Goal: Task Accomplishment & Management: Manage account settings

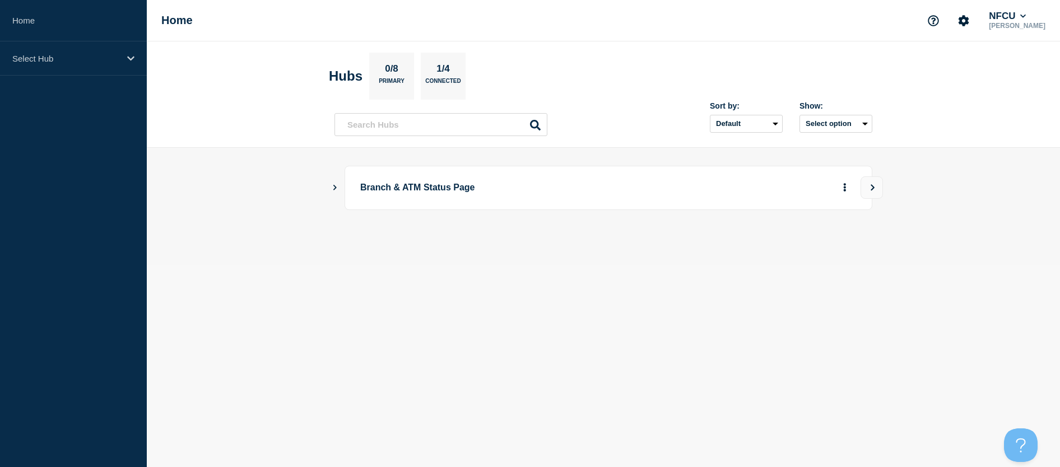
click at [333, 193] on main "Branch & ATM Status Page" at bounding box center [603, 207] width 913 height 118
click at [337, 185] on icon "Show Connected Hubs" at bounding box center [334, 187] width 7 height 6
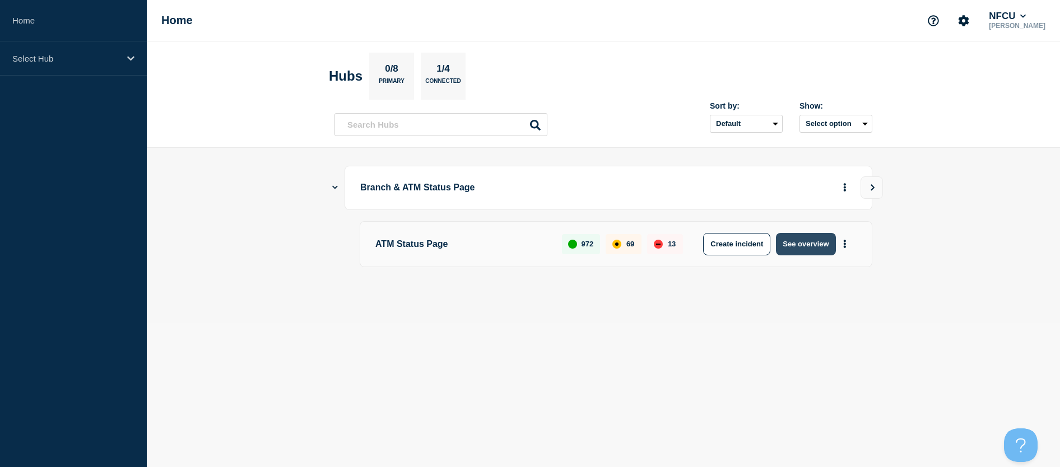
click at [792, 250] on button "See overview" at bounding box center [805, 244] width 59 height 22
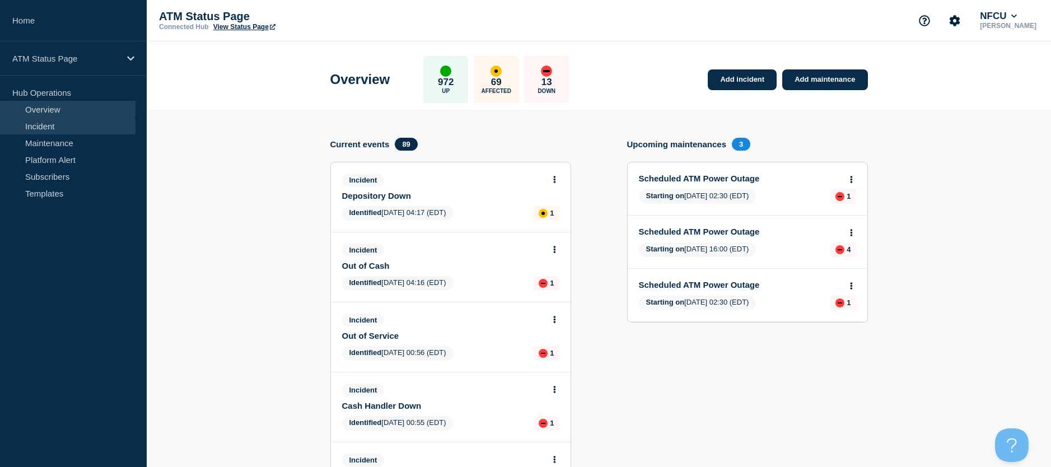
click at [47, 122] on link "Incident" at bounding box center [68, 126] width 136 height 17
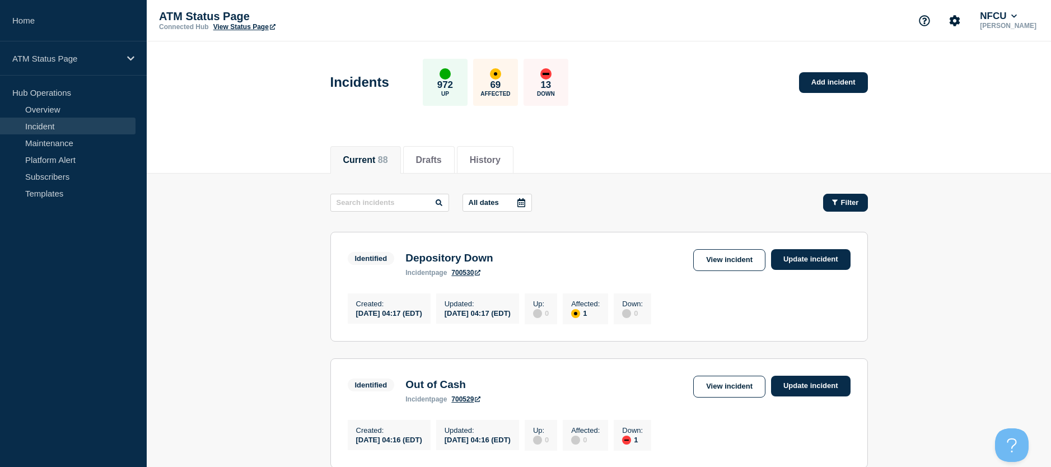
click at [841, 196] on button "Filter" at bounding box center [845, 203] width 45 height 18
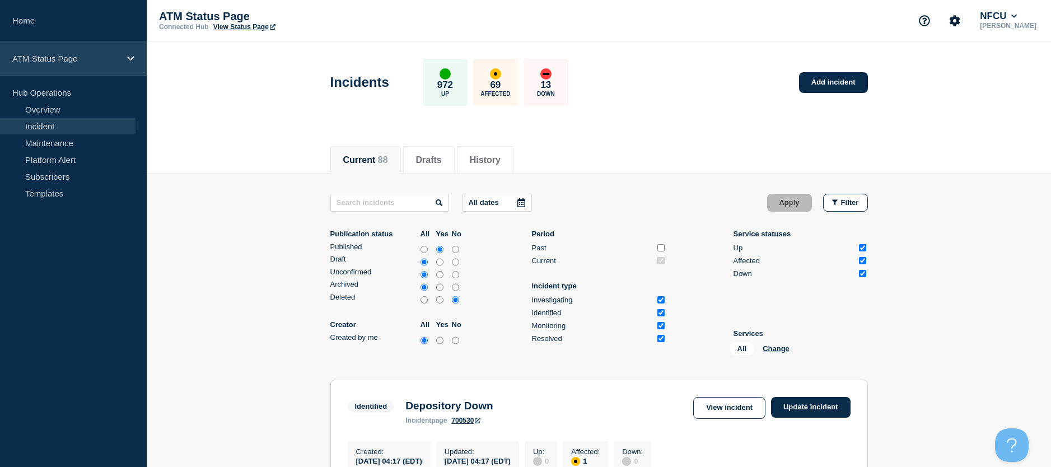
click at [138, 60] on div "ATM Status Page" at bounding box center [73, 58] width 147 height 34
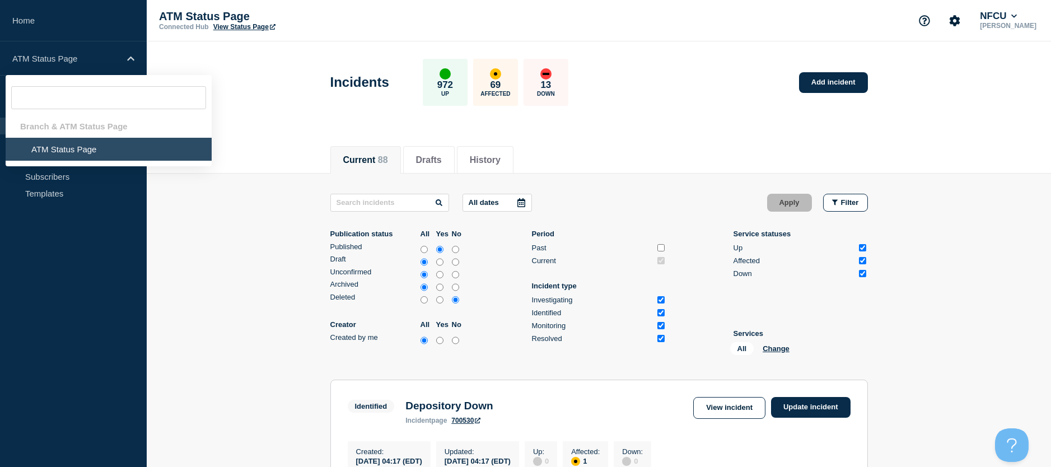
drag, startPoint x: 52, startPoint y: 147, endPoint x: 45, endPoint y: 140, distance: 9.9
click at [45, 140] on li "ATM Status Page" at bounding box center [109, 149] width 206 height 23
click at [43, 143] on li "ATM Status Page" at bounding box center [109, 149] width 206 height 23
click at [43, 147] on li "ATM Status Page" at bounding box center [109, 149] width 206 height 23
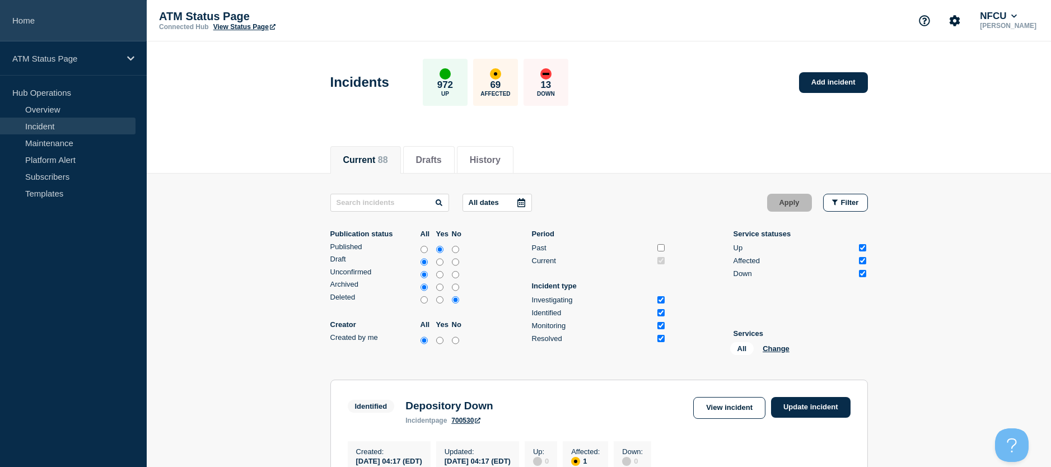
click at [34, 26] on link "Home" at bounding box center [73, 20] width 147 height 41
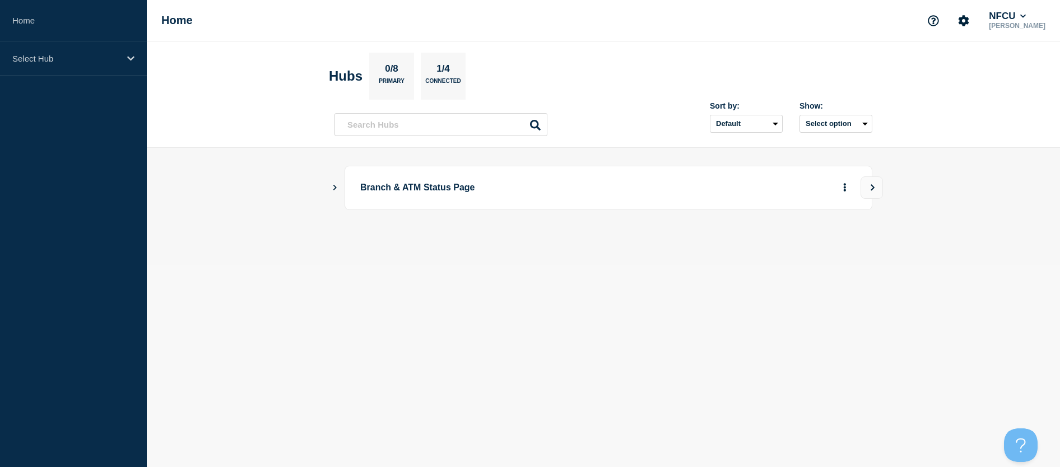
click at [331, 188] on icon "Show Connected Hubs" at bounding box center [334, 187] width 7 height 6
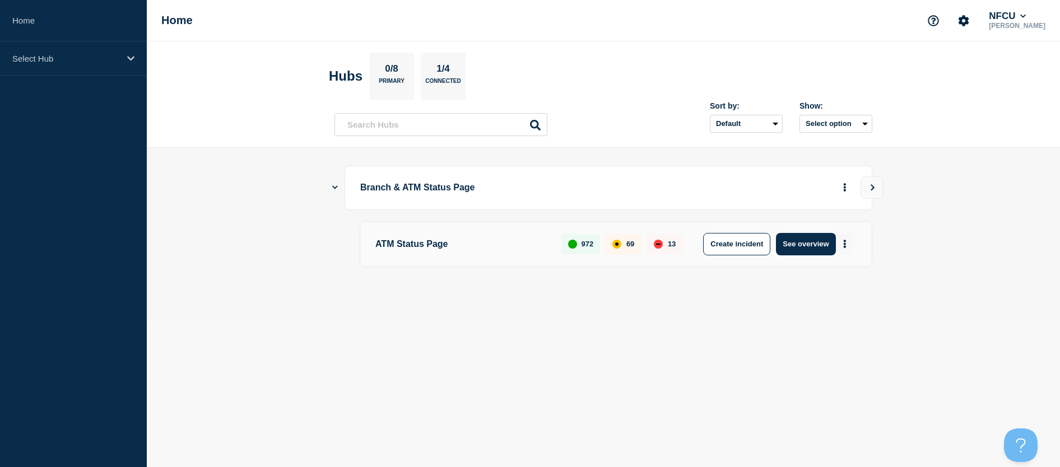
click at [846, 239] on button "More actions" at bounding box center [844, 244] width 15 height 21
click at [843, 295] on link "View Status Page" at bounding box center [844, 293] width 82 height 10
click at [758, 248] on button "Create incident" at bounding box center [736, 244] width 67 height 22
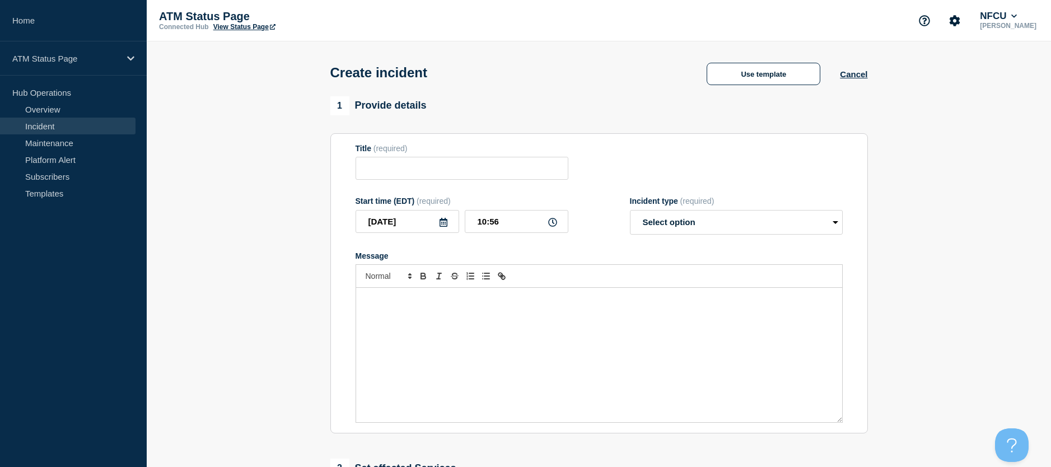
click at [41, 132] on link "Incident" at bounding box center [68, 126] width 136 height 17
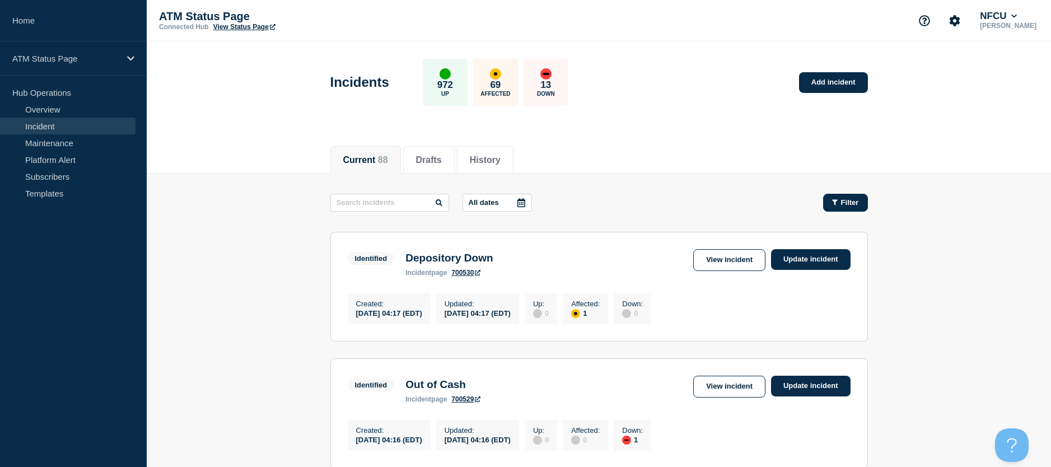
click at [862, 207] on button "Filter" at bounding box center [845, 203] width 45 height 18
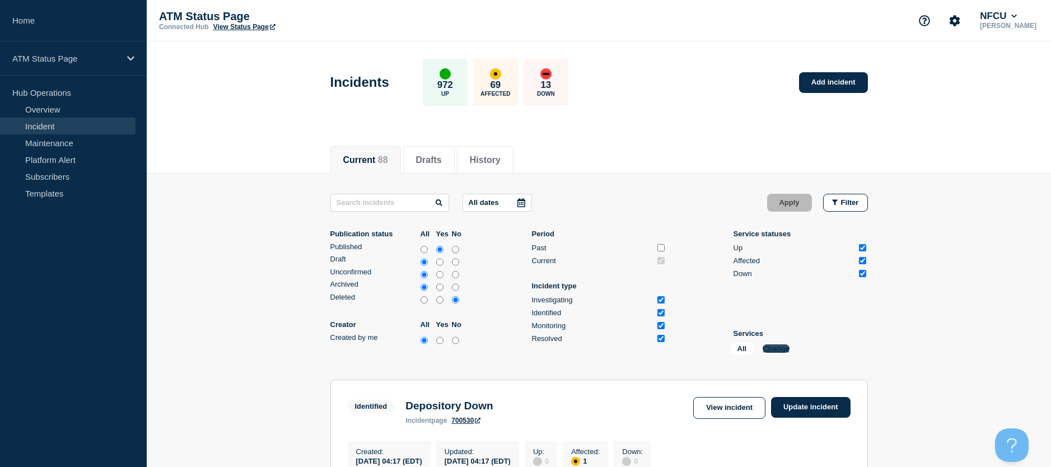
click at [772, 351] on button "Change" at bounding box center [776, 349] width 27 height 8
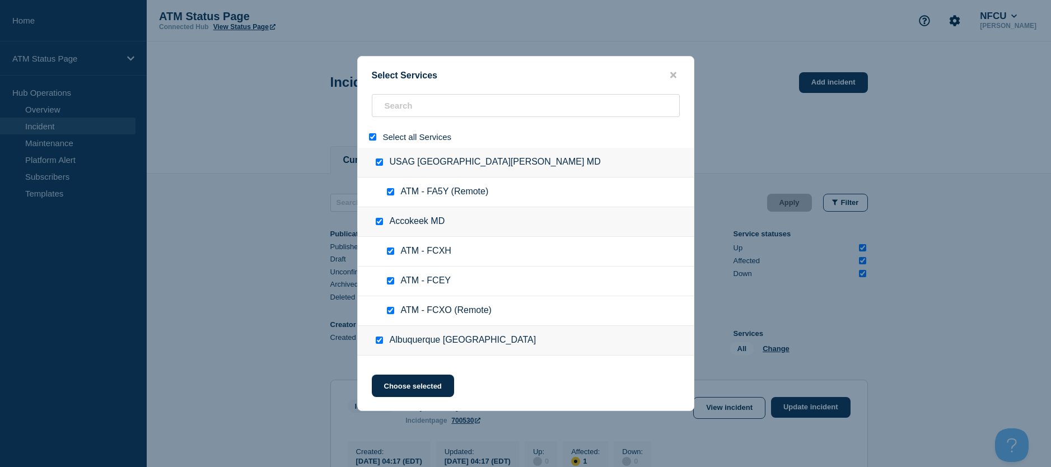
click at [375, 136] on input "select all" at bounding box center [372, 136] width 7 height 7
checkbox input "false"
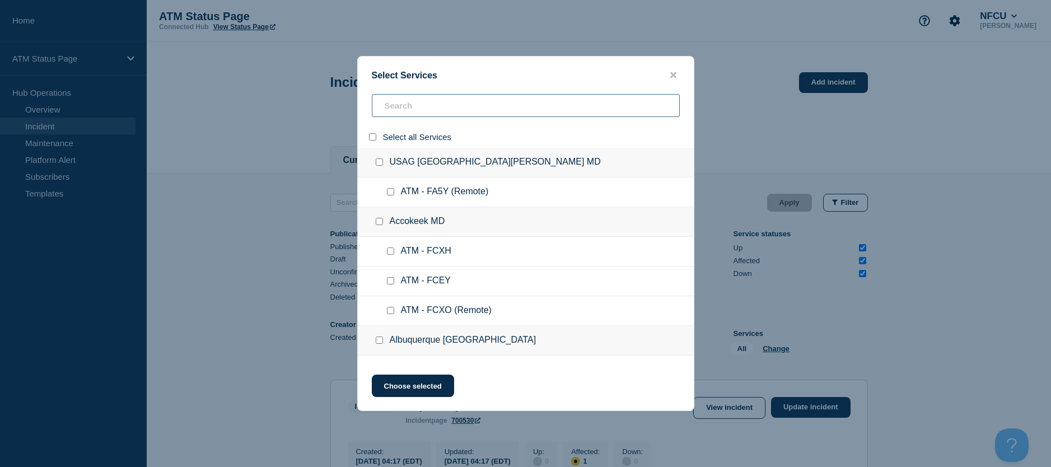
checkbox input "false"
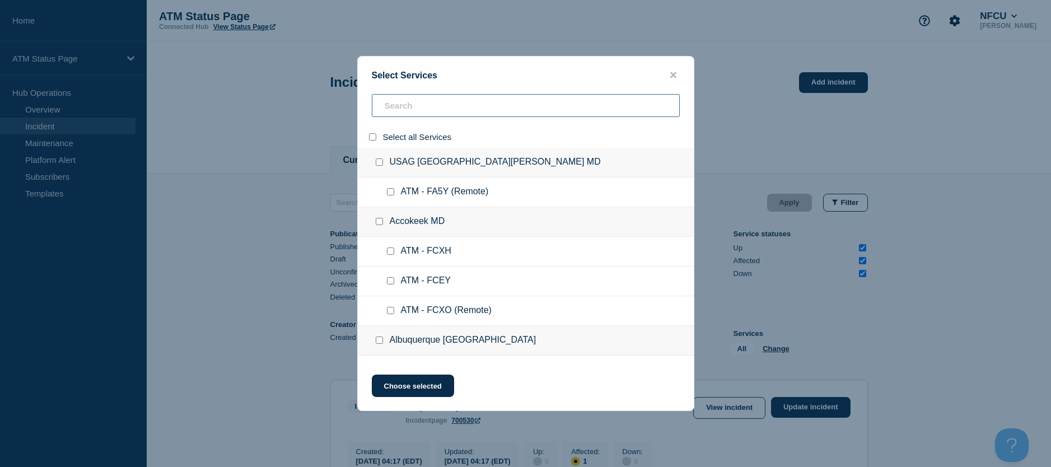
checkbox input "false"
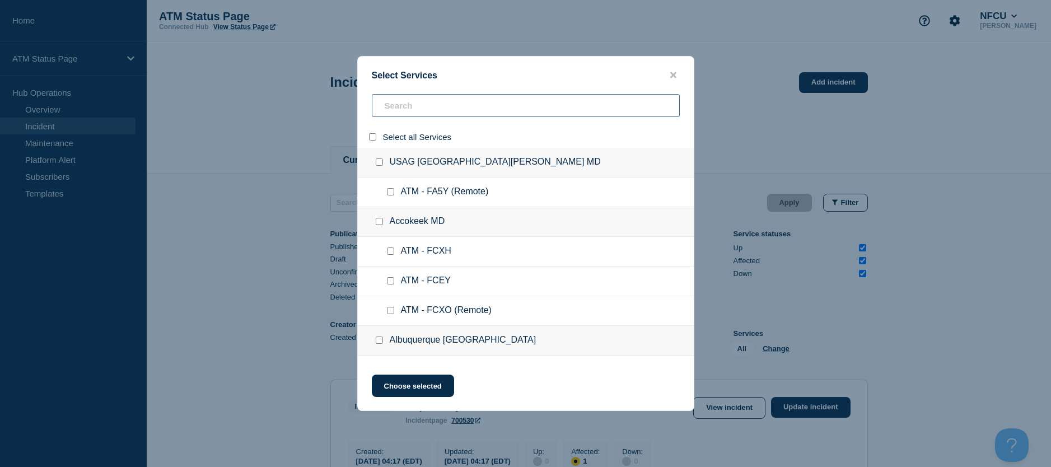
checkbox input "false"
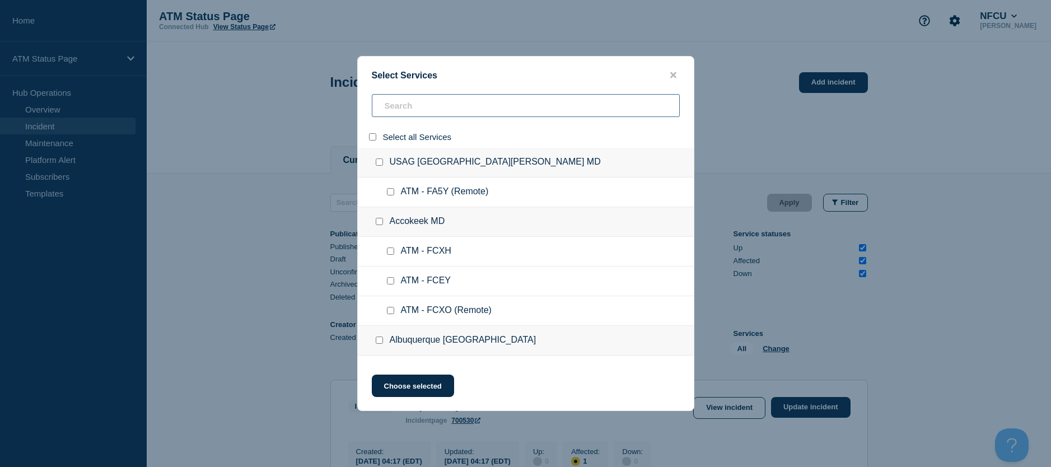
checkbox input "false"
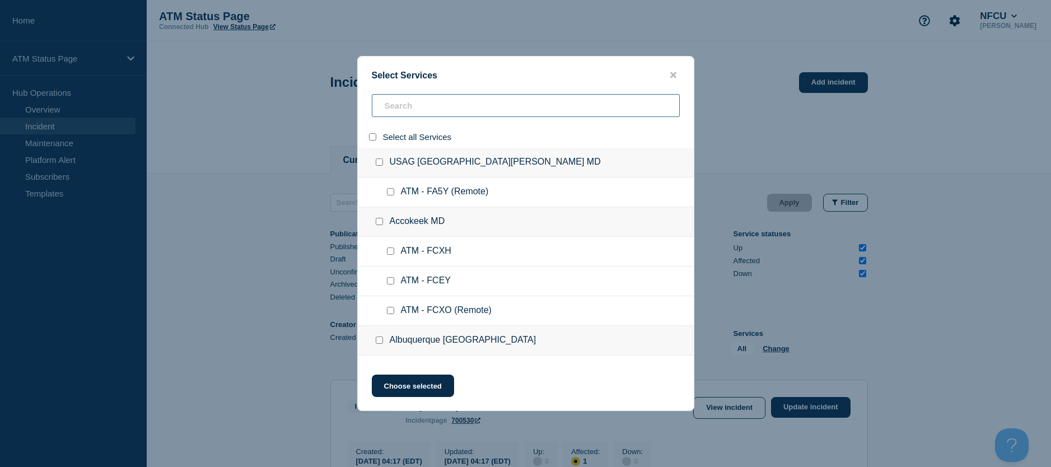
checkbox input "false"
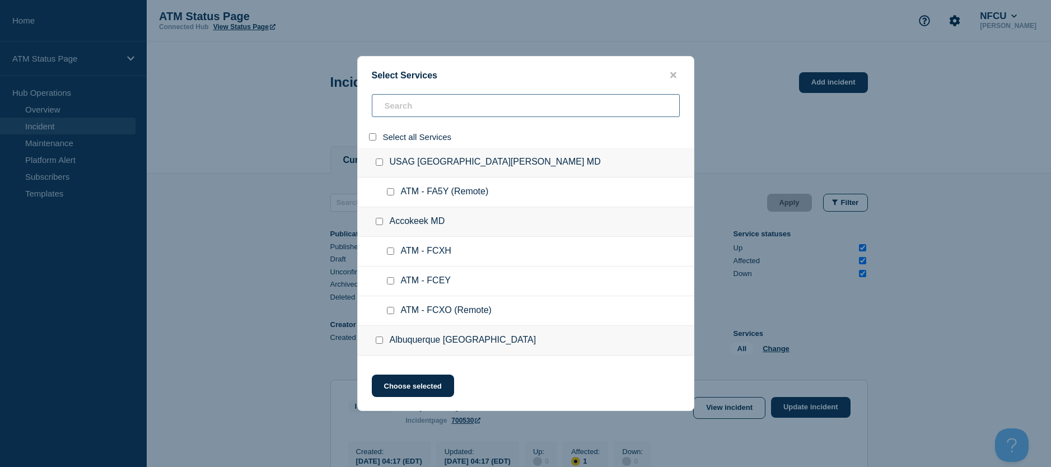
checkbox input "false"
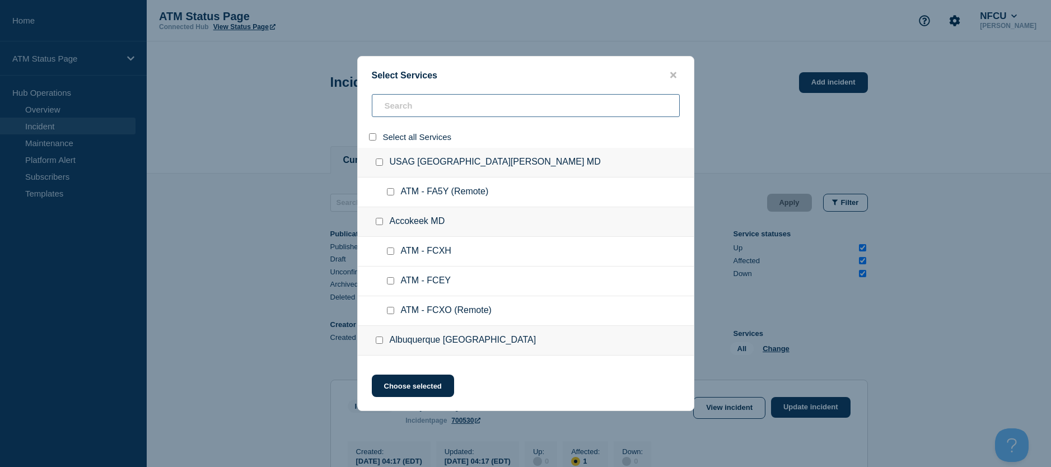
checkbox input "false"
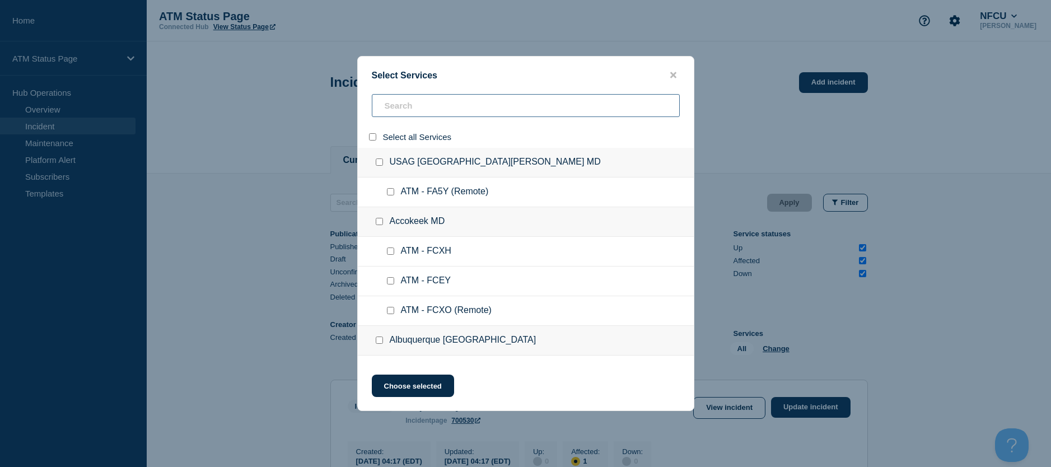
checkbox input "false"
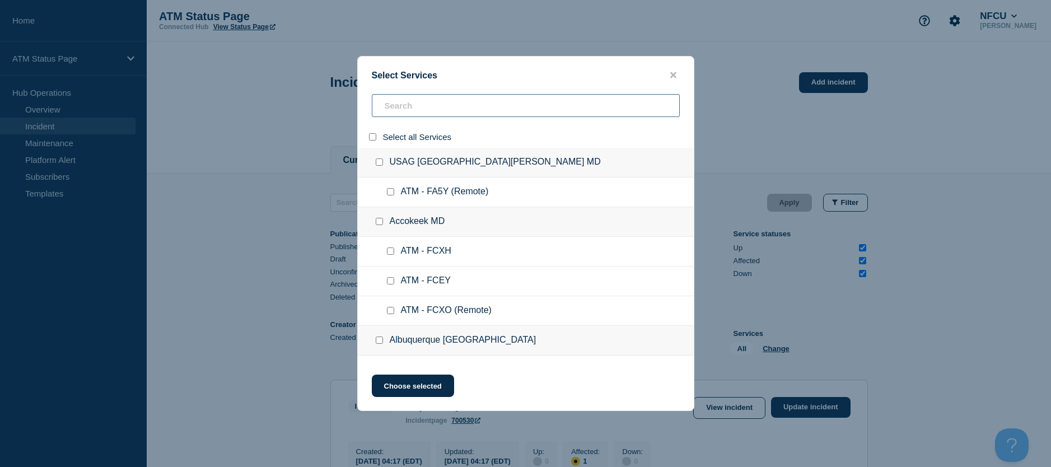
checkbox input "false"
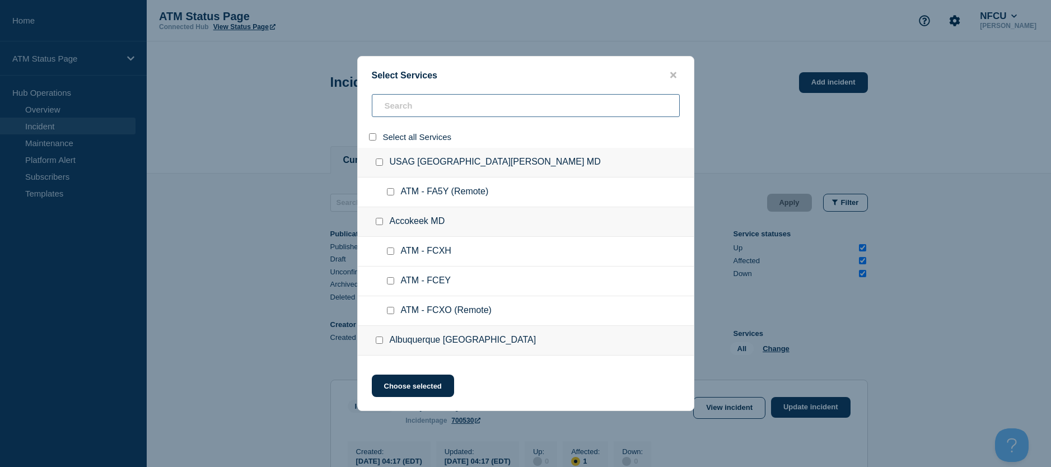
checkbox input "false"
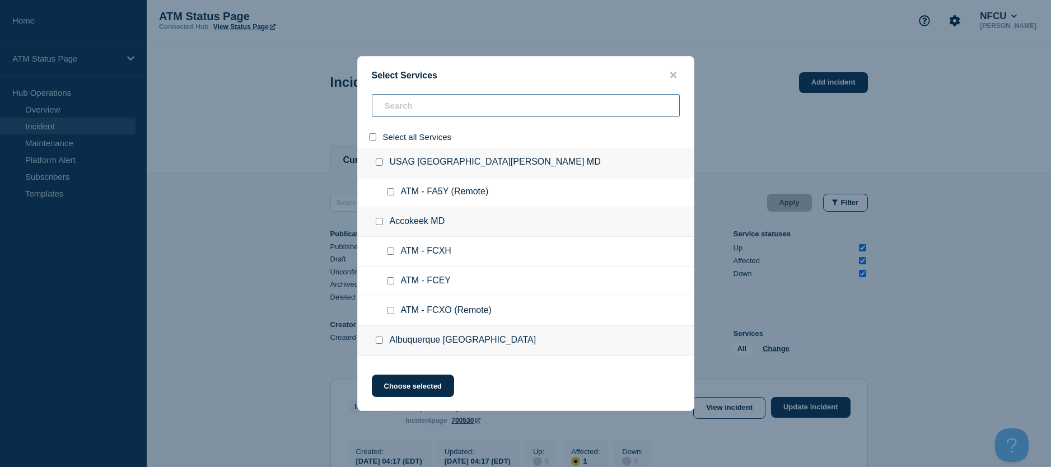
checkbox input "false"
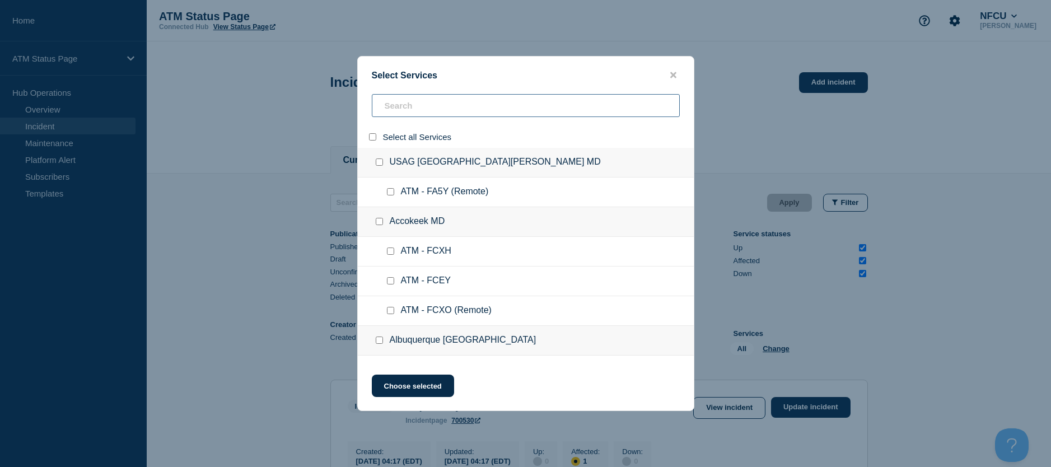
checkbox input "false"
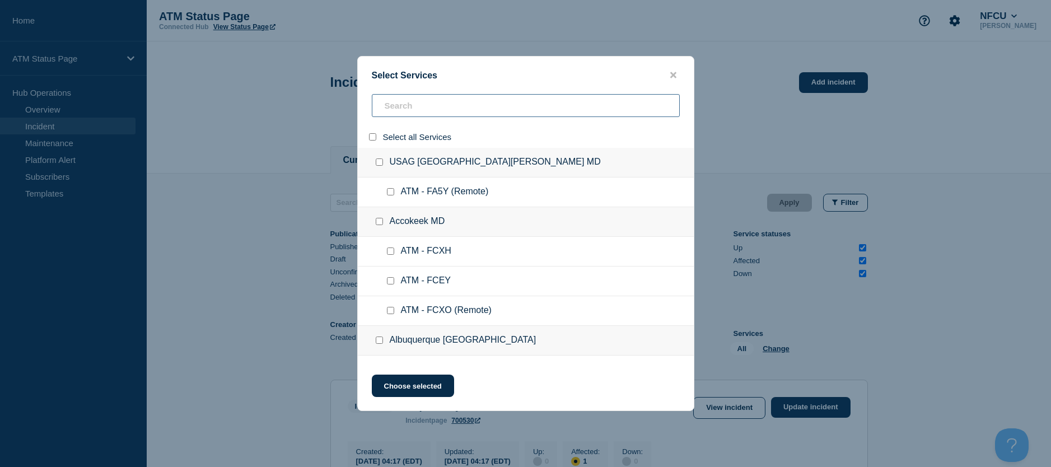
checkbox input "false"
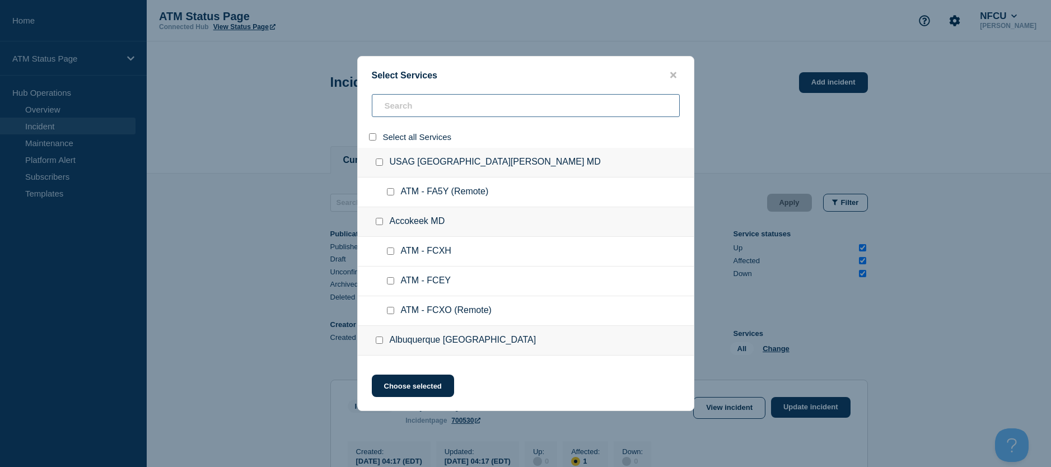
checkbox input "false"
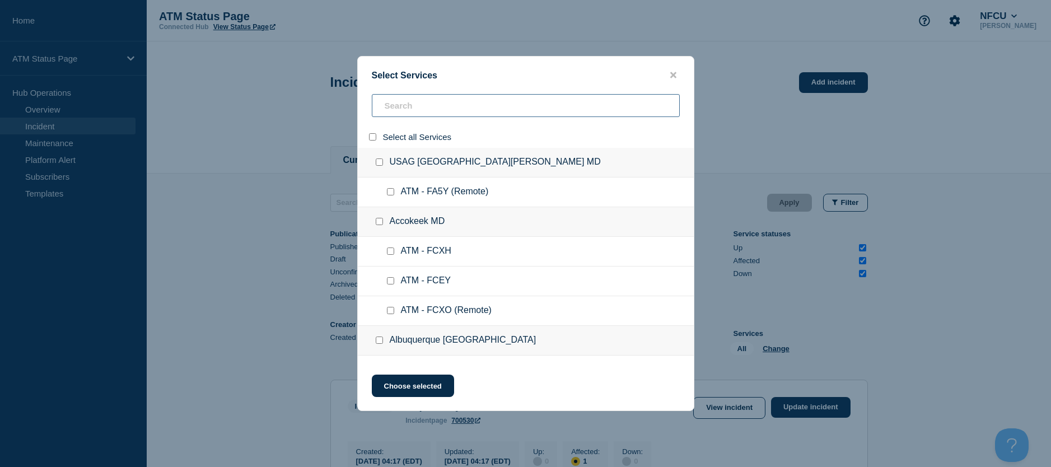
checkbox input "false"
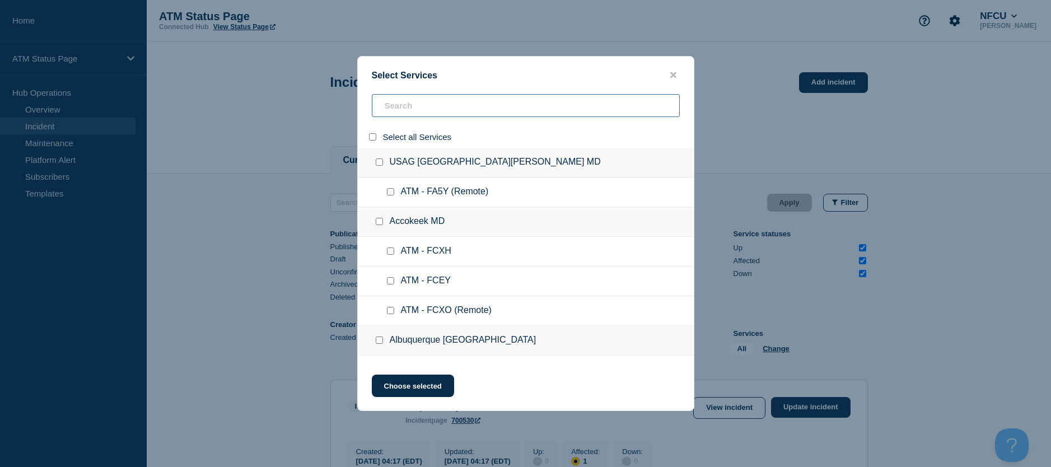
checkbox input "false"
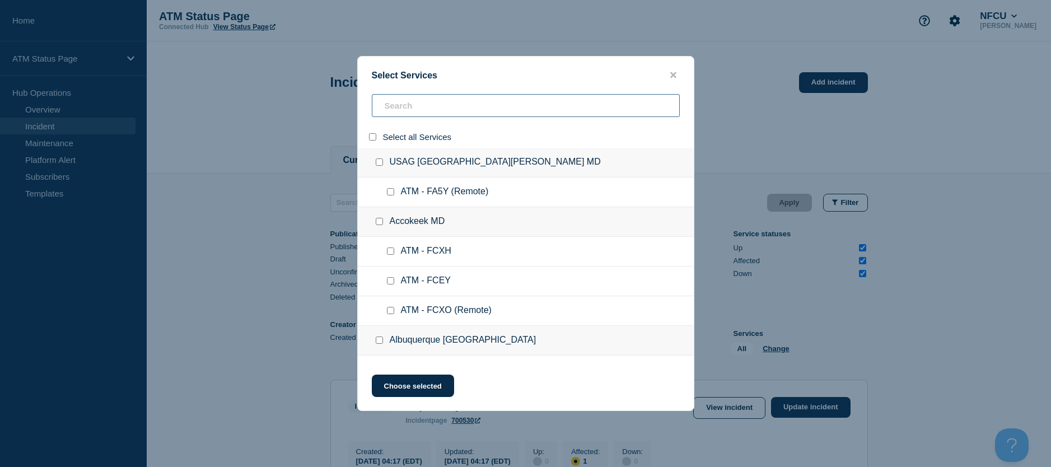
checkbox input "false"
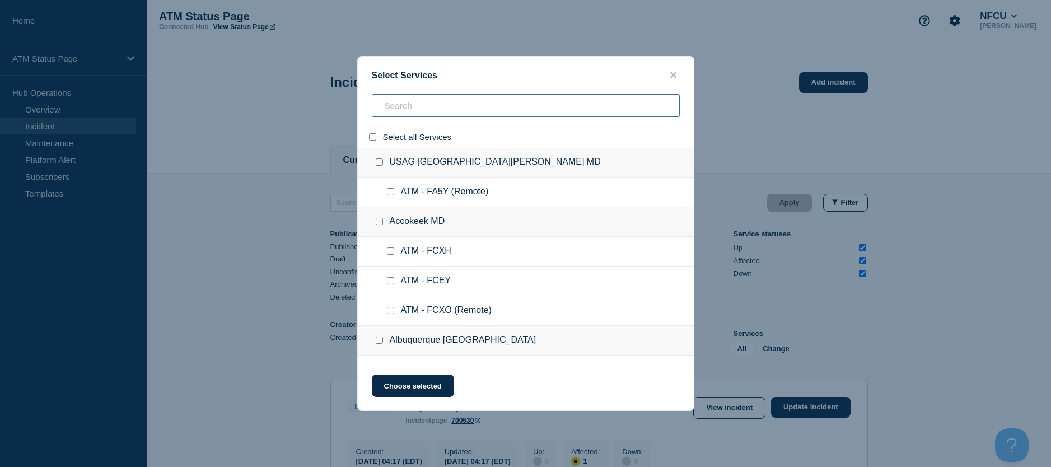
checkbox input "false"
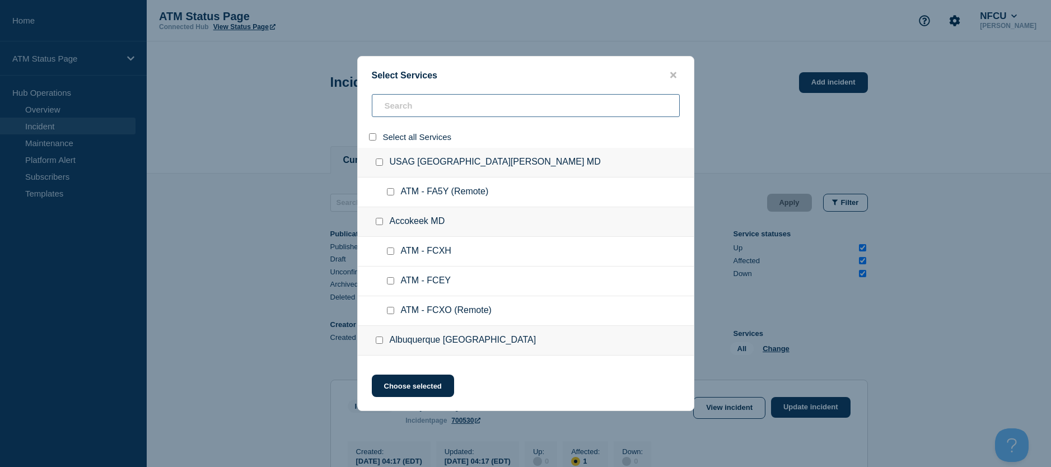
checkbox input "false"
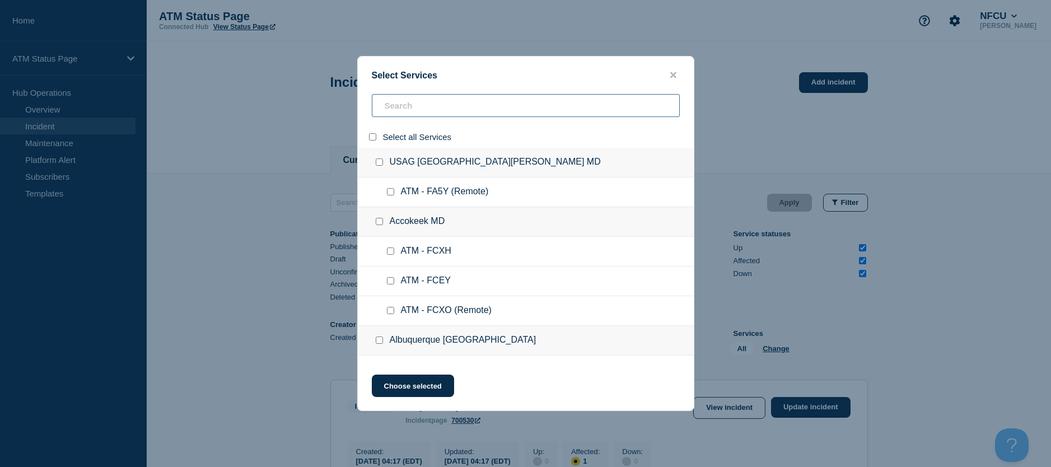
checkbox input "false"
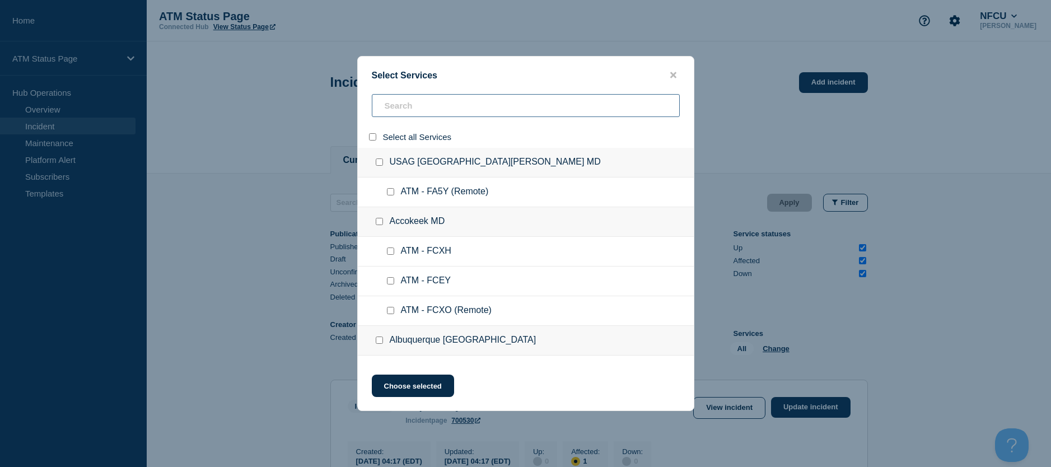
checkbox input "false"
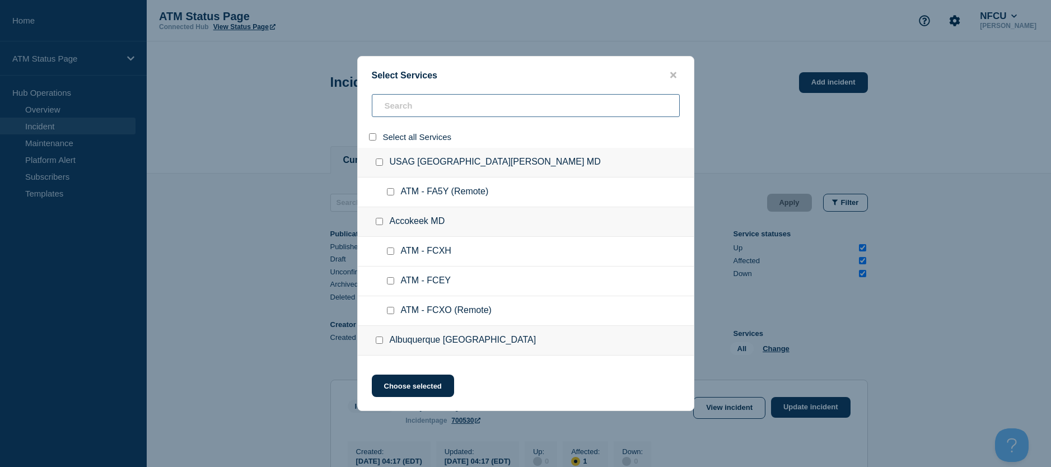
checkbox input "false"
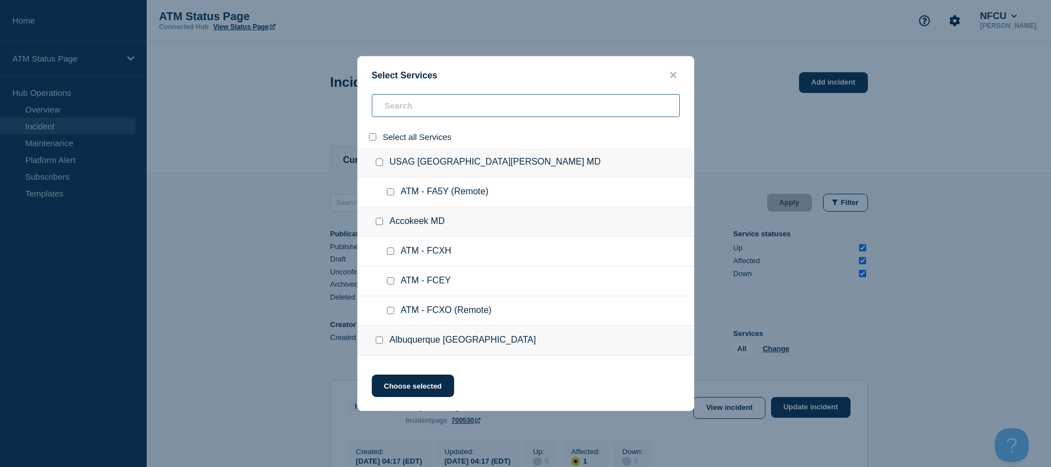
checkbox input "false"
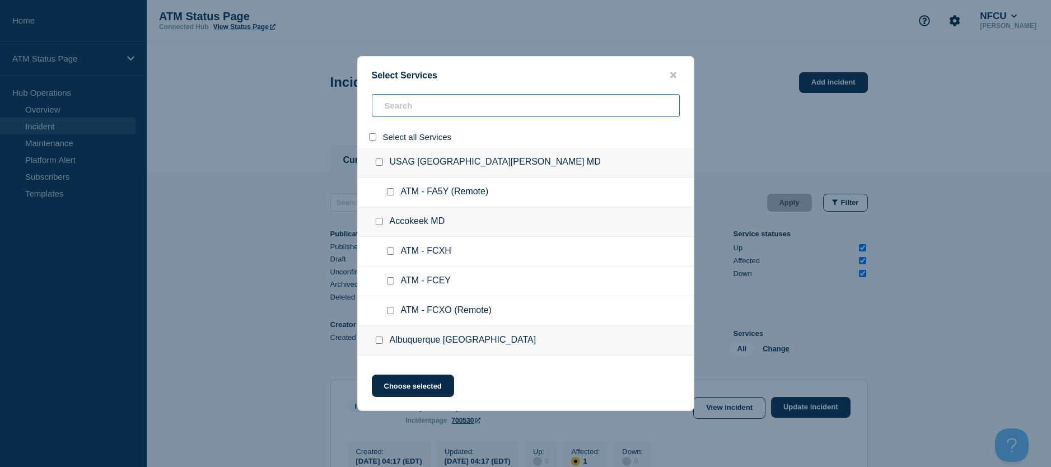
checkbox input "false"
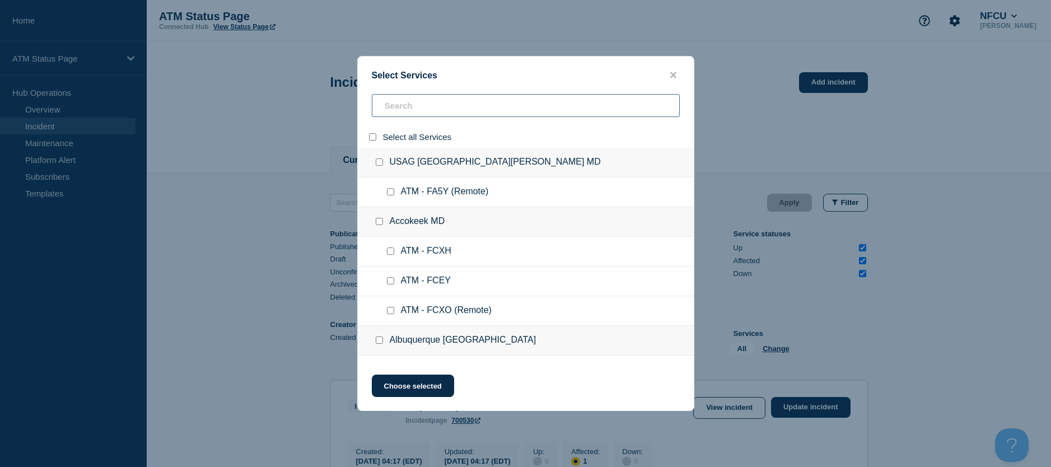
checkbox input "false"
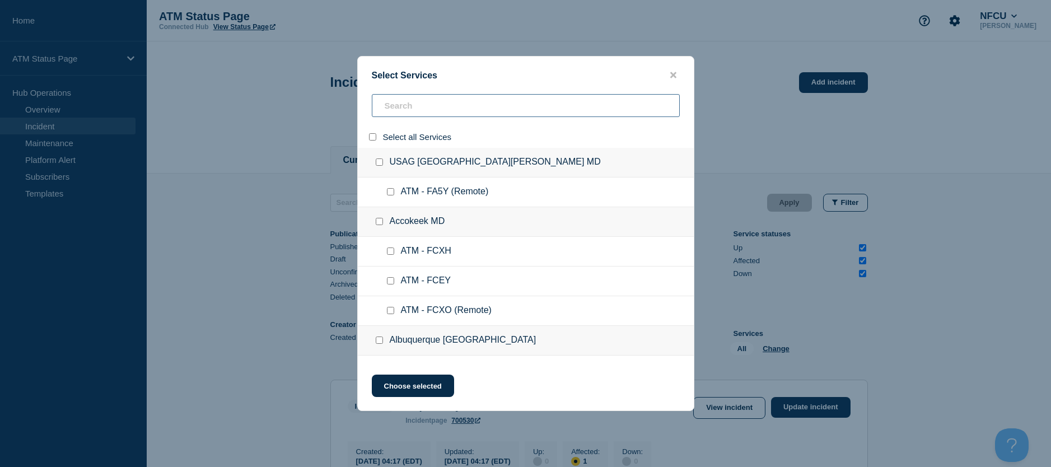
checkbox input "false"
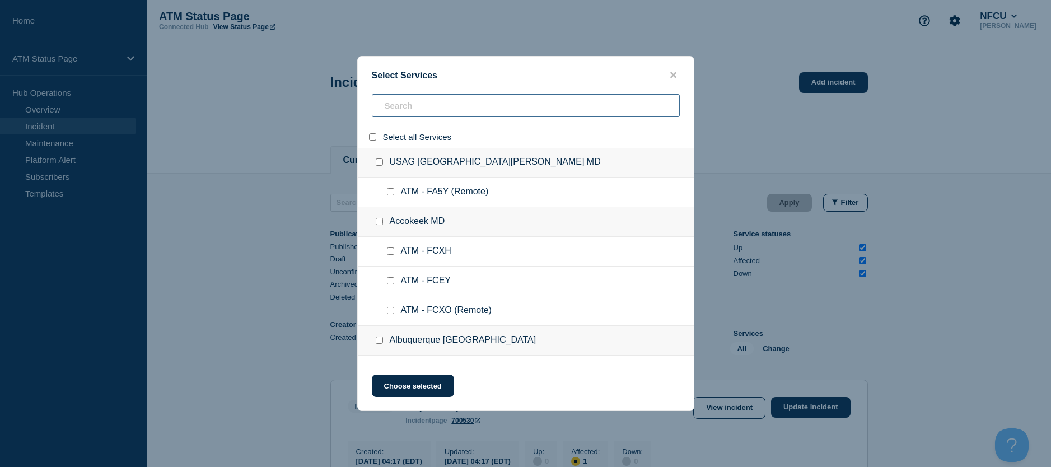
checkbox input "false"
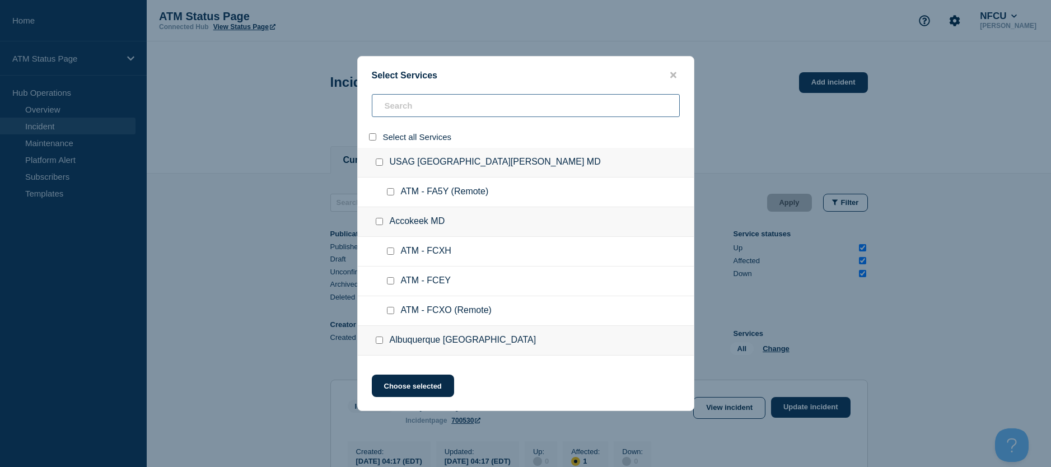
checkbox input "false"
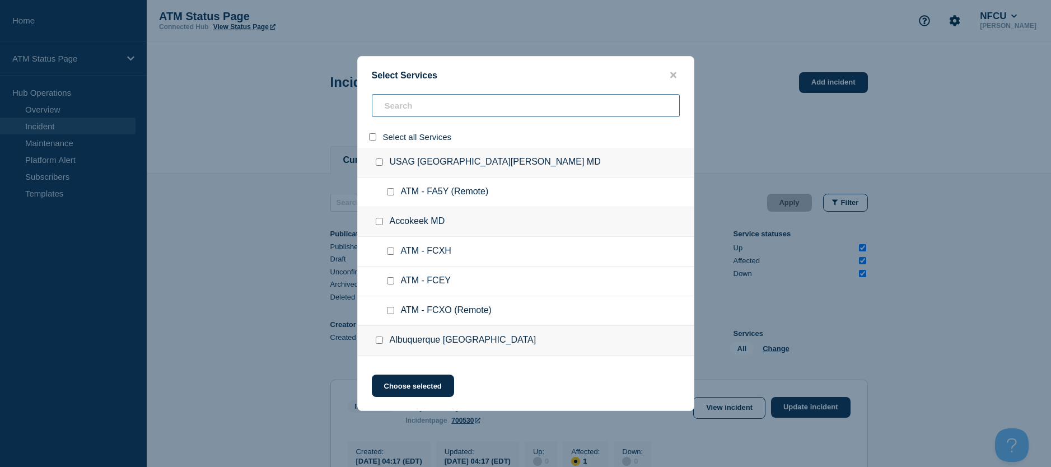
checkbox input "false"
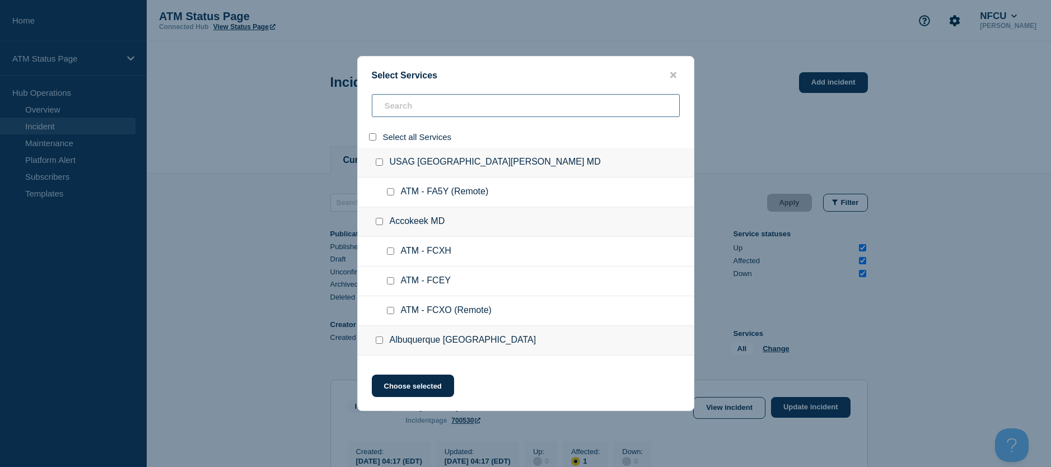
checkbox input "false"
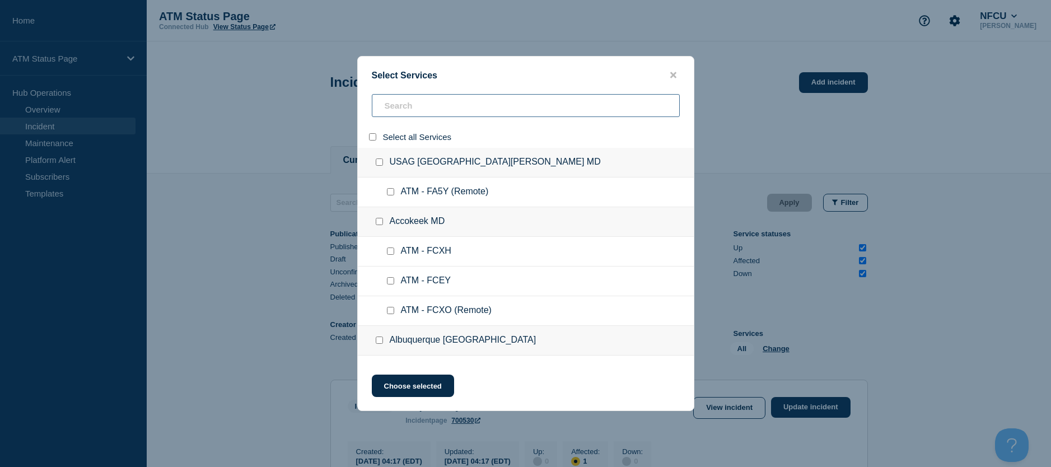
checkbox input "false"
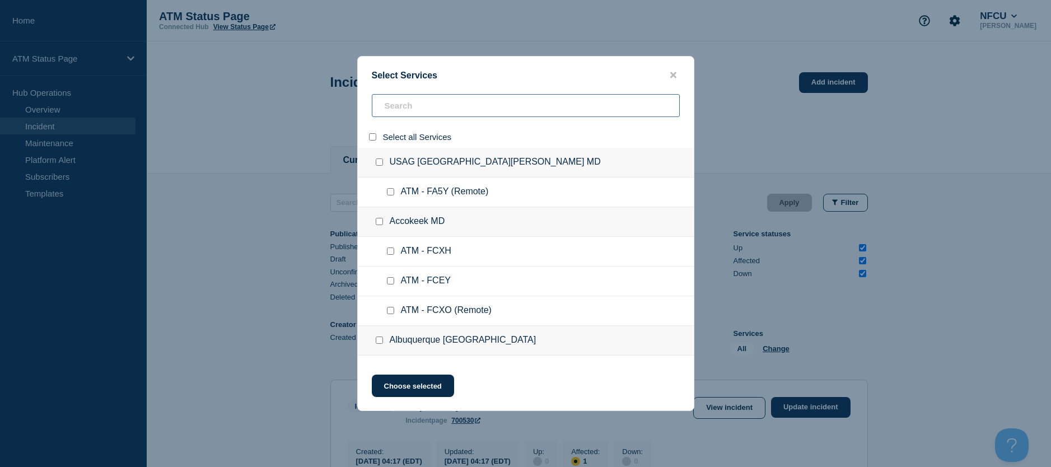
checkbox input "false"
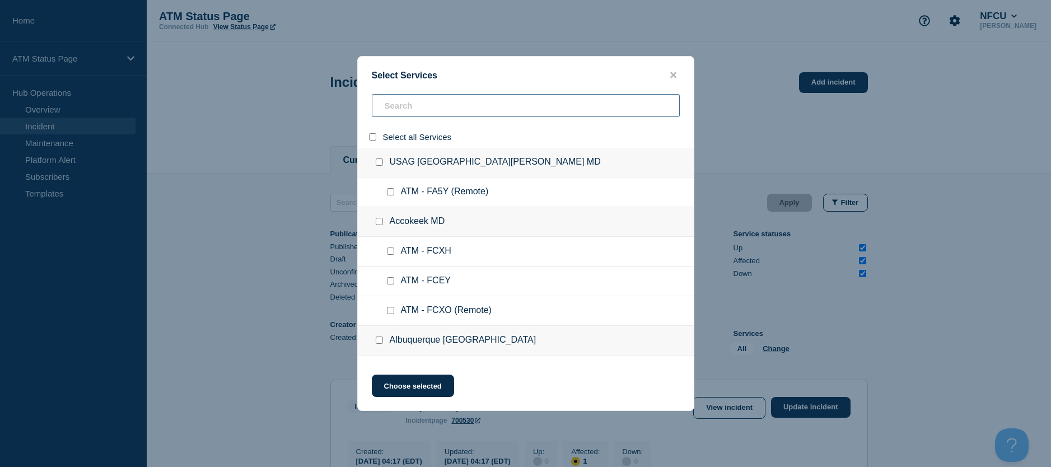
checkbox input "false"
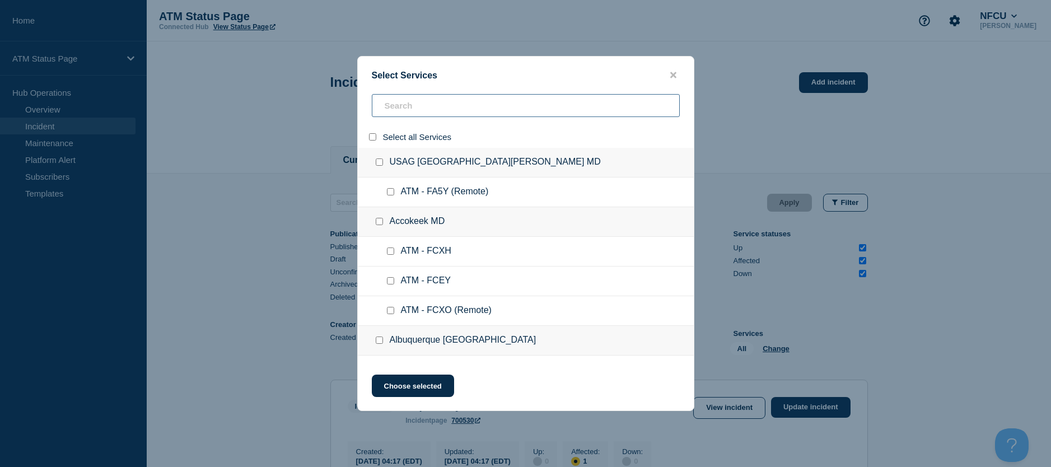
checkbox input "false"
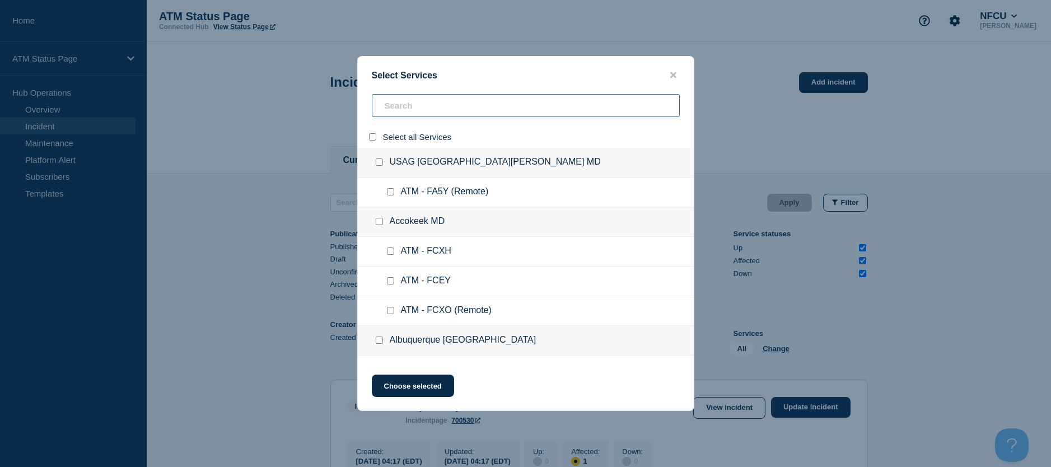
checkbox input "false"
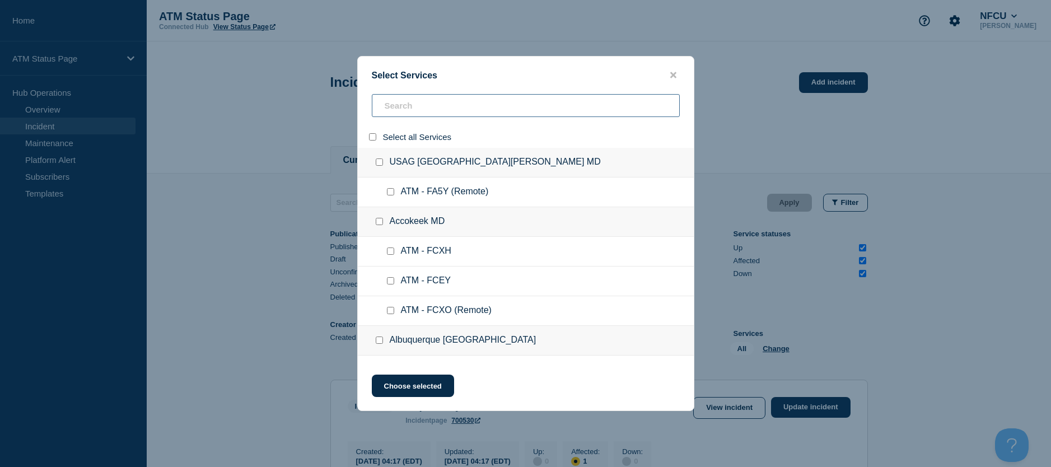
checkbox input "false"
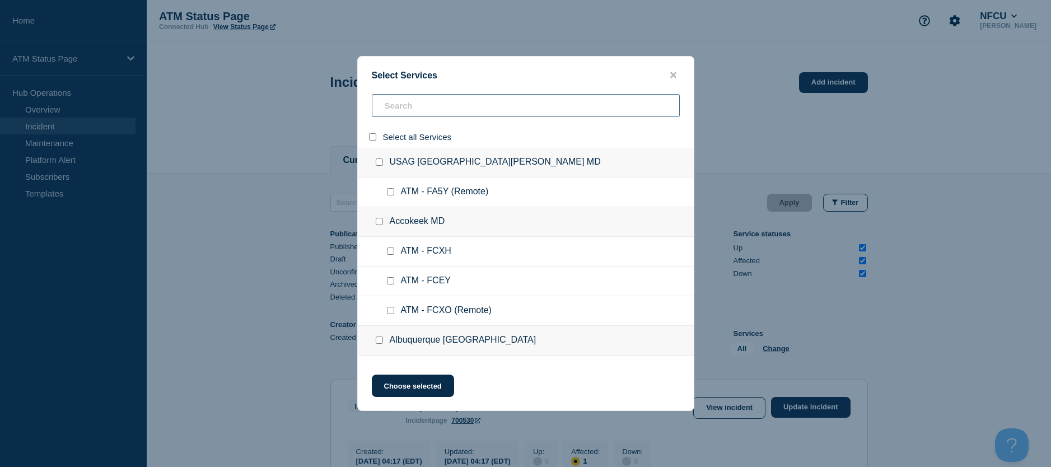
checkbox input "false"
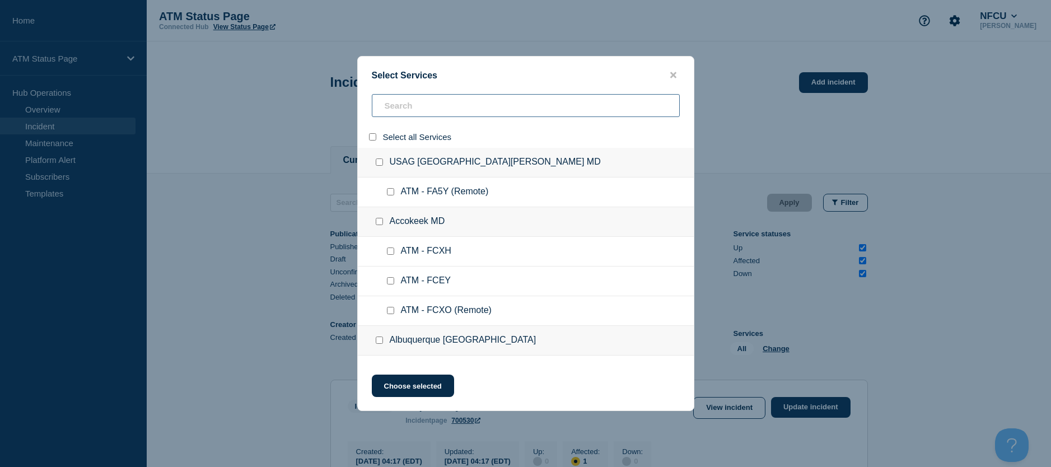
checkbox input "false"
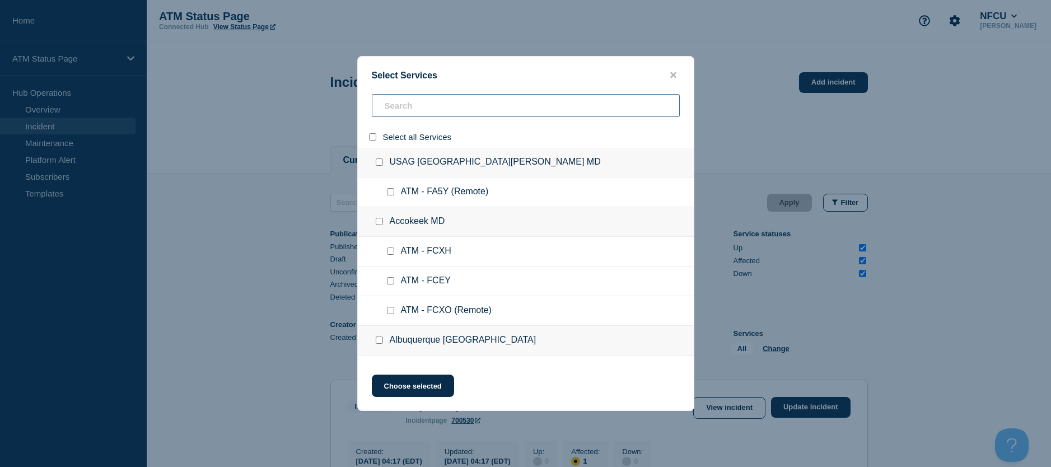
checkbox input "false"
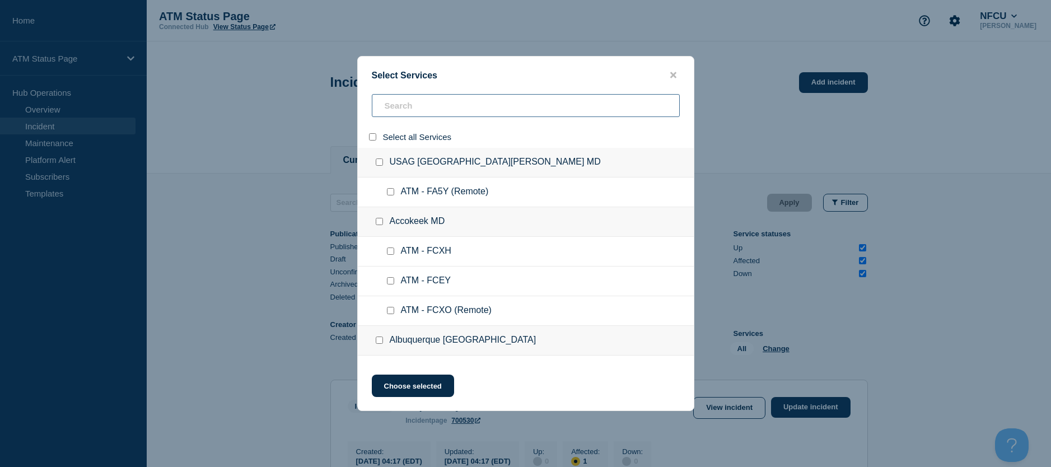
checkbox input "false"
click at [388, 111] on input "search" at bounding box center [526, 105] width 308 height 23
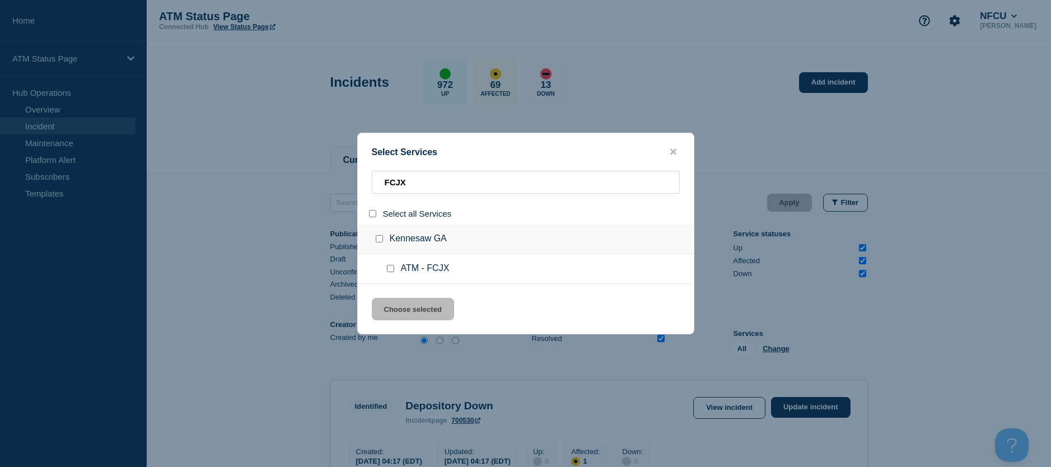
click at [389, 271] on input "service: ATM - FCJX" at bounding box center [390, 268] width 7 height 7
click at [395, 300] on button "Choose selected" at bounding box center [413, 309] width 82 height 22
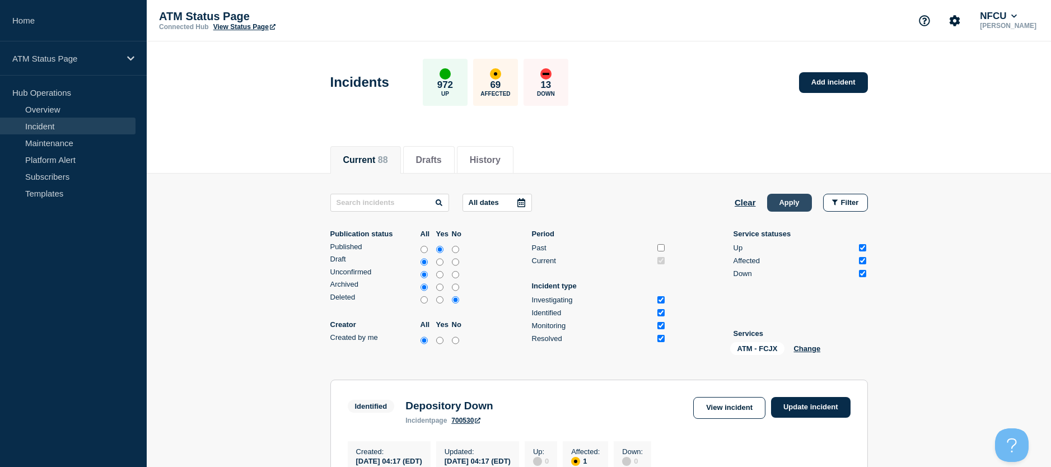
click at [784, 199] on button "Apply" at bounding box center [789, 203] width 45 height 18
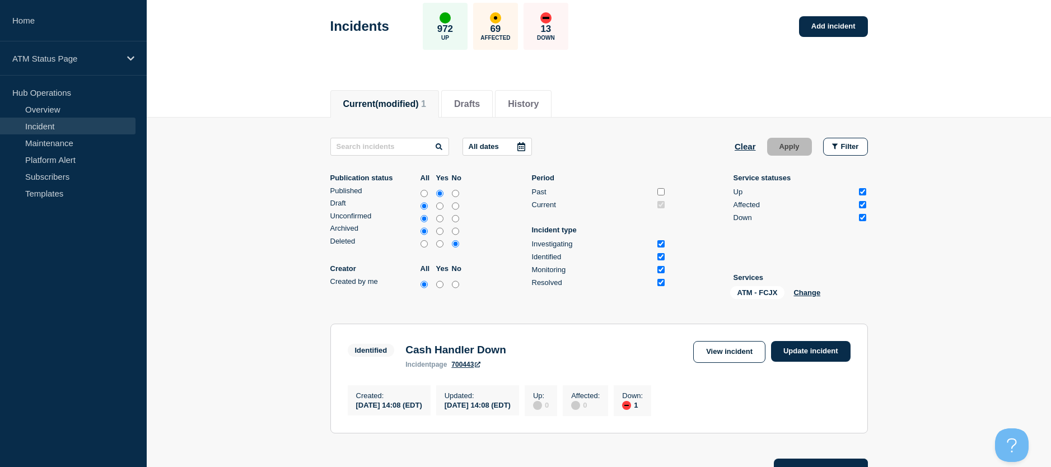
scroll to position [168, 0]
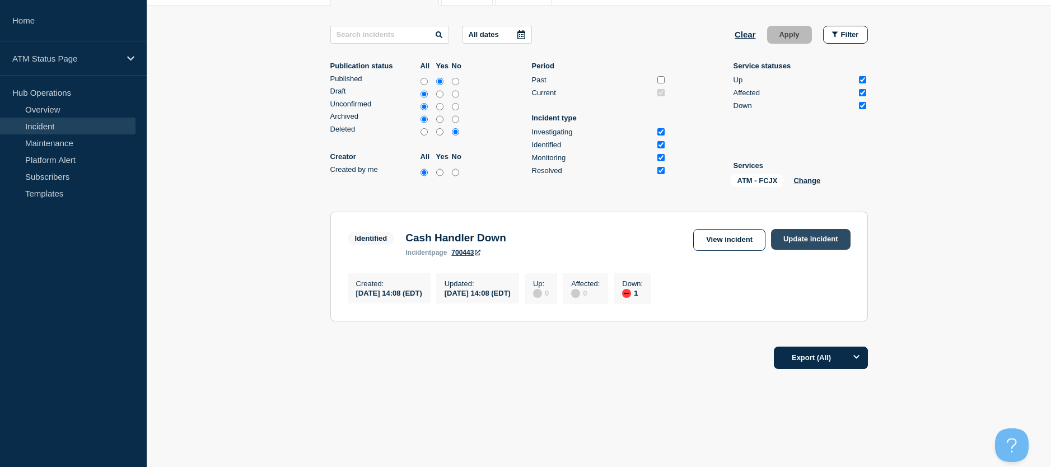
click at [786, 238] on link "Update incident" at bounding box center [811, 239] width 80 height 21
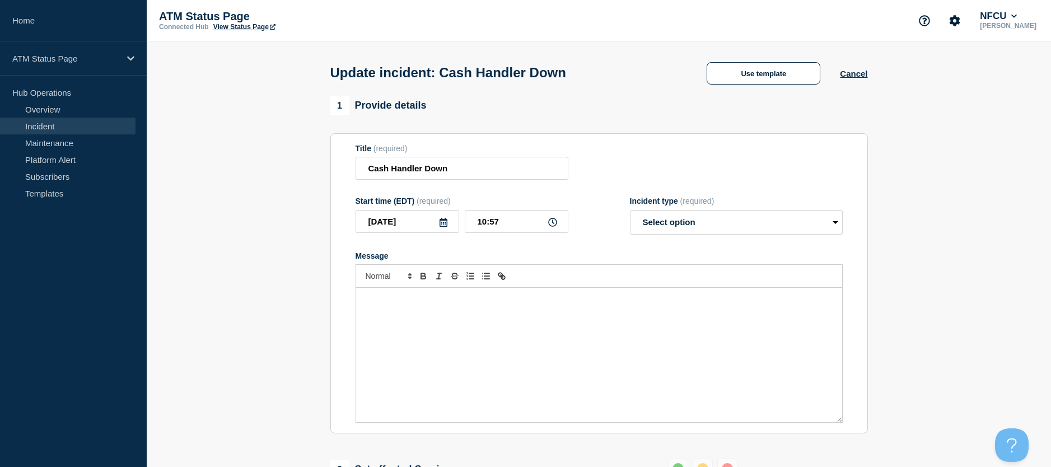
click at [744, 87] on div "Update incident: Cash Handler Down Use template Cancel" at bounding box center [599, 68] width 563 height 55
click at [737, 73] on button "Use template" at bounding box center [764, 73] width 114 height 22
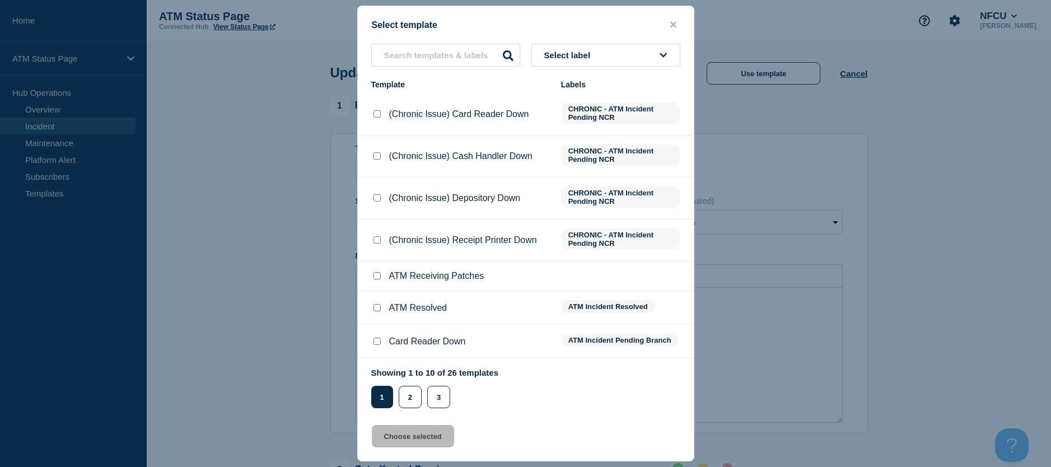
click at [379, 306] on input "ATM Resolved checkbox" at bounding box center [377, 307] width 7 height 7
click at [393, 442] on button "Choose selected" at bounding box center [413, 436] width 82 height 22
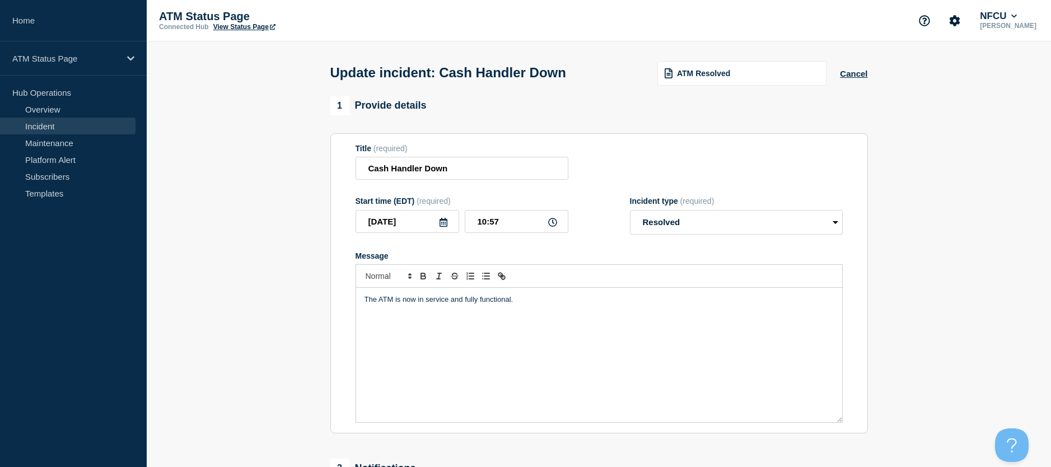
scroll to position [168, 0]
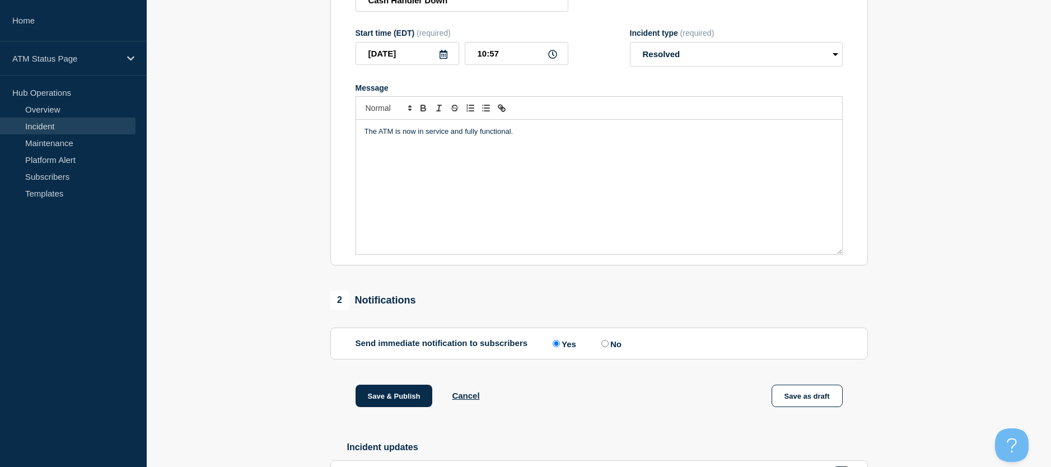
click at [395, 387] on div "1 Provide details Title (required) Cash Handler Down Start time (EDT) (required…" at bounding box center [599, 227] width 551 height 598
click at [367, 400] on button "Save & Publish" at bounding box center [394, 396] width 77 height 22
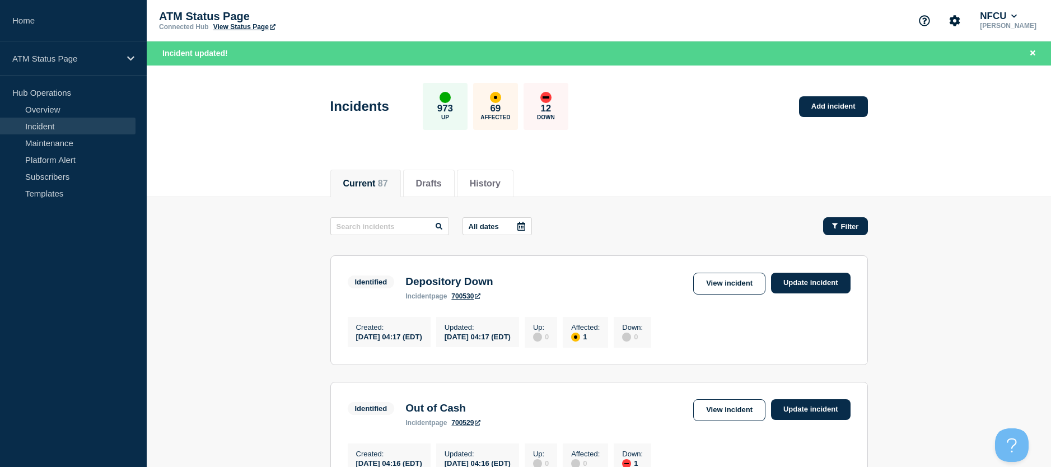
click at [839, 224] on div "Filter" at bounding box center [845, 226] width 27 height 8
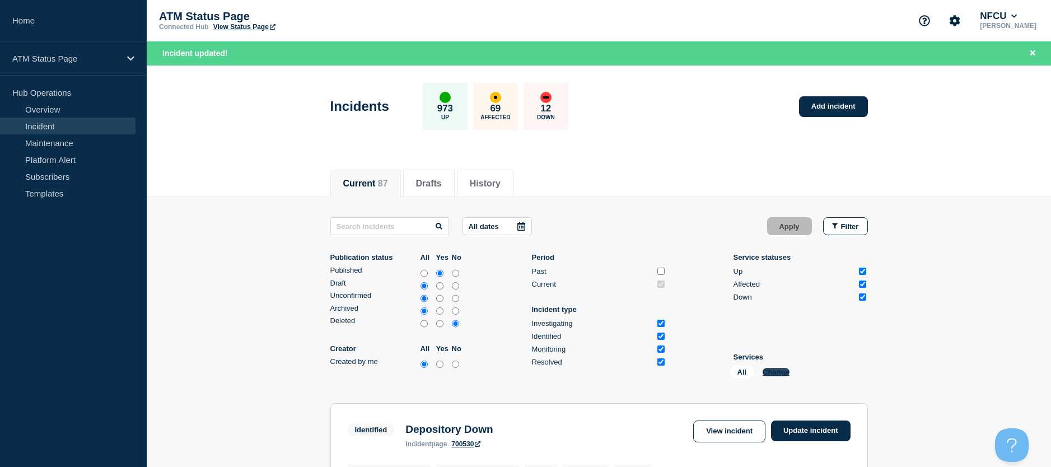
click at [778, 375] on button "Change" at bounding box center [776, 372] width 27 height 8
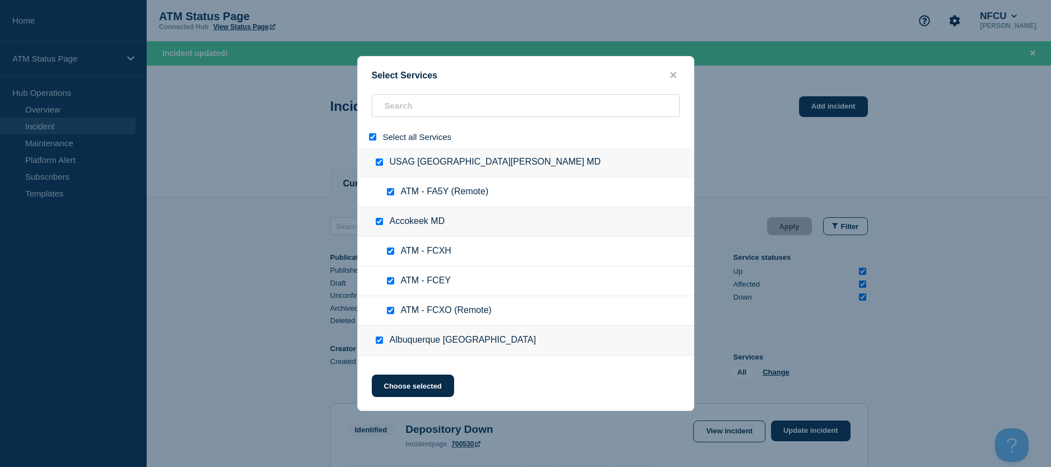
click at [373, 135] on input "select all" at bounding box center [372, 136] width 7 height 7
click at [376, 115] on input "search" at bounding box center [526, 105] width 308 height 23
click at [381, 114] on input "search" at bounding box center [526, 105] width 308 height 23
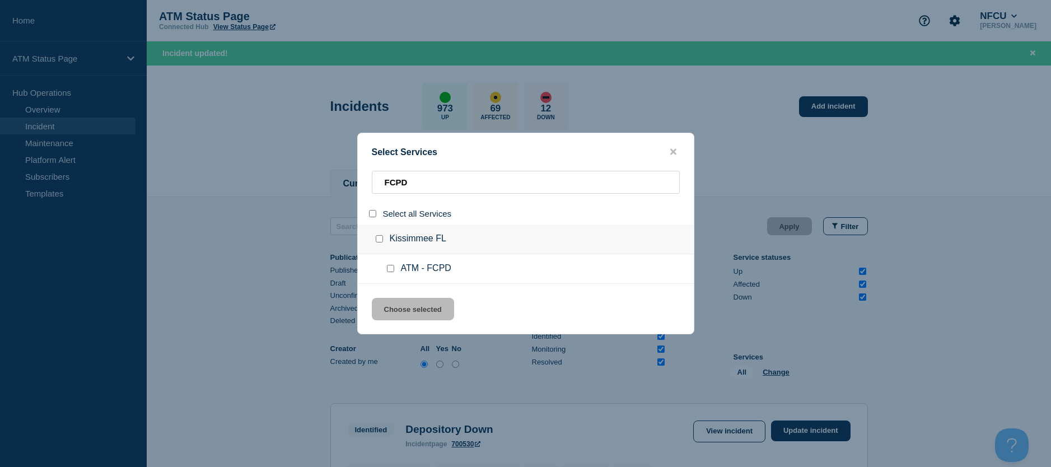
click at [389, 267] on input "service: ATM - FCPD" at bounding box center [390, 268] width 7 height 7
click at [391, 302] on button "Choose selected" at bounding box center [413, 309] width 82 height 22
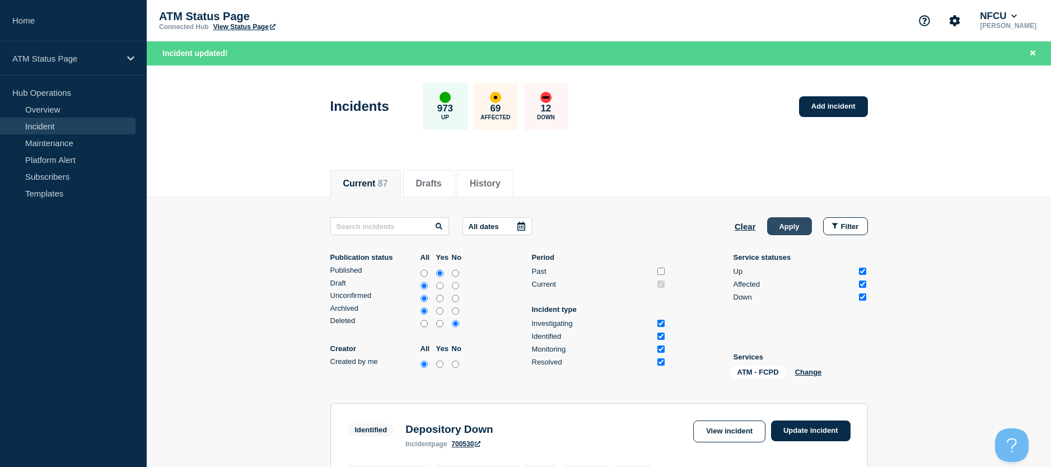
click at [798, 231] on button "Apply" at bounding box center [789, 226] width 45 height 18
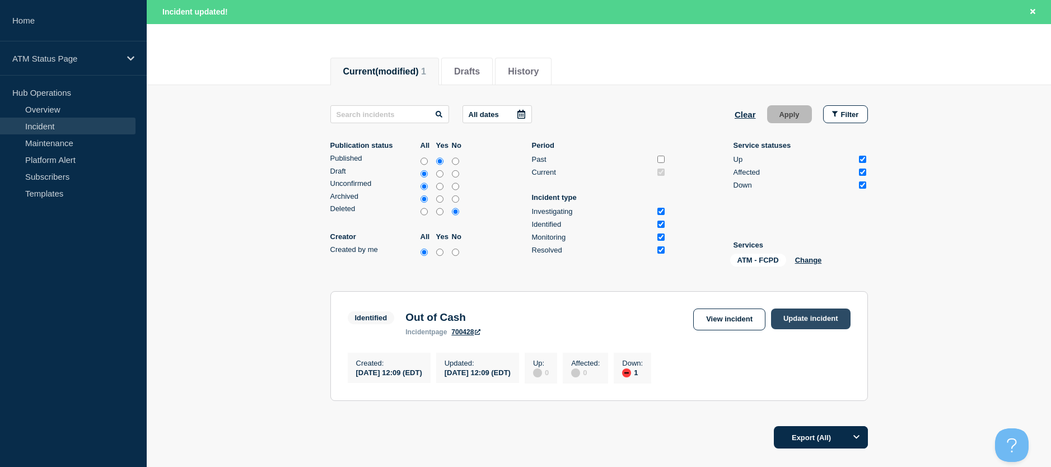
click at [792, 325] on link "Update incident" at bounding box center [811, 319] width 80 height 21
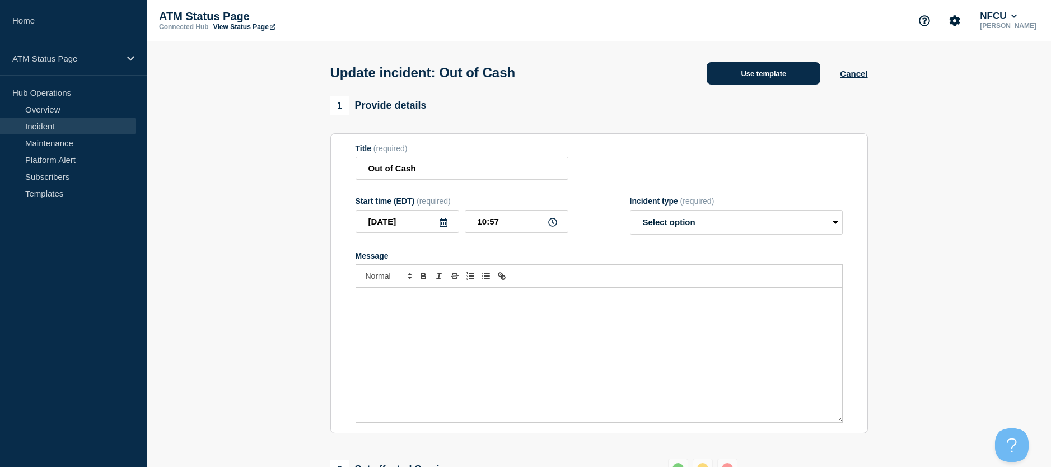
click at [740, 83] on button "Use template" at bounding box center [764, 73] width 114 height 22
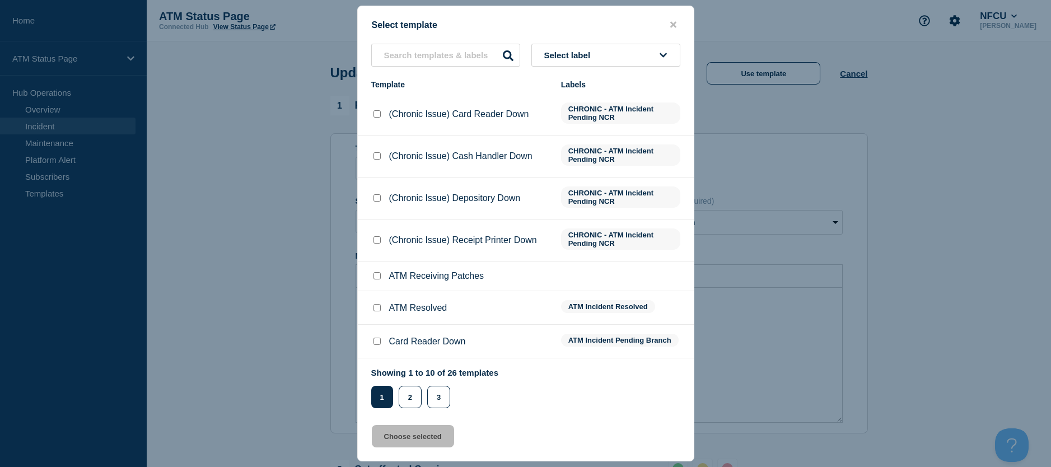
click at [379, 308] on input "ATM Resolved checkbox" at bounding box center [377, 307] width 7 height 7
drag, startPoint x: 386, startPoint y: 436, endPoint x: 388, endPoint y: 424, distance: 12.5
click at [385, 437] on button "Choose selected" at bounding box center [413, 436] width 82 height 22
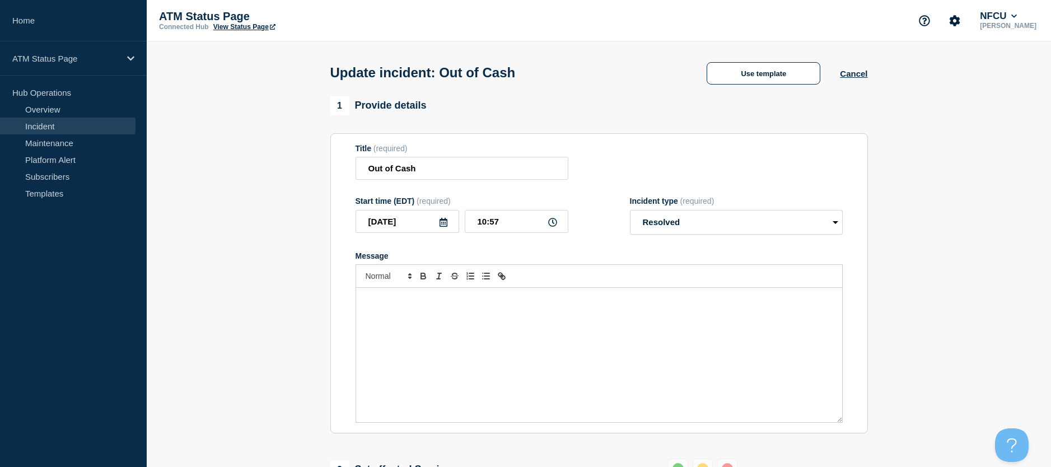
scroll to position [112, 0]
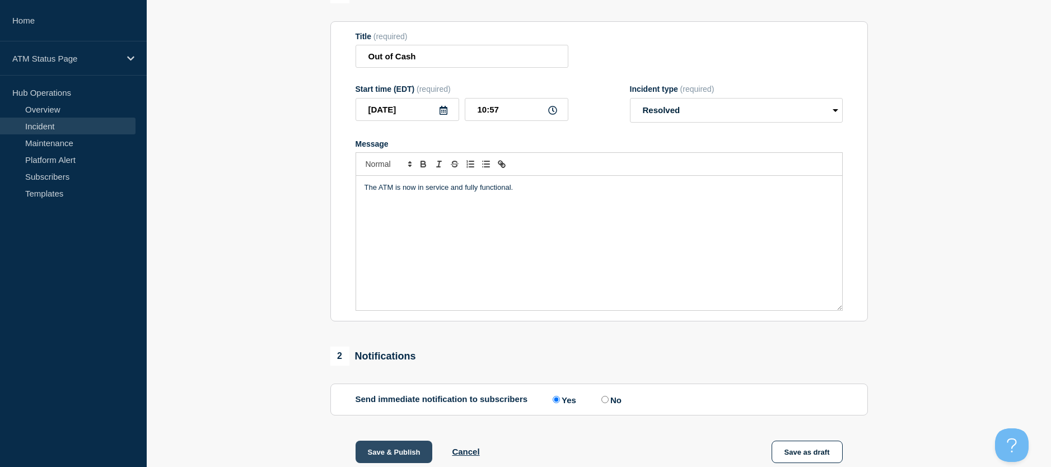
click at [381, 459] on button "Save & Publish" at bounding box center [394, 452] width 77 height 22
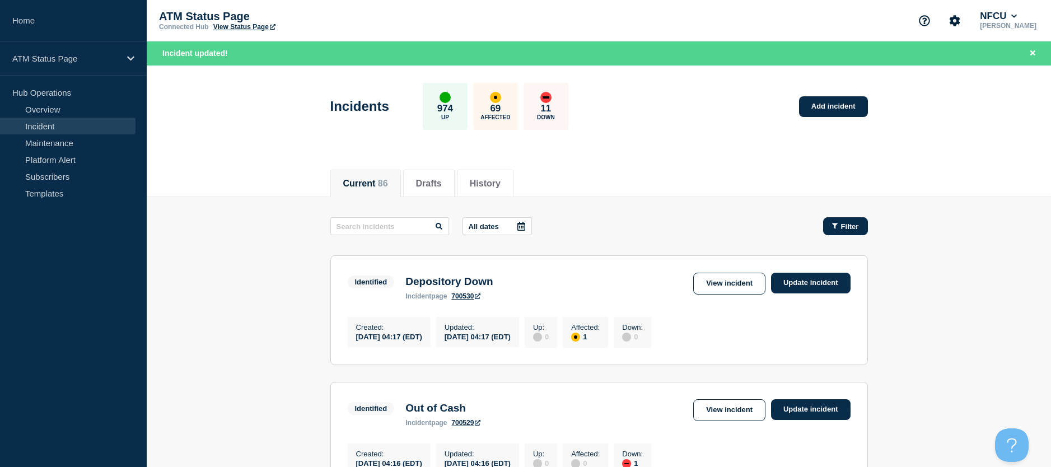
click at [842, 234] on button "Filter" at bounding box center [845, 226] width 45 height 18
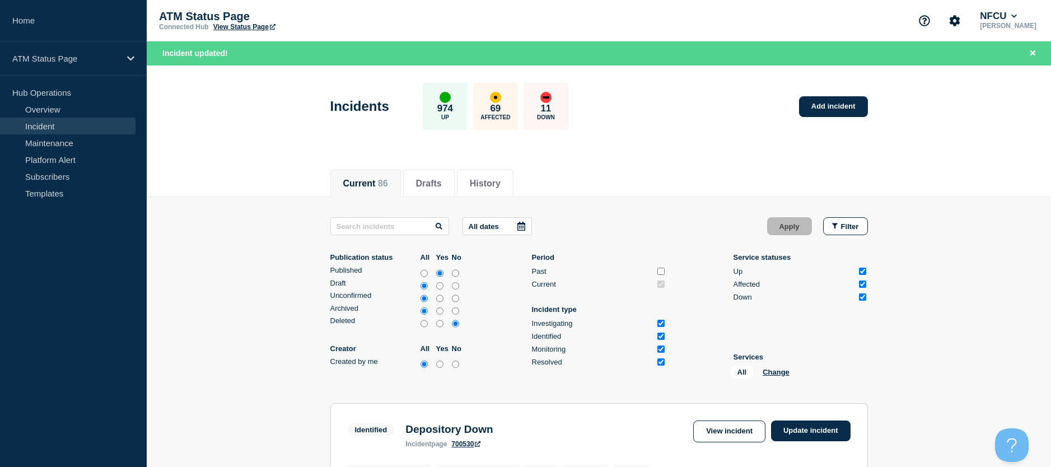
click at [771, 378] on div "All Change" at bounding box center [786, 374] width 112 height 17
click at [768, 367] on div "All Change" at bounding box center [786, 374] width 112 height 17
click at [769, 370] on button "Change" at bounding box center [776, 372] width 27 height 8
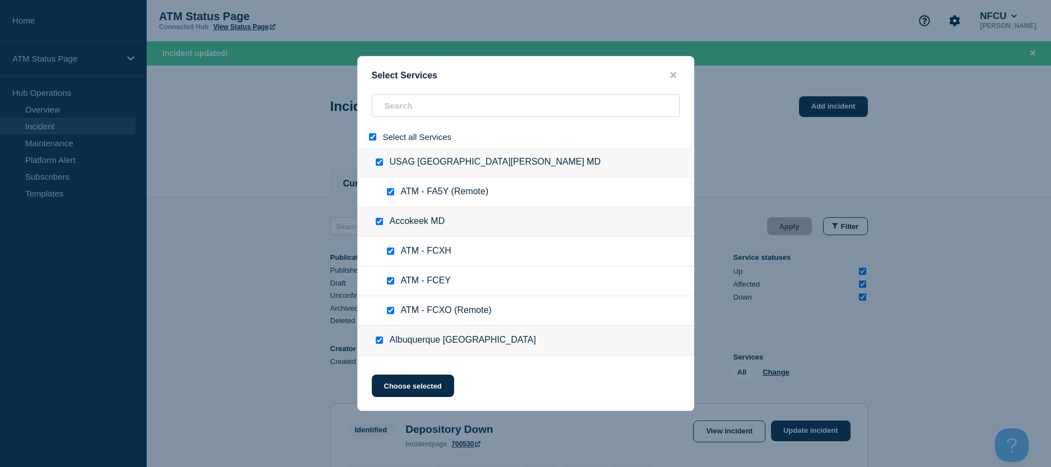
click at [369, 135] on input "select all" at bounding box center [372, 136] width 7 height 7
click at [390, 126] on div at bounding box center [526, 137] width 336 height 22
click at [392, 117] on input "search" at bounding box center [526, 105] width 308 height 23
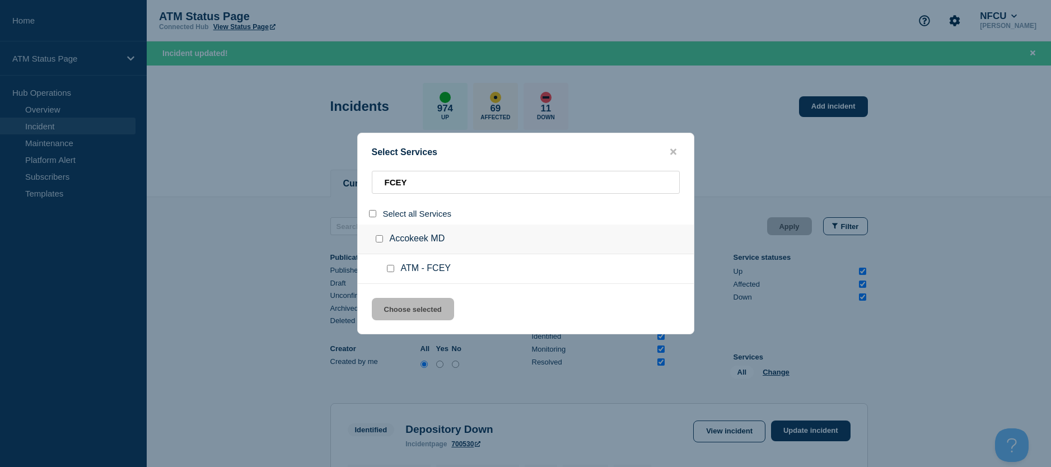
click at [387, 268] on input "service: ATM - FCEY" at bounding box center [390, 268] width 7 height 7
click at [395, 296] on div "Select Services FCEY Select all Services Accokeek MD ATM - FCEY Choose selected" at bounding box center [525, 234] width 337 height 202
click at [394, 304] on button "Choose selected" at bounding box center [413, 309] width 82 height 22
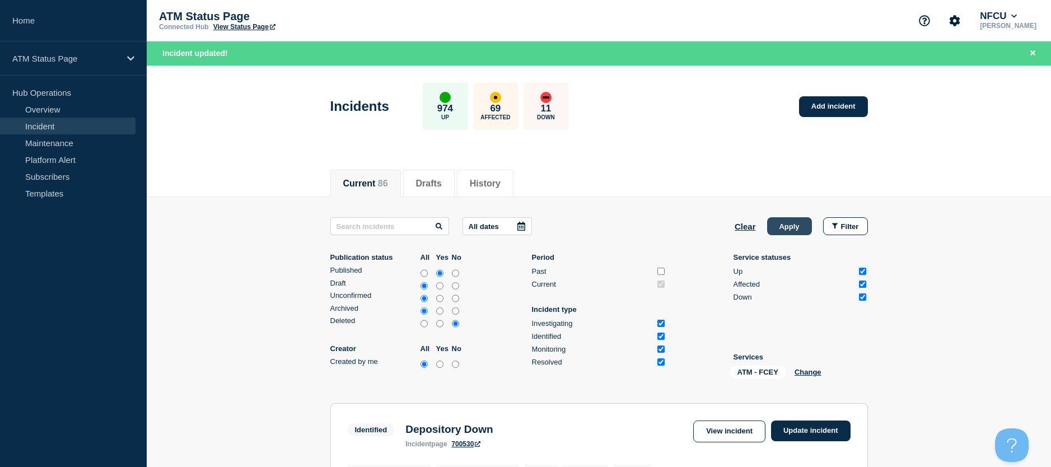
click at [794, 232] on button "Apply" at bounding box center [789, 226] width 45 height 18
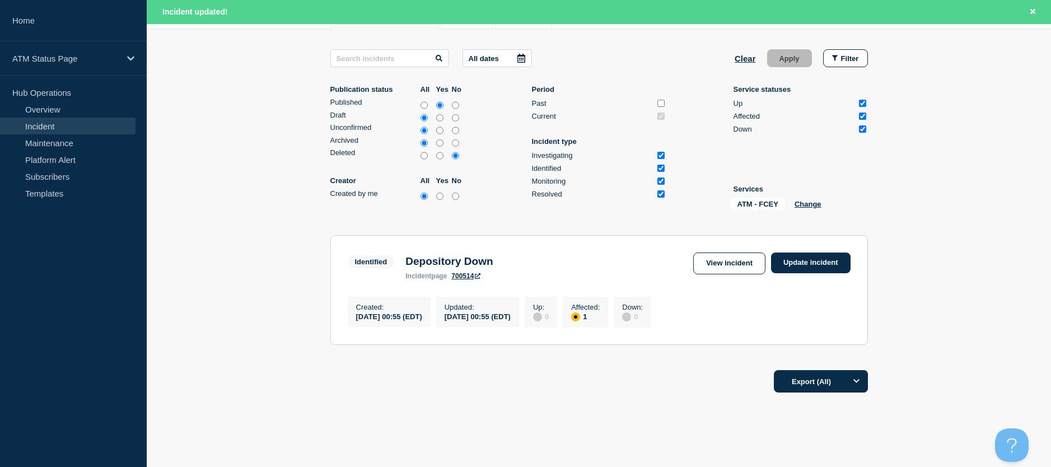
click at [819, 280] on div "Identified Depository Down incident page 700514 View incident Update incident" at bounding box center [599, 266] width 503 height 27
click at [808, 266] on link "Update incident" at bounding box center [811, 263] width 80 height 21
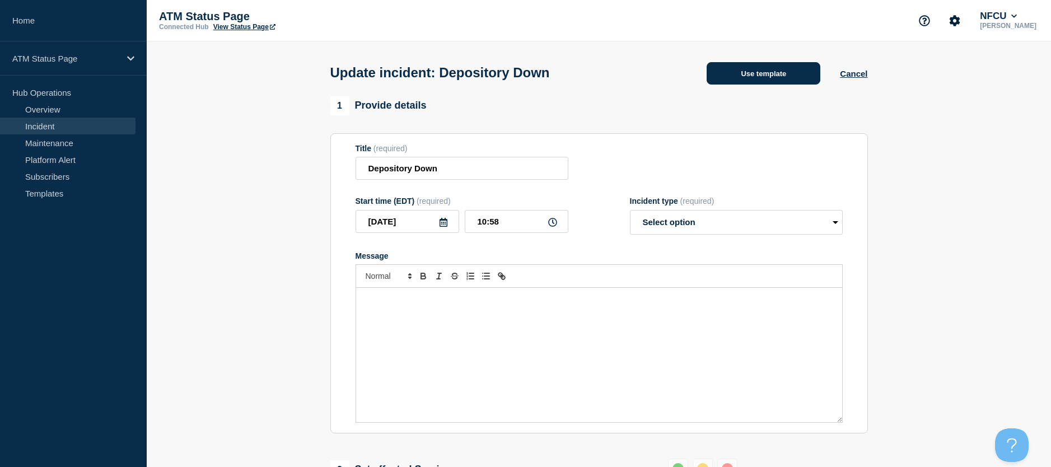
click at [751, 82] on button "Use template" at bounding box center [764, 73] width 114 height 22
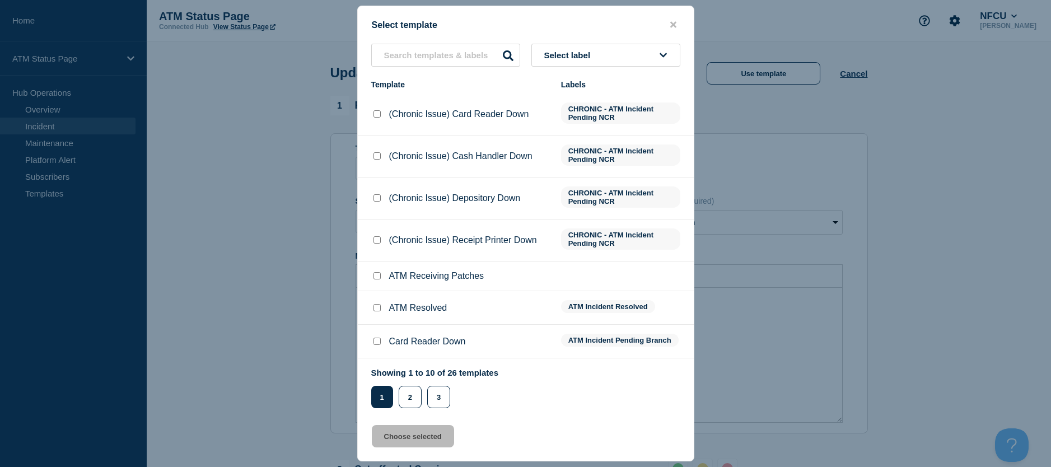
click at [376, 311] on input "ATM Resolved checkbox" at bounding box center [377, 307] width 7 height 7
click at [385, 439] on button "Choose selected" at bounding box center [413, 436] width 82 height 22
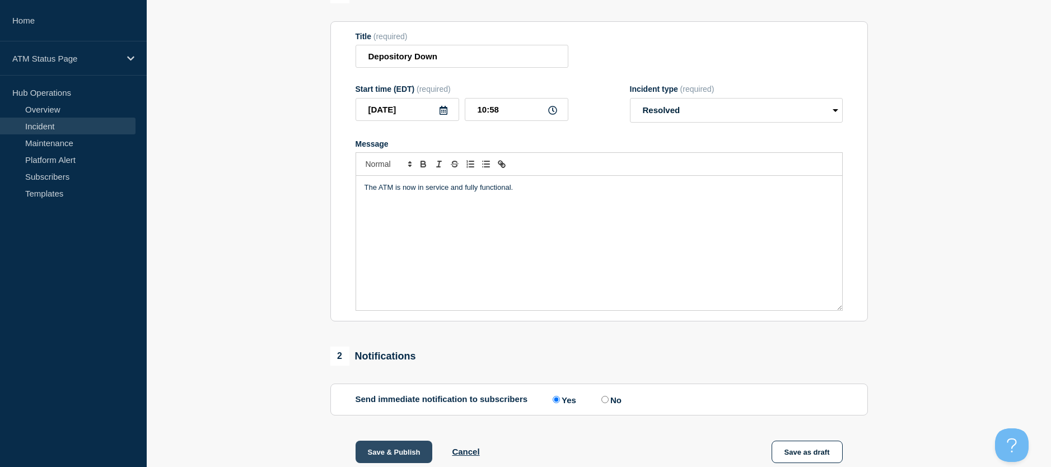
scroll to position [168, 0]
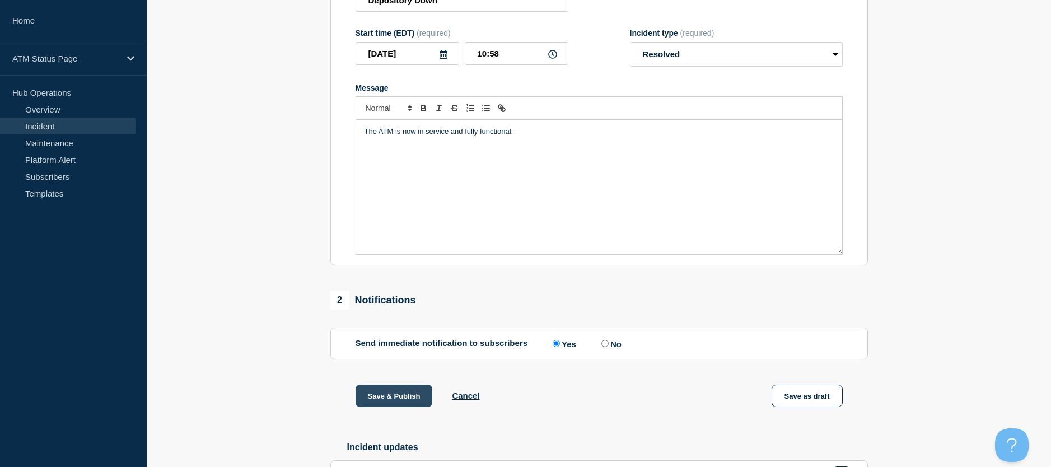
click at [394, 393] on button "Save & Publish" at bounding box center [394, 396] width 77 height 22
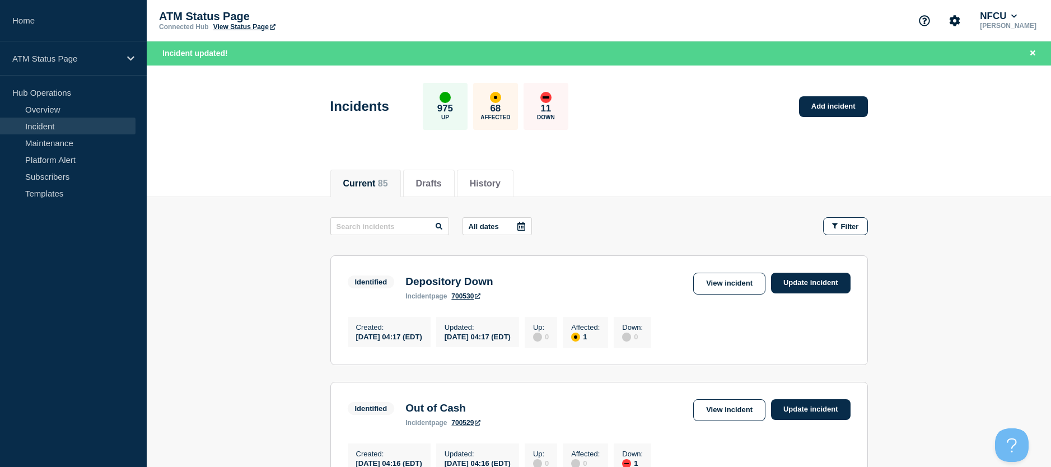
click at [831, 218] on button "Filter" at bounding box center [845, 226] width 45 height 18
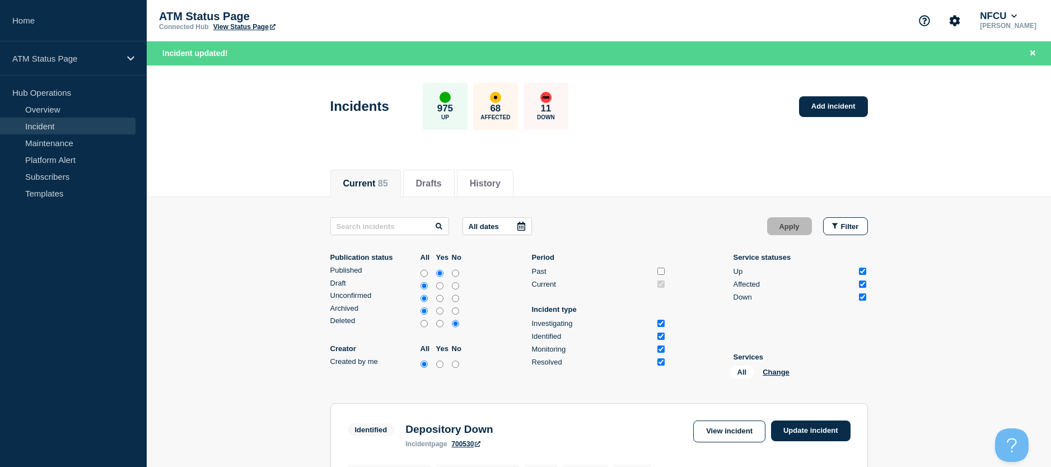
click at [774, 378] on div "All Change" at bounding box center [786, 374] width 112 height 17
click at [773, 374] on button "Change" at bounding box center [776, 372] width 27 height 8
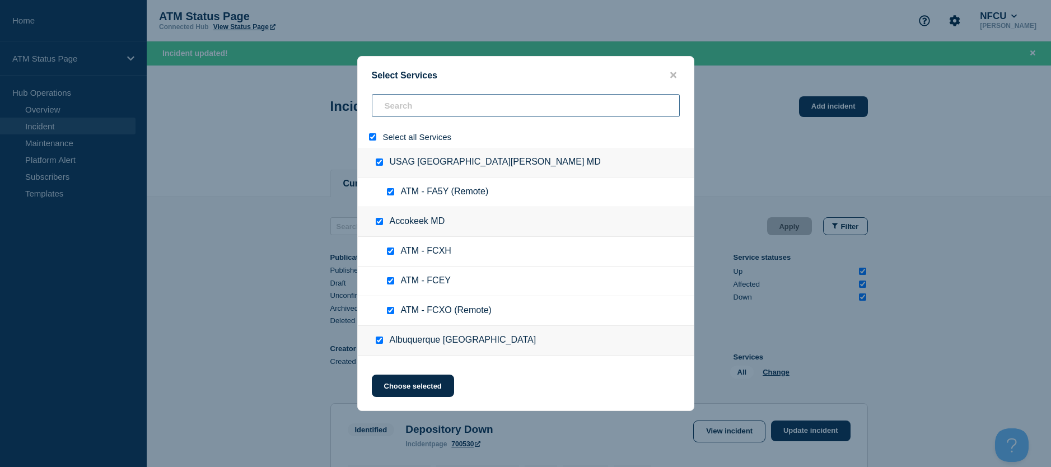
click at [426, 114] on input "search" at bounding box center [526, 105] width 308 height 23
click at [375, 141] on input "select all" at bounding box center [372, 136] width 7 height 7
click at [390, 111] on input "search" at bounding box center [526, 105] width 308 height 23
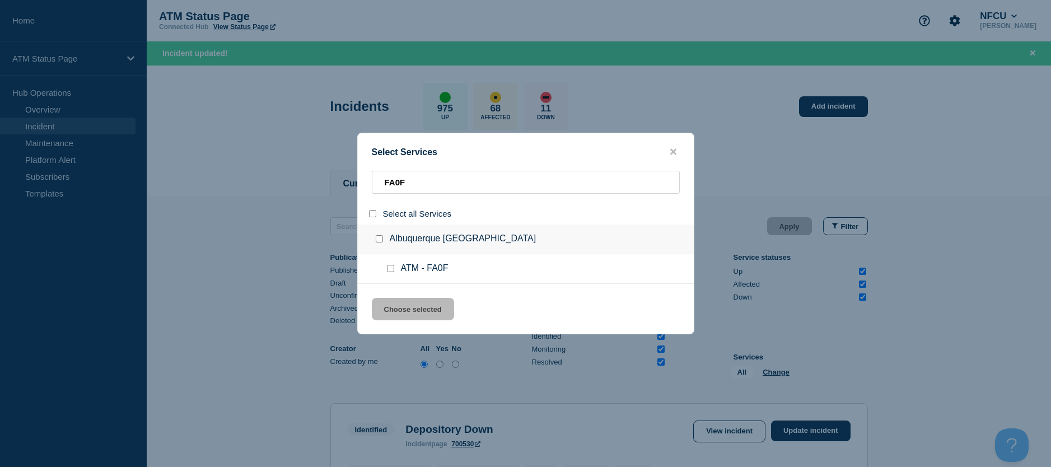
click at [392, 273] on div at bounding box center [393, 268] width 16 height 11
click at [394, 273] on div at bounding box center [393, 268] width 16 height 11
click at [389, 267] on input "service: ATM - FA0F" at bounding box center [390, 268] width 7 height 7
click at [389, 310] on button "Choose selected" at bounding box center [413, 309] width 82 height 22
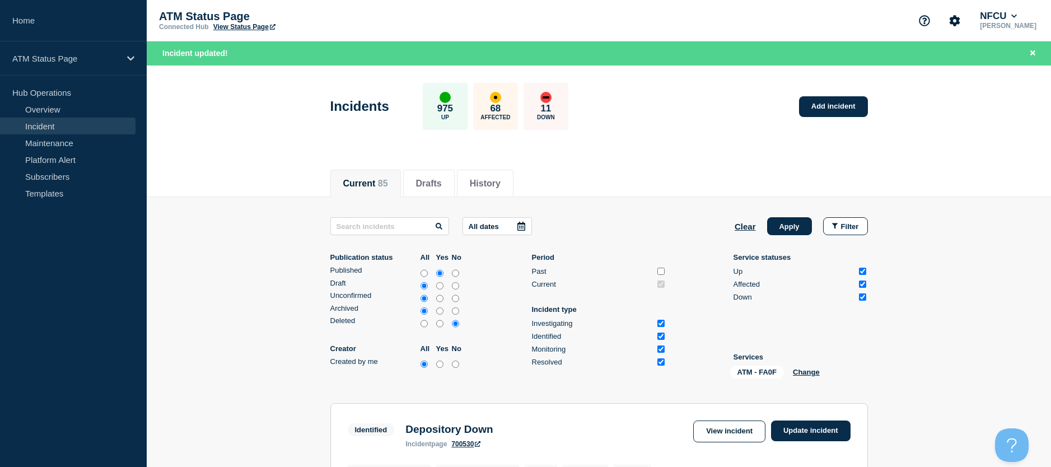
click at [795, 241] on div "All dates Clear Apply Filter Publication status All Yes No Published Draft Unco…" at bounding box center [600, 300] width 538 height 166
click at [793, 226] on button "Apply" at bounding box center [789, 226] width 45 height 18
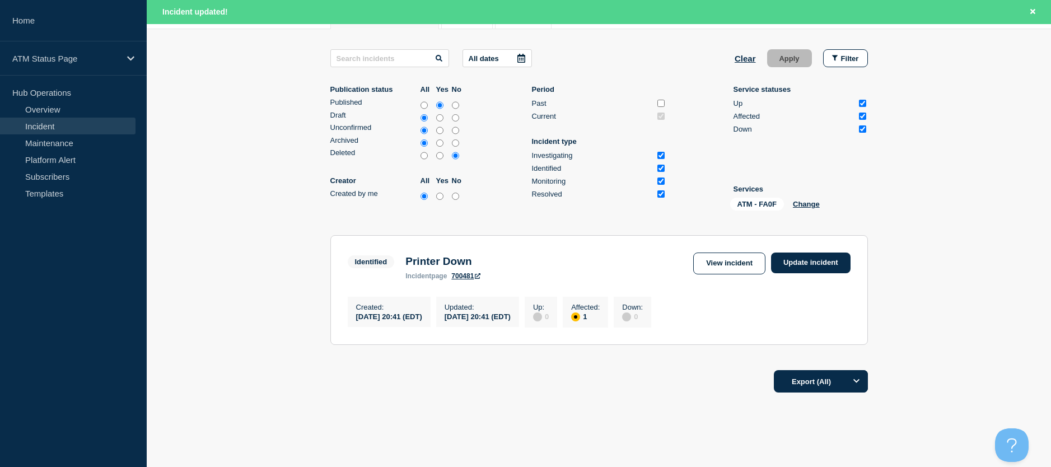
scroll to position [199, 0]
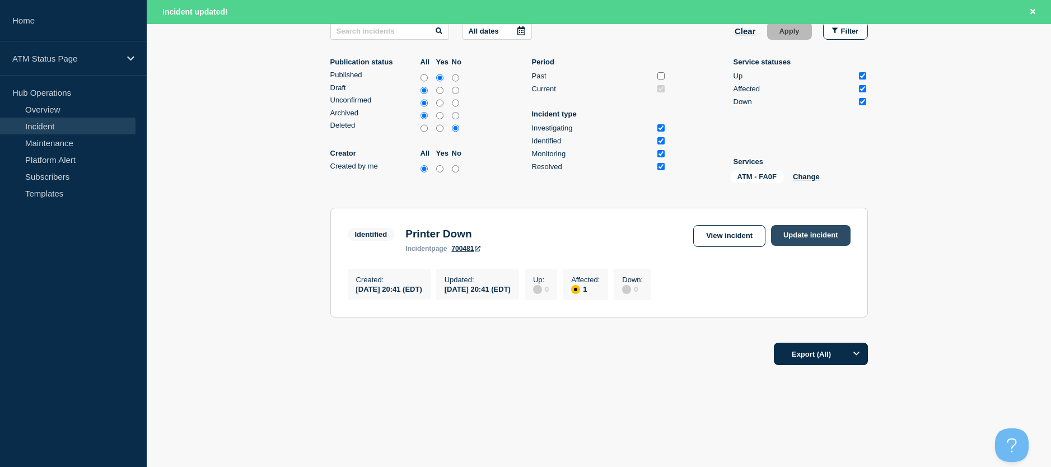
click at [817, 234] on link "Update incident" at bounding box center [811, 235] width 80 height 21
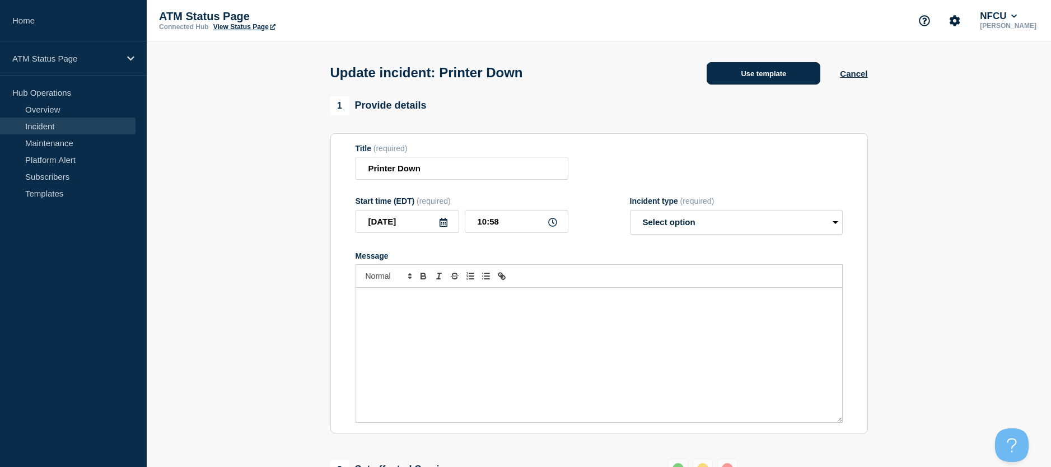
click at [727, 85] on button "Use template" at bounding box center [764, 73] width 114 height 22
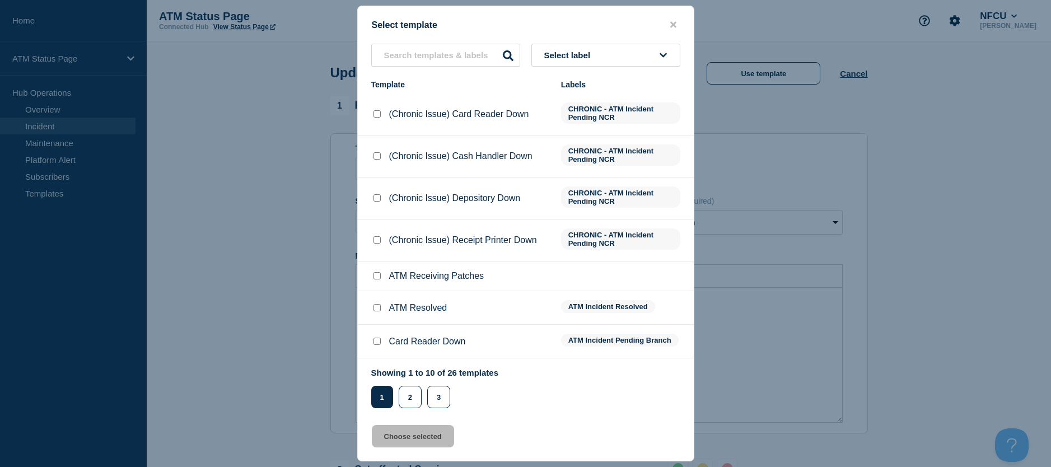
click at [377, 308] on input "ATM Resolved checkbox" at bounding box center [377, 307] width 7 height 7
click at [383, 432] on button "Choose selected" at bounding box center [413, 436] width 82 height 22
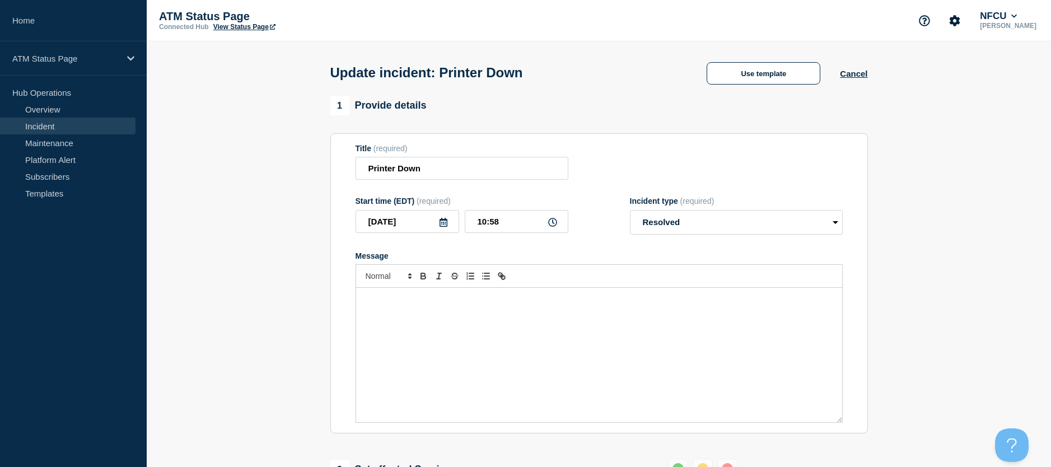
scroll to position [112, 0]
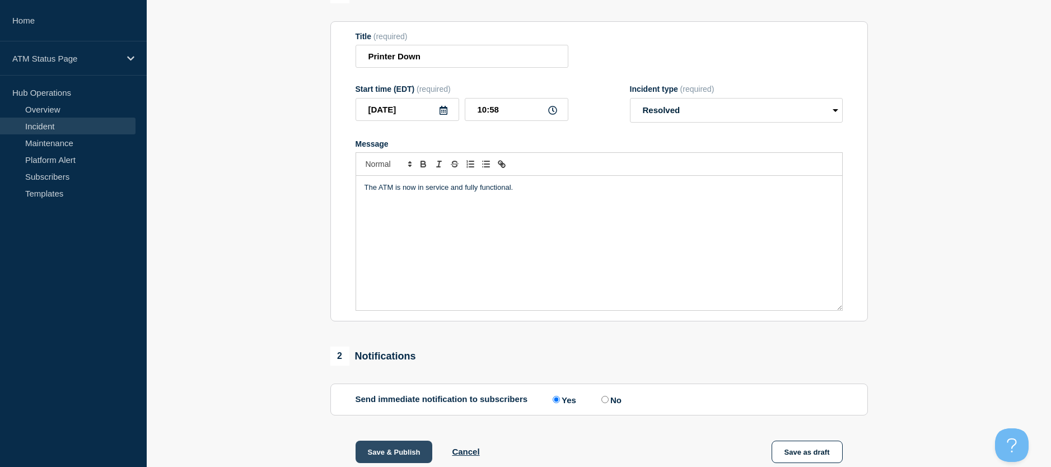
click at [384, 448] on button "Save & Publish" at bounding box center [394, 452] width 77 height 22
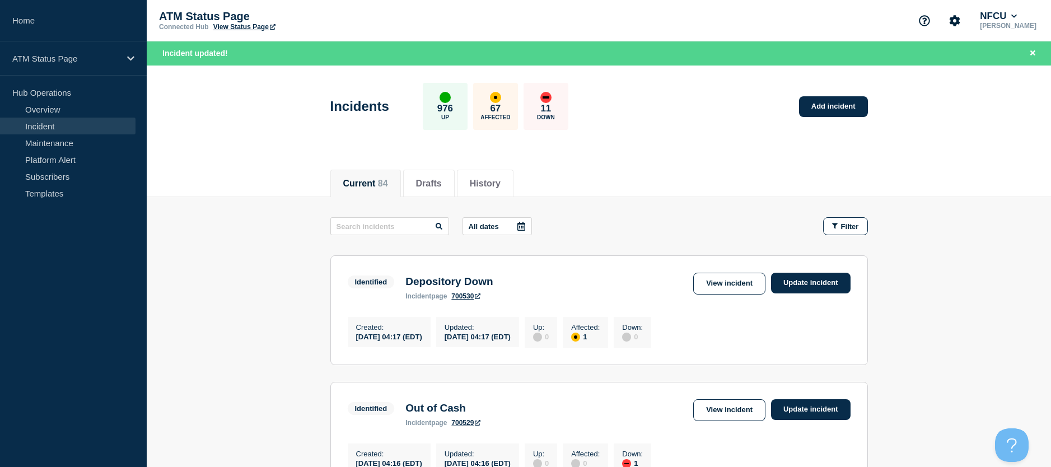
click at [839, 234] on button "Filter" at bounding box center [845, 226] width 45 height 18
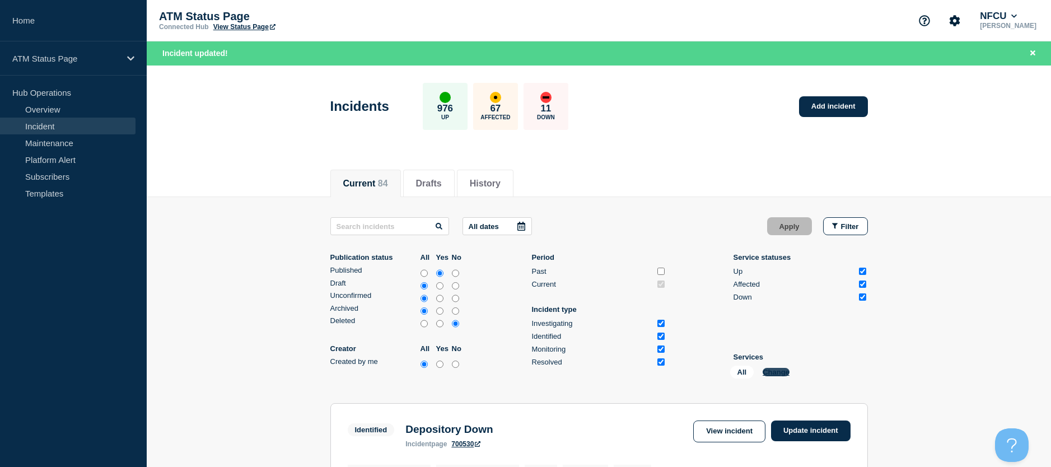
click at [778, 376] on button "Change" at bounding box center [776, 372] width 27 height 8
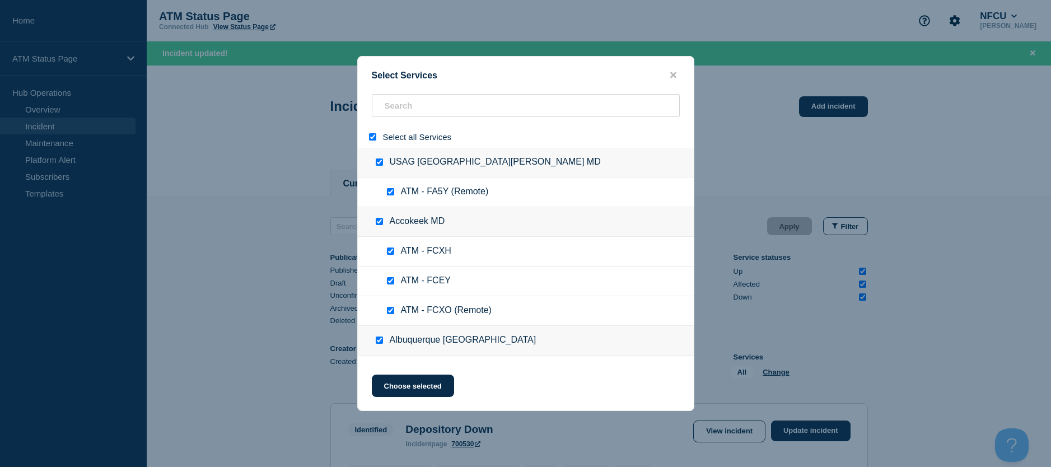
click at [373, 137] on input "select all" at bounding box center [372, 136] width 7 height 7
click at [389, 126] on div at bounding box center [526, 137] width 336 height 22
click at [388, 113] on input "search" at bounding box center [526, 105] width 308 height 23
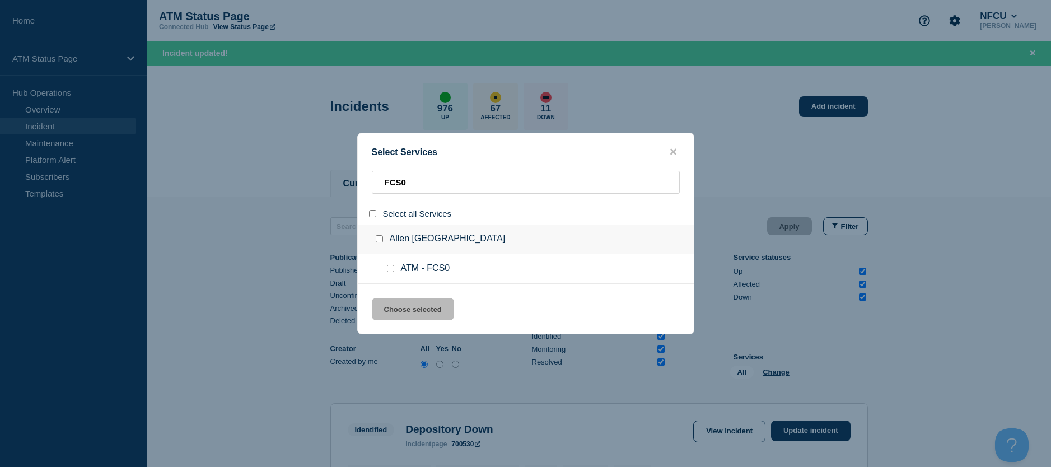
click at [393, 272] on input "service: ATM - FCS0" at bounding box center [390, 268] width 7 height 7
click at [390, 271] on input "service: ATM - FCS0" at bounding box center [390, 268] width 7 height 7
click at [389, 272] on input "service: ATM - FCS0" at bounding box center [390, 268] width 7 height 7
click at [393, 304] on button "Choose selected" at bounding box center [413, 309] width 82 height 22
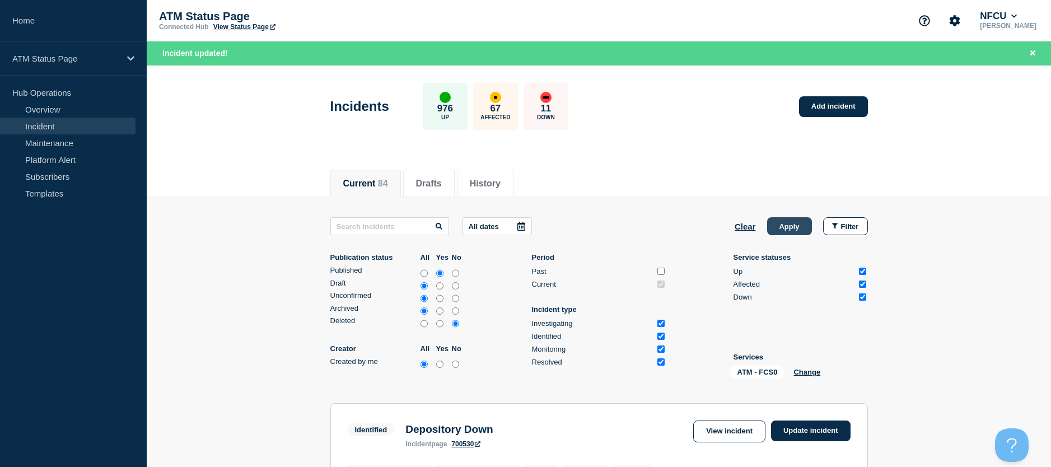
click at [794, 229] on button "Apply" at bounding box center [789, 226] width 45 height 18
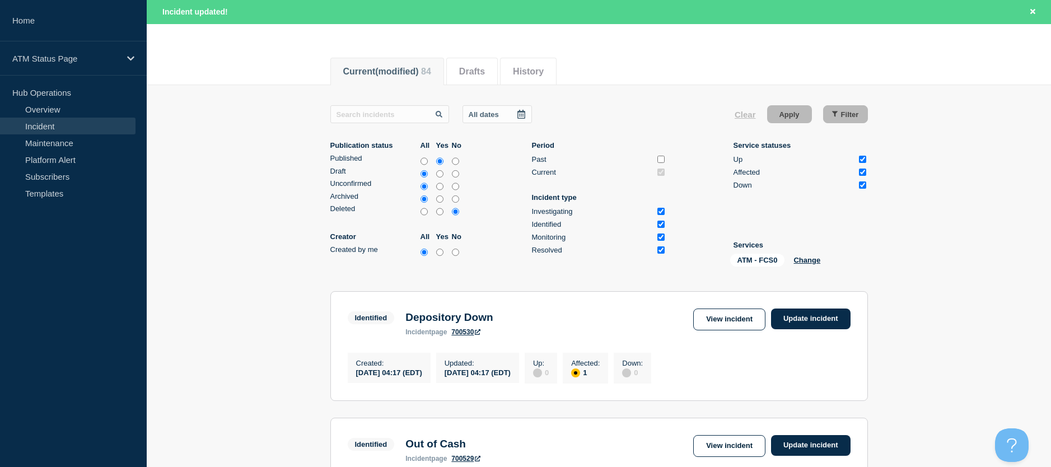
scroll to position [168, 0]
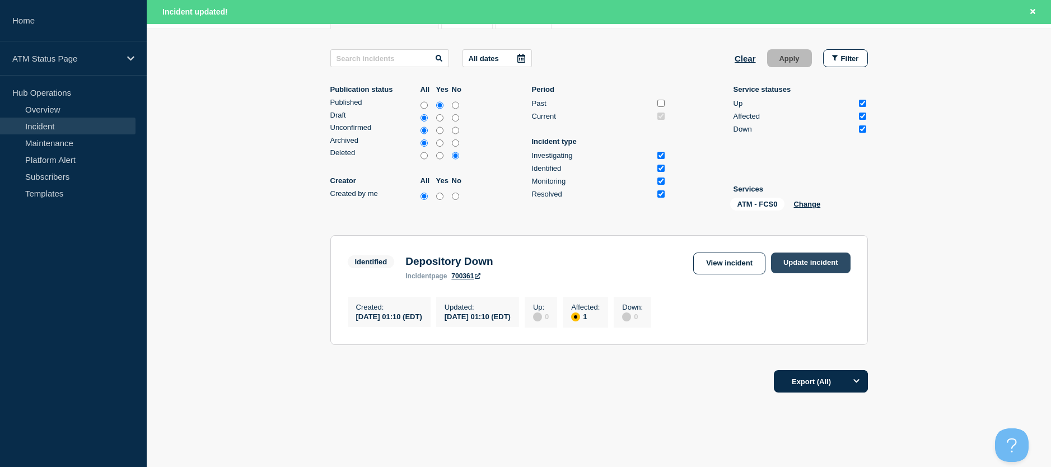
click at [797, 258] on link "Update incident" at bounding box center [811, 263] width 80 height 21
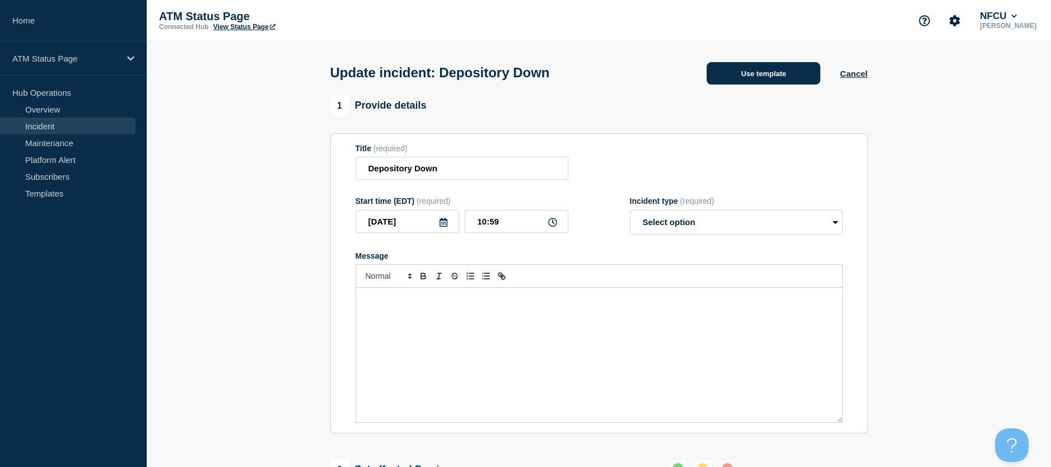
click at [777, 76] on button "Use template" at bounding box center [764, 73] width 114 height 22
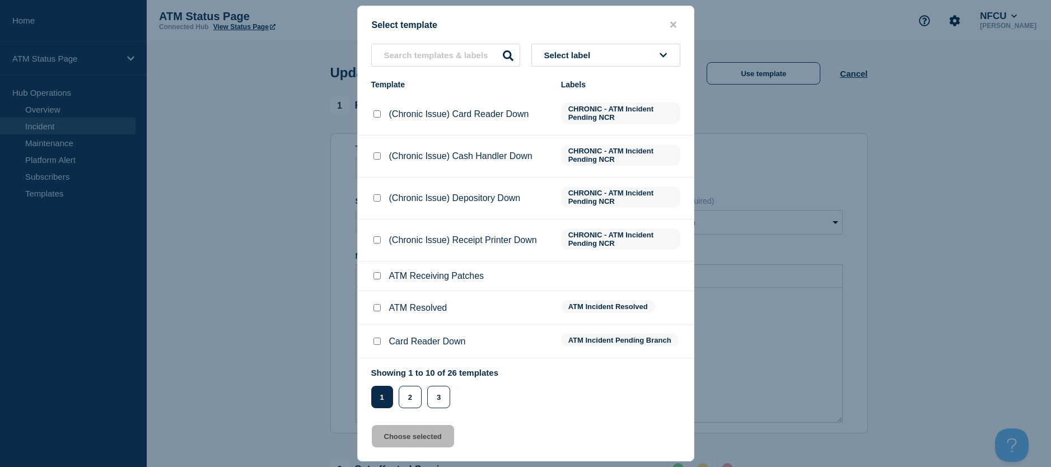
click at [375, 310] on input "ATM Resolved checkbox" at bounding box center [377, 307] width 7 height 7
click at [394, 439] on button "Choose selected" at bounding box center [413, 436] width 82 height 22
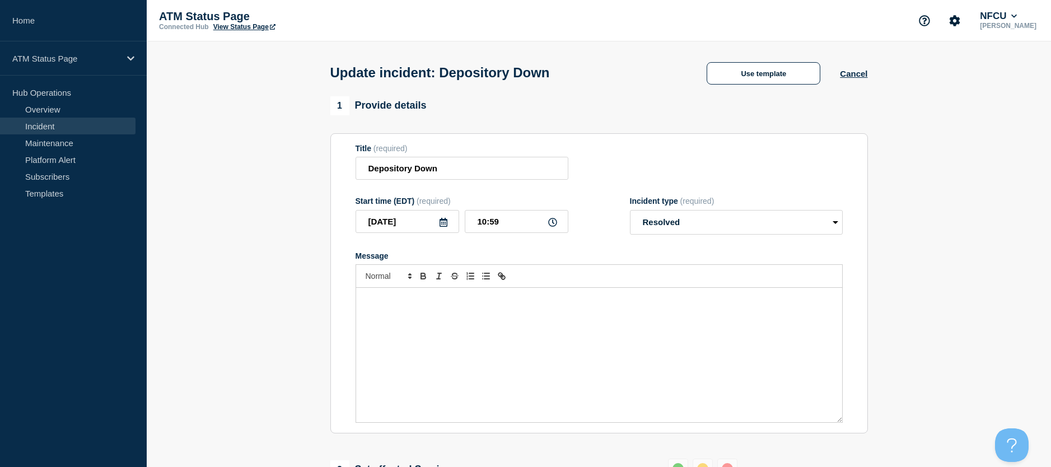
scroll to position [112, 0]
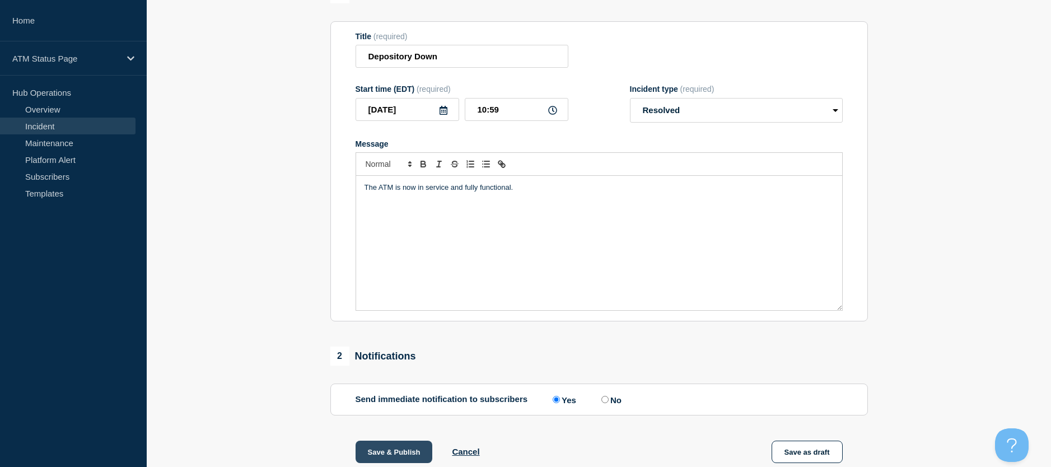
click at [391, 447] on button "Save & Publish" at bounding box center [394, 452] width 77 height 22
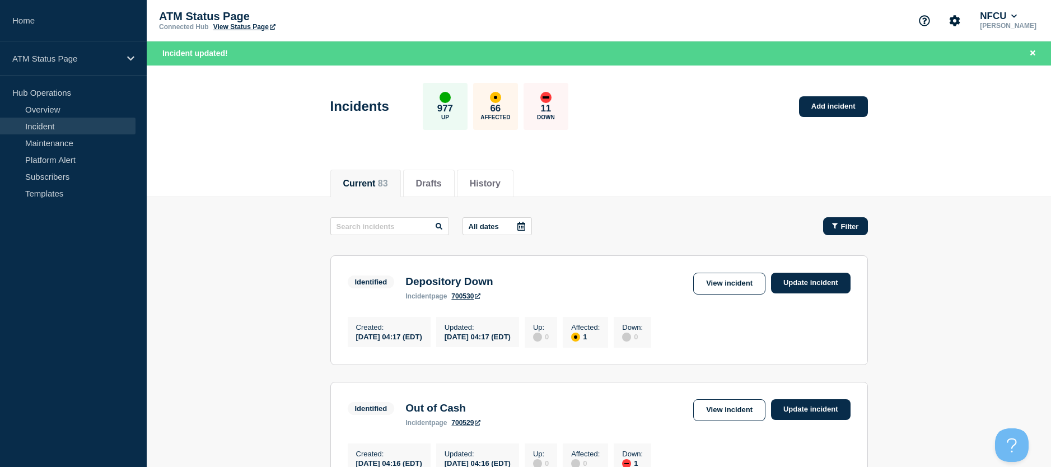
click at [848, 222] on span "Filter" at bounding box center [850, 226] width 18 height 8
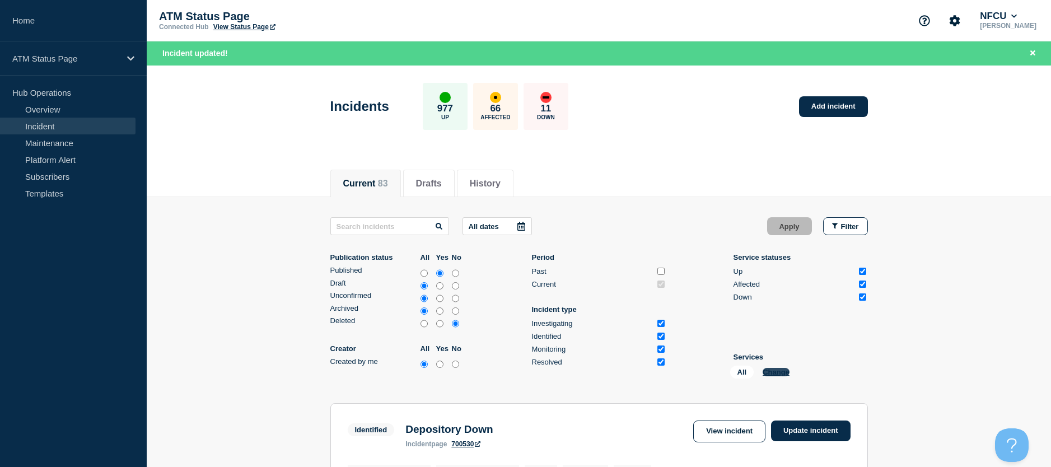
click at [775, 371] on button "Change" at bounding box center [776, 372] width 27 height 8
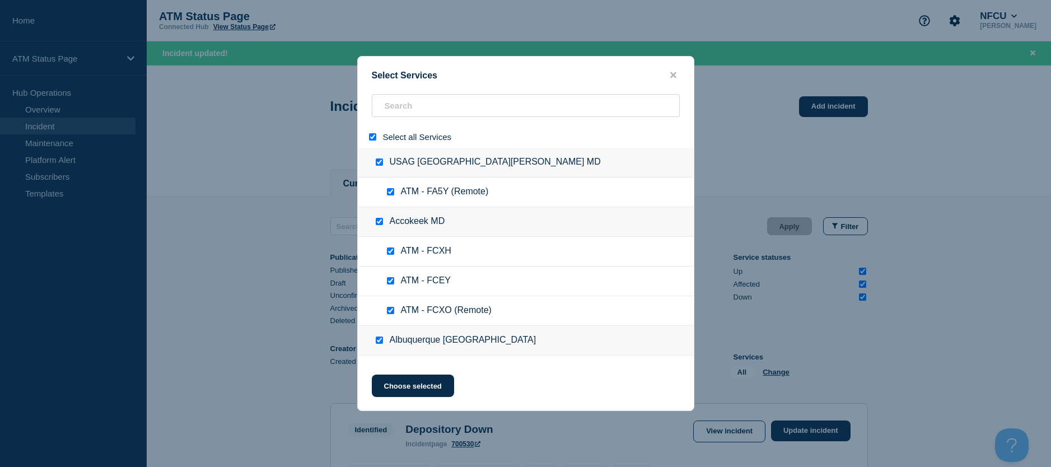
drag, startPoint x: 373, startPoint y: 138, endPoint x: 383, endPoint y: 116, distance: 24.8
click at [373, 138] on input "select all" at bounding box center [372, 136] width 7 height 7
click at [383, 116] on input "search" at bounding box center [526, 105] width 308 height 23
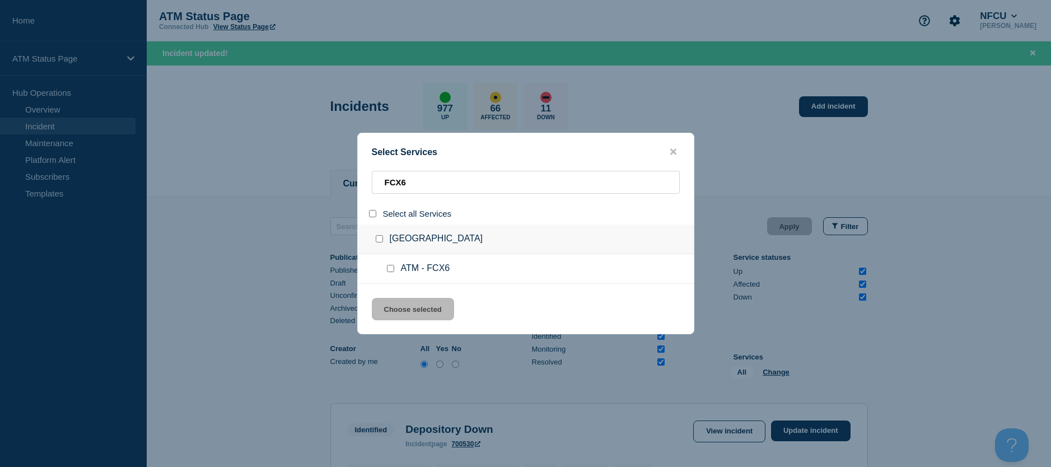
click at [389, 269] on input "service: ATM - FCX6" at bounding box center [390, 268] width 7 height 7
click at [389, 306] on button "Choose selected" at bounding box center [413, 309] width 82 height 22
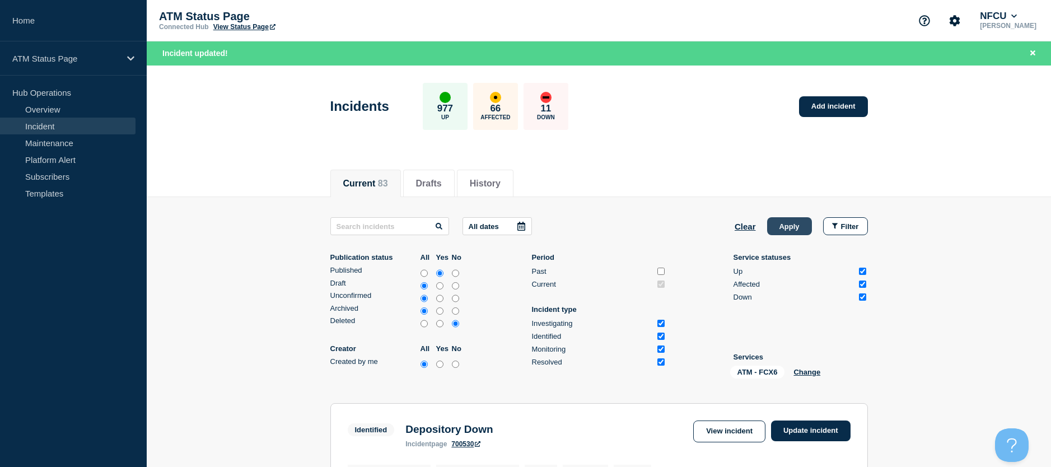
click at [783, 232] on button "Apply" at bounding box center [789, 226] width 45 height 18
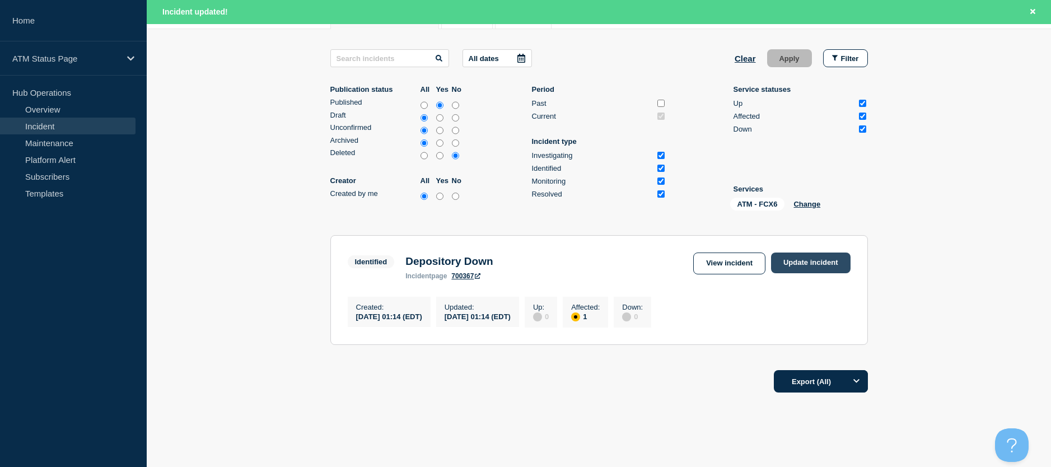
click at [803, 268] on link "Update incident" at bounding box center [811, 263] width 80 height 21
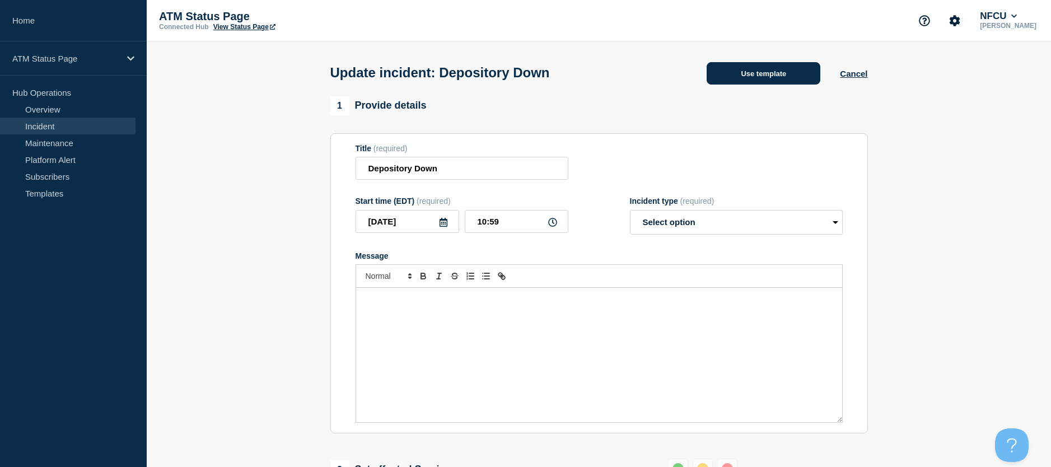
click at [733, 80] on button "Use template" at bounding box center [764, 73] width 114 height 22
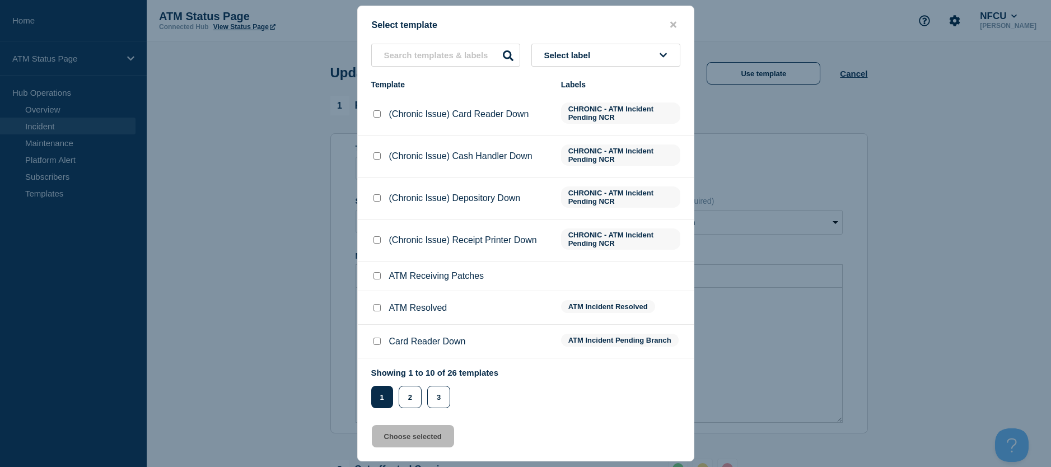
click at [380, 308] on input "ATM Resolved checkbox" at bounding box center [377, 307] width 7 height 7
click at [380, 435] on button "Choose selected" at bounding box center [413, 436] width 82 height 22
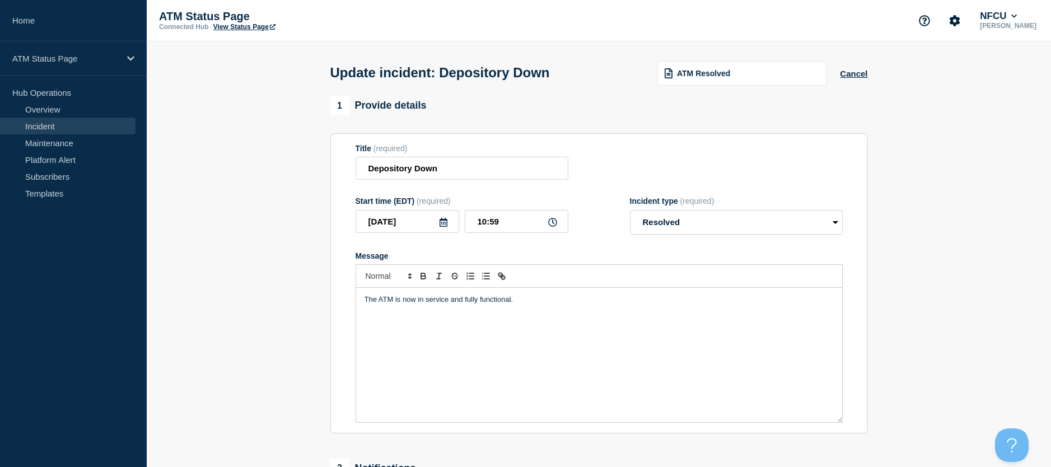
scroll to position [112, 0]
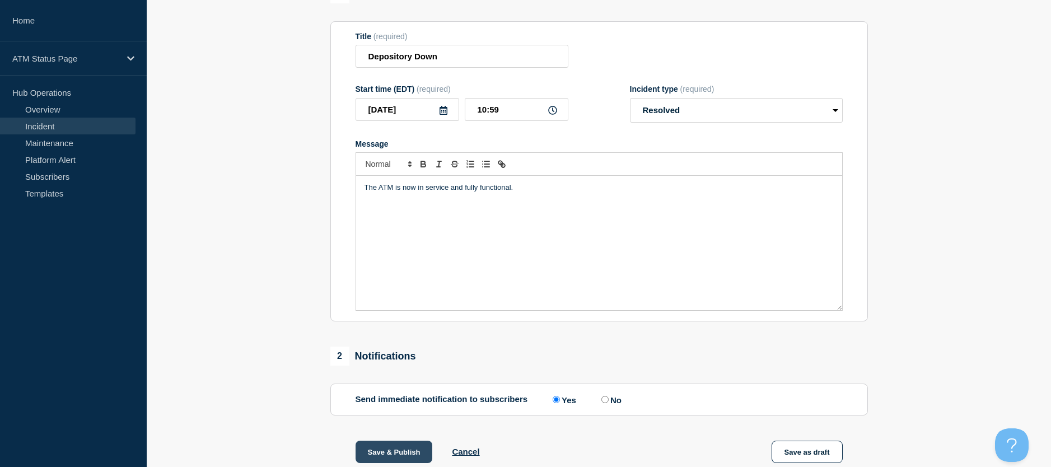
click at [382, 447] on button "Save & Publish" at bounding box center [394, 452] width 77 height 22
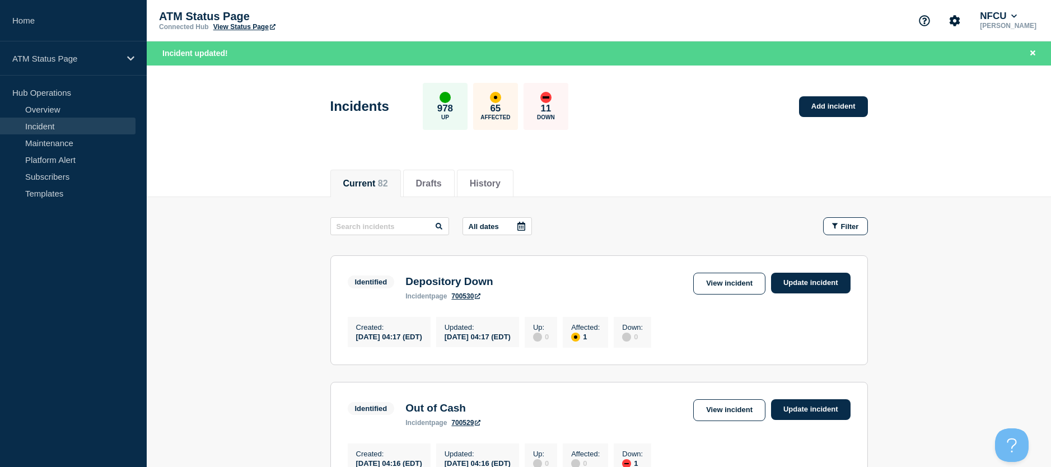
drag, startPoint x: 840, startPoint y: 232, endPoint x: 832, endPoint y: 242, distance: 12.3
click at [838, 232] on button "Filter" at bounding box center [845, 226] width 45 height 18
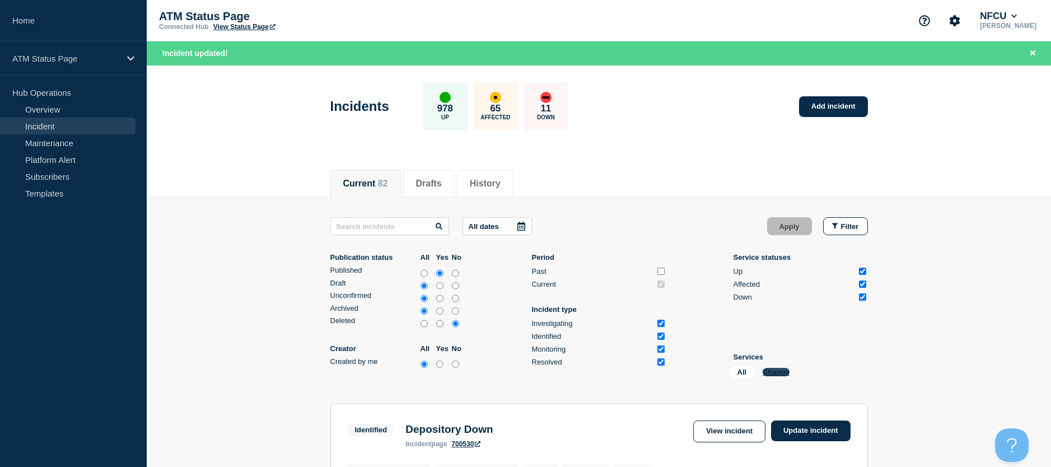
click at [770, 371] on button "Change" at bounding box center [776, 372] width 27 height 8
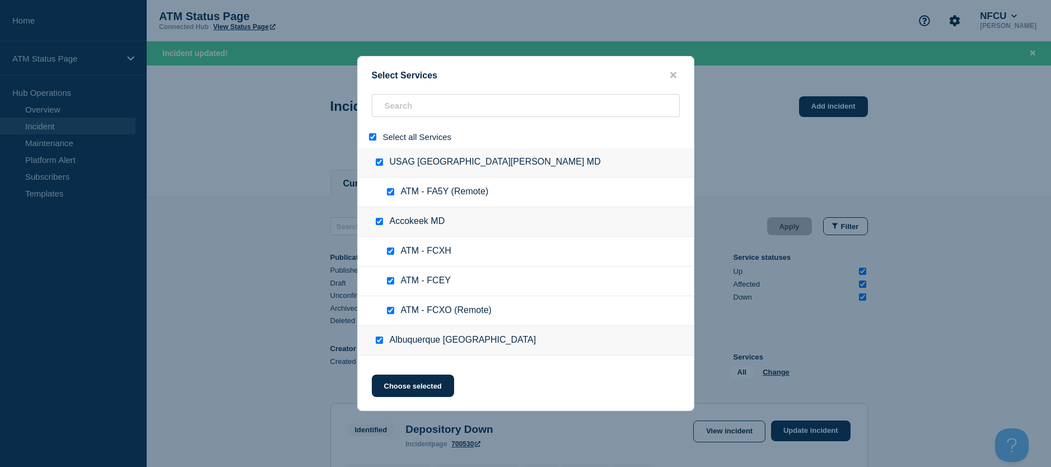
click at [373, 139] on input "select all" at bounding box center [372, 136] width 7 height 7
click at [381, 126] on div at bounding box center [526, 137] width 336 height 22
click at [382, 126] on div at bounding box center [526, 137] width 336 height 22
click at [386, 105] on input "search" at bounding box center [526, 105] width 308 height 23
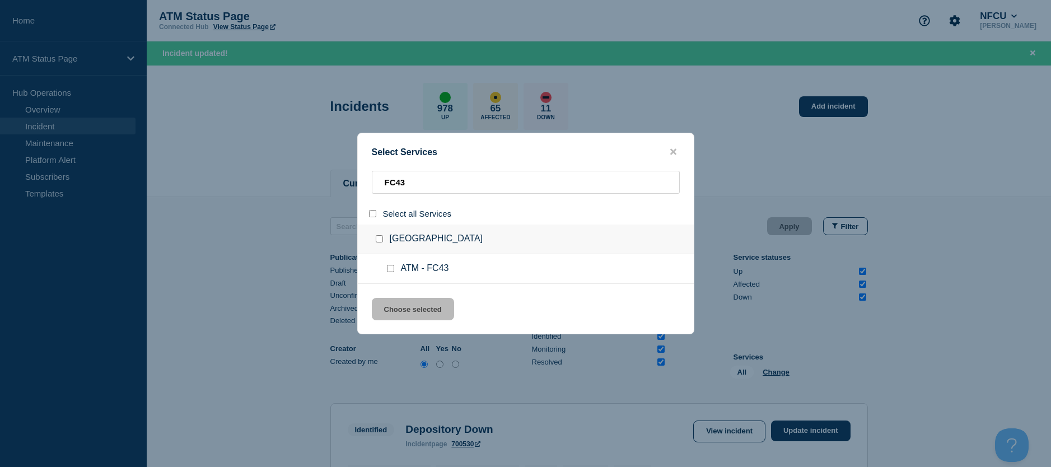
click at [389, 271] on input "service: ATM - FC43" at bounding box center [390, 268] width 7 height 7
click at [391, 316] on button "Choose selected" at bounding box center [413, 309] width 82 height 22
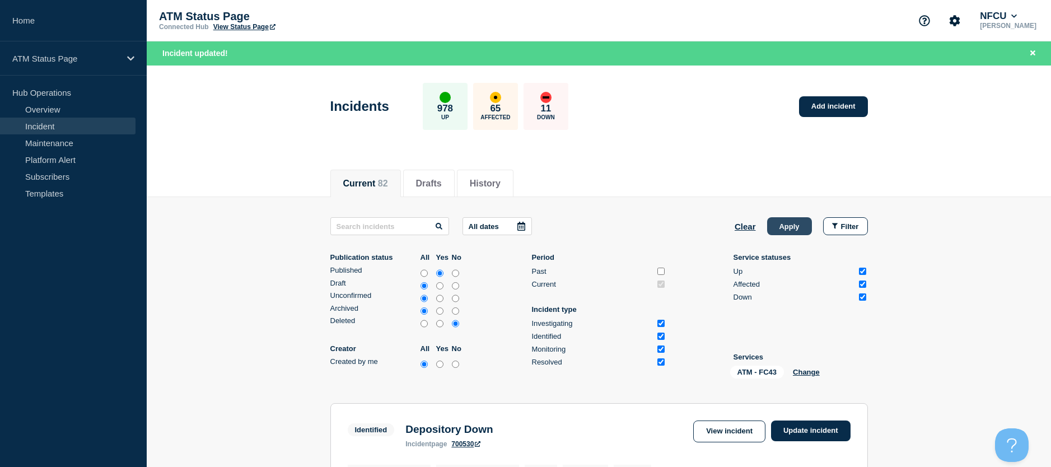
click at [783, 231] on button "Apply" at bounding box center [789, 226] width 45 height 18
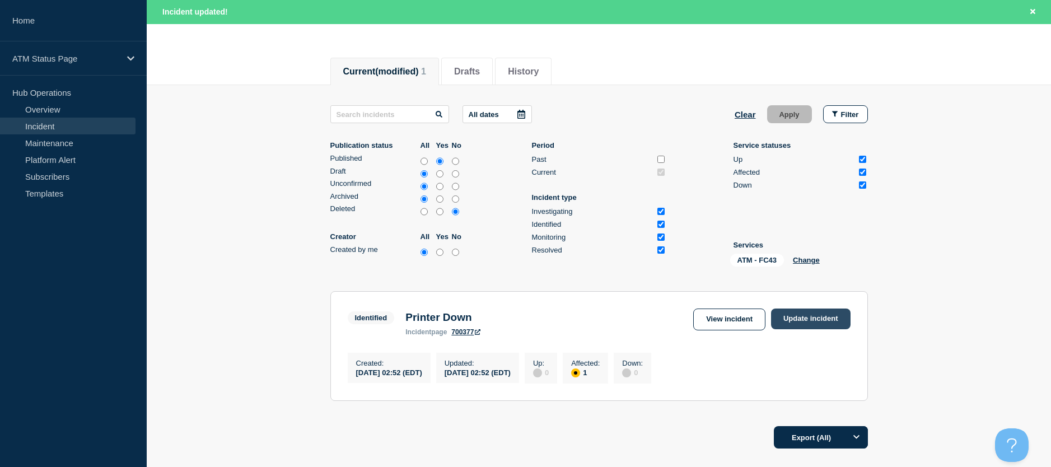
click at [807, 319] on link "Update incident" at bounding box center [811, 319] width 80 height 21
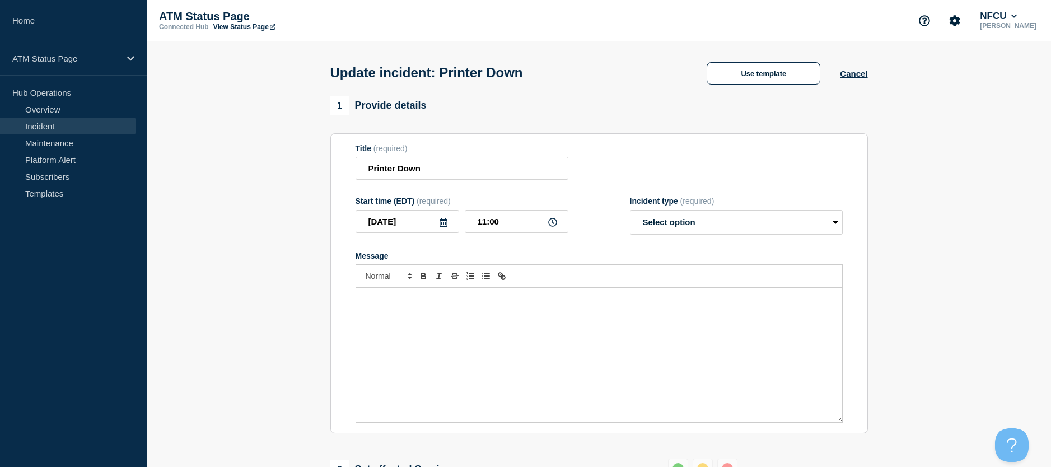
click at [756, 111] on div "1 Provide details" at bounding box center [600, 105] width 538 height 19
click at [744, 90] on div "Update incident: Printer Down Use template Cancel" at bounding box center [599, 68] width 563 height 55
click at [743, 86] on div "Update incident: Printer Down Use template Cancel" at bounding box center [599, 68] width 563 height 55
click at [732, 83] on button "Use template" at bounding box center [764, 73] width 114 height 22
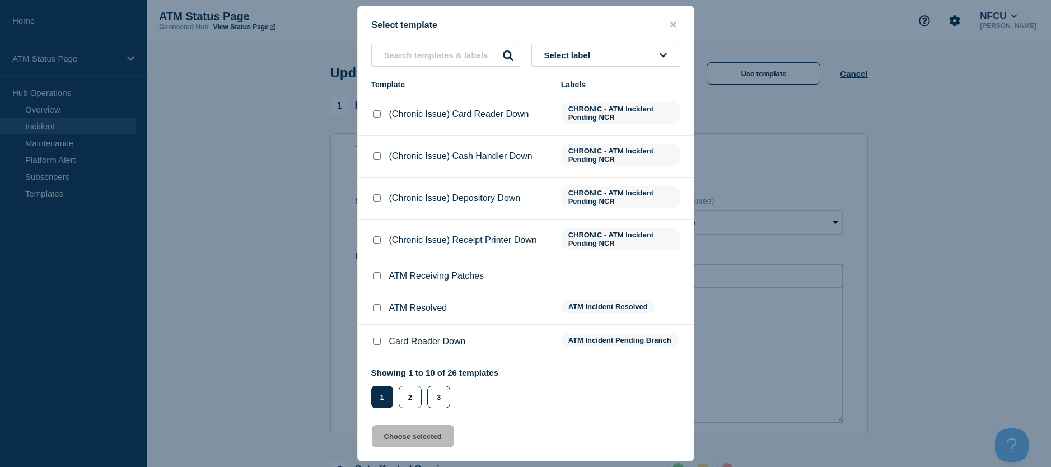
click at [376, 308] on input "ATM Resolved checkbox" at bounding box center [377, 307] width 7 height 7
click at [388, 437] on button "Choose selected" at bounding box center [413, 436] width 82 height 22
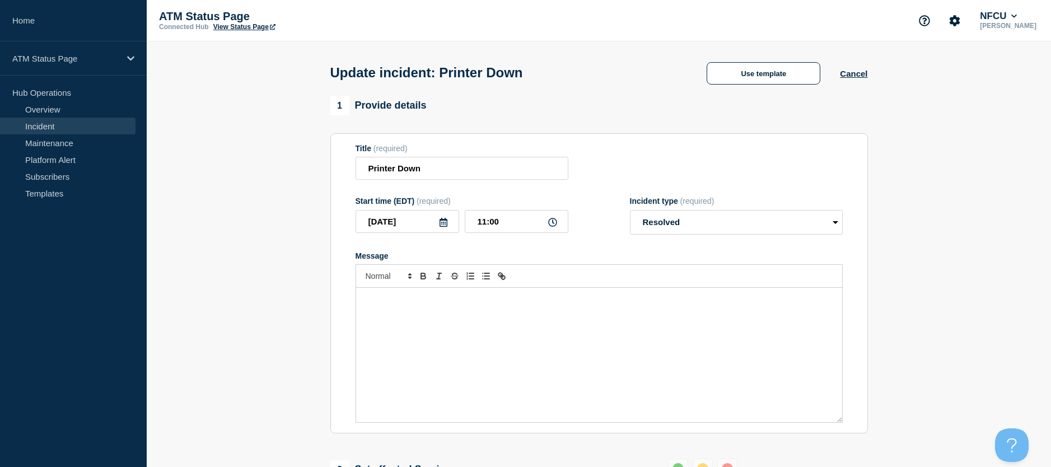
scroll to position [168, 0]
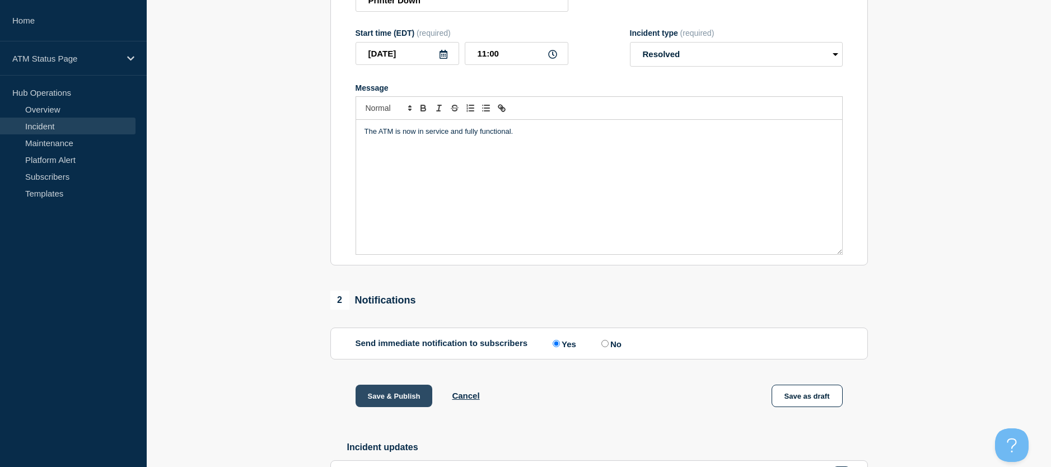
click at [394, 394] on button "Save & Publish" at bounding box center [394, 396] width 77 height 22
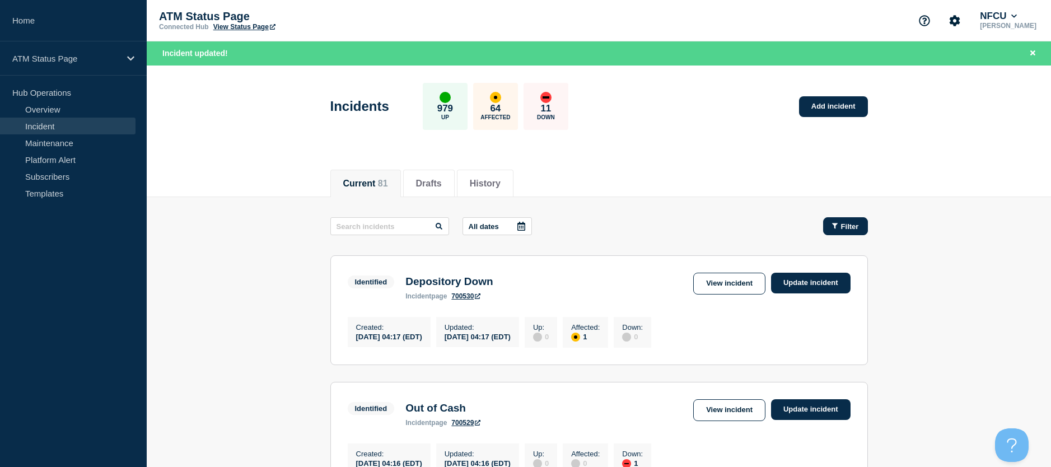
click at [848, 232] on button "Filter" at bounding box center [845, 226] width 45 height 18
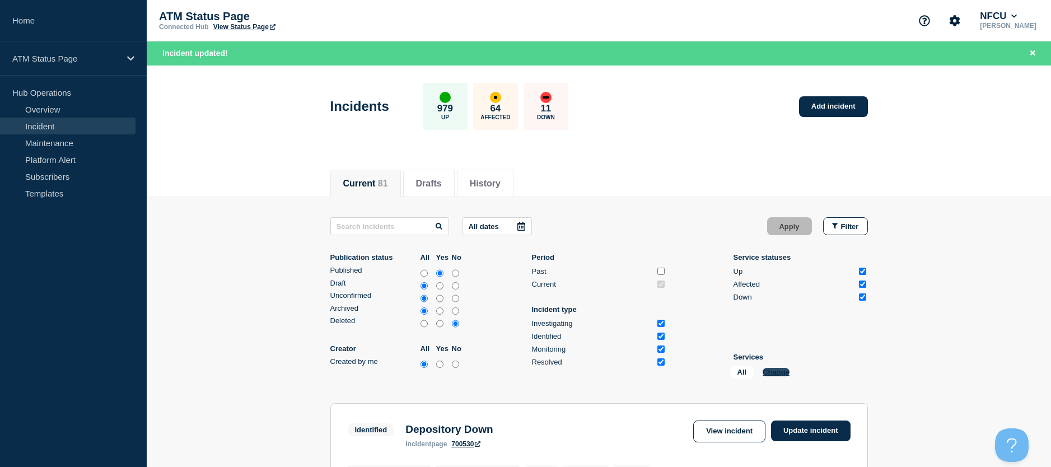
click at [771, 373] on button "Change" at bounding box center [776, 372] width 27 height 8
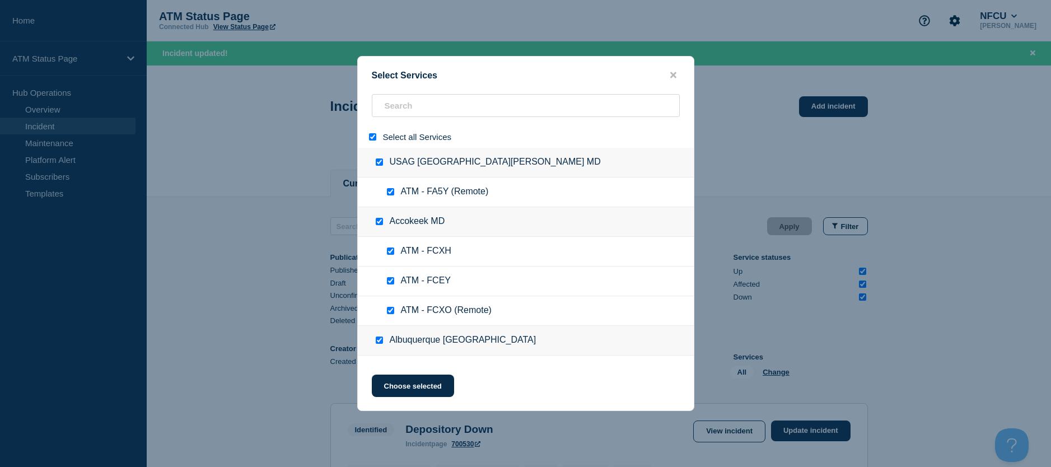
click at [372, 141] on input "select all" at bounding box center [372, 136] width 7 height 7
click at [383, 113] on input "search" at bounding box center [526, 105] width 308 height 23
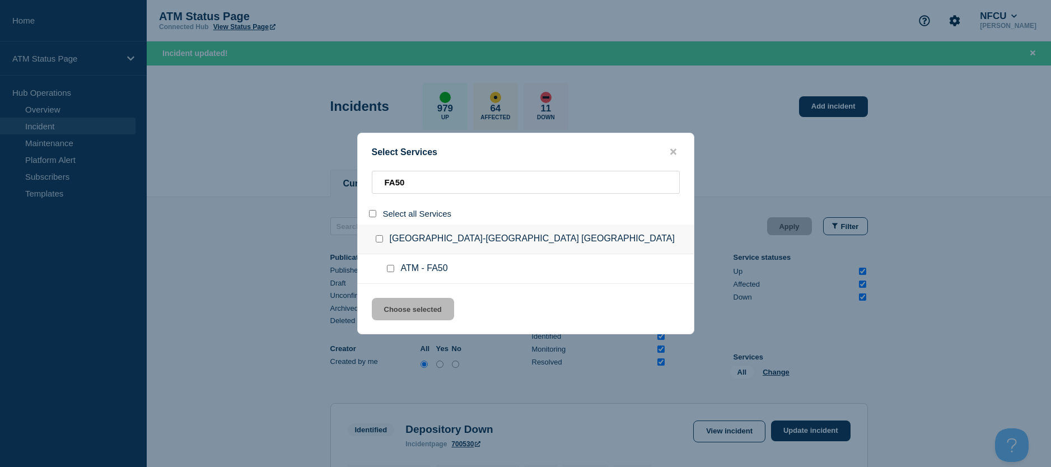
click at [387, 264] on div at bounding box center [393, 268] width 16 height 11
click at [390, 272] on input "service: ATM - FA50" at bounding box center [390, 268] width 7 height 7
click at [401, 308] on button "Choose selected" at bounding box center [413, 309] width 82 height 22
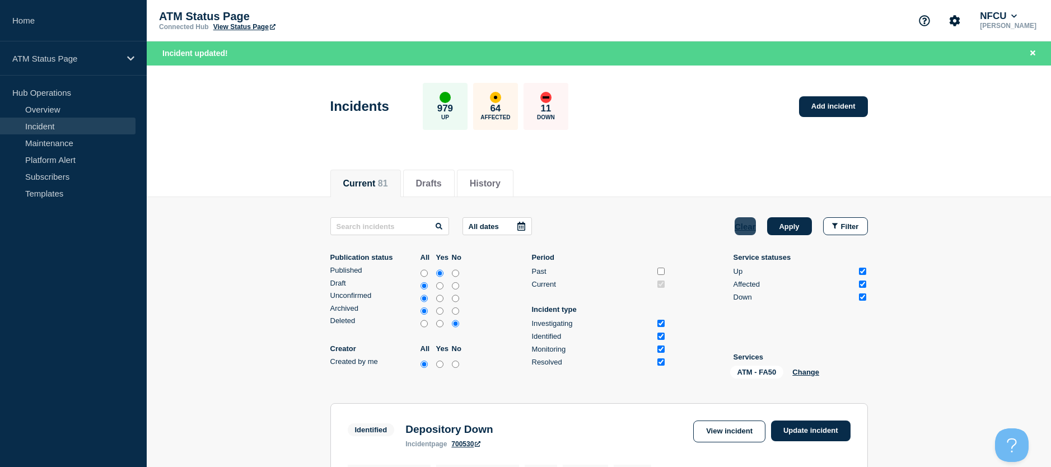
click at [782, 228] on button "Apply" at bounding box center [789, 226] width 45 height 18
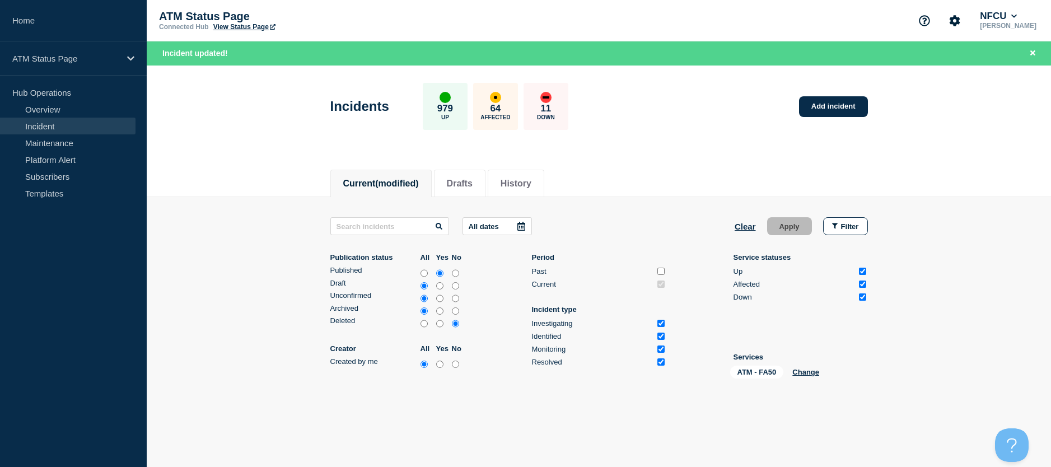
scroll to position [46, 0]
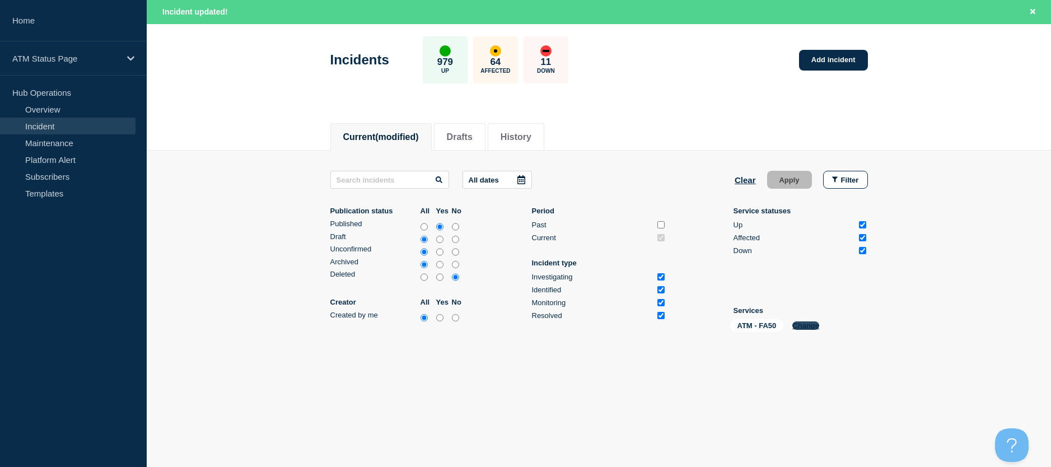
click at [816, 322] on button "Change" at bounding box center [806, 326] width 27 height 8
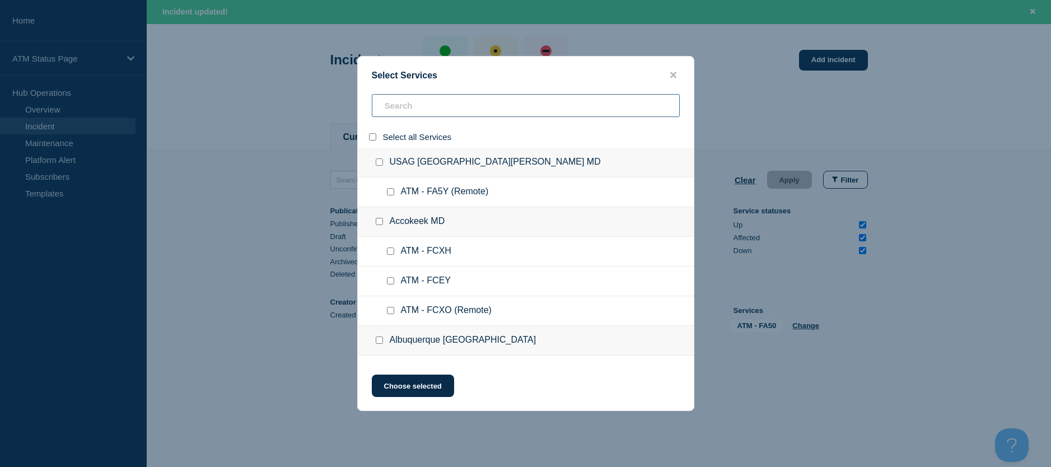
click at [399, 111] on input "search" at bounding box center [526, 105] width 308 height 23
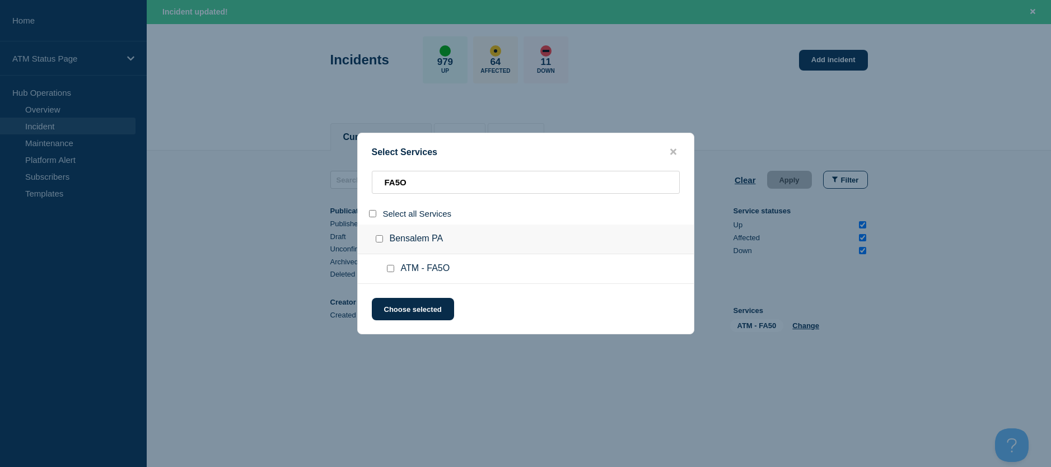
click at [390, 269] on input "service: ATM - FA5O" at bounding box center [390, 268] width 7 height 7
click at [393, 315] on button "Choose selected" at bounding box center [413, 309] width 82 height 22
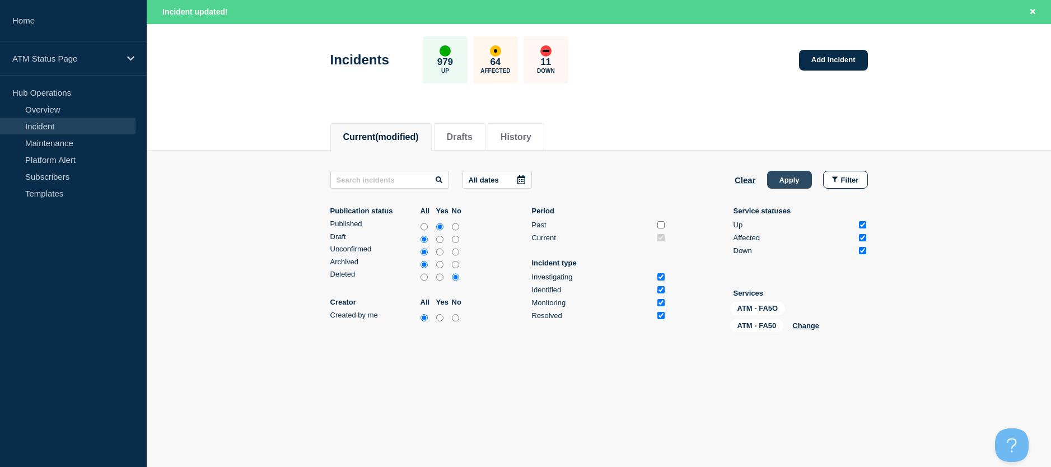
click at [776, 180] on button "Apply" at bounding box center [789, 180] width 45 height 18
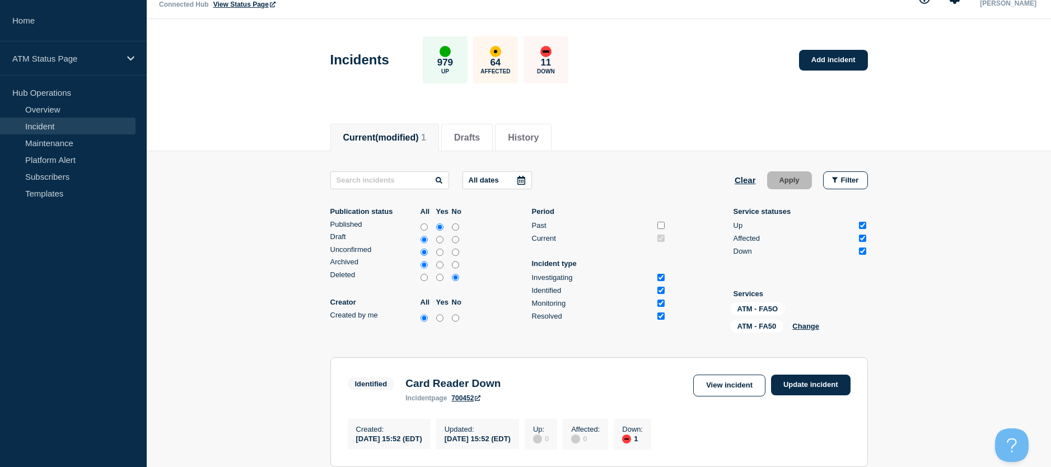
scroll to position [176, 0]
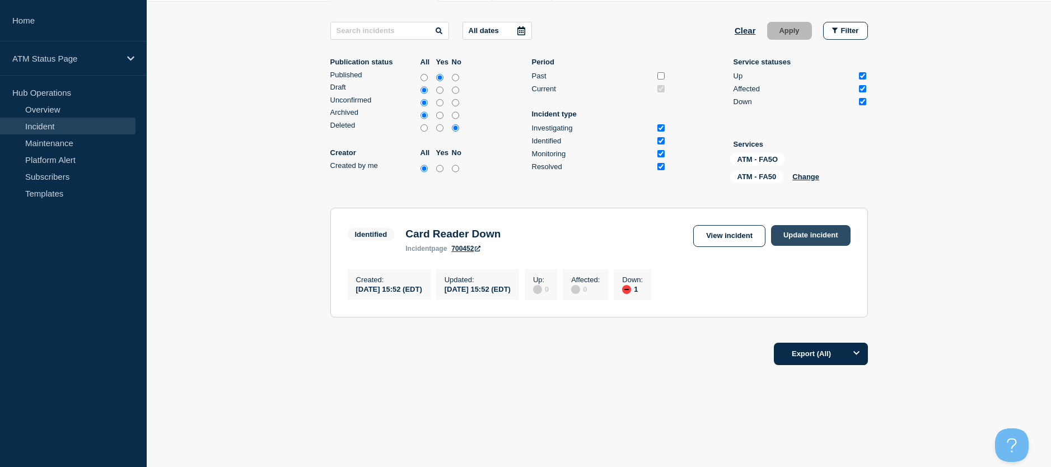
click at [806, 230] on link "Update incident" at bounding box center [811, 235] width 80 height 21
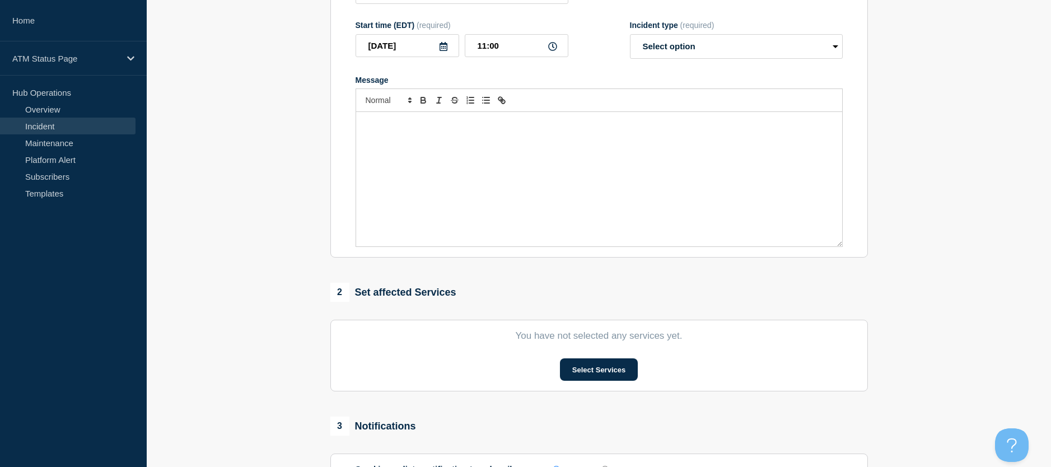
scroll to position [8, 0]
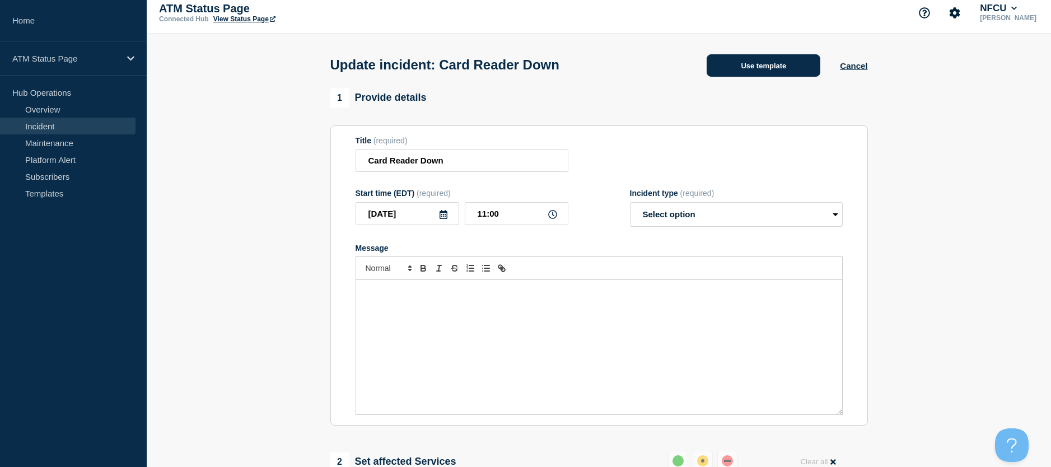
click at [762, 75] on button "Use template" at bounding box center [764, 65] width 114 height 22
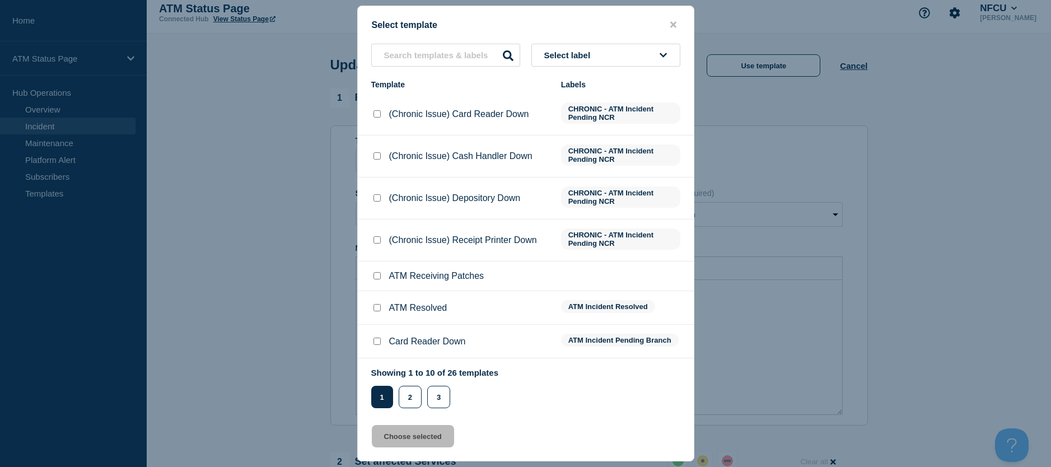
click at [376, 325] on li "ATM Resolved ATM Incident Resolved" at bounding box center [526, 342] width 336 height 34
click at [378, 325] on li "ATM Resolved ATM Incident Resolved" at bounding box center [526, 342] width 336 height 34
click at [378, 304] on div at bounding box center [376, 307] width 11 height 11
drag, startPoint x: 378, startPoint y: 304, endPoint x: 383, endPoint y: 327, distance: 23.0
click at [376, 309] on input "ATM Resolved checkbox" at bounding box center [377, 307] width 7 height 7
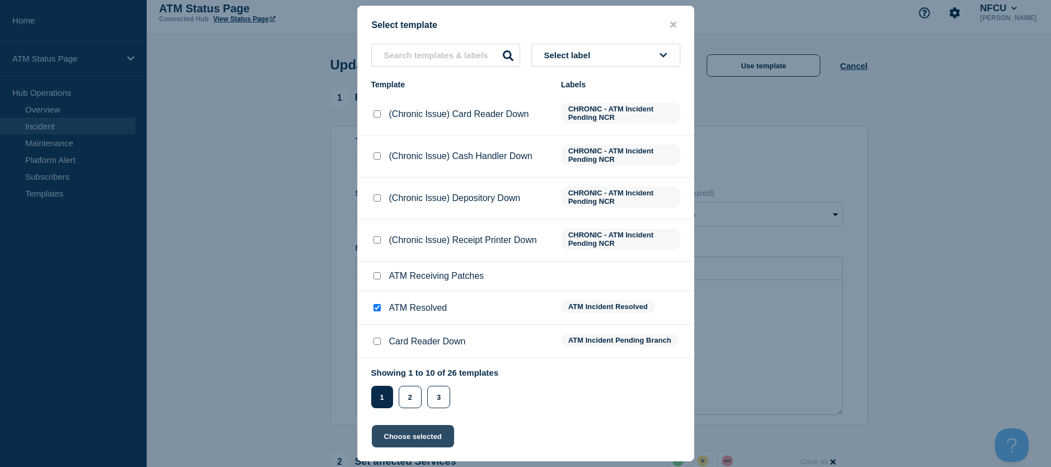
click at [407, 438] on button "Choose selected" at bounding box center [413, 436] width 82 height 22
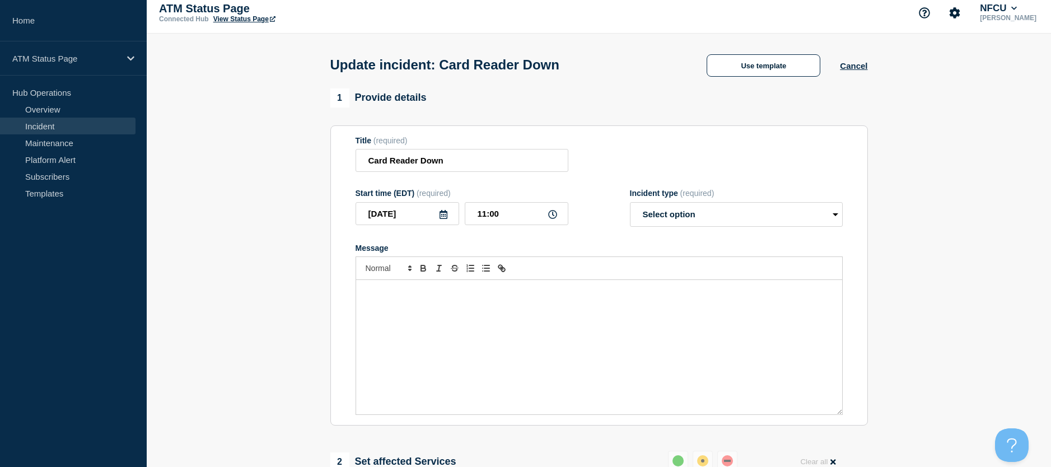
scroll to position [120, 0]
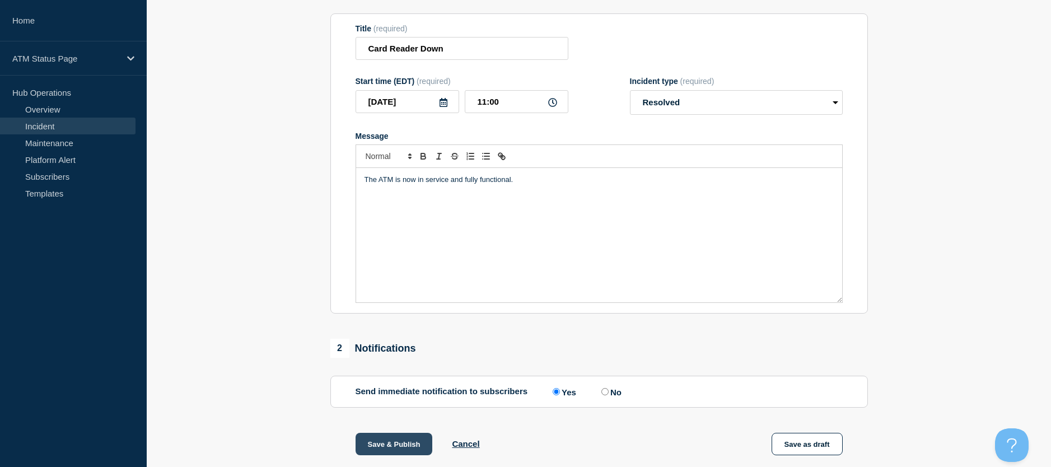
click at [389, 441] on button "Save & Publish" at bounding box center [394, 444] width 77 height 22
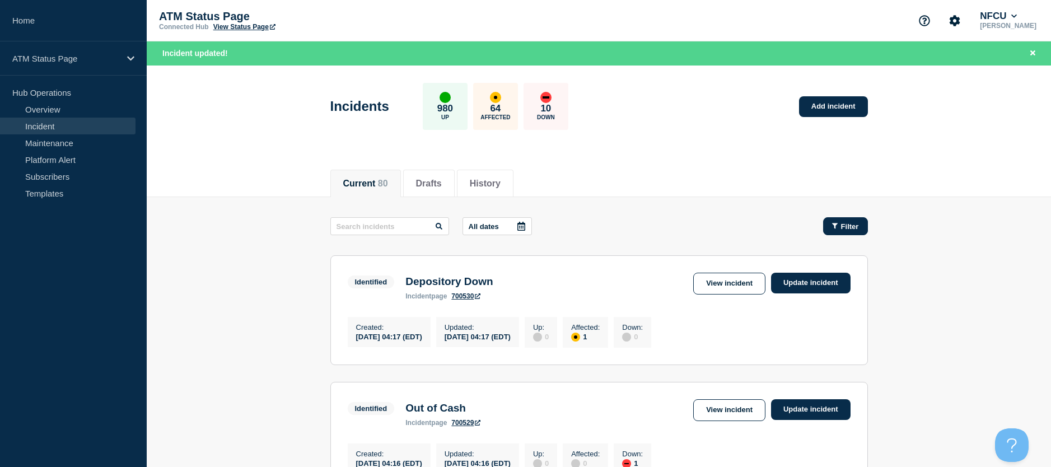
click at [844, 227] on span "Filter" at bounding box center [850, 226] width 18 height 8
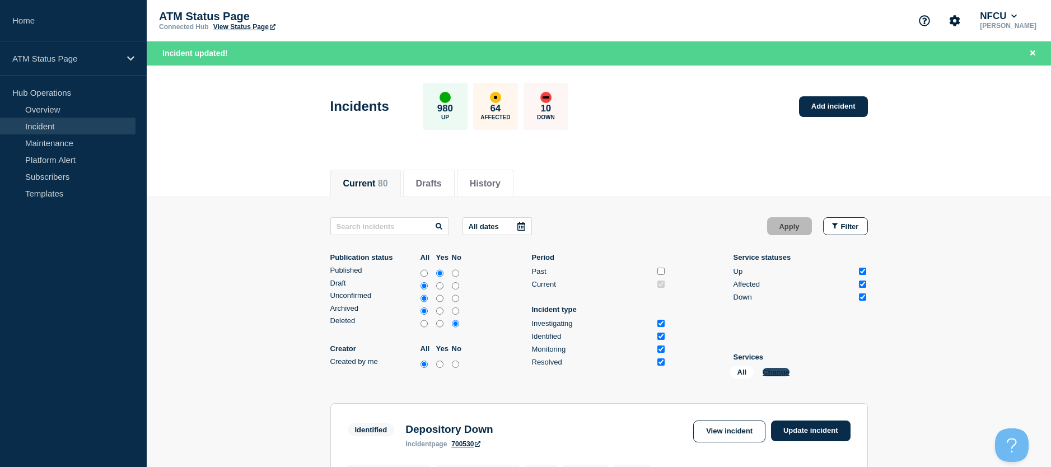
click at [783, 374] on button "Change" at bounding box center [776, 372] width 27 height 8
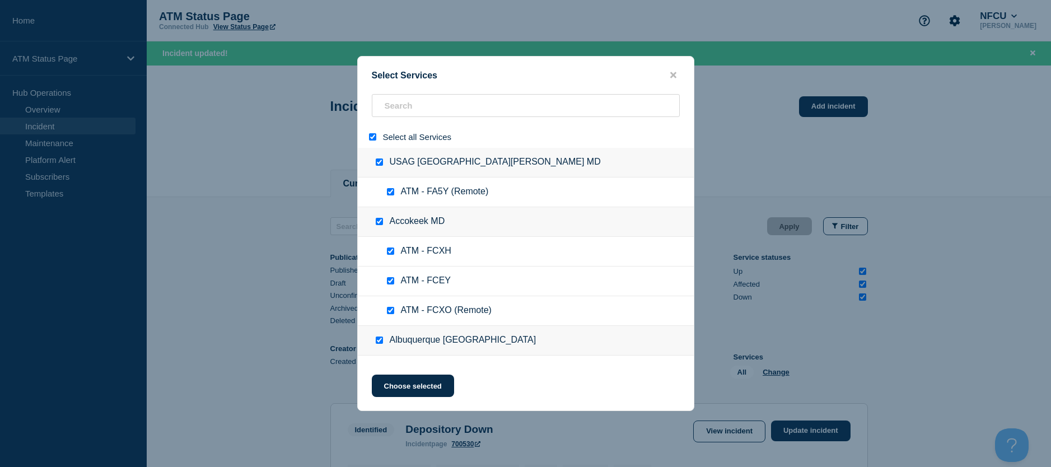
click at [373, 137] on input "select all" at bounding box center [372, 136] width 7 height 7
click at [387, 126] on div at bounding box center [526, 137] width 336 height 22
click at [387, 111] on input "search" at bounding box center [526, 105] width 308 height 23
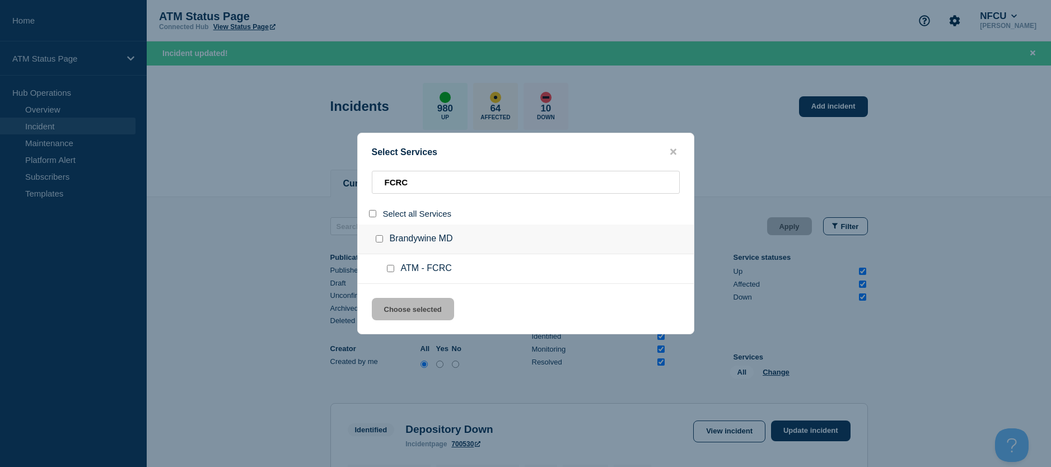
click at [385, 268] on div at bounding box center [393, 268] width 16 height 11
click at [389, 267] on input "service: ATM - FCRC" at bounding box center [390, 268] width 7 height 7
click at [399, 308] on button "Choose selected" at bounding box center [413, 309] width 82 height 22
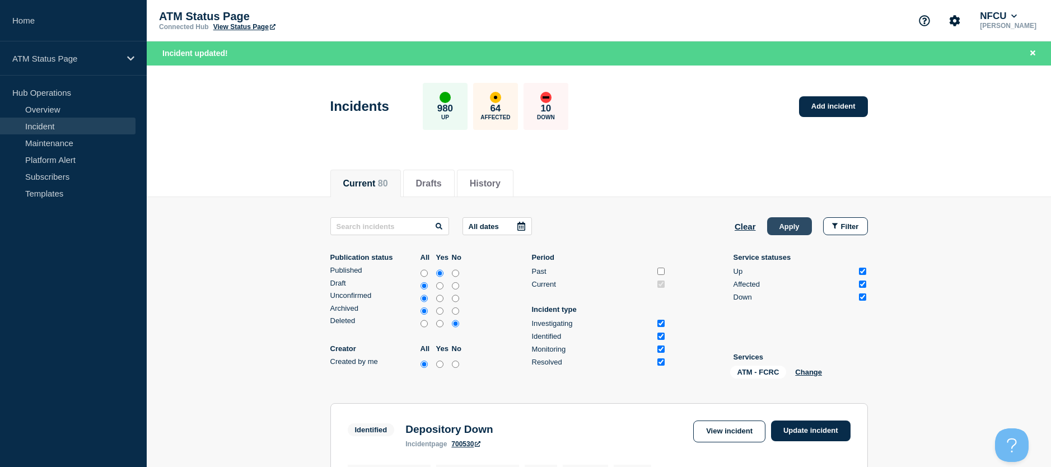
click at [780, 228] on button "Apply" at bounding box center [789, 226] width 45 height 18
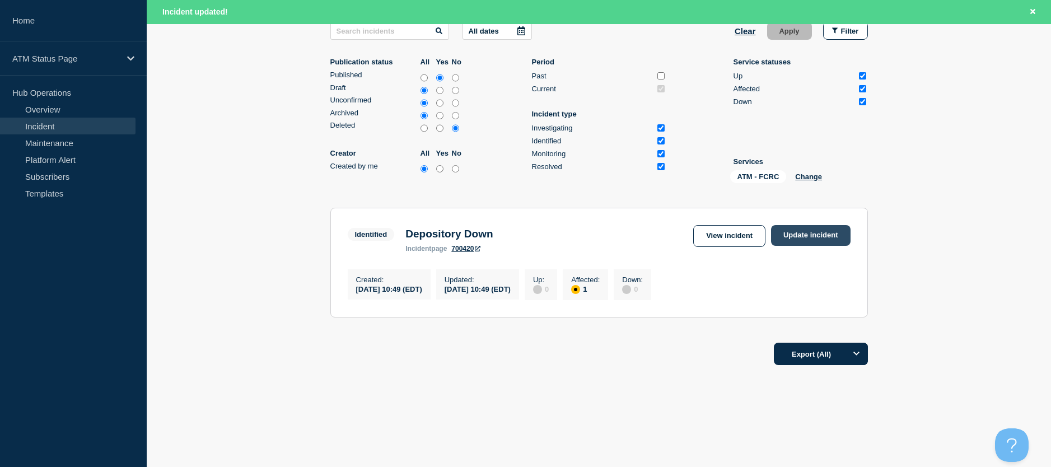
click at [800, 225] on link "Update incident" at bounding box center [811, 235] width 80 height 21
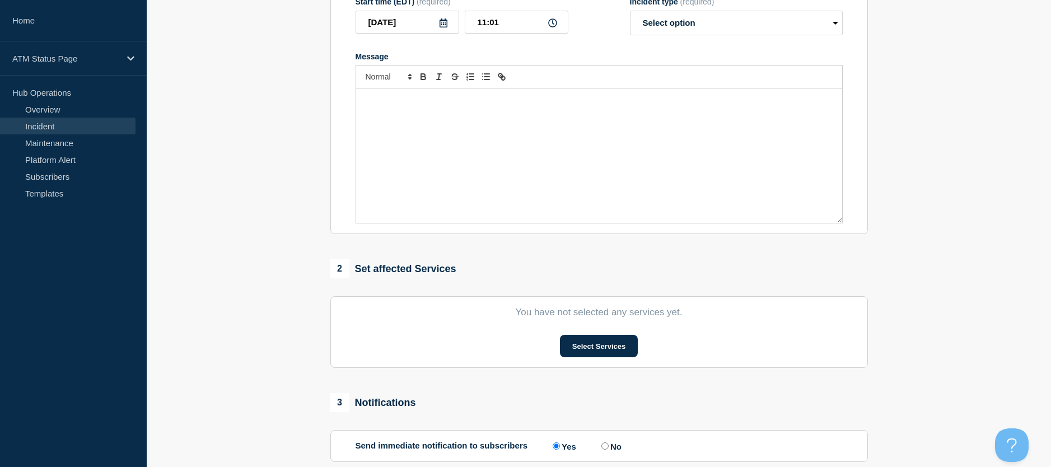
scroll to position [31, 0]
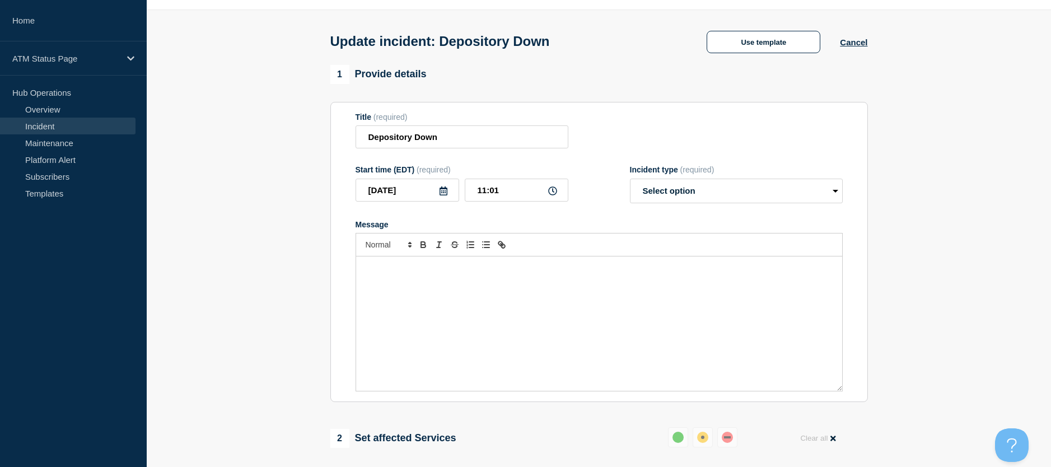
click at [730, 57] on div "Update incident: Depository Down Use template Cancel" at bounding box center [599, 37] width 563 height 55
click at [730, 55] on div "Update incident: Depository Down Use template Cancel" at bounding box center [599, 37] width 563 height 55
click at [730, 49] on button "Use template" at bounding box center [764, 42] width 114 height 22
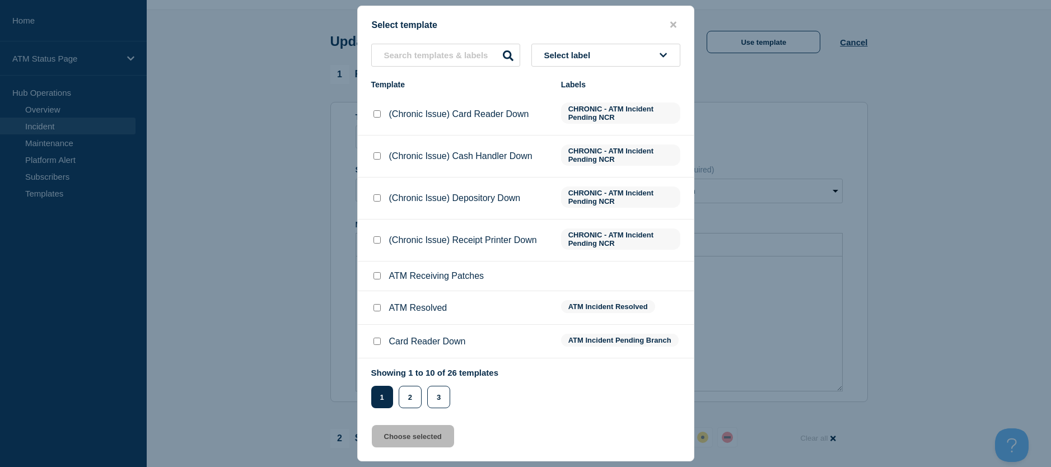
click at [381, 281] on div at bounding box center [376, 276] width 11 height 11
click at [379, 308] on input "ATM Resolved checkbox" at bounding box center [377, 307] width 7 height 7
click at [395, 429] on button "Choose selected" at bounding box center [413, 436] width 82 height 22
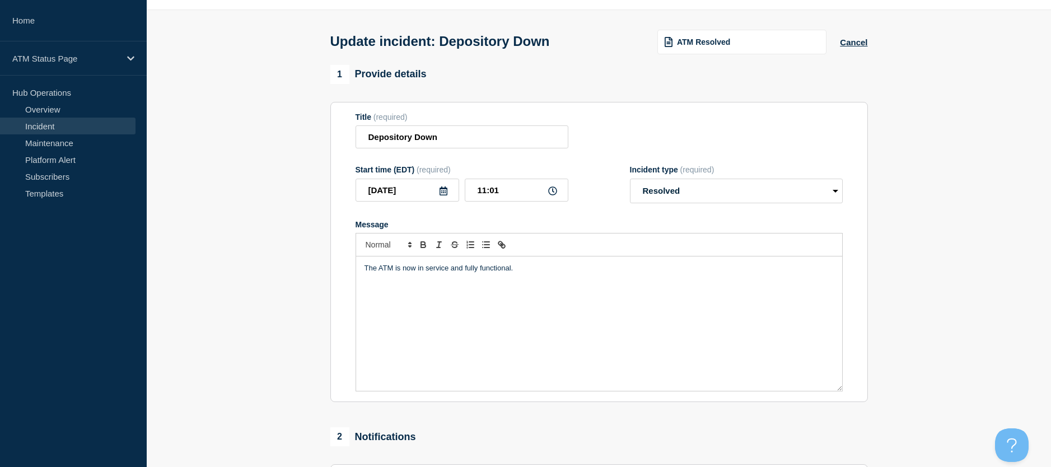
scroll to position [199, 0]
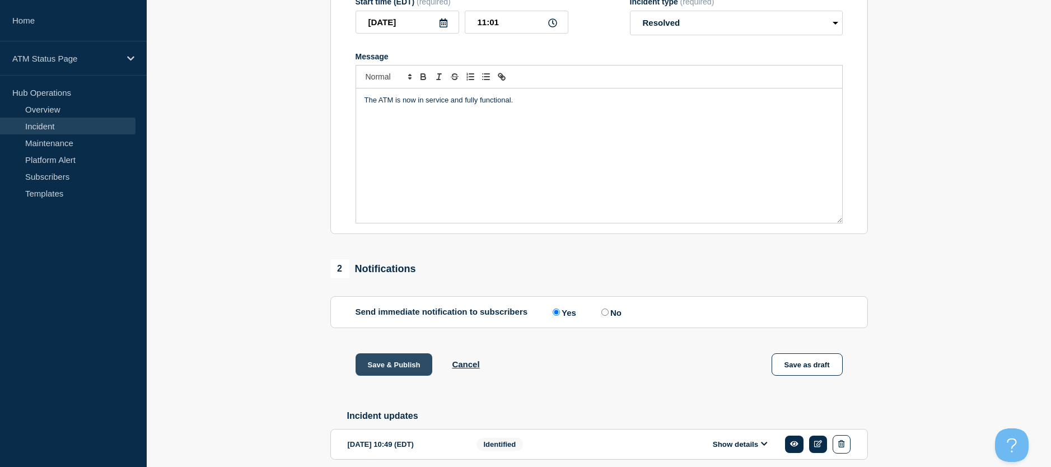
click at [400, 373] on button "Save & Publish" at bounding box center [394, 364] width 77 height 22
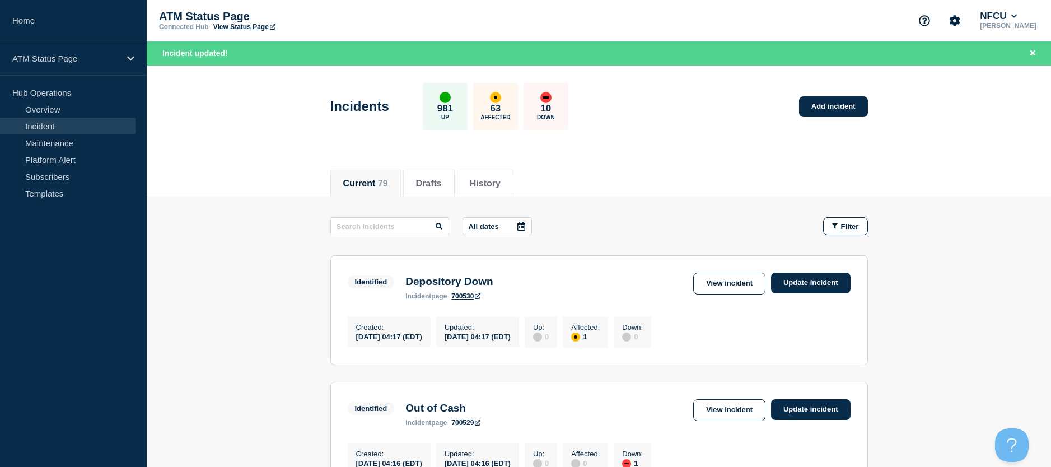
click at [846, 225] on span "Filter" at bounding box center [850, 226] width 18 height 8
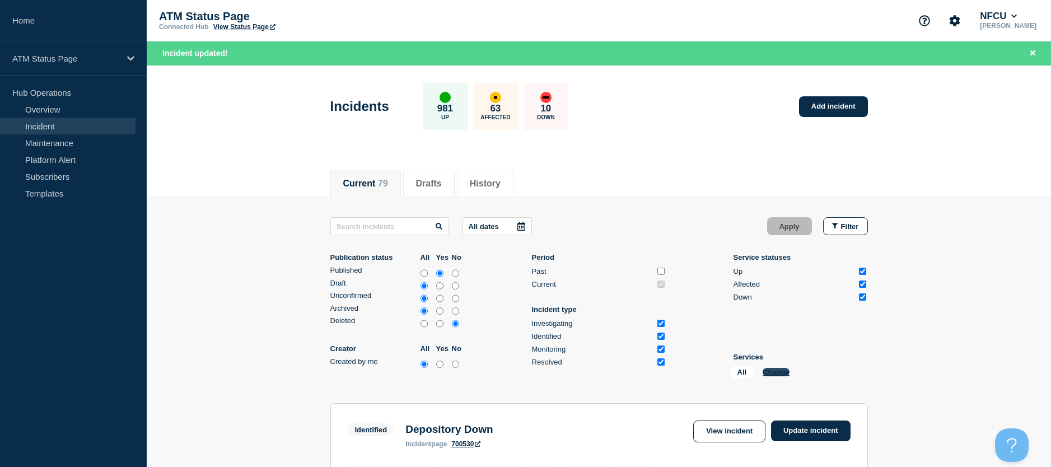
click at [781, 373] on button "Change" at bounding box center [776, 372] width 27 height 8
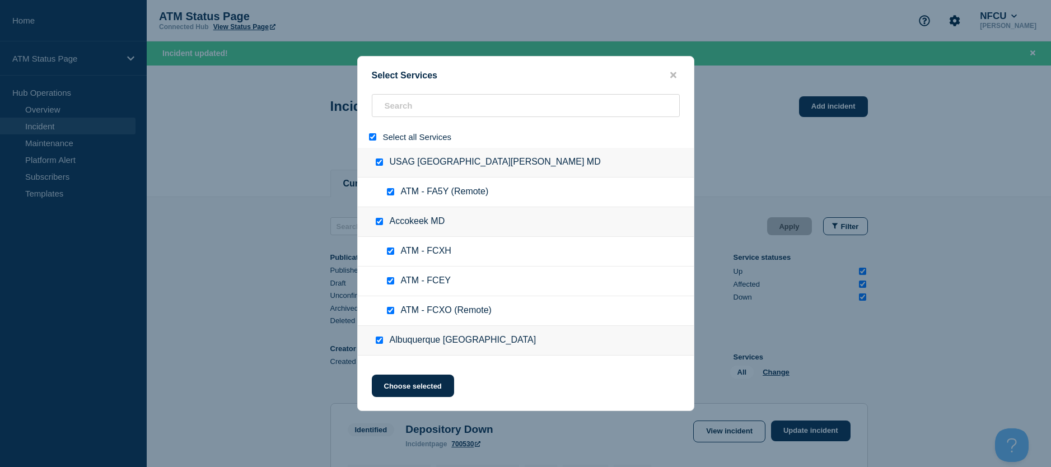
click at [375, 142] on div at bounding box center [375, 137] width 16 height 11
click at [381, 127] on div at bounding box center [526, 137] width 336 height 22
click at [375, 136] on input "select all" at bounding box center [372, 136] width 7 height 7
click at [399, 109] on input "search" at bounding box center [526, 105] width 308 height 23
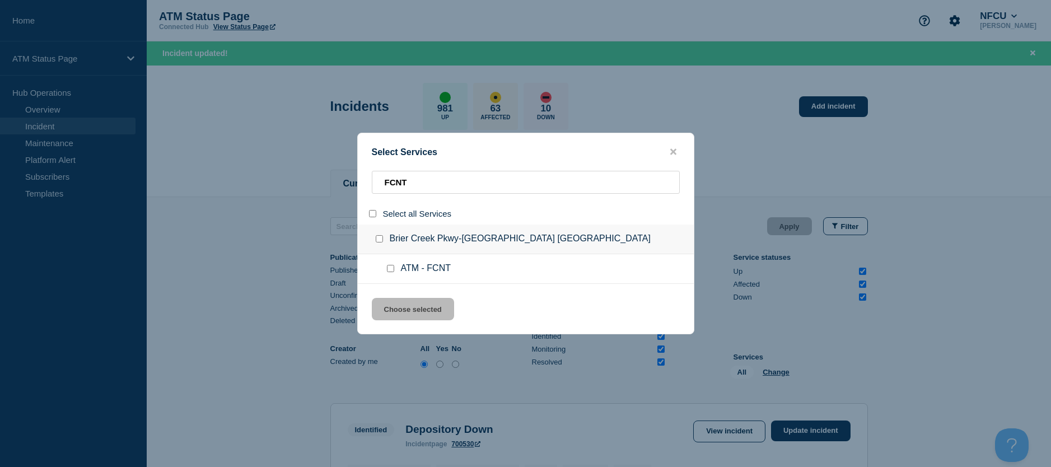
click at [391, 270] on input "service: ATM - FCNT" at bounding box center [390, 268] width 7 height 7
click at [395, 295] on div "Select Services FCNT Select all Services Brier Creek Pkwy-Raleigh NC ATM - FCNT…" at bounding box center [525, 234] width 337 height 202
click at [393, 306] on button "Choose selected" at bounding box center [413, 309] width 82 height 22
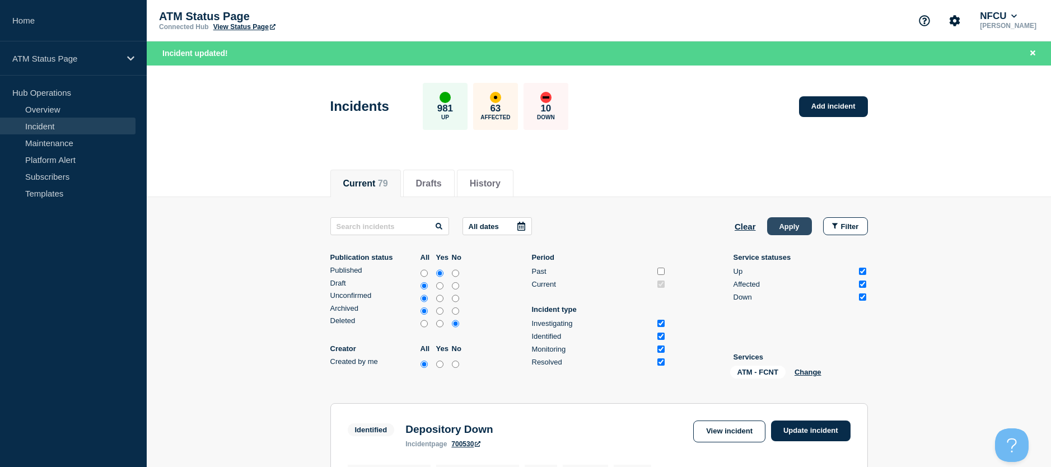
click at [784, 222] on button "Apply" at bounding box center [789, 226] width 45 height 18
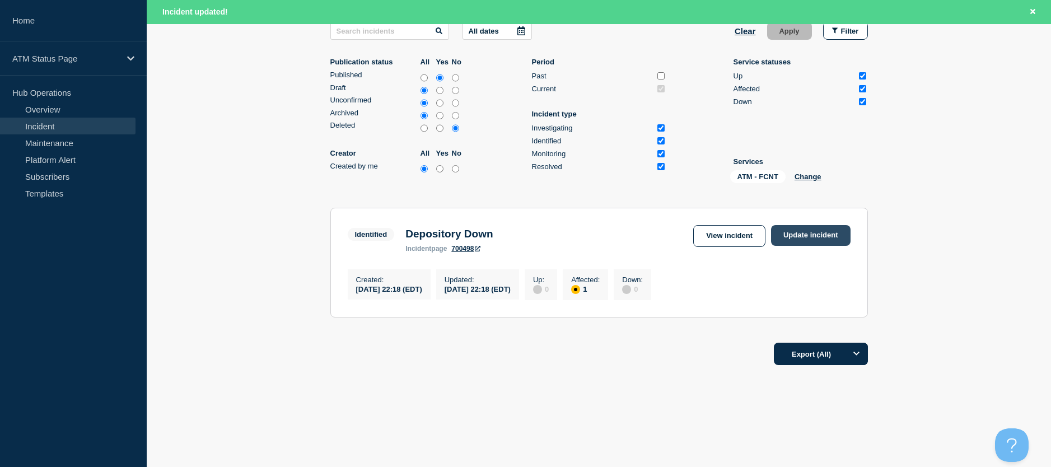
click at [811, 232] on link "Update incident" at bounding box center [811, 235] width 80 height 21
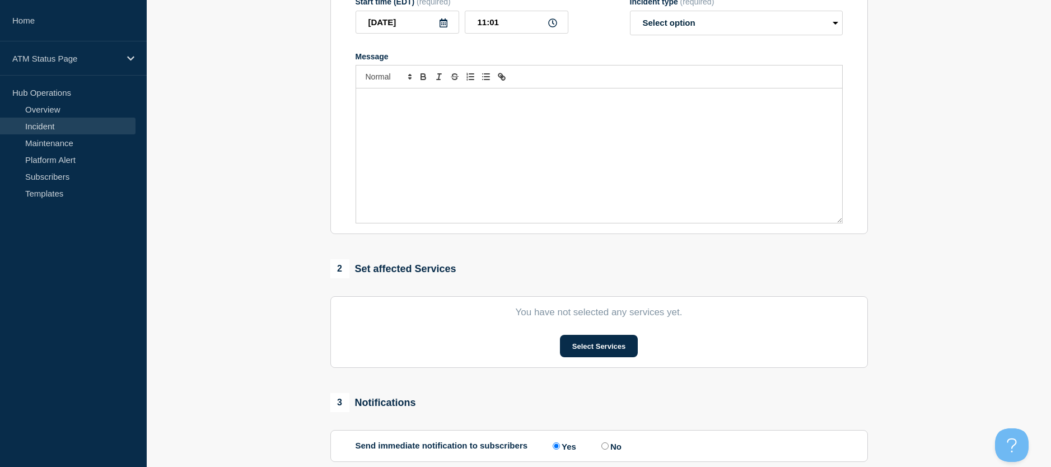
scroll to position [7, 0]
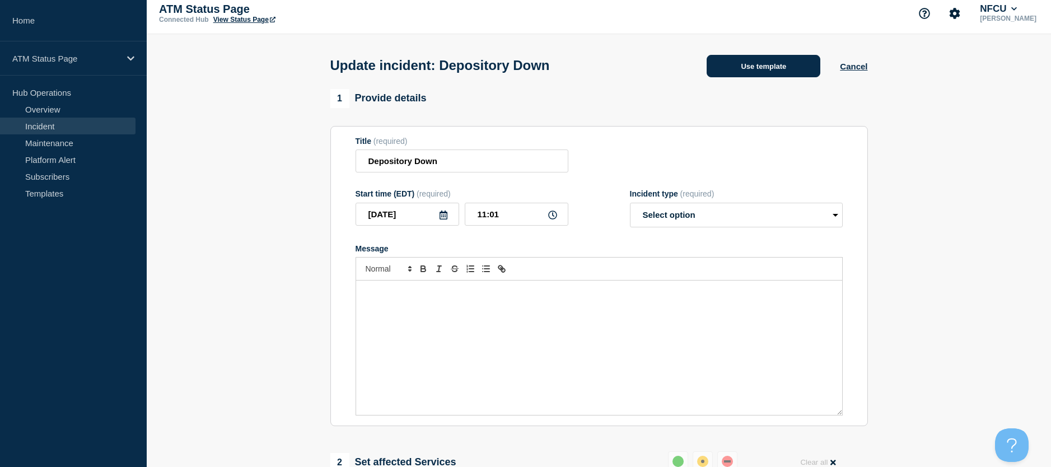
click at [734, 75] on button "Use template" at bounding box center [764, 66] width 114 height 22
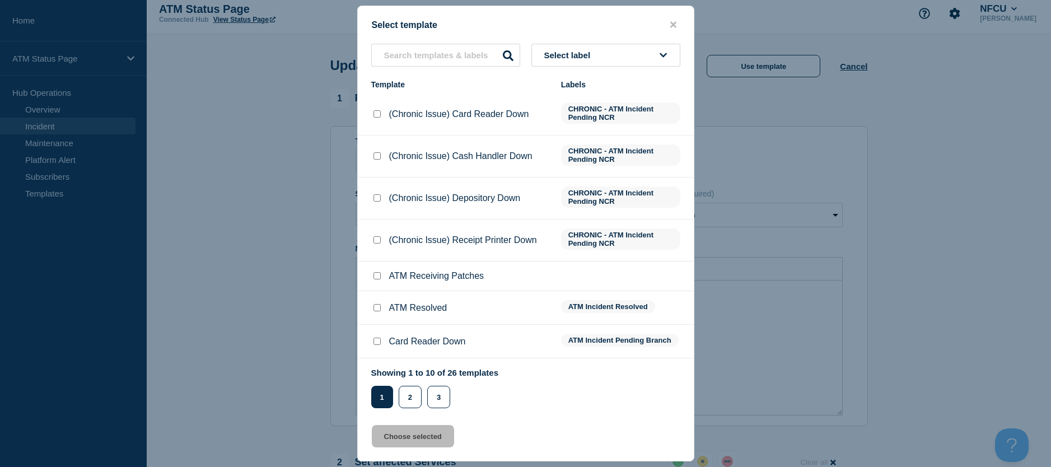
click at [376, 306] on input "ATM Resolved checkbox" at bounding box center [377, 307] width 7 height 7
click at [392, 447] on button "Choose selected" at bounding box center [413, 436] width 82 height 22
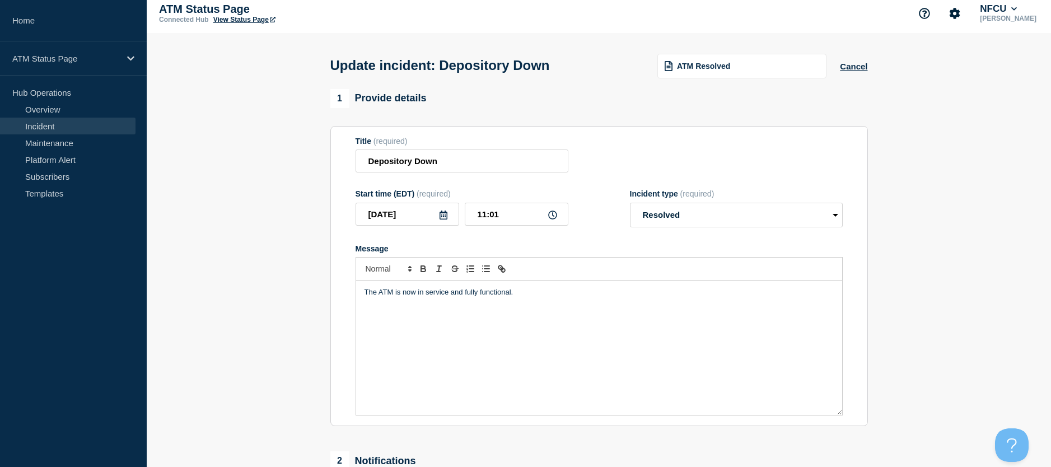
scroll to position [119, 0]
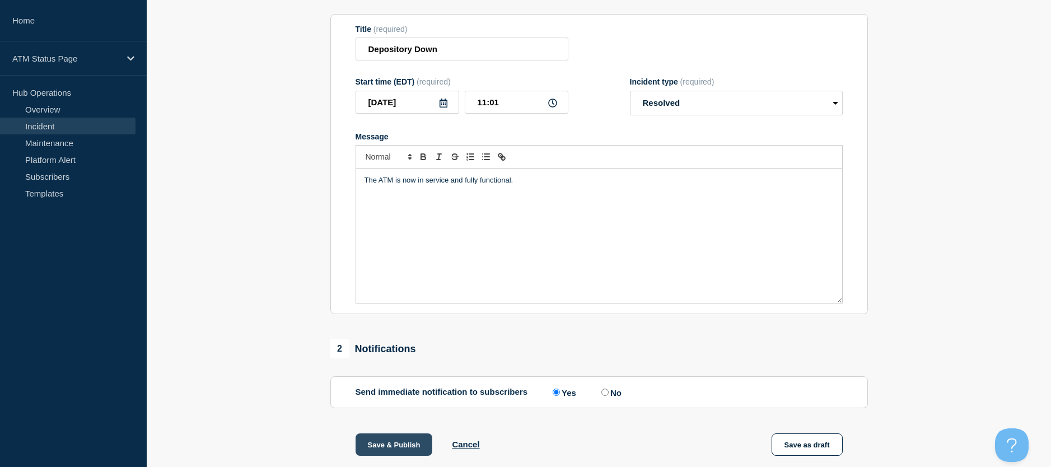
click at [385, 447] on button "Save & Publish" at bounding box center [394, 445] width 77 height 22
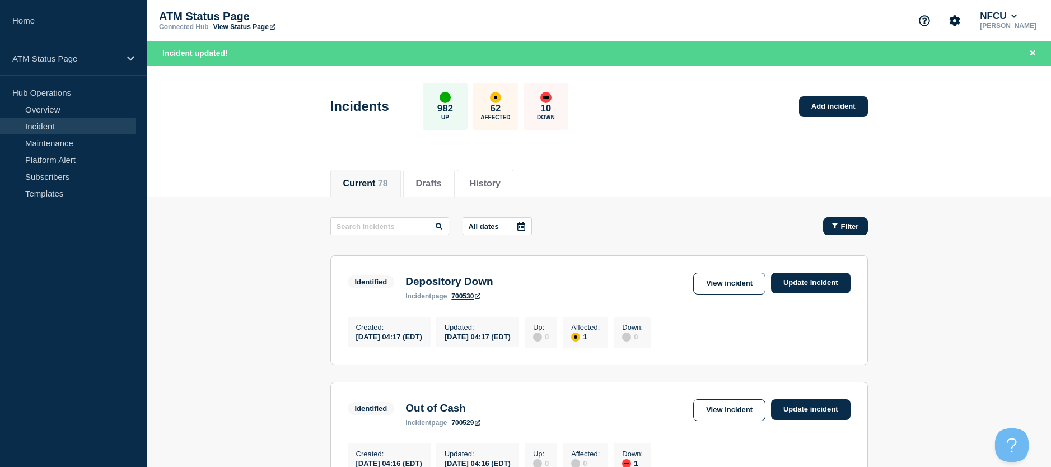
click at [848, 225] on span "Filter" at bounding box center [850, 226] width 18 height 8
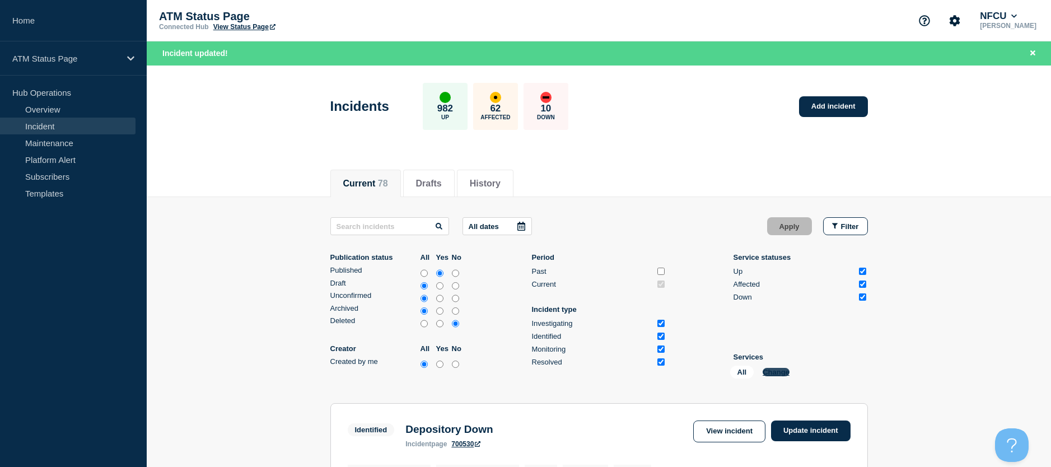
click at [774, 370] on button "Change" at bounding box center [776, 372] width 27 height 8
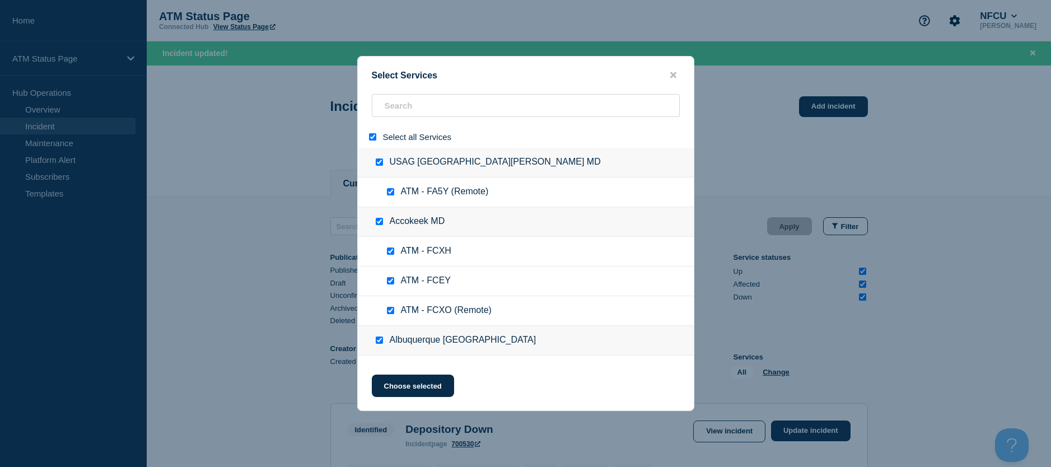
click at [375, 138] on input "select all" at bounding box center [372, 136] width 7 height 7
click at [403, 113] on input "search" at bounding box center [526, 105] width 308 height 23
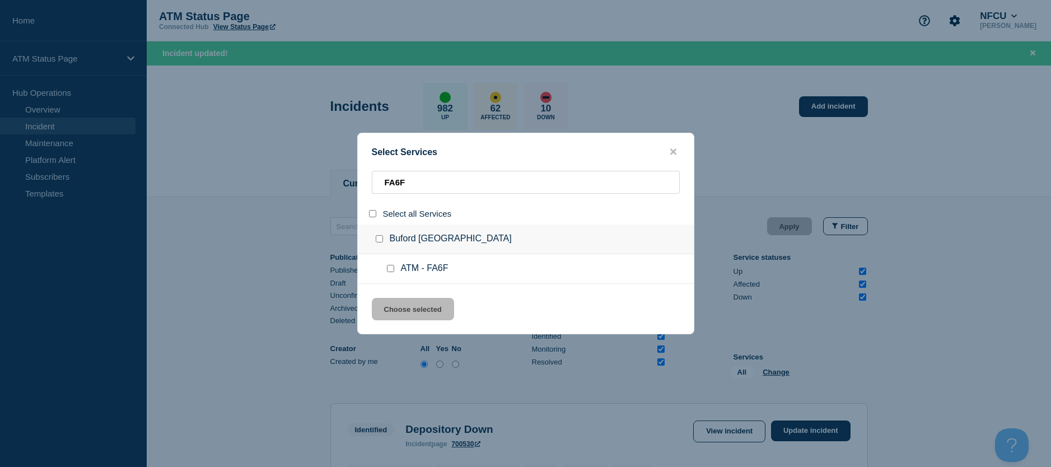
click at [392, 266] on div at bounding box center [393, 268] width 16 height 11
click at [388, 270] on input "service: ATM - FA6F" at bounding box center [390, 268] width 7 height 7
click at [395, 310] on button "Choose selected" at bounding box center [413, 309] width 82 height 22
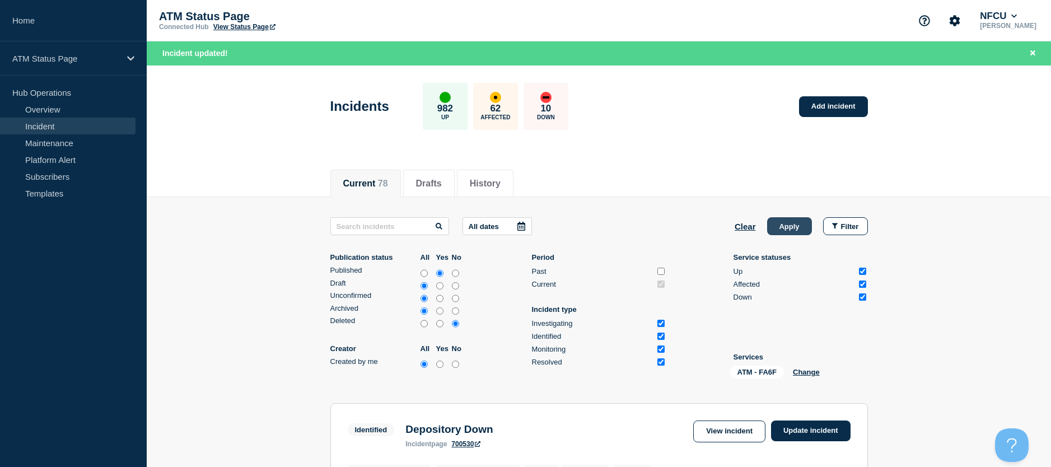
click at [782, 228] on button "Apply" at bounding box center [789, 226] width 45 height 18
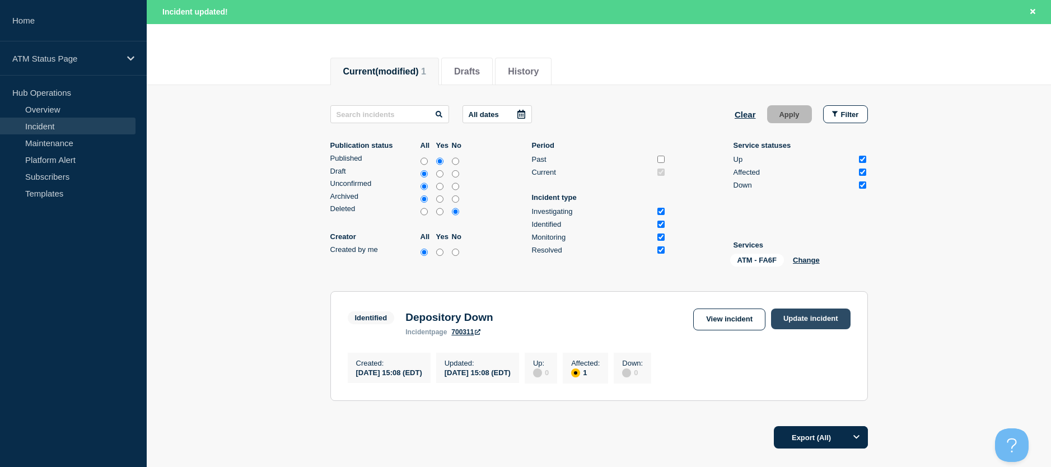
click at [797, 314] on link "Update incident" at bounding box center [811, 319] width 80 height 21
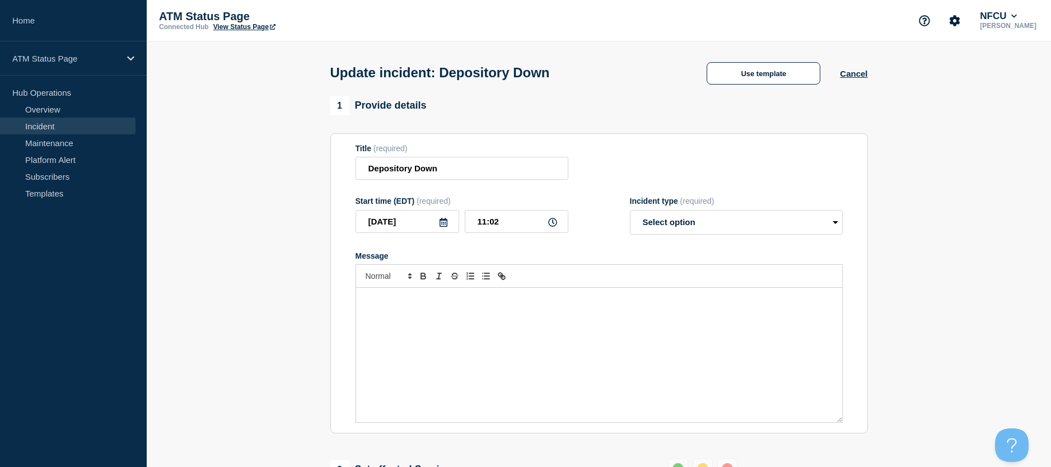
click at [755, 92] on div "Update incident: Depository Down Use template Cancel" at bounding box center [599, 68] width 563 height 55
click at [748, 89] on div "Update incident: Depository Down Use template Cancel" at bounding box center [599, 68] width 563 height 55
click at [743, 85] on button "Use template" at bounding box center [764, 73] width 114 height 22
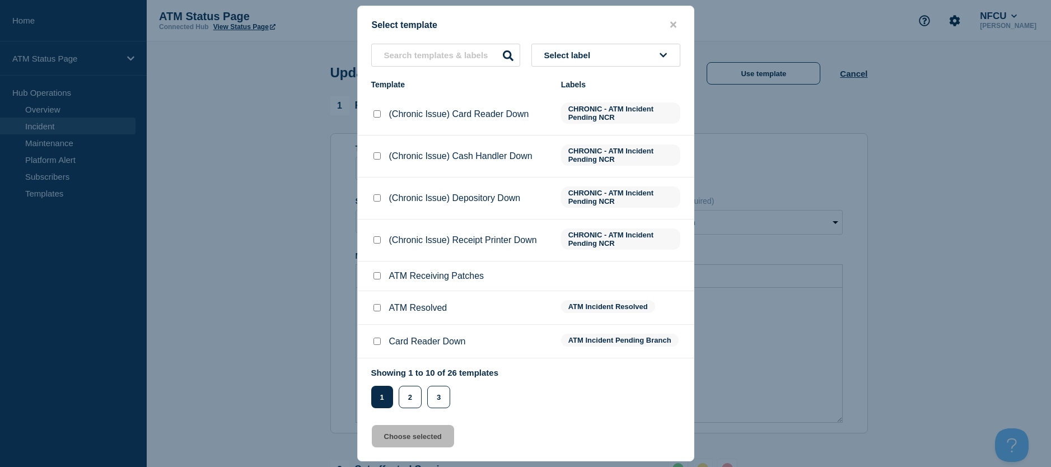
click at [377, 307] on input "ATM Resolved checkbox" at bounding box center [377, 307] width 7 height 7
click at [398, 451] on div "Select template Select label Template Labels (Chronic Issue) Card Reader Down C…" at bounding box center [525, 234] width 337 height 456
click at [395, 447] on button "Choose selected" at bounding box center [413, 436] width 82 height 22
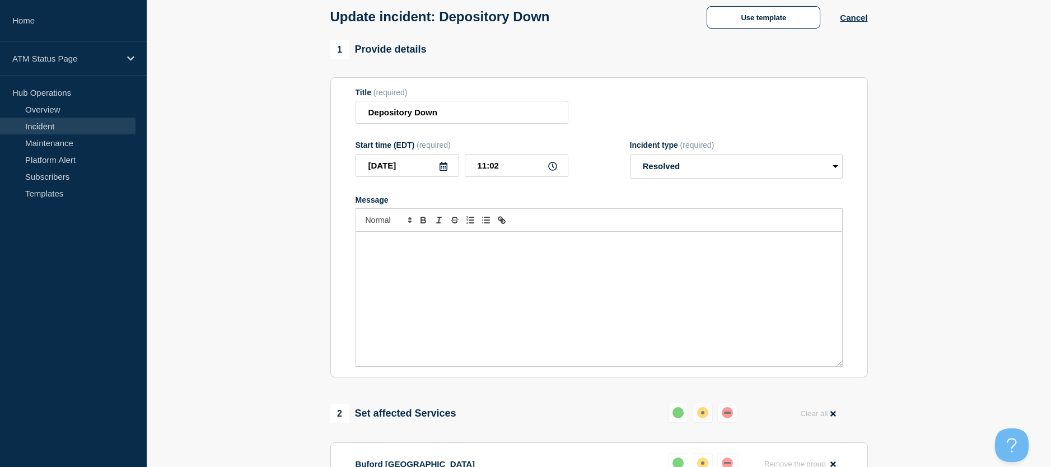
scroll to position [168, 0]
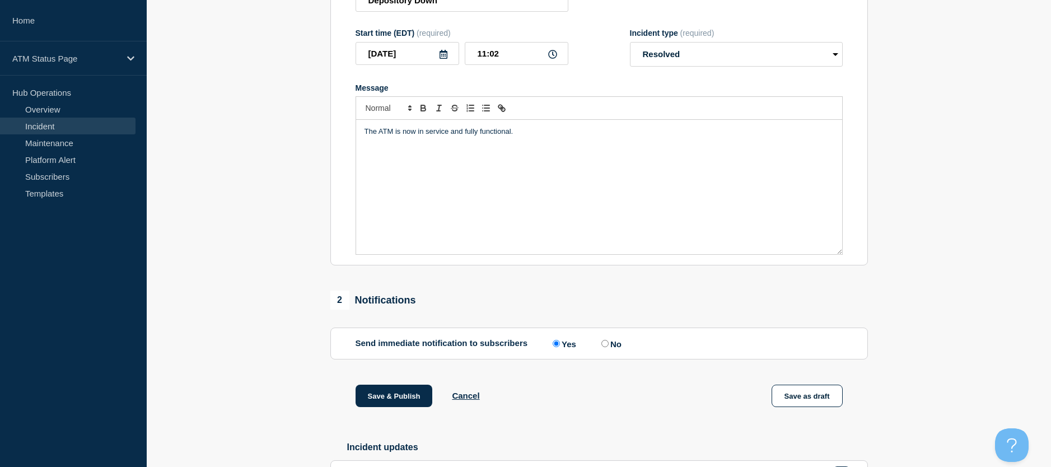
click at [375, 411] on div "Save & Publish Cancel Save as draft" at bounding box center [600, 410] width 538 height 50
click at [378, 394] on button "Save & Publish" at bounding box center [394, 396] width 77 height 22
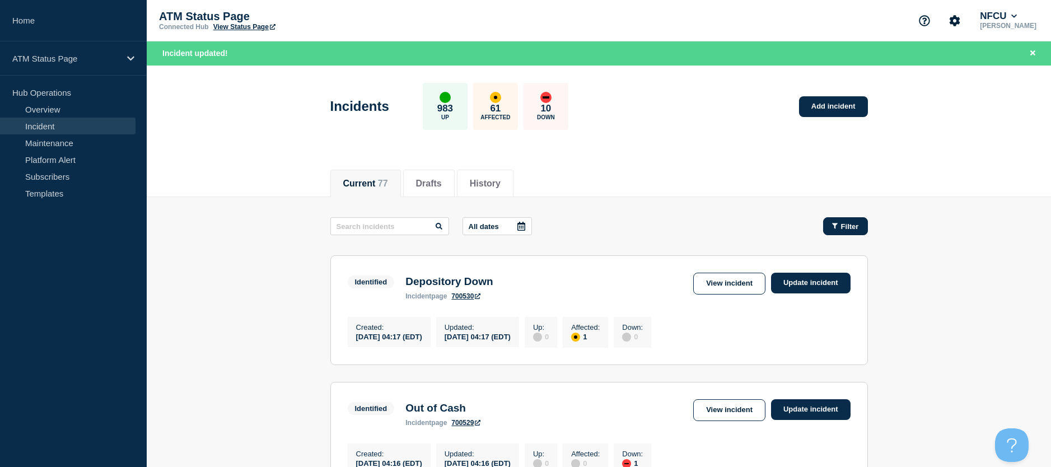
click at [828, 224] on button "Filter" at bounding box center [845, 226] width 45 height 18
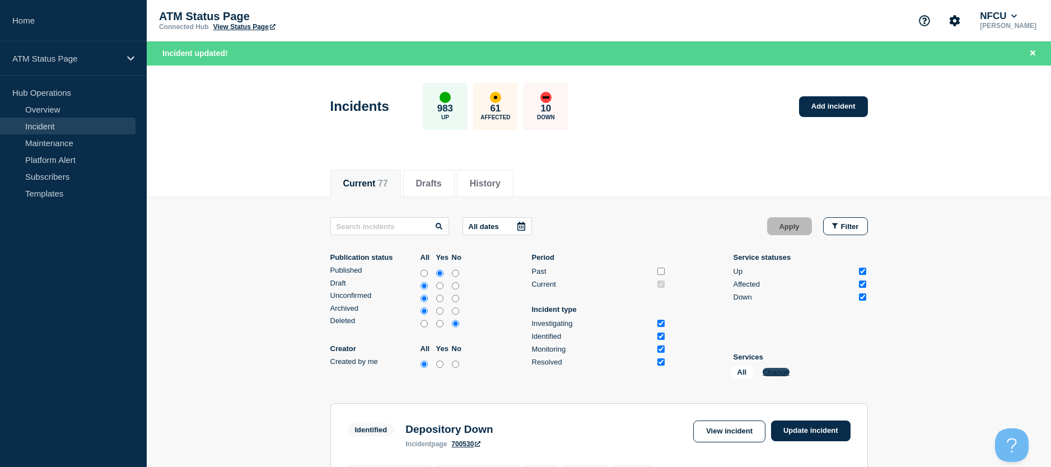
click at [767, 374] on button "Change" at bounding box center [776, 372] width 27 height 8
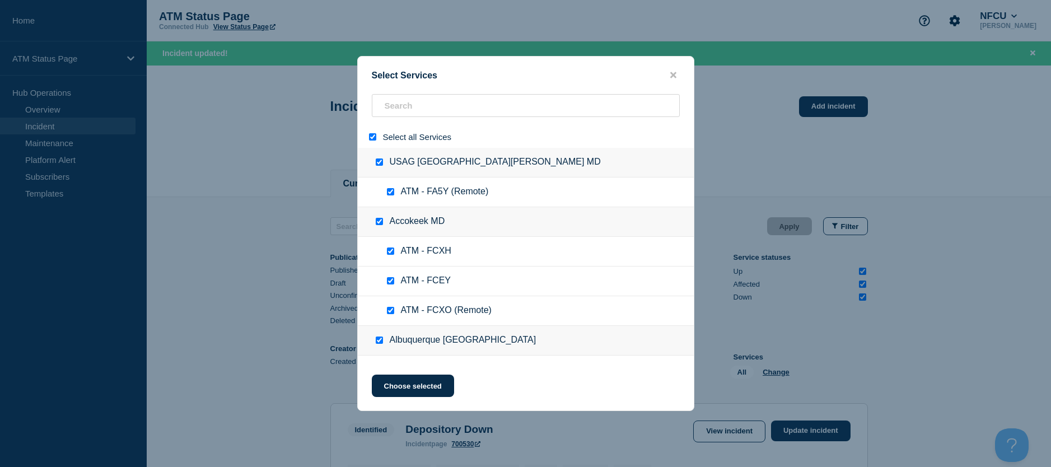
click at [368, 141] on div at bounding box center [375, 137] width 16 height 11
click at [374, 137] on input "select all" at bounding box center [372, 136] width 7 height 7
click at [390, 116] on input "search" at bounding box center [526, 105] width 308 height 23
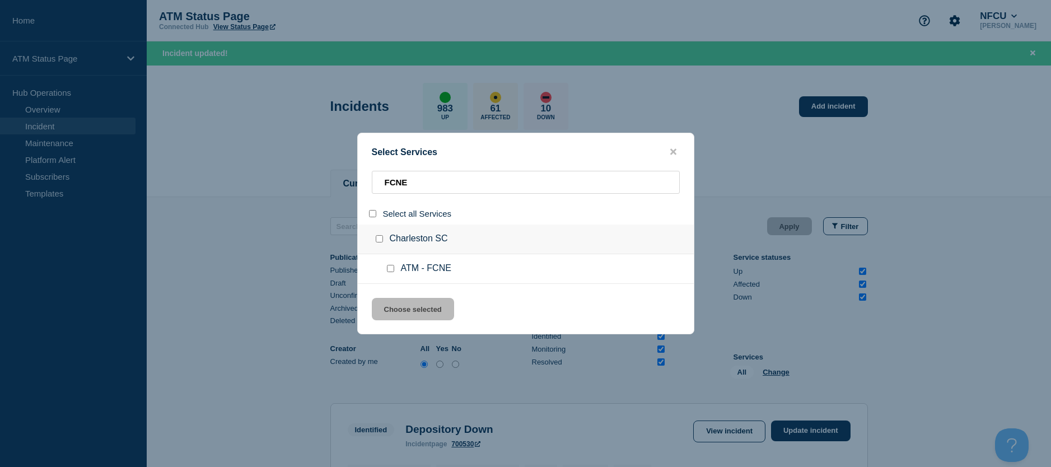
click at [392, 266] on input "service: ATM - FCNE" at bounding box center [390, 268] width 7 height 7
click at [387, 302] on button "Choose selected" at bounding box center [413, 309] width 82 height 22
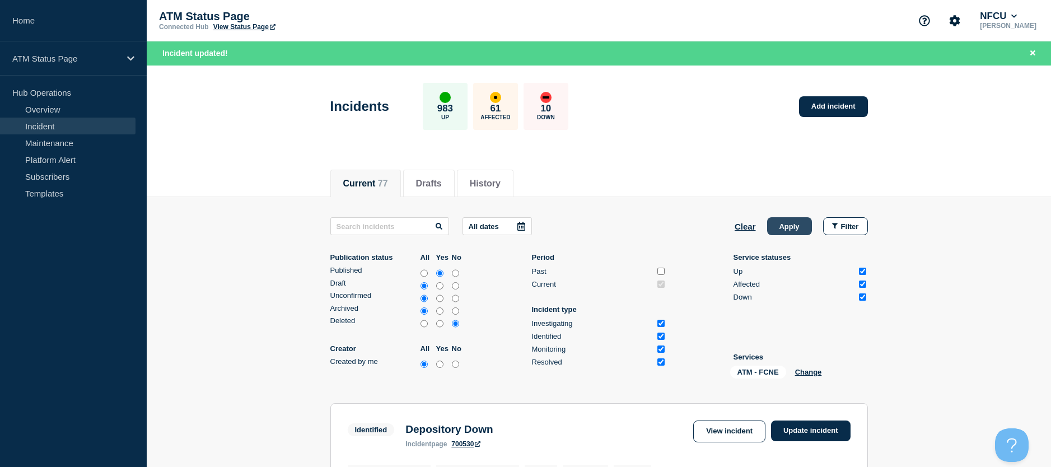
click at [782, 232] on button "Apply" at bounding box center [789, 226] width 45 height 18
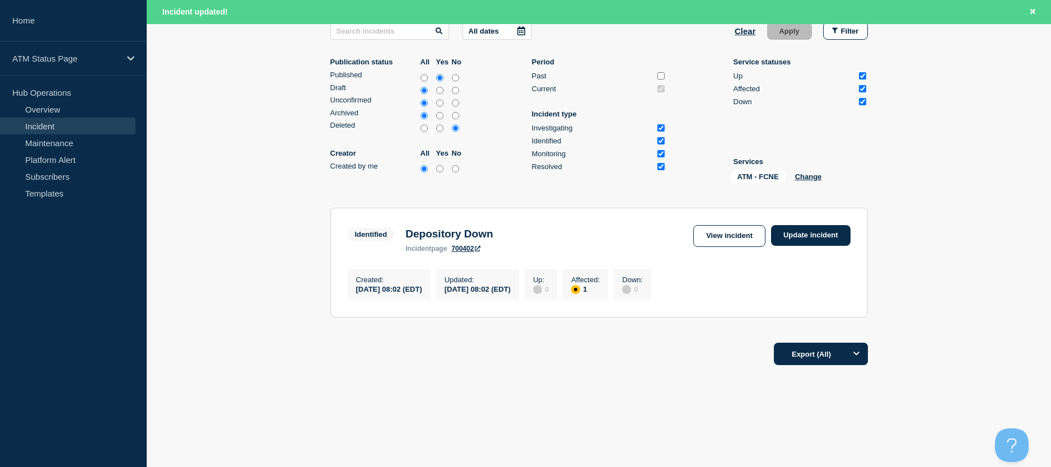
scroll to position [199, 0]
click at [804, 227] on link "Update incident" at bounding box center [811, 235] width 80 height 21
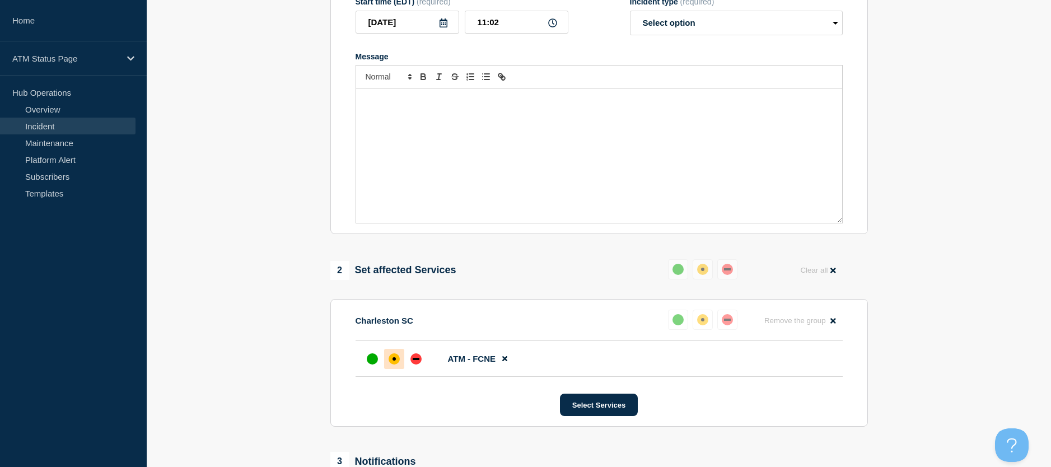
scroll to position [31, 0]
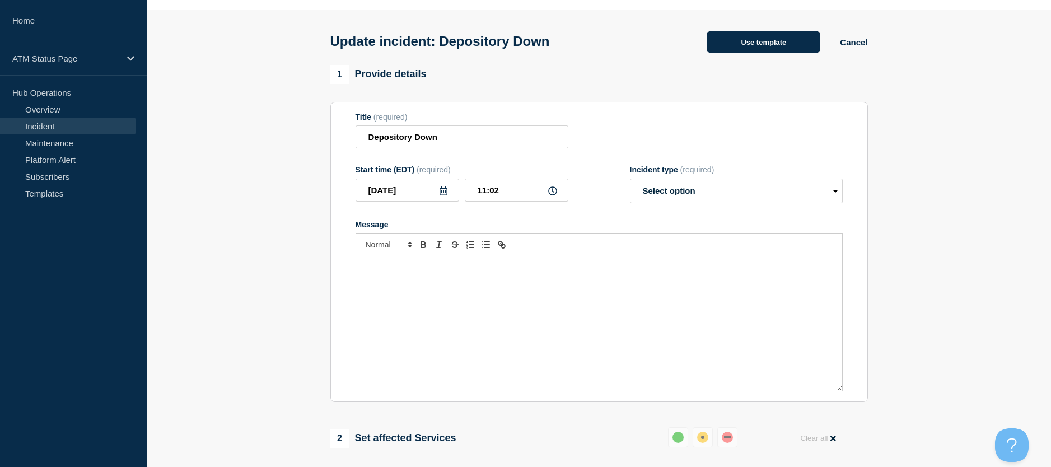
click at [743, 35] on button "Use template" at bounding box center [764, 42] width 114 height 22
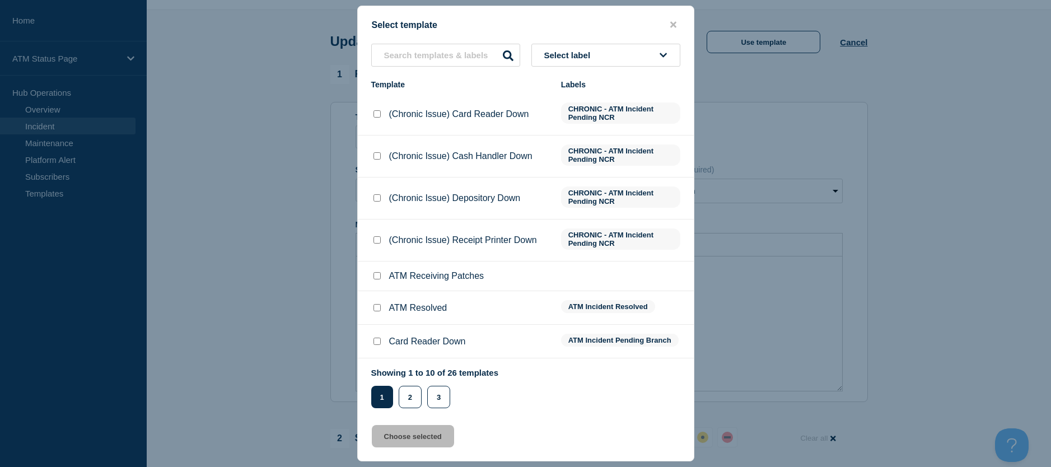
click at [378, 305] on div at bounding box center [376, 307] width 11 height 11
click at [378, 308] on input "ATM Resolved checkbox" at bounding box center [377, 307] width 7 height 7
click at [402, 446] on button "Choose selected" at bounding box center [413, 436] width 82 height 22
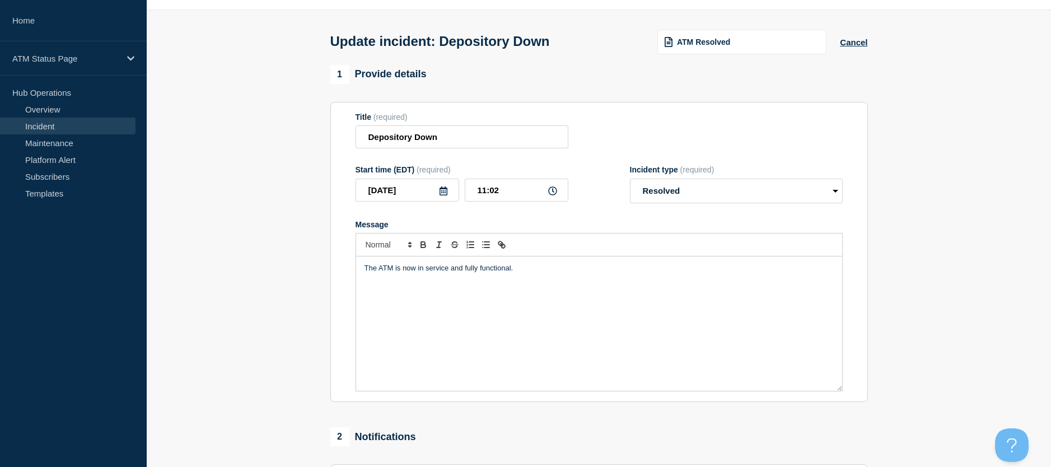
scroll to position [143, 0]
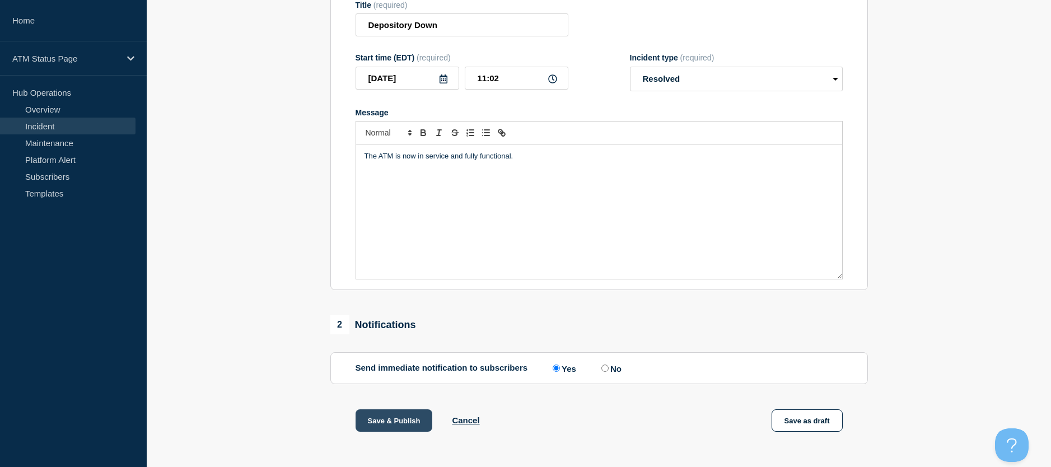
click at [383, 425] on button "Save & Publish" at bounding box center [394, 420] width 77 height 22
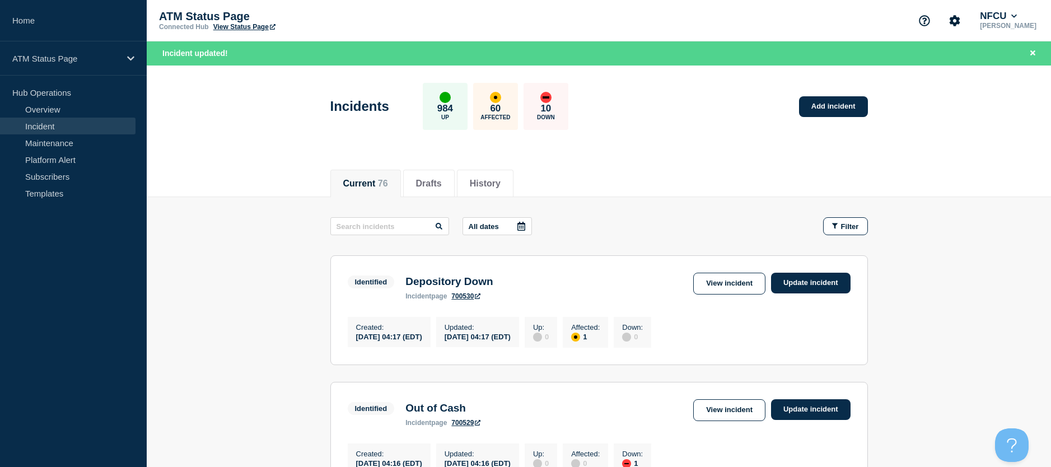
scroll to position [112, 0]
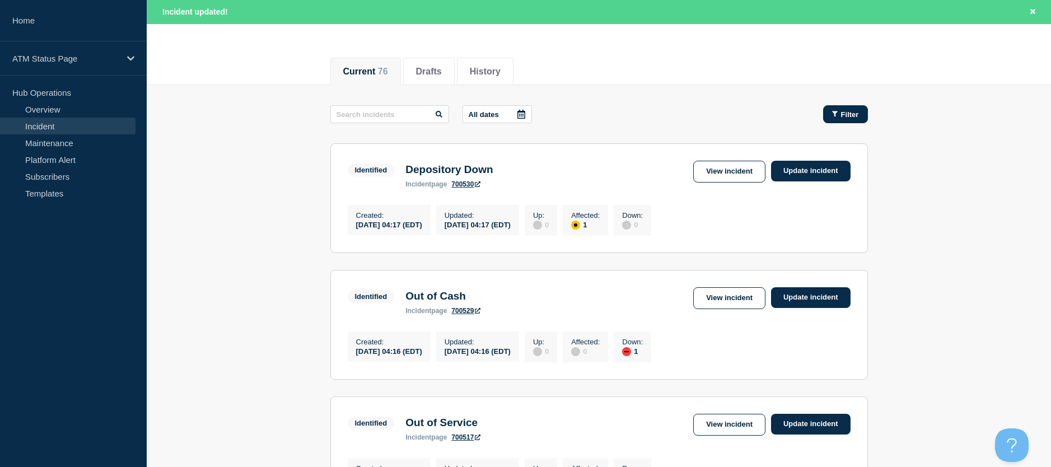
click at [862, 108] on button "Filter" at bounding box center [845, 114] width 45 height 18
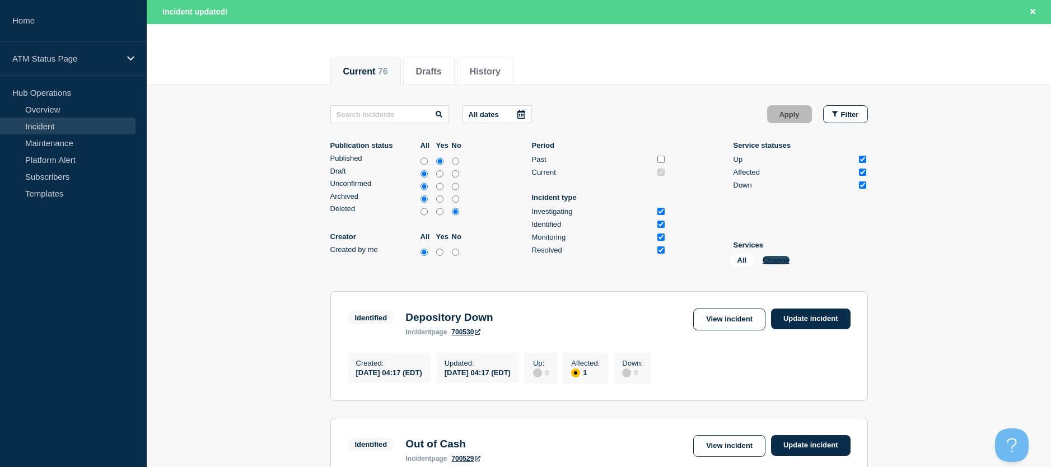
click at [775, 261] on button "Change" at bounding box center [776, 260] width 27 height 8
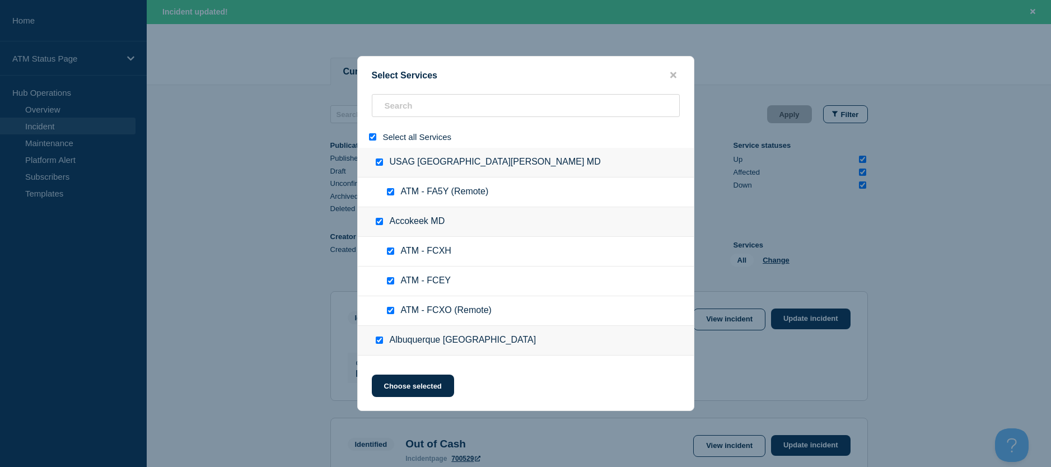
drag, startPoint x: 373, startPoint y: 141, endPoint x: 386, endPoint y: 116, distance: 28.1
click at [373, 141] on input "select all" at bounding box center [372, 136] width 7 height 7
click at [386, 116] on input "search" at bounding box center [526, 105] width 308 height 23
click at [390, 114] on input "search" at bounding box center [526, 105] width 308 height 23
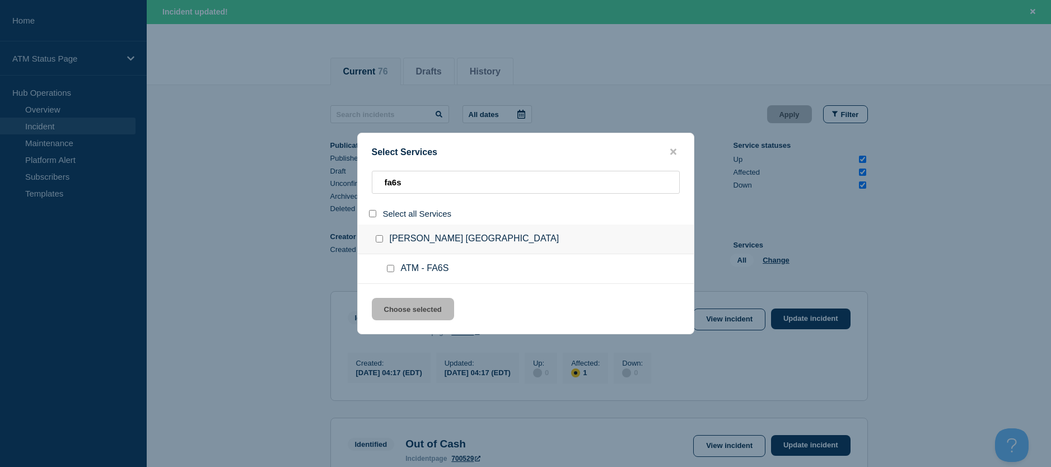
click at [392, 268] on input "service: ATM - FA6S" at bounding box center [390, 268] width 7 height 7
click at [391, 293] on div "Select Services fa6s Select all Services Cordova TN ATM - FA6S Choose selected" at bounding box center [525, 234] width 337 height 202
click at [402, 300] on button "Choose selected" at bounding box center [413, 309] width 82 height 22
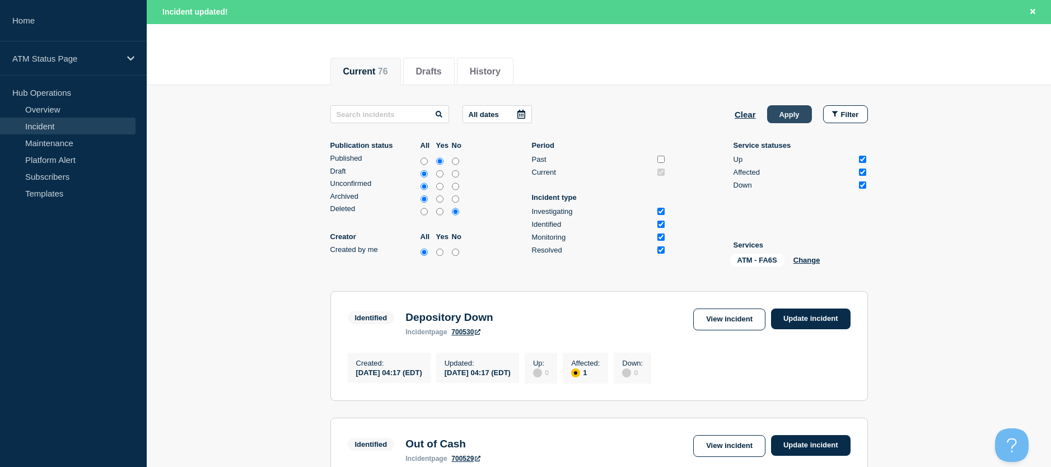
click at [795, 120] on button "Apply" at bounding box center [789, 114] width 45 height 18
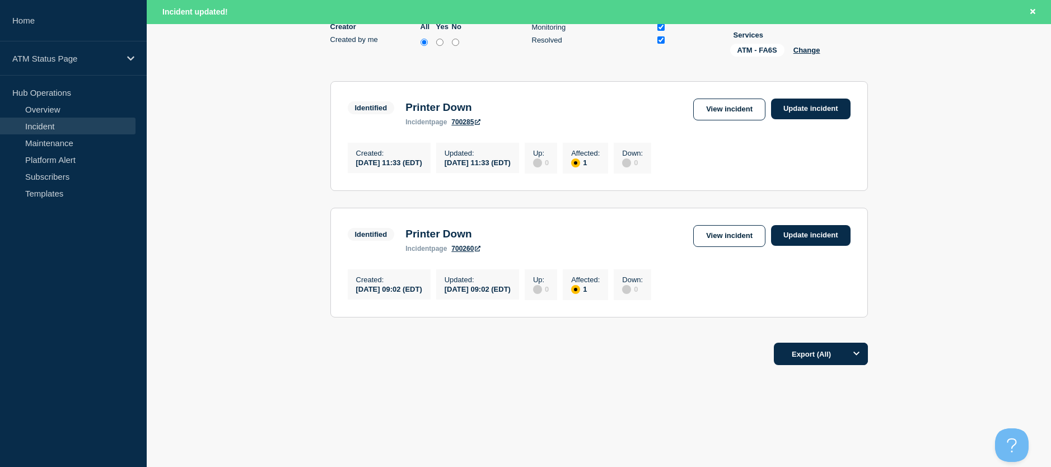
scroll to position [162, 0]
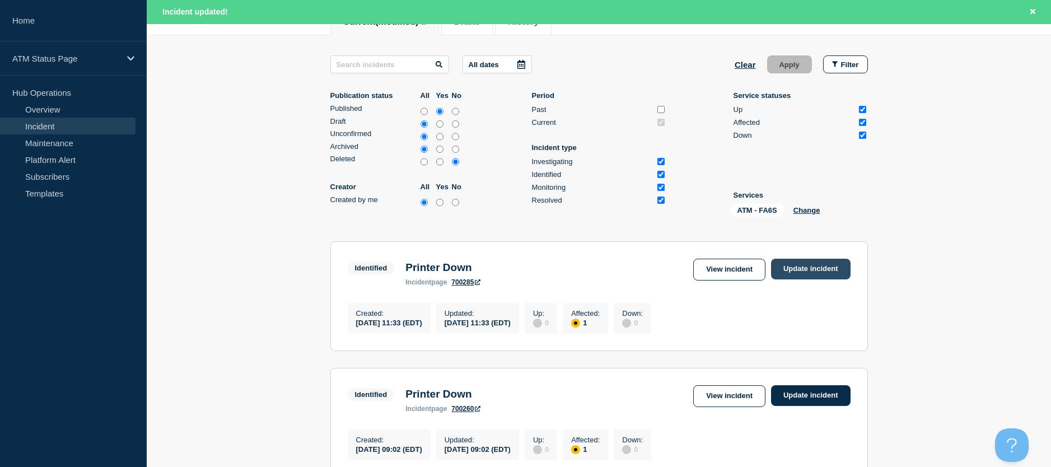
click at [820, 272] on link "Update incident" at bounding box center [811, 269] width 80 height 21
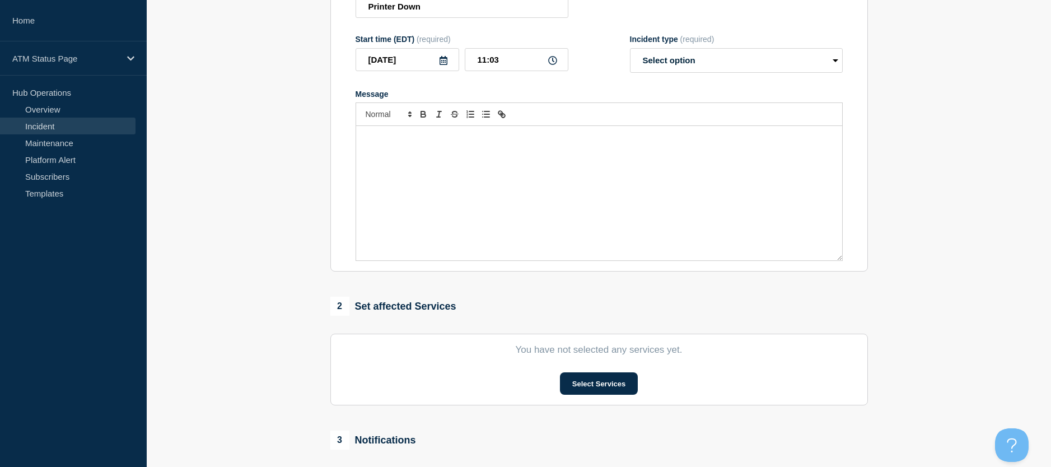
scroll to position [50, 0]
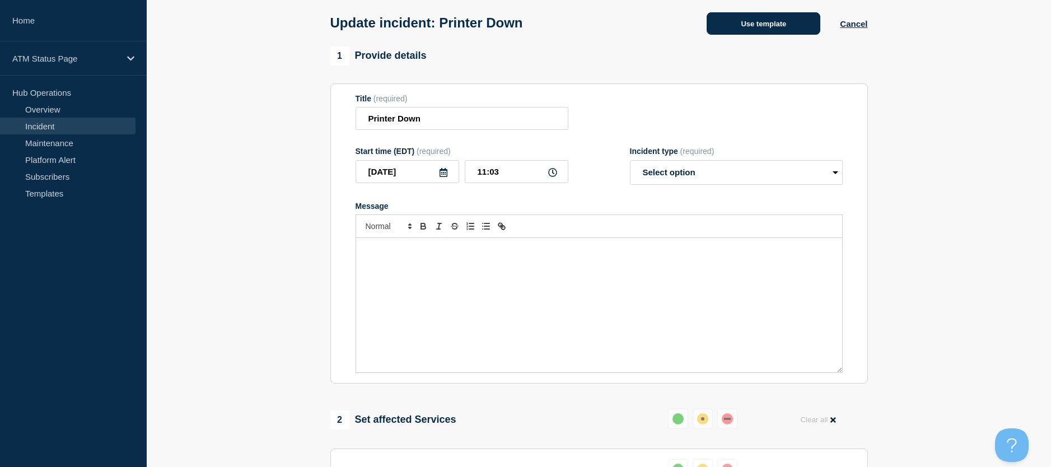
click at [757, 30] on button "Use template" at bounding box center [764, 23] width 114 height 22
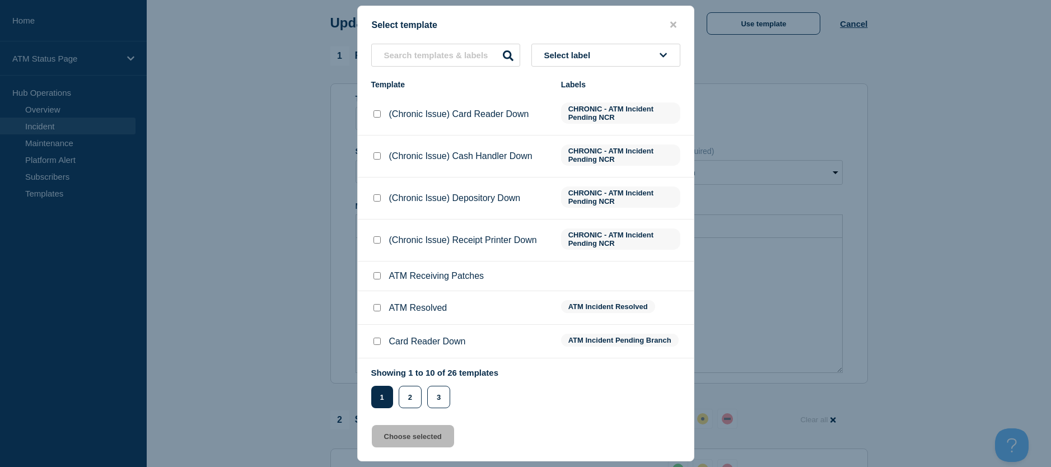
click at [380, 310] on input "ATM Resolved checkbox" at bounding box center [377, 307] width 7 height 7
click at [374, 310] on input "ATM Resolved checkbox" at bounding box center [377, 307] width 7 height 7
click at [379, 310] on input "ATM Resolved checkbox" at bounding box center [377, 307] width 7 height 7
click at [387, 427] on div "Select template Select label Template Labels (Chronic Issue) Card Reader Down C…" at bounding box center [525, 234] width 337 height 456
click at [389, 431] on button "Choose selected" at bounding box center [413, 436] width 82 height 22
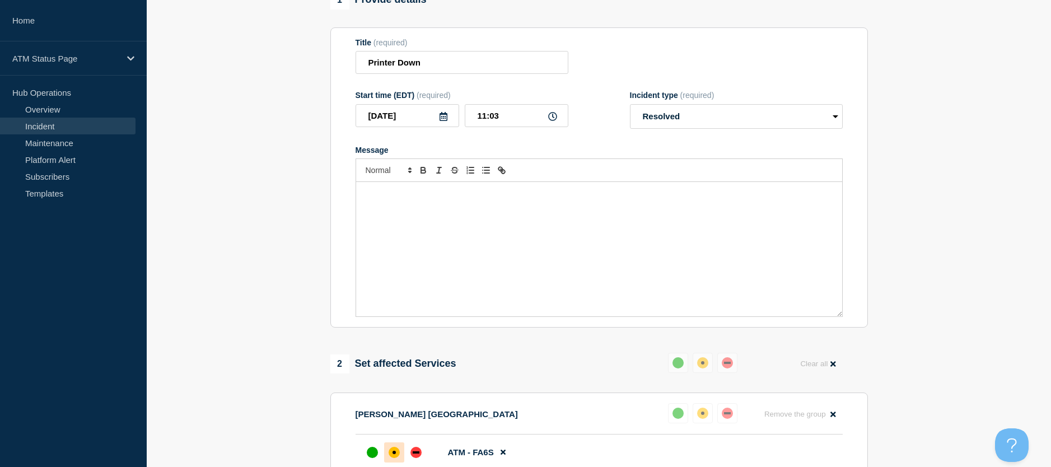
scroll to position [162, 0]
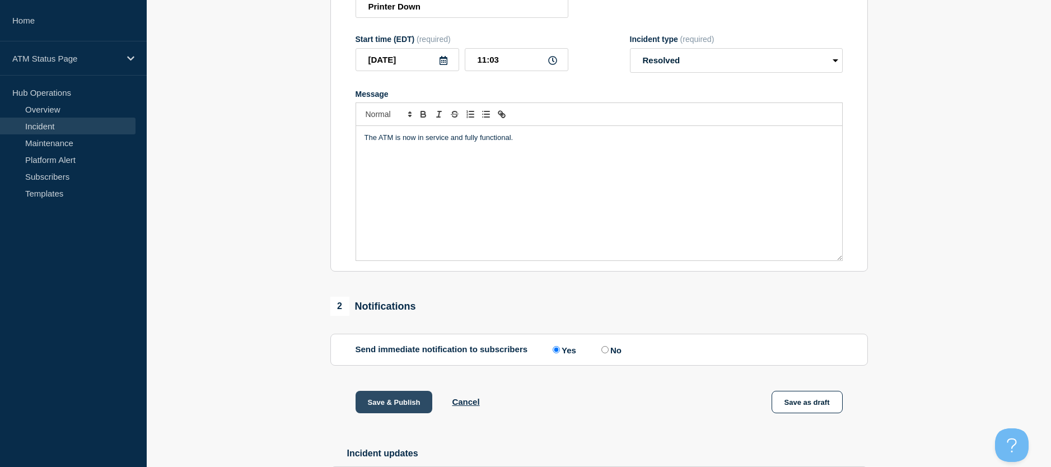
click at [403, 402] on button "Save & Publish" at bounding box center [394, 402] width 77 height 22
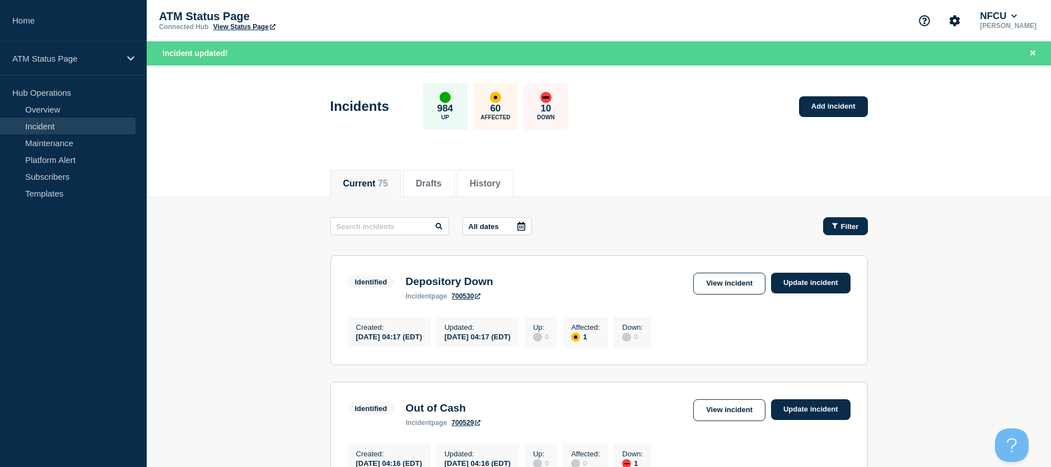
click at [834, 222] on div "Filter" at bounding box center [845, 226] width 27 height 8
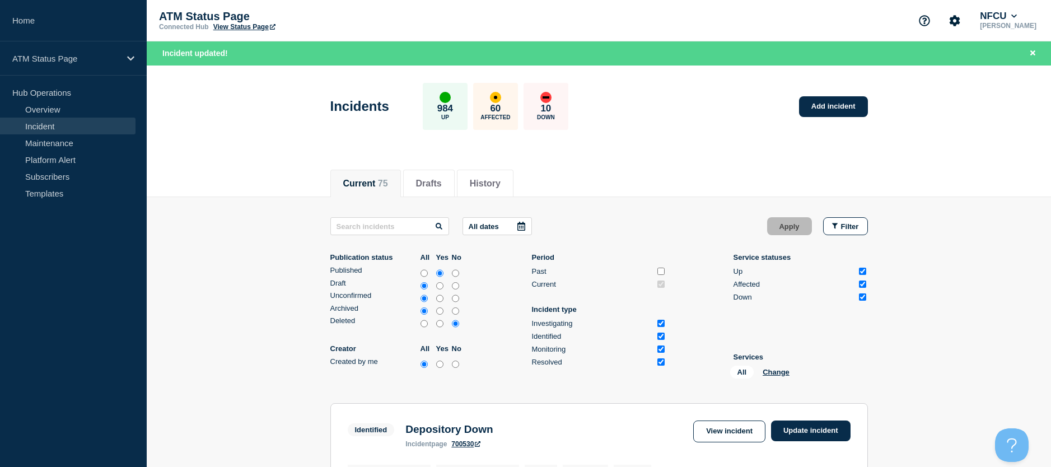
click at [774, 367] on div "All Change" at bounding box center [786, 374] width 112 height 17
click at [772, 375] on button "Change" at bounding box center [776, 372] width 27 height 8
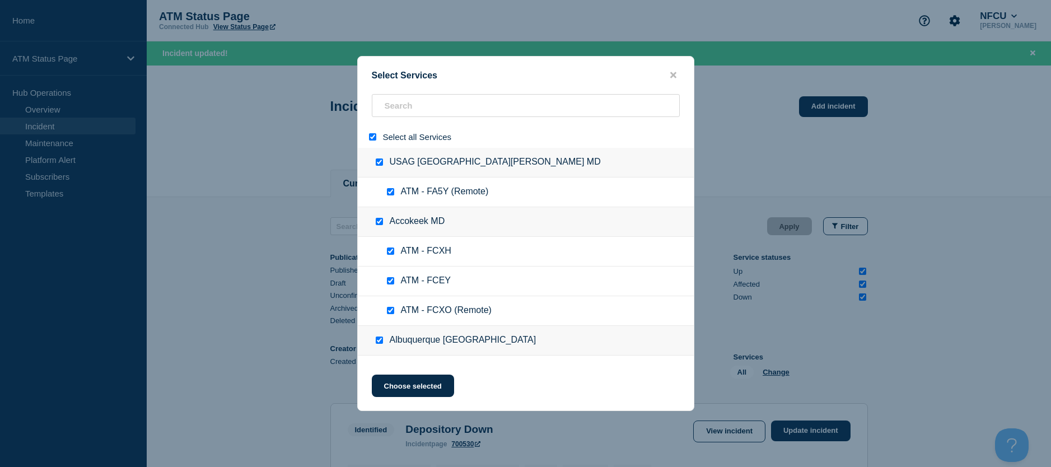
click at [372, 141] on input "select all" at bounding box center [372, 136] width 7 height 7
click at [385, 117] on input "search" at bounding box center [526, 105] width 308 height 23
click at [387, 116] on input "search" at bounding box center [526, 105] width 308 height 23
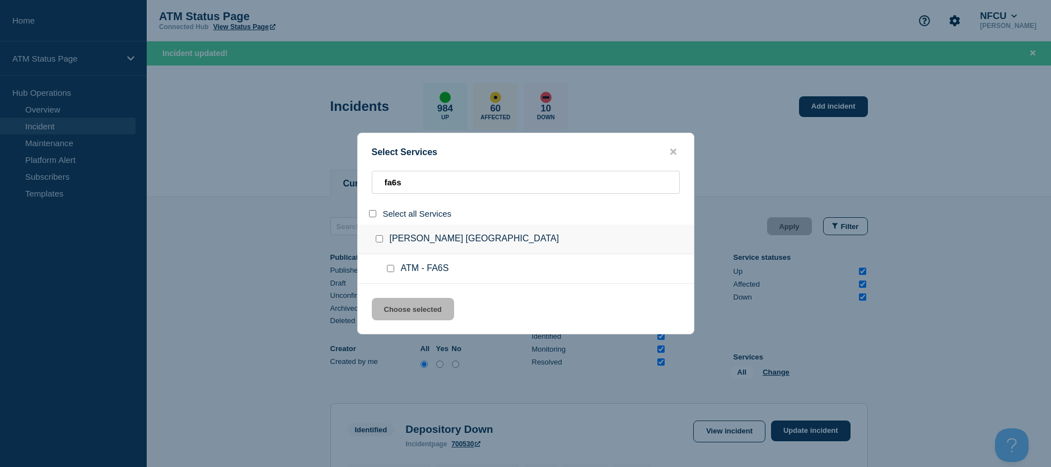
click at [390, 266] on div at bounding box center [393, 268] width 16 height 11
click at [390, 268] on input "service: ATM - FA6S" at bounding box center [390, 268] width 7 height 7
click at [392, 269] on input "service: ATM - FA6S" at bounding box center [390, 268] width 7 height 7
click at [390, 273] on div at bounding box center [393, 268] width 16 height 11
click at [390, 272] on input "service: ATM - FA6S" at bounding box center [390, 268] width 7 height 7
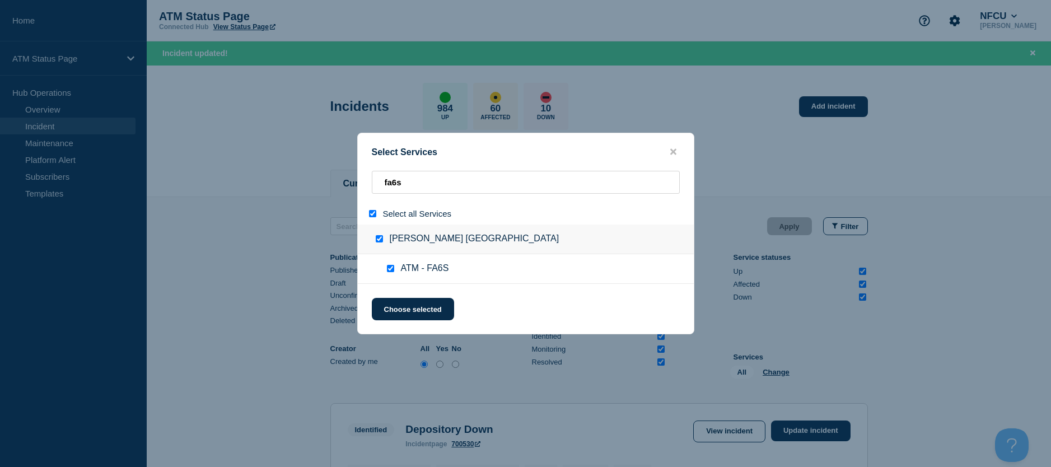
click at [390, 271] on input "service: ATM - FA6S" at bounding box center [390, 268] width 7 height 7
click at [393, 271] on input "service: ATM - FA6S" at bounding box center [390, 268] width 7 height 7
click at [398, 302] on button "Choose selected" at bounding box center [413, 309] width 82 height 22
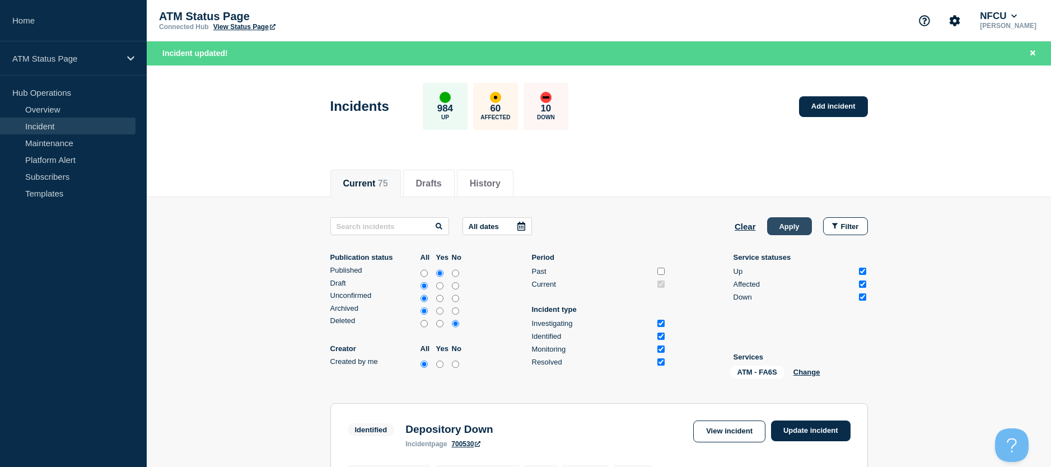
click at [809, 228] on button "Apply" at bounding box center [789, 226] width 45 height 18
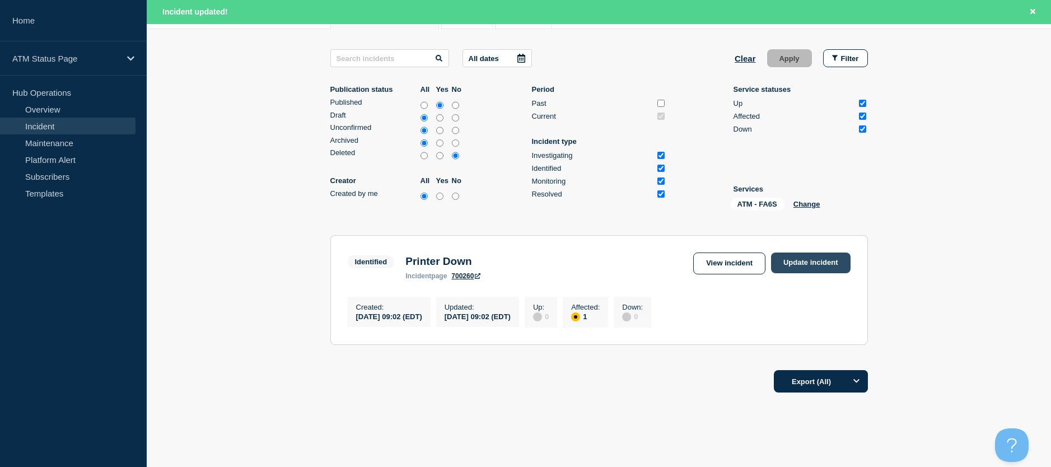
click at [781, 263] on link "Update incident" at bounding box center [811, 263] width 80 height 21
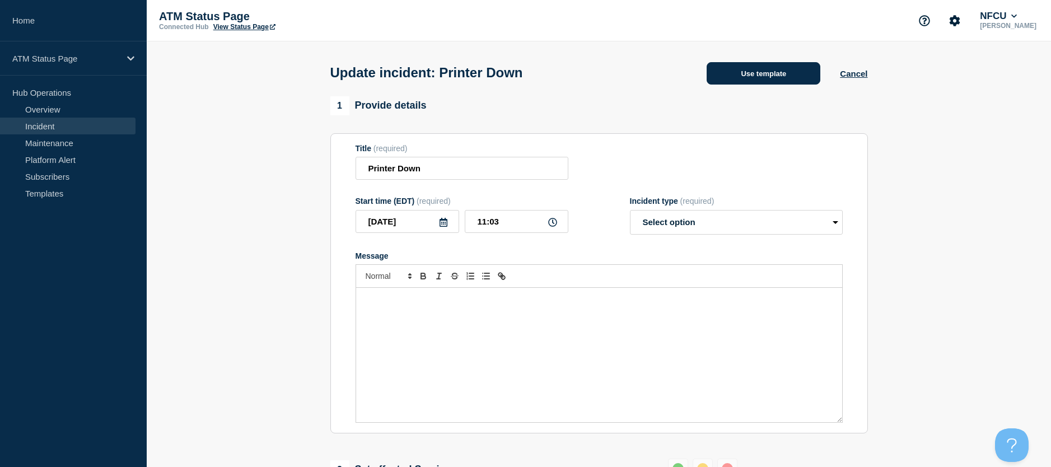
click at [759, 76] on button "Use template" at bounding box center [764, 73] width 114 height 22
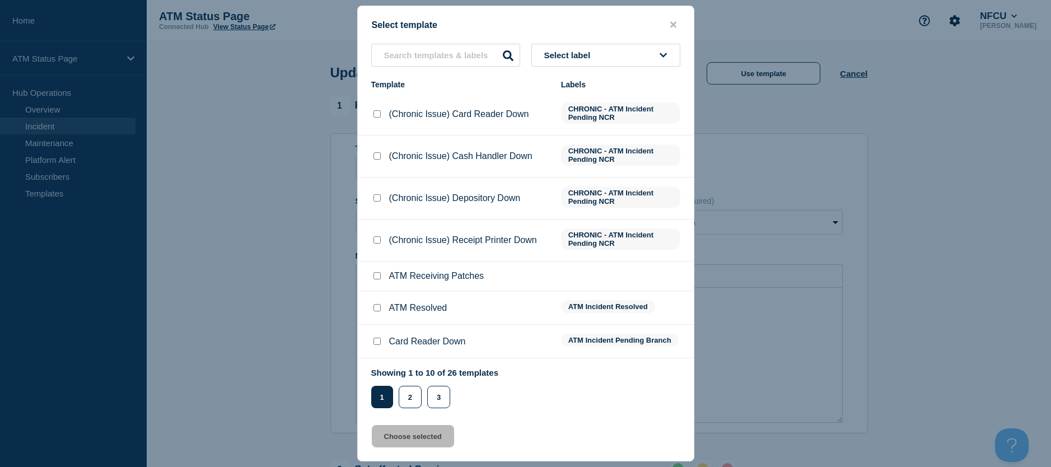
click at [374, 308] on input "ATM Resolved checkbox" at bounding box center [377, 307] width 7 height 7
click at [388, 436] on button "Choose selected" at bounding box center [413, 436] width 82 height 22
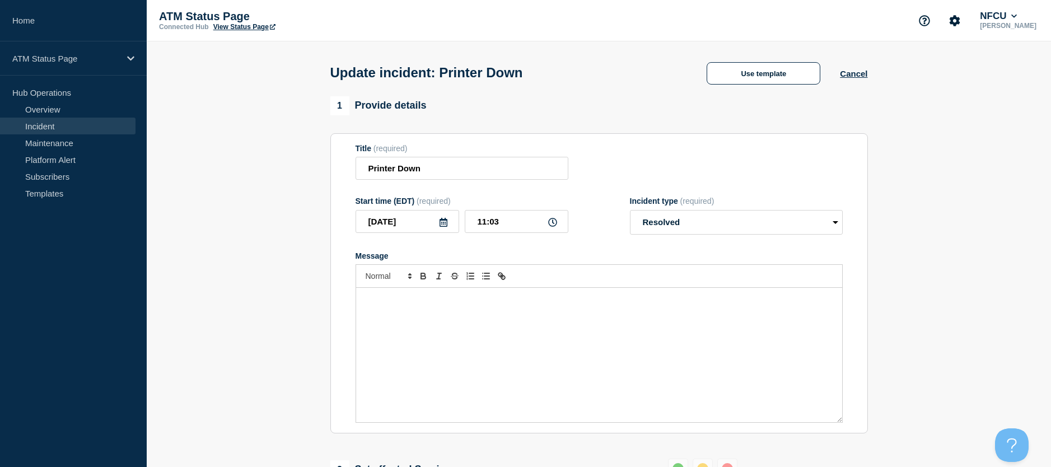
scroll to position [112, 0]
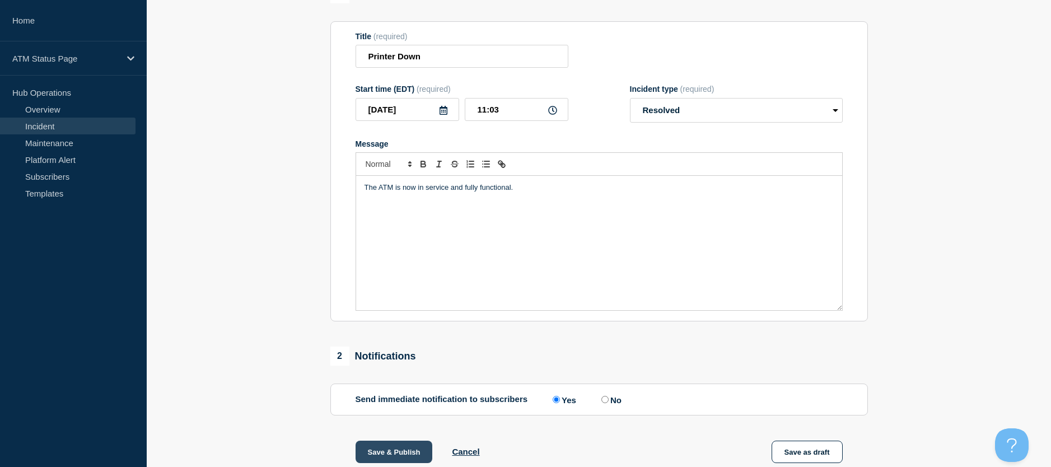
click at [386, 460] on button "Save & Publish" at bounding box center [394, 452] width 77 height 22
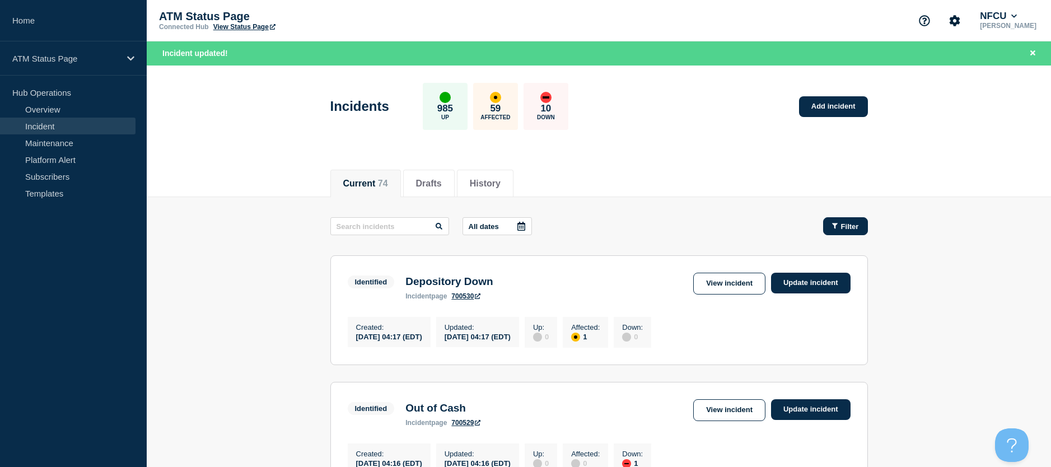
click at [828, 218] on button "Filter" at bounding box center [845, 226] width 45 height 18
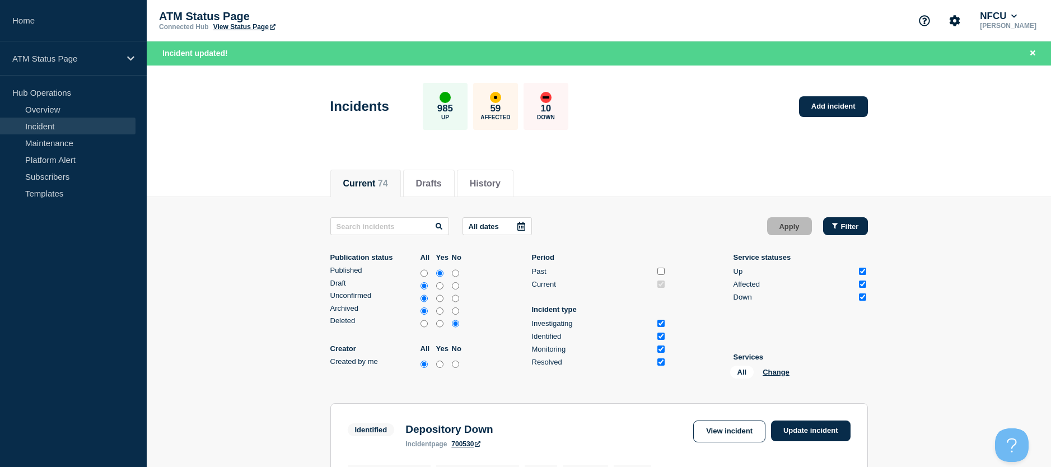
click at [839, 226] on div "Filter" at bounding box center [845, 226] width 27 height 8
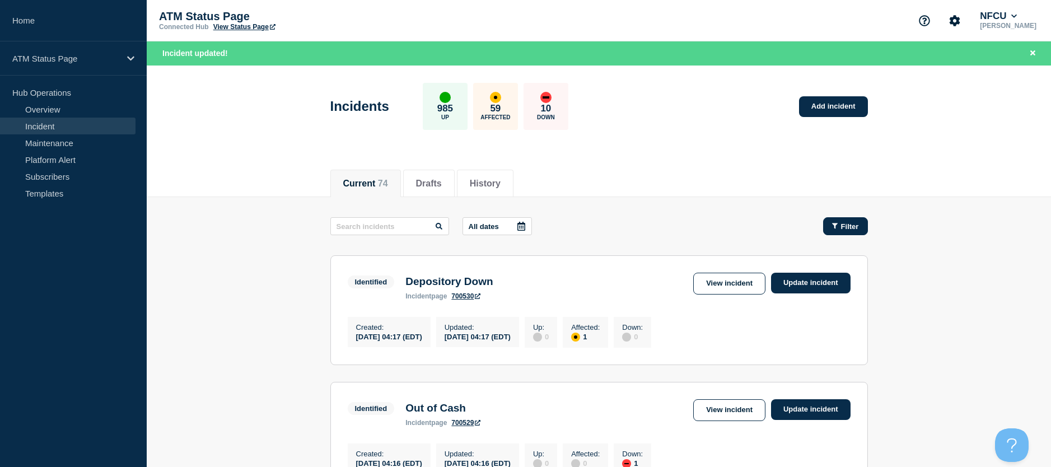
click at [839, 227] on div "Filter" at bounding box center [845, 226] width 27 height 8
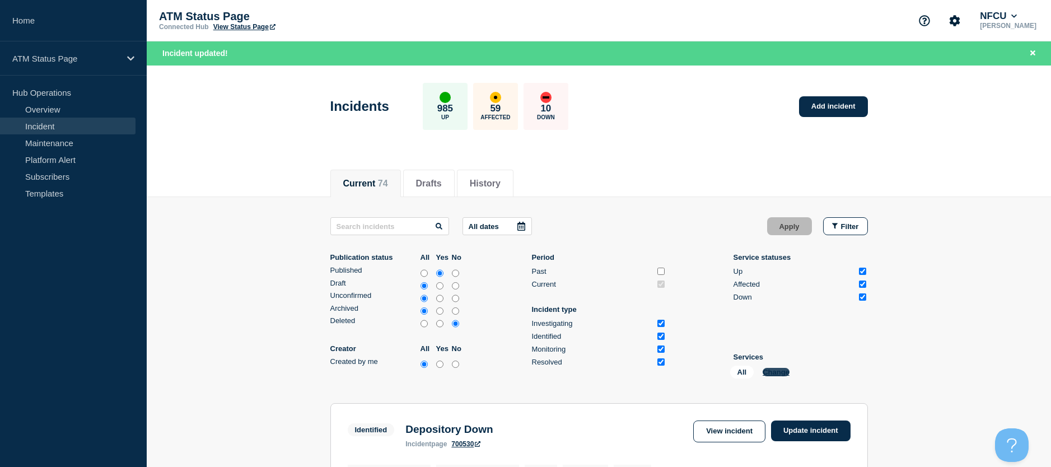
click at [770, 370] on button "Change" at bounding box center [776, 372] width 27 height 8
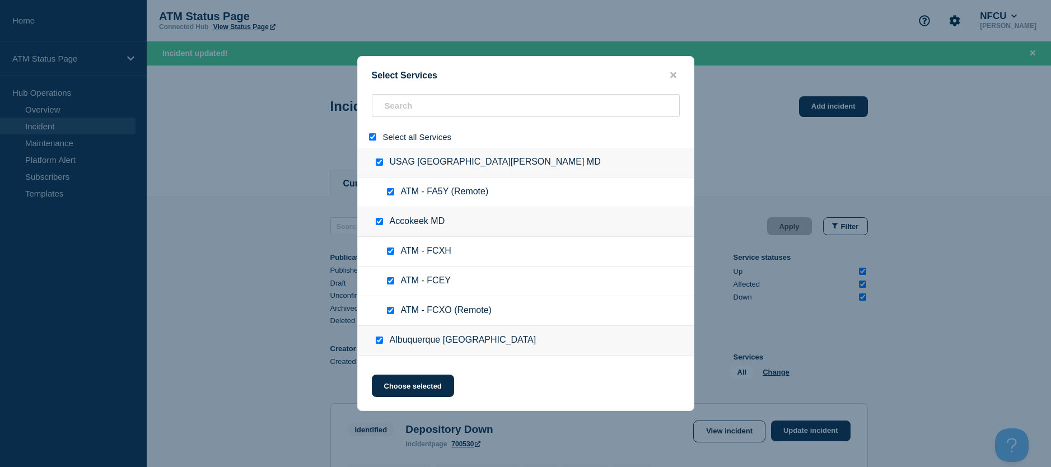
drag, startPoint x: 369, startPoint y: 138, endPoint x: 407, endPoint y: 118, distance: 42.6
click at [370, 137] on input "select all" at bounding box center [372, 136] width 7 height 7
click at [407, 117] on input "search" at bounding box center [526, 105] width 308 height 23
click at [404, 112] on input "search" at bounding box center [526, 105] width 308 height 23
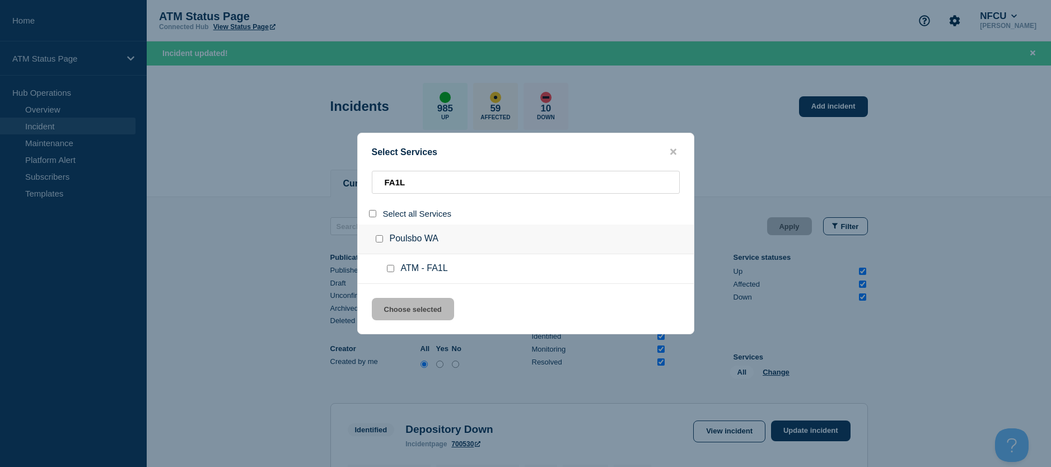
click at [391, 268] on input "service: ATM - FA1L" at bounding box center [390, 268] width 7 height 7
click at [397, 302] on button "Choose selected" at bounding box center [413, 309] width 82 height 22
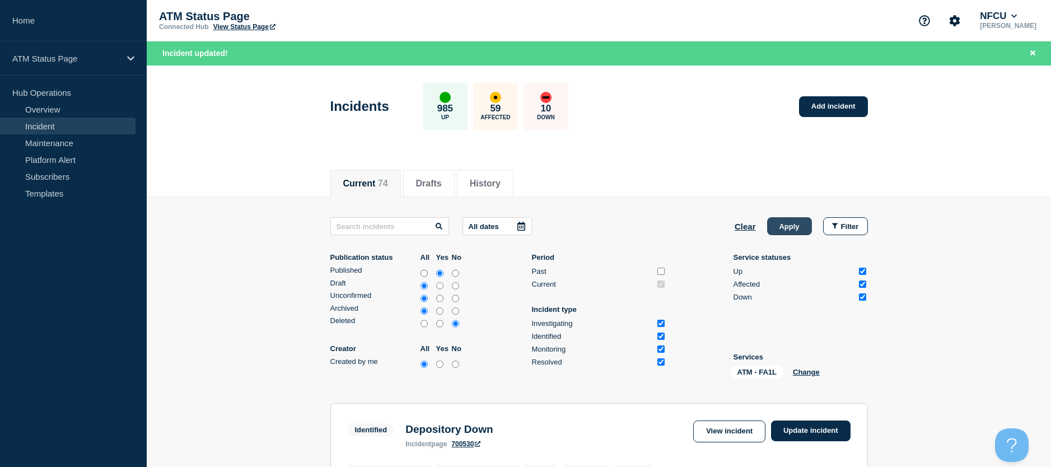
click at [791, 229] on button "Apply" at bounding box center [789, 226] width 45 height 18
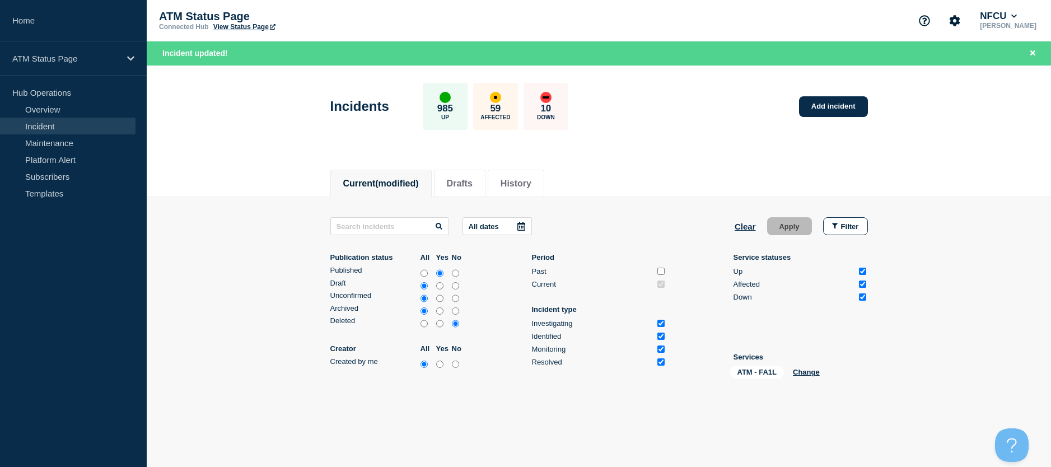
click at [800, 377] on div "ATM - FA1L Change" at bounding box center [786, 374] width 112 height 17
click at [802, 375] on button "Change" at bounding box center [806, 372] width 27 height 8
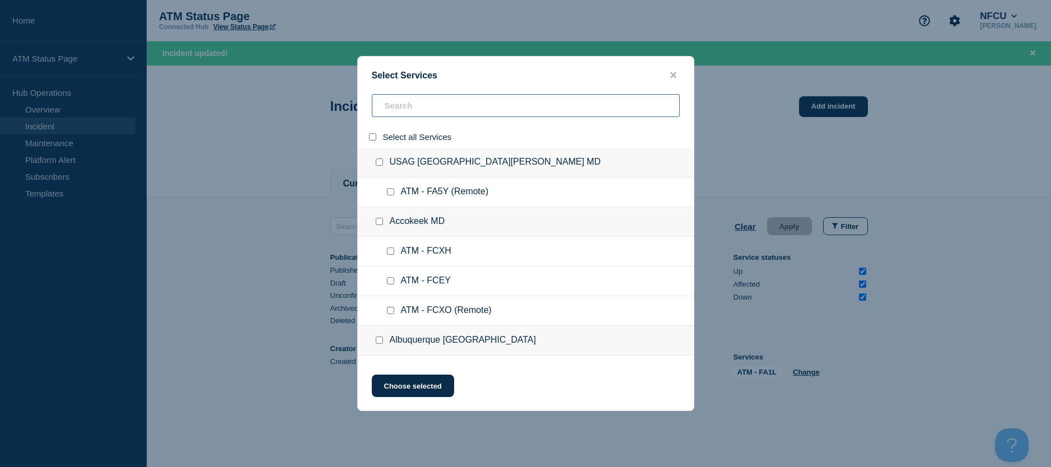
click at [402, 103] on input "search" at bounding box center [526, 105] width 308 height 23
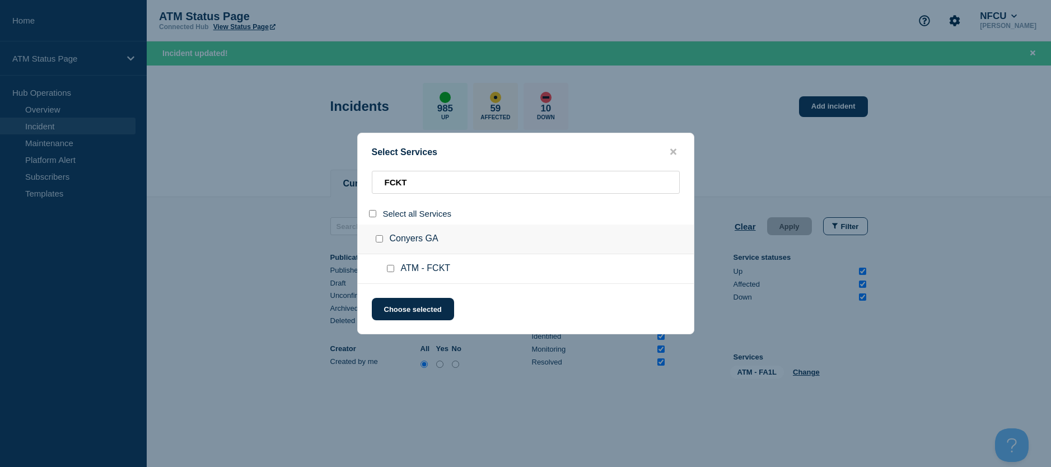
click at [390, 271] on input "service: ATM - FCKT" at bounding box center [390, 268] width 7 height 7
click at [392, 313] on button "Choose selected" at bounding box center [413, 309] width 82 height 22
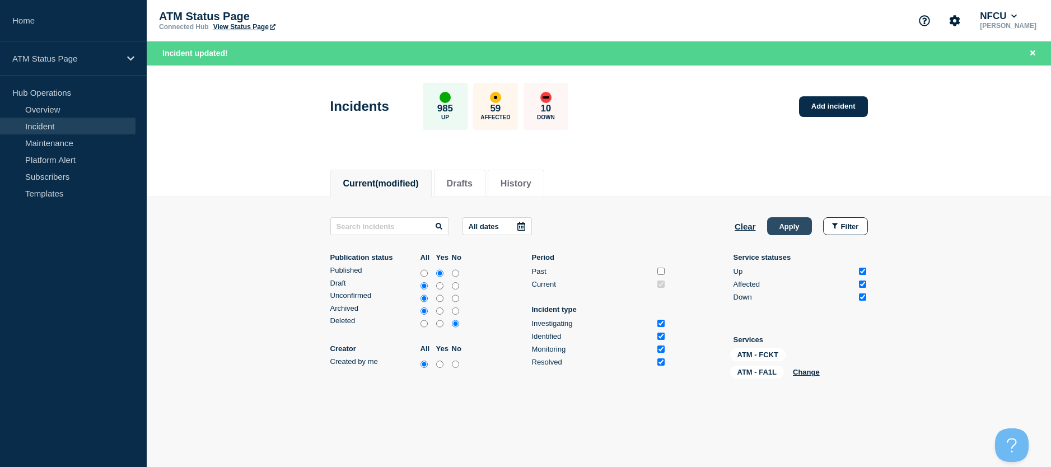
click at [799, 222] on button "Apply" at bounding box center [789, 226] width 45 height 18
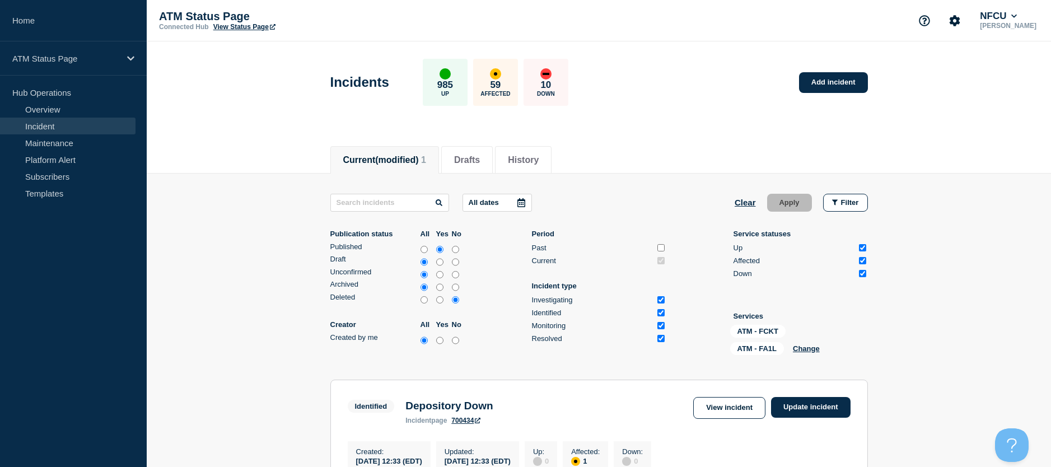
scroll to position [176, 0]
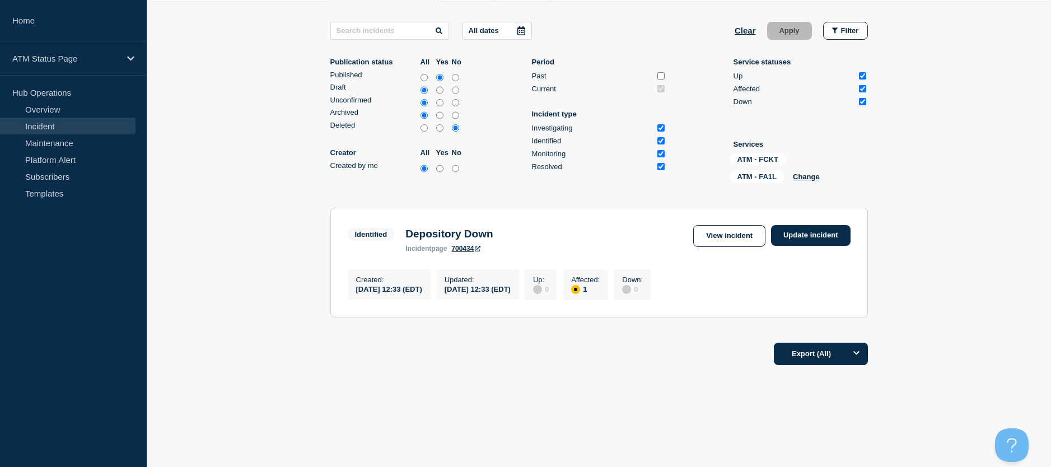
click at [846, 214] on section "Identified Depository Down incident page 700434 View incident Update incident C…" at bounding box center [600, 263] width 538 height 110
click at [826, 234] on link "Update incident" at bounding box center [811, 235] width 80 height 21
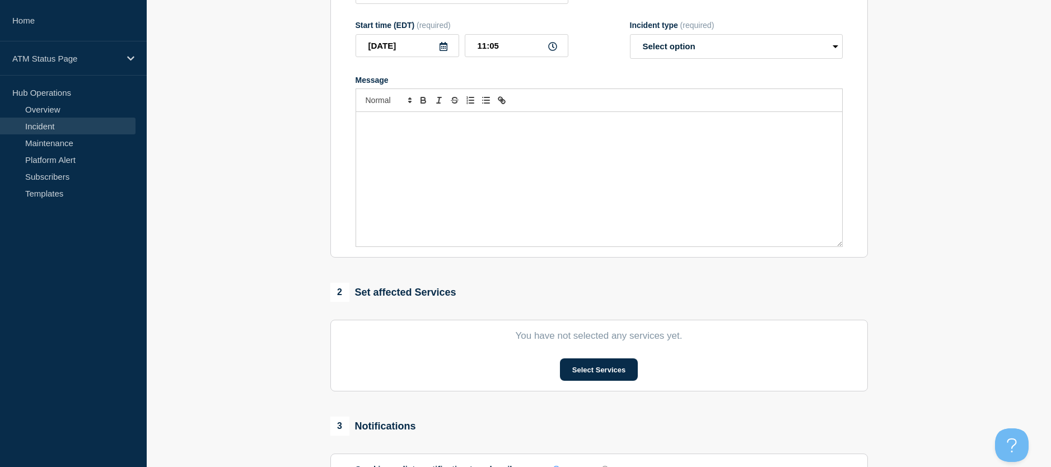
scroll to position [8, 0]
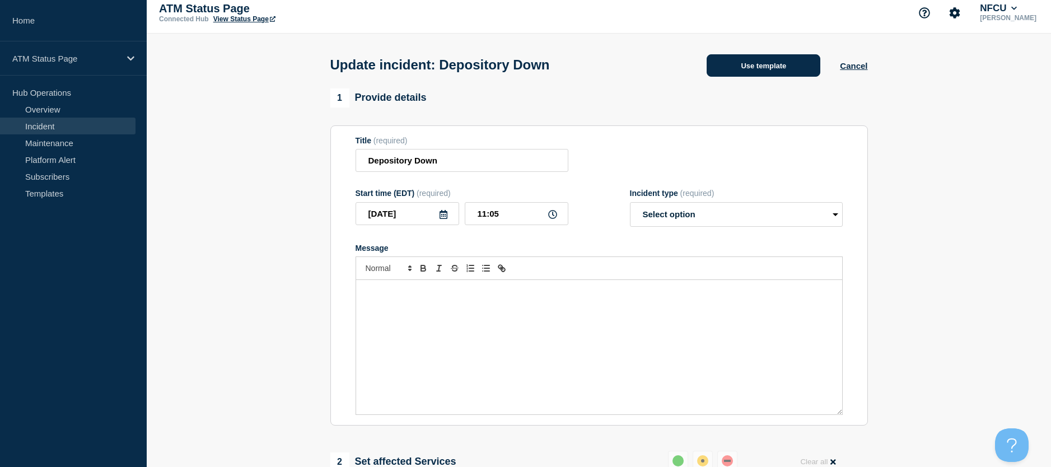
click at [737, 62] on button "Use template" at bounding box center [764, 65] width 114 height 22
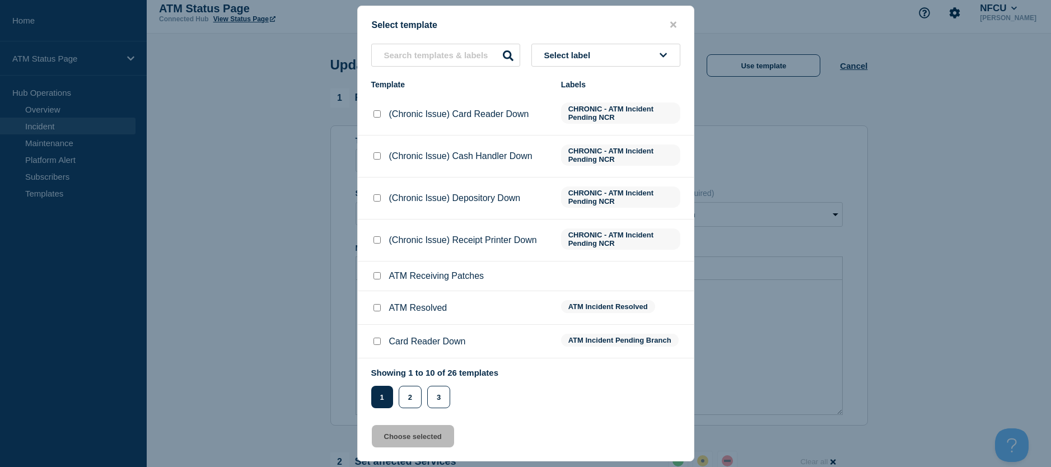
click at [380, 311] on input "ATM Resolved checkbox" at bounding box center [377, 307] width 7 height 7
click at [388, 443] on button "Choose selected" at bounding box center [413, 436] width 82 height 22
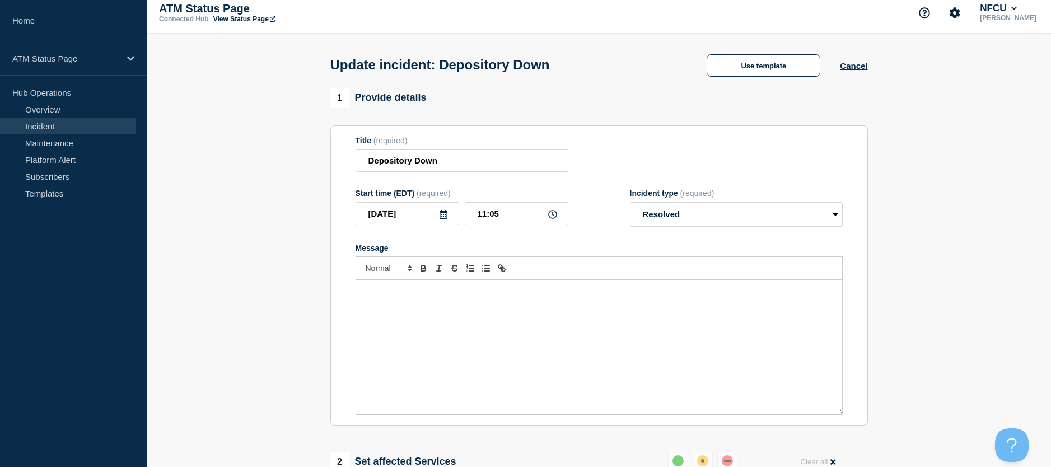
scroll to position [120, 0]
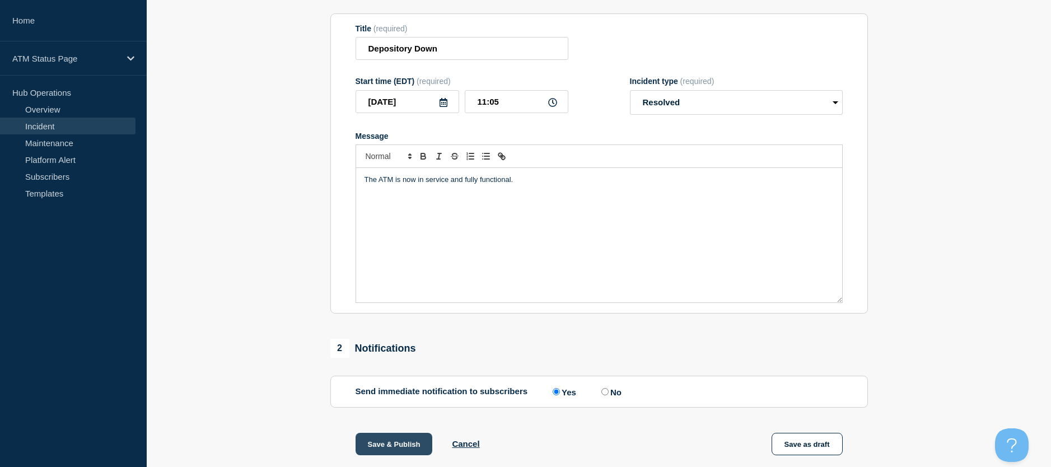
click at [383, 445] on button "Save & Publish" at bounding box center [394, 444] width 77 height 22
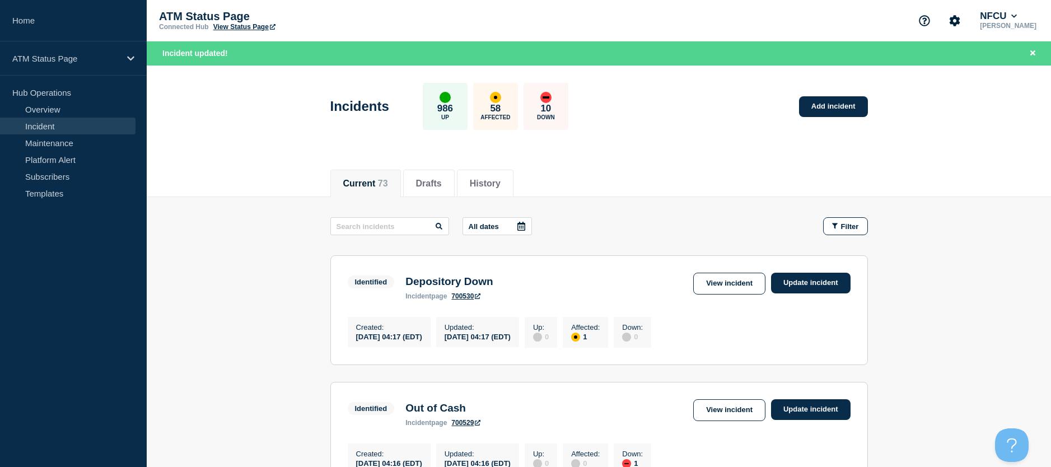
click at [836, 232] on button "Filter" at bounding box center [845, 226] width 45 height 18
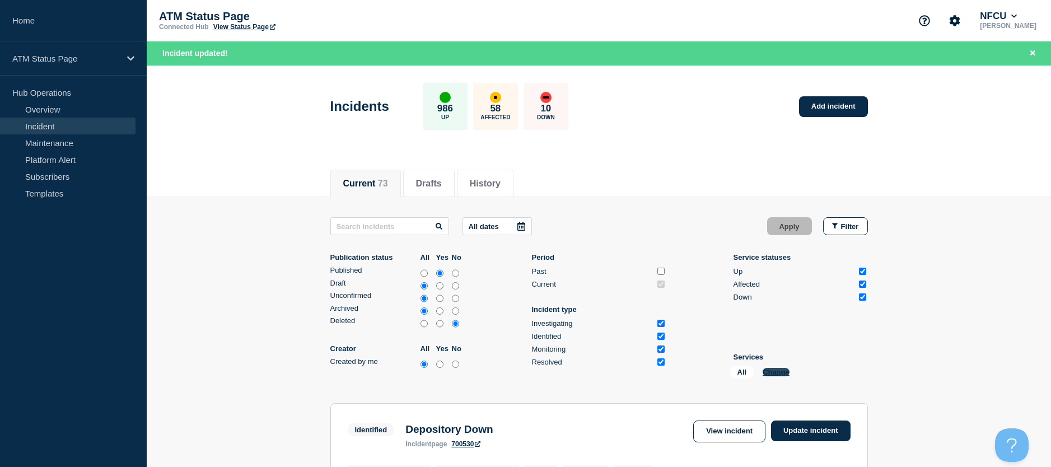
click at [789, 370] on button "Change" at bounding box center [776, 372] width 27 height 8
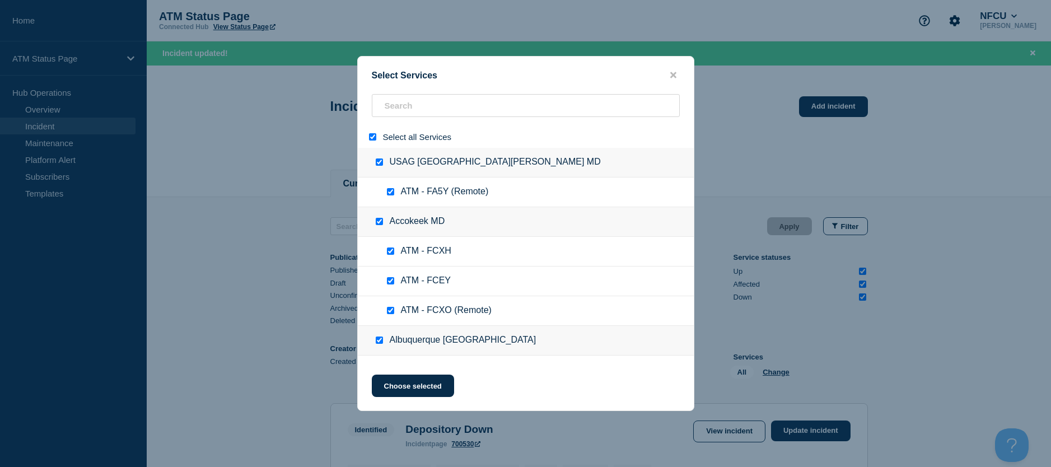
click at [371, 142] on div at bounding box center [375, 137] width 16 height 11
click at [375, 131] on div "Select all Services" at bounding box center [526, 137] width 336 height 22
click at [370, 137] on input "select all" at bounding box center [372, 136] width 7 height 7
click at [392, 108] on input "search" at bounding box center [526, 105] width 308 height 23
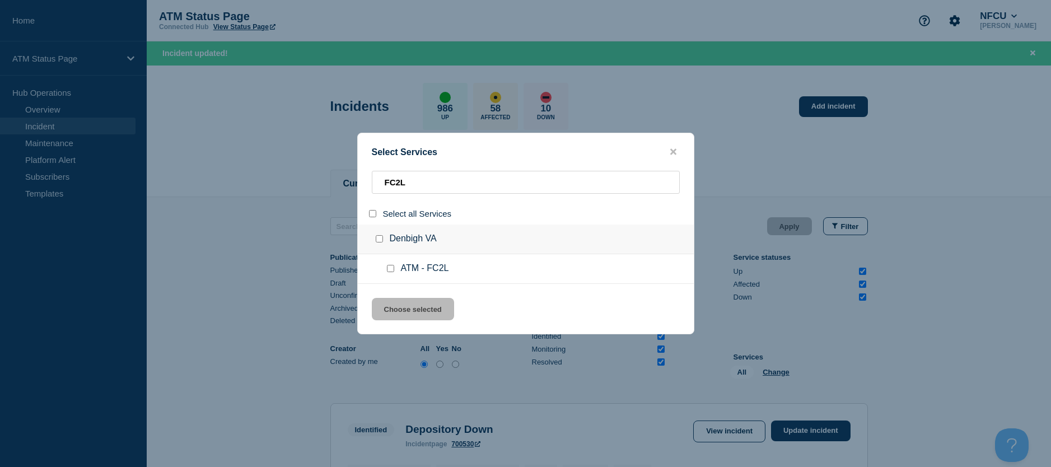
click at [392, 271] on input "service: ATM - FC2L" at bounding box center [390, 268] width 7 height 7
click at [403, 293] on div "Select Services FC2L Select all Services Denbigh VA ATM - FC2L Choose selected" at bounding box center [525, 234] width 337 height 202
click at [402, 302] on button "Choose selected" at bounding box center [413, 309] width 82 height 22
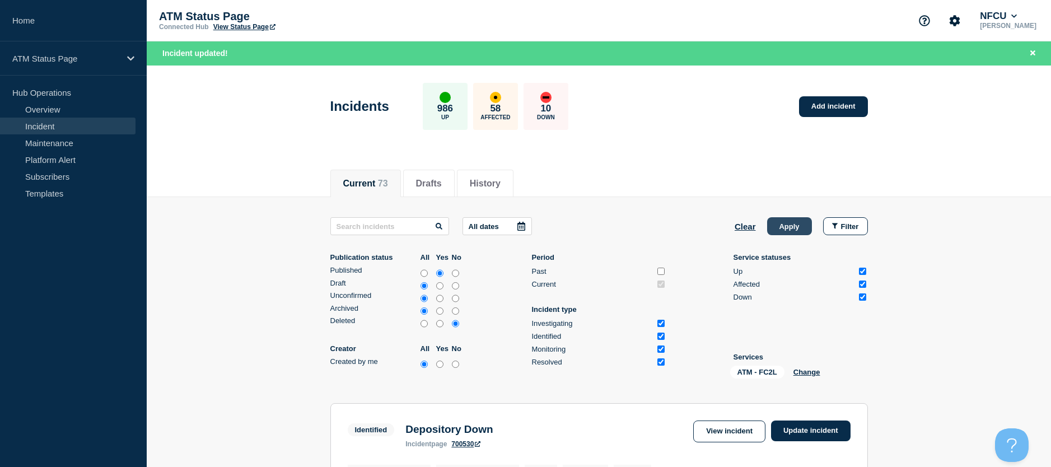
click at [778, 223] on button "Apply" at bounding box center [789, 226] width 45 height 18
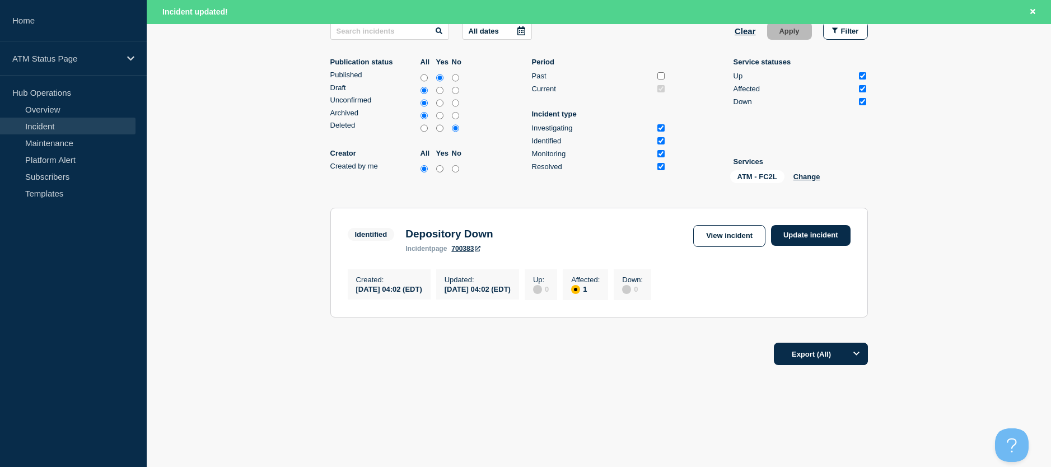
click at [789, 245] on div "Identified Depository Down incident page 700383 View incident Update incident" at bounding box center [599, 238] width 503 height 27
click at [793, 238] on link "Update incident" at bounding box center [811, 235] width 80 height 21
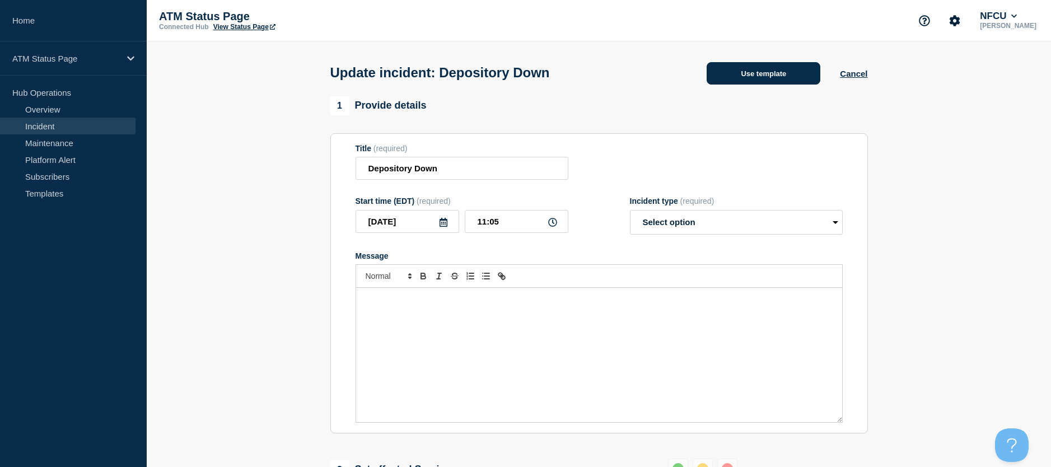
click at [773, 63] on button "Use template" at bounding box center [764, 73] width 114 height 22
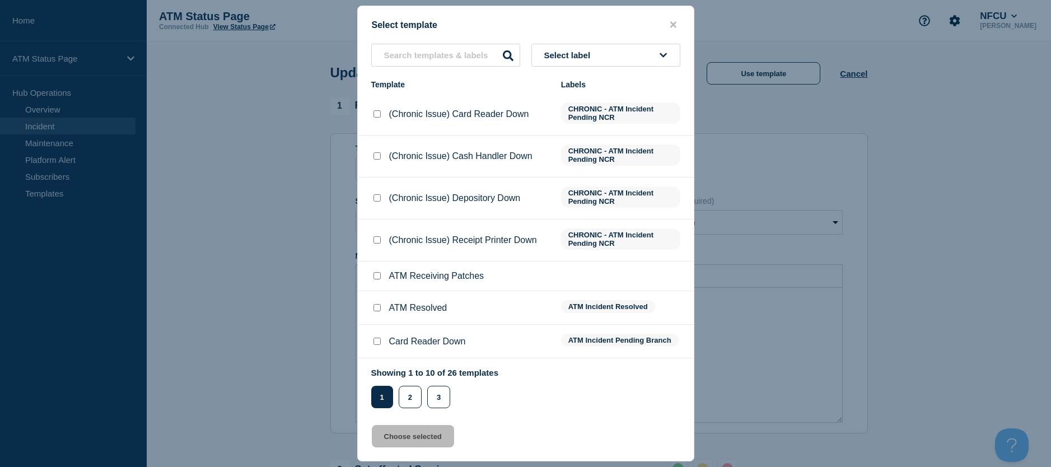
click at [379, 309] on input "ATM Resolved checkbox" at bounding box center [377, 307] width 7 height 7
drag, startPoint x: 399, startPoint y: 436, endPoint x: 393, endPoint y: 416, distance: 21.1
click at [399, 436] on button "Choose selected" at bounding box center [413, 436] width 82 height 22
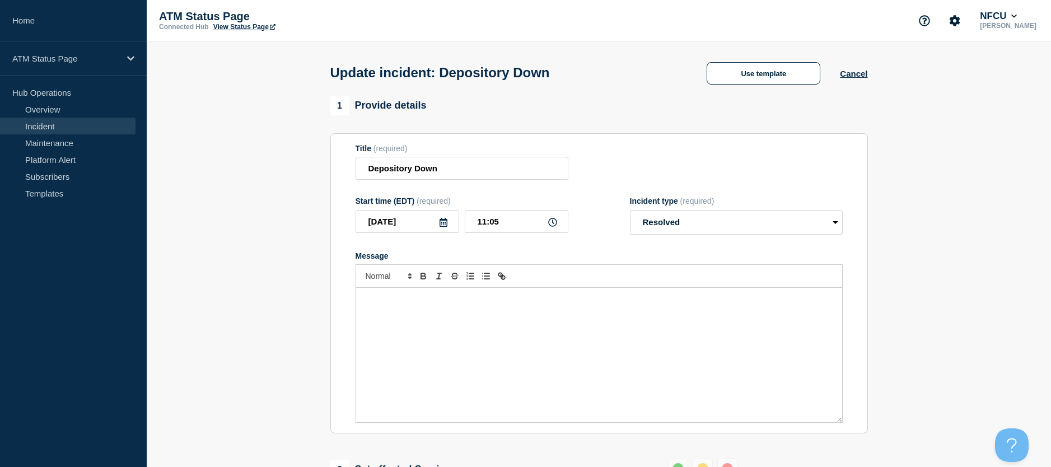
scroll to position [112, 0]
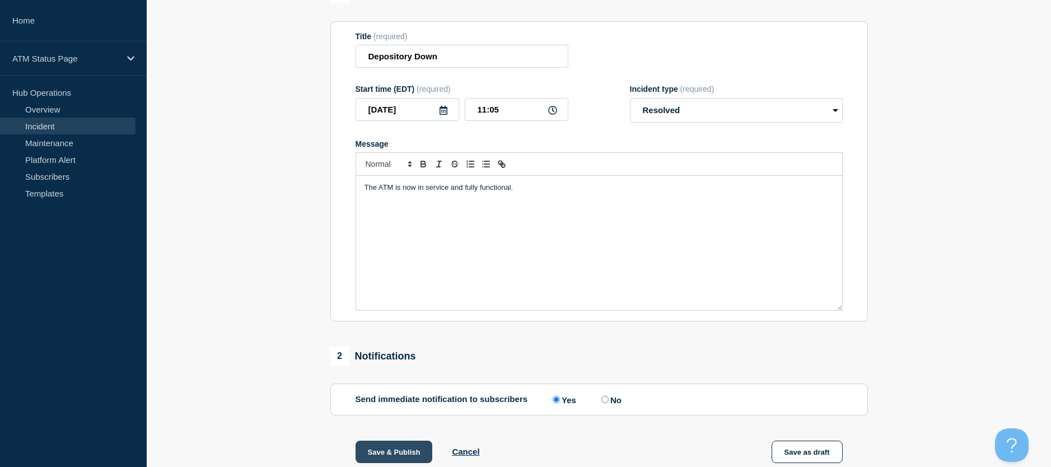
click at [400, 449] on button "Save & Publish" at bounding box center [394, 452] width 77 height 22
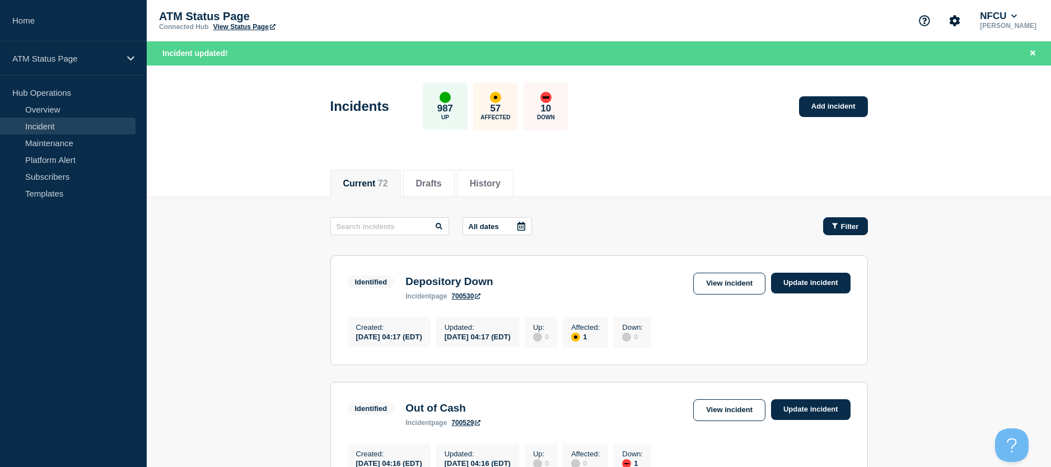
click at [848, 224] on span "Filter" at bounding box center [850, 226] width 18 height 8
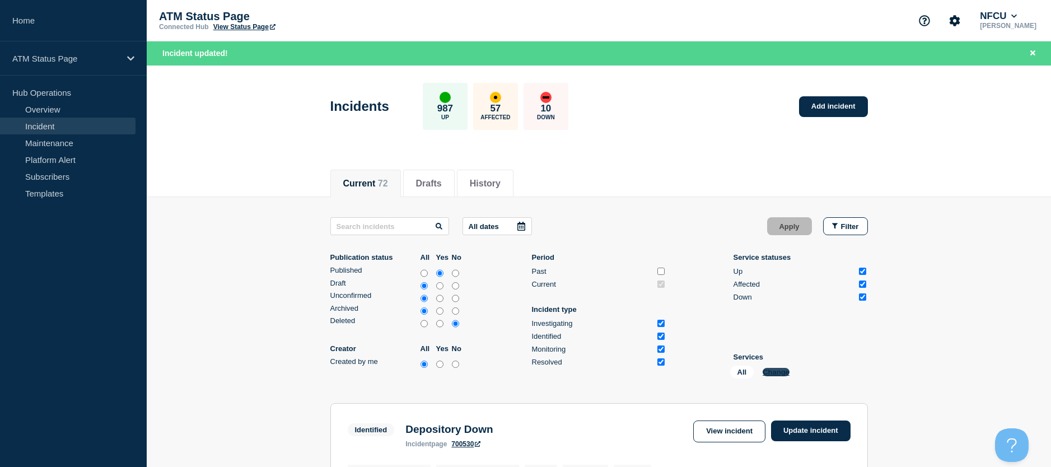
click at [776, 374] on button "Change" at bounding box center [776, 372] width 27 height 8
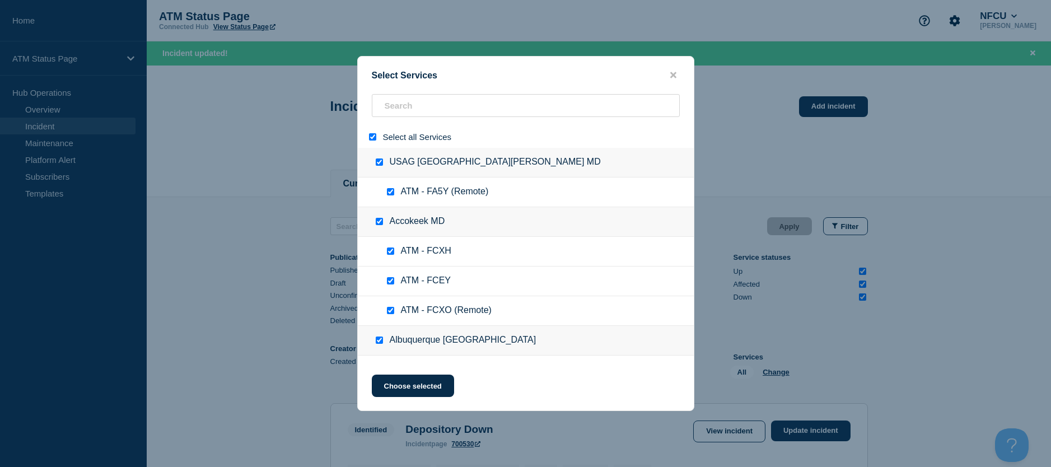
click at [372, 136] on input "select all" at bounding box center [372, 136] width 7 height 7
click at [390, 111] on input "search" at bounding box center [526, 105] width 308 height 23
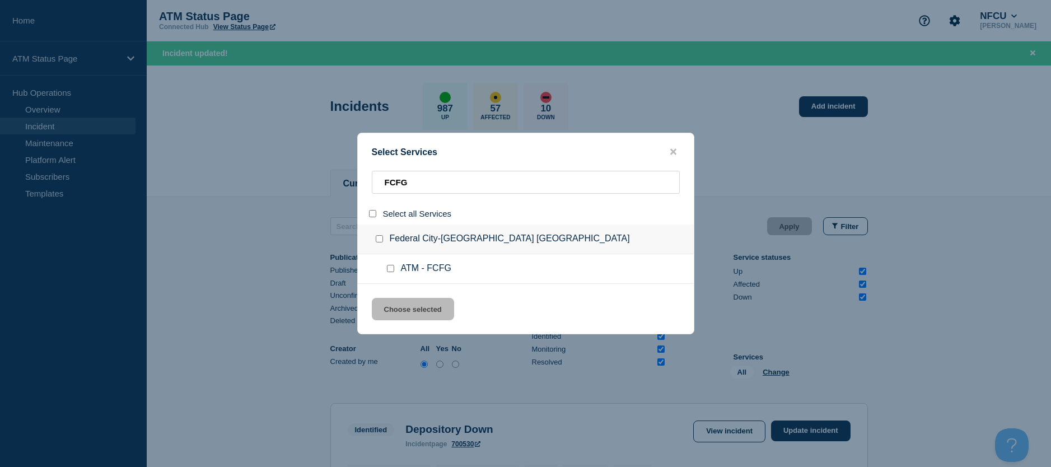
click at [393, 272] on input "service: ATM - FCFG" at bounding box center [390, 268] width 7 height 7
click at [394, 308] on button "Choose selected" at bounding box center [413, 309] width 82 height 22
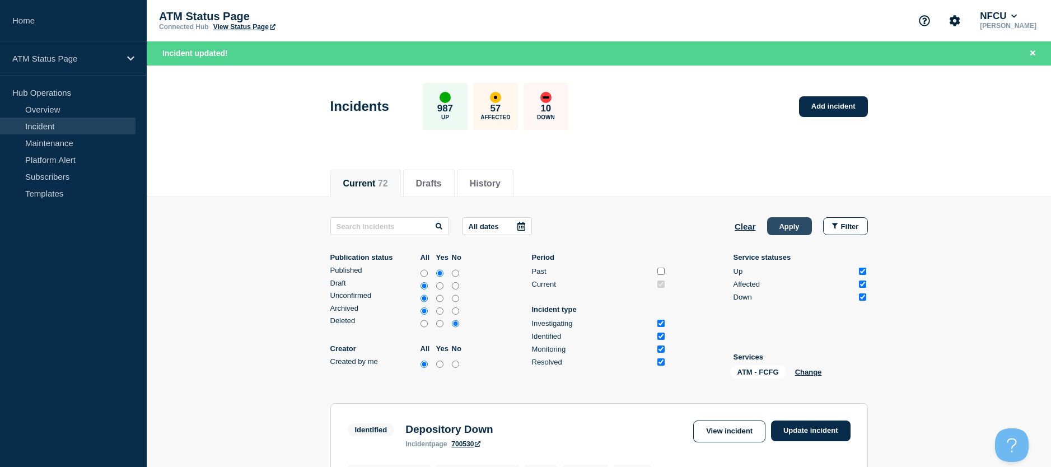
click at [798, 226] on button "Apply" at bounding box center [789, 226] width 45 height 18
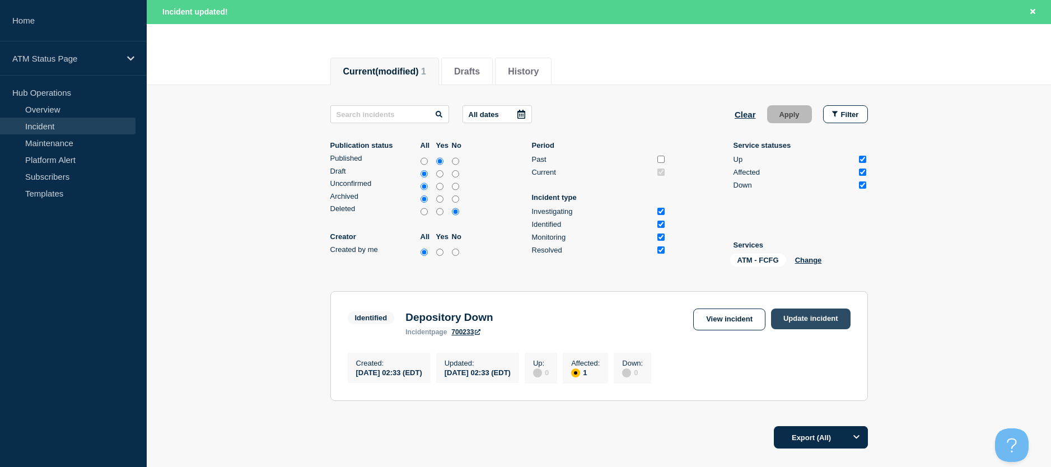
click at [841, 316] on link "Update incident" at bounding box center [811, 319] width 80 height 21
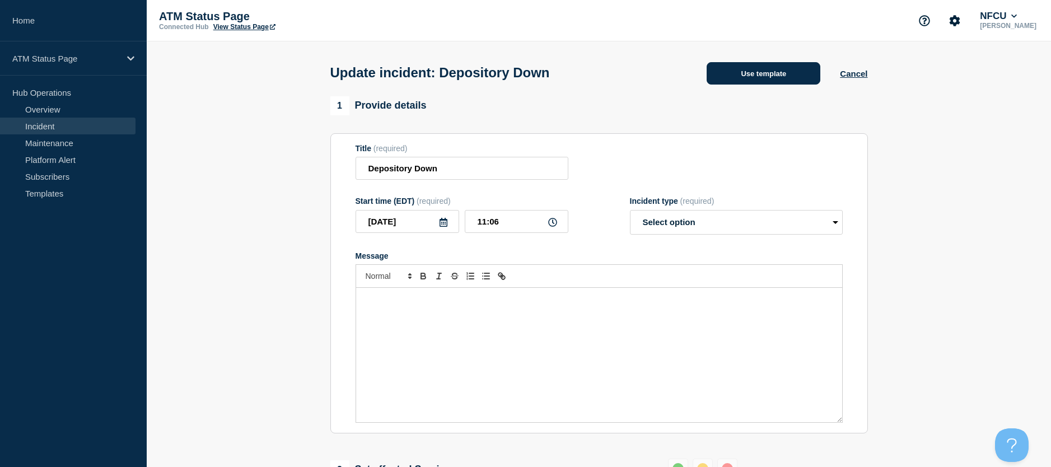
click at [733, 73] on button "Use template" at bounding box center [764, 73] width 114 height 22
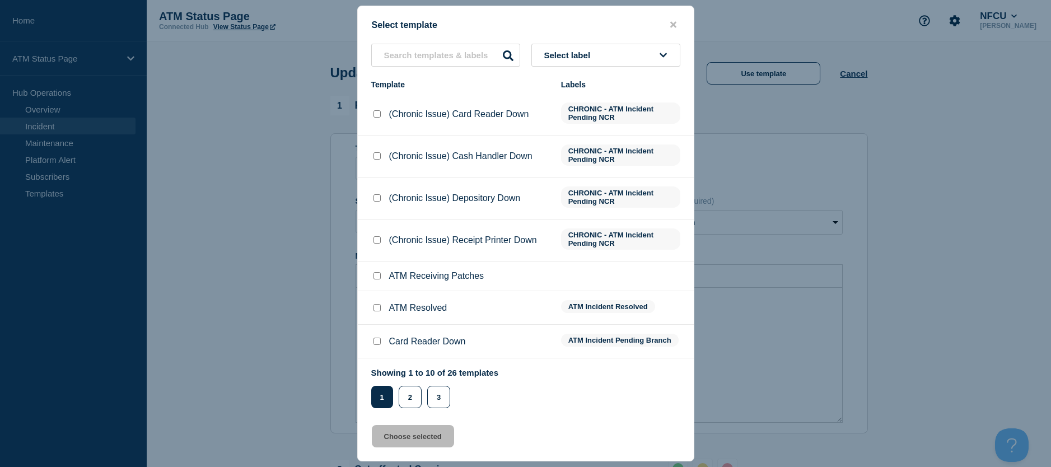
click at [378, 305] on div at bounding box center [376, 307] width 11 height 11
click at [374, 311] on input "ATM Resolved checkbox" at bounding box center [377, 307] width 7 height 7
click at [382, 440] on button "Choose selected" at bounding box center [413, 436] width 82 height 22
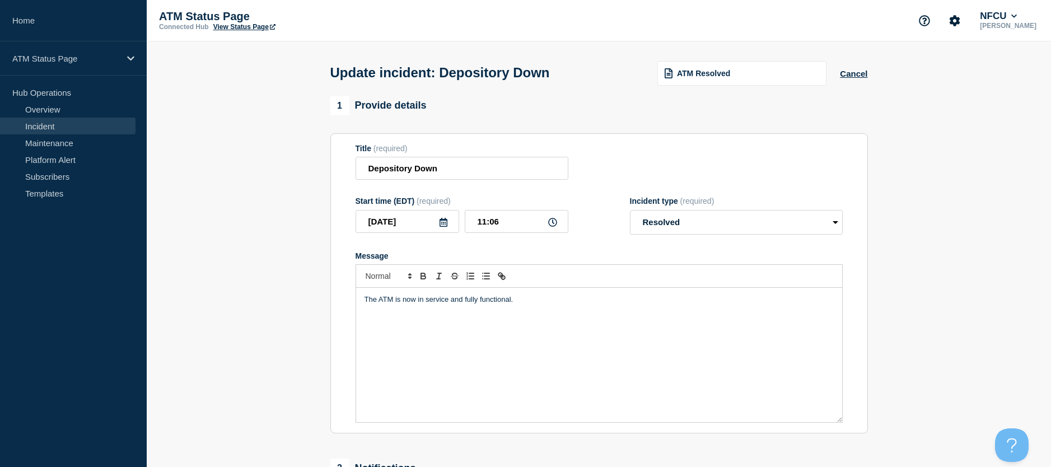
scroll to position [224, 0]
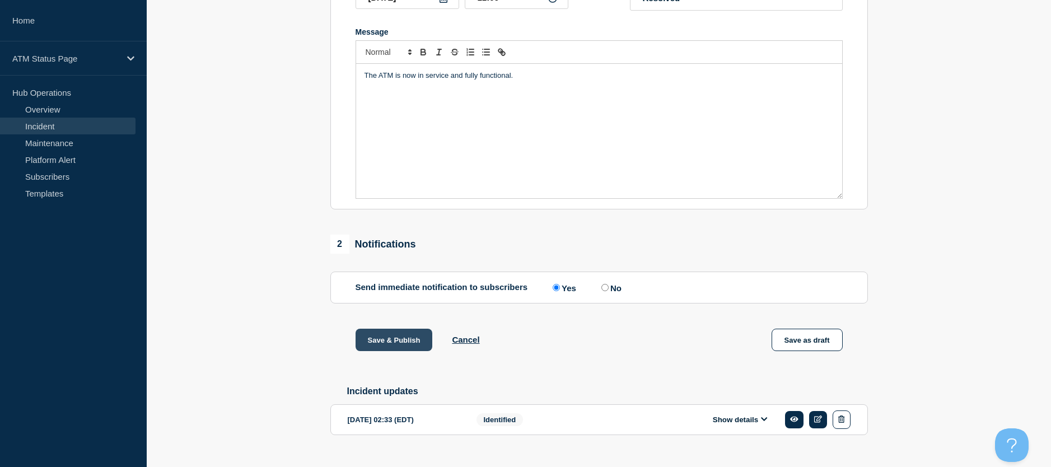
click at [397, 346] on button "Save & Publish" at bounding box center [394, 340] width 77 height 22
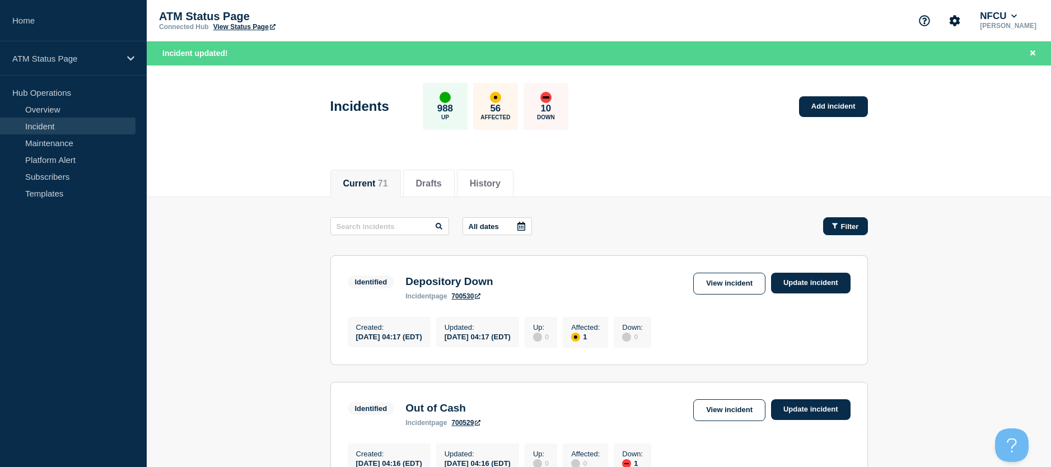
click at [855, 227] on span "Filter" at bounding box center [850, 226] width 18 height 8
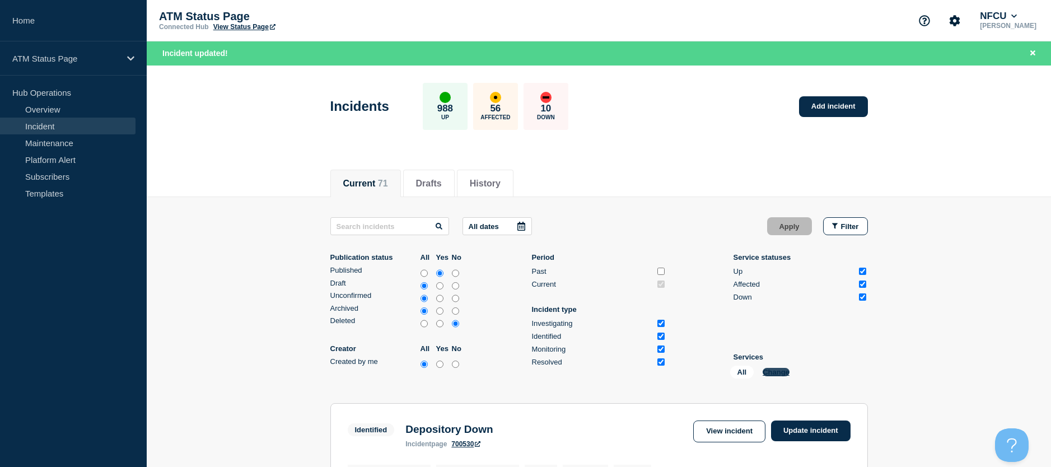
click at [765, 375] on button "Change" at bounding box center [776, 372] width 27 height 8
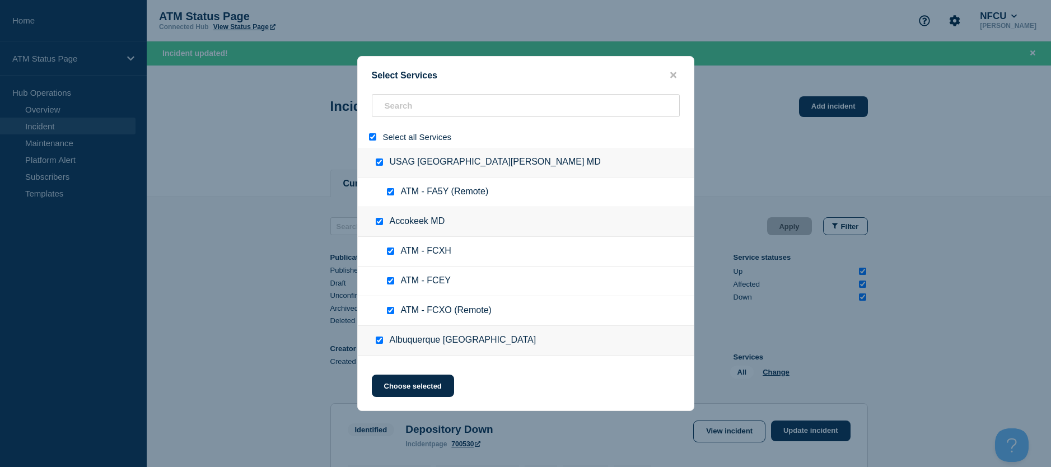
click at [376, 140] on div at bounding box center [375, 137] width 16 height 11
click at [370, 133] on div at bounding box center [375, 137] width 16 height 11
drag, startPoint x: 371, startPoint y: 135, endPoint x: 387, endPoint y: 118, distance: 23.0
click at [371, 135] on input "select all" at bounding box center [372, 136] width 7 height 7
click at [387, 117] on input "search" at bounding box center [526, 105] width 308 height 23
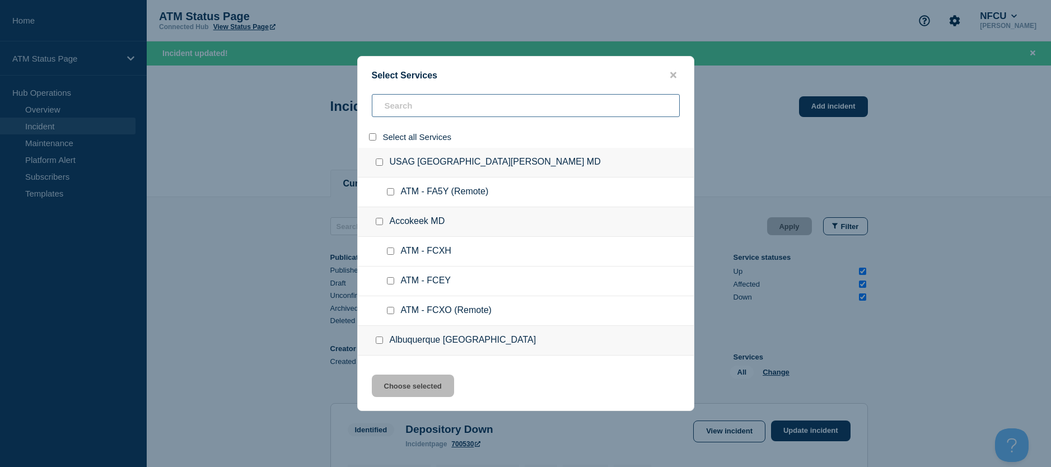
click at [392, 110] on input "search" at bounding box center [526, 105] width 308 height 23
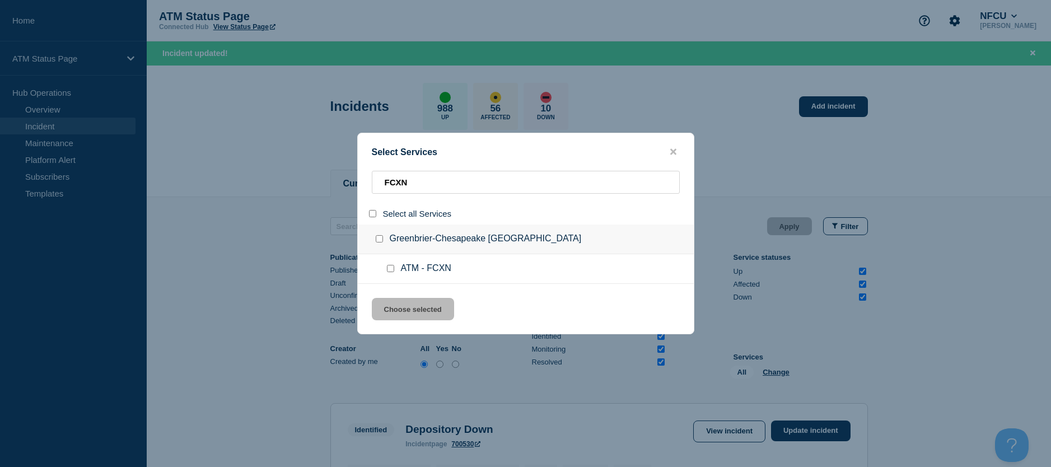
click at [394, 269] on input "service: ATM - FCXN" at bounding box center [390, 268] width 7 height 7
click at [390, 271] on input "service: ATM - FCXN" at bounding box center [390, 268] width 7 height 7
click at [392, 269] on input "service: ATM - FCXN" at bounding box center [390, 268] width 7 height 7
click at [390, 308] on button "Choose selected" at bounding box center [413, 309] width 82 height 22
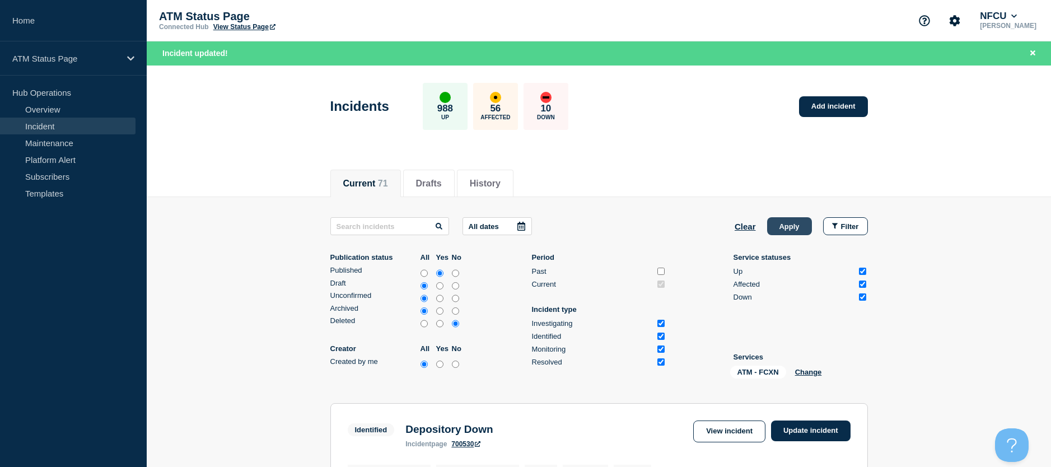
click at [773, 224] on button "Apply" at bounding box center [789, 226] width 45 height 18
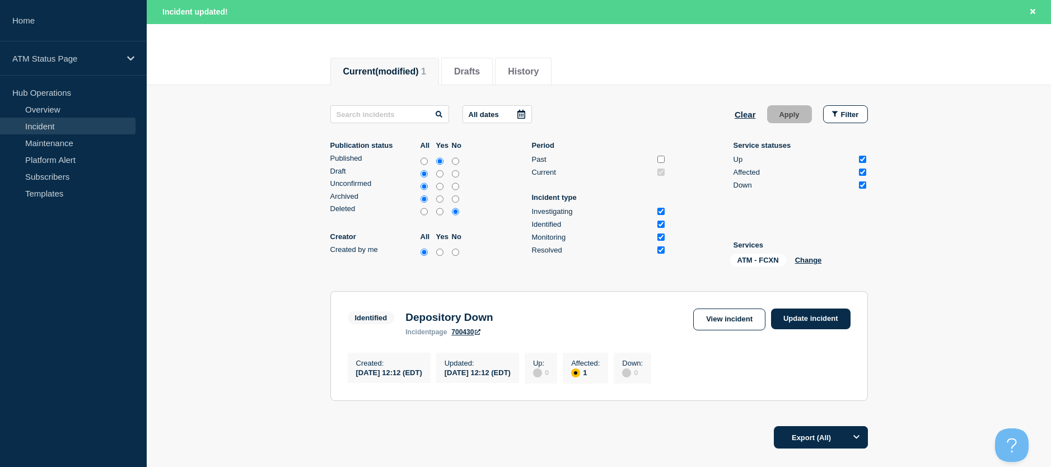
scroll to position [199, 0]
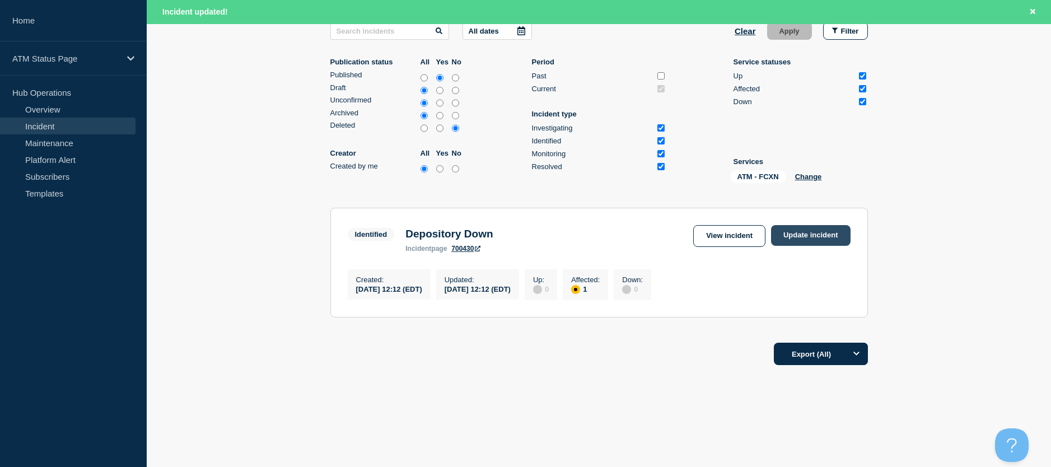
click at [808, 238] on link "Update incident" at bounding box center [811, 235] width 80 height 21
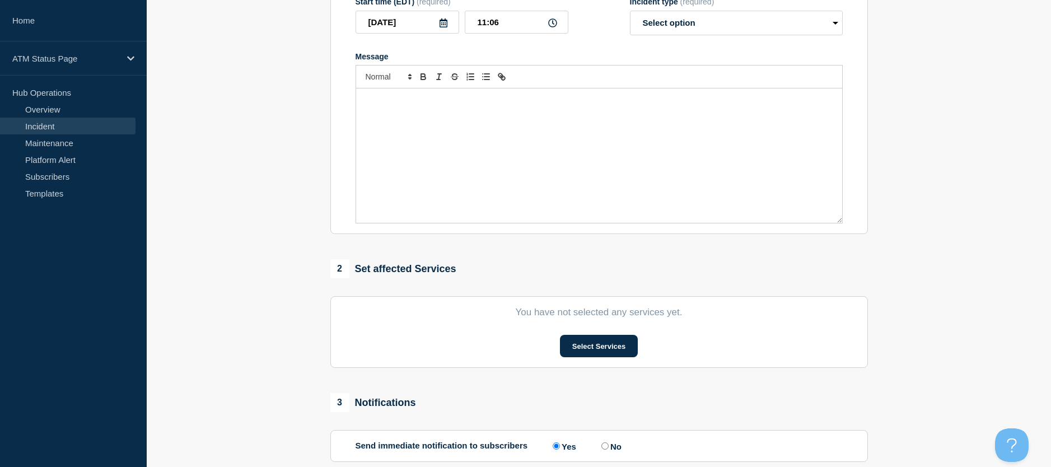
scroll to position [31, 0]
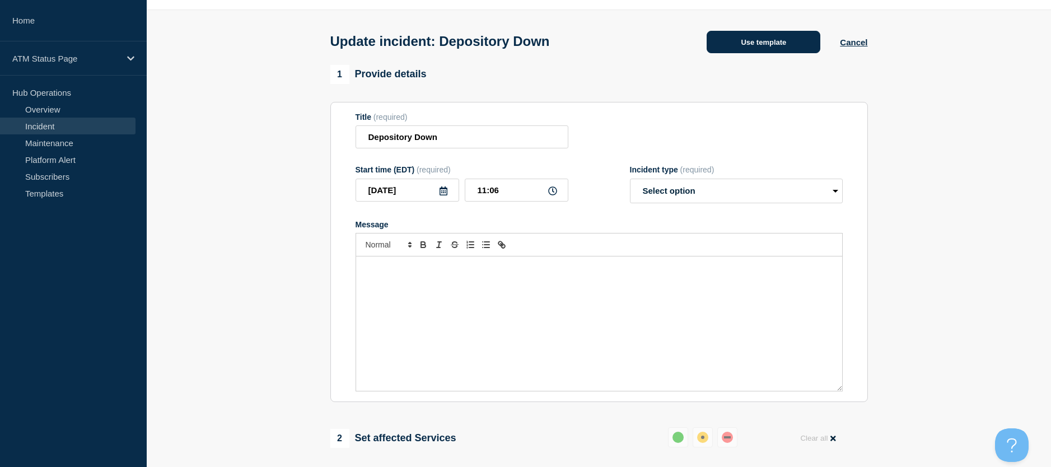
click at [762, 39] on button "Use template" at bounding box center [764, 42] width 114 height 22
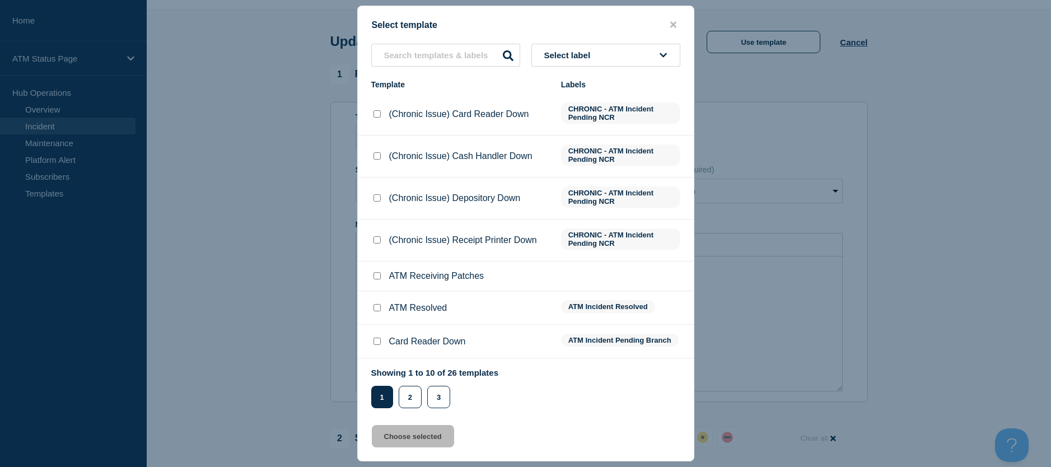
click at [380, 310] on input "ATM Resolved checkbox" at bounding box center [377, 307] width 7 height 7
click at [394, 434] on button "Choose selected" at bounding box center [413, 436] width 82 height 22
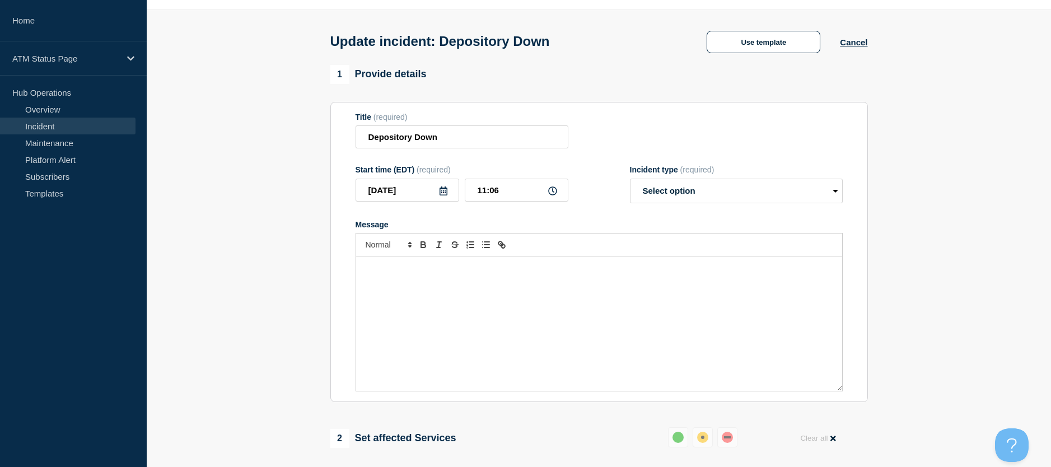
scroll to position [143, 0]
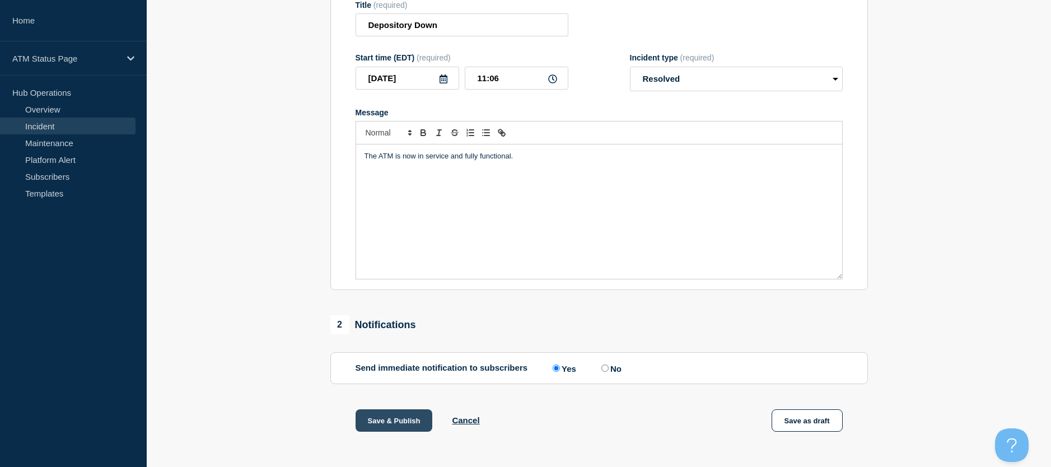
click at [385, 412] on button "Save & Publish" at bounding box center [394, 420] width 77 height 22
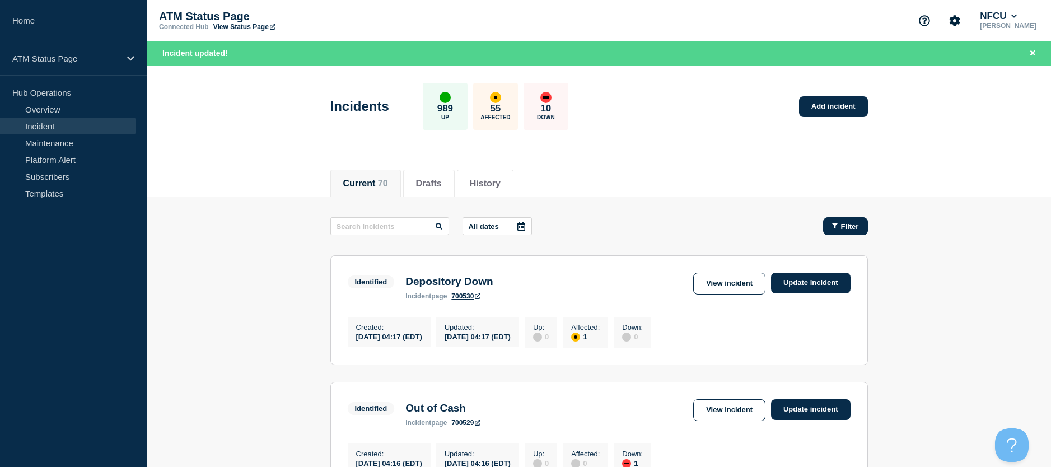
click at [859, 222] on span "Filter" at bounding box center [850, 226] width 18 height 8
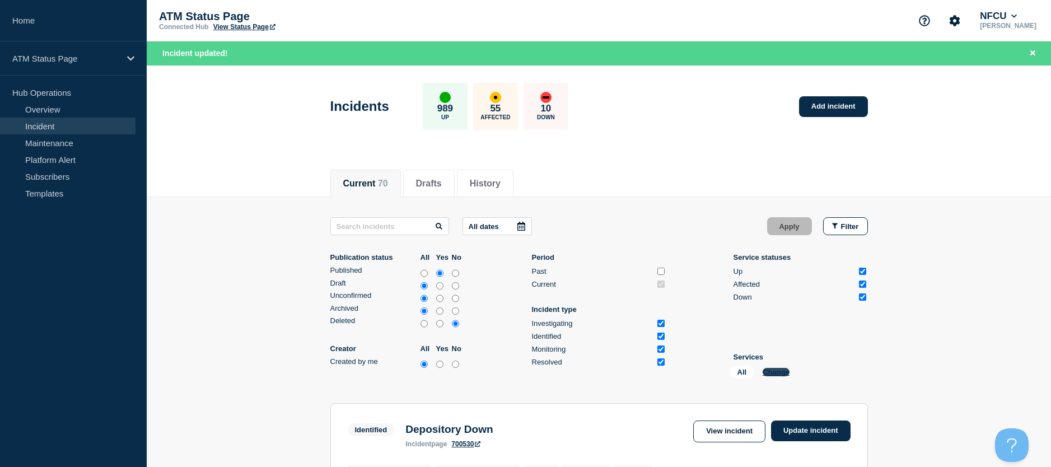
click at [785, 375] on button "Change" at bounding box center [776, 372] width 27 height 8
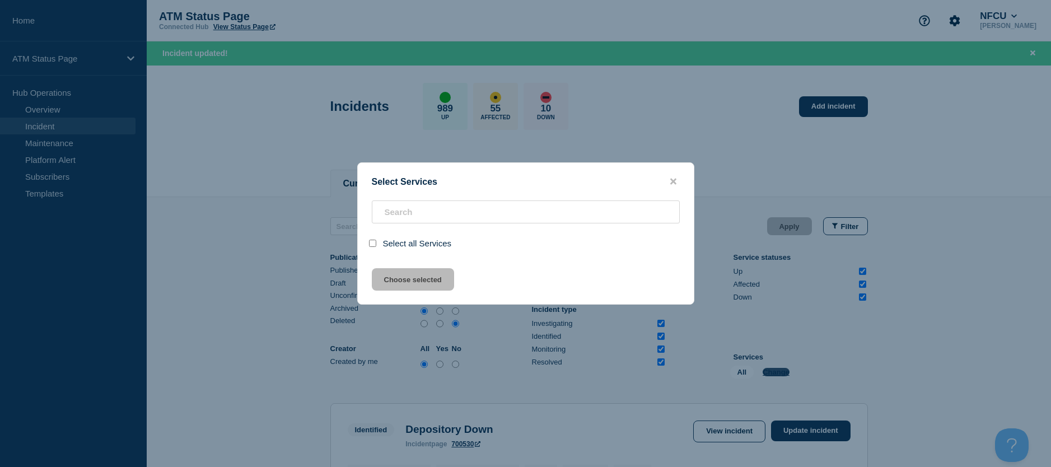
click at [781, 366] on div at bounding box center [525, 233] width 1051 height 467
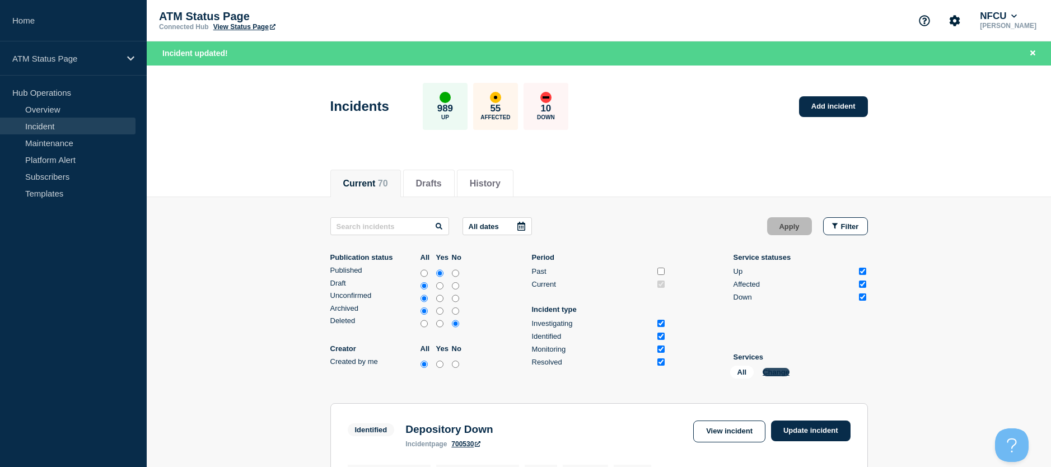
click at [781, 375] on button "Change" at bounding box center [776, 372] width 27 height 8
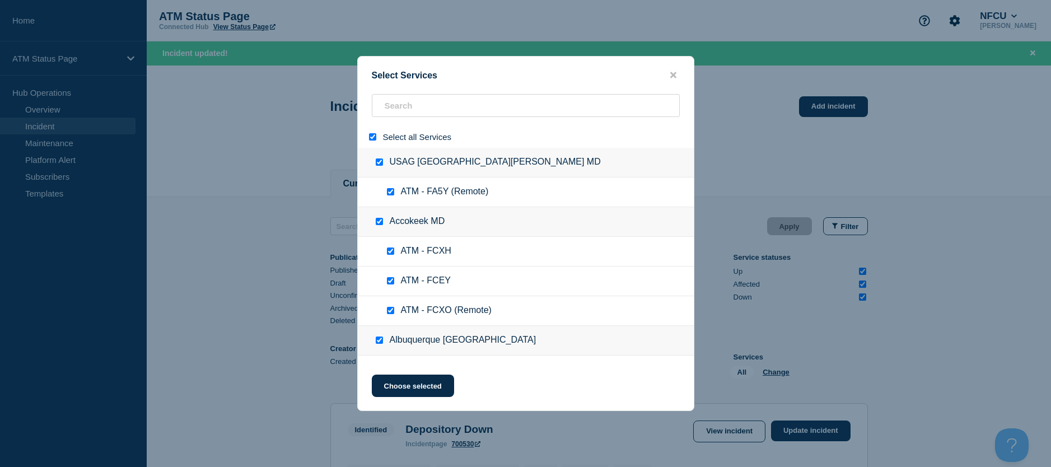
click at [372, 138] on input "select all" at bounding box center [372, 136] width 7 height 7
click at [386, 109] on input "search" at bounding box center [526, 105] width 308 height 23
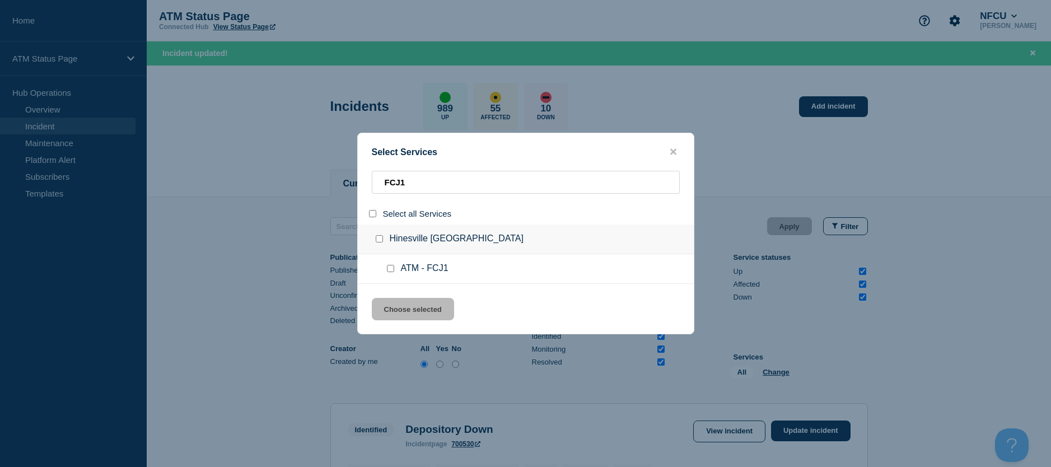
click at [386, 269] on div at bounding box center [393, 268] width 16 height 11
click at [389, 272] on input "service: ATM - FCJ1" at bounding box center [390, 268] width 7 height 7
click at [395, 311] on button "Choose selected" at bounding box center [413, 309] width 82 height 22
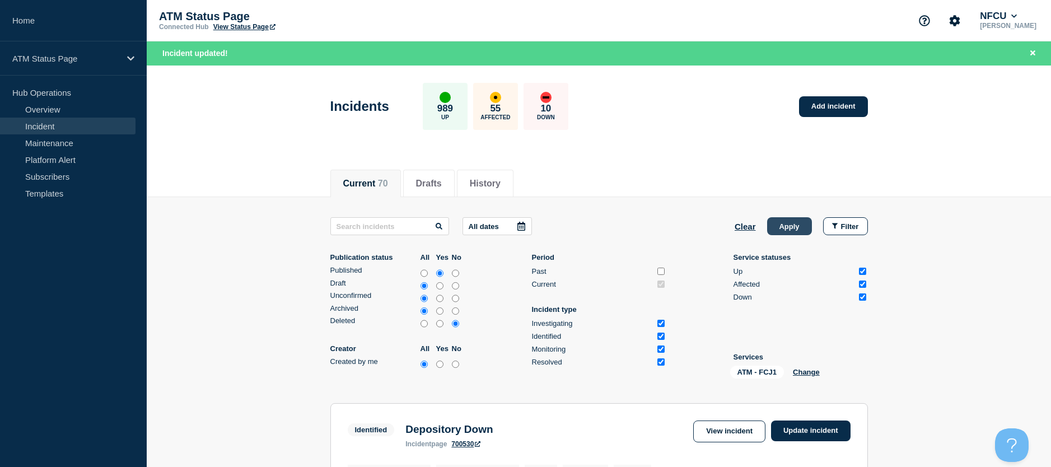
click at [794, 222] on button "Apply" at bounding box center [789, 226] width 45 height 18
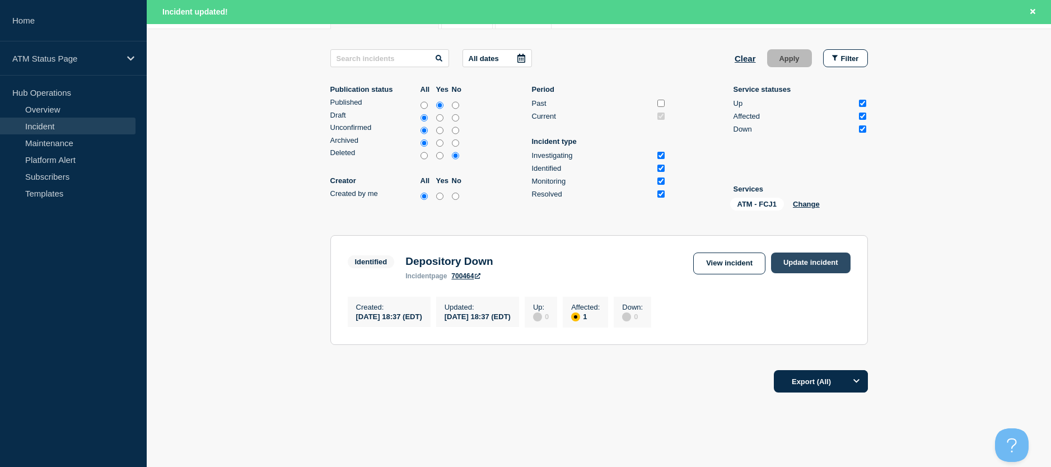
click at [807, 267] on link "Update incident" at bounding box center [811, 263] width 80 height 21
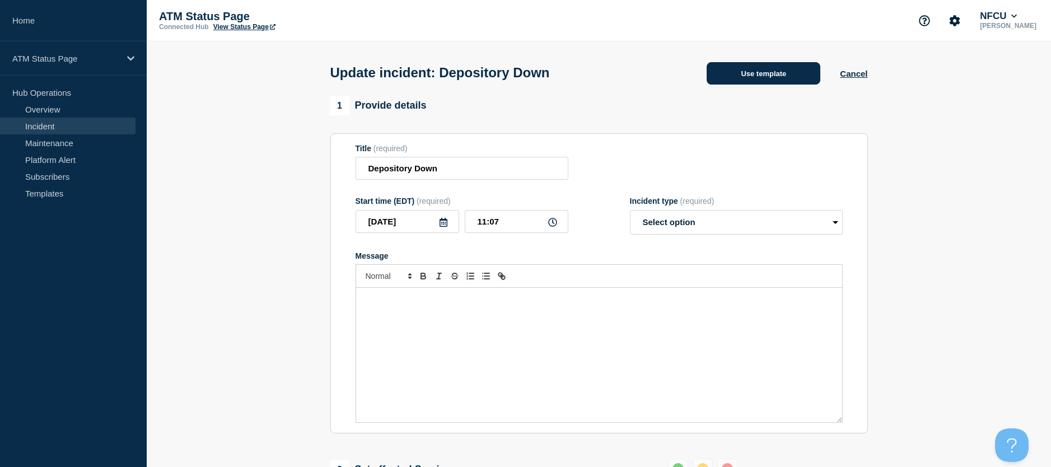
click at [752, 78] on button "Use template" at bounding box center [764, 73] width 114 height 22
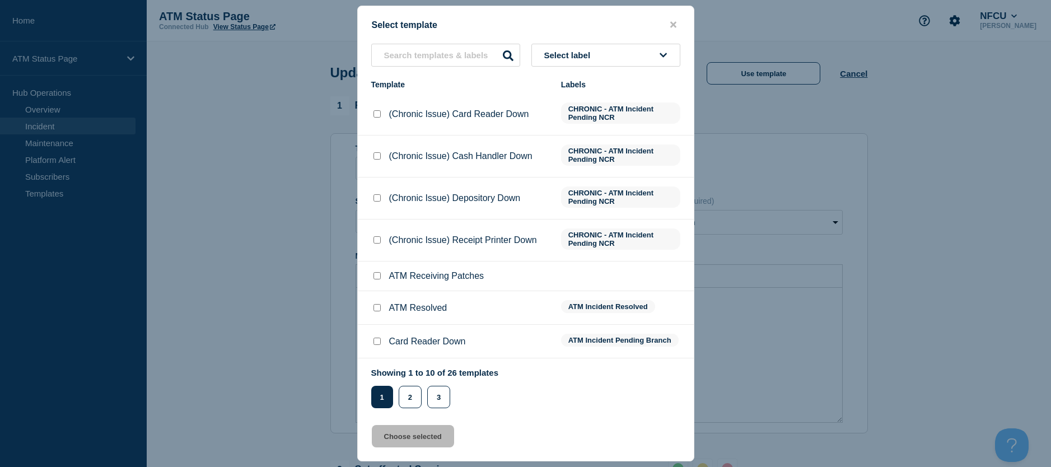
click at [376, 309] on input "ATM Resolved checkbox" at bounding box center [377, 307] width 7 height 7
click at [397, 434] on button "Choose selected" at bounding box center [413, 436] width 82 height 22
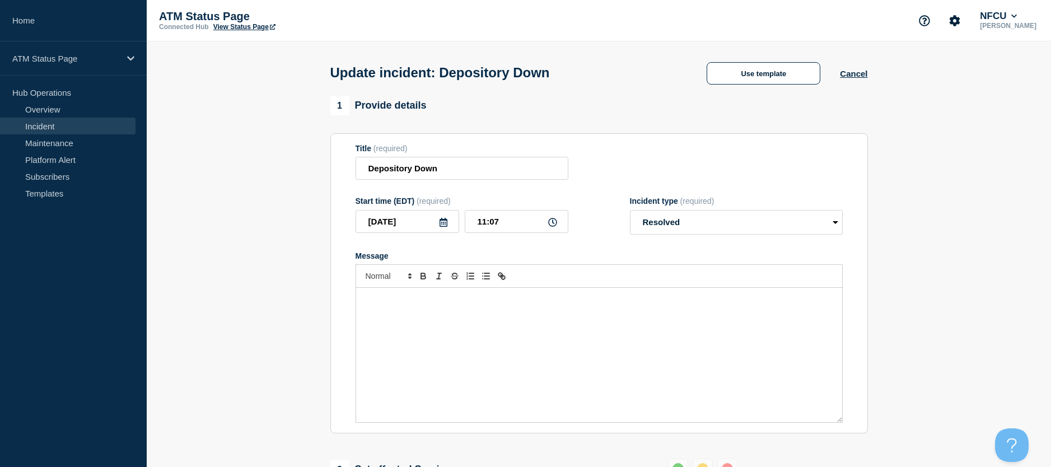
scroll to position [112, 0]
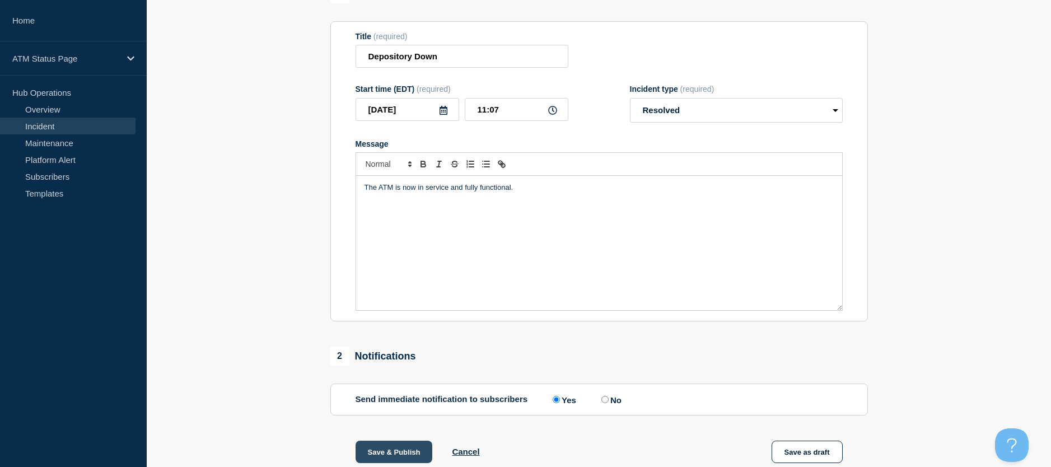
click at [397, 451] on button "Save & Publish" at bounding box center [394, 452] width 77 height 22
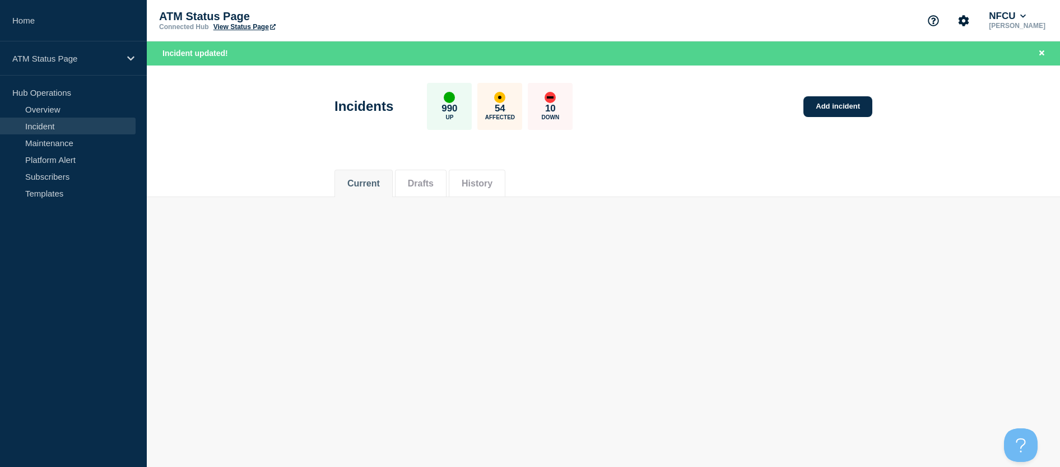
click at [874, 266] on body "Home ATM Status Page Hub Operations Overview Incident Maintenance Platform Aler…" at bounding box center [530, 233] width 1060 height 467
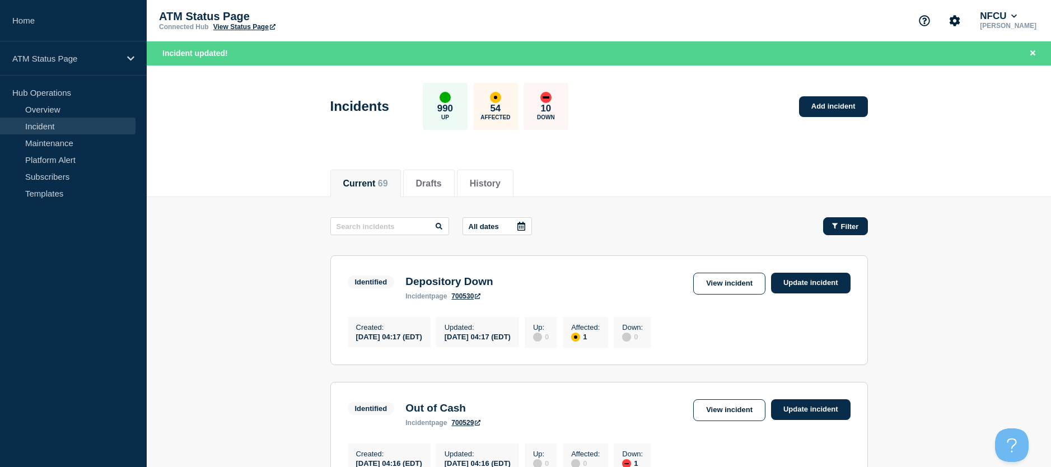
click at [836, 231] on button "Filter" at bounding box center [845, 226] width 45 height 18
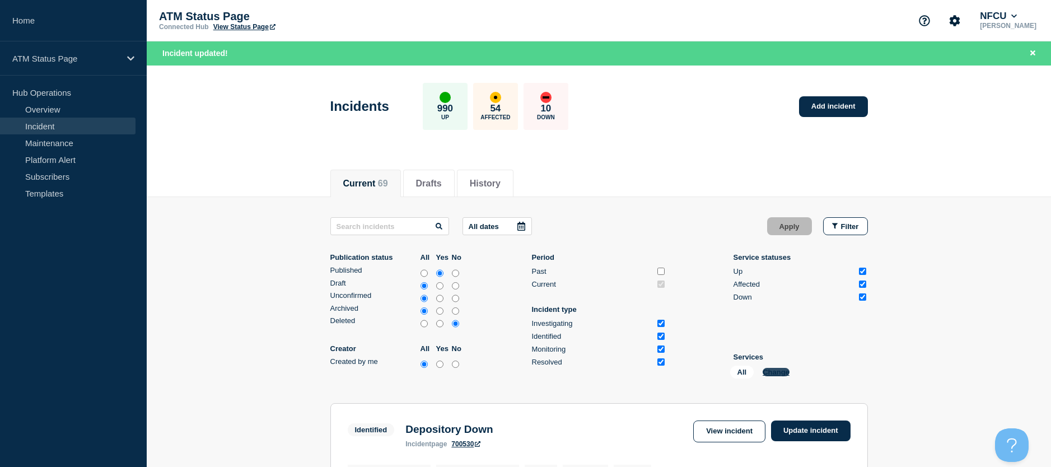
click at [781, 371] on button "Change" at bounding box center [776, 372] width 27 height 8
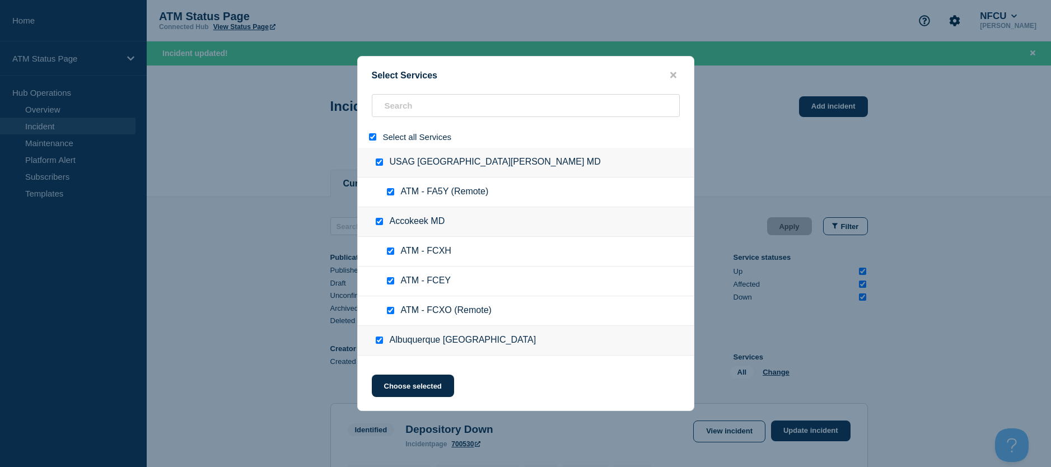
click at [370, 141] on input "select all" at bounding box center [372, 136] width 7 height 7
click at [392, 116] on input "search" at bounding box center [526, 105] width 308 height 23
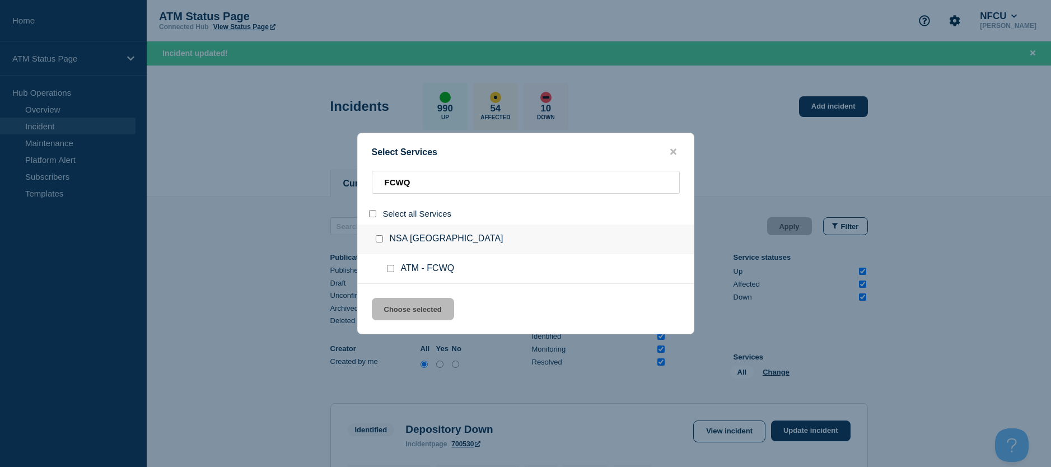
click at [389, 272] on input "service: ATM - FCWQ" at bounding box center [390, 268] width 7 height 7
click at [415, 303] on button "Choose selected" at bounding box center [413, 309] width 82 height 22
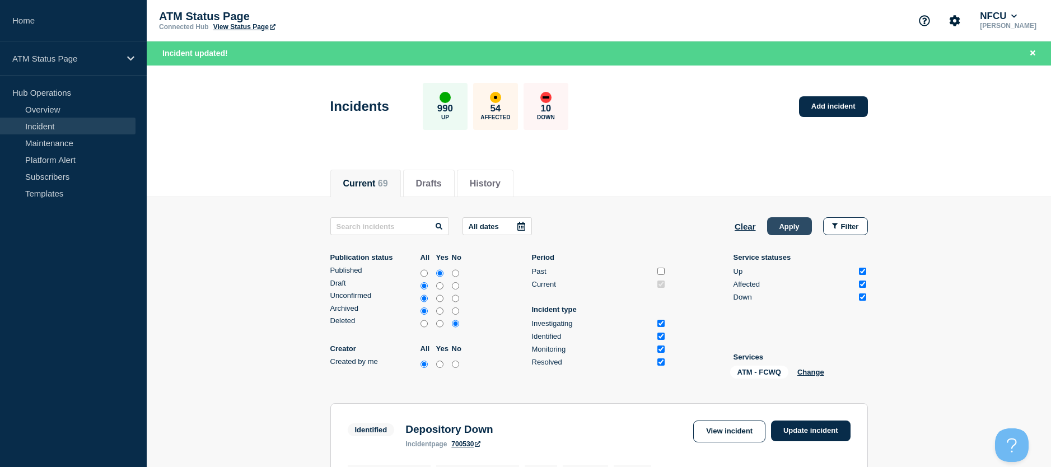
click at [789, 231] on button "Apply" at bounding box center [789, 226] width 45 height 18
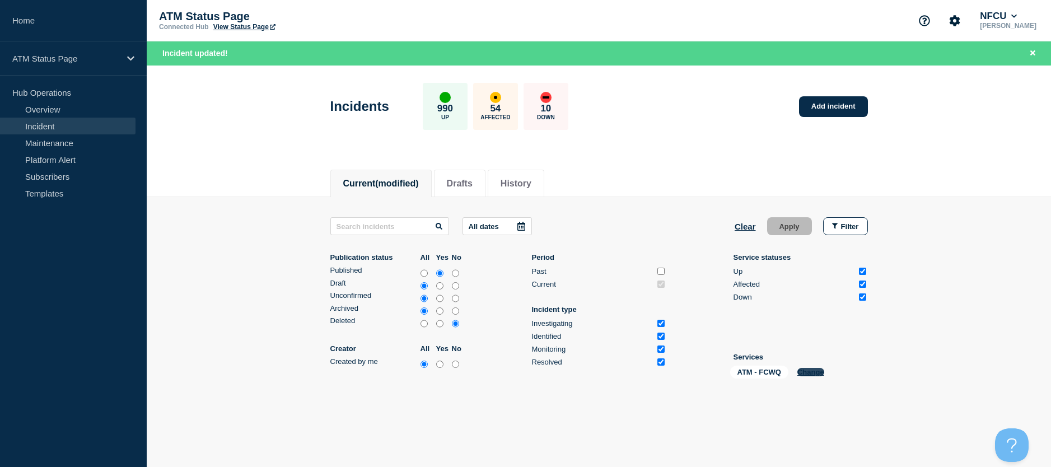
click at [800, 371] on button "Change" at bounding box center [811, 372] width 27 height 8
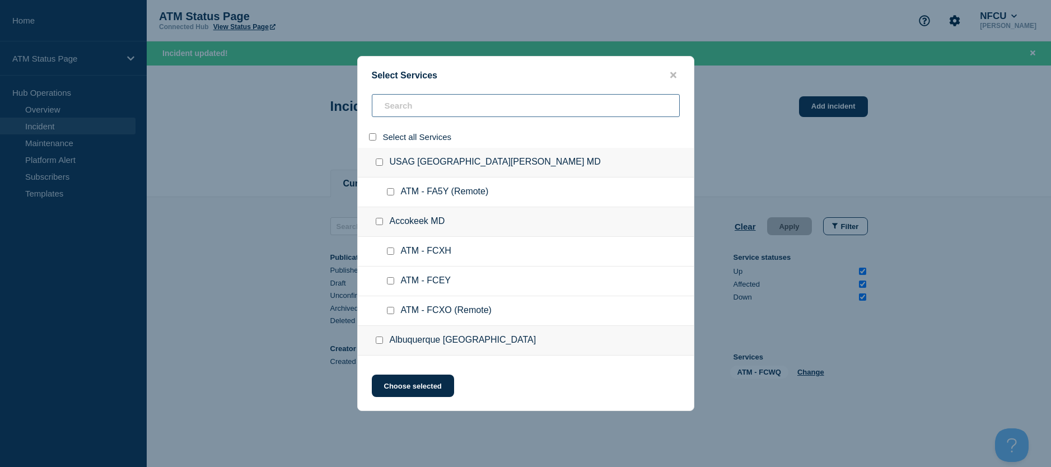
click at [393, 110] on input "search" at bounding box center [526, 105] width 308 height 23
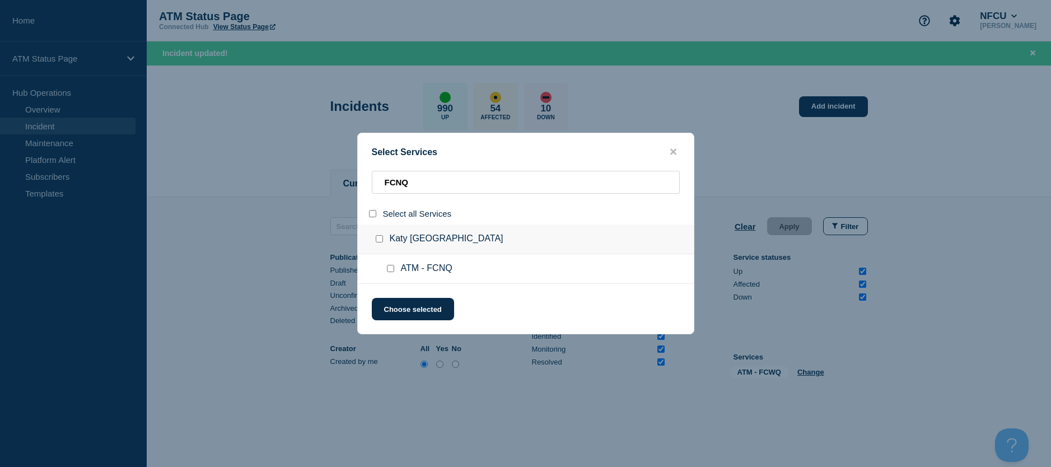
click at [390, 267] on input "service: ATM - FCNQ" at bounding box center [390, 268] width 7 height 7
click at [405, 315] on button "Choose selected" at bounding box center [413, 309] width 82 height 22
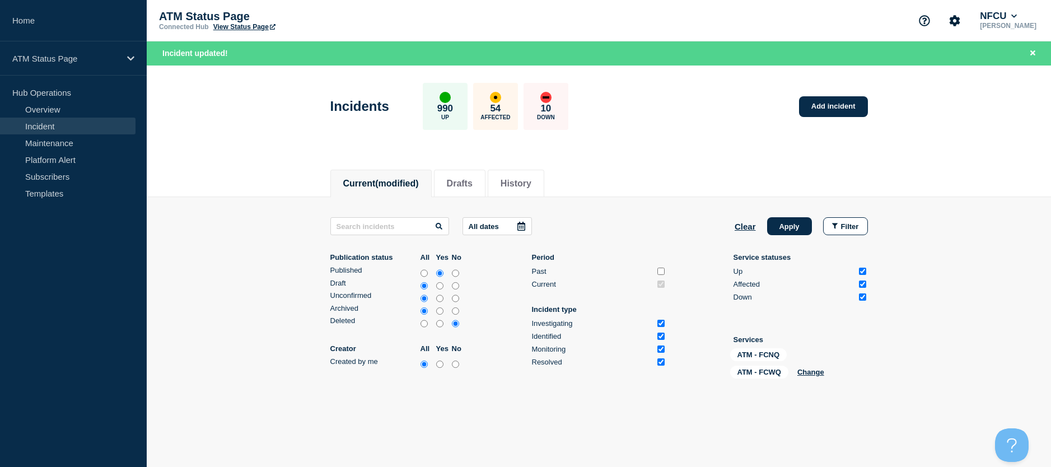
scroll to position [46, 0]
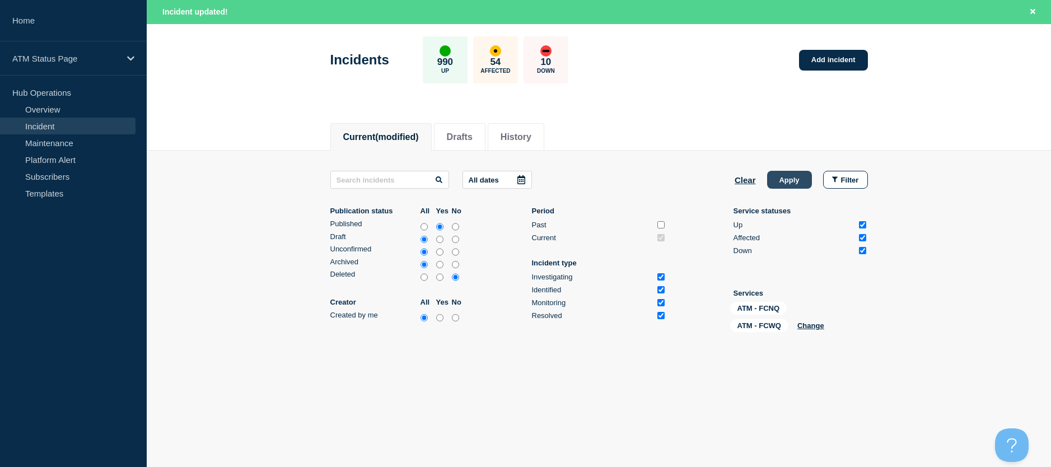
click at [787, 179] on button "Apply" at bounding box center [789, 180] width 45 height 18
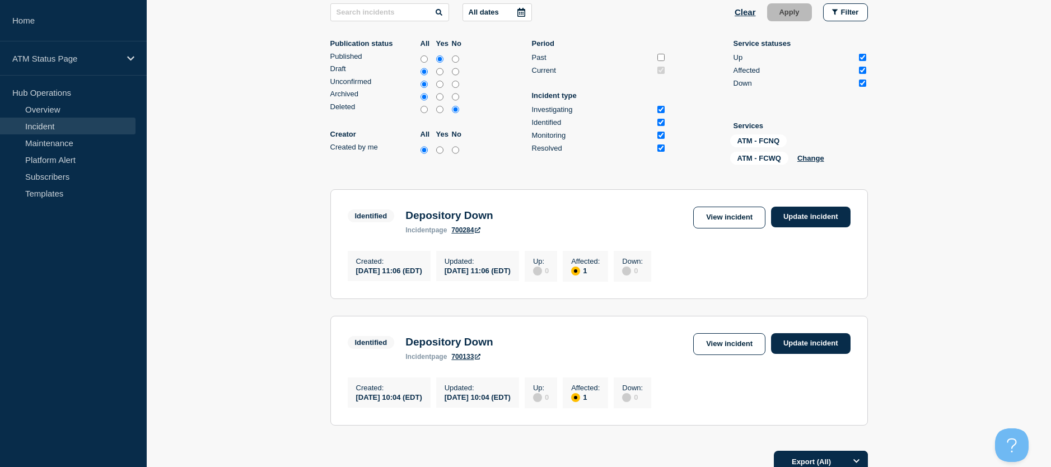
scroll to position [246, 0]
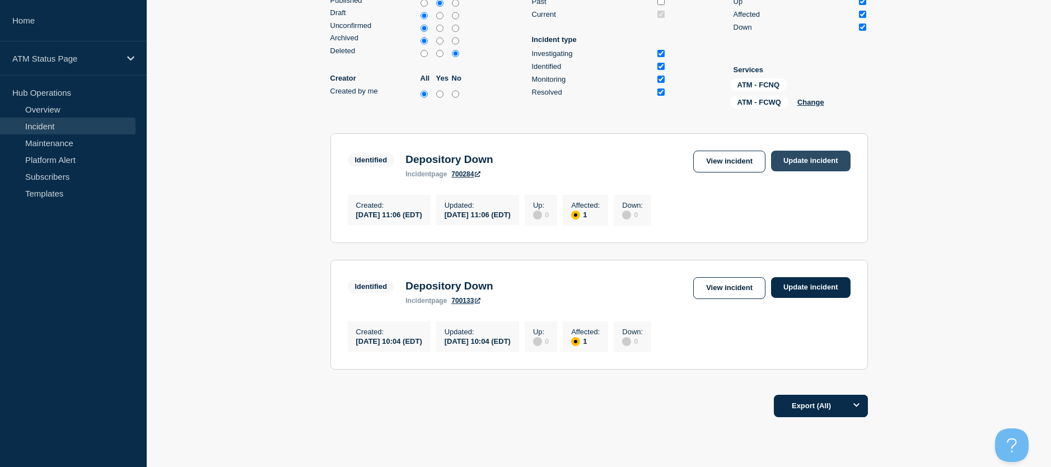
click at [808, 168] on link "Update incident" at bounding box center [811, 161] width 80 height 21
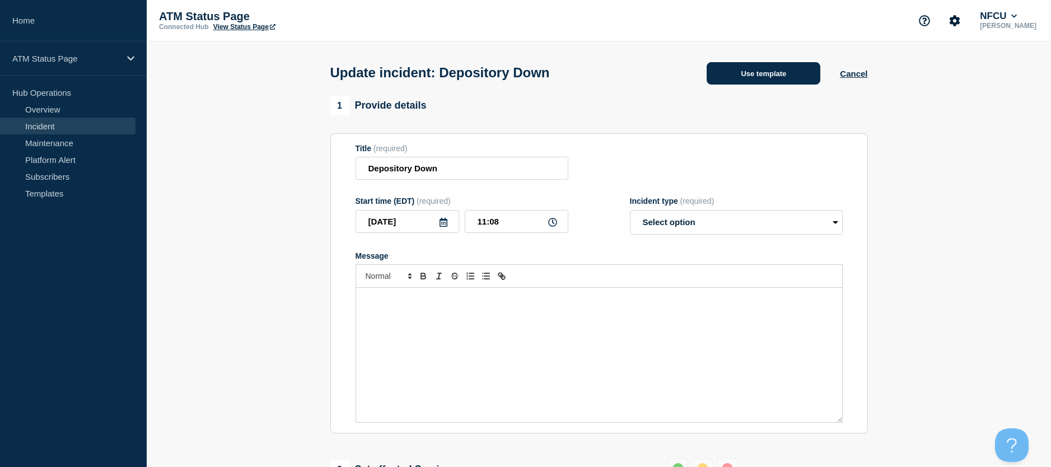
click at [758, 85] on button "Use template" at bounding box center [764, 73] width 114 height 22
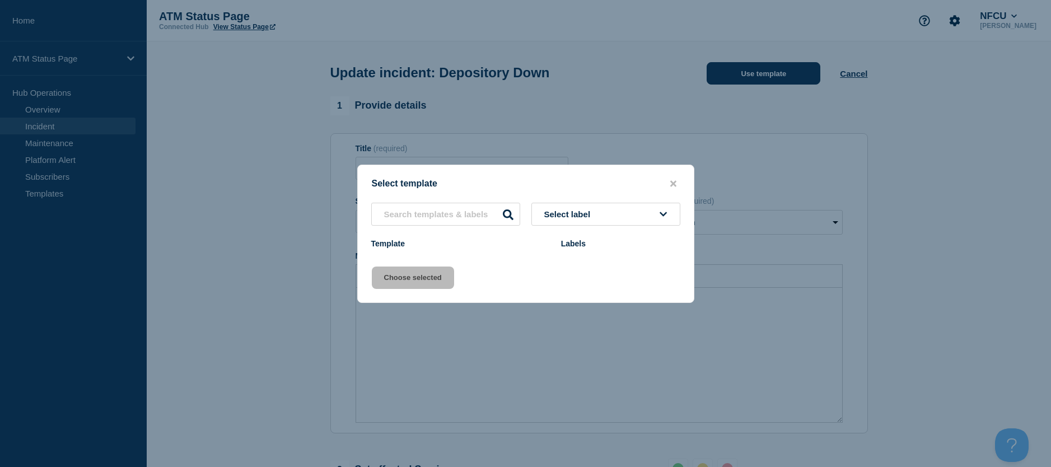
click at [754, 77] on div at bounding box center [525, 233] width 1051 height 467
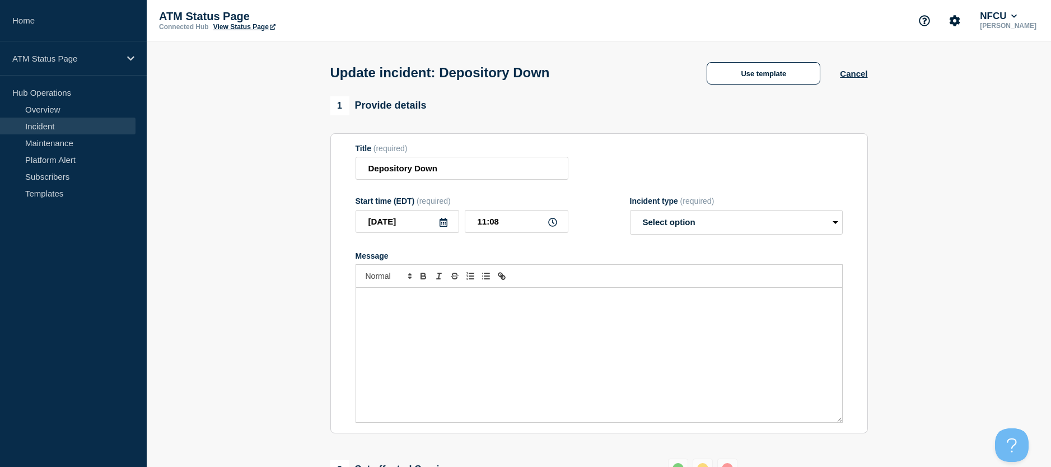
click at [716, 86] on div "Update incident: Depository Down Use template Cancel" at bounding box center [599, 68] width 563 height 55
click at [742, 89] on div "Update incident: Depository Down Use template Cancel" at bounding box center [599, 68] width 563 height 55
click at [741, 82] on button "Use template" at bounding box center [764, 73] width 114 height 22
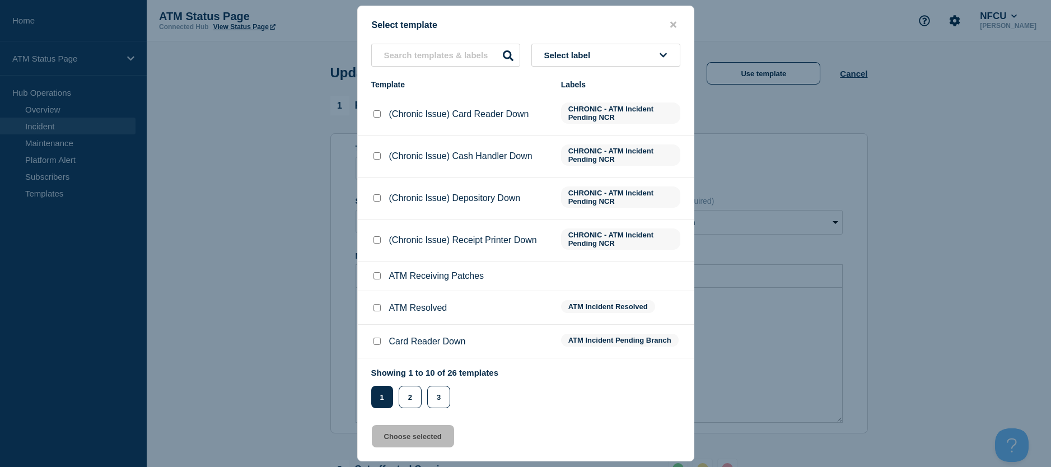
click at [378, 311] on input "ATM Resolved checkbox" at bounding box center [377, 307] width 7 height 7
click at [385, 430] on button "Choose selected" at bounding box center [413, 436] width 82 height 22
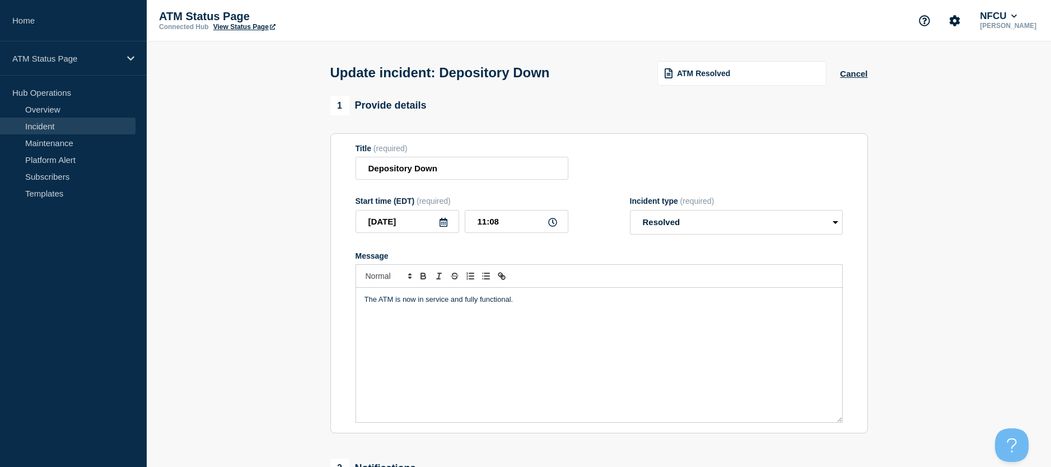
scroll to position [168, 0]
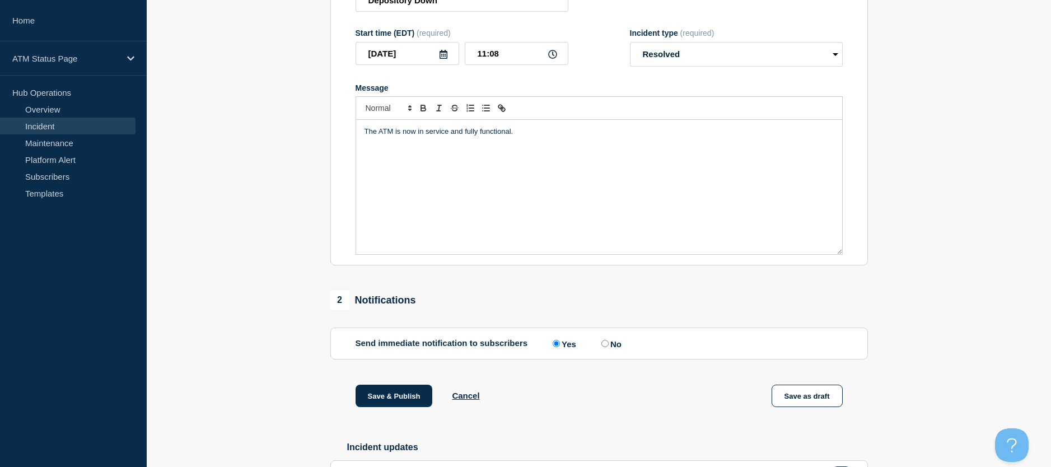
click at [398, 412] on div "Save & Publish Cancel Save as draft" at bounding box center [600, 410] width 538 height 50
click at [403, 395] on button "Save & Publish" at bounding box center [394, 396] width 77 height 22
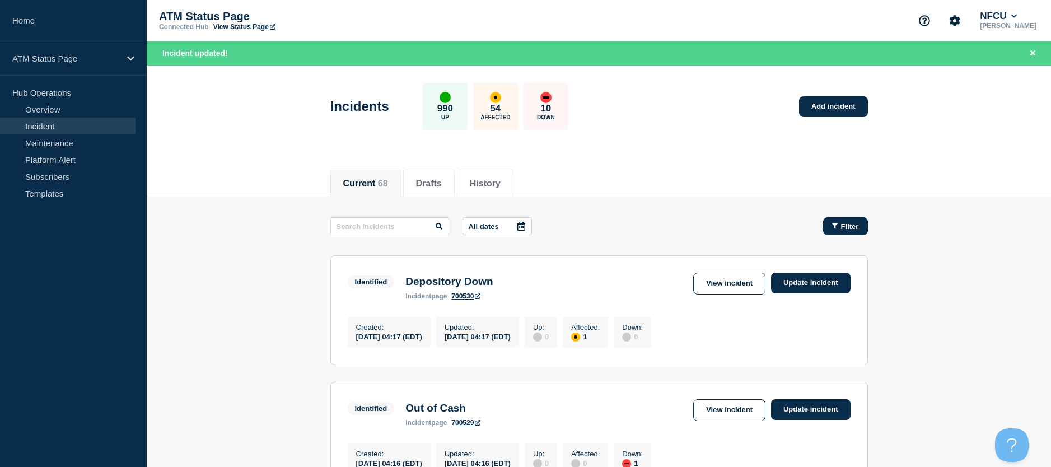
click at [850, 222] on span "Filter" at bounding box center [850, 226] width 18 height 8
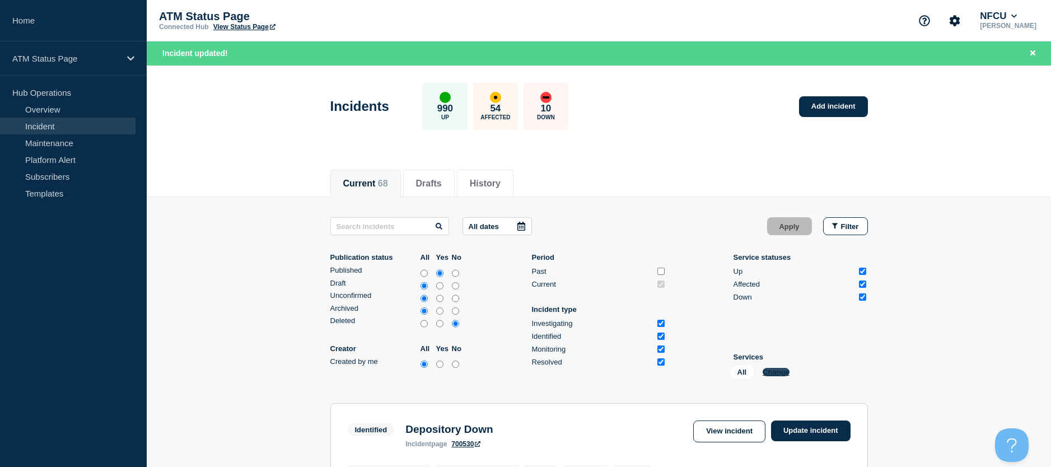
click at [770, 373] on button "Change" at bounding box center [776, 372] width 27 height 8
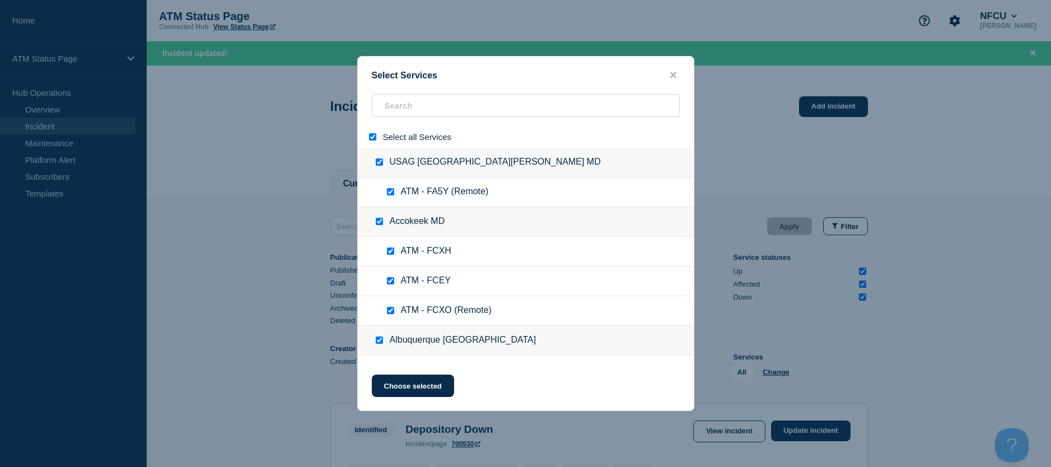
click at [371, 136] on input "select all" at bounding box center [372, 136] width 7 height 7
click at [398, 109] on input "search" at bounding box center [526, 105] width 308 height 23
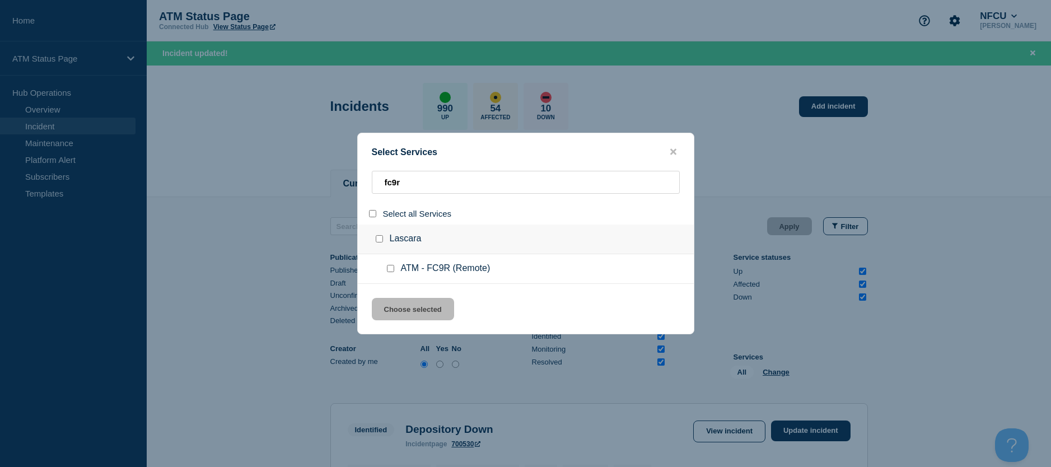
click at [393, 266] on div at bounding box center [393, 268] width 16 height 11
click at [389, 270] on input "service: ATM - FC9R (Remote)" at bounding box center [390, 268] width 7 height 7
click at [394, 300] on button "Choose selected" at bounding box center [413, 309] width 82 height 22
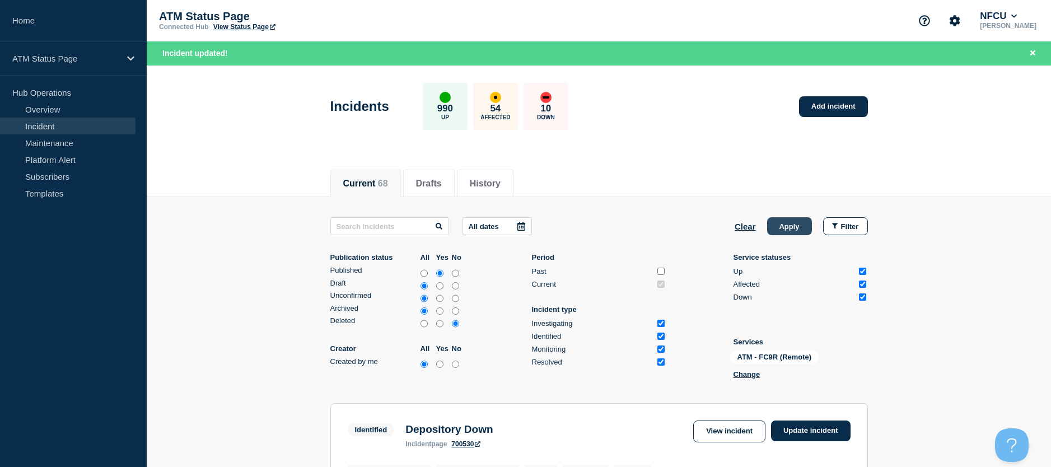
click at [771, 229] on button "Apply" at bounding box center [789, 226] width 45 height 18
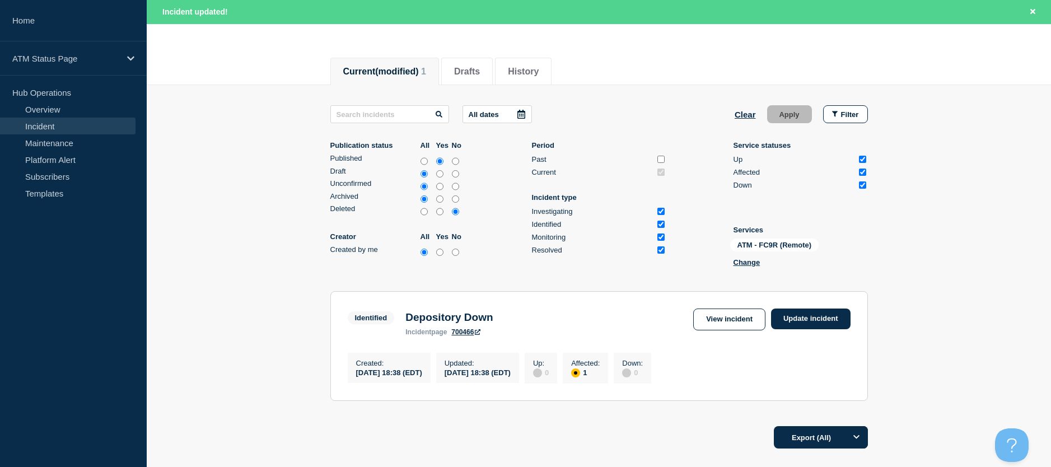
click at [820, 308] on section "Identified Depository Down incident page 700466 View incident Update incident C…" at bounding box center [600, 346] width 538 height 110
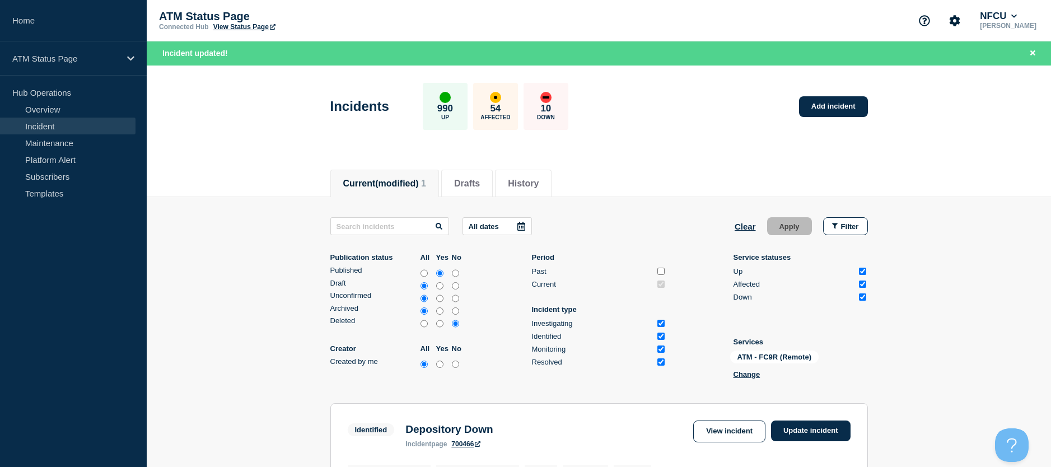
scroll to position [56, 0]
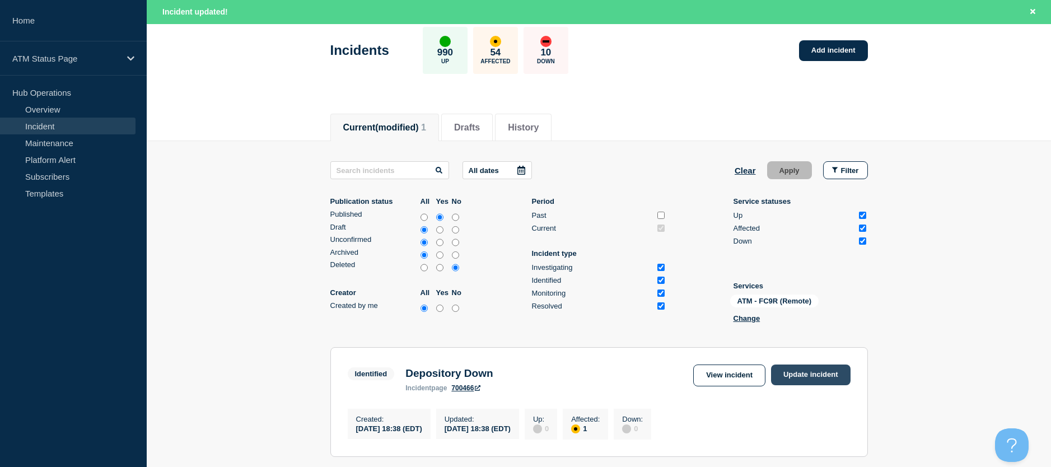
click at [803, 374] on link "Update incident" at bounding box center [811, 375] width 80 height 21
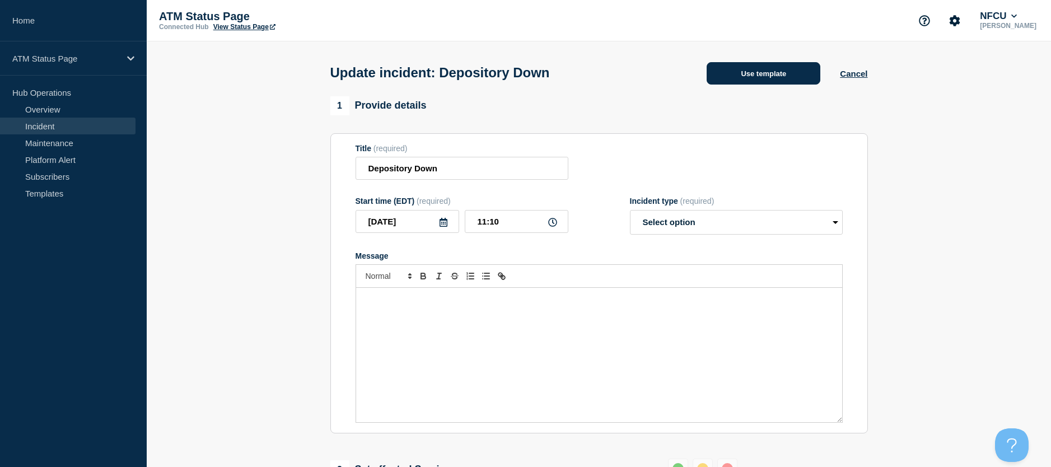
click at [766, 76] on button "Use template" at bounding box center [764, 73] width 114 height 22
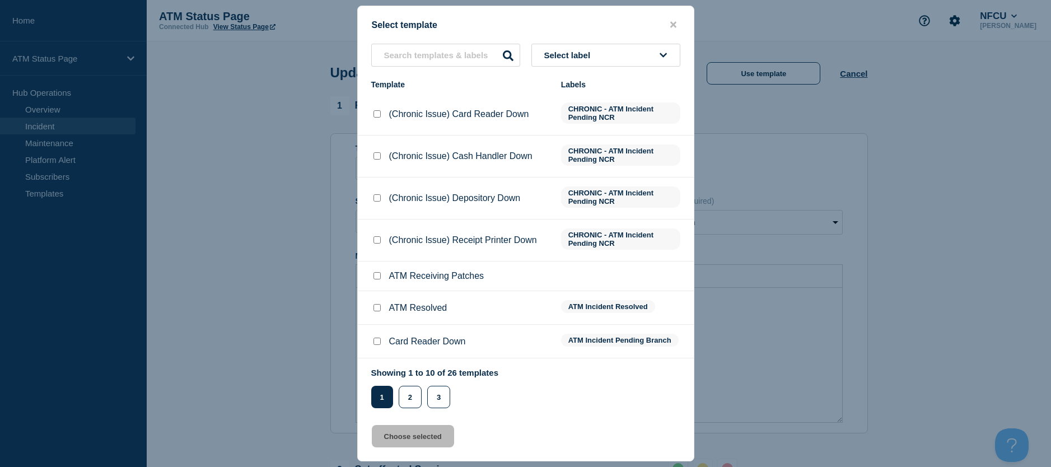
click at [378, 308] on input "ATM Resolved checkbox" at bounding box center [377, 307] width 7 height 7
click at [397, 435] on button "Choose selected" at bounding box center [413, 436] width 82 height 22
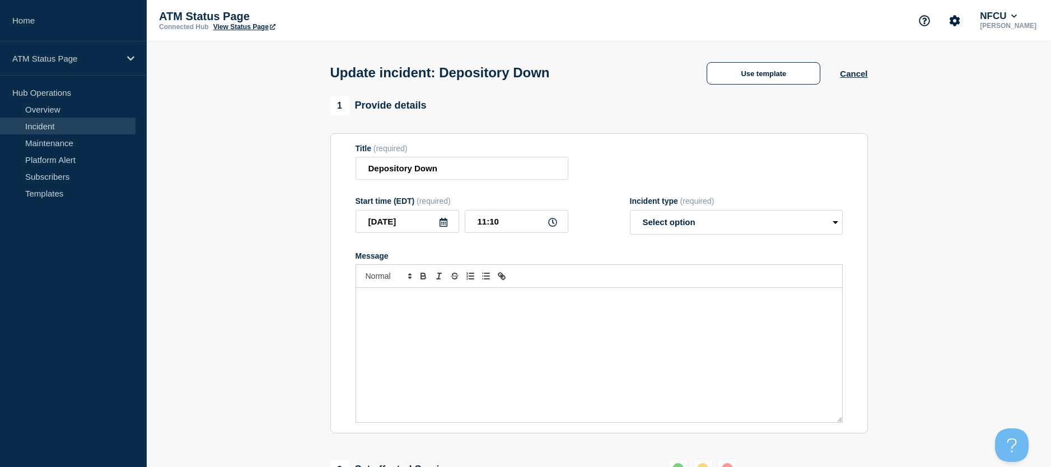
scroll to position [112, 0]
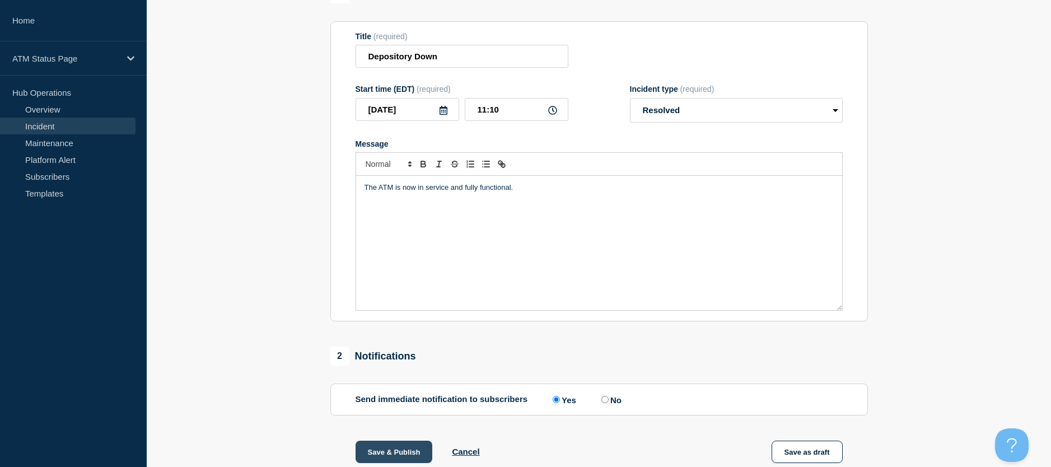
click at [393, 451] on button "Save & Publish" at bounding box center [394, 452] width 77 height 22
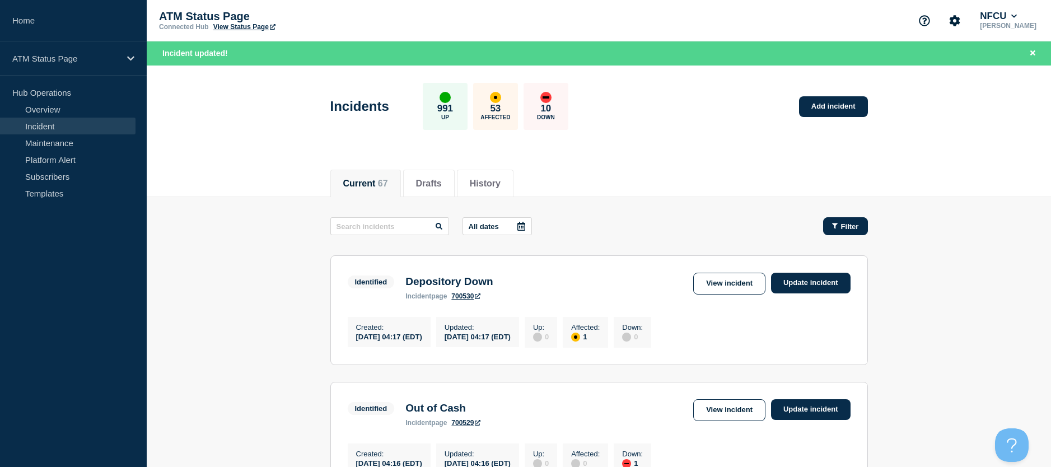
click at [835, 217] on button "Filter" at bounding box center [845, 226] width 45 height 18
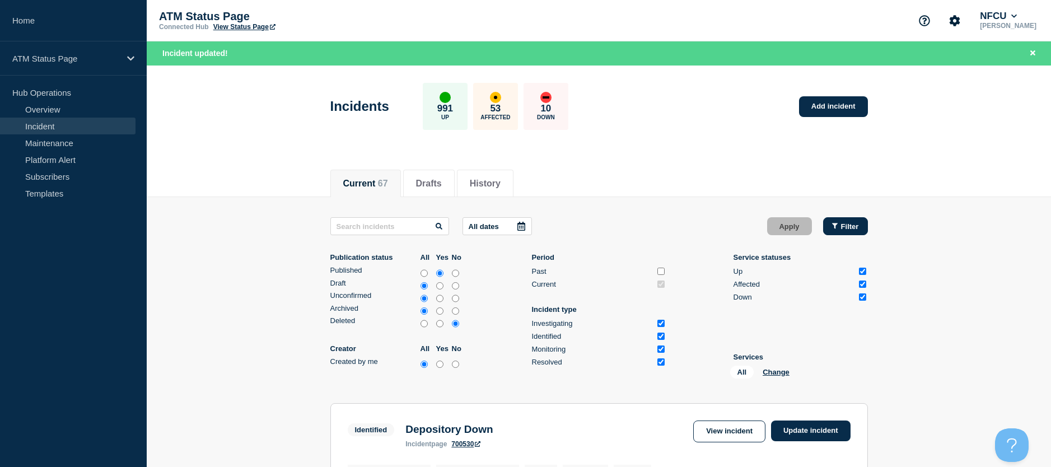
click at [836, 221] on button "Filter" at bounding box center [845, 226] width 45 height 18
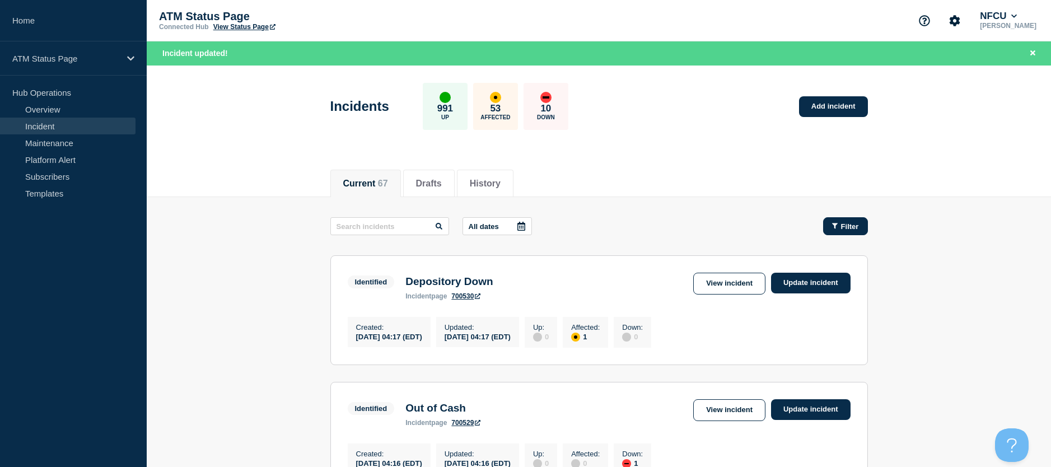
click at [834, 231] on button "Filter" at bounding box center [845, 226] width 45 height 18
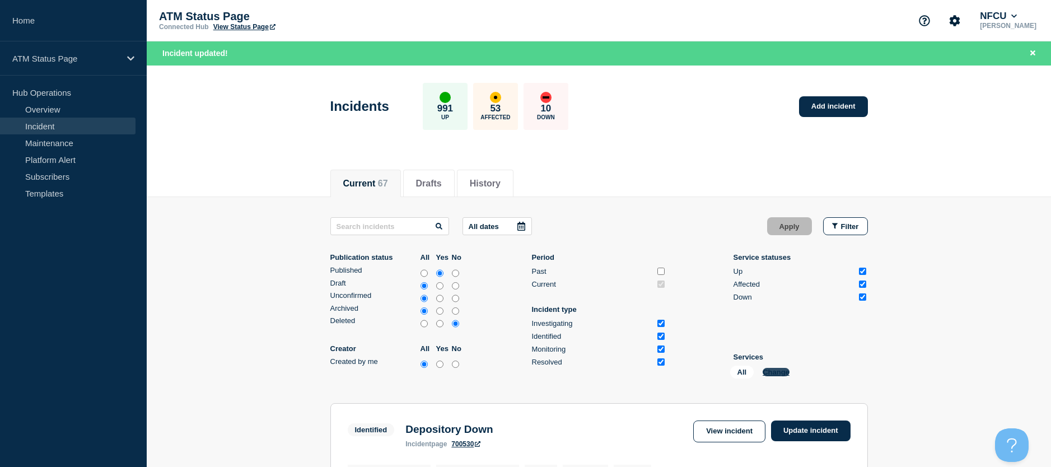
click at [779, 371] on button "Change" at bounding box center [776, 372] width 27 height 8
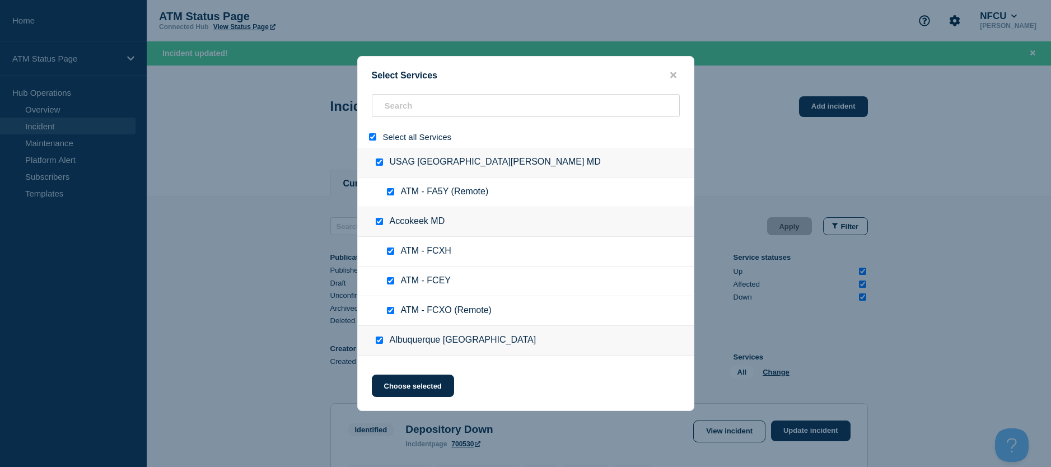
click at [372, 139] on input "select all" at bounding box center [372, 136] width 7 height 7
click at [399, 113] on input "search" at bounding box center [526, 105] width 308 height 23
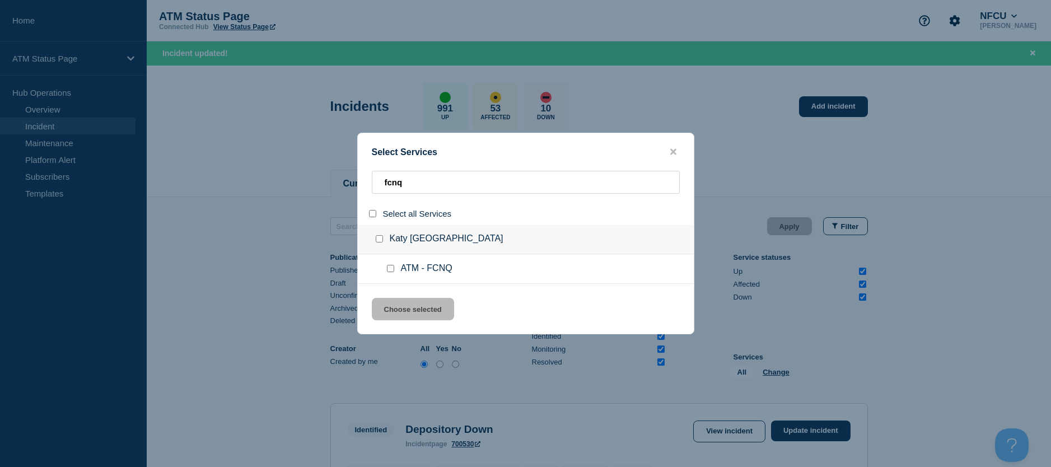
click at [389, 268] on input "service: ATM - FCNQ" at bounding box center [390, 268] width 7 height 7
click at [404, 306] on button "Choose selected" at bounding box center [413, 309] width 82 height 22
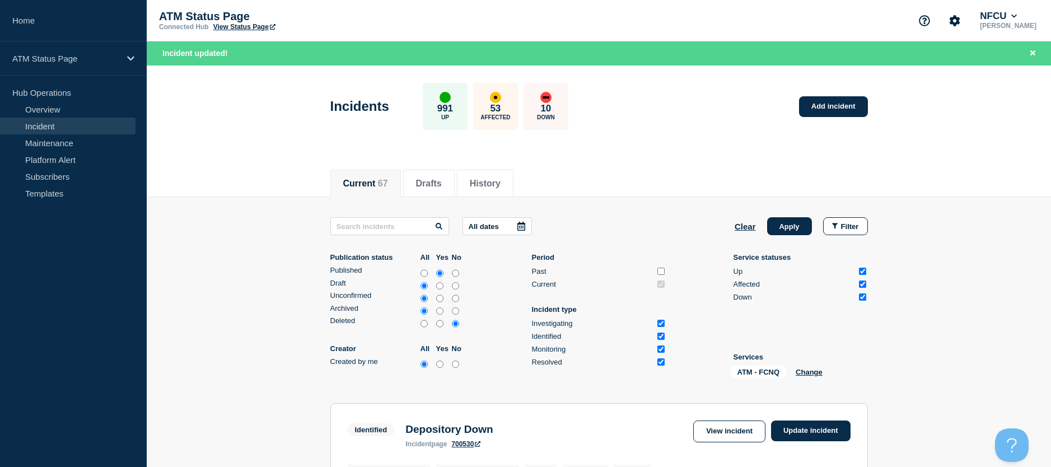
scroll to position [56, 0]
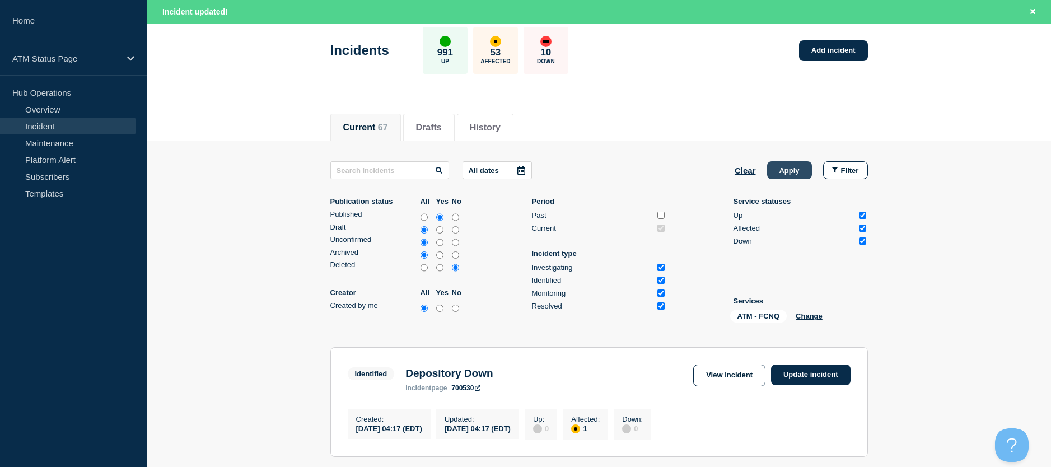
click at [777, 175] on button "Apply" at bounding box center [789, 170] width 45 height 18
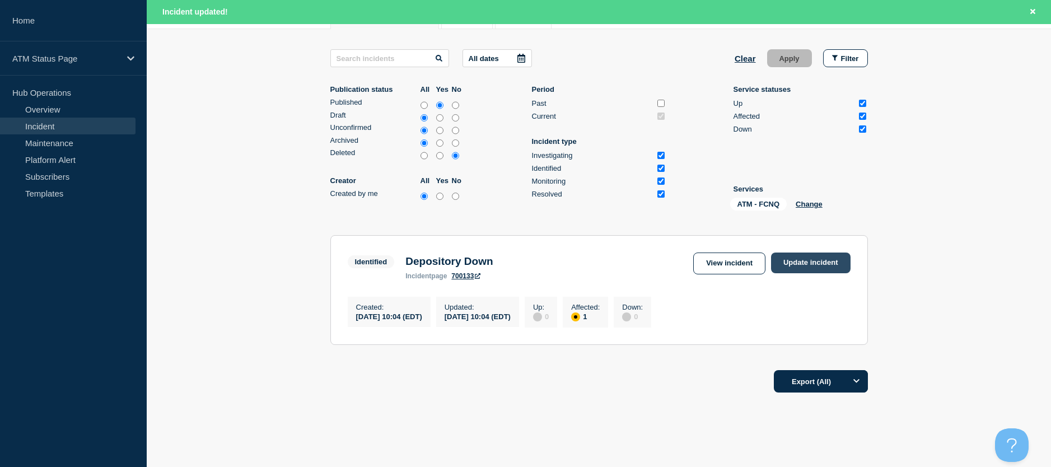
scroll to position [199, 0]
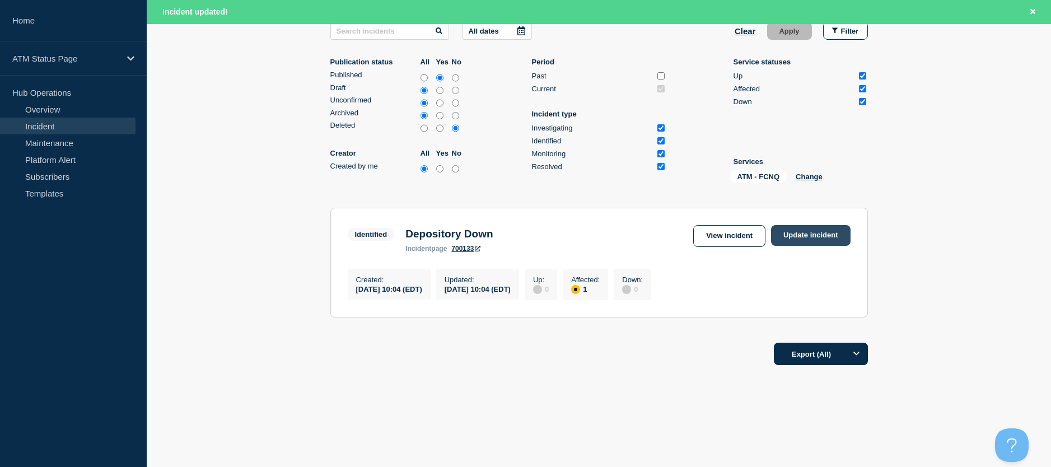
click at [805, 225] on link "Update incident" at bounding box center [811, 235] width 80 height 21
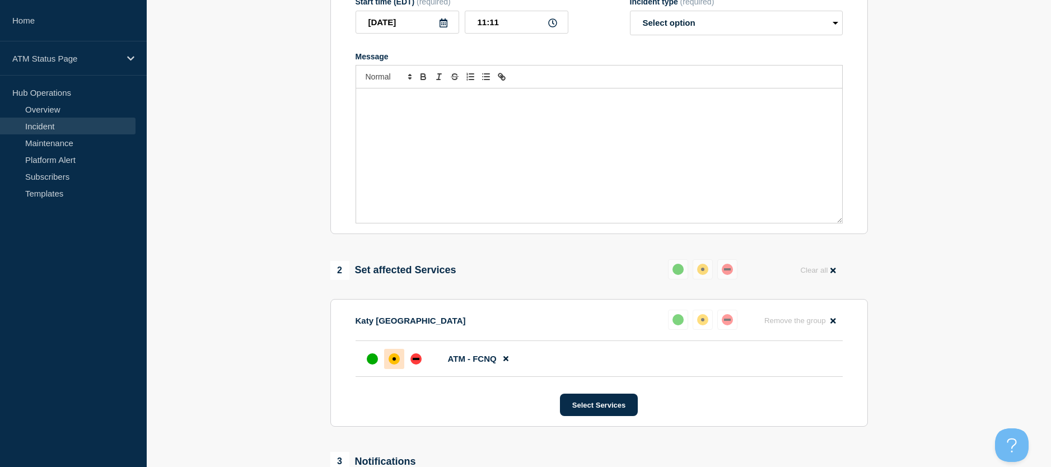
scroll to position [31, 0]
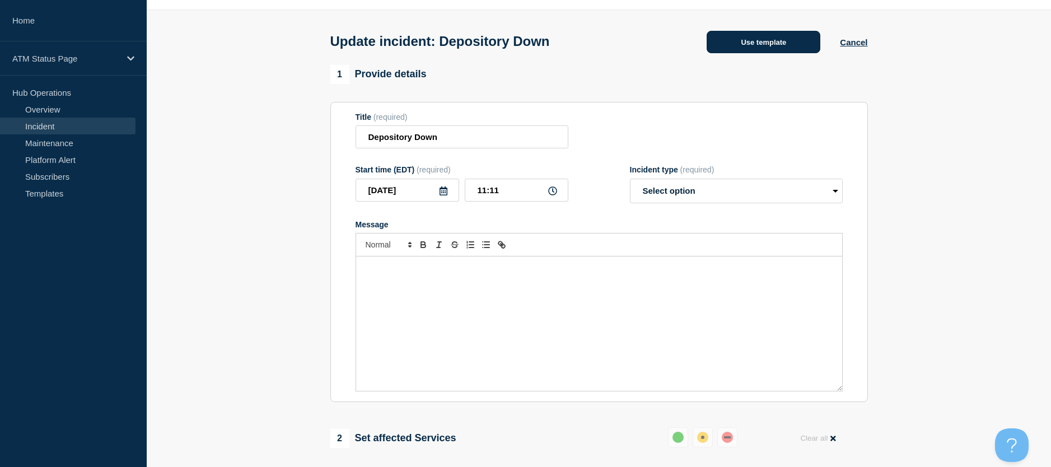
click at [744, 49] on button "Use template" at bounding box center [764, 42] width 114 height 22
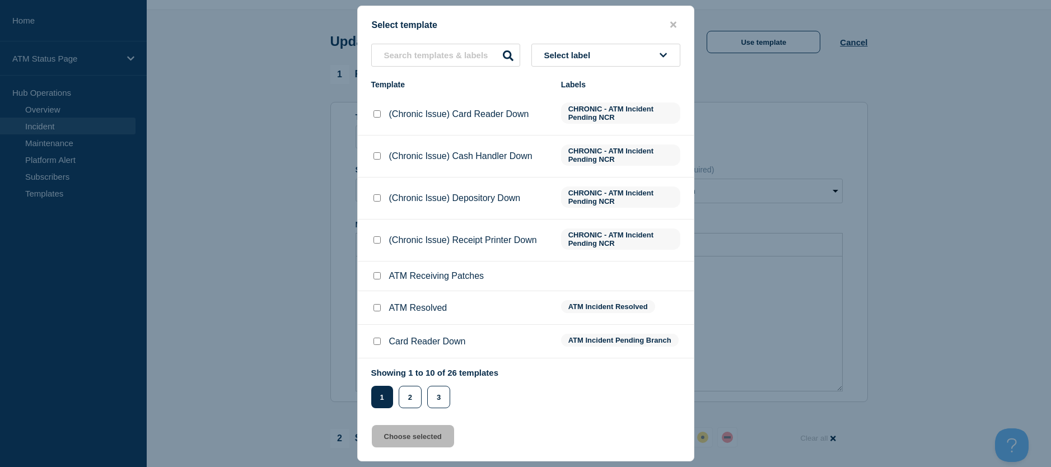
click at [375, 309] on input "ATM Resolved checkbox" at bounding box center [377, 307] width 7 height 7
click at [407, 436] on button "Choose selected" at bounding box center [413, 436] width 82 height 22
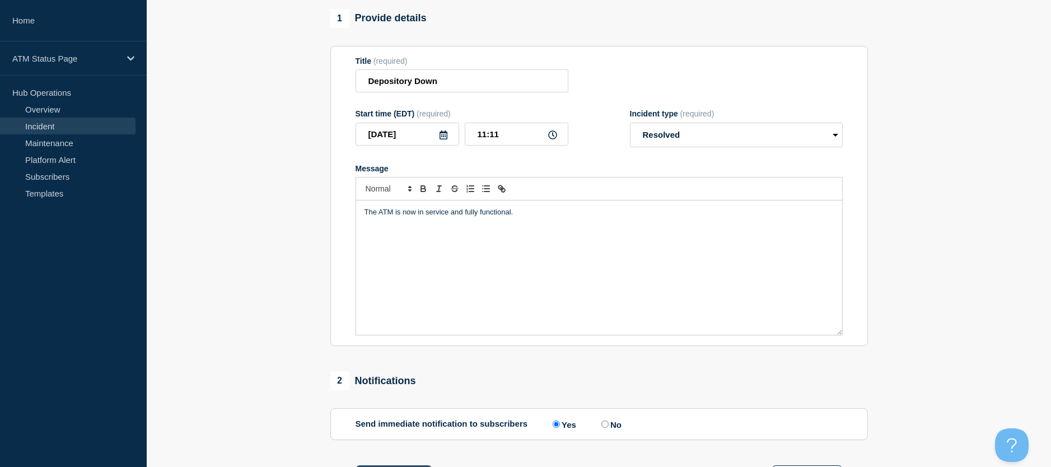
scroll to position [143, 0]
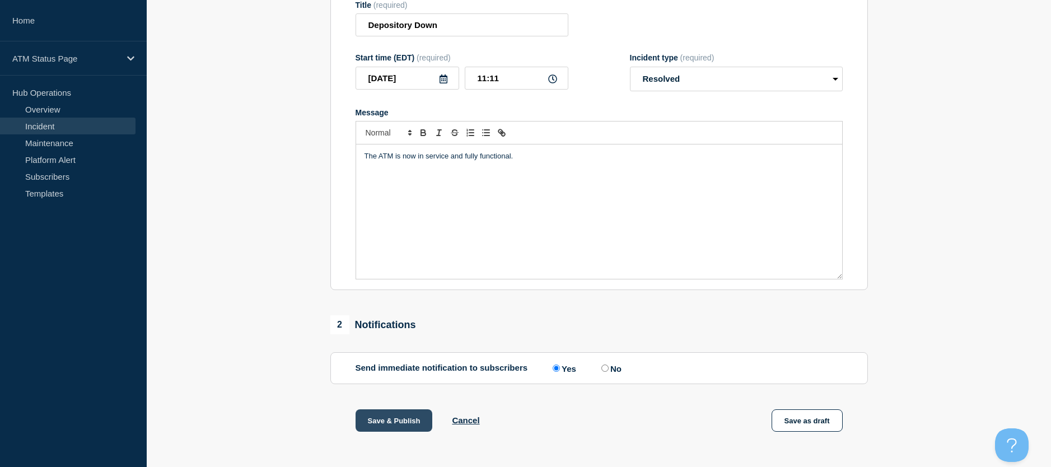
click at [378, 423] on button "Save & Publish" at bounding box center [394, 420] width 77 height 22
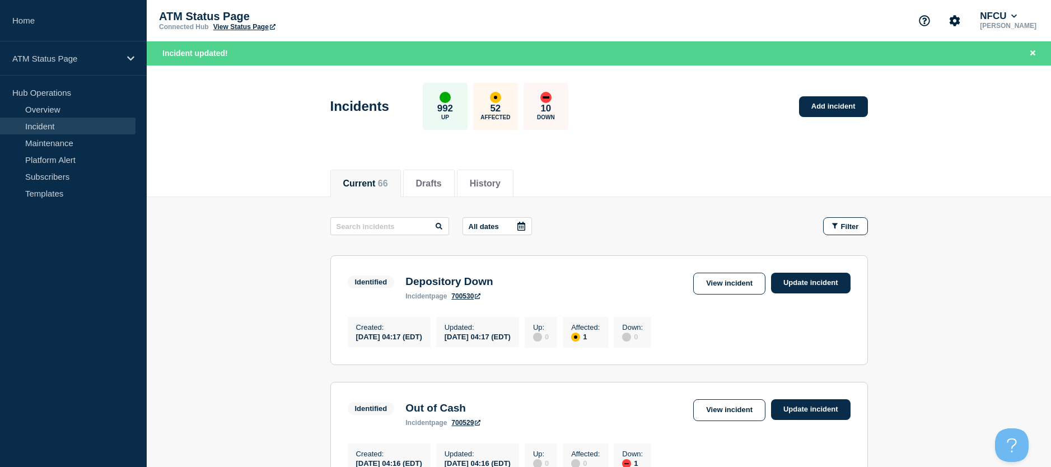
click at [854, 221] on button "Filter" at bounding box center [845, 226] width 45 height 18
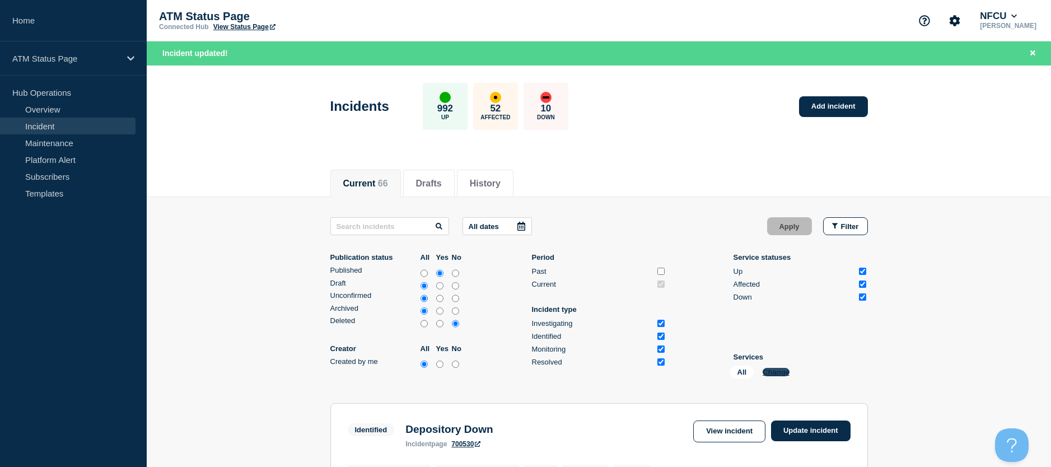
click at [781, 373] on button "Change" at bounding box center [776, 372] width 27 height 8
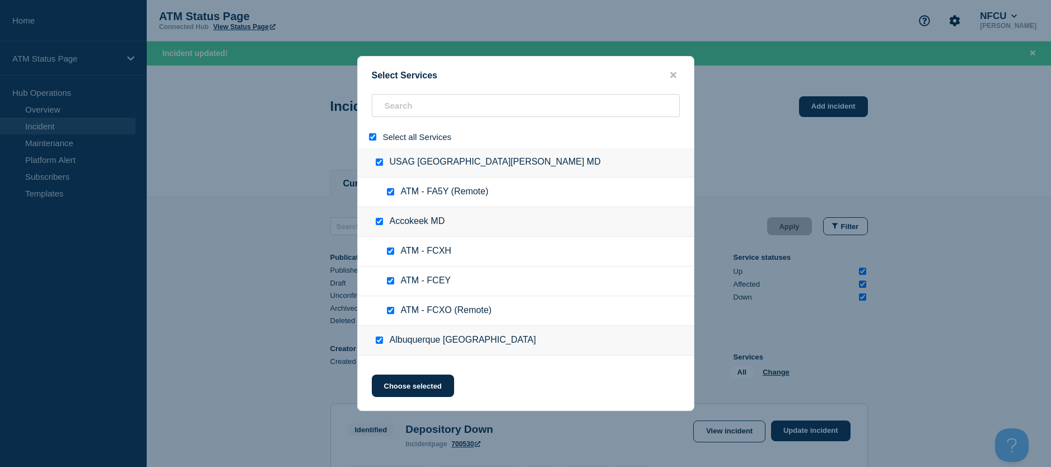
click at [374, 134] on input "select all" at bounding box center [372, 136] width 7 height 7
click at [404, 114] on input "search" at bounding box center [526, 105] width 308 height 23
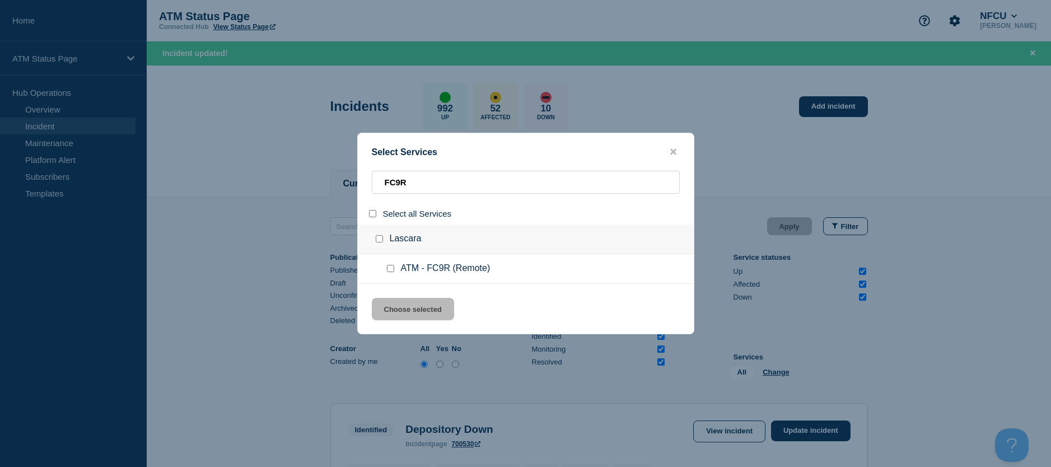
click at [389, 268] on input "service: ATM - FC9R (Remote)" at bounding box center [390, 268] width 7 height 7
click at [397, 308] on button "Choose selected" at bounding box center [413, 309] width 82 height 22
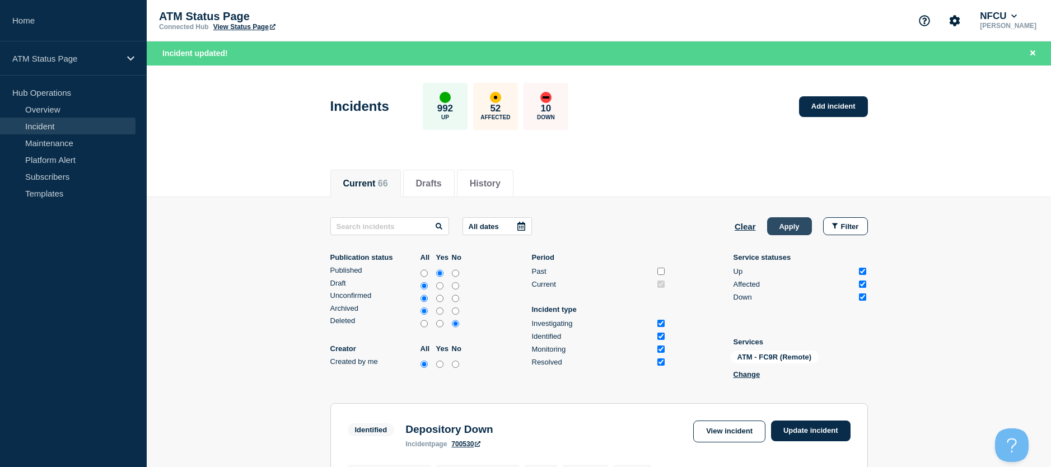
click at [769, 232] on button "Apply" at bounding box center [789, 226] width 45 height 18
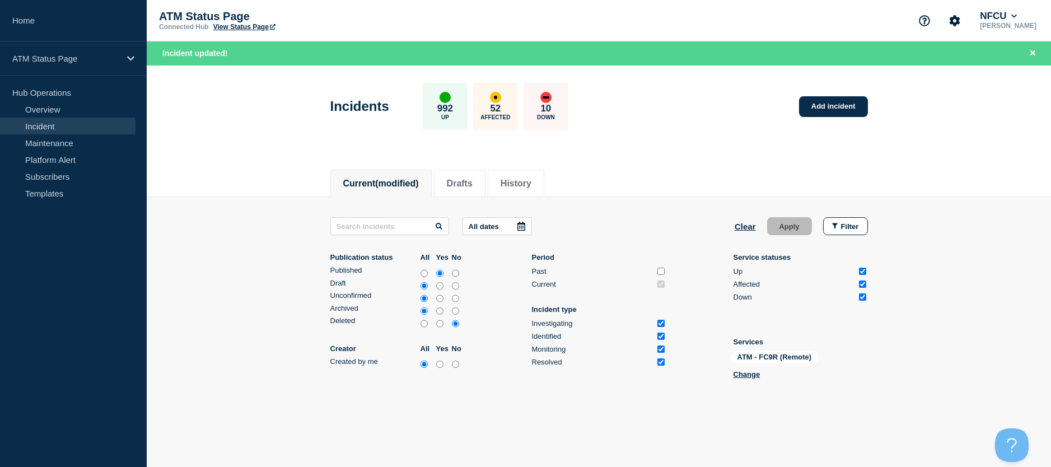
scroll to position [46, 0]
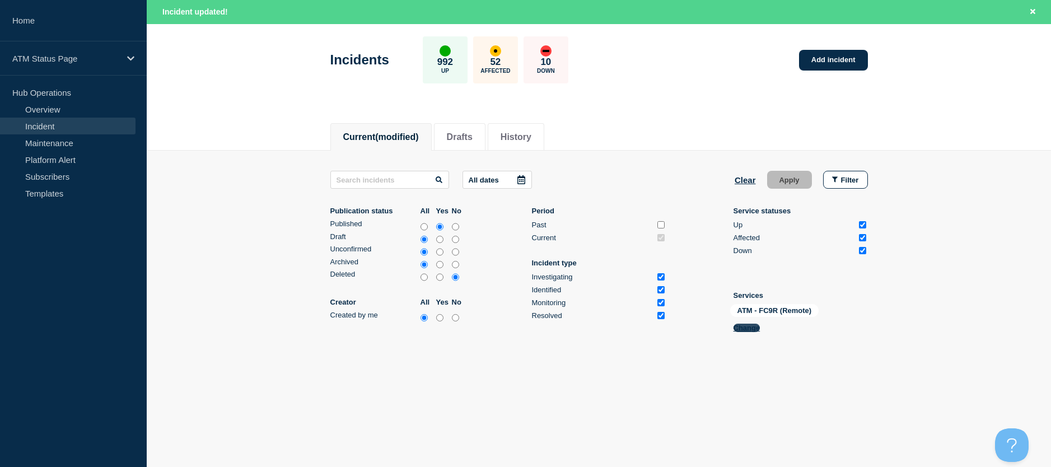
click at [755, 325] on button "Change" at bounding box center [747, 328] width 27 height 8
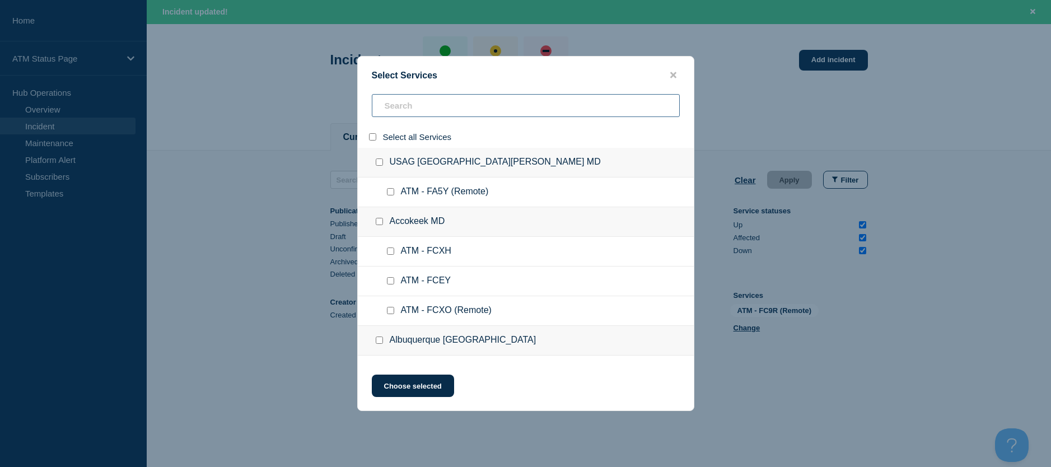
click at [405, 110] on input "search" at bounding box center [526, 105] width 308 height 23
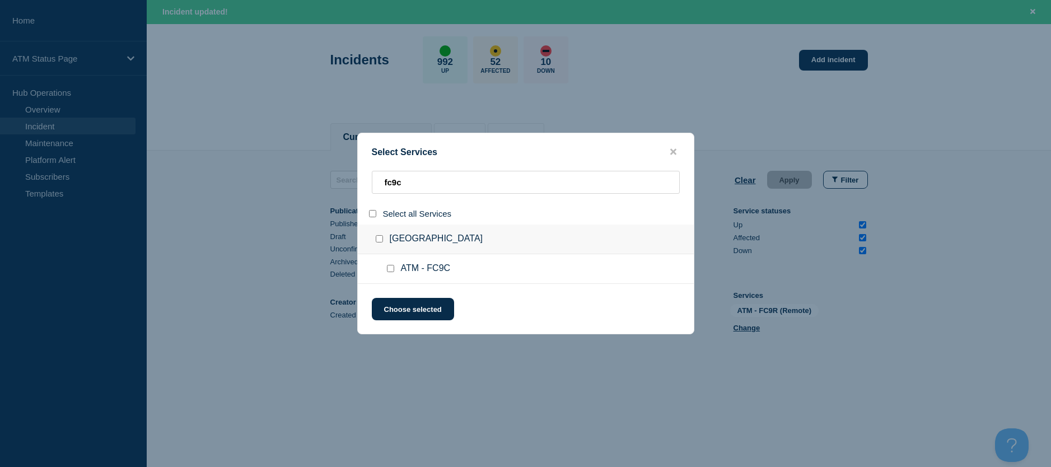
click at [388, 268] on input "service: ATM - FC9C" at bounding box center [390, 268] width 7 height 7
click at [393, 306] on button "Choose selected" at bounding box center [413, 309] width 82 height 22
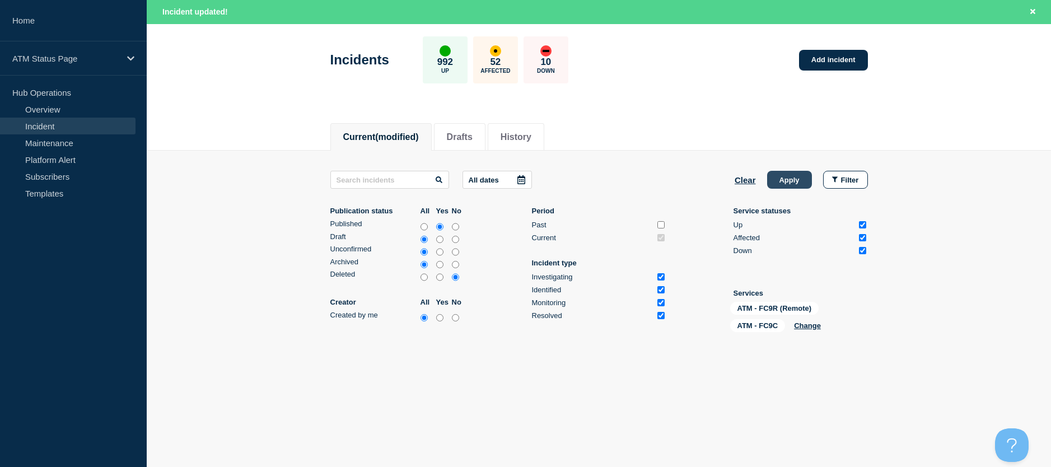
click at [778, 183] on button "Apply" at bounding box center [789, 180] width 45 height 18
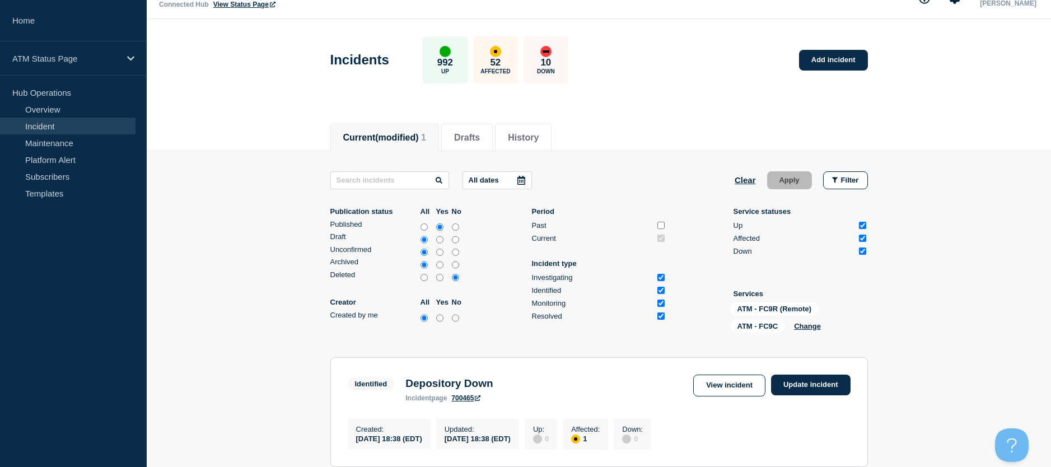
scroll to position [134, 0]
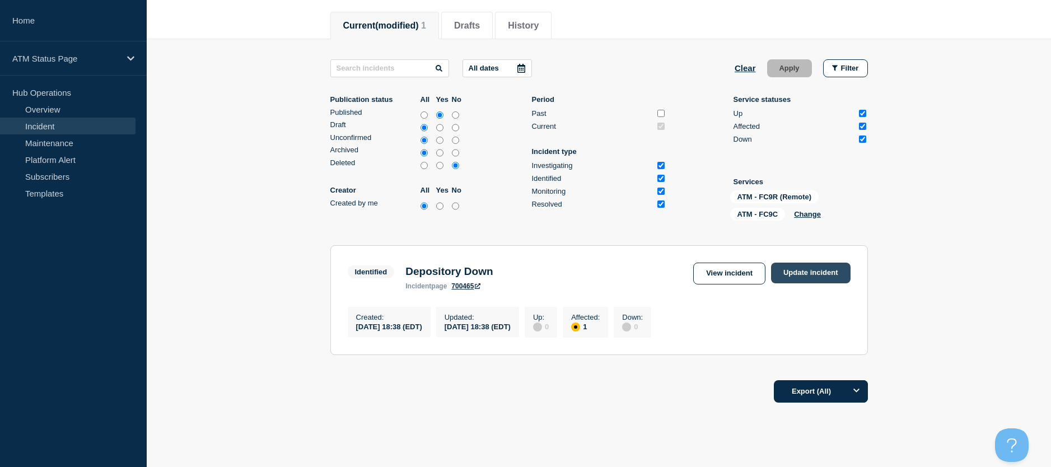
click at [809, 268] on link "Update incident" at bounding box center [811, 273] width 80 height 21
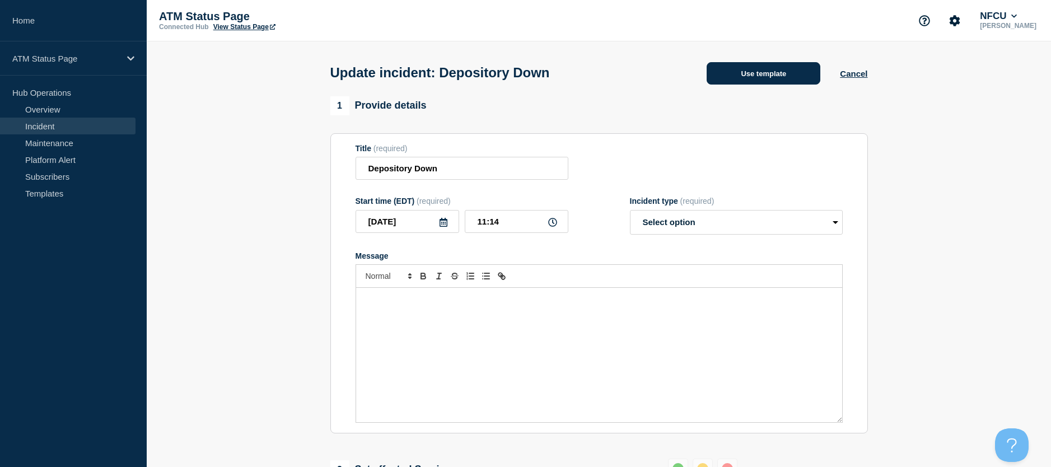
click at [776, 75] on button "Use template" at bounding box center [764, 73] width 114 height 22
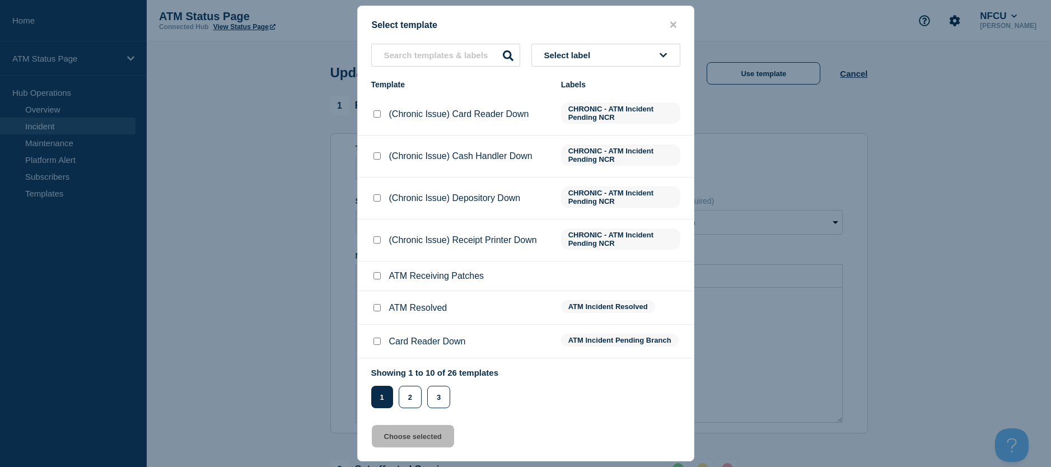
click at [374, 311] on input "ATM Resolved checkbox" at bounding box center [377, 307] width 7 height 7
click at [387, 429] on button "Choose selected" at bounding box center [413, 436] width 82 height 22
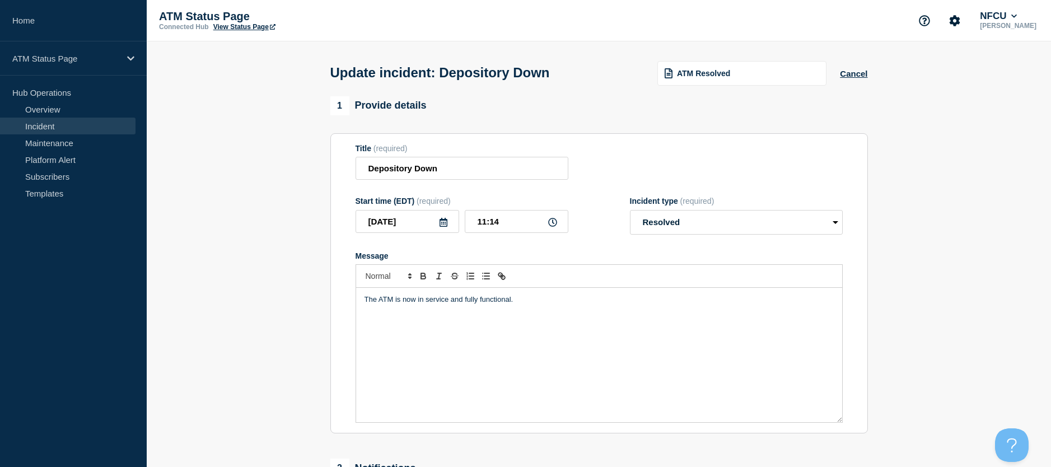
scroll to position [112, 0]
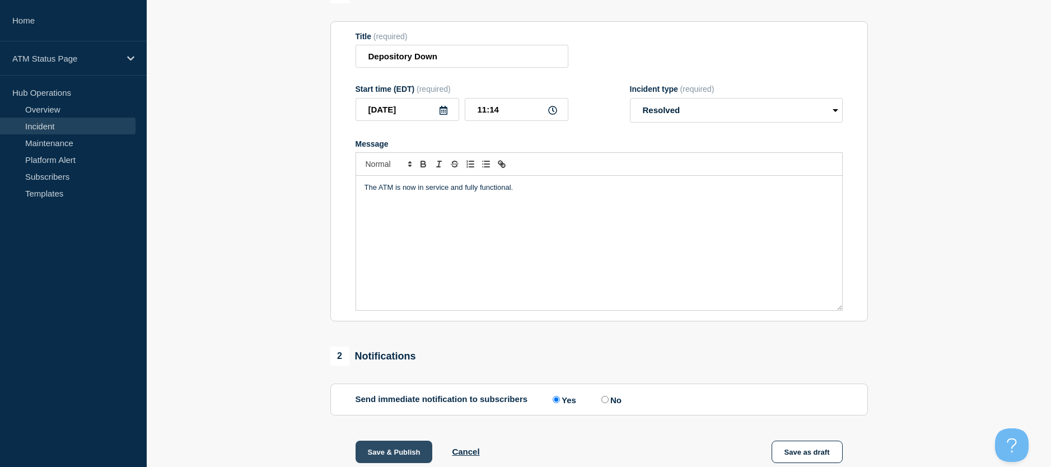
click at [373, 461] on button "Save & Publish" at bounding box center [394, 452] width 77 height 22
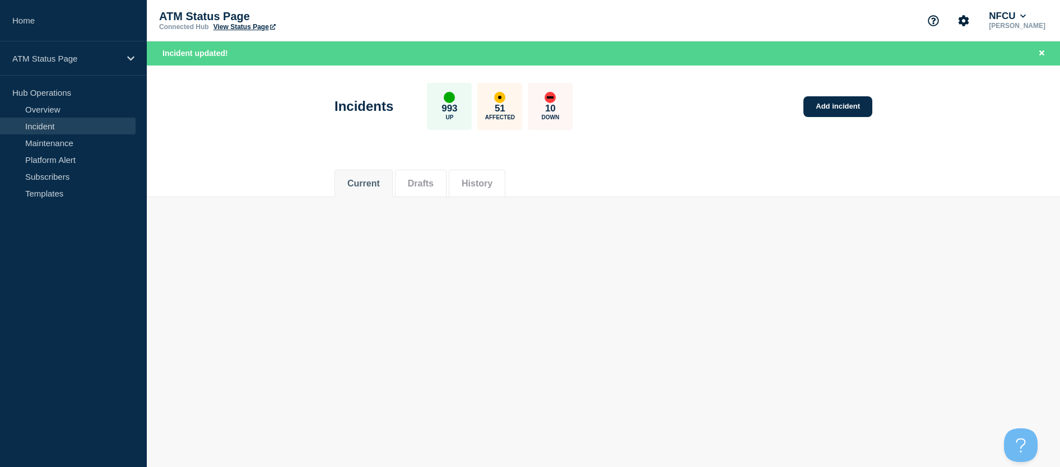
click at [878, 302] on body "Home ATM Status Page Hub Operations Overview Incident Maintenance Platform Aler…" at bounding box center [530, 233] width 1060 height 467
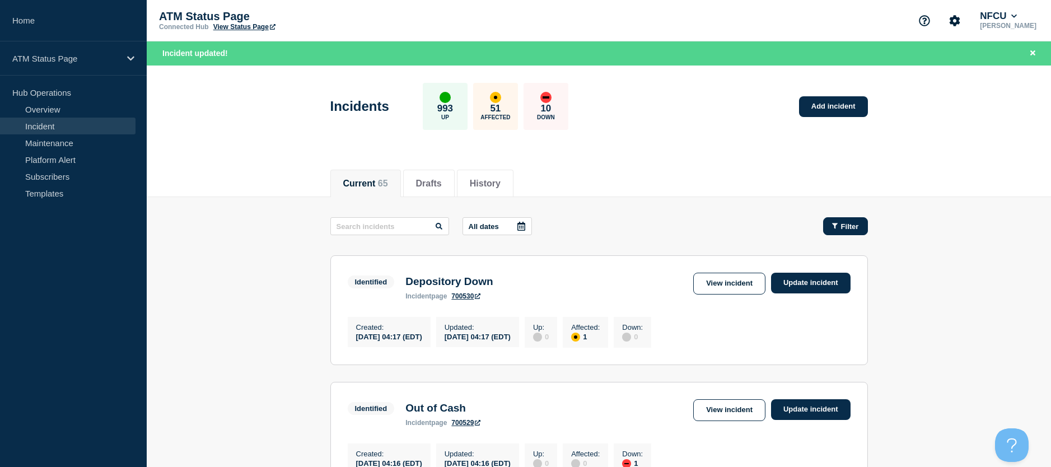
click at [836, 221] on button "Filter" at bounding box center [845, 226] width 45 height 18
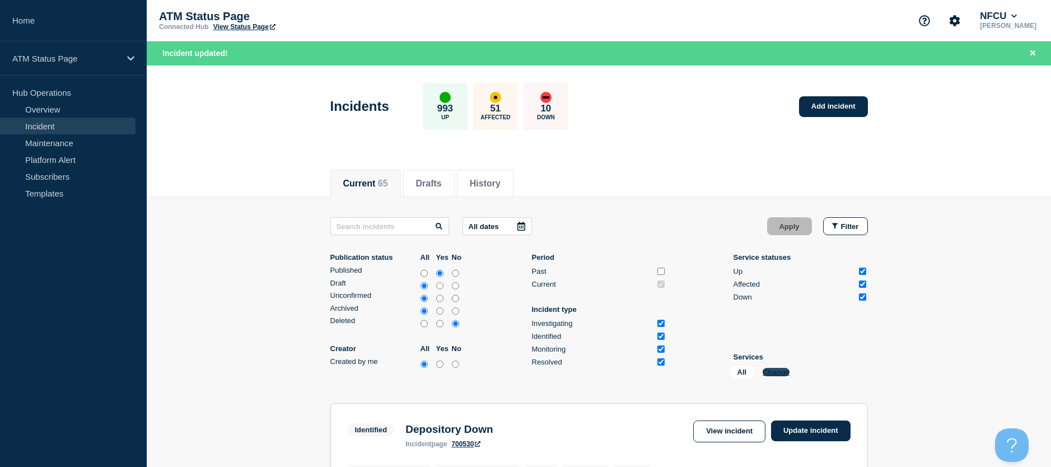
click at [780, 374] on button "Change" at bounding box center [776, 372] width 27 height 8
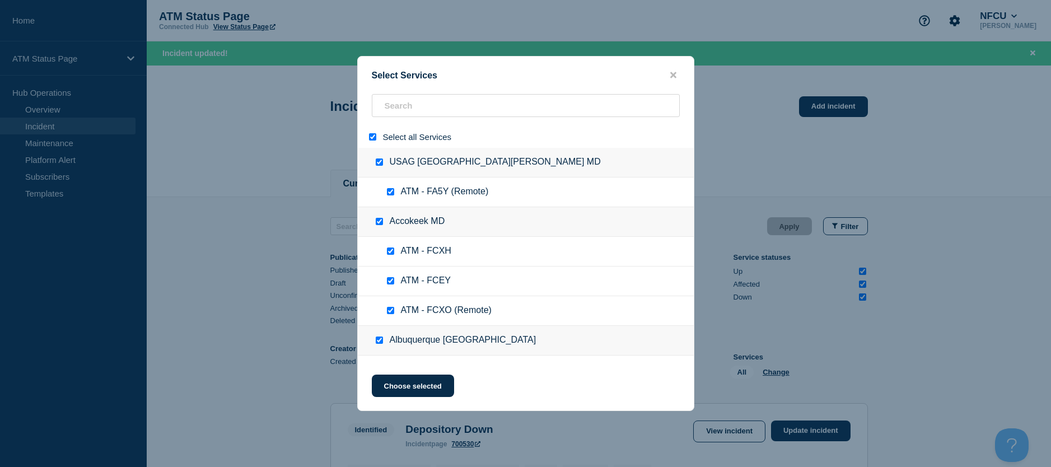
click at [372, 134] on div at bounding box center [375, 137] width 16 height 11
click at [373, 134] on input "select all" at bounding box center [372, 136] width 7 height 7
click at [407, 109] on input "search" at bounding box center [526, 105] width 308 height 23
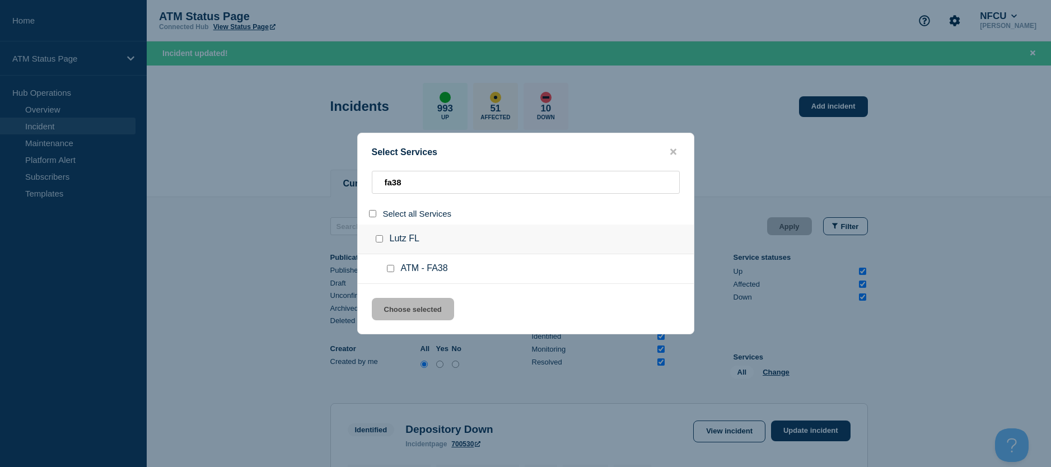
click at [388, 272] on input "service: ATM - FA38" at bounding box center [390, 268] width 7 height 7
click at [398, 309] on button "Choose selected" at bounding box center [413, 309] width 82 height 22
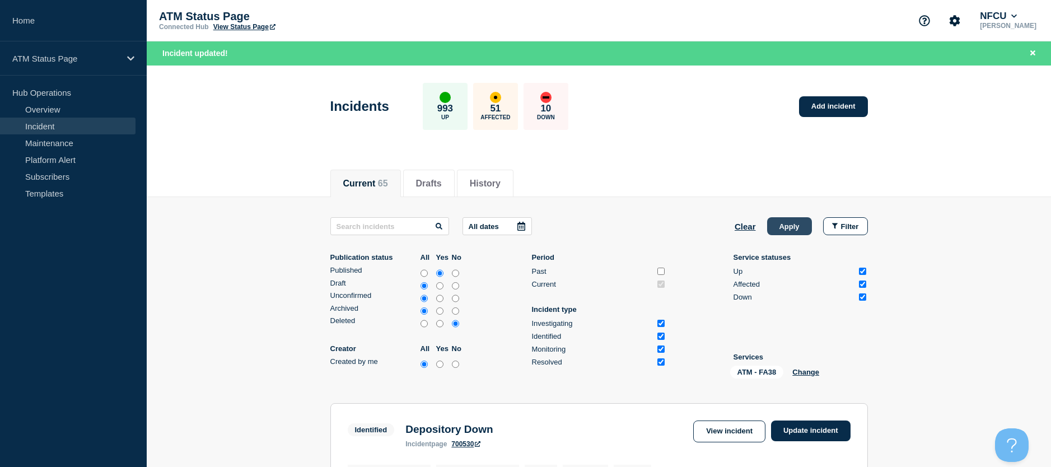
click at [798, 221] on button "Apply" at bounding box center [789, 226] width 45 height 18
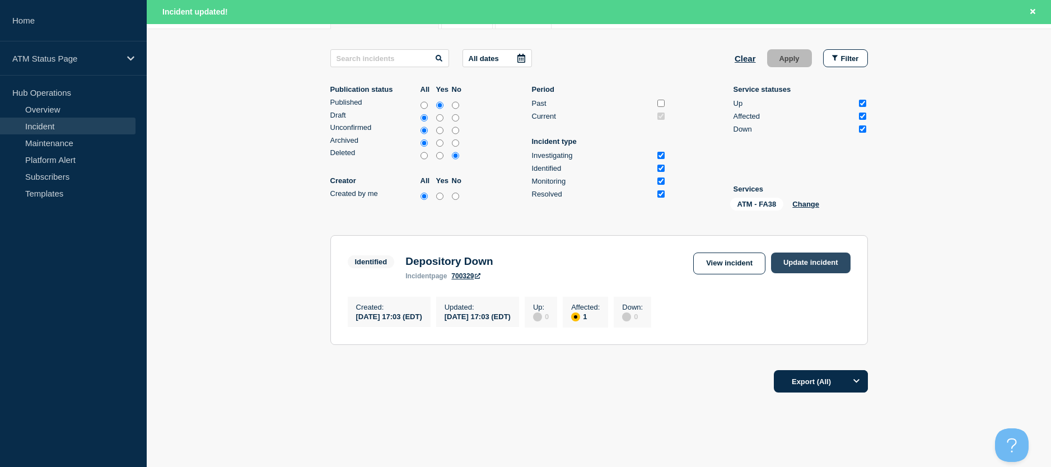
click at [811, 262] on link "Update incident" at bounding box center [811, 263] width 80 height 21
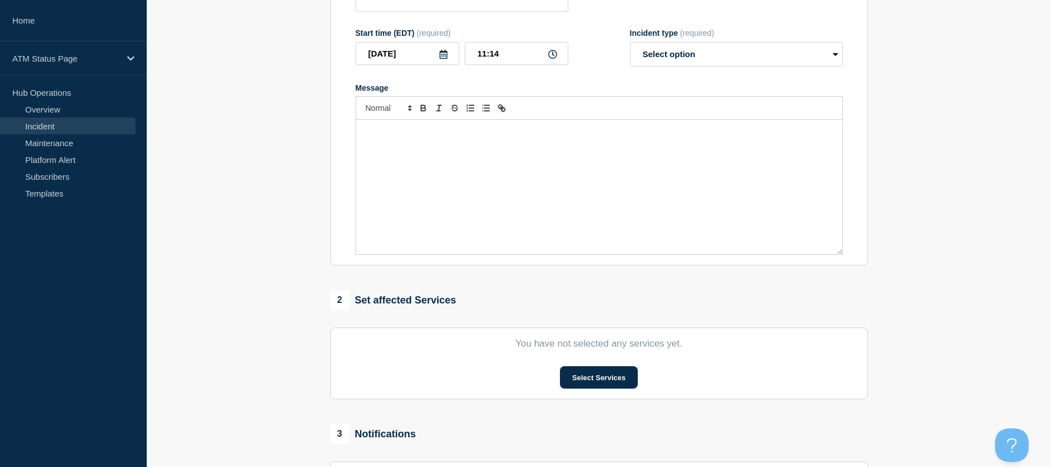
scroll to position [56, 0]
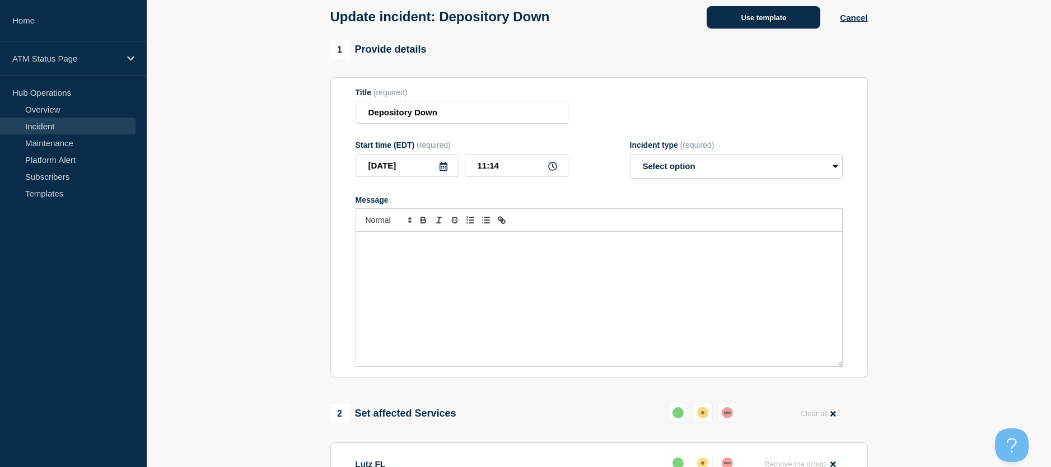
click at [745, 23] on button "Use template" at bounding box center [764, 17] width 114 height 22
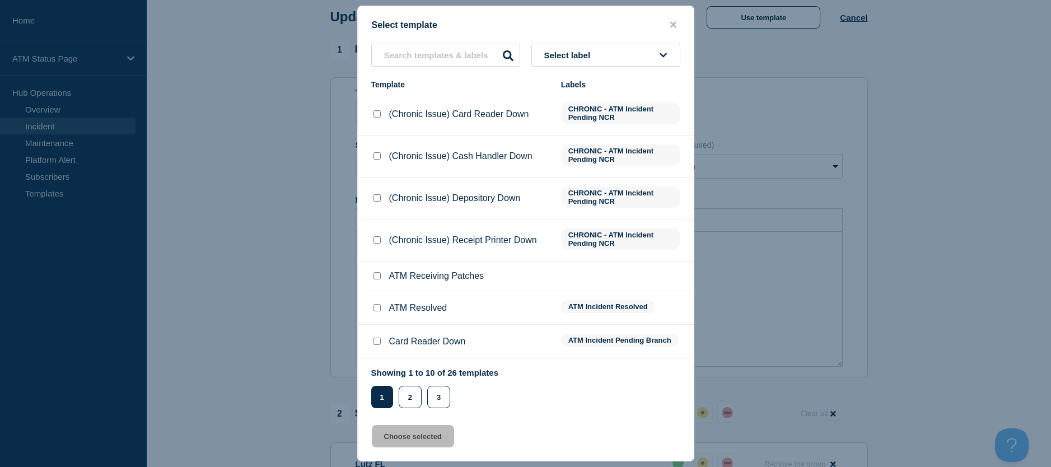
click at [376, 310] on input "ATM Resolved checkbox" at bounding box center [377, 307] width 7 height 7
click at [411, 434] on button "Choose selected" at bounding box center [413, 436] width 82 height 22
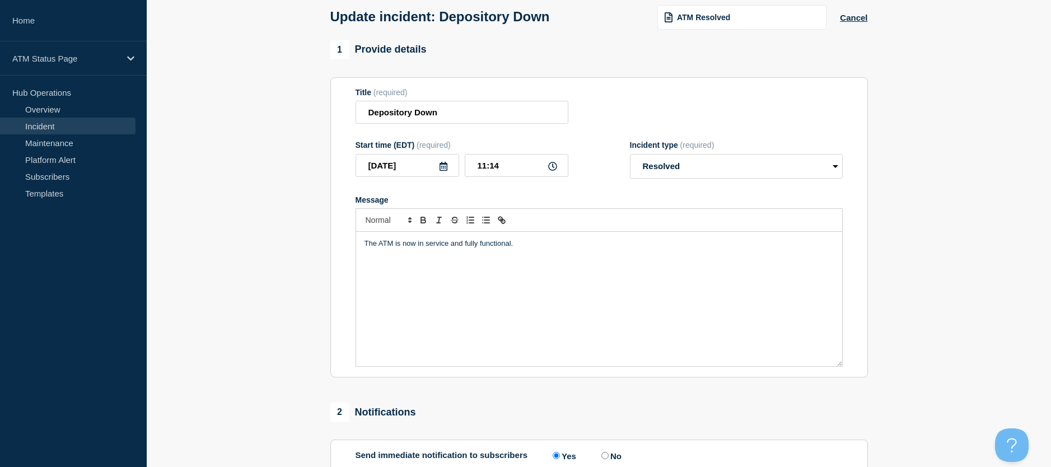
scroll to position [224, 0]
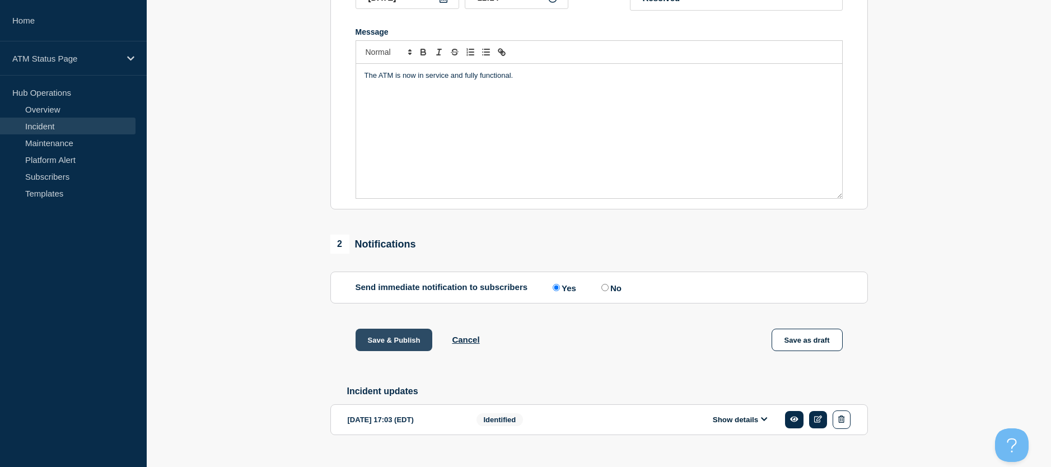
click at [407, 351] on button "Save & Publish" at bounding box center [394, 340] width 77 height 22
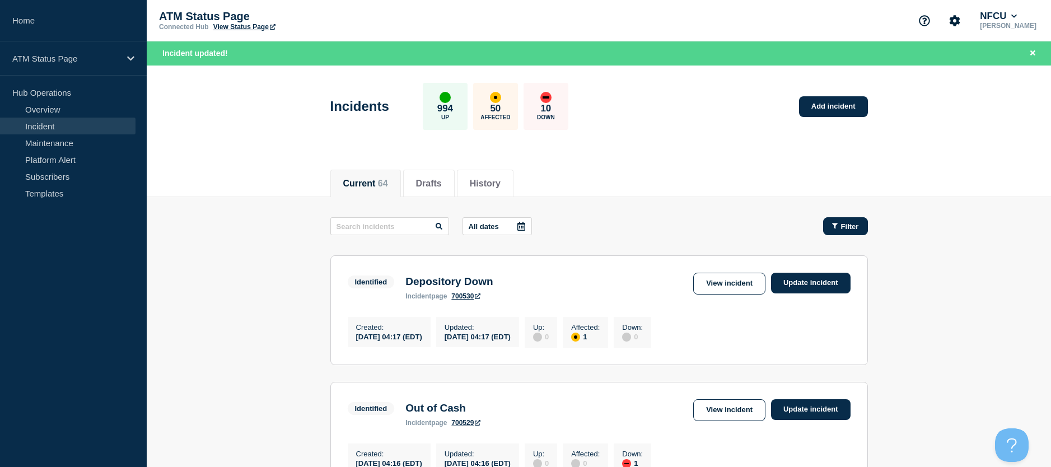
click at [834, 232] on button "Filter" at bounding box center [845, 226] width 45 height 18
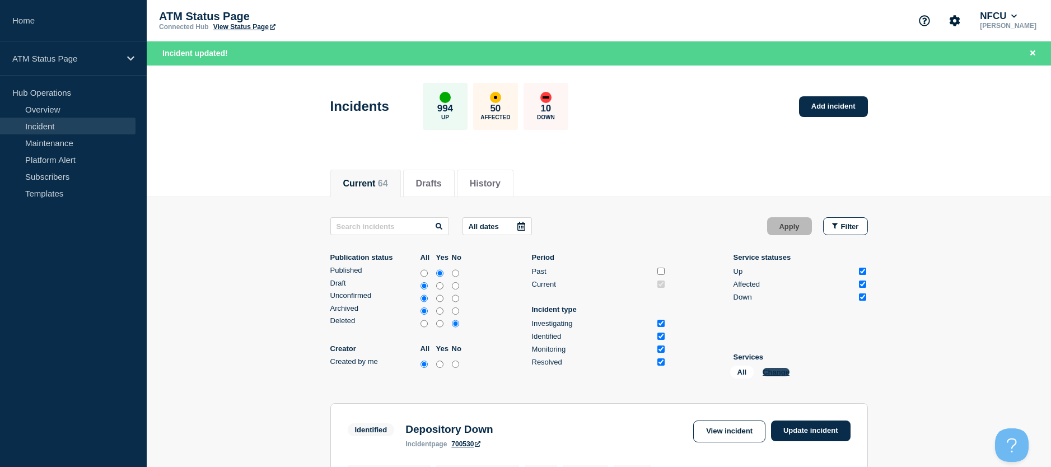
click at [778, 369] on button "Change" at bounding box center [776, 372] width 27 height 8
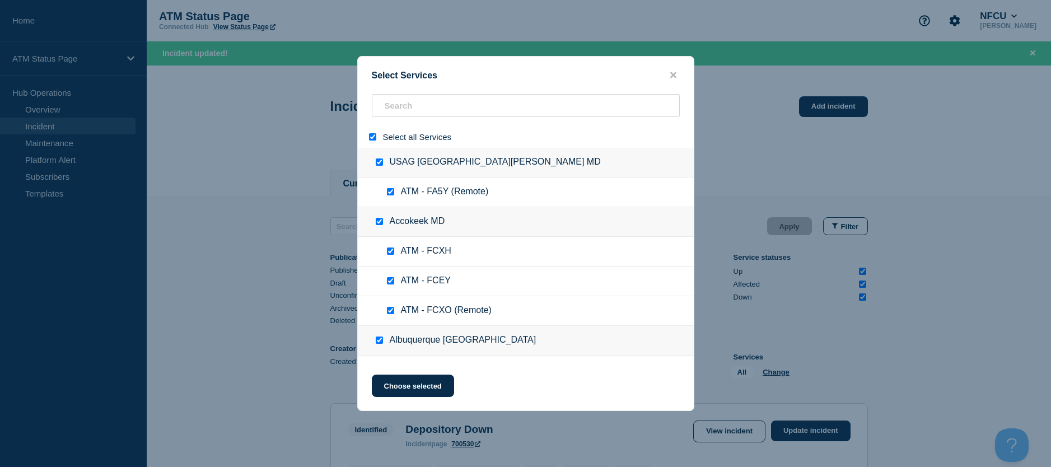
click at [371, 141] on input "select all" at bounding box center [372, 136] width 7 height 7
click at [386, 116] on input "search" at bounding box center [526, 105] width 308 height 23
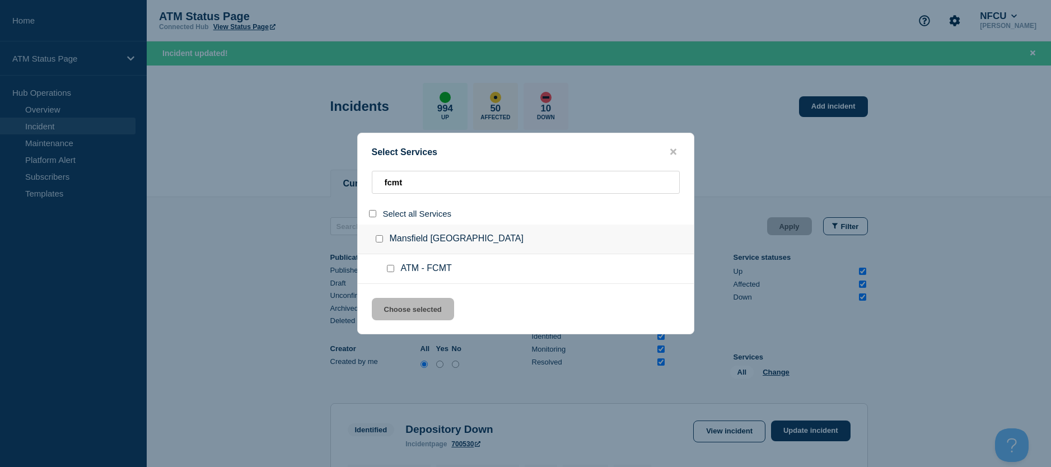
click at [393, 268] on input "service: ATM - FCMT" at bounding box center [390, 268] width 7 height 7
click at [389, 299] on button "Choose selected" at bounding box center [413, 309] width 82 height 22
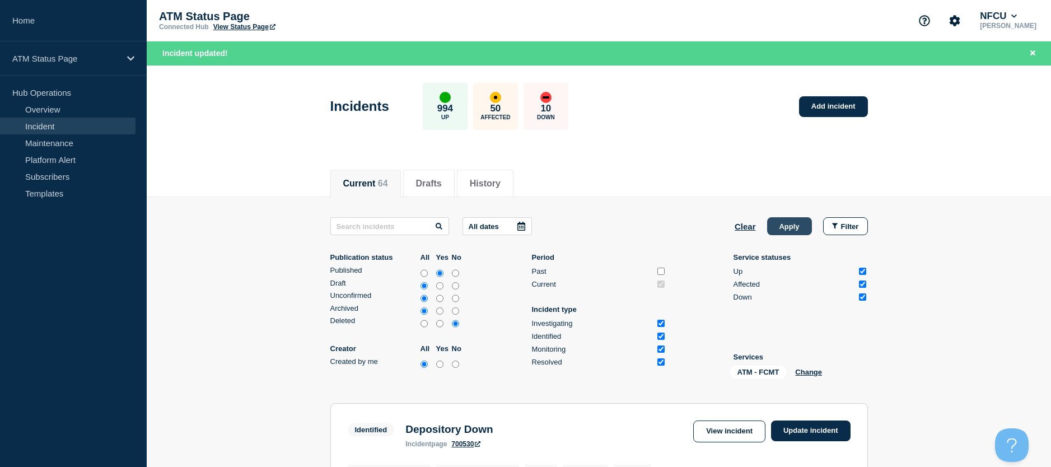
click at [771, 224] on button "Apply" at bounding box center [789, 226] width 45 height 18
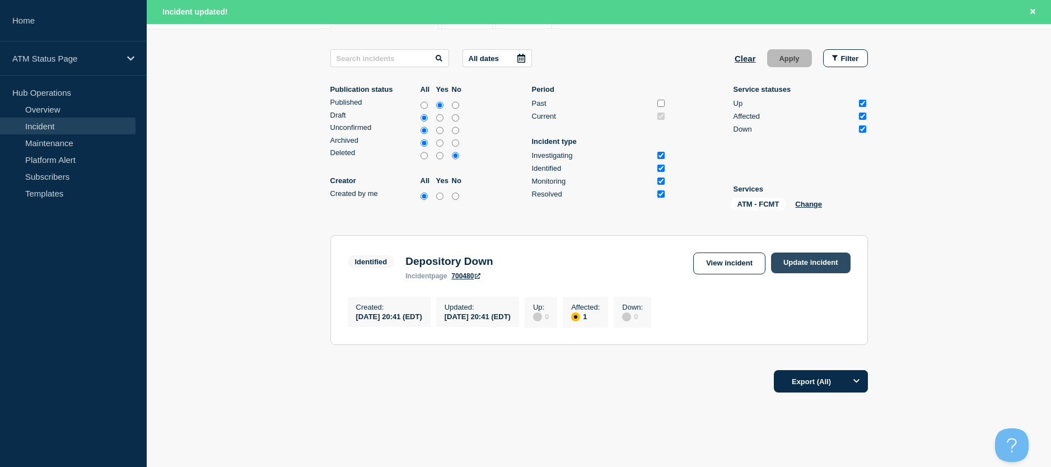
click at [815, 266] on link "Update incident" at bounding box center [811, 263] width 80 height 21
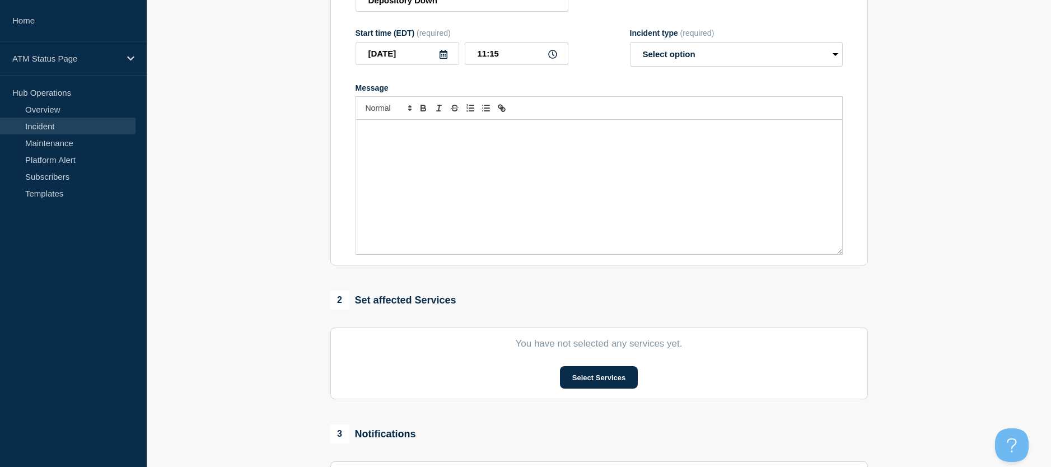
scroll to position [56, 0]
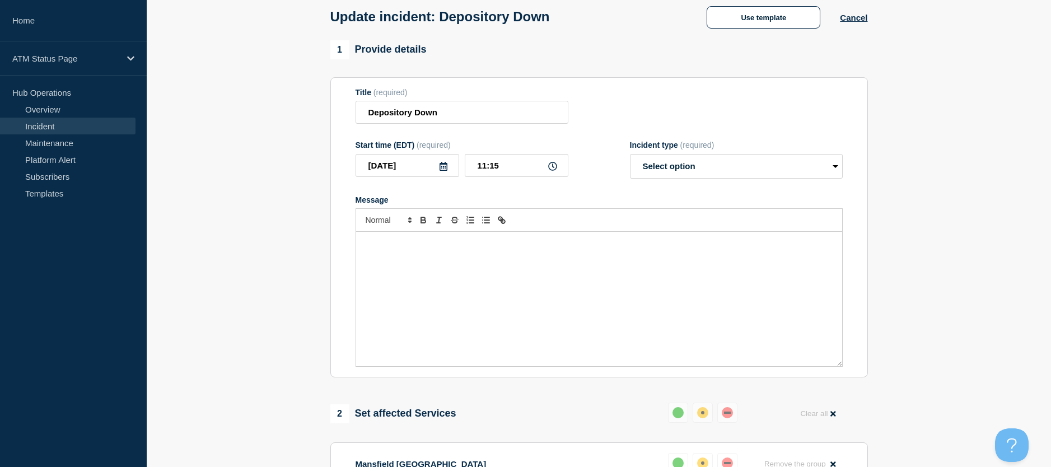
click at [737, 31] on div "Update incident: Depository Down Use template Cancel" at bounding box center [599, 12] width 563 height 55
click at [733, 22] on button "Use template" at bounding box center [764, 17] width 114 height 22
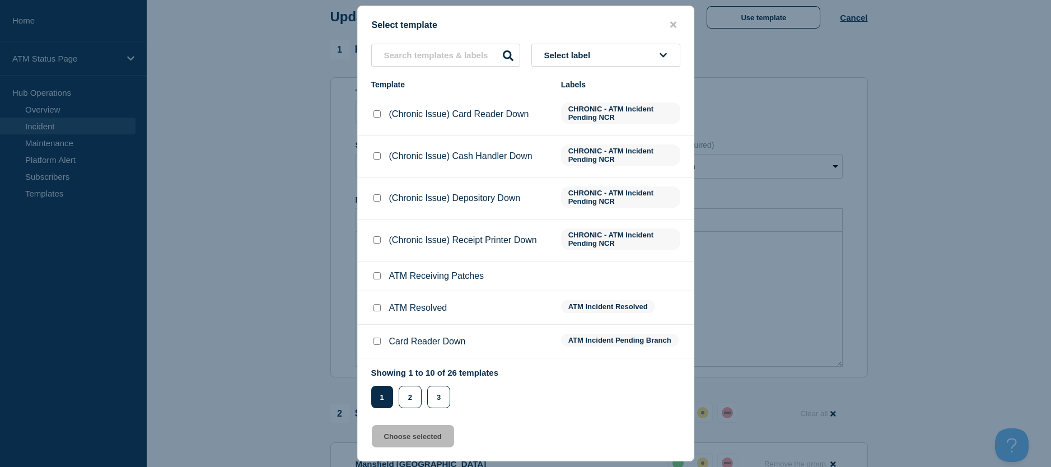
click at [375, 311] on input "ATM Resolved checkbox" at bounding box center [377, 307] width 7 height 7
click at [395, 437] on button "Choose selected" at bounding box center [413, 436] width 82 height 22
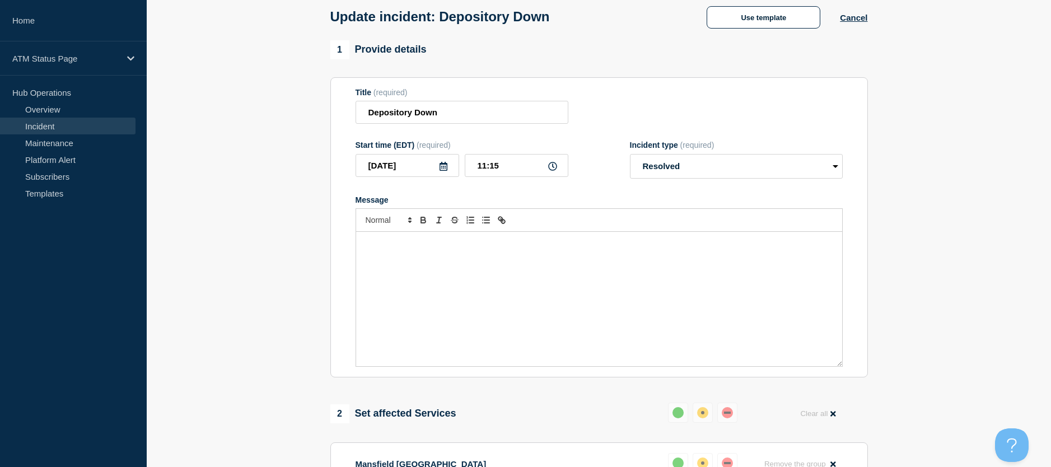
scroll to position [224, 0]
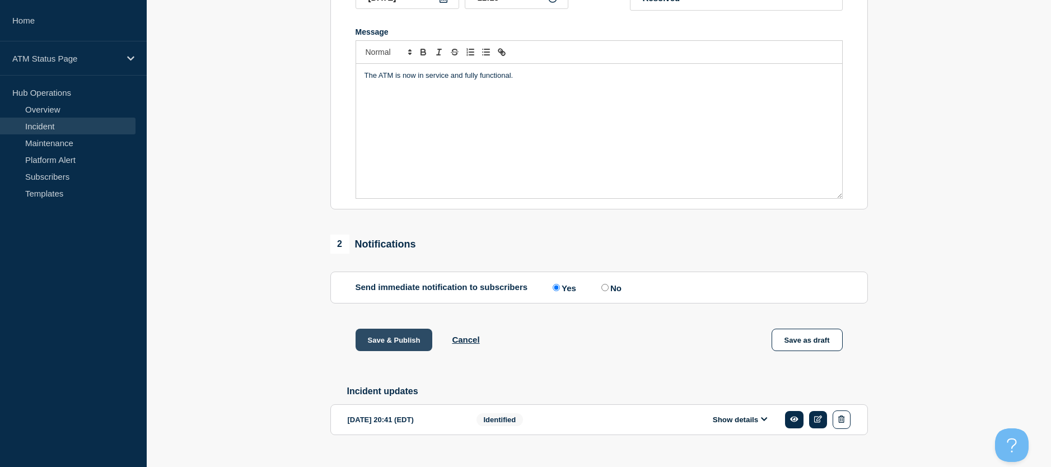
click at [402, 341] on button "Save & Publish" at bounding box center [394, 340] width 77 height 22
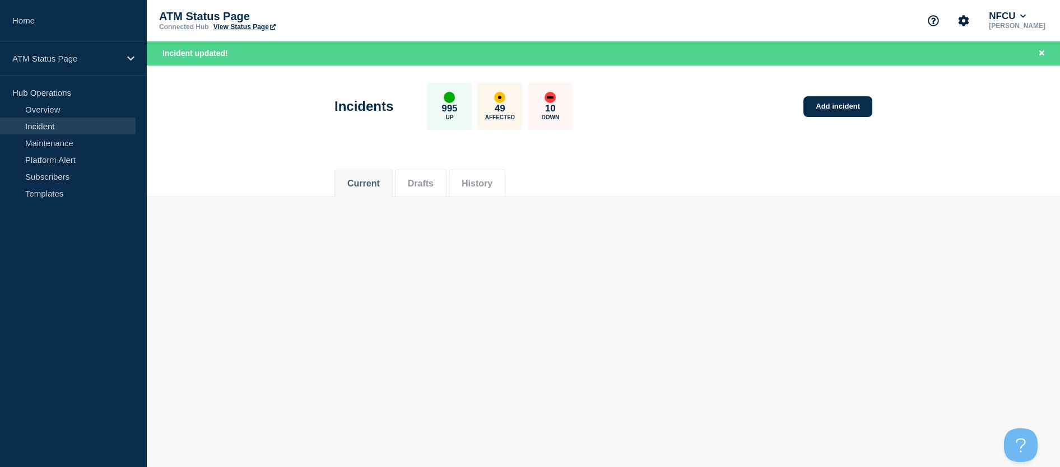
click at [820, 290] on body "Home ATM Status Page Hub Operations Overview Incident Maintenance Platform Aler…" at bounding box center [530, 233] width 1060 height 467
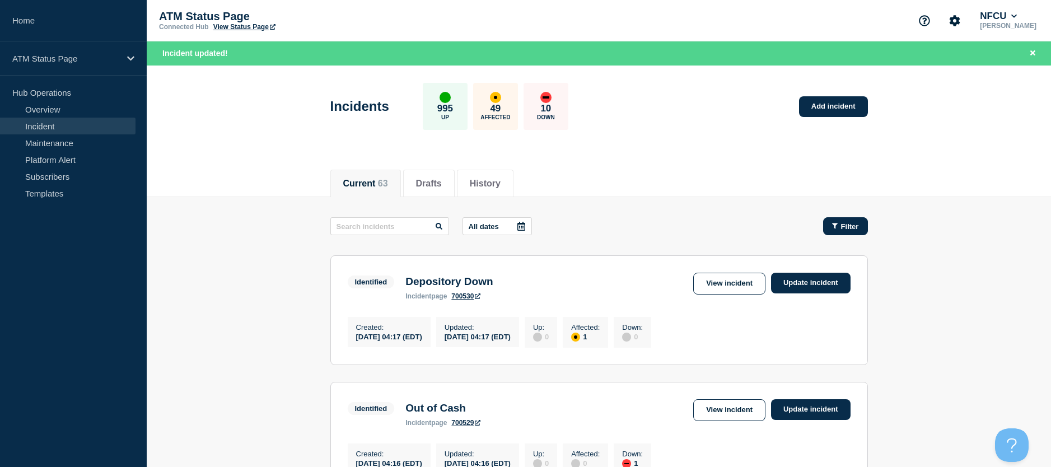
click at [834, 226] on icon "button" at bounding box center [835, 225] width 6 height 7
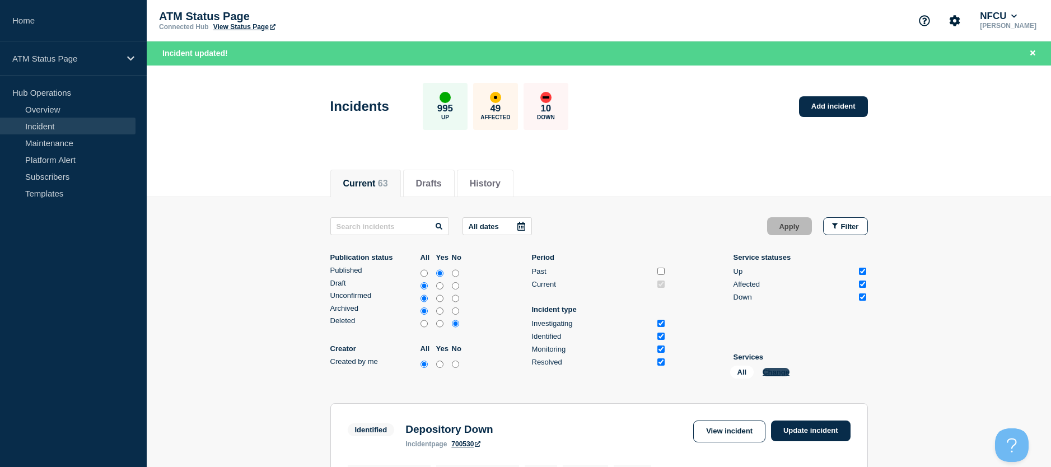
click at [773, 371] on button "Change" at bounding box center [776, 372] width 27 height 8
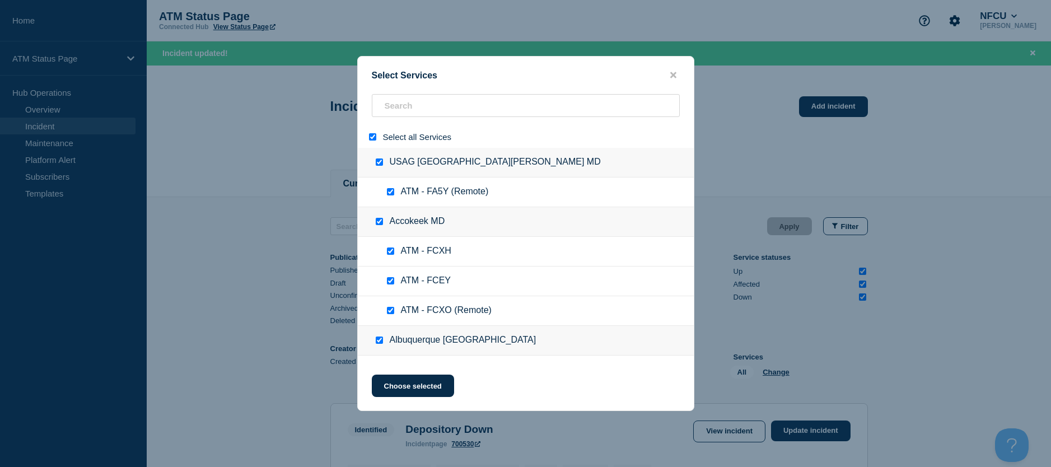
drag, startPoint x: 372, startPoint y: 136, endPoint x: 381, endPoint y: 120, distance: 18.8
click at [373, 136] on input "select all" at bounding box center [372, 136] width 7 height 7
click at [387, 111] on input "search" at bounding box center [526, 105] width 308 height 23
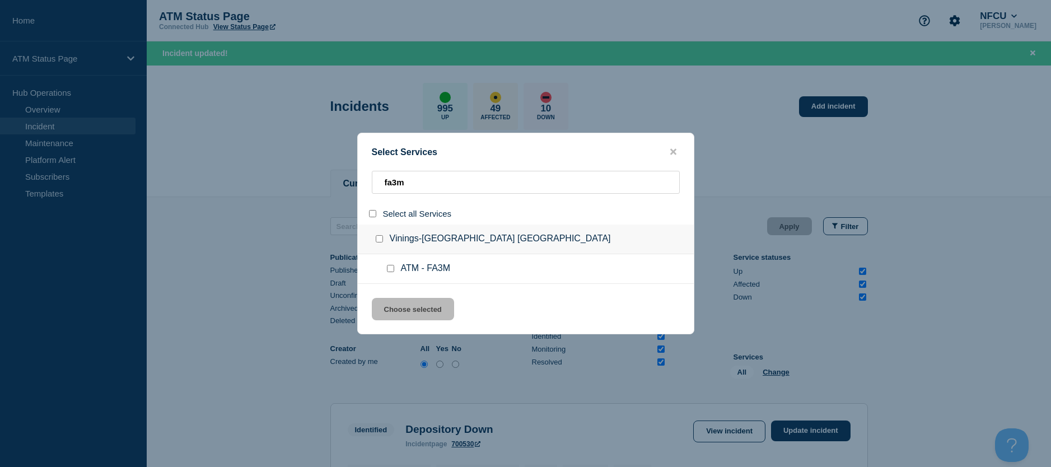
click at [392, 269] on input "service: ATM - FA3M" at bounding box center [390, 268] width 7 height 7
drag, startPoint x: 399, startPoint y: 305, endPoint x: 452, endPoint y: 308, distance: 53.3
click at [399, 307] on button "Choose selected" at bounding box center [413, 309] width 82 height 22
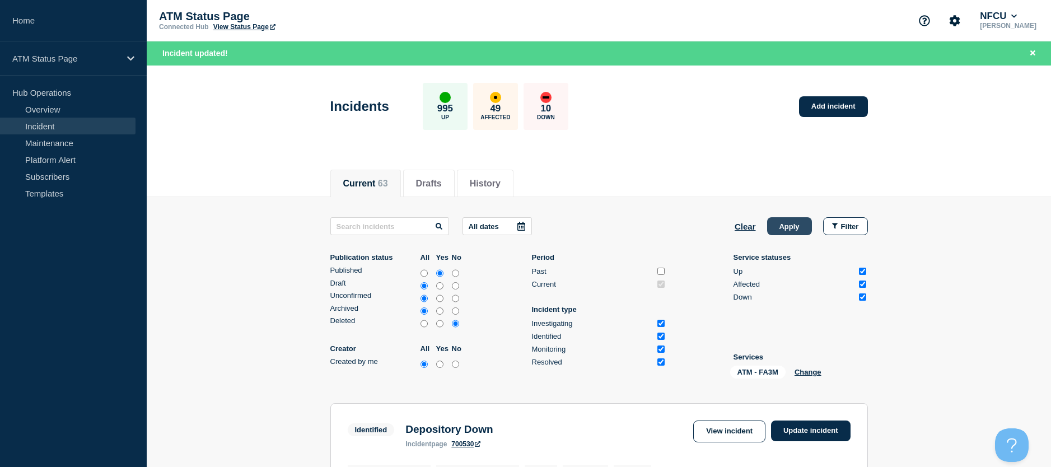
click at [784, 233] on button "Apply" at bounding box center [789, 226] width 45 height 18
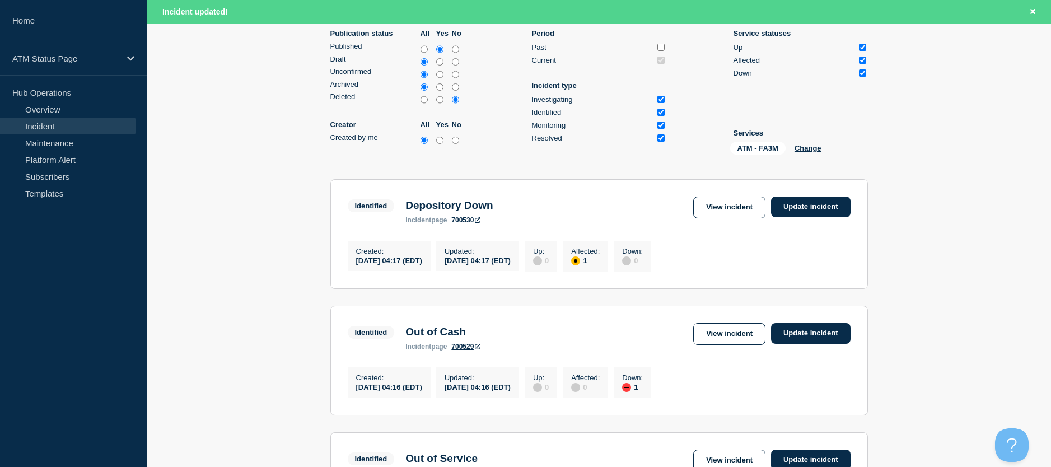
scroll to position [199, 0]
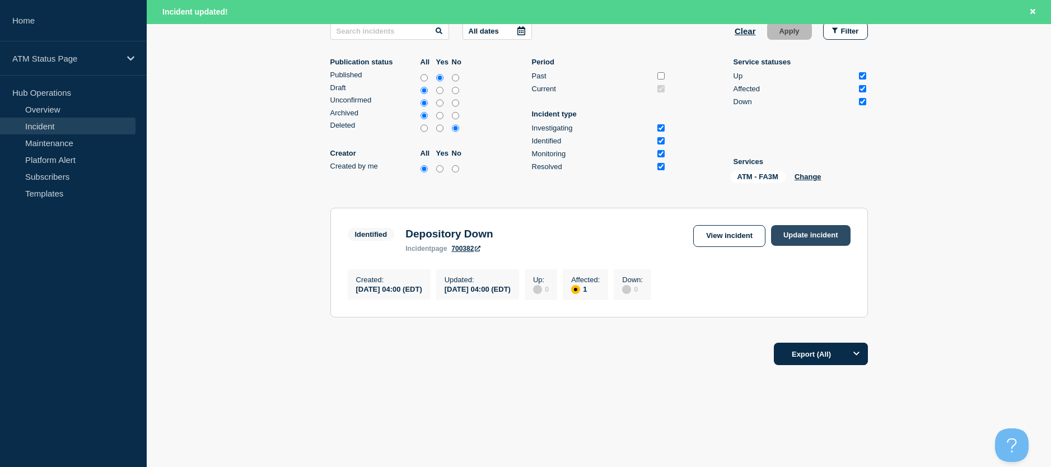
click at [793, 225] on link "Update incident" at bounding box center [811, 235] width 80 height 21
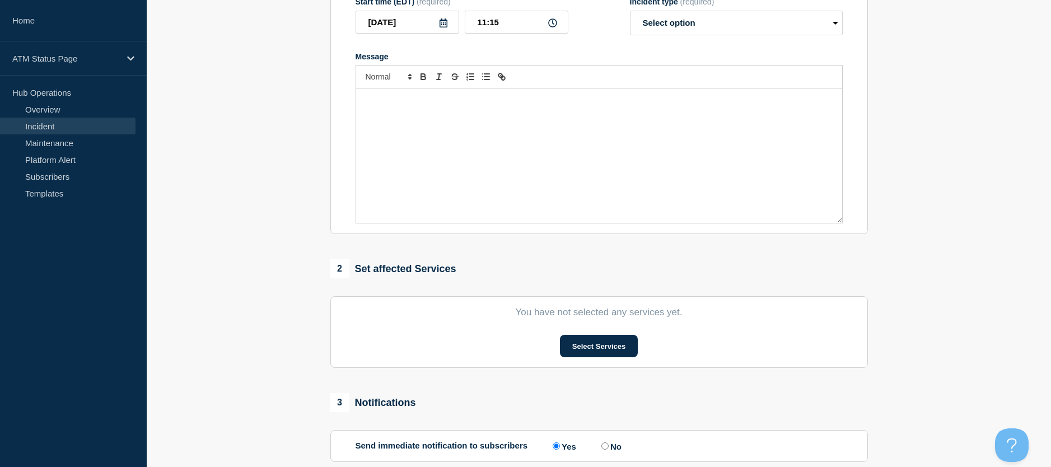
scroll to position [63, 0]
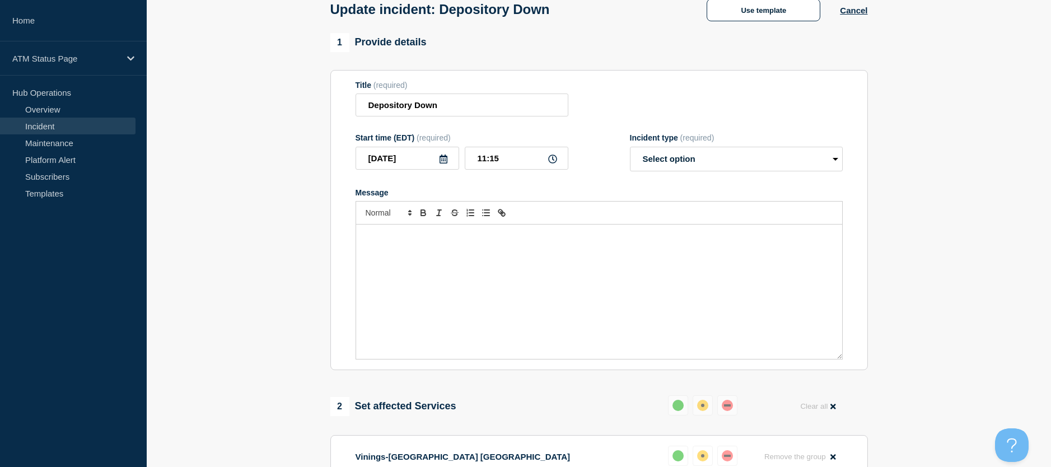
click at [725, 27] on div "Update incident: Depository Down Use template Cancel" at bounding box center [599, 5] width 563 height 55
click at [723, 21] on button "Use template" at bounding box center [764, 10] width 114 height 22
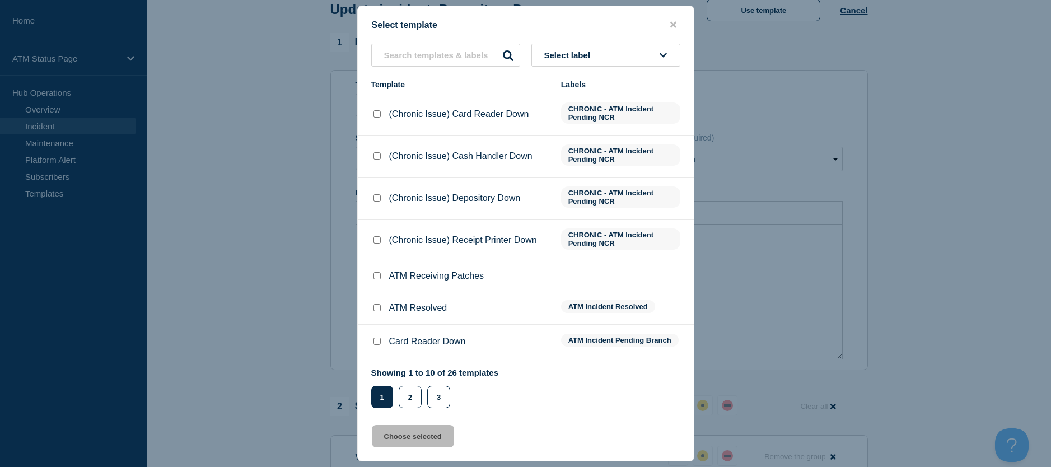
click at [378, 310] on input "ATM Resolved checkbox" at bounding box center [377, 307] width 7 height 7
click at [403, 444] on button "Choose selected" at bounding box center [413, 436] width 82 height 22
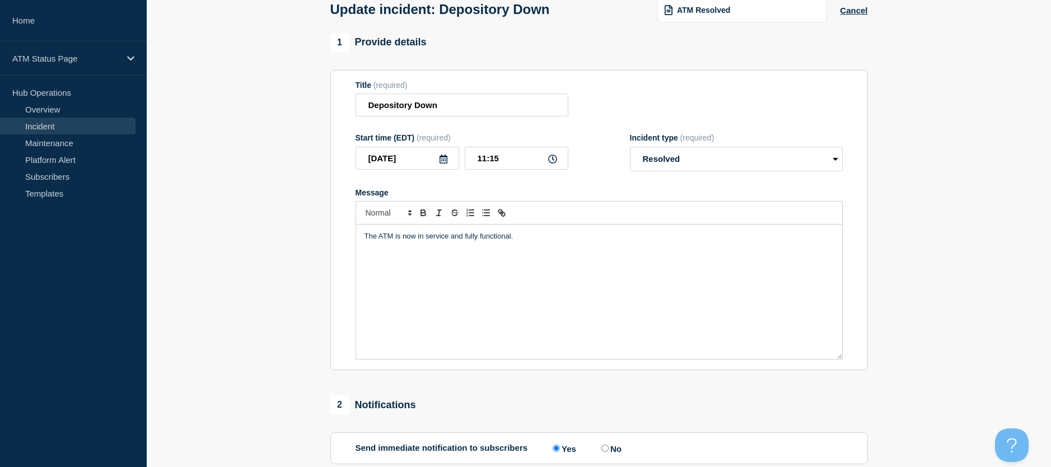
scroll to position [175, 0]
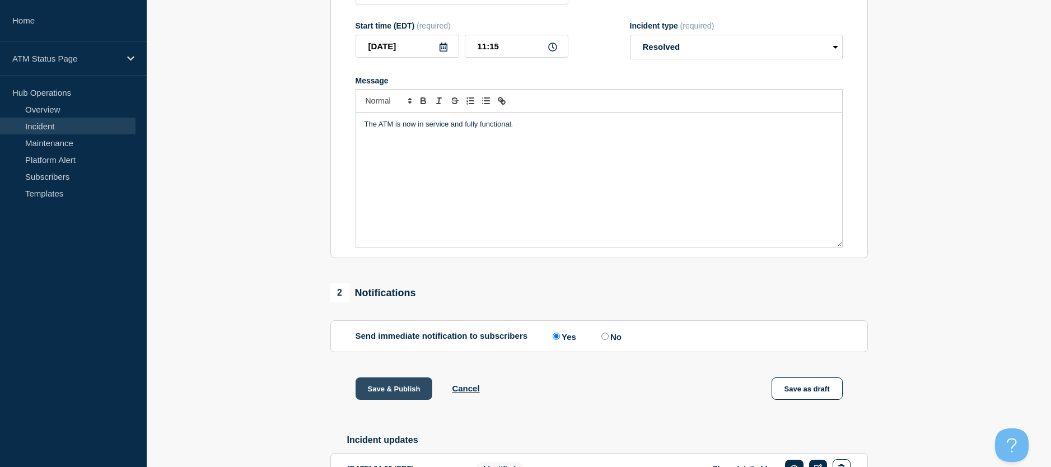
click at [409, 400] on button "Save & Publish" at bounding box center [394, 389] width 77 height 22
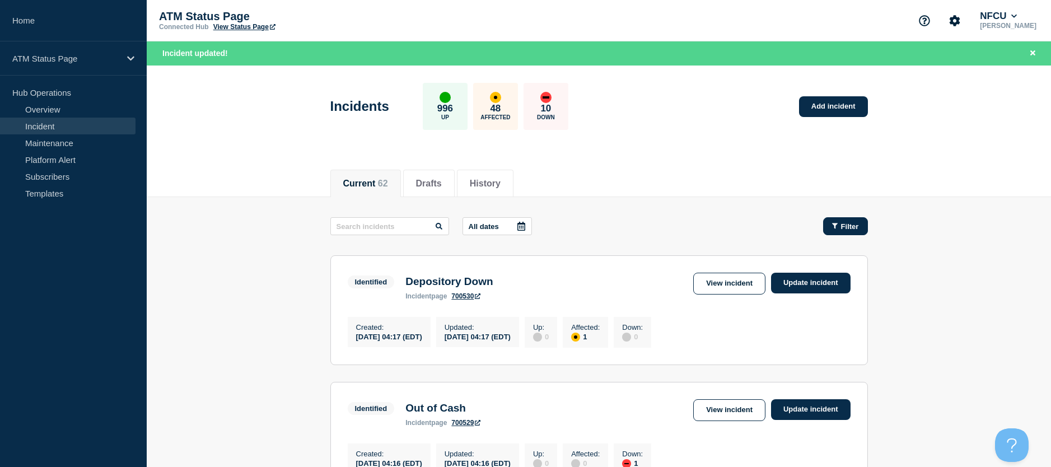
click at [853, 228] on span "Filter" at bounding box center [850, 226] width 18 height 8
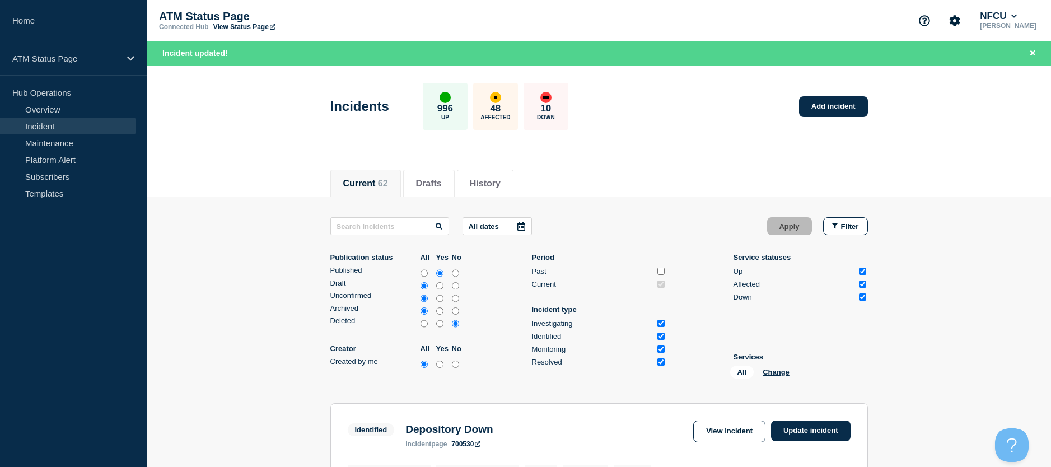
click at [770, 365] on li "Services All Change" at bounding box center [801, 368] width 134 height 30
click at [770, 369] on button "Change" at bounding box center [776, 372] width 27 height 8
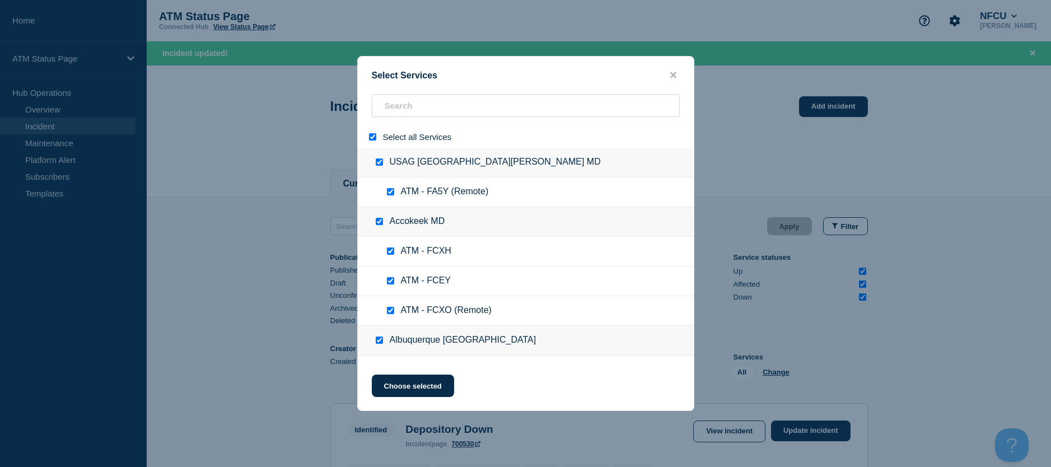
click at [373, 139] on input "select all" at bounding box center [372, 136] width 7 height 7
click at [389, 112] on input "search" at bounding box center [526, 105] width 308 height 23
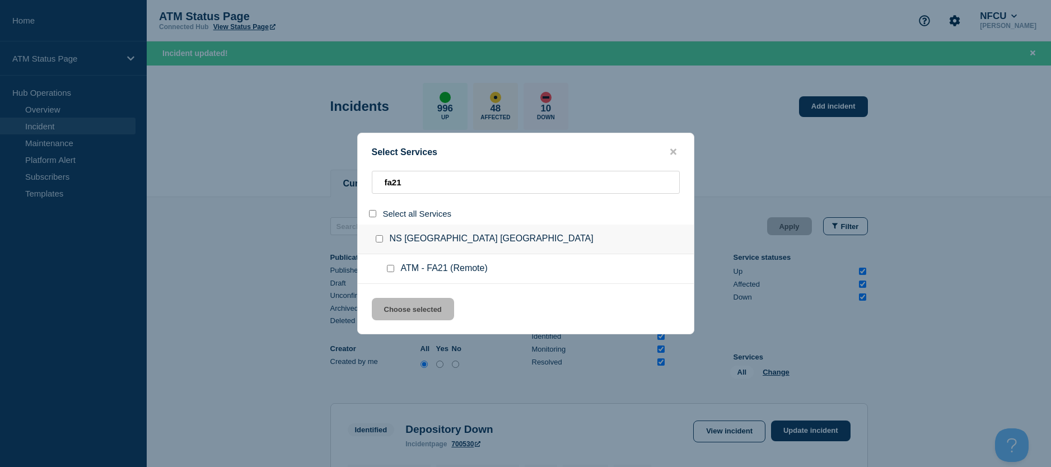
click at [391, 267] on input "service: ATM - FA21 (Remote)" at bounding box center [390, 268] width 7 height 7
click at [394, 301] on button "Choose selected" at bounding box center [413, 309] width 82 height 22
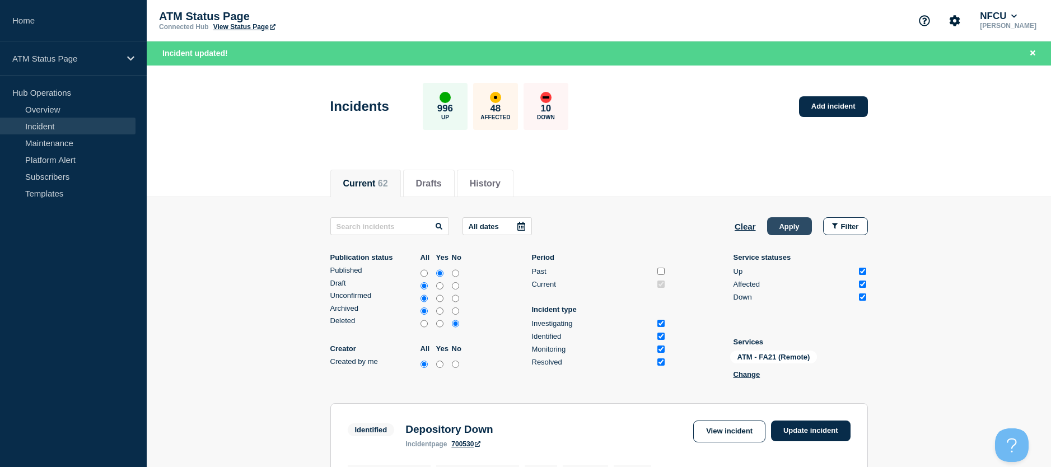
click at [783, 234] on button "Apply" at bounding box center [789, 226] width 45 height 18
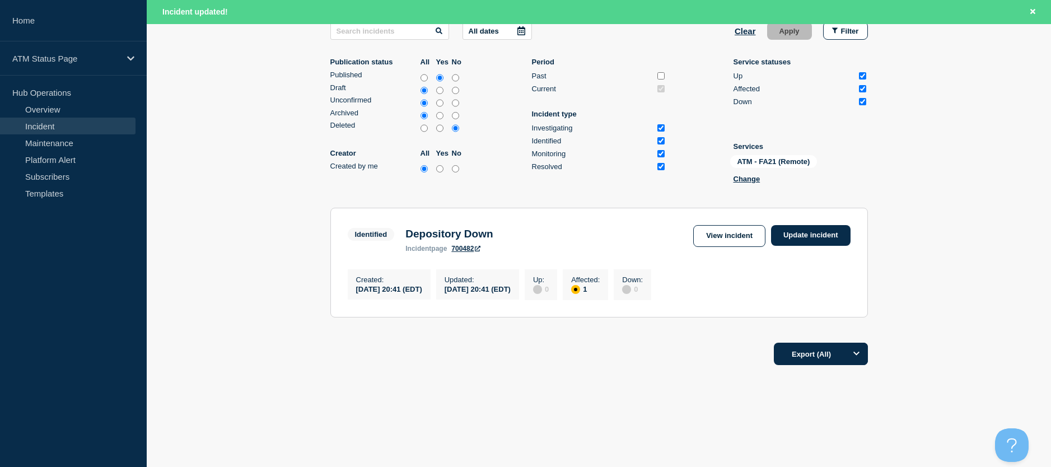
scroll to position [199, 0]
click at [807, 227] on link "Update incident" at bounding box center [811, 235] width 80 height 21
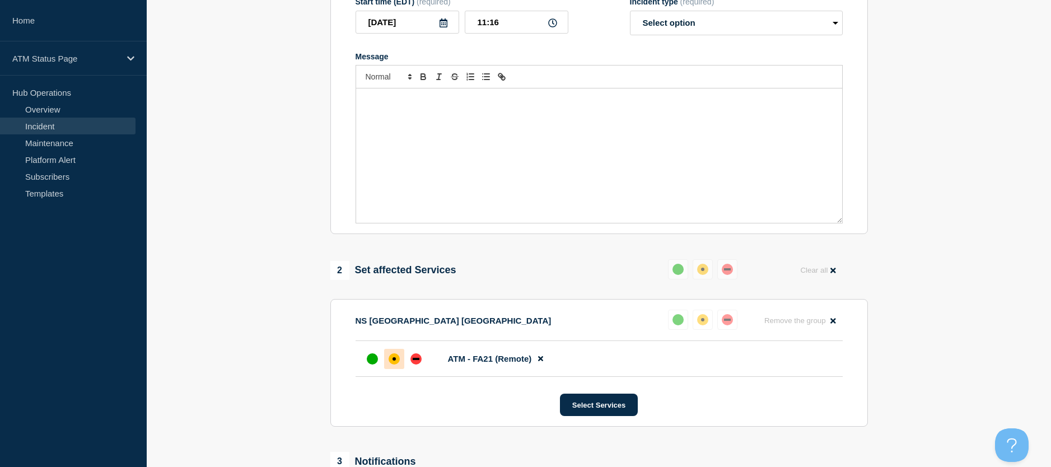
scroll to position [31, 0]
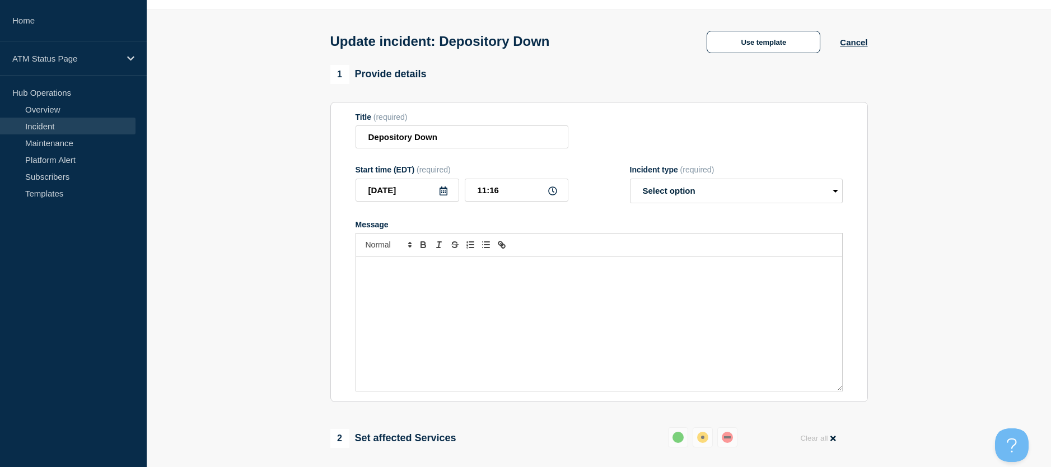
click at [748, 61] on div "Update incident: Depository Down Use template Cancel" at bounding box center [599, 37] width 563 height 55
click at [742, 48] on button "Use template" at bounding box center [764, 42] width 114 height 22
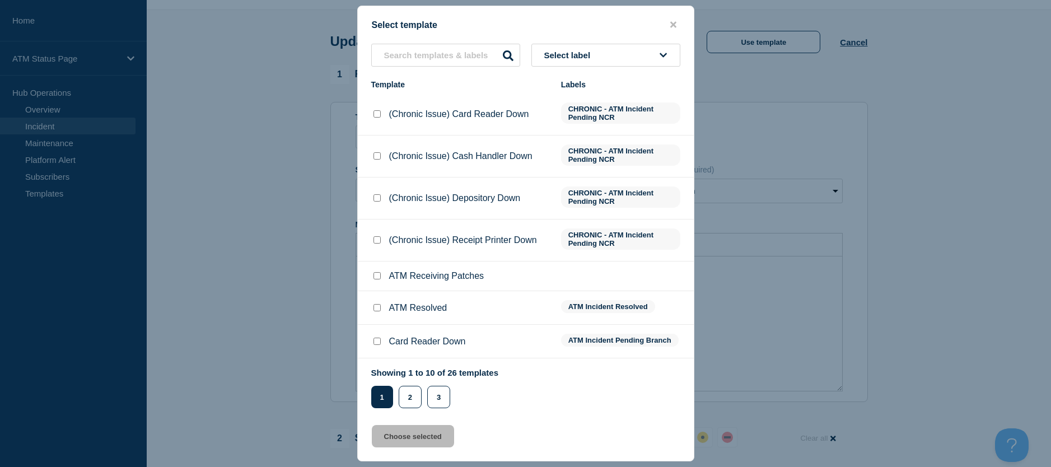
click at [374, 307] on input "ATM Resolved checkbox" at bounding box center [377, 307] width 7 height 7
click at [379, 439] on button "Choose selected" at bounding box center [413, 436] width 82 height 22
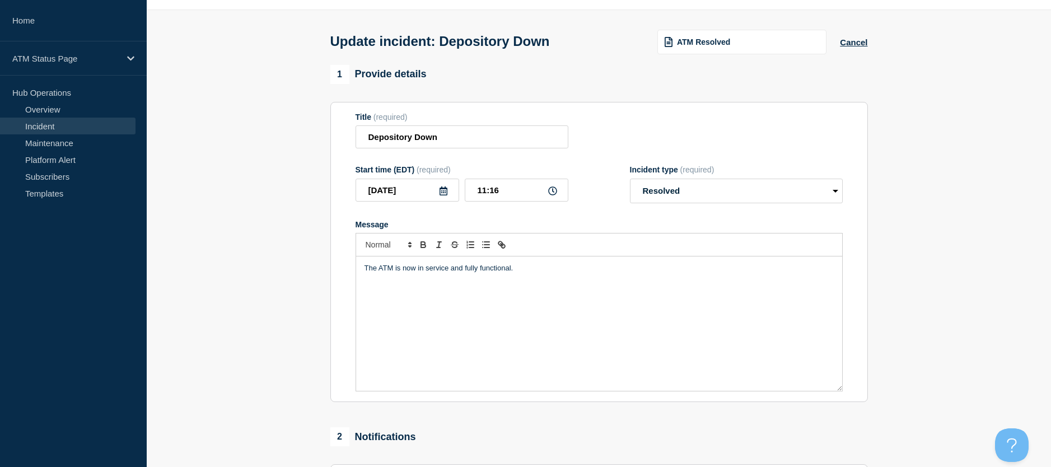
scroll to position [143, 0]
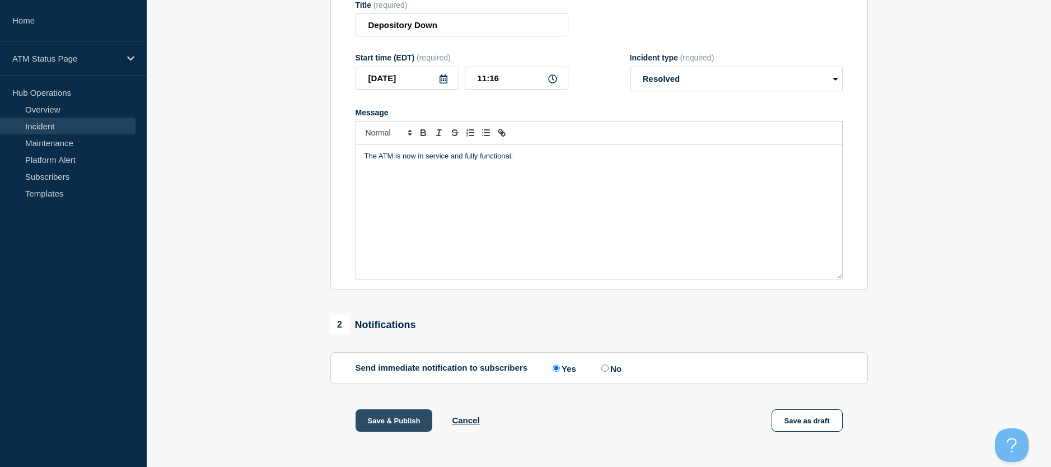
click at [391, 417] on button "Save & Publish" at bounding box center [394, 420] width 77 height 22
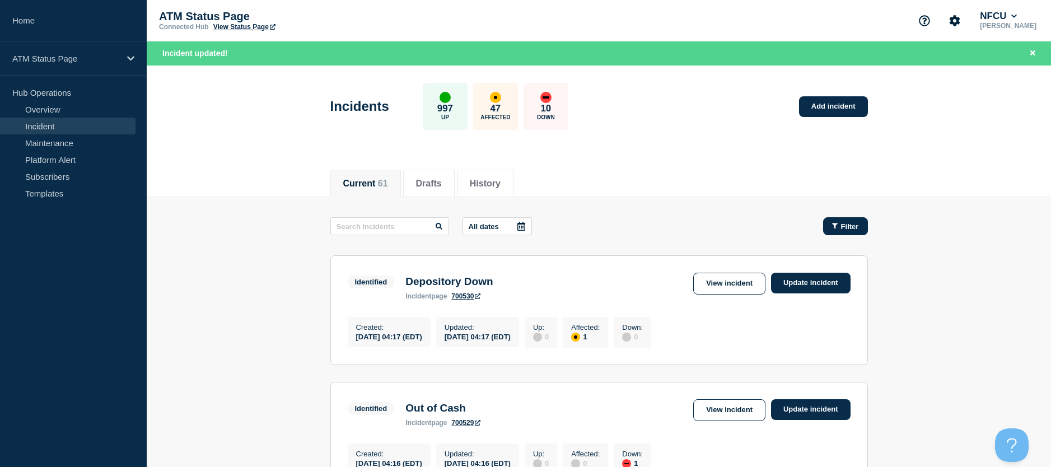
click at [856, 221] on button "Filter" at bounding box center [845, 226] width 45 height 18
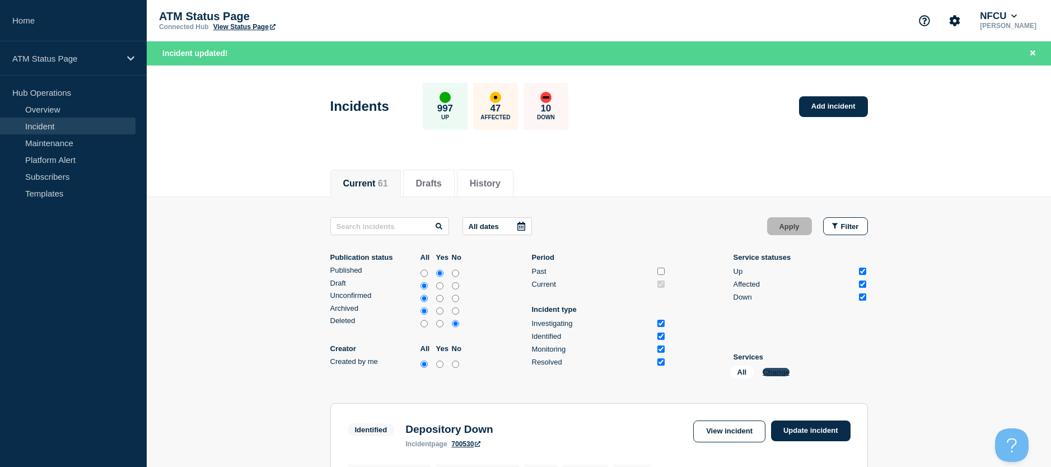
click at [767, 370] on button "Change" at bounding box center [776, 372] width 27 height 8
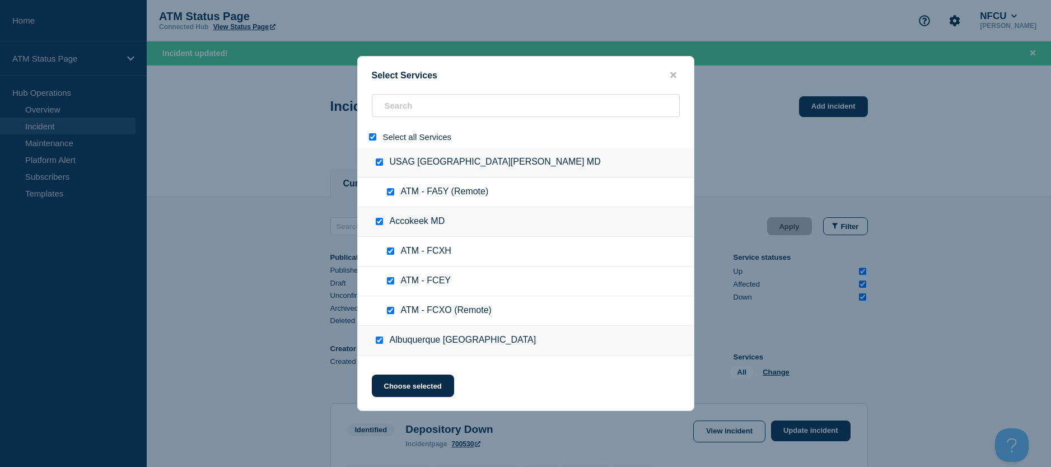
click at [374, 138] on input "select all" at bounding box center [372, 136] width 7 height 7
checkbox input "false"
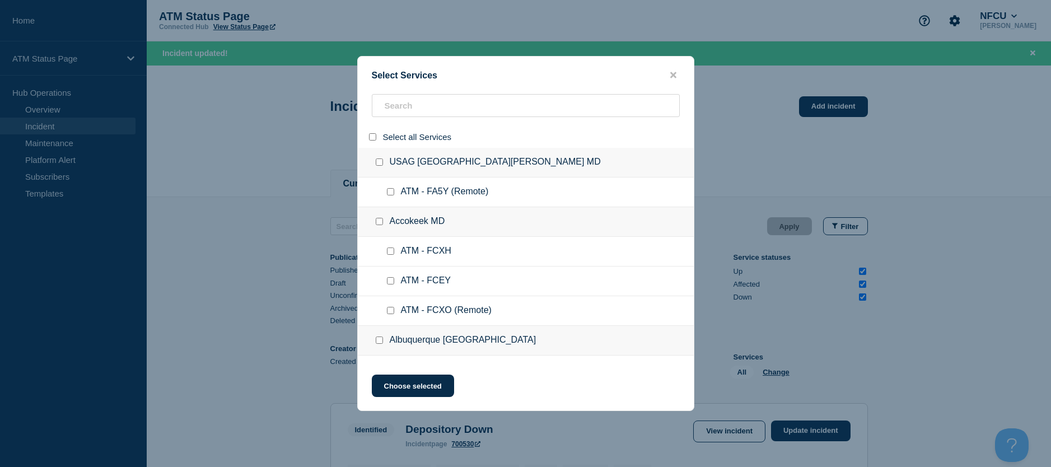
checkbox input "false"
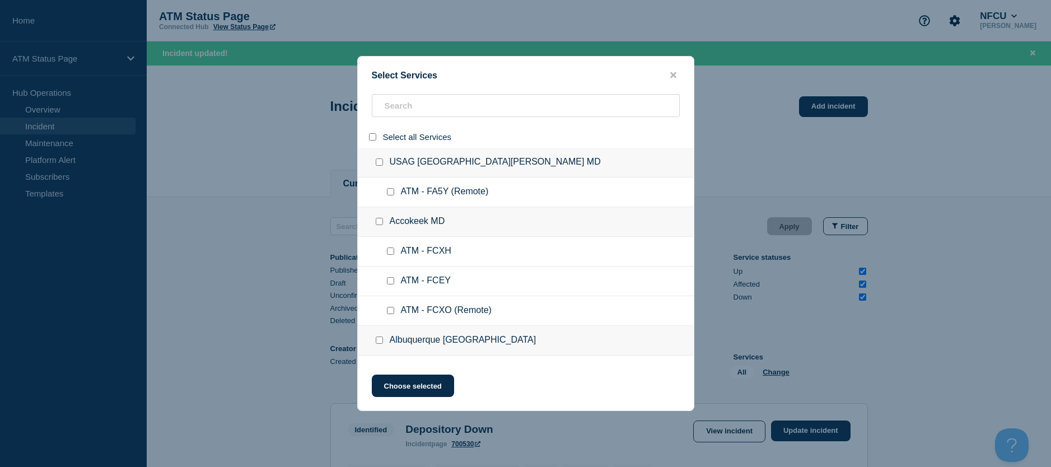
checkbox input "false"
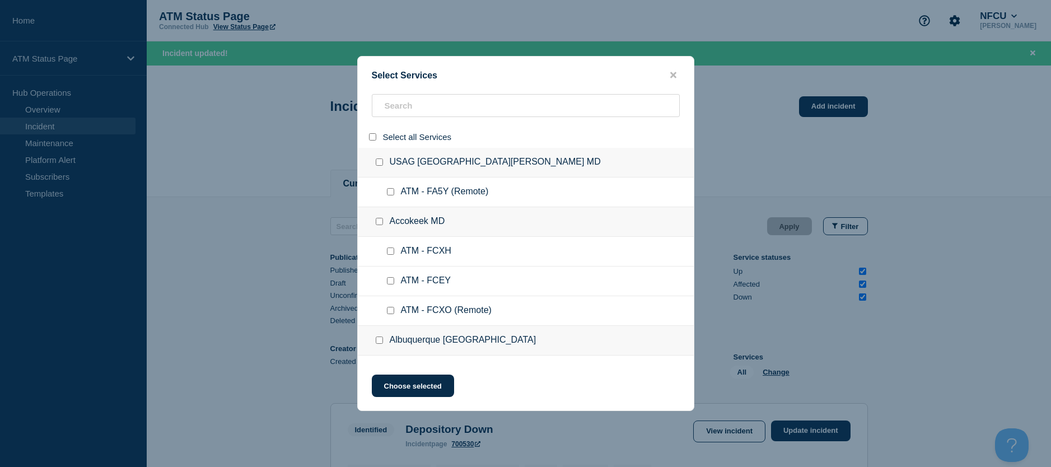
checkbox input "false"
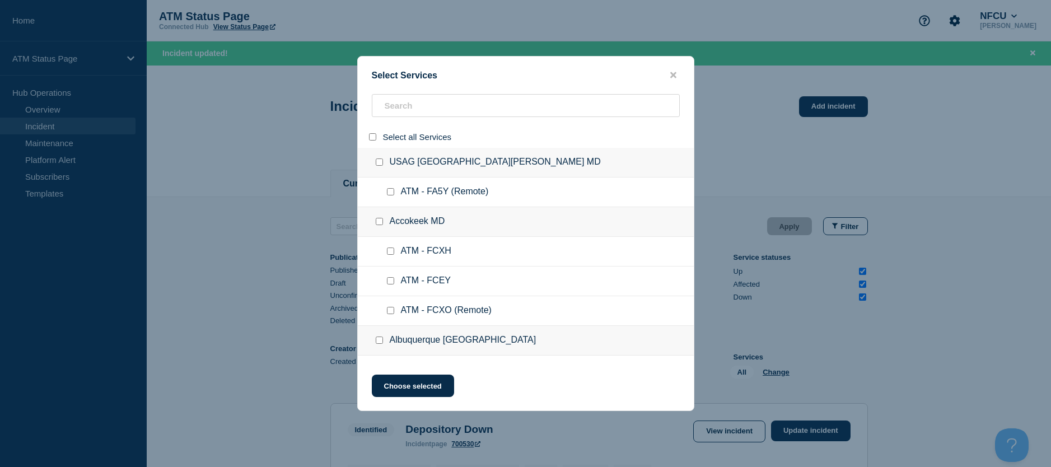
checkbox input "false"
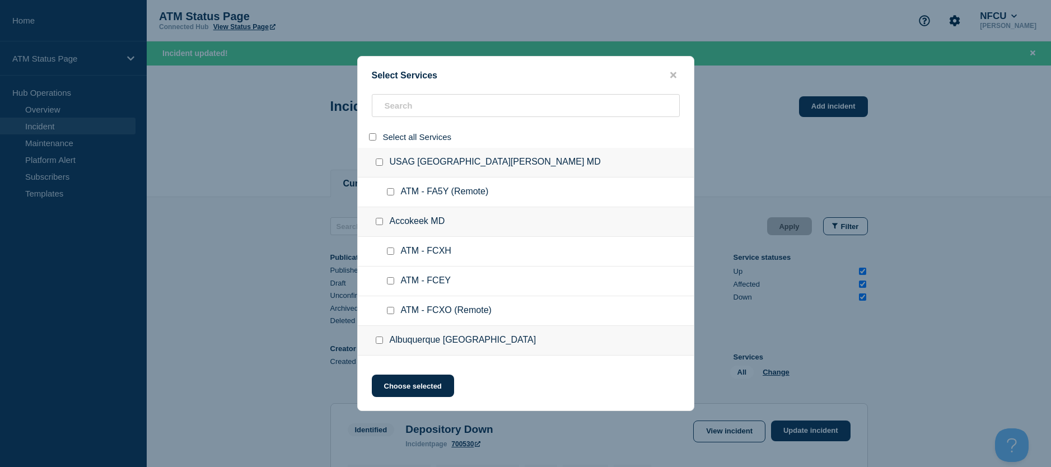
checkbox input "false"
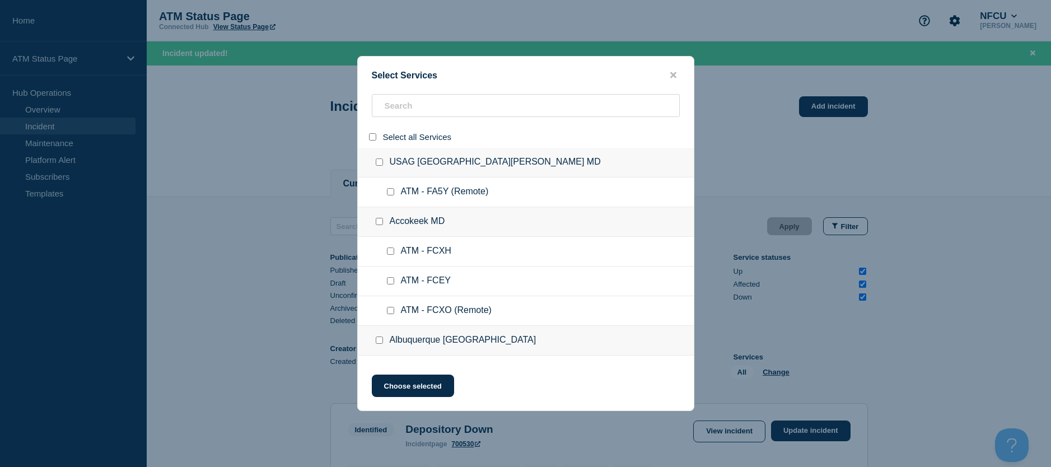
checkbox input "false"
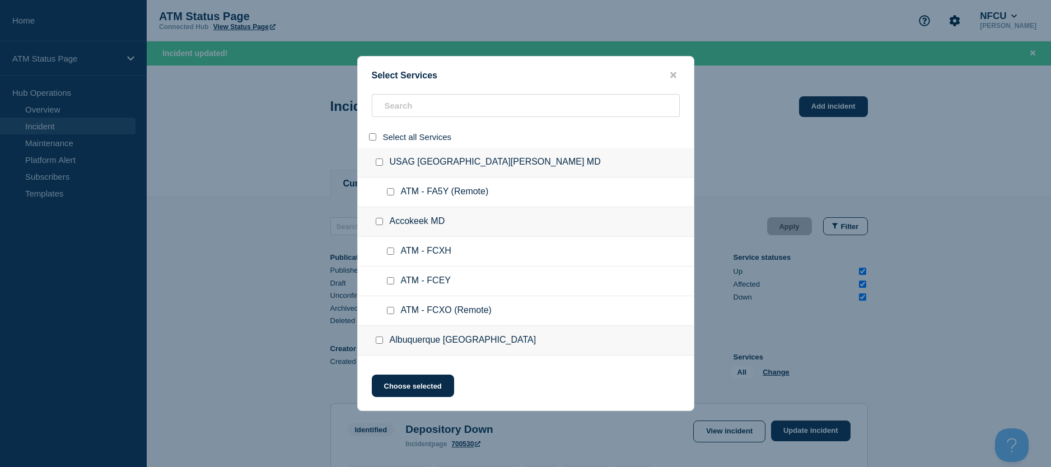
checkbox input "false"
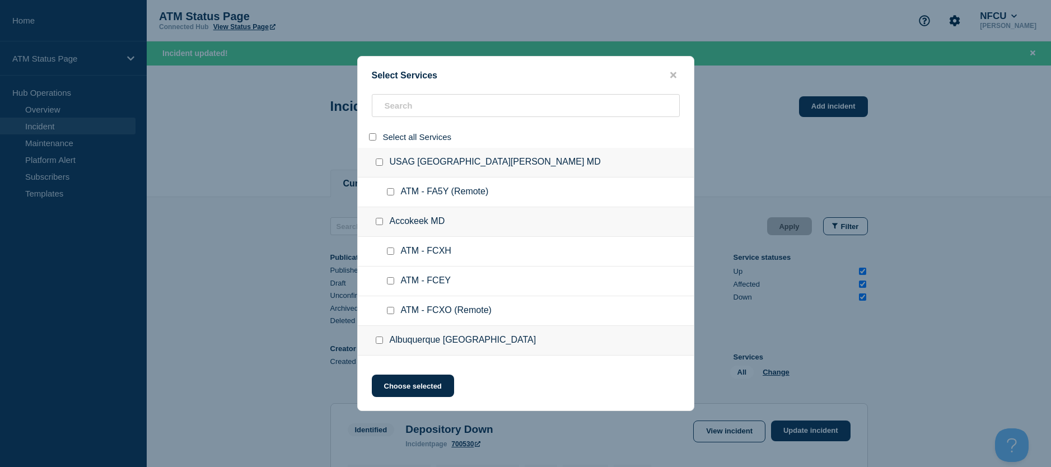
checkbox input "false"
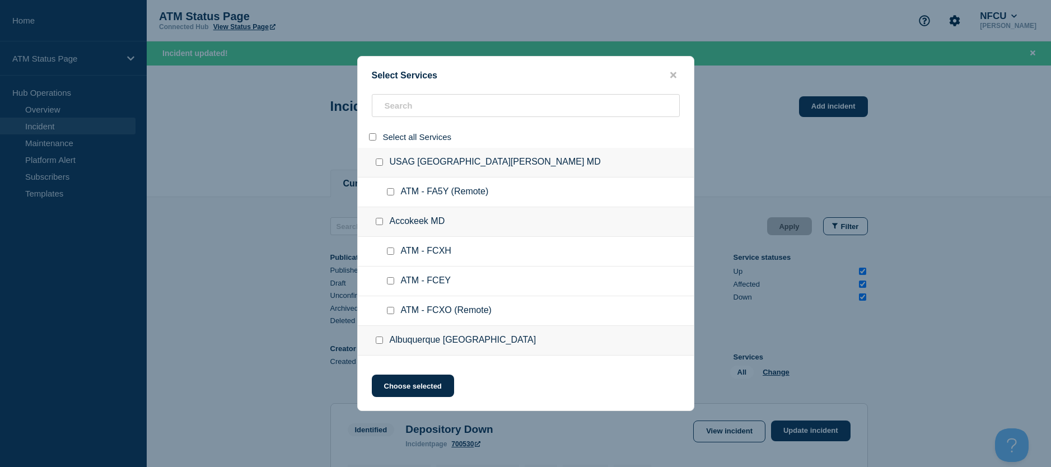
checkbox input "false"
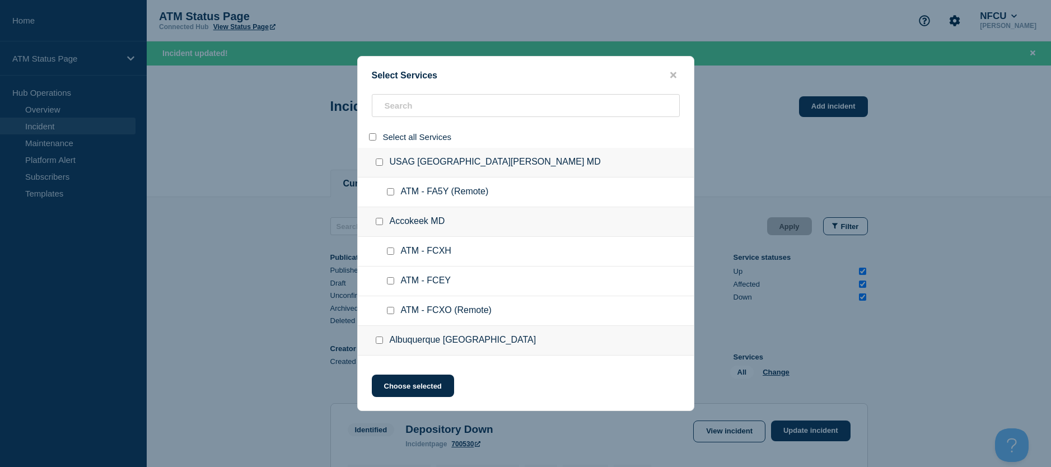
checkbox input "false"
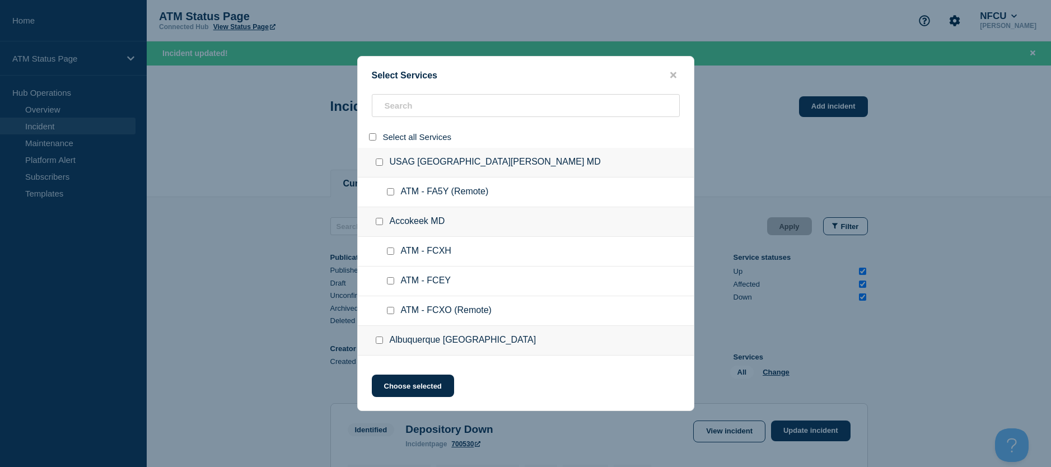
checkbox input "false"
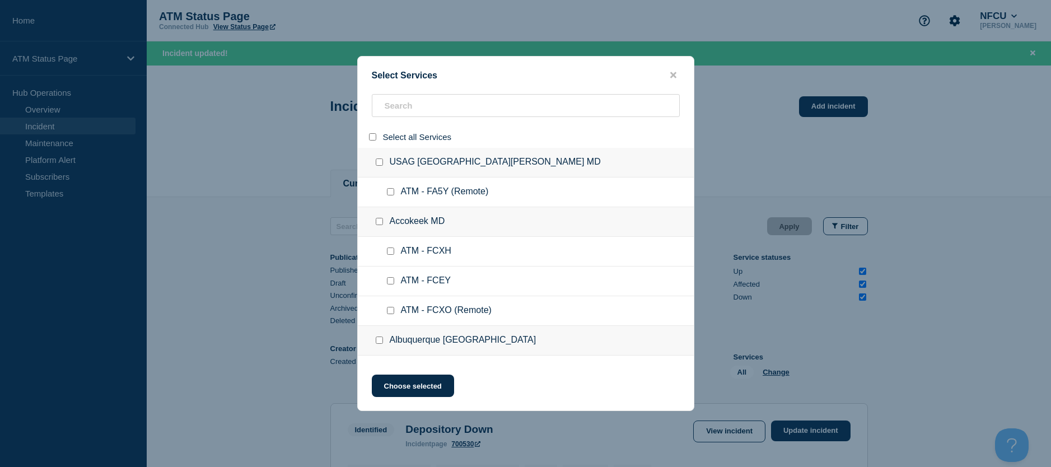
checkbox input "false"
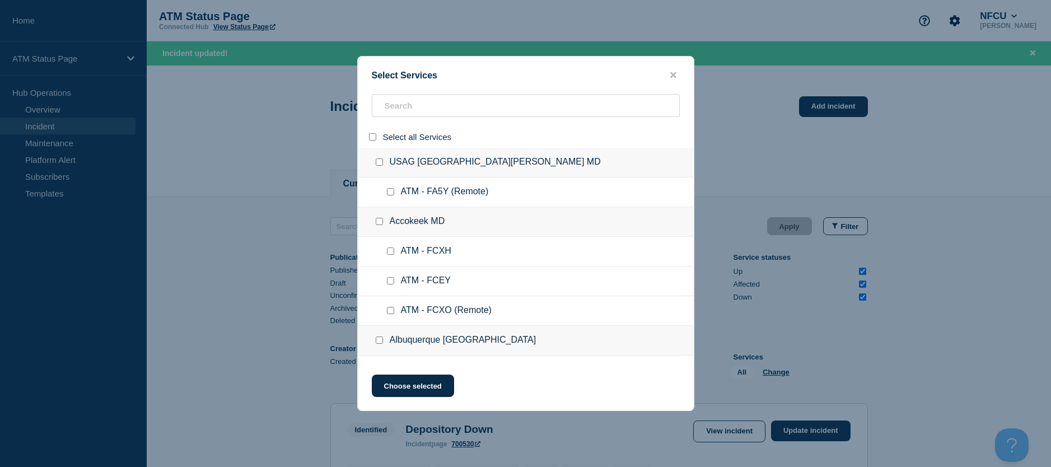
checkbox input "false"
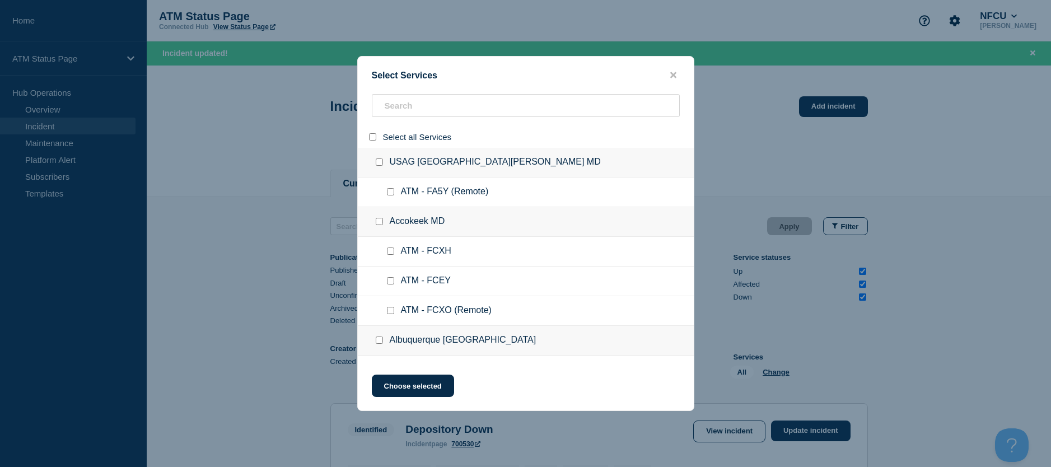
checkbox input "false"
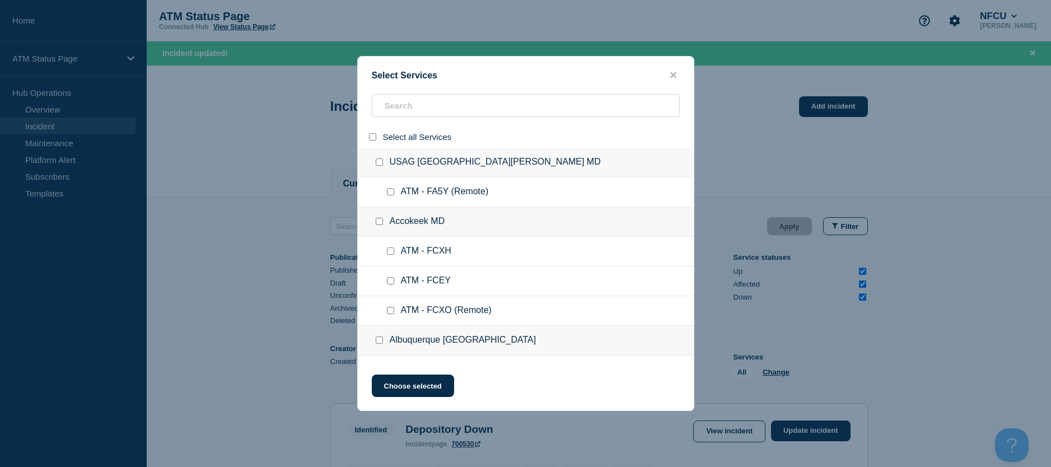
checkbox input "false"
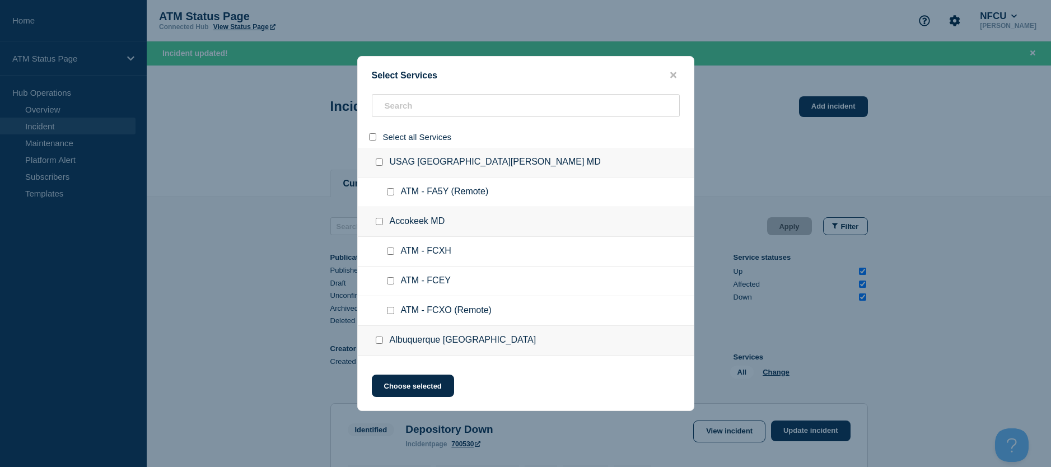
checkbox input "false"
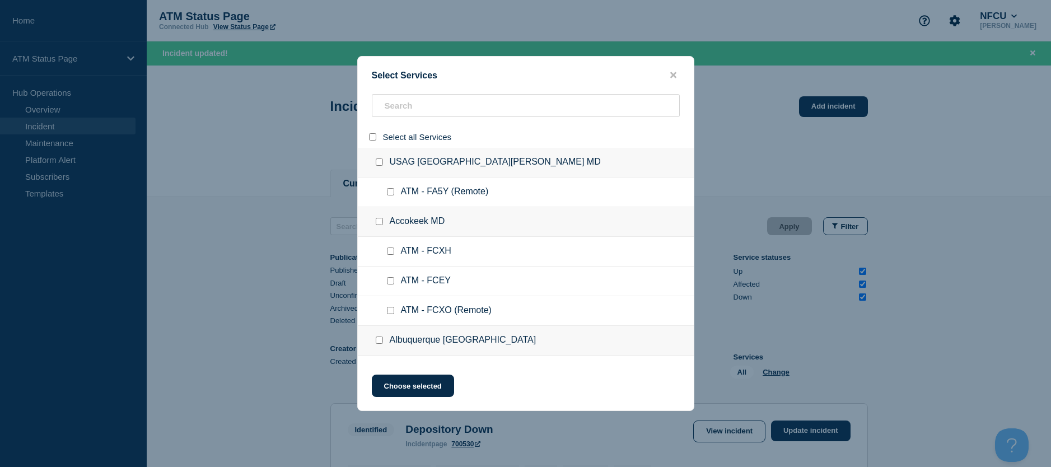
checkbox input "false"
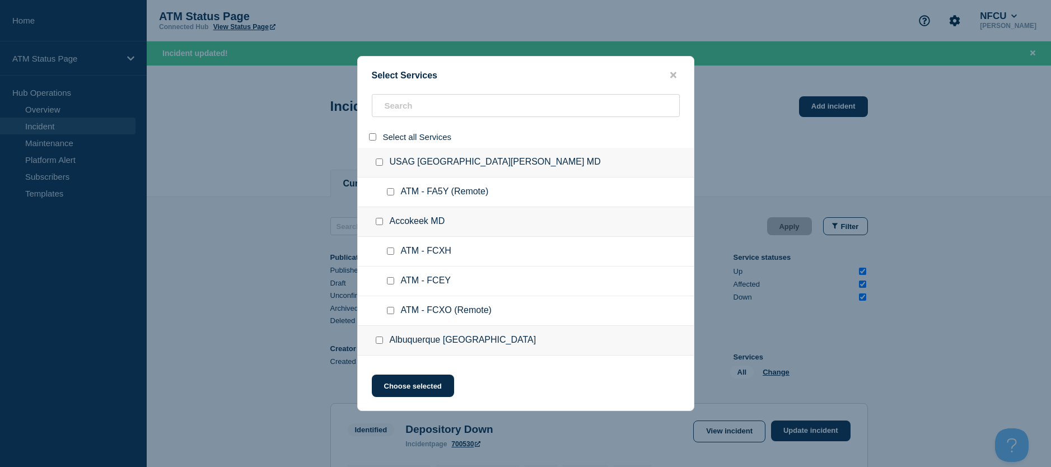
checkbox input "false"
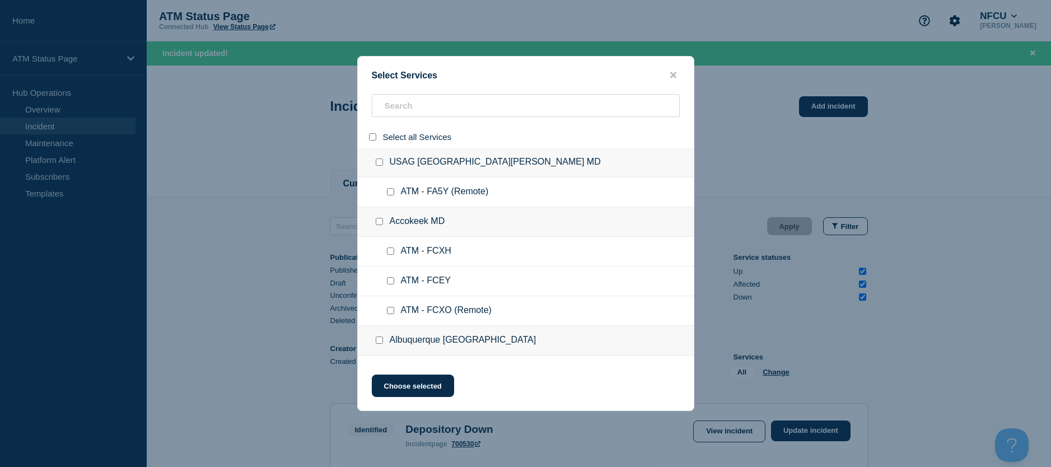
checkbox input "false"
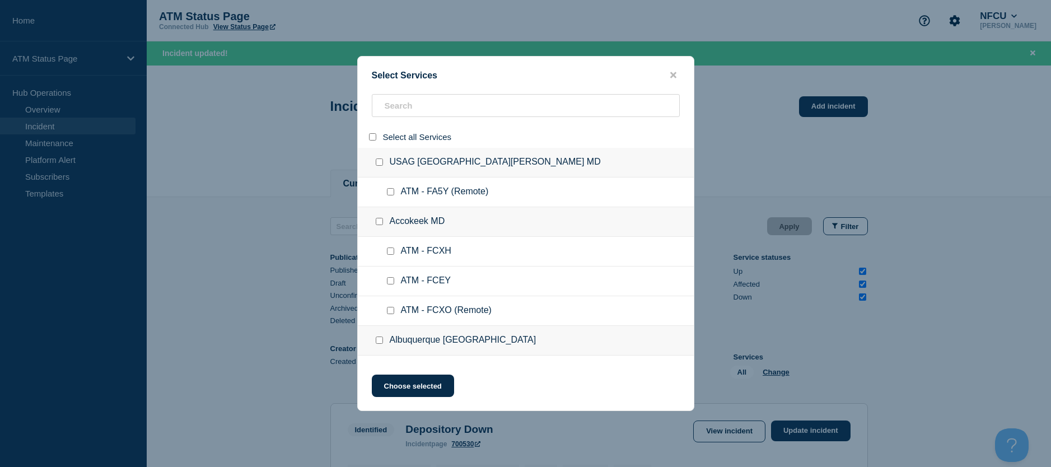
checkbox input "false"
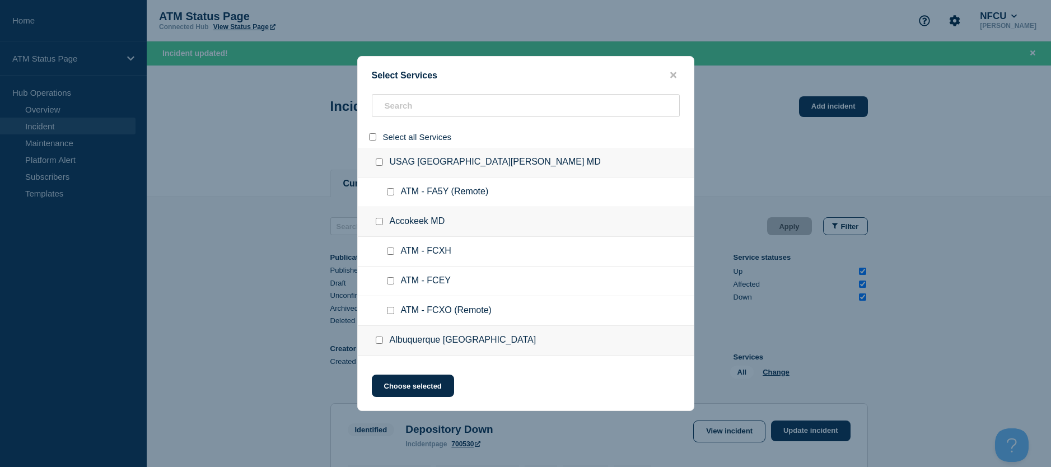
checkbox input "false"
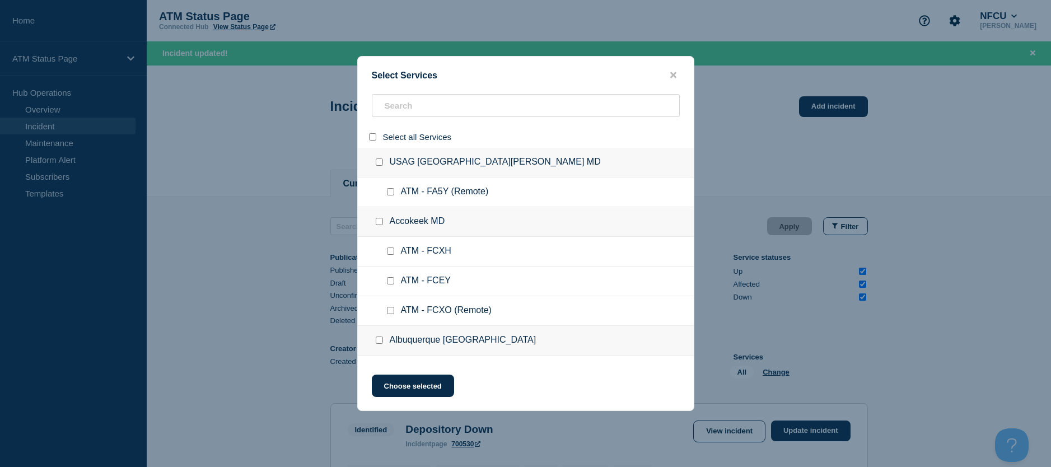
checkbox input "false"
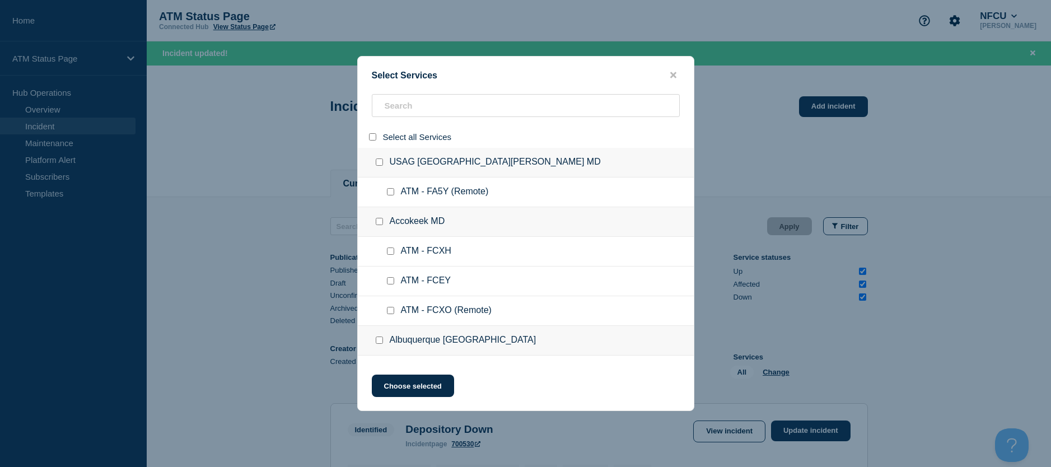
checkbox input "false"
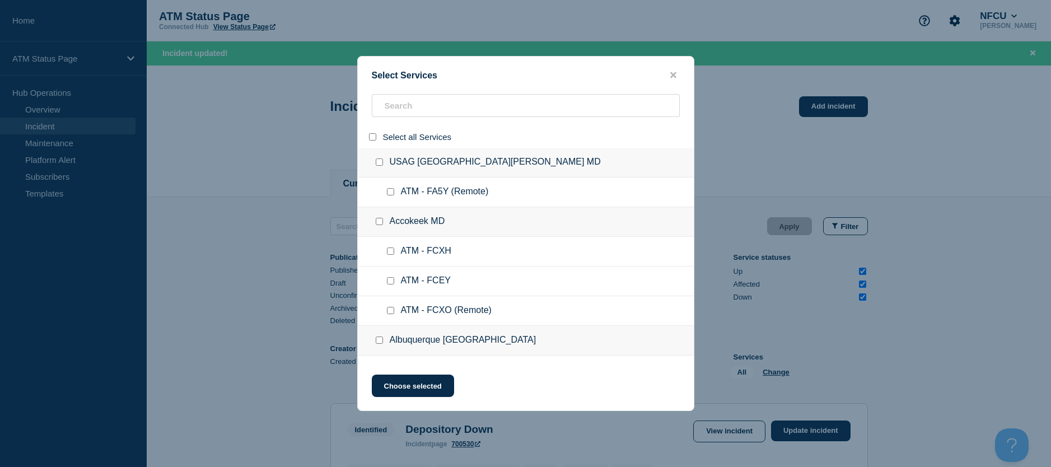
checkbox input "false"
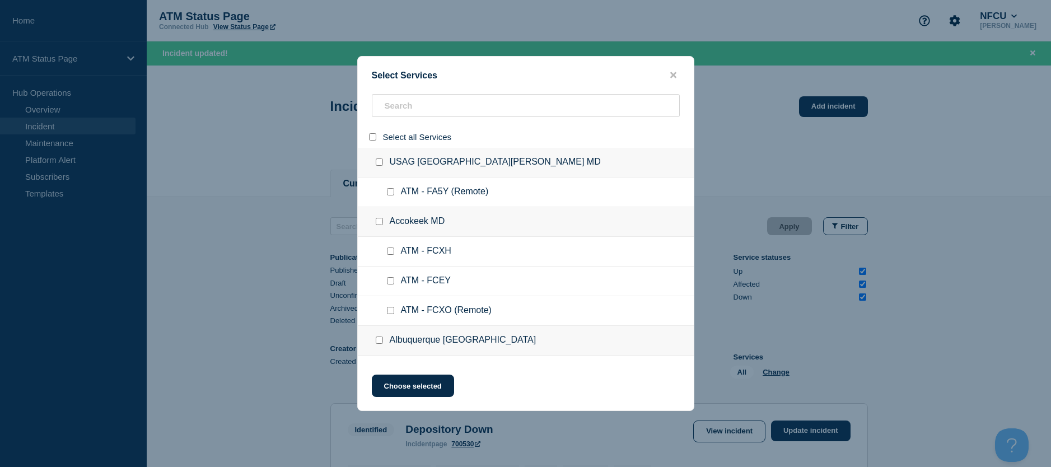
checkbox input "false"
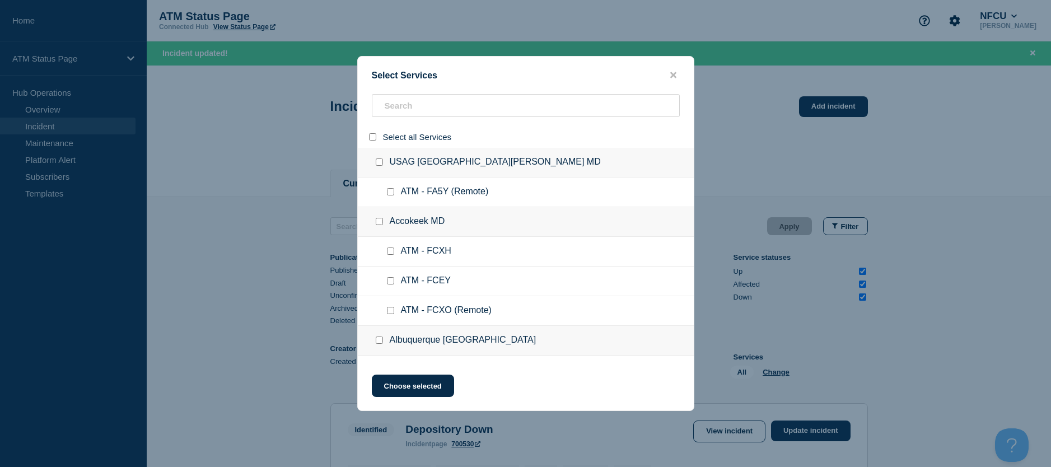
checkbox input "false"
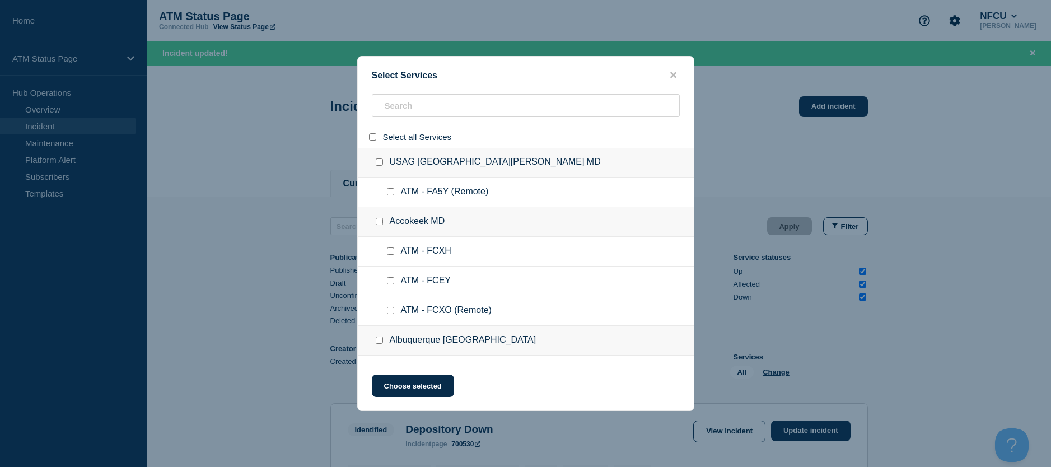
checkbox input "false"
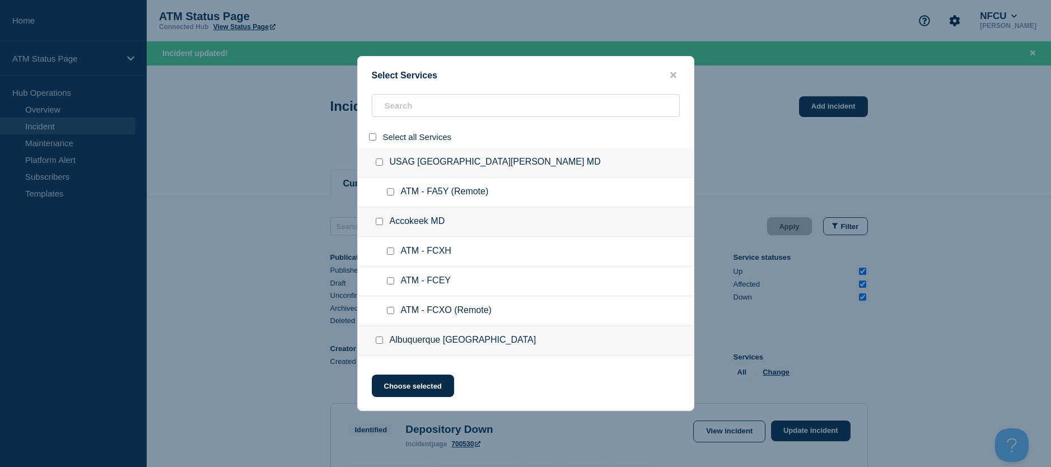
checkbox input "false"
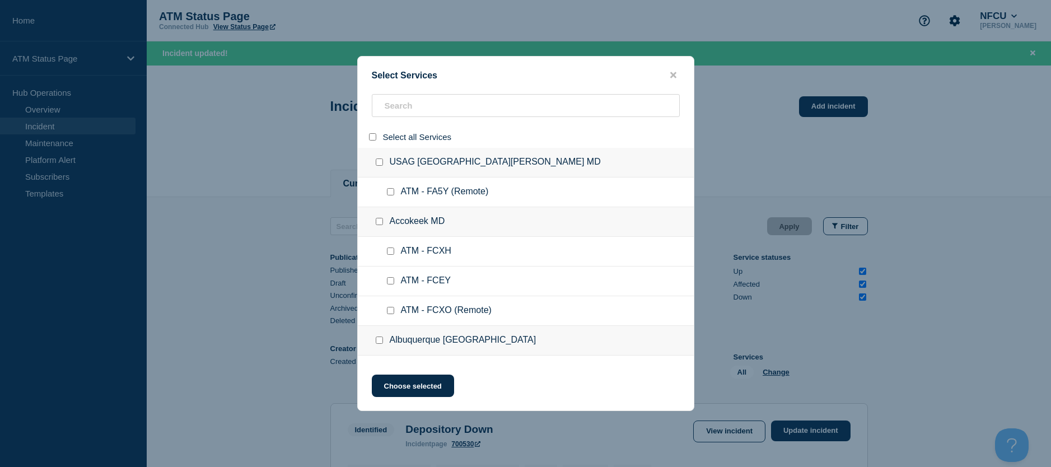
checkbox input "false"
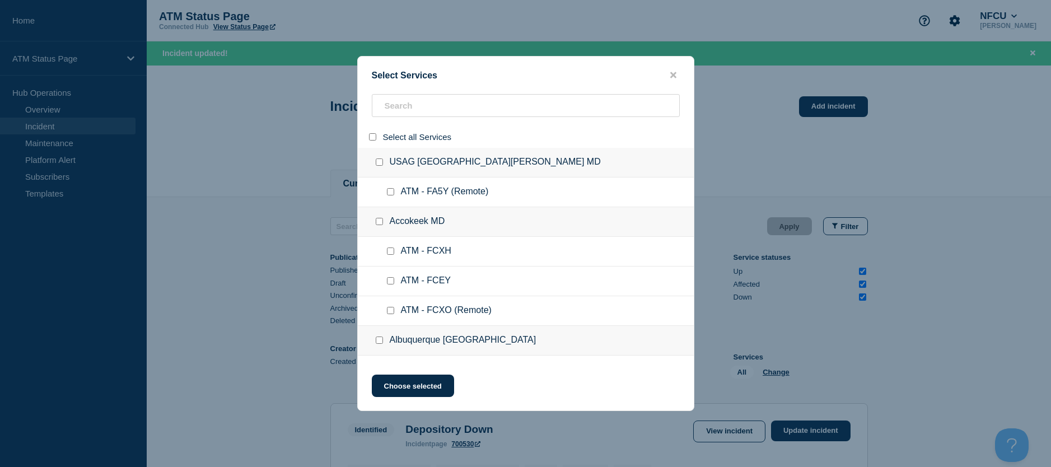
checkbox input "false"
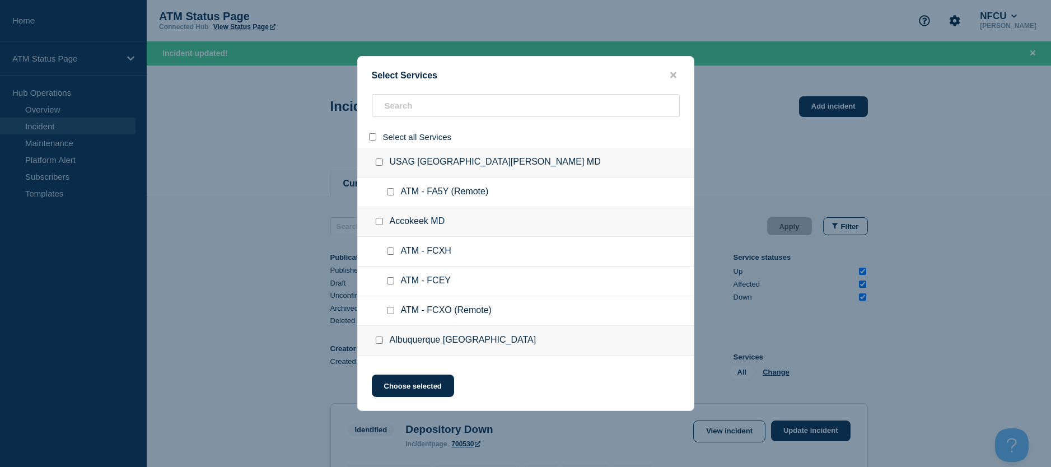
checkbox input "false"
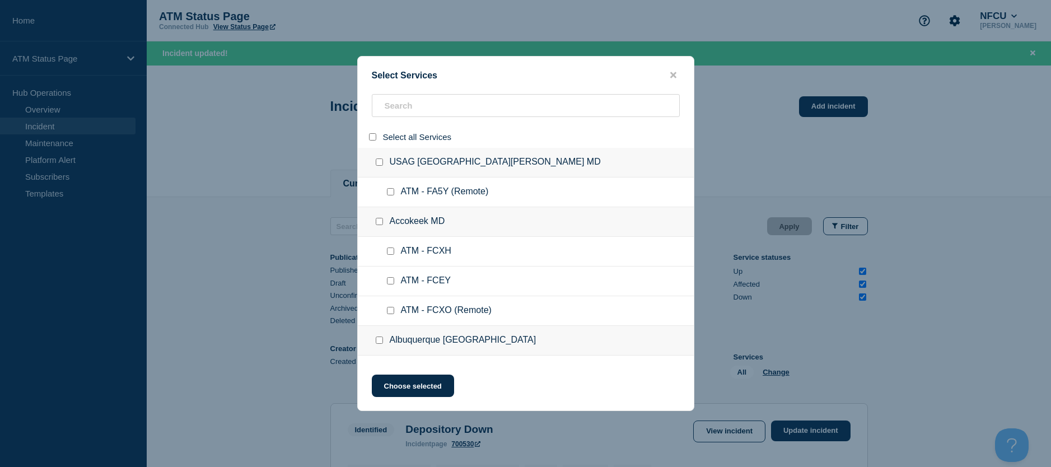
checkbox input "false"
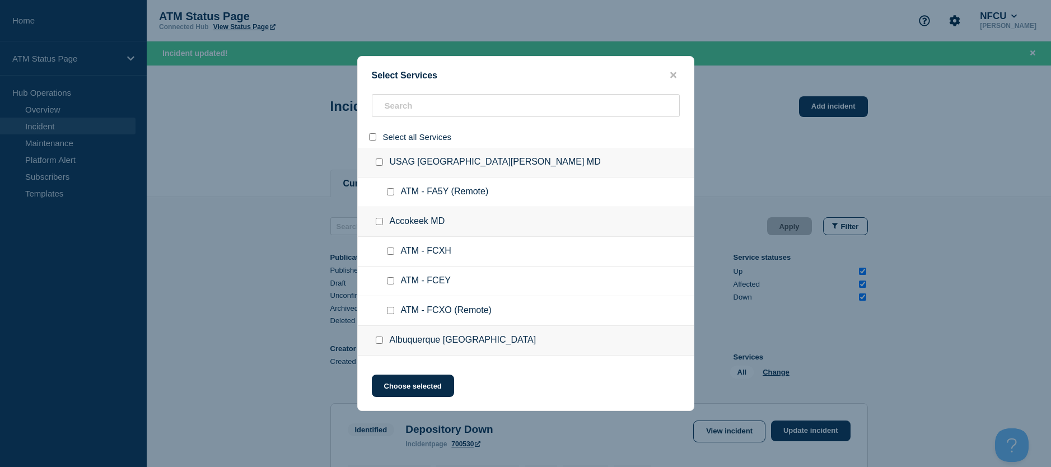
checkbox input "false"
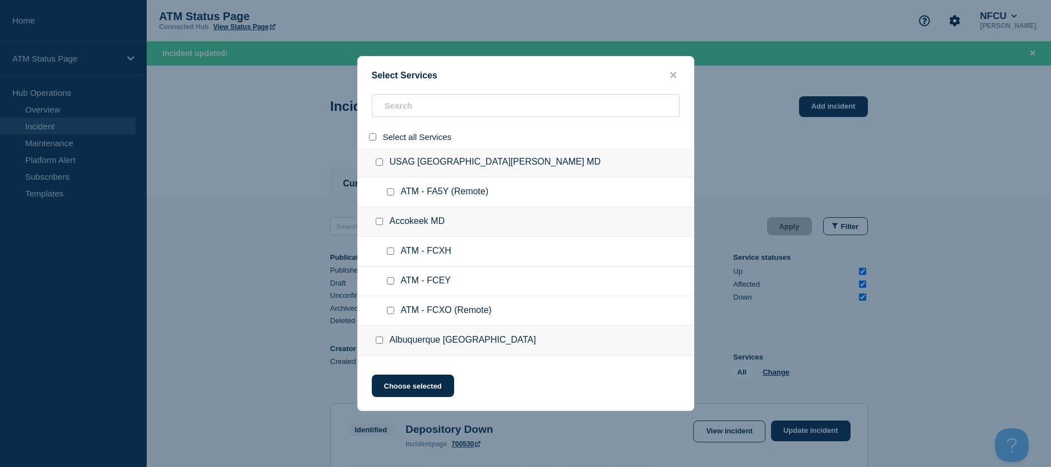
checkbox input "false"
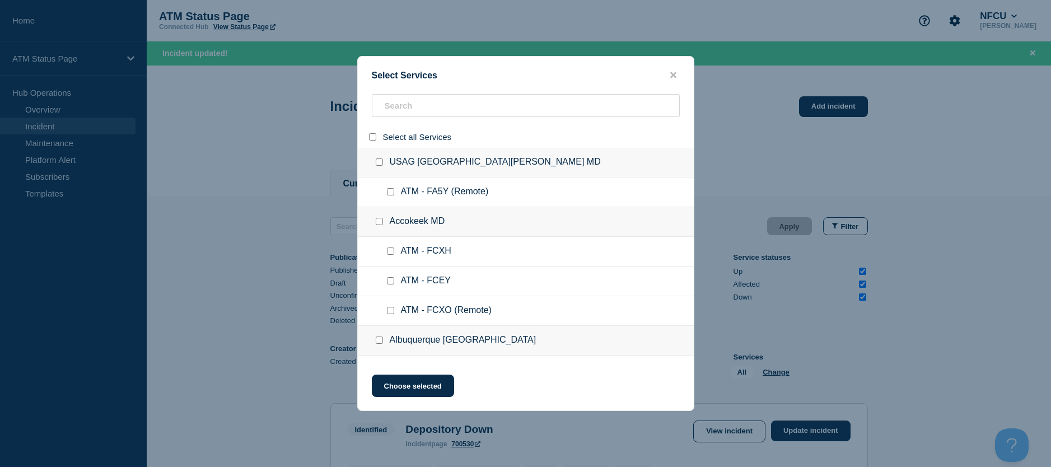
checkbox input "false"
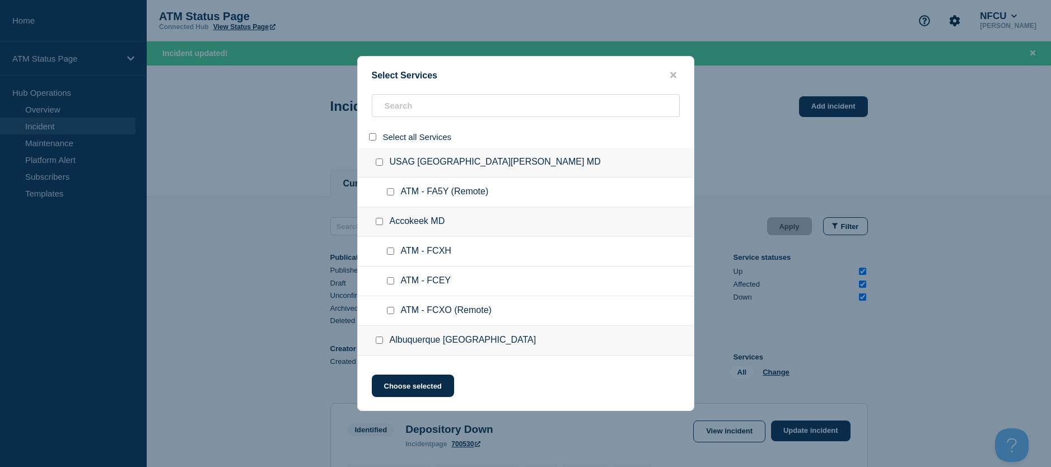
checkbox input "false"
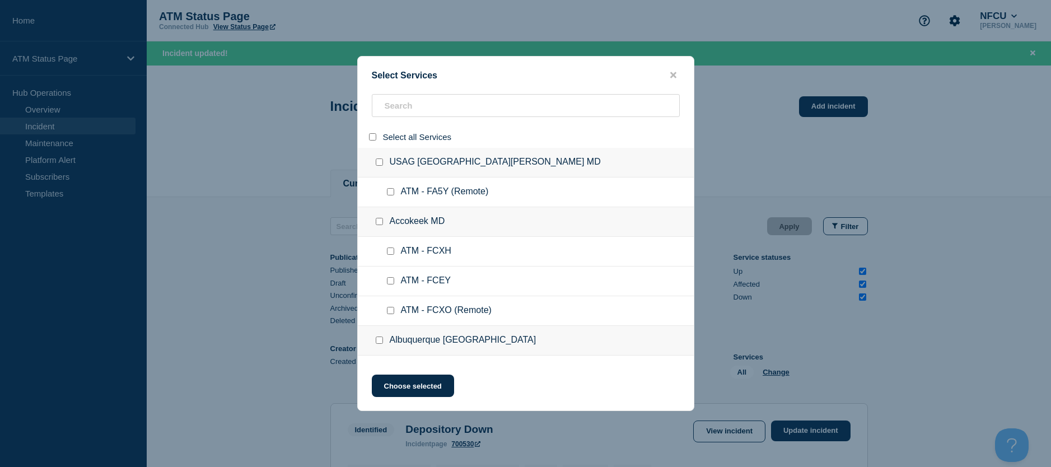
checkbox input "false"
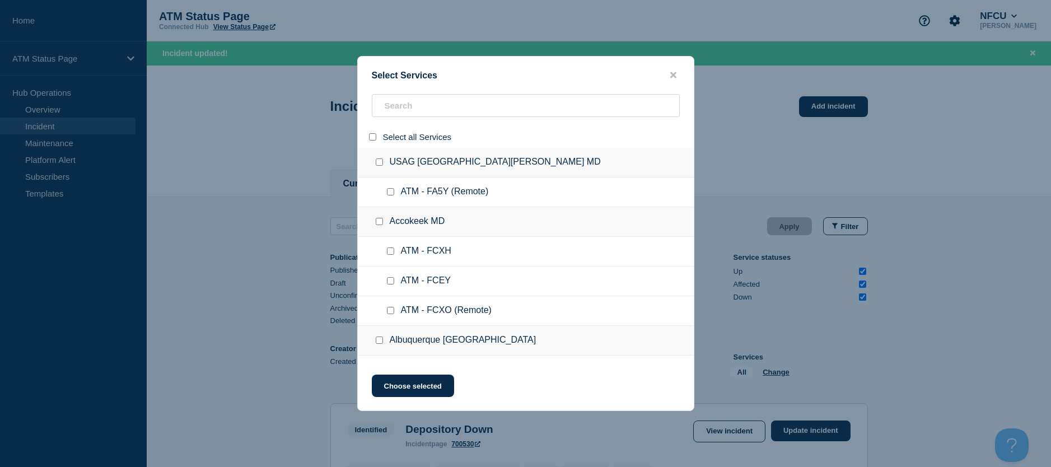
checkbox input "false"
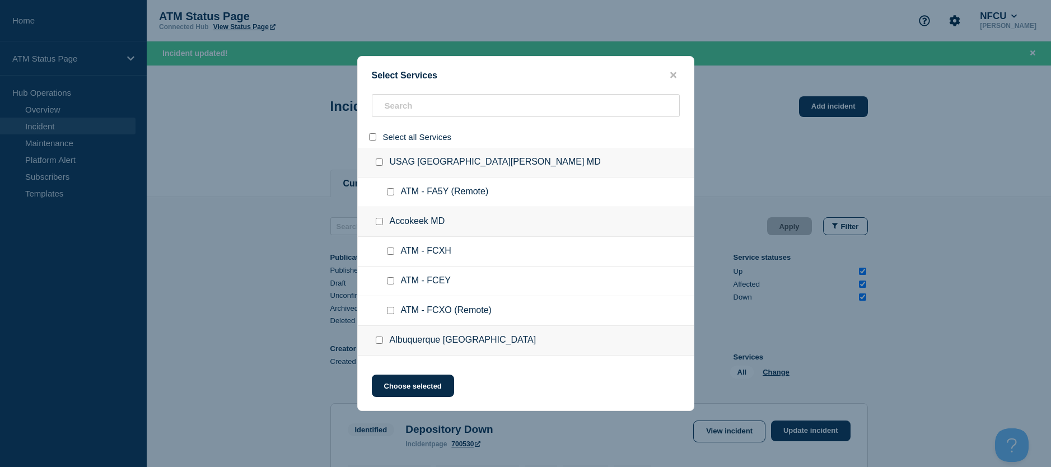
checkbox input "false"
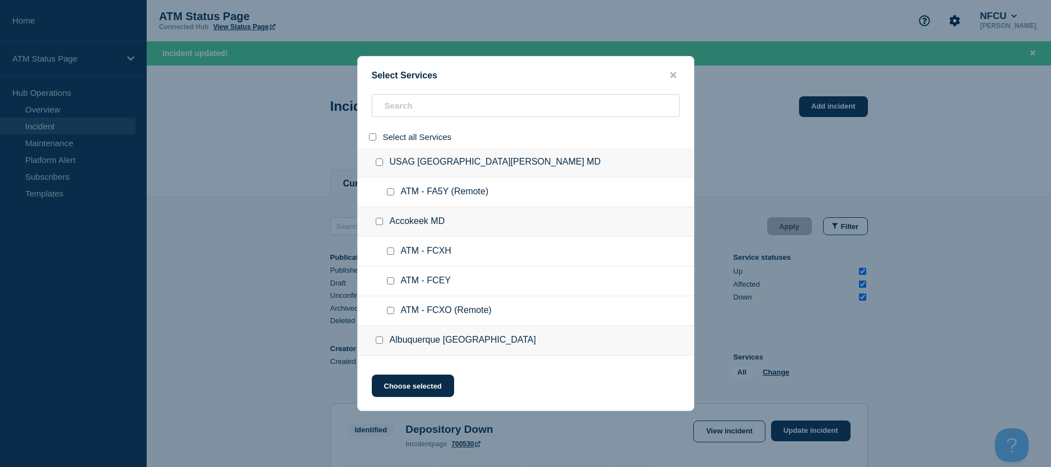
checkbox input "false"
click at [394, 111] on input "search" at bounding box center [526, 105] width 308 height 23
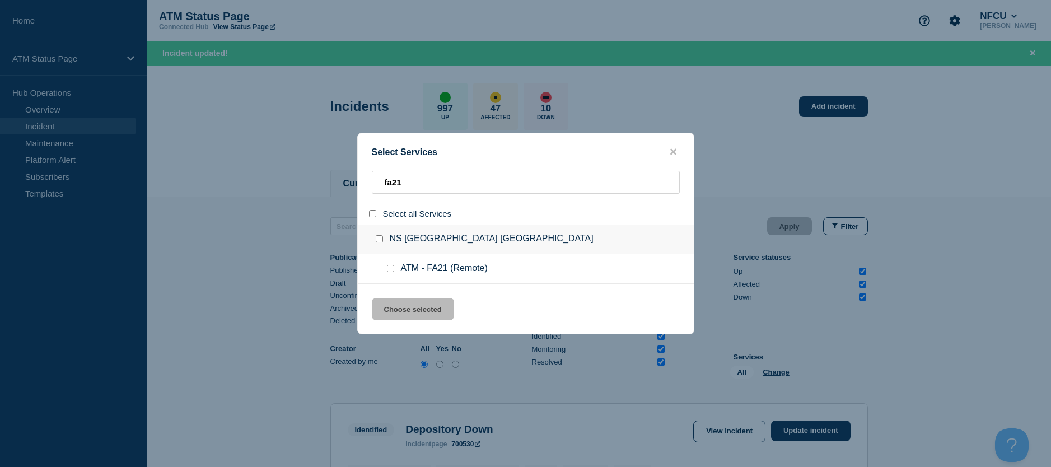
click at [394, 264] on ul "ATM - FA21 (Remote)" at bounding box center [526, 269] width 336 height 30
drag, startPoint x: 394, startPoint y: 264, endPoint x: 388, endPoint y: 269, distance: 7.5
click at [388, 269] on input "service: ATM - FA21 (Remote)" at bounding box center [390, 268] width 7 height 7
click at [394, 304] on button "Choose selected" at bounding box center [413, 309] width 82 height 22
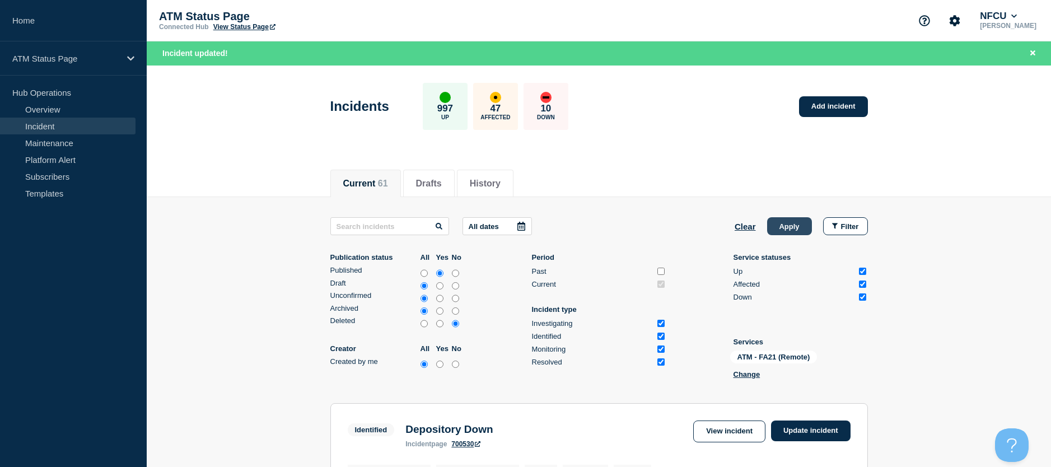
click at [786, 225] on button "Apply" at bounding box center [789, 226] width 45 height 18
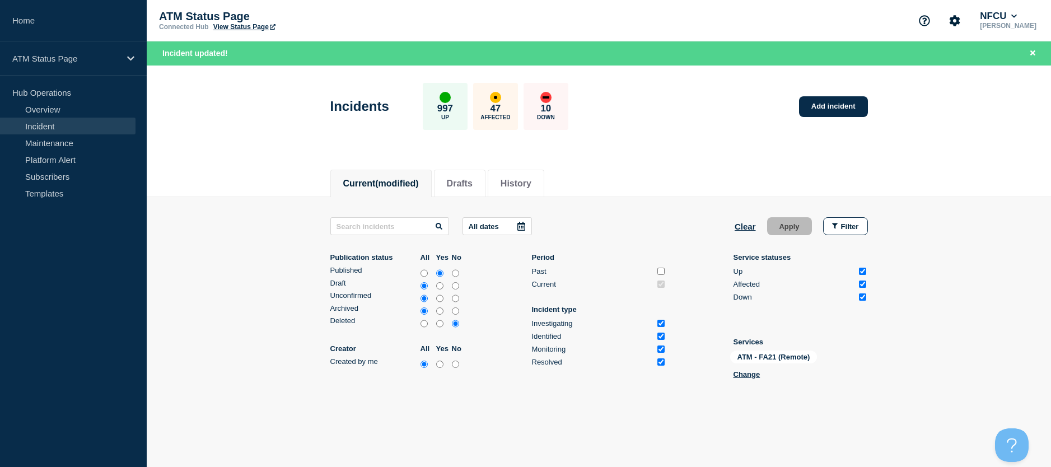
scroll to position [46, 0]
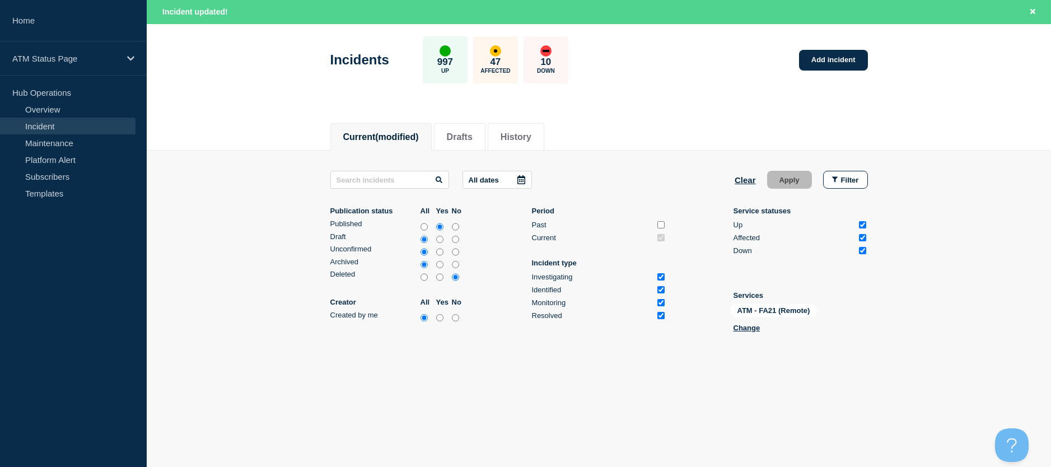
click at [753, 335] on div "ATM - FA21 (Remote) Change" at bounding box center [786, 320] width 112 height 32
click at [748, 331] on button "Change" at bounding box center [747, 328] width 27 height 8
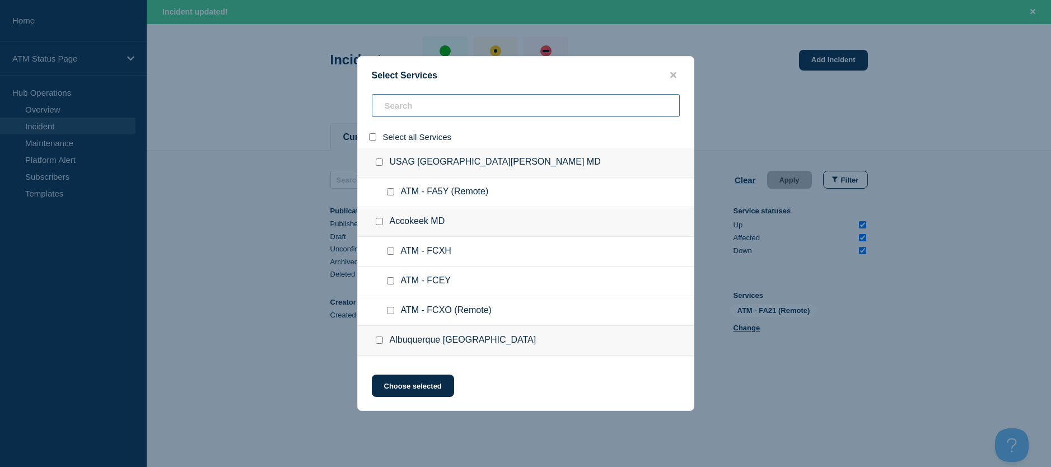
click at [392, 116] on input "search" at bounding box center [526, 105] width 308 height 23
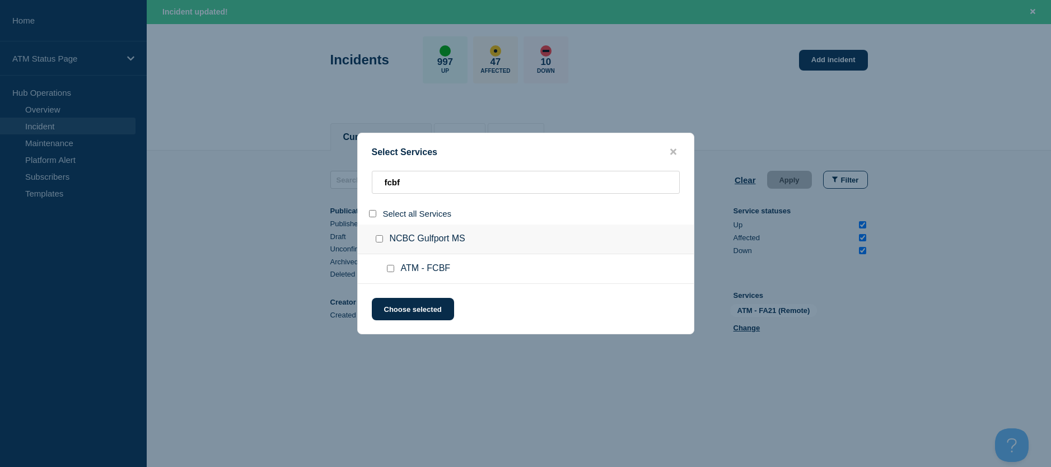
click at [392, 268] on input "service: ATM - FCBF" at bounding box center [390, 268] width 7 height 7
click at [391, 298] on div "Select Services fcbf Select all Services NCBC Gulfport MS ATM - FCBF Choose sel…" at bounding box center [525, 234] width 337 height 202
drag, startPoint x: 391, startPoint y: 301, endPoint x: 399, endPoint y: 297, distance: 9.0
click at [391, 301] on button "Choose selected" at bounding box center [413, 309] width 82 height 22
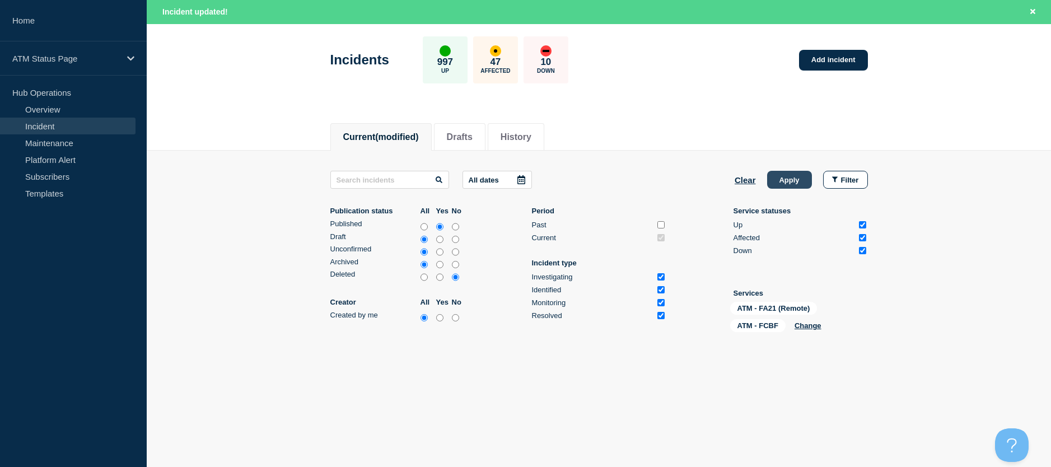
click at [776, 180] on button "Apply" at bounding box center [789, 180] width 45 height 18
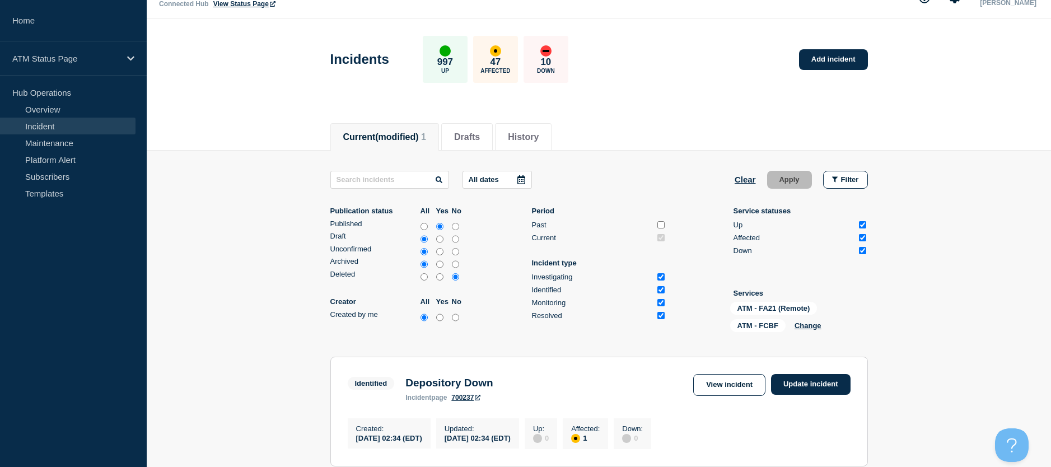
scroll to position [176, 0]
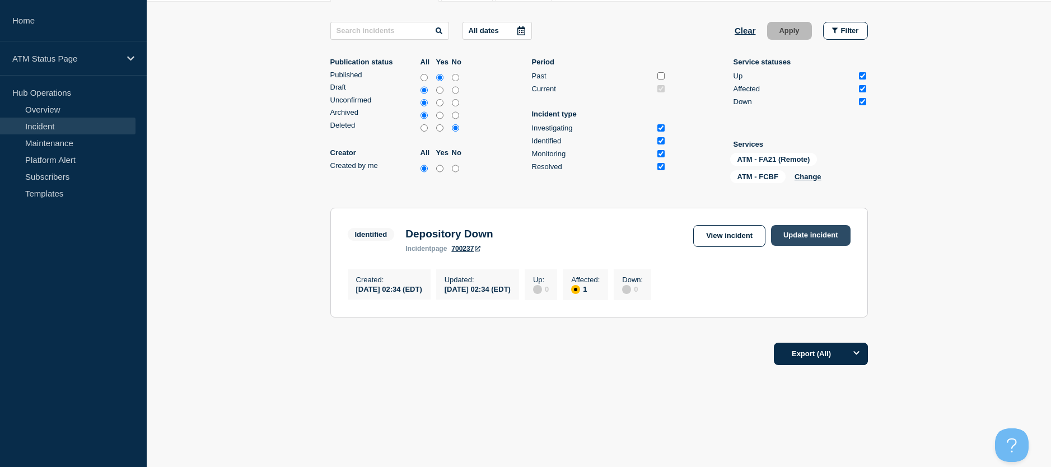
click at [793, 225] on link "Update incident" at bounding box center [811, 235] width 80 height 21
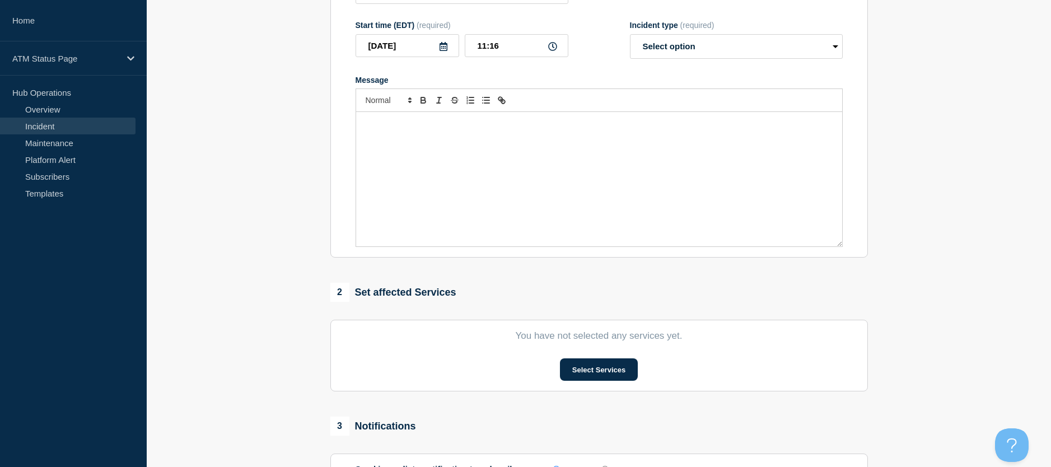
scroll to position [8, 0]
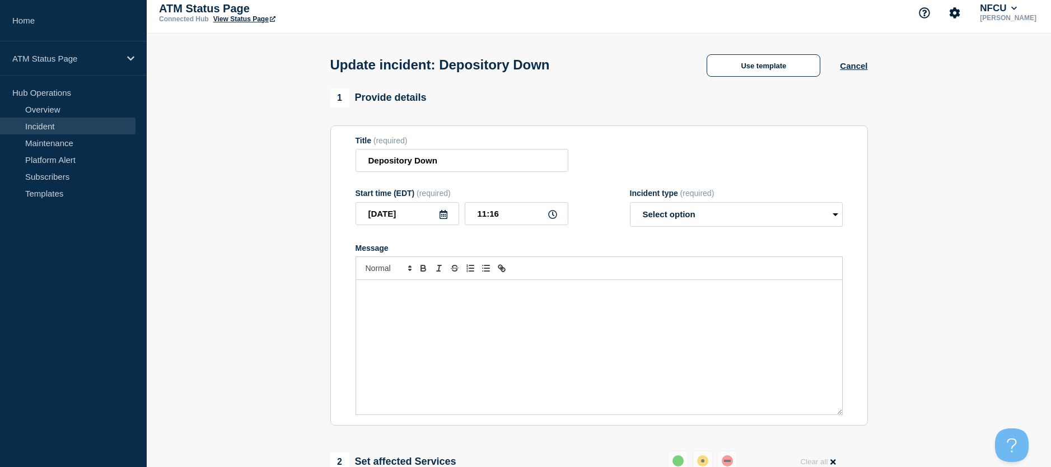
click at [757, 52] on div "Update incident: Depository Down Use template Cancel" at bounding box center [599, 61] width 563 height 55
click at [753, 60] on button "Use template" at bounding box center [764, 65] width 114 height 22
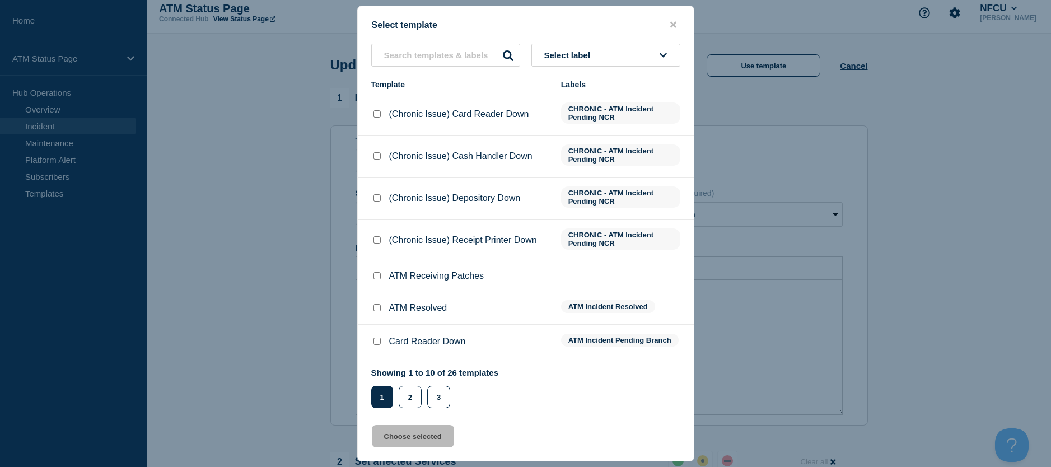
click at [376, 311] on input "ATM Resolved checkbox" at bounding box center [377, 307] width 7 height 7
click at [384, 431] on button "Choose selected" at bounding box center [413, 436] width 82 height 22
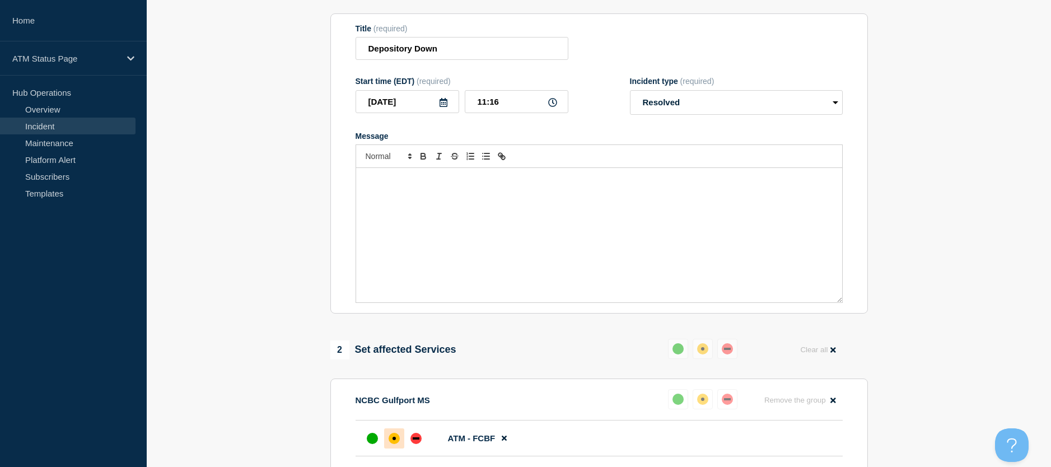
scroll to position [176, 0]
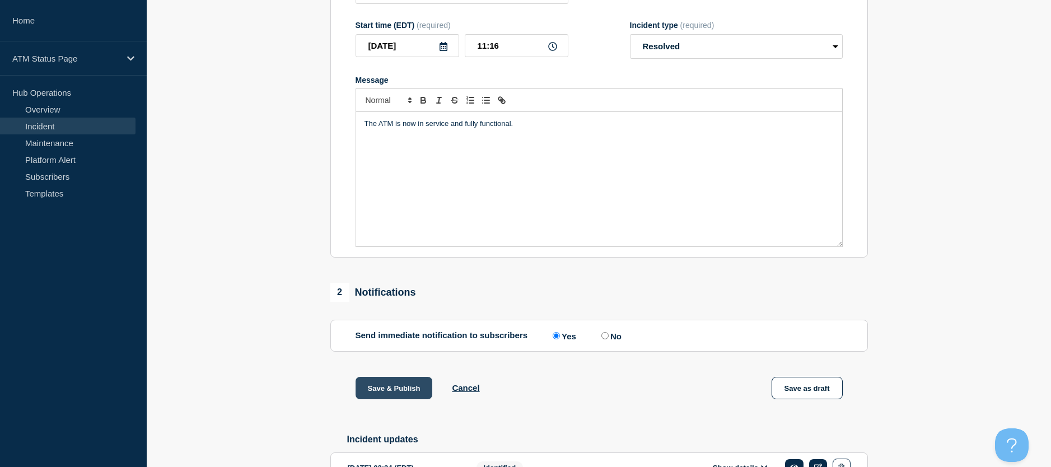
click at [395, 394] on button "Save & Publish" at bounding box center [394, 388] width 77 height 22
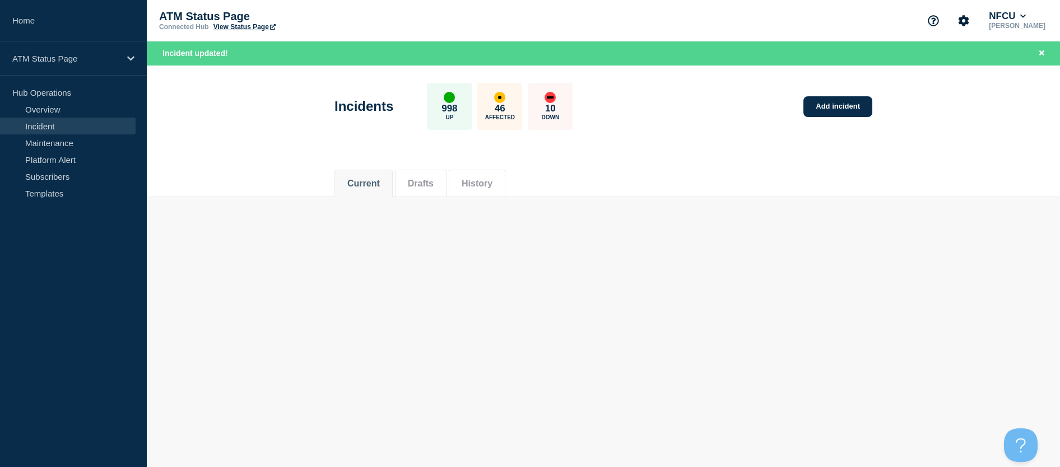
click at [893, 213] on main "Incidents 998 Up 46 Affected 10 Down Add incident Current Drafts History Curren…" at bounding box center [603, 140] width 913 height 149
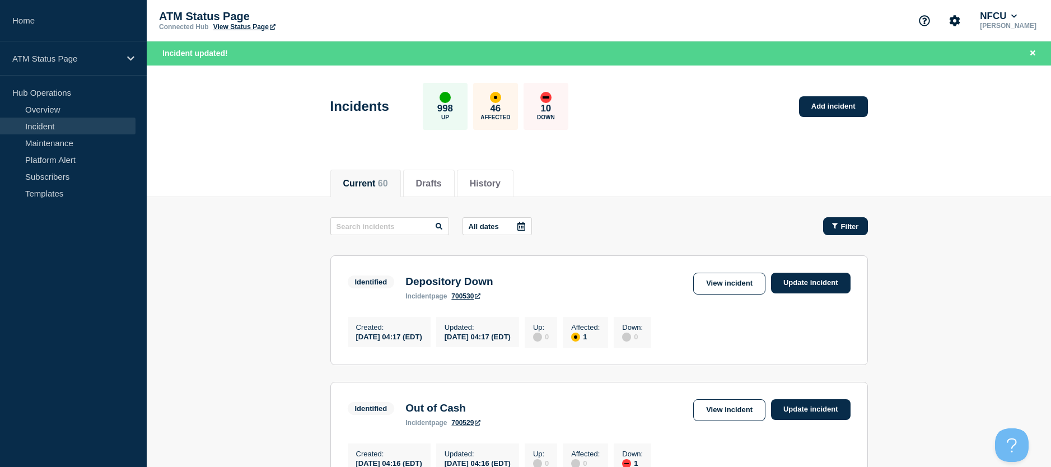
click at [844, 232] on button "Filter" at bounding box center [845, 226] width 45 height 18
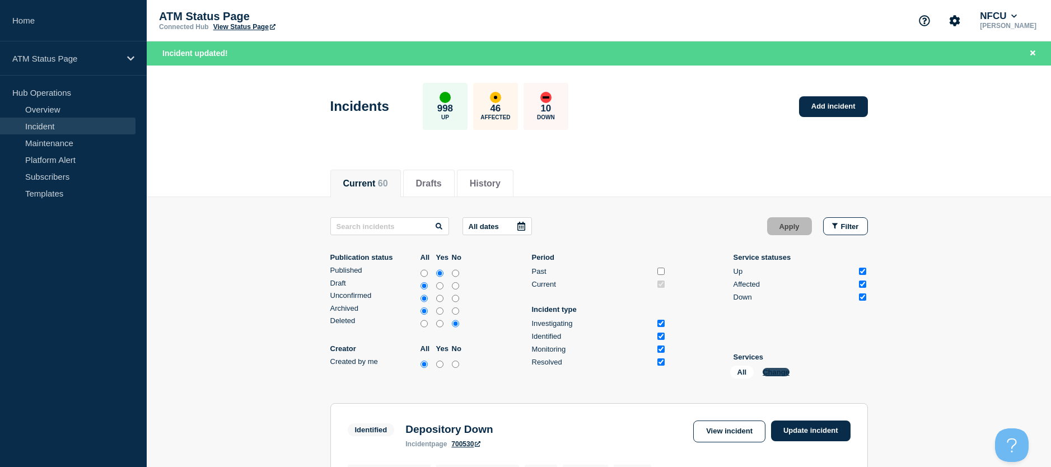
click at [771, 373] on button "Change" at bounding box center [776, 372] width 27 height 8
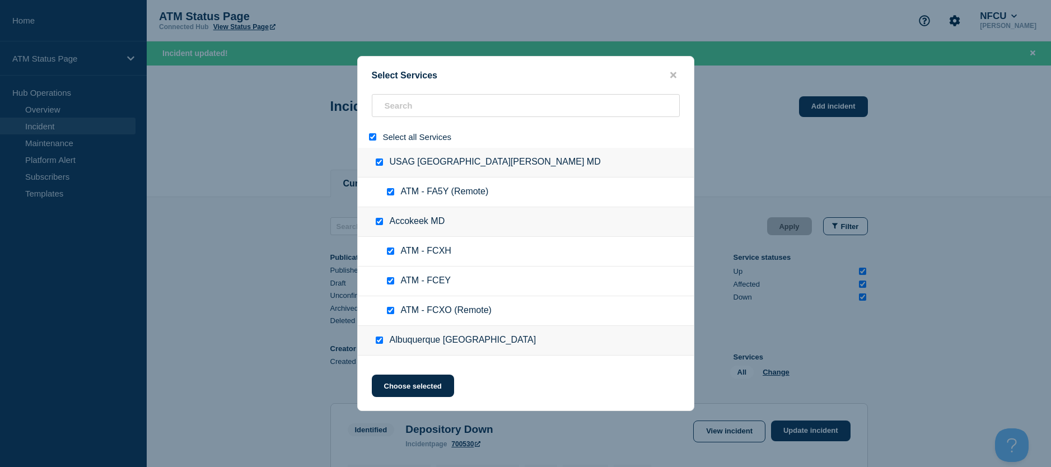
click at [373, 139] on input "select all" at bounding box center [372, 136] width 7 height 7
drag, startPoint x: 397, startPoint y: 78, endPoint x: 400, endPoint y: 94, distance: 15.4
click at [398, 78] on div "Select Services" at bounding box center [526, 75] width 336 height 11
click at [401, 97] on input "search" at bounding box center [526, 105] width 308 height 23
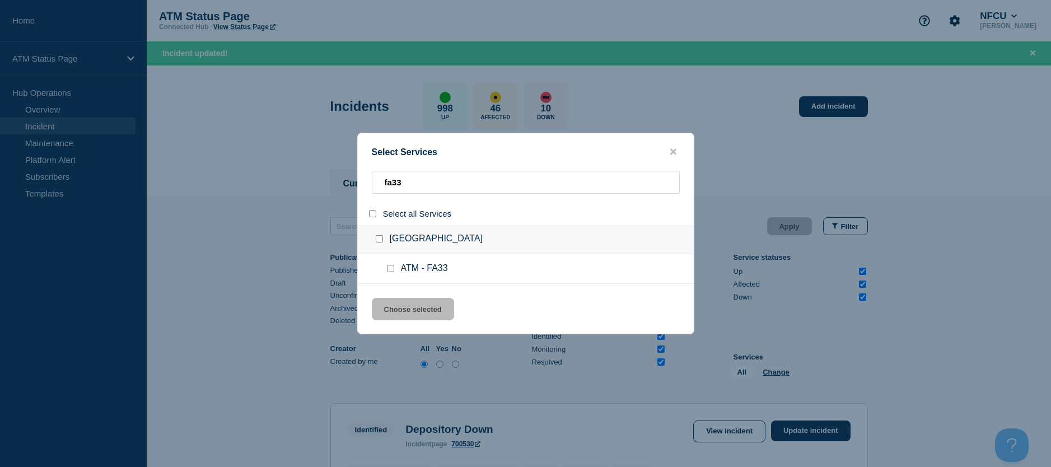
click at [392, 268] on input "service: ATM - FA33" at bounding box center [390, 268] width 7 height 7
click at [400, 308] on button "Choose selected" at bounding box center [413, 309] width 82 height 22
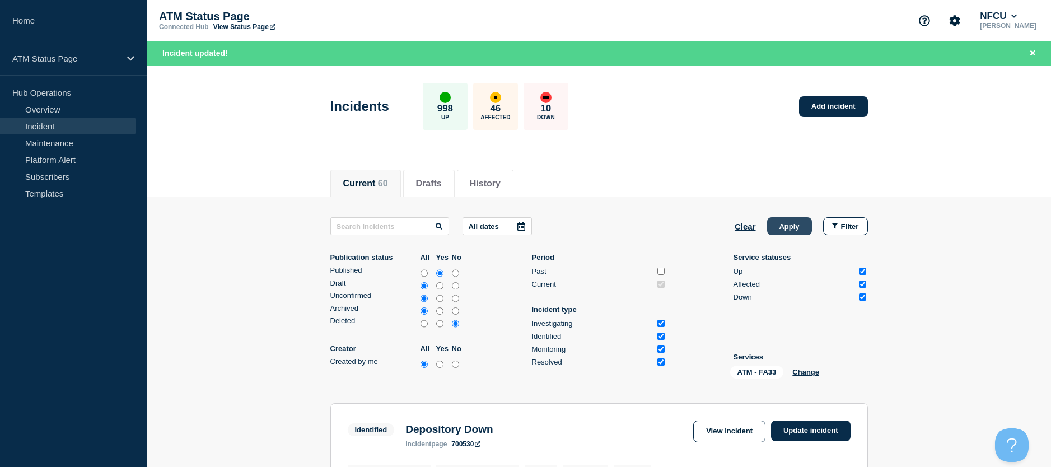
click at [774, 234] on button "Apply" at bounding box center [789, 226] width 45 height 18
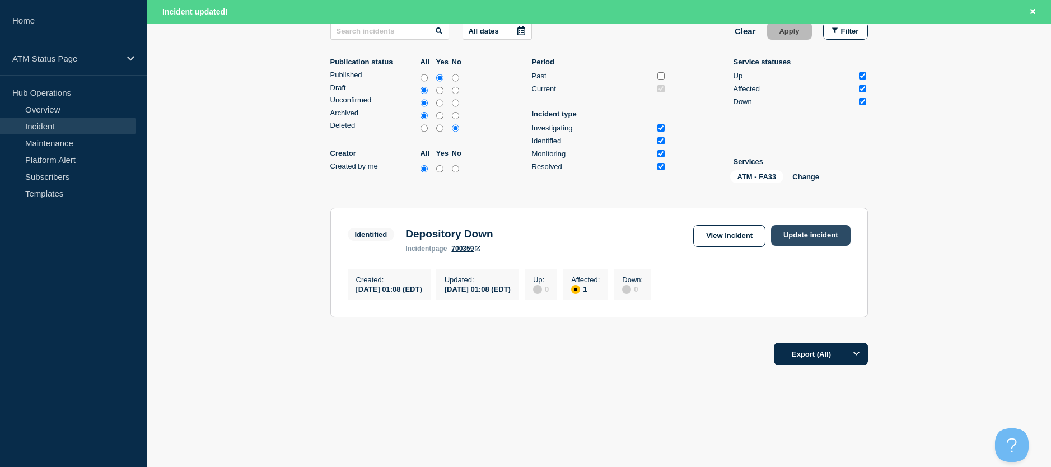
click at [778, 236] on link "Update incident" at bounding box center [811, 235] width 80 height 21
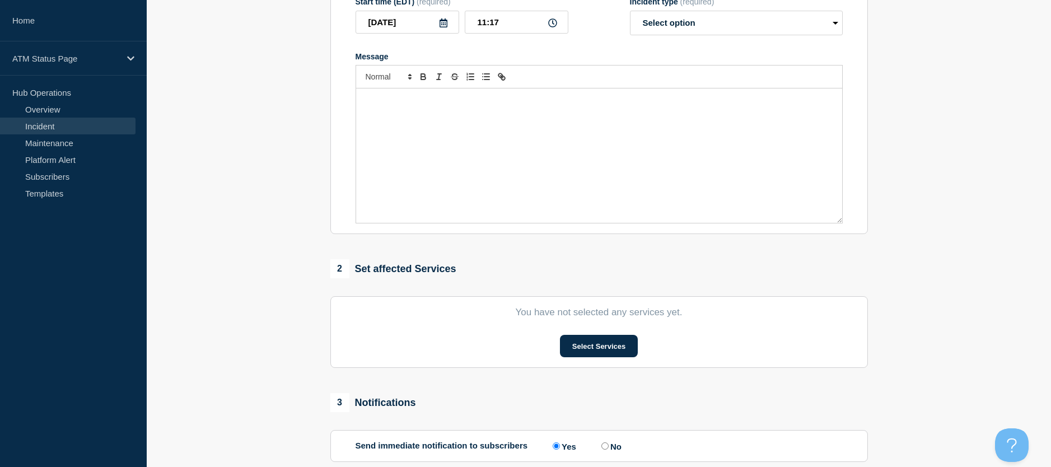
scroll to position [31, 0]
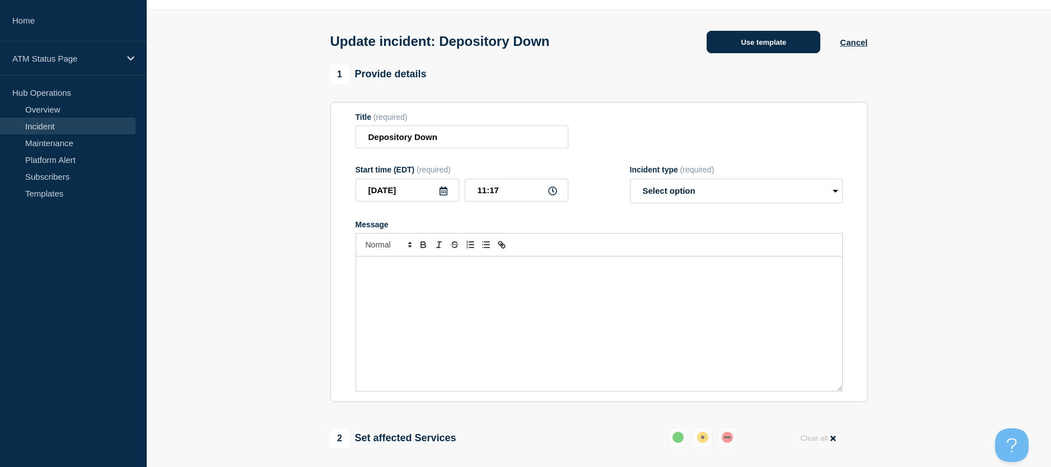
click at [760, 53] on button "Use template" at bounding box center [764, 42] width 114 height 22
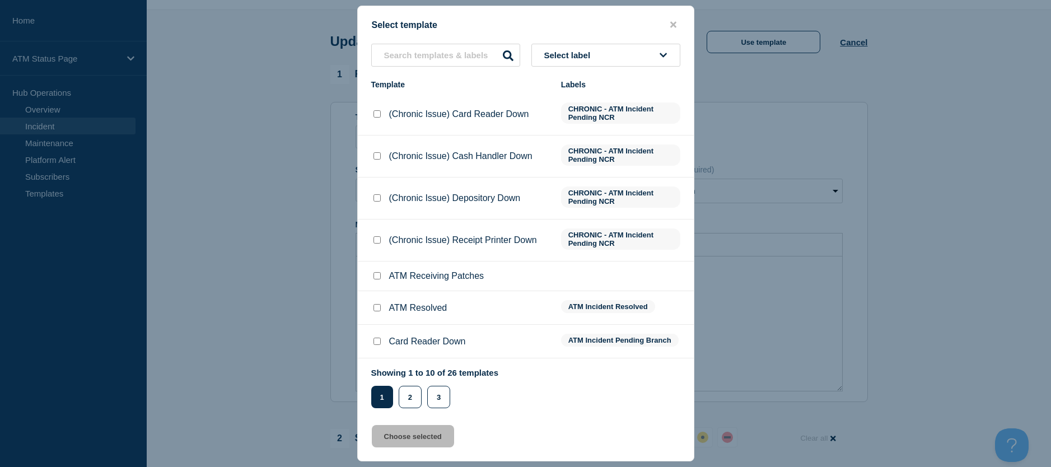
click at [376, 311] on input "ATM Resolved checkbox" at bounding box center [377, 307] width 7 height 7
click at [403, 445] on button "Choose selected" at bounding box center [413, 436] width 82 height 22
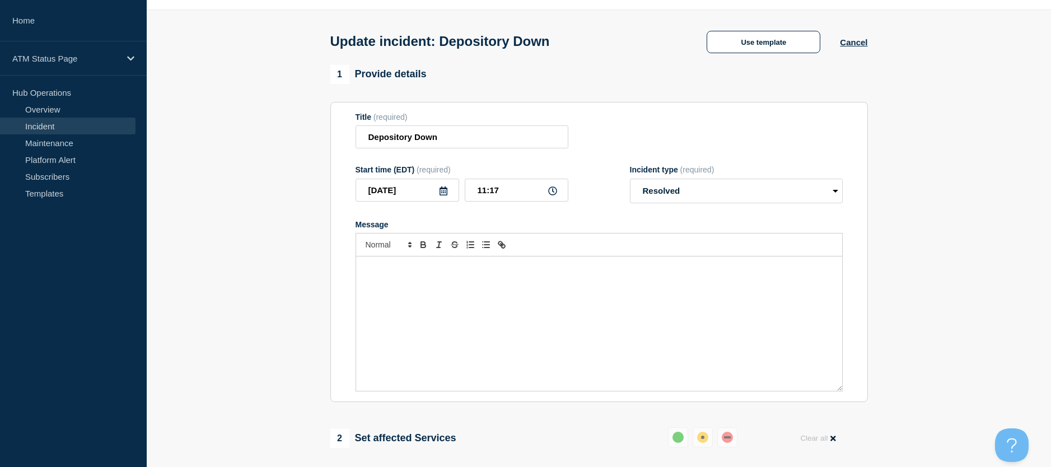
scroll to position [143, 0]
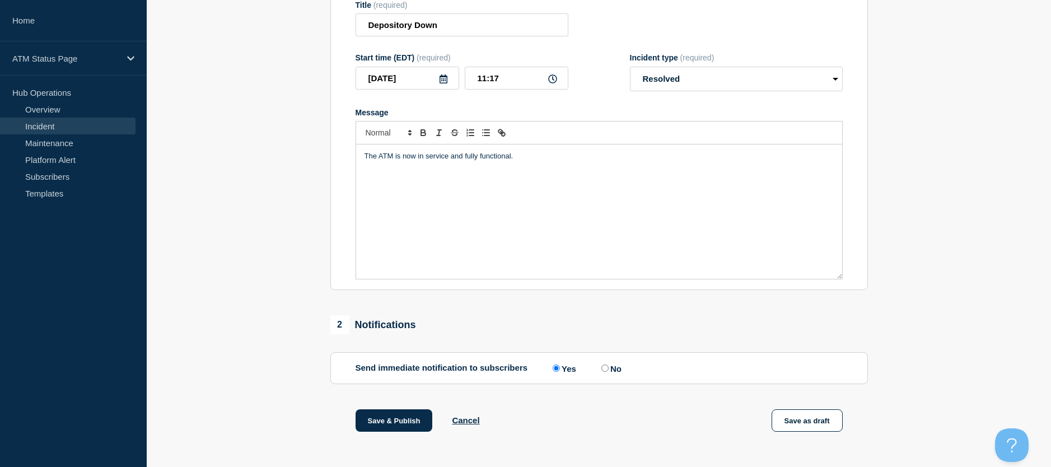
click at [403, 410] on div "1 Provide details Title (required) Depository Down Start time (EDT) (required) …" at bounding box center [599, 252] width 551 height 598
click at [401, 419] on button "Save & Publish" at bounding box center [394, 420] width 77 height 22
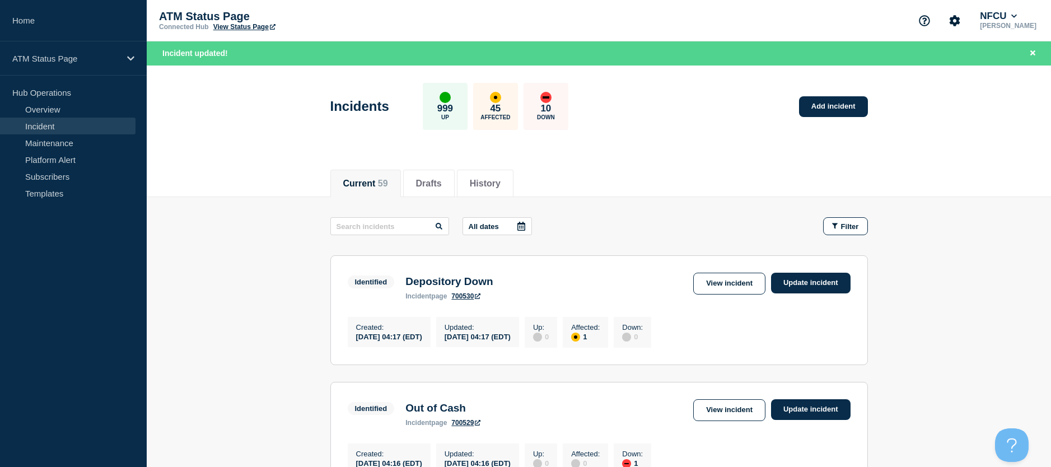
scroll to position [56, 0]
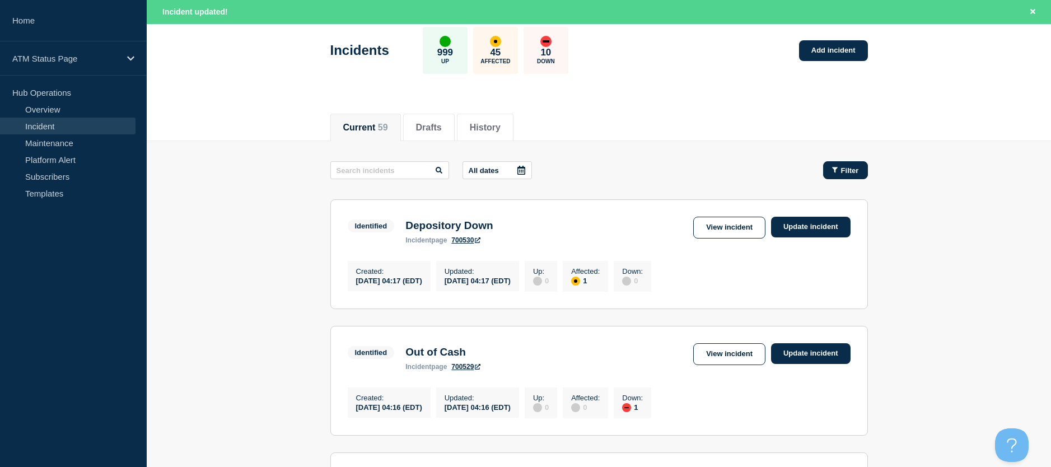
click at [846, 178] on button "Filter" at bounding box center [845, 170] width 45 height 18
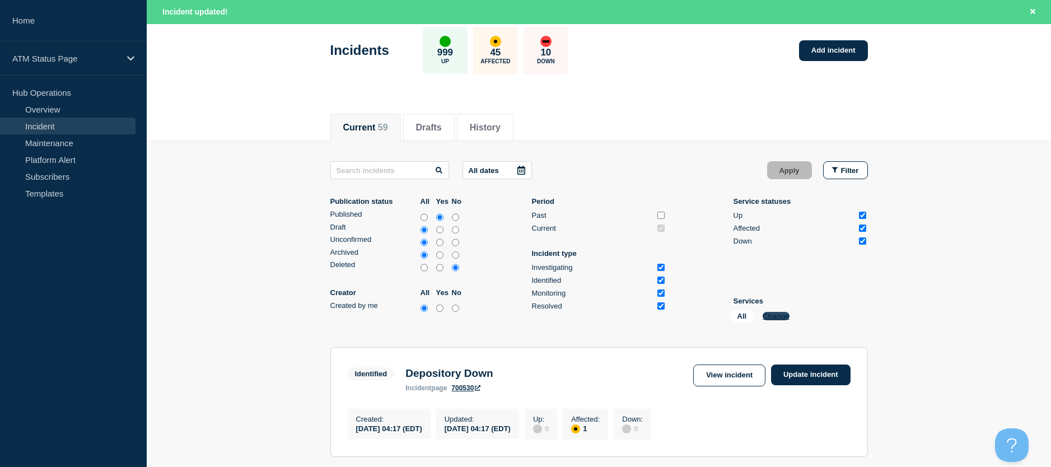
click at [784, 318] on button "Change" at bounding box center [776, 316] width 27 height 8
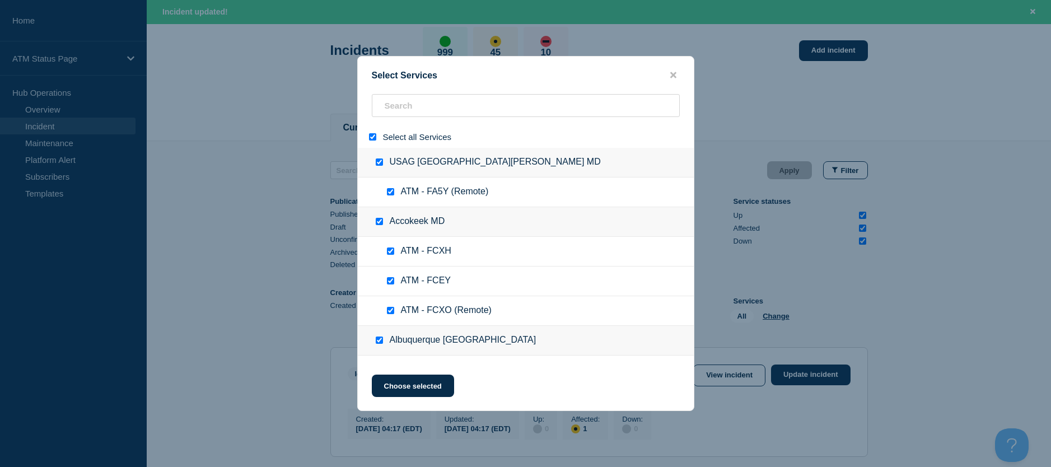
click at [376, 142] on div at bounding box center [375, 137] width 16 height 11
click at [374, 139] on input "select all" at bounding box center [372, 136] width 7 height 7
click at [397, 109] on input "search" at bounding box center [526, 105] width 308 height 23
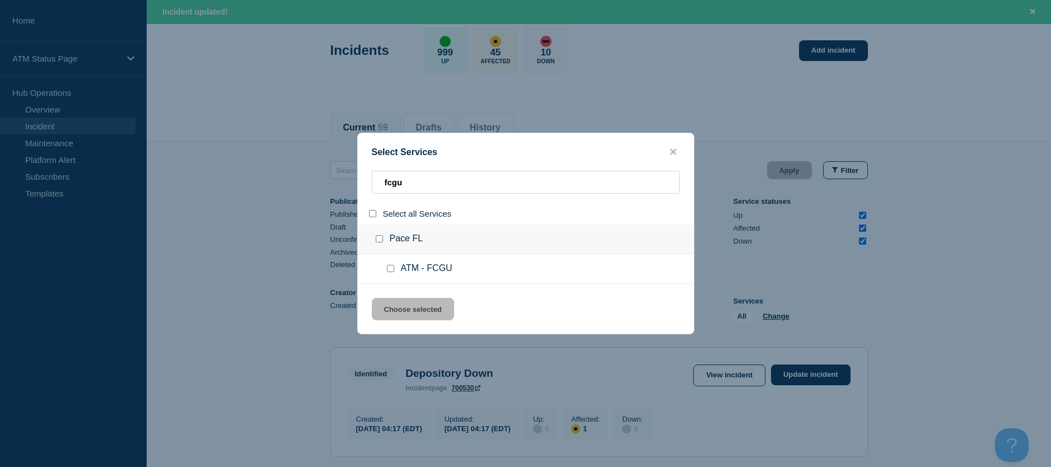
click at [395, 270] on div at bounding box center [393, 268] width 16 height 11
click at [390, 270] on input "service: ATM - FCGU" at bounding box center [390, 268] width 7 height 7
click at [395, 319] on button "Choose selected" at bounding box center [413, 309] width 82 height 22
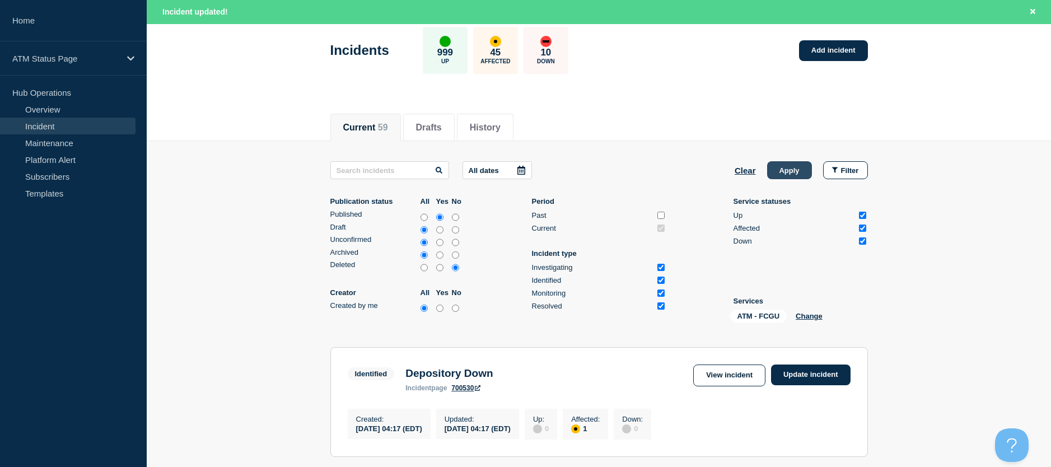
click at [776, 176] on button "Apply" at bounding box center [789, 170] width 45 height 18
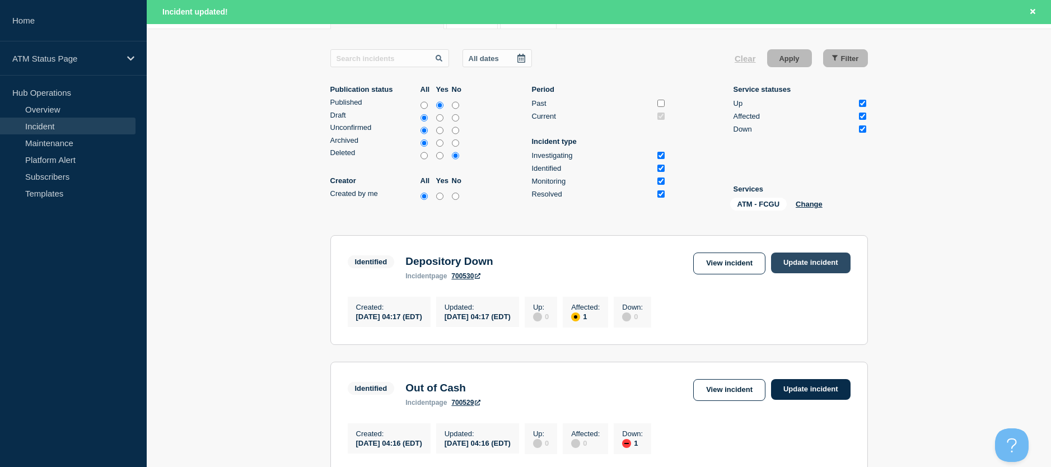
scroll to position [199, 0]
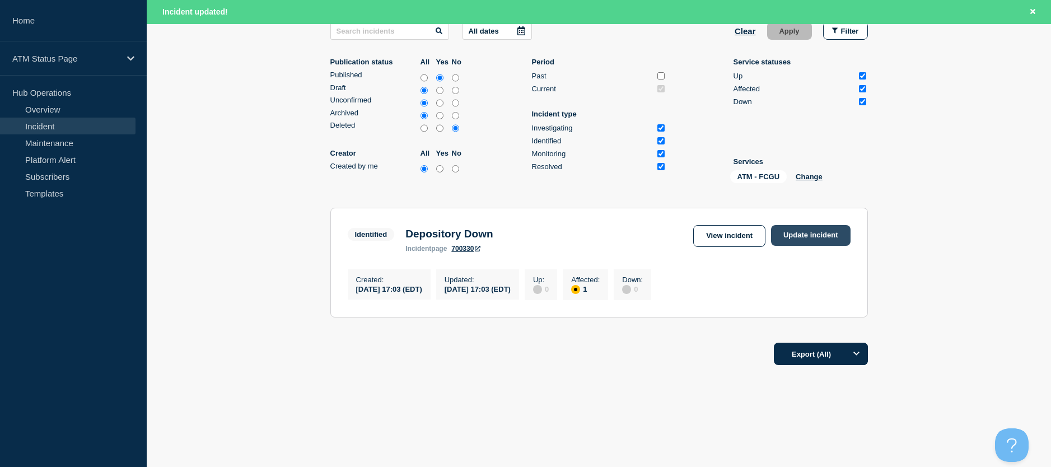
click at [812, 230] on link "Update incident" at bounding box center [811, 235] width 80 height 21
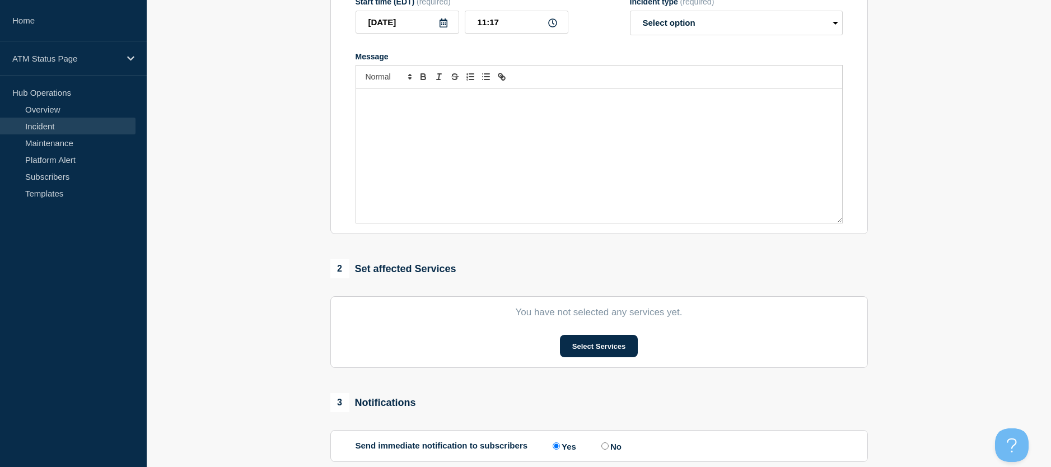
scroll to position [7, 0]
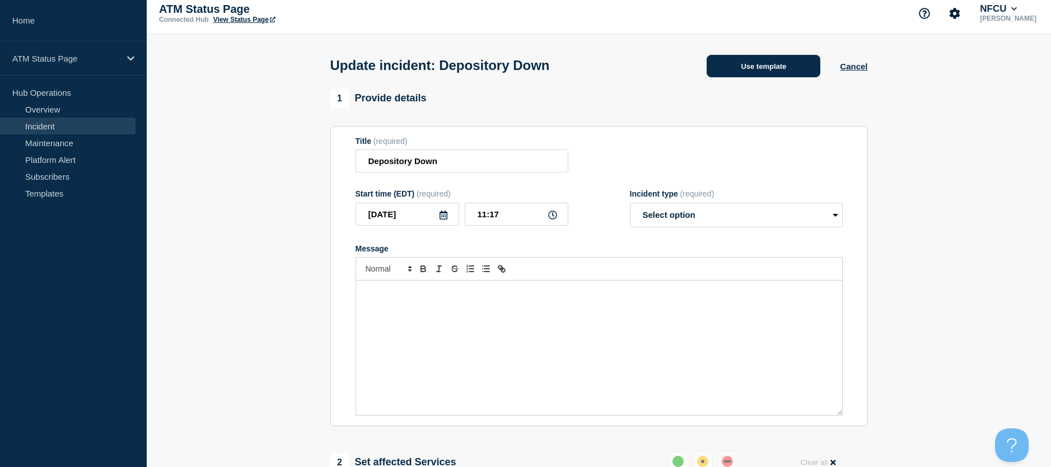
click at [767, 58] on button "Use template" at bounding box center [764, 66] width 114 height 22
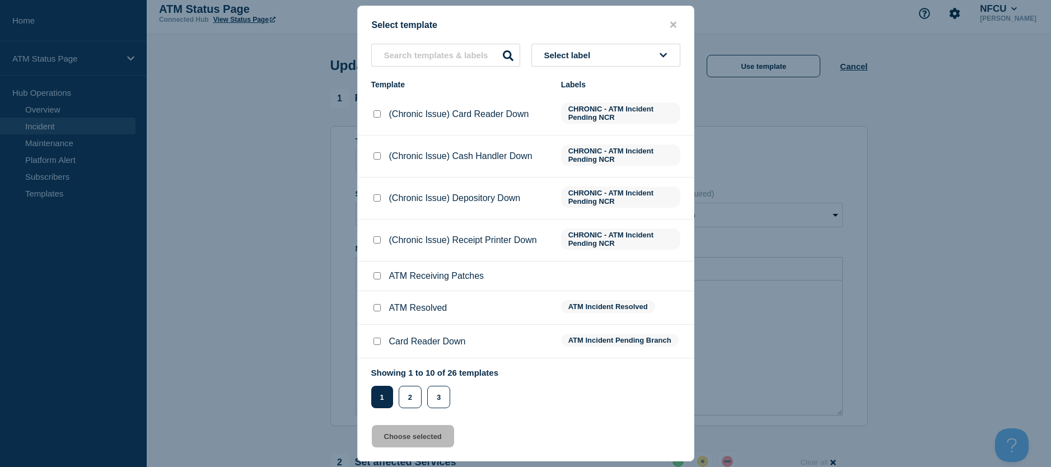
click at [374, 307] on input "ATM Resolved checkbox" at bounding box center [377, 307] width 7 height 7
click at [396, 430] on button "Choose selected" at bounding box center [413, 436] width 82 height 22
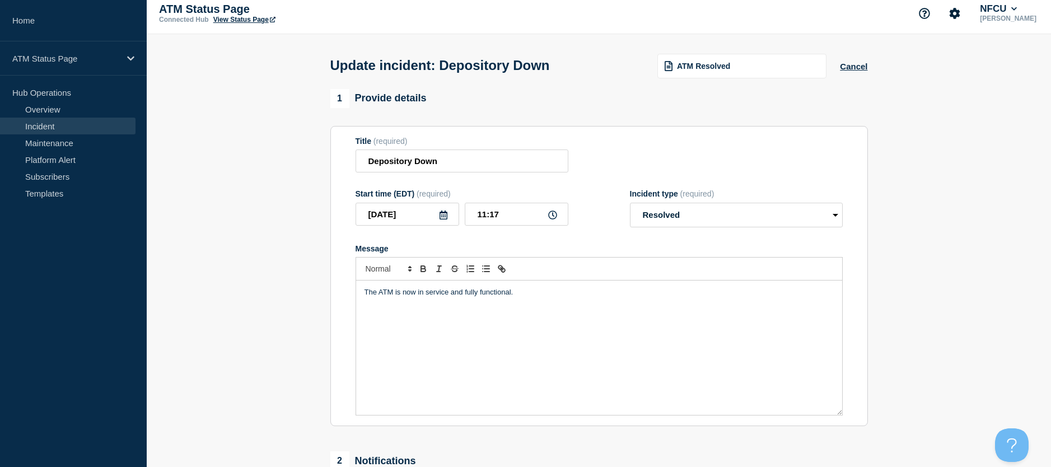
scroll to position [119, 0]
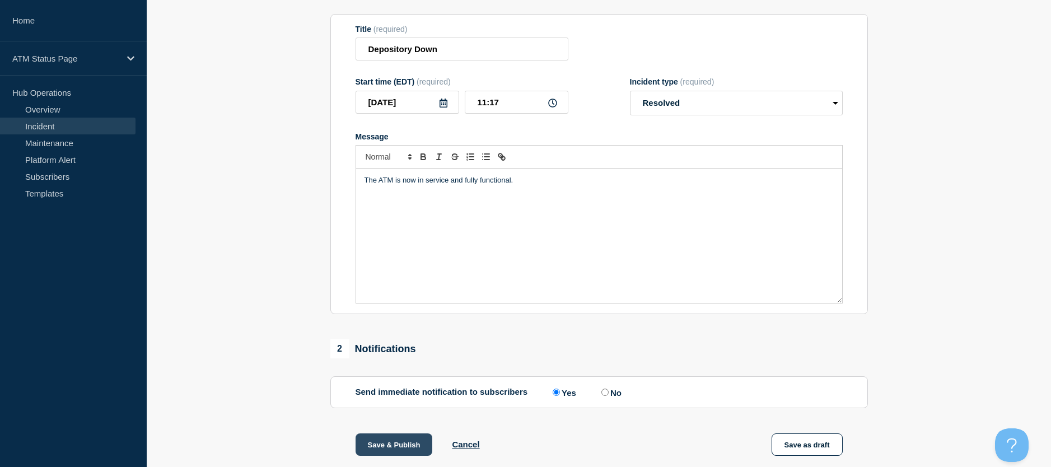
click at [382, 446] on button "Save & Publish" at bounding box center [394, 445] width 77 height 22
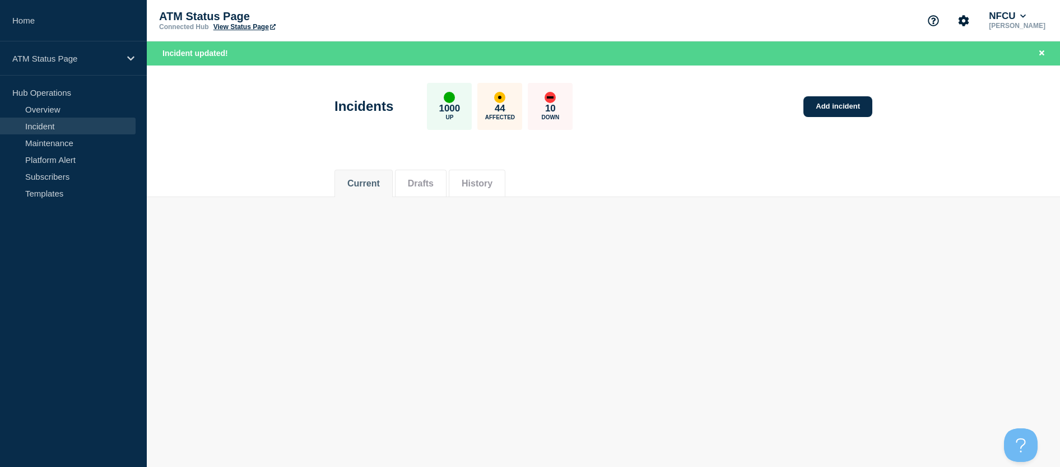
drag, startPoint x: 715, startPoint y: 360, endPoint x: 711, endPoint y: 364, distance: 6.0
click at [716, 361] on body "Home ATM Status Page Hub Operations Overview Incident Maintenance Platform Aler…" at bounding box center [530, 233] width 1060 height 467
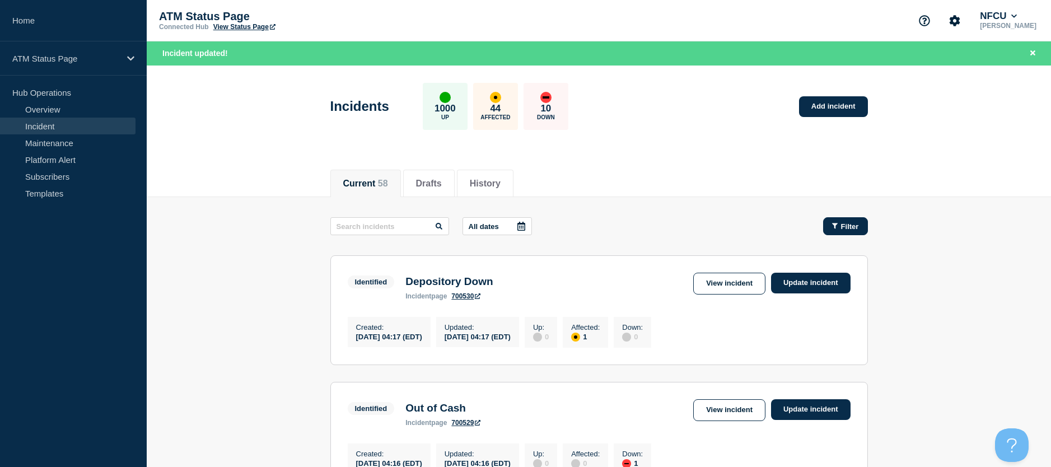
click at [841, 217] on button "Filter" at bounding box center [845, 226] width 45 height 18
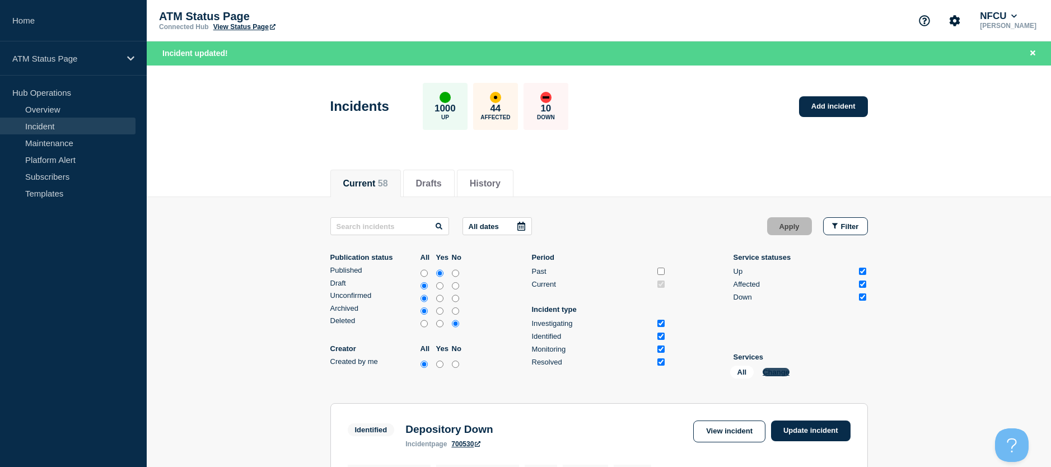
click at [767, 371] on button "Change" at bounding box center [776, 372] width 27 height 8
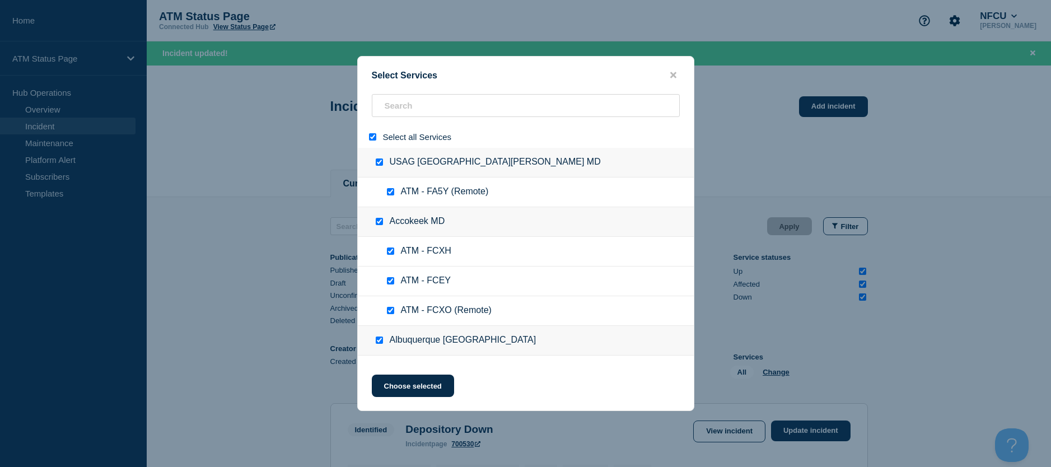
click at [374, 136] on input "select all" at bounding box center [372, 136] width 7 height 7
click at [389, 117] on input "search" at bounding box center [526, 105] width 308 height 23
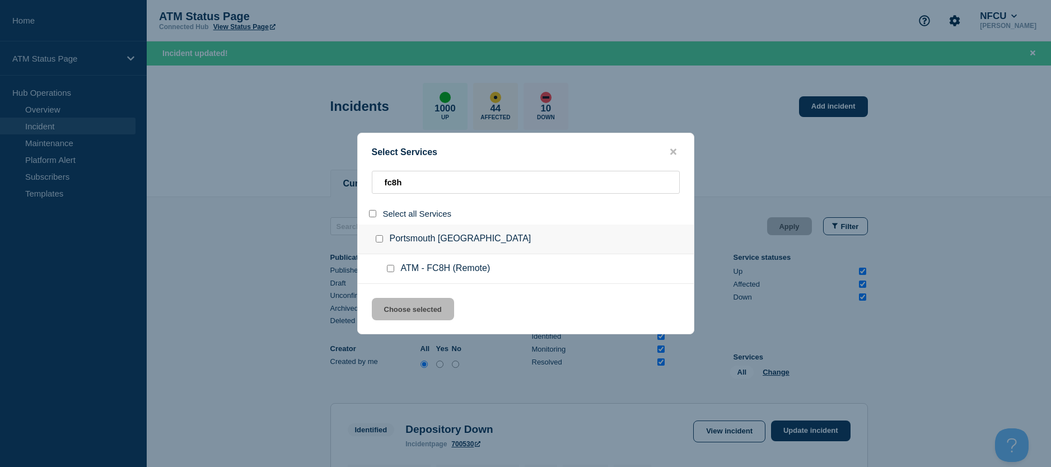
click at [389, 266] on input "service: ATM - FC8H (Remote)" at bounding box center [390, 268] width 7 height 7
click at [397, 308] on button "Choose selected" at bounding box center [413, 309] width 82 height 22
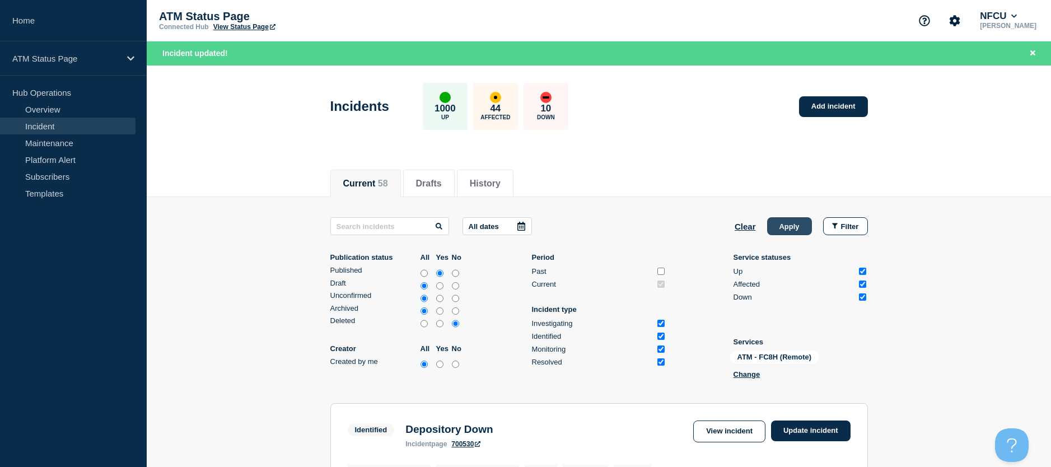
click at [787, 221] on button "Apply" at bounding box center [789, 226] width 45 height 18
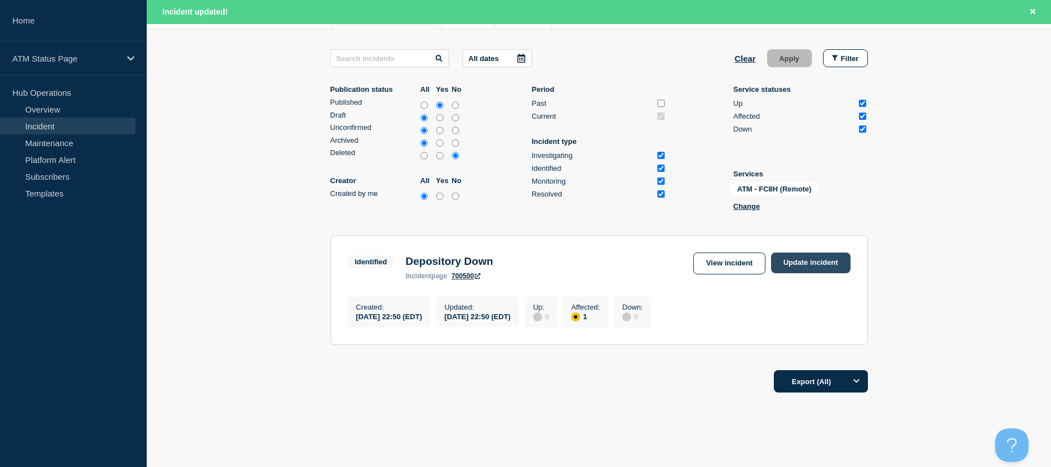
click at [799, 268] on link "Update incident" at bounding box center [811, 263] width 80 height 21
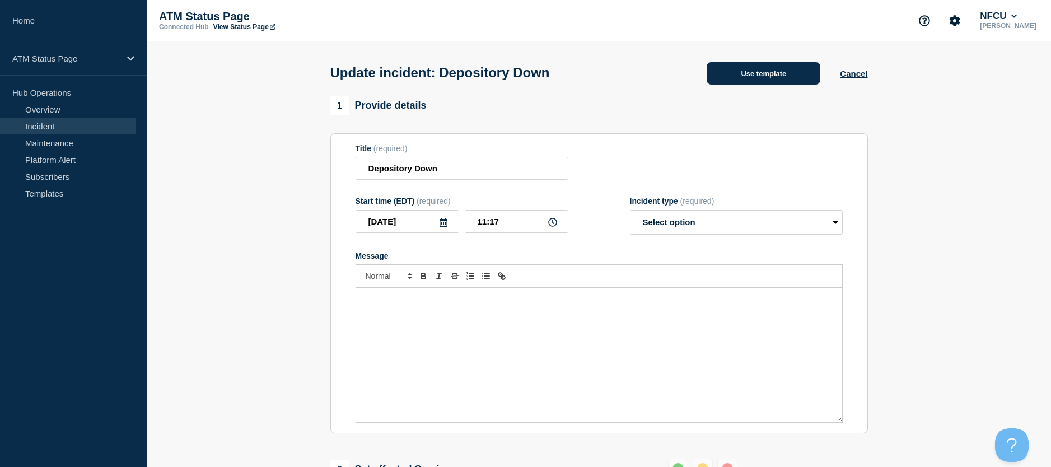
click at [771, 73] on button "Use template" at bounding box center [764, 73] width 114 height 22
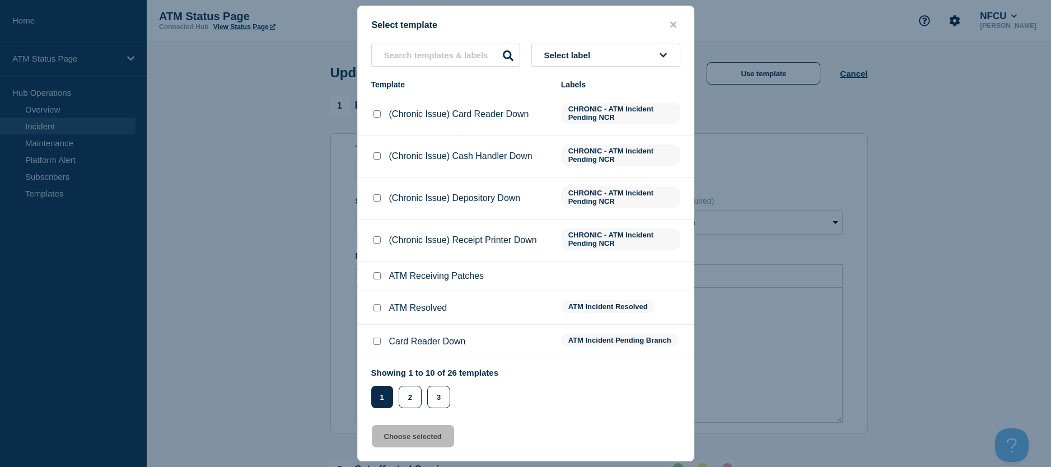
click at [373, 310] on div at bounding box center [376, 307] width 11 height 11
click at [379, 309] on input "ATM Resolved checkbox" at bounding box center [377, 307] width 7 height 7
click at [384, 444] on button "Choose selected" at bounding box center [413, 436] width 82 height 22
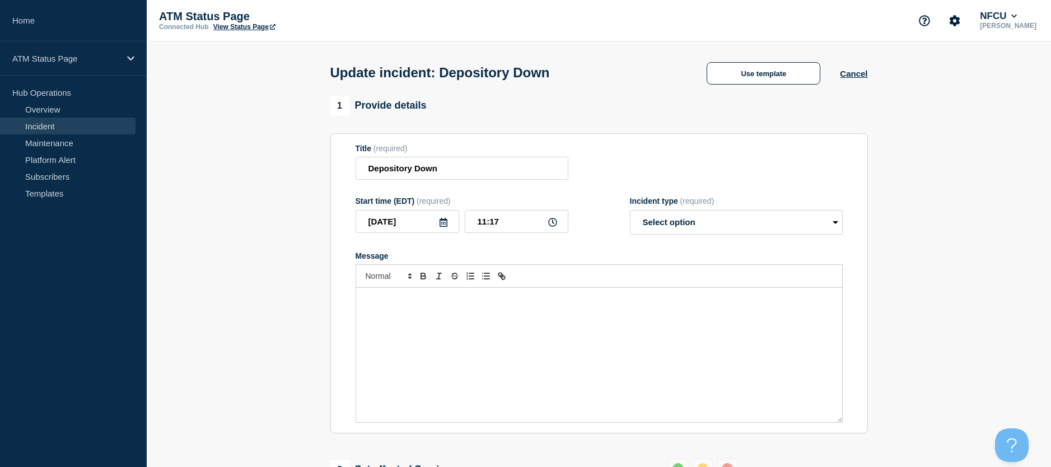
scroll to position [112, 0]
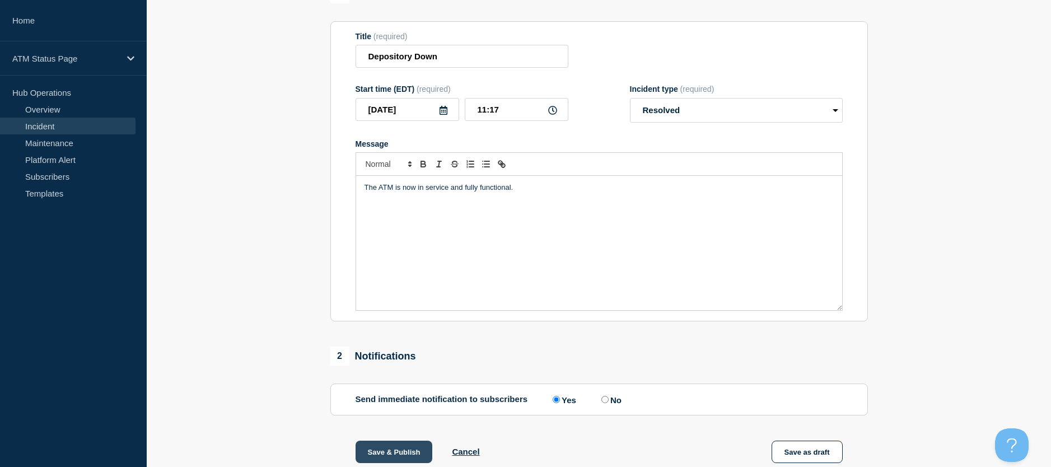
click at [382, 453] on button "Save & Publish" at bounding box center [394, 452] width 77 height 22
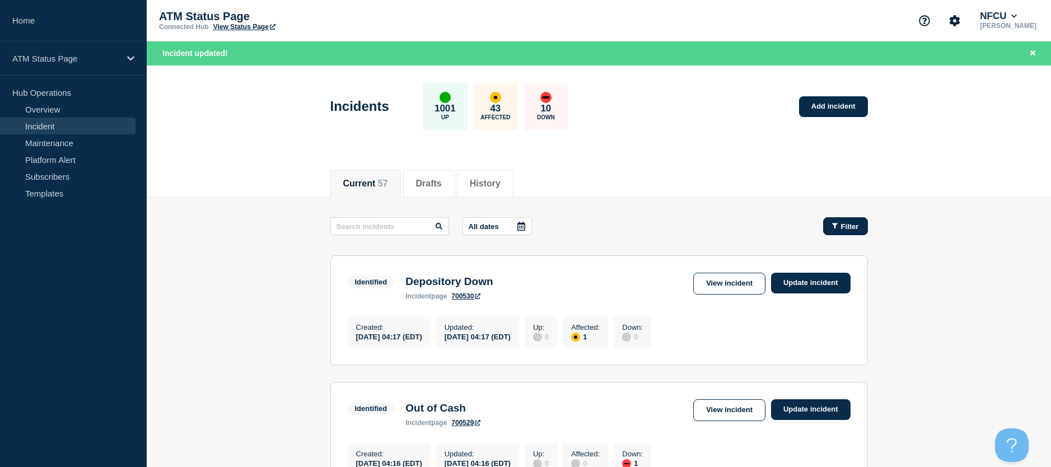
click at [850, 224] on span "Filter" at bounding box center [850, 226] width 18 height 8
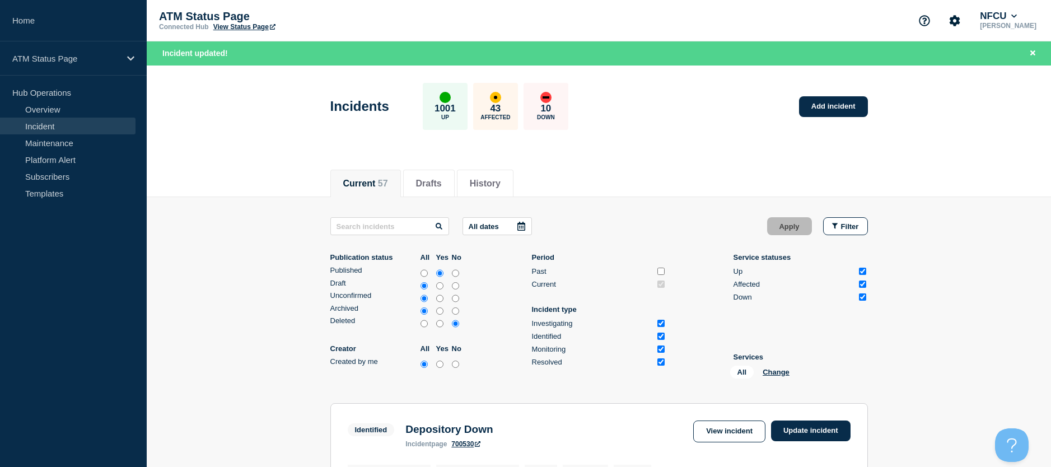
click at [770, 378] on div "All Change" at bounding box center [786, 374] width 112 height 17
click at [770, 374] on button "Change" at bounding box center [776, 372] width 27 height 8
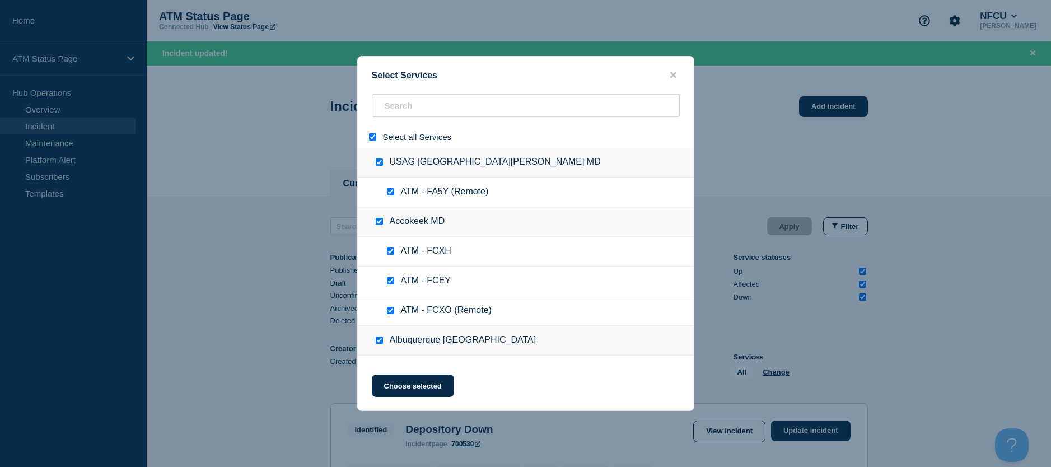
click at [373, 139] on input "select all" at bounding box center [372, 136] width 7 height 7
click at [399, 115] on input "search" at bounding box center [526, 105] width 308 height 23
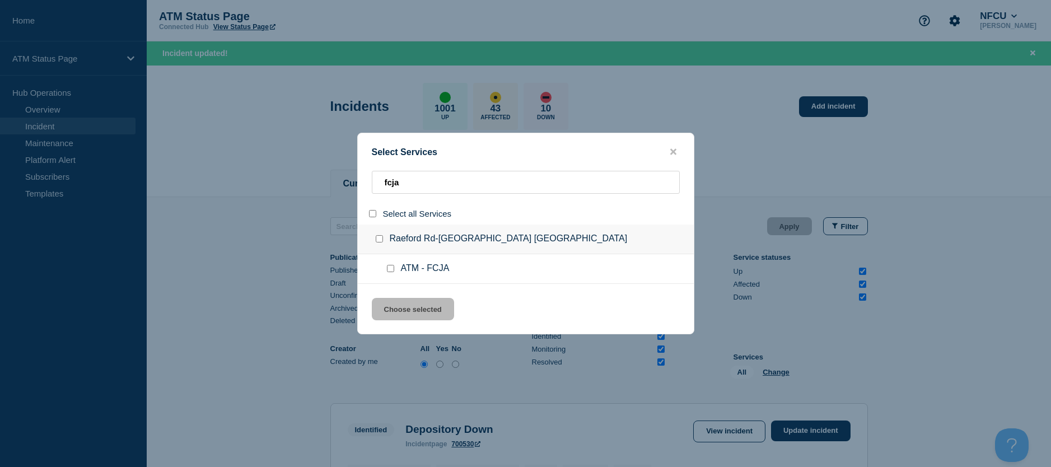
click at [389, 271] on input "service: ATM - FCJA" at bounding box center [390, 268] width 7 height 7
click at [393, 299] on button "Choose selected" at bounding box center [413, 309] width 82 height 22
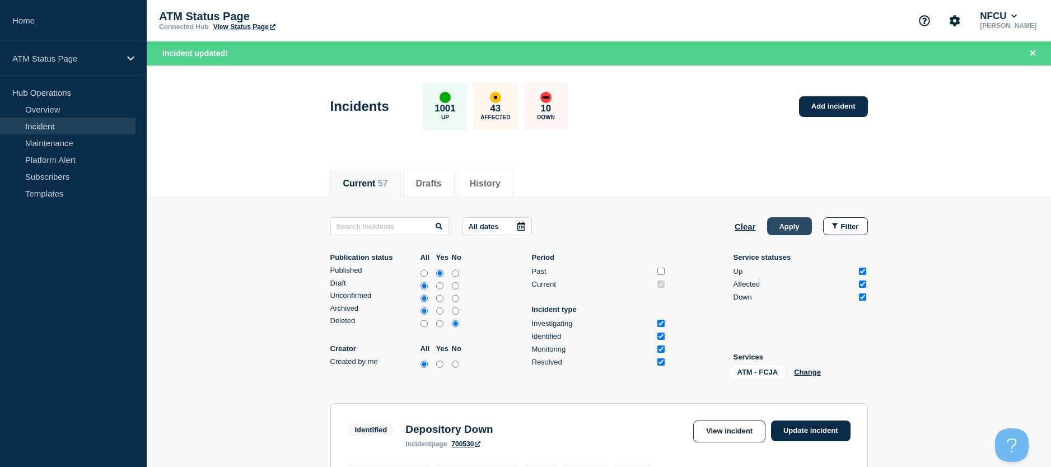
click at [783, 230] on button "Apply" at bounding box center [789, 226] width 45 height 18
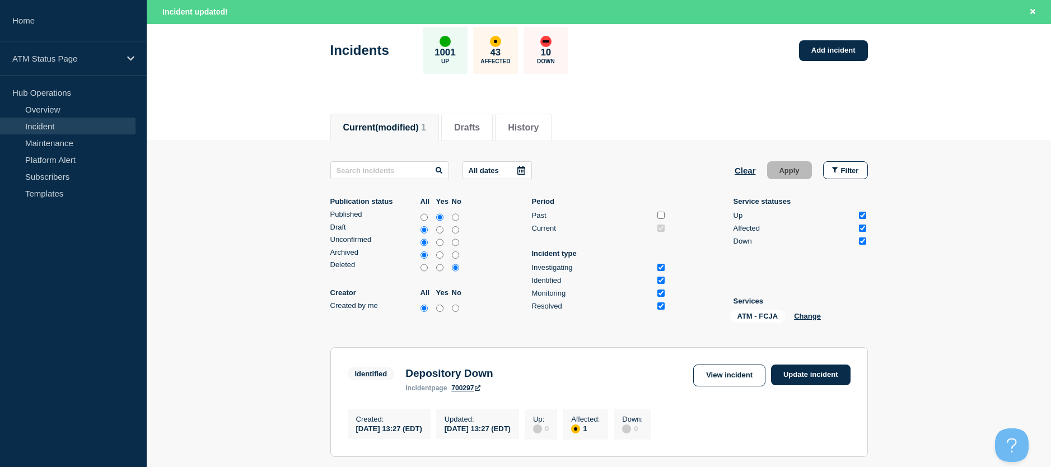
click at [789, 386] on div "View incident Update incident" at bounding box center [771, 376] width 157 height 22
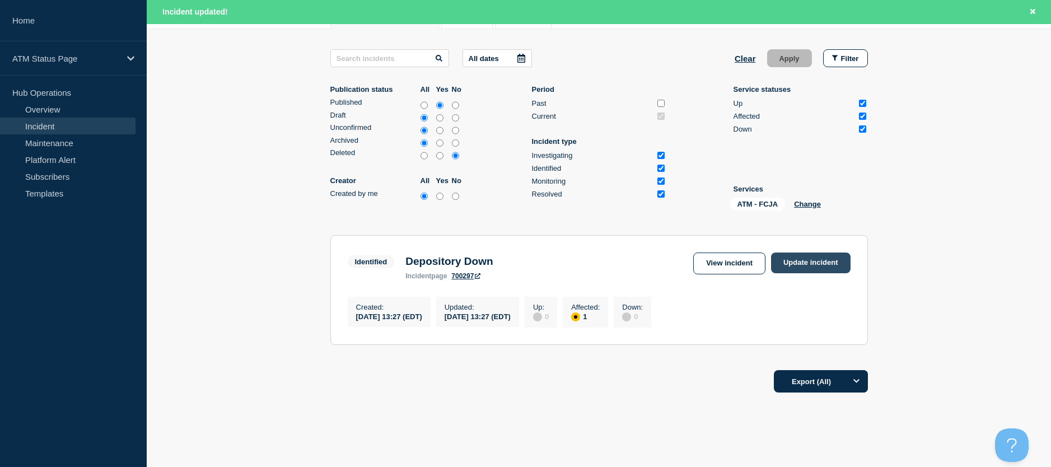
click at [805, 253] on link "Update incident" at bounding box center [811, 263] width 80 height 21
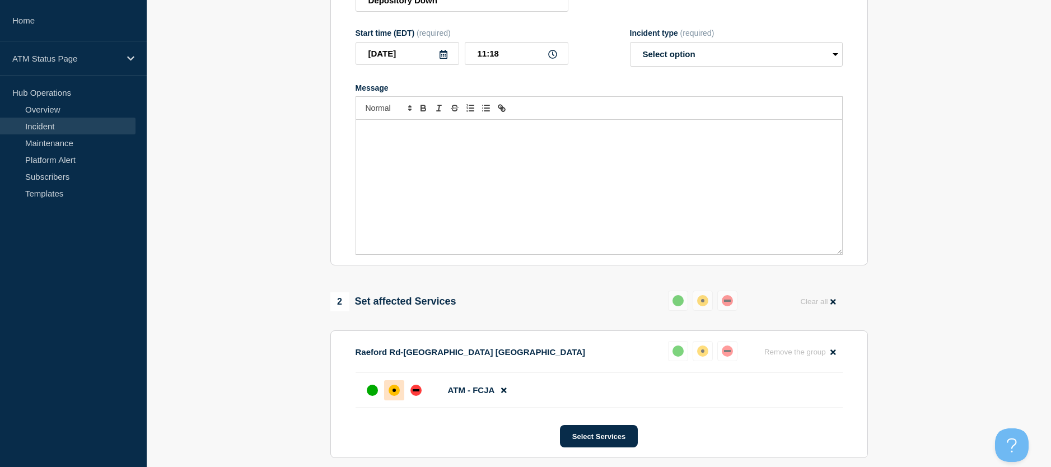
scroll to position [56, 0]
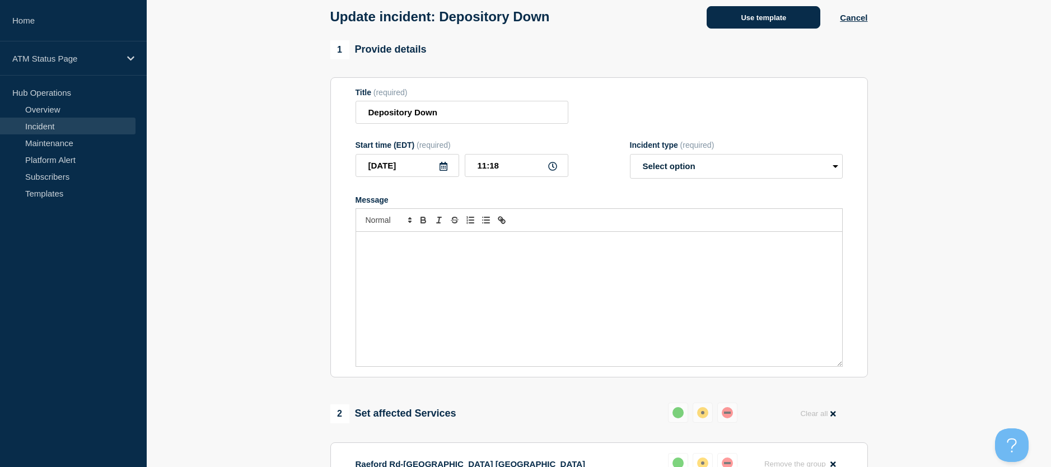
click at [734, 27] on button "Use template" at bounding box center [764, 17] width 114 height 22
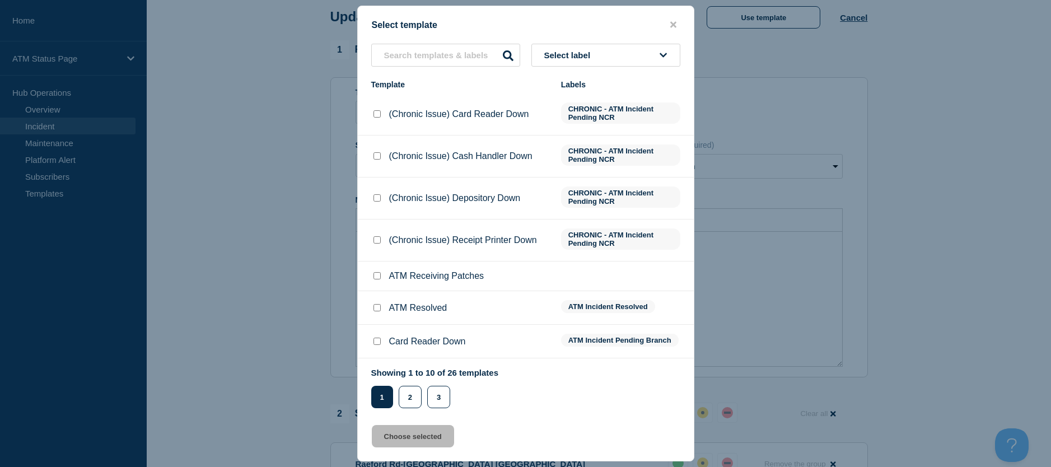
click at [374, 306] on input "ATM Resolved checkbox" at bounding box center [377, 307] width 7 height 7
click at [385, 439] on button "Choose selected" at bounding box center [413, 436] width 82 height 22
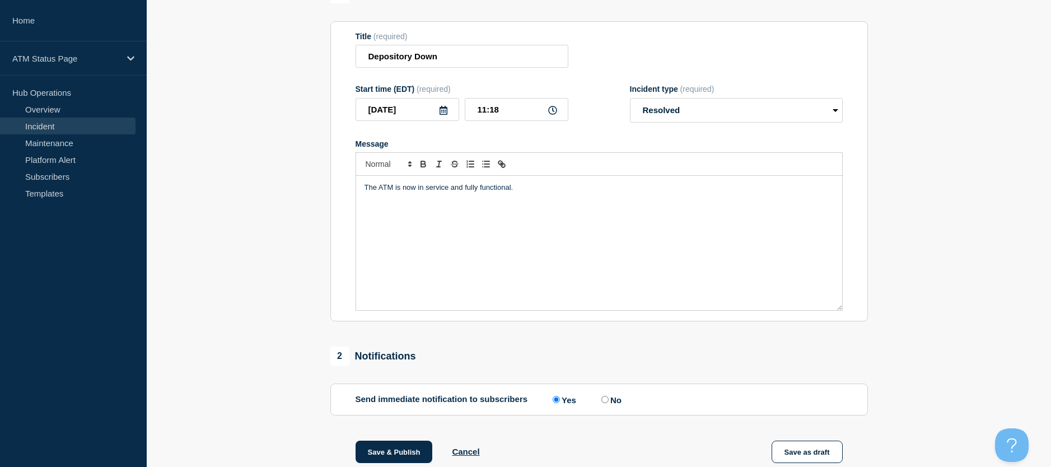
scroll to position [168, 0]
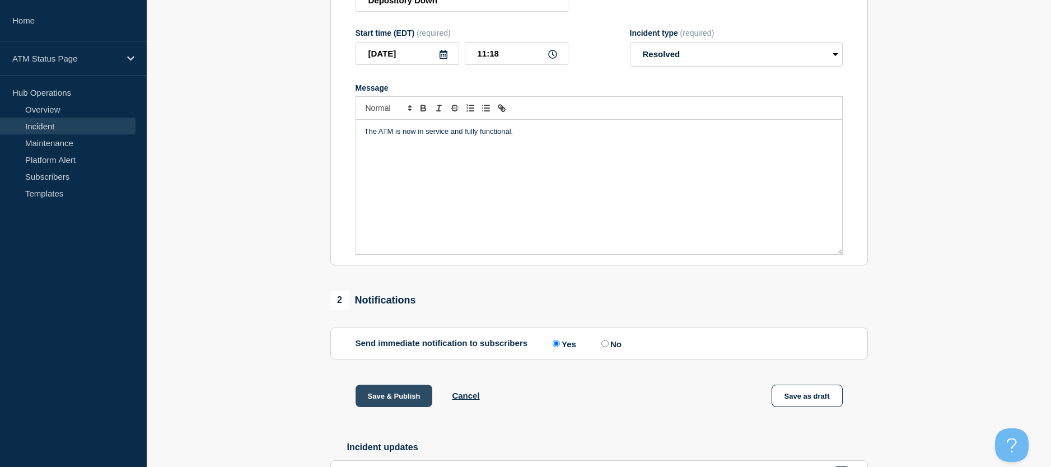
click at [397, 407] on button "Save & Publish" at bounding box center [394, 396] width 77 height 22
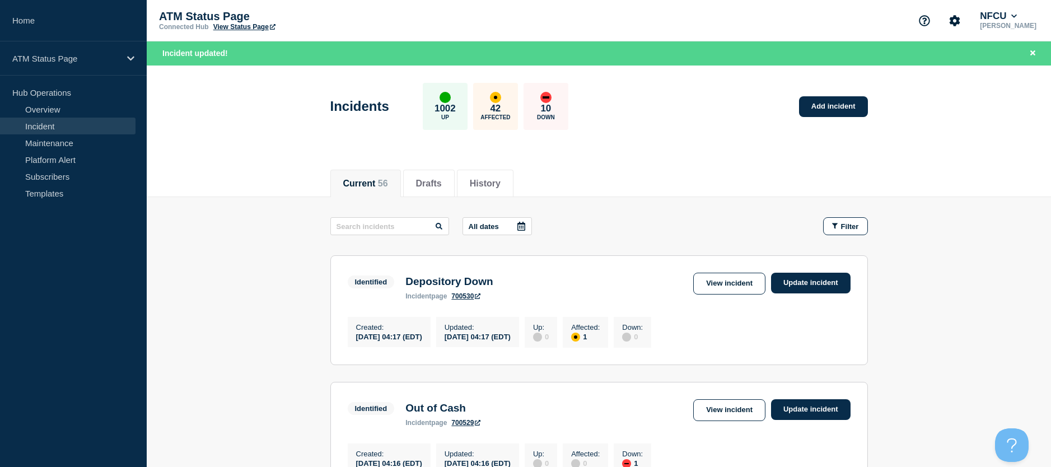
click at [845, 229] on span "Filter" at bounding box center [850, 226] width 18 height 8
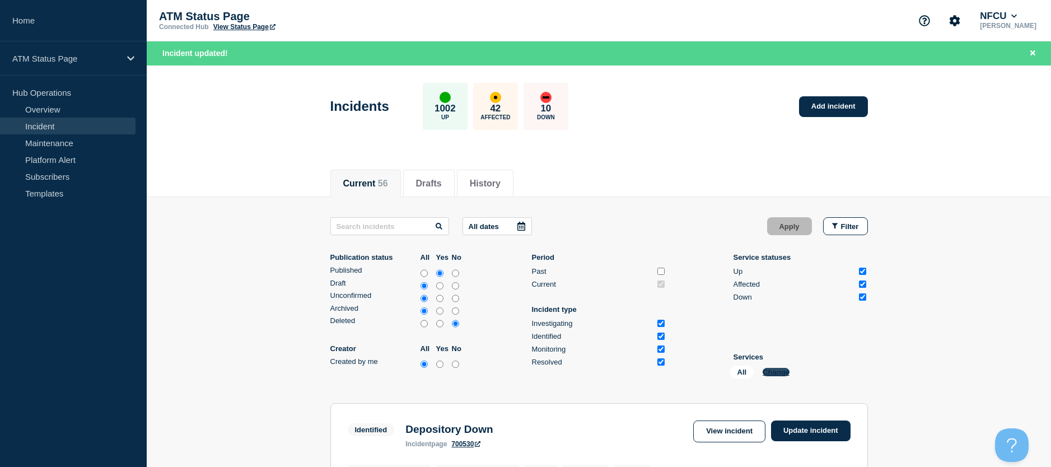
click at [785, 371] on button "Change" at bounding box center [776, 372] width 27 height 8
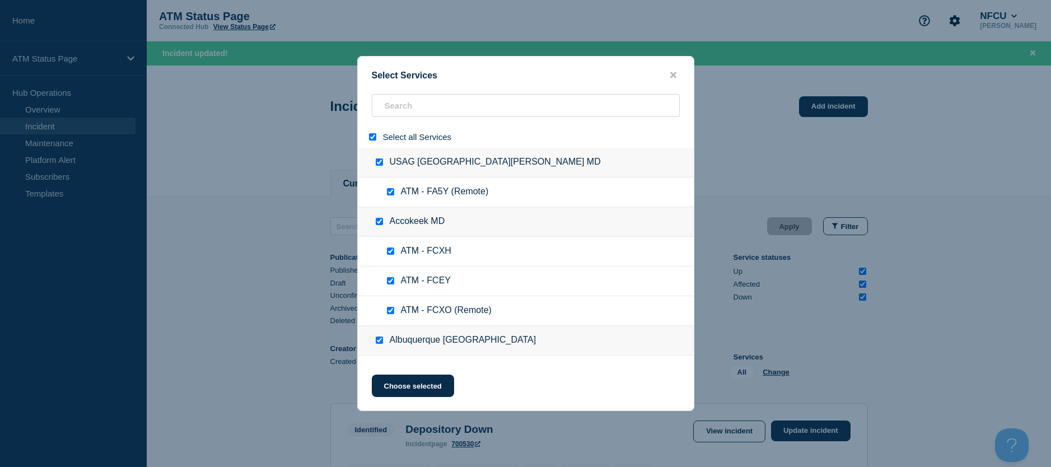
click at [371, 139] on input "select all" at bounding box center [372, 136] width 7 height 7
click at [397, 107] on input "search" at bounding box center [526, 105] width 308 height 23
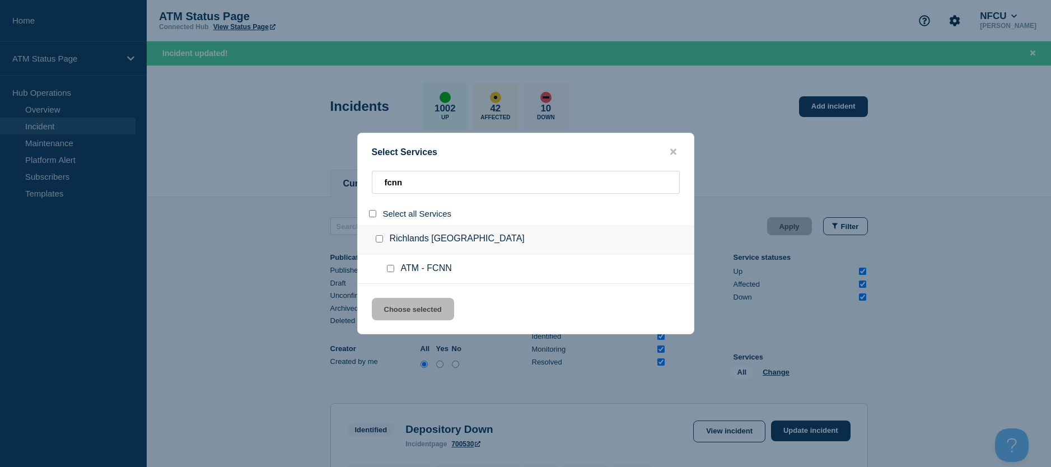
click at [384, 267] on ul "ATM - FCNN" at bounding box center [526, 269] width 336 height 30
click at [388, 268] on input "service: ATM - FCNN" at bounding box center [390, 268] width 7 height 7
click at [392, 307] on button "Choose selected" at bounding box center [413, 309] width 82 height 22
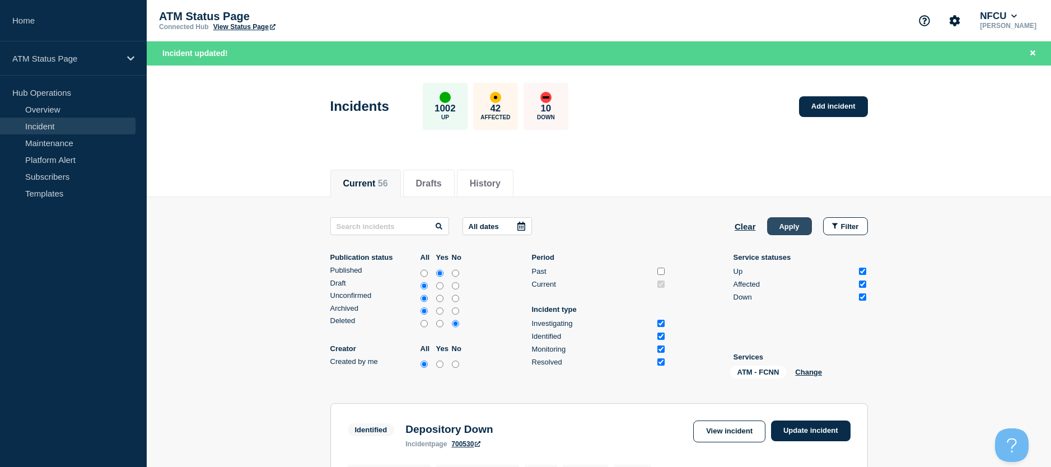
click at [797, 221] on button "Apply" at bounding box center [789, 226] width 45 height 18
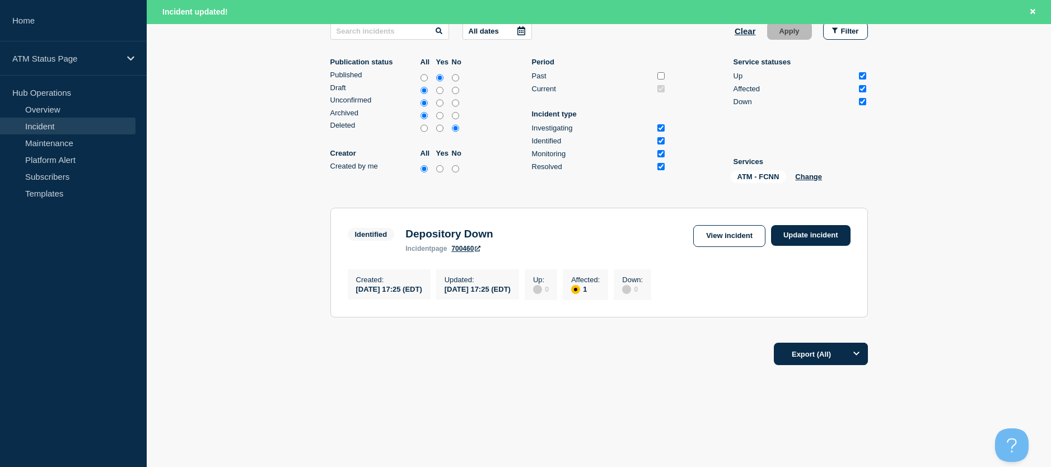
click at [795, 217] on section "Identified Depository Down incident page 700460 View incident Update incident C…" at bounding box center [600, 263] width 538 height 110
click at [802, 225] on link "Update incident" at bounding box center [811, 235] width 80 height 21
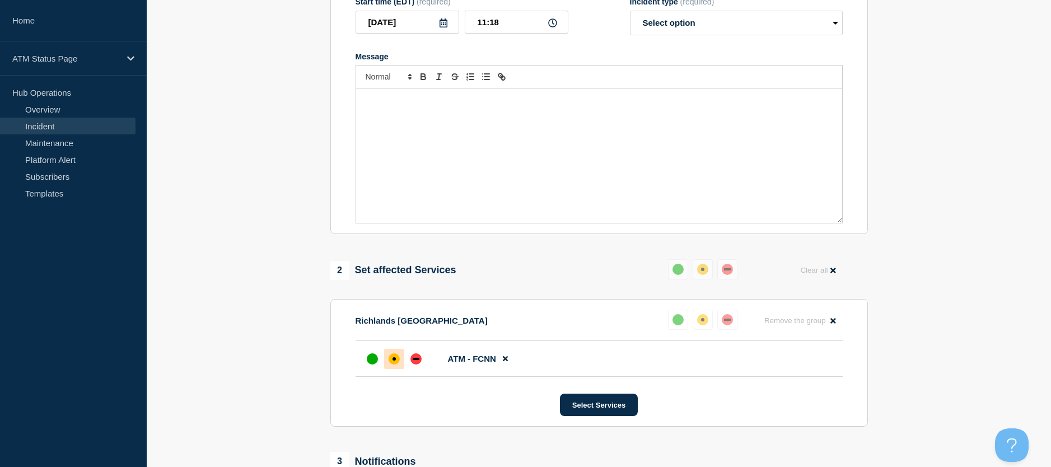
scroll to position [31, 0]
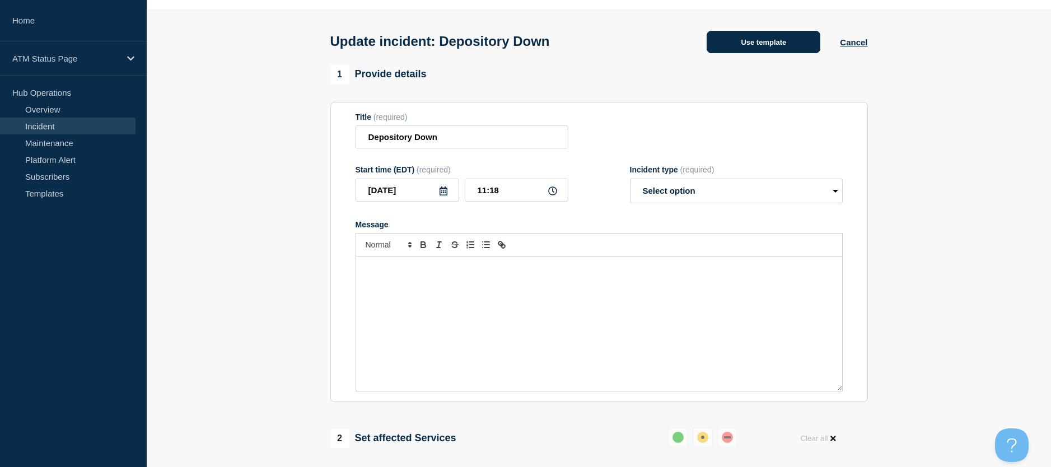
click at [714, 46] on button "Use template" at bounding box center [764, 42] width 114 height 22
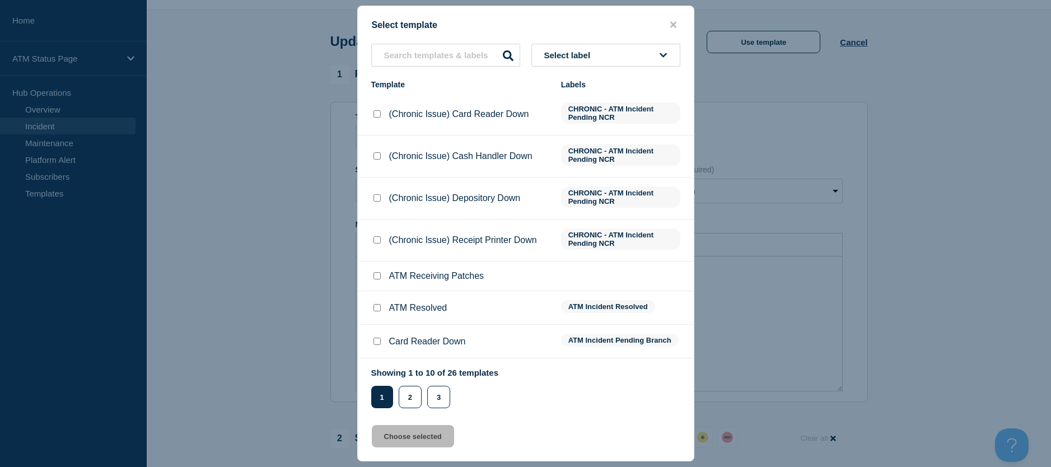
click at [375, 308] on input "ATM Resolved checkbox" at bounding box center [377, 307] width 7 height 7
click at [414, 422] on div "Select template Select label Template Labels (Chronic Issue) Card Reader Down C…" at bounding box center [525, 234] width 337 height 456
click at [414, 429] on button "Choose selected" at bounding box center [413, 436] width 82 height 22
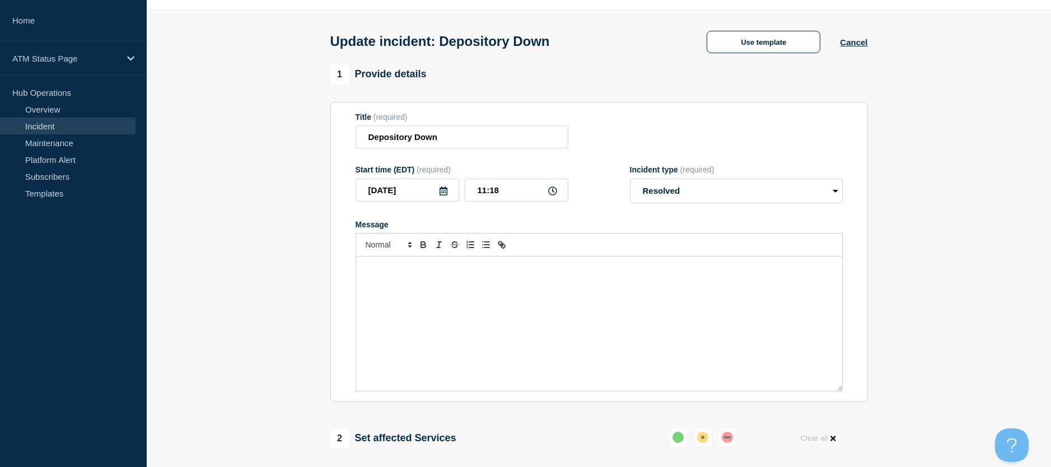
scroll to position [199, 0]
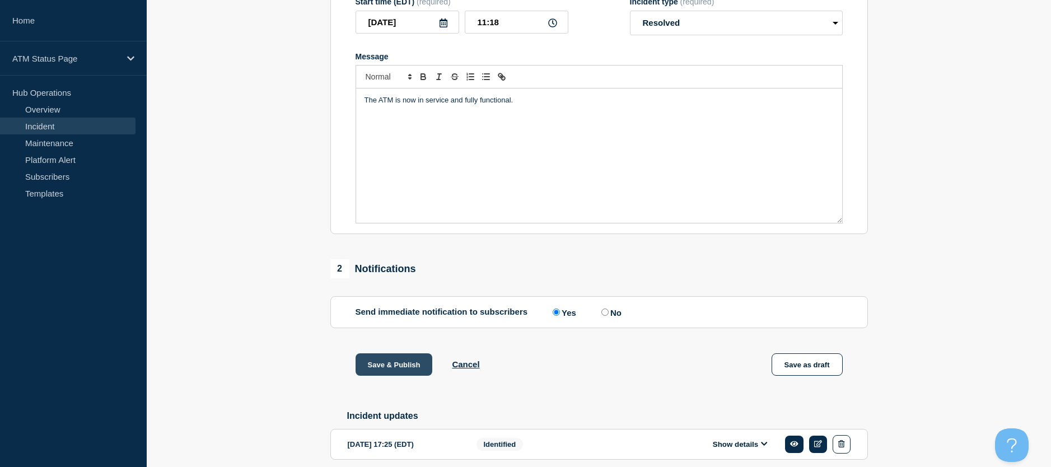
click at [395, 379] on div "Save & Publish Cancel Save as draft" at bounding box center [600, 378] width 538 height 50
drag, startPoint x: 395, startPoint y: 379, endPoint x: 387, endPoint y: 371, distance: 11.5
click at [387, 371] on button "Save & Publish" at bounding box center [394, 364] width 77 height 22
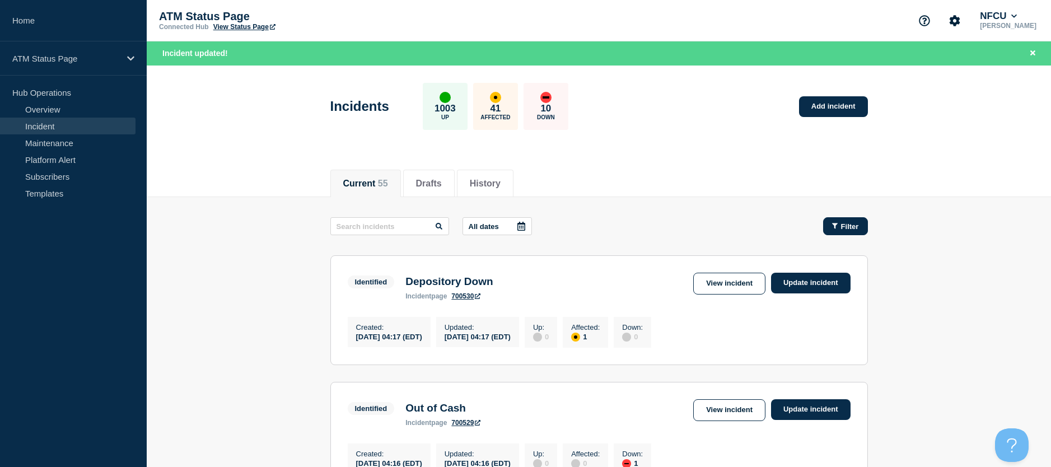
click at [831, 231] on button "Filter" at bounding box center [845, 226] width 45 height 18
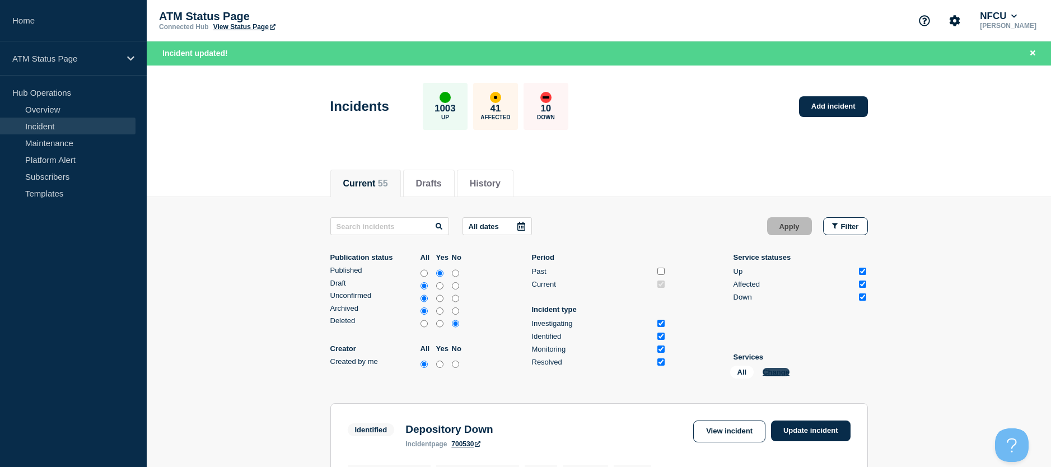
click at [774, 371] on button "Change" at bounding box center [776, 372] width 27 height 8
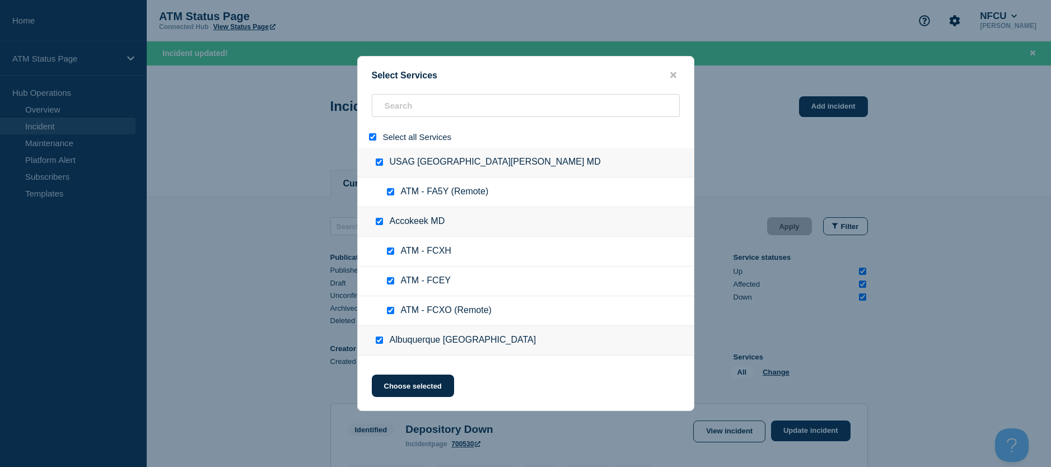
click at [374, 139] on input "select all" at bounding box center [372, 136] width 7 height 7
click at [391, 117] on input "search" at bounding box center [526, 105] width 308 height 23
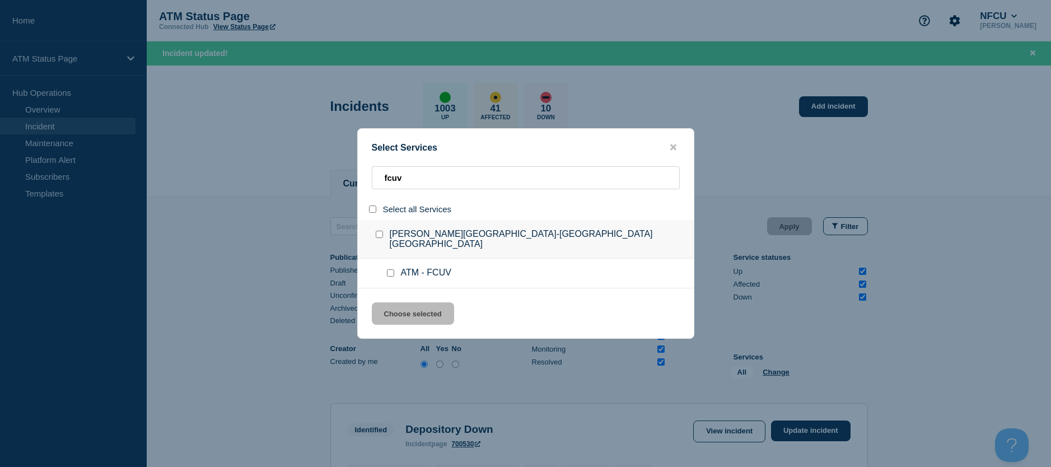
click at [388, 270] on input "service: ATM - FCUV" at bounding box center [390, 272] width 7 height 7
click at [394, 318] on button "Choose selected" at bounding box center [413, 313] width 82 height 22
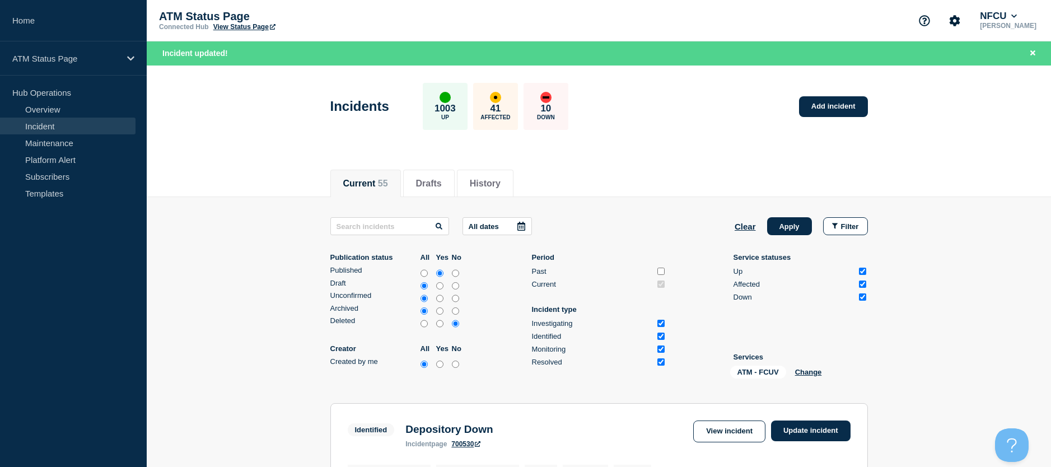
click at [772, 237] on div "All dates Clear Apply Filter Publication status All Yes No Published Draft Unco…" at bounding box center [600, 300] width 538 height 166
click at [772, 231] on button "Apply" at bounding box center [789, 226] width 45 height 18
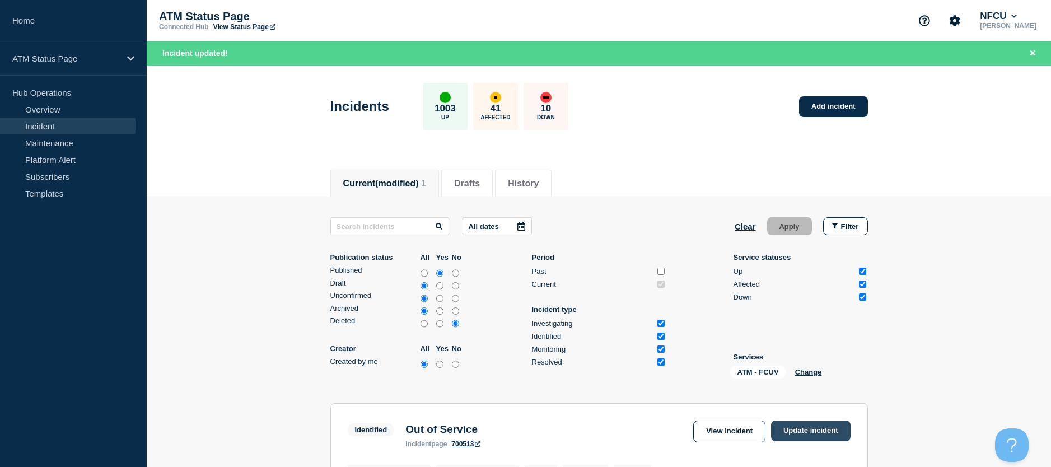
scroll to position [112, 0]
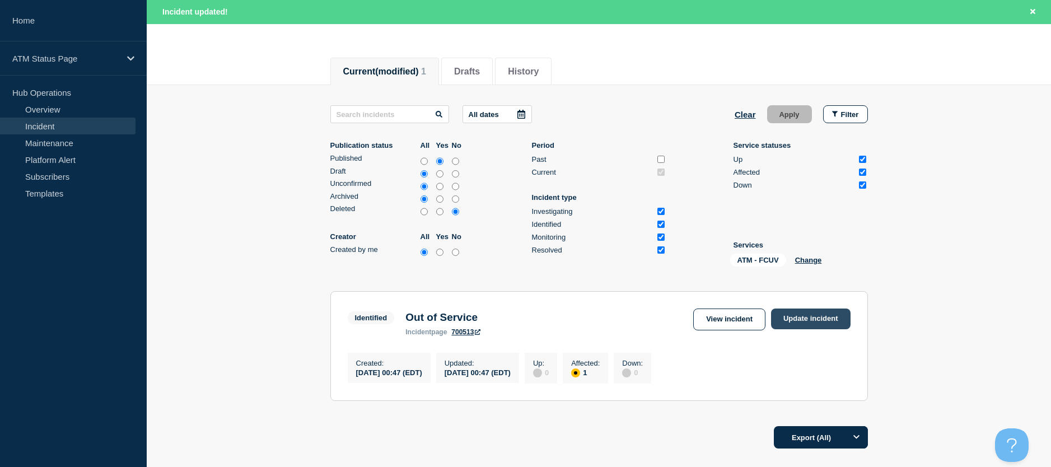
click at [825, 316] on link "Update incident" at bounding box center [811, 319] width 80 height 21
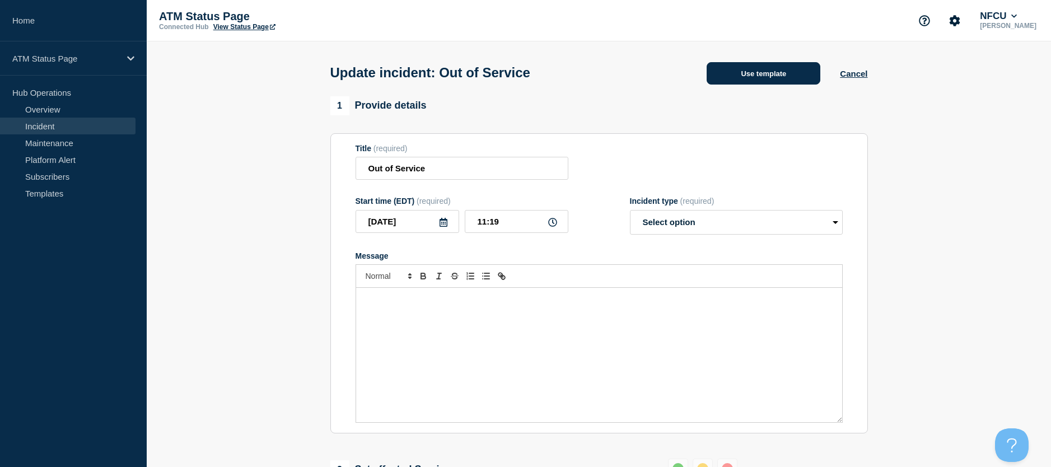
click at [763, 66] on button "Use template" at bounding box center [764, 73] width 114 height 22
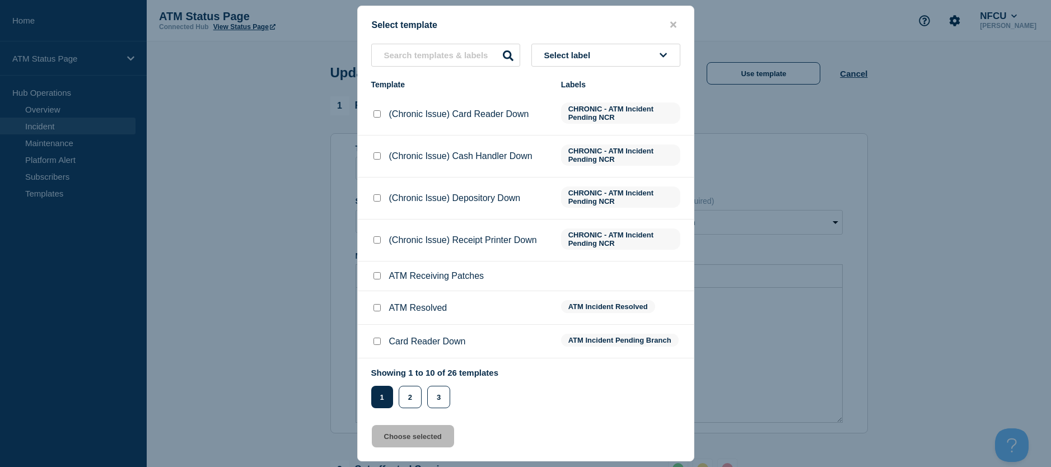
click at [378, 305] on div at bounding box center [376, 307] width 11 height 11
click at [376, 311] on input "ATM Resolved checkbox" at bounding box center [377, 307] width 7 height 7
click at [390, 466] on div at bounding box center [525, 233] width 1051 height 467
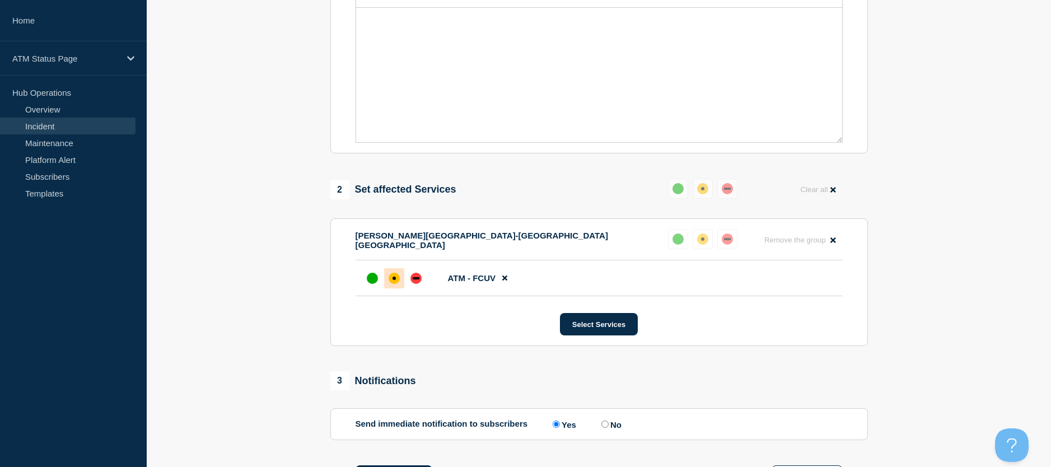
scroll to position [392, 0]
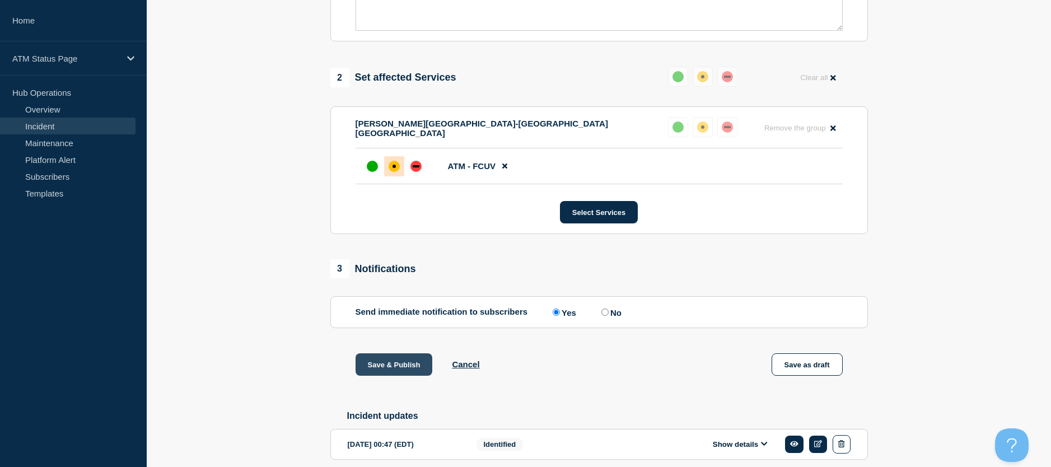
click at [388, 368] on button "Save & Publish" at bounding box center [394, 364] width 77 height 22
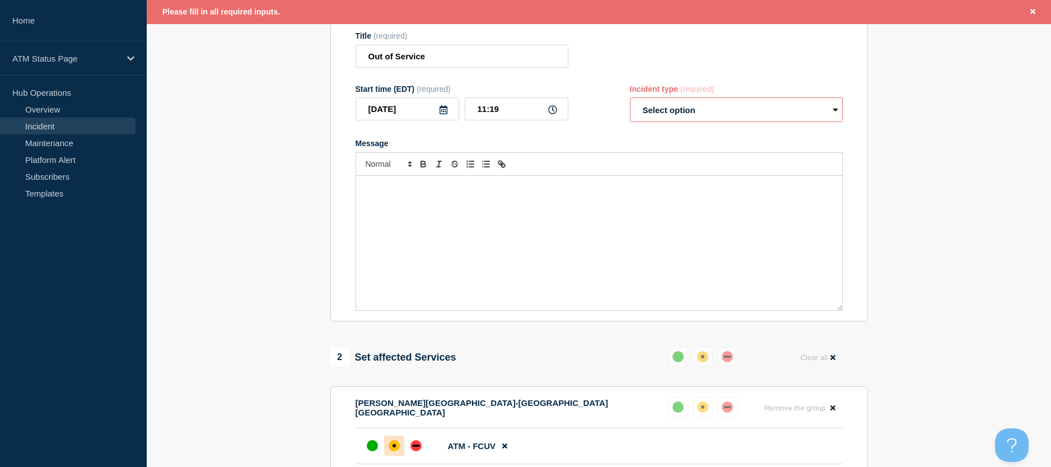
scroll to position [0, 0]
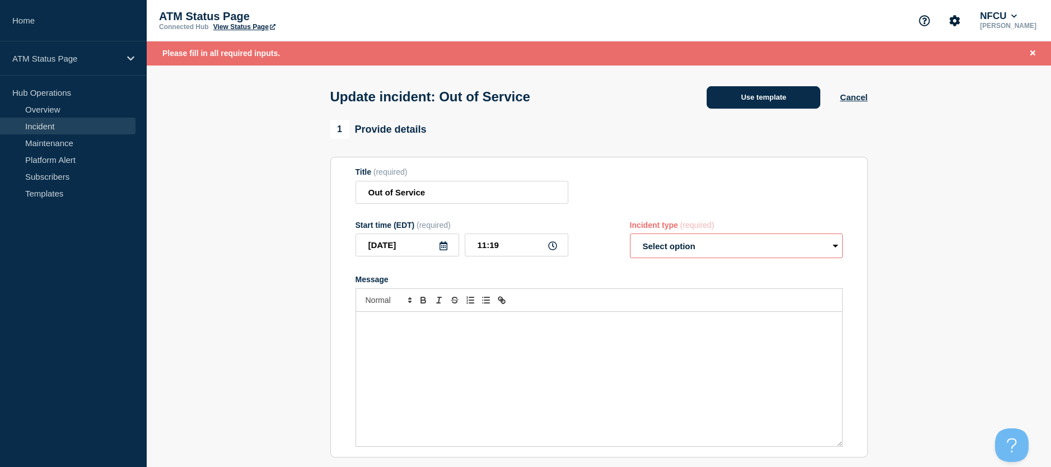
click at [757, 106] on button "Use template" at bounding box center [764, 97] width 114 height 22
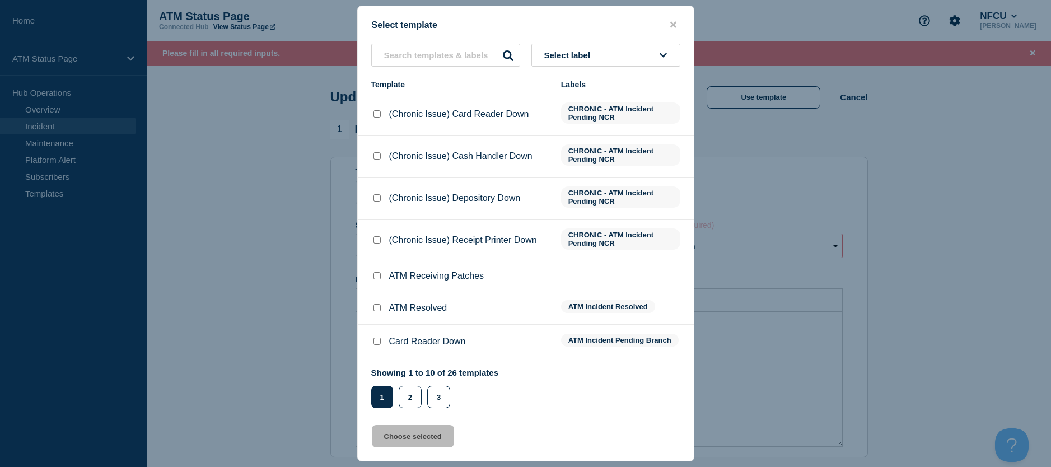
click at [374, 310] on input "ATM Resolved checkbox" at bounding box center [377, 307] width 7 height 7
click at [410, 438] on button "Choose selected" at bounding box center [413, 436] width 82 height 22
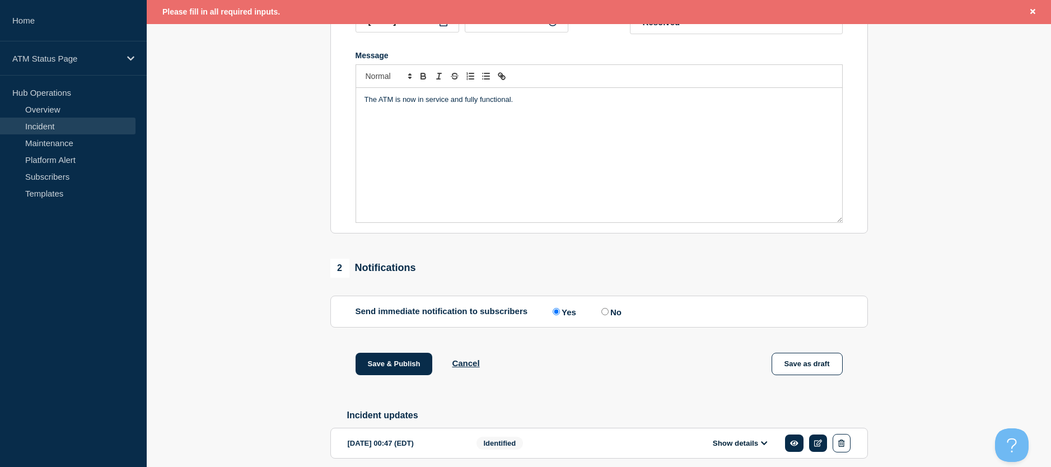
scroll to position [273, 0]
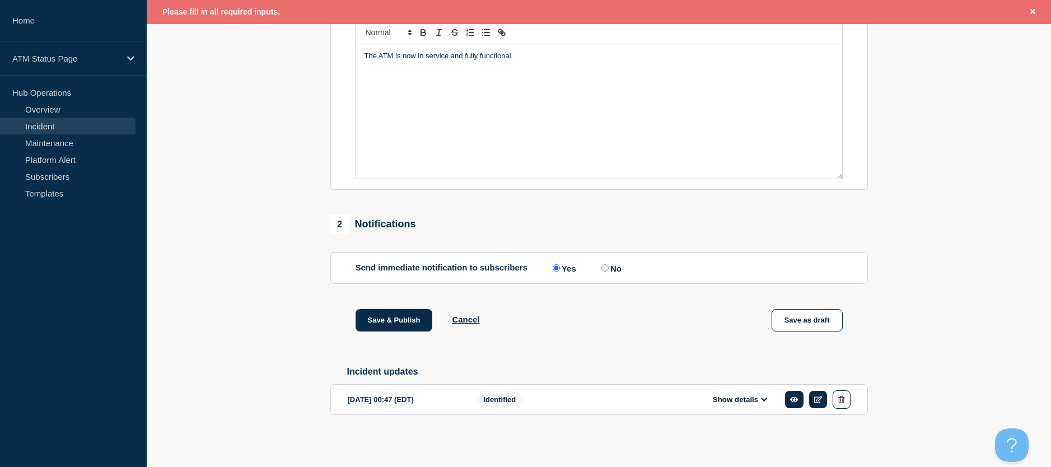
click at [401, 339] on div "Save & Publish Cancel Save as draft" at bounding box center [600, 334] width 538 height 50
click at [401, 321] on button "Save & Publish" at bounding box center [394, 320] width 77 height 22
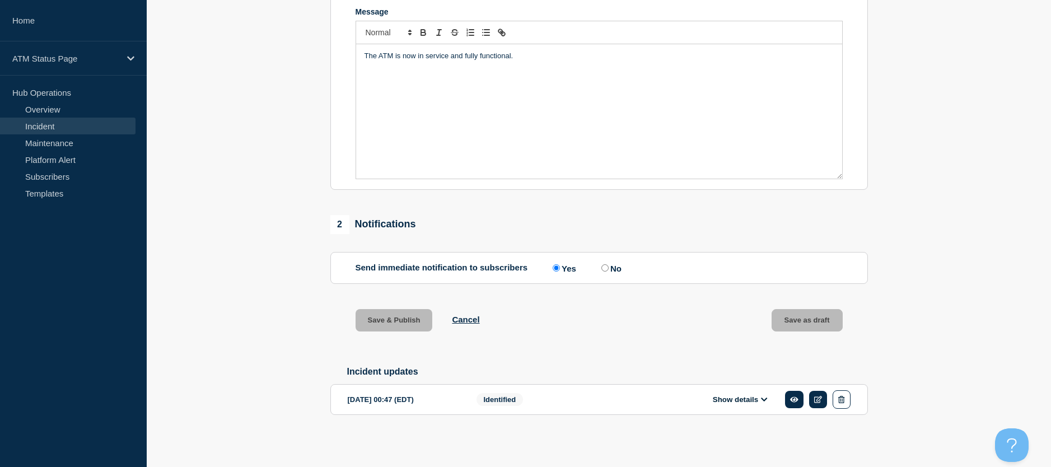
scroll to position [250, 0]
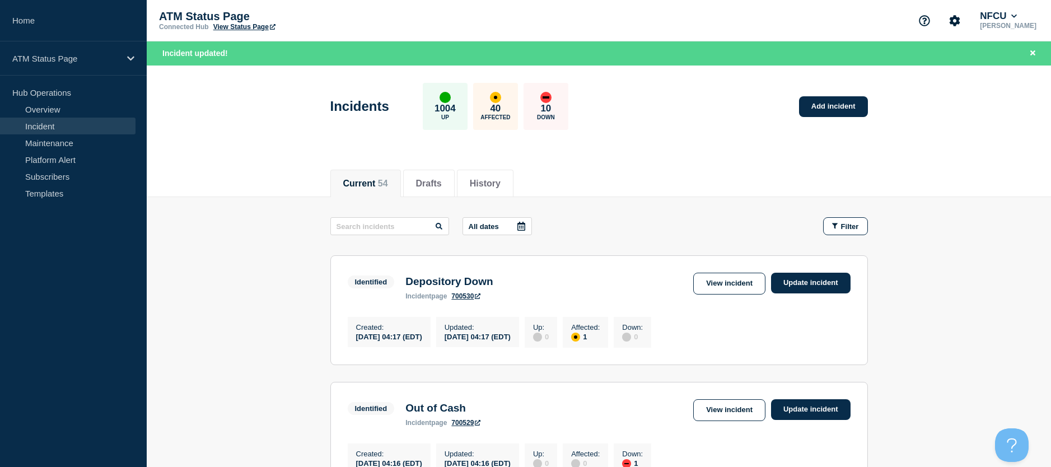
click at [853, 221] on button "Filter" at bounding box center [845, 226] width 45 height 18
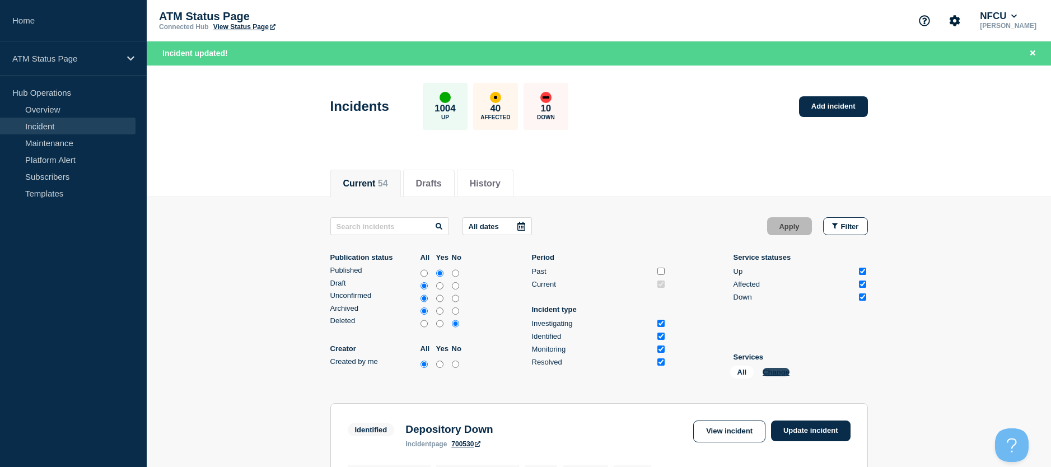
click at [769, 373] on button "Change" at bounding box center [776, 372] width 27 height 8
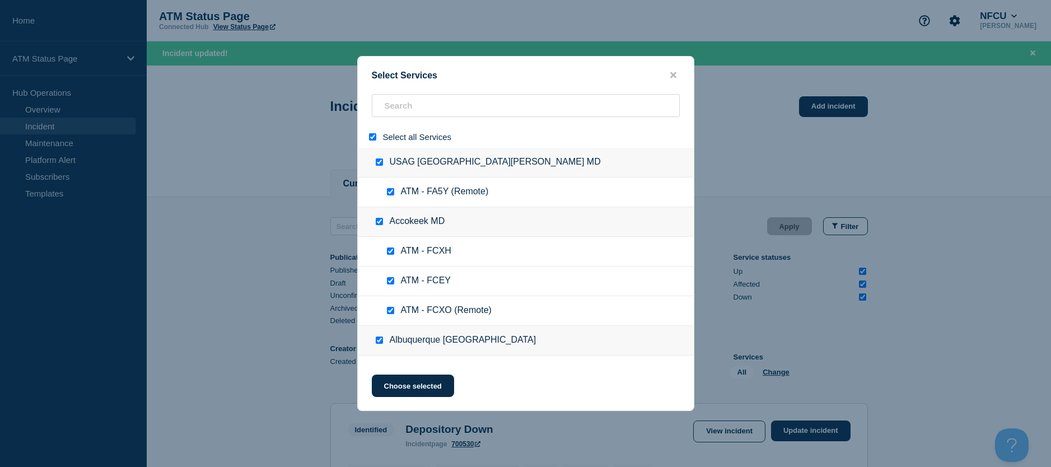
click at [370, 138] on input "select all" at bounding box center [372, 136] width 7 height 7
click at [394, 113] on input "search" at bounding box center [526, 105] width 308 height 23
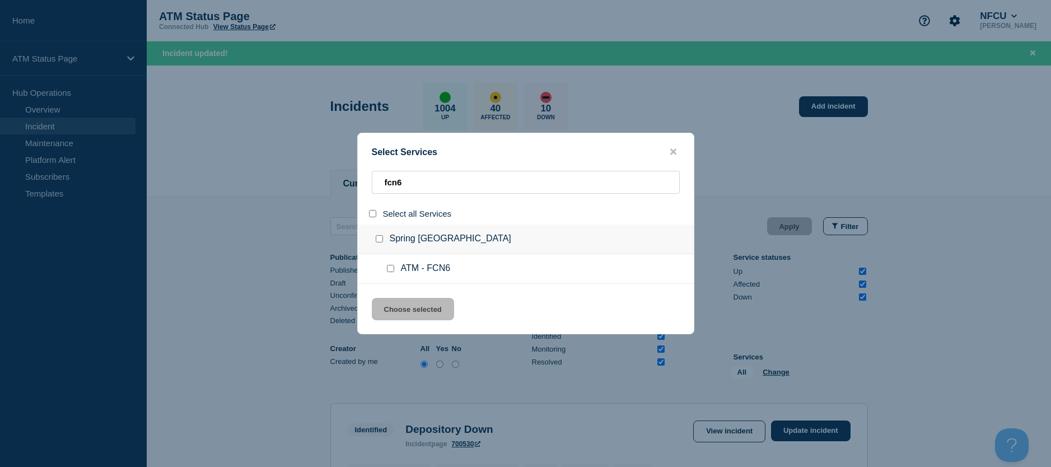
click at [389, 269] on input "service: ATM - FCN6" at bounding box center [390, 268] width 7 height 7
click at [393, 302] on button "Choose selected" at bounding box center [413, 309] width 82 height 22
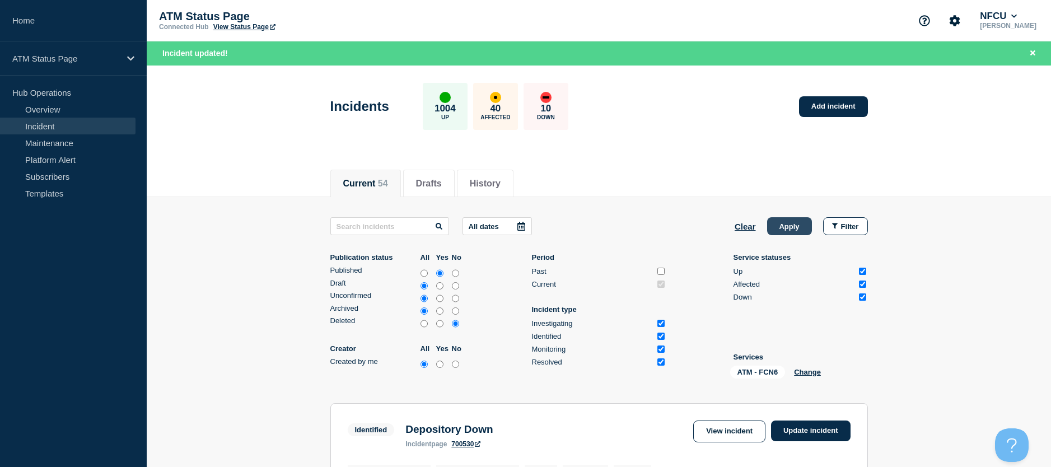
click at [776, 225] on button "Apply" at bounding box center [789, 226] width 45 height 18
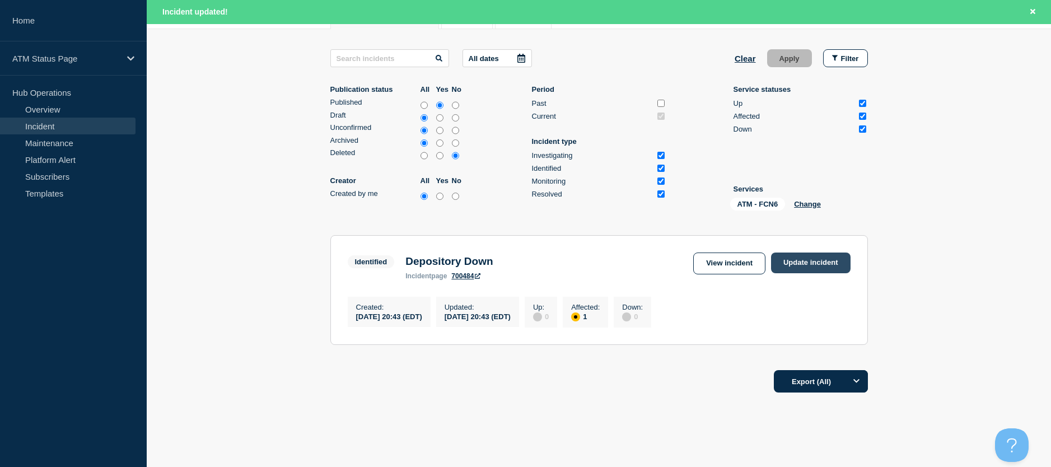
click at [792, 264] on link "Update incident" at bounding box center [811, 263] width 80 height 21
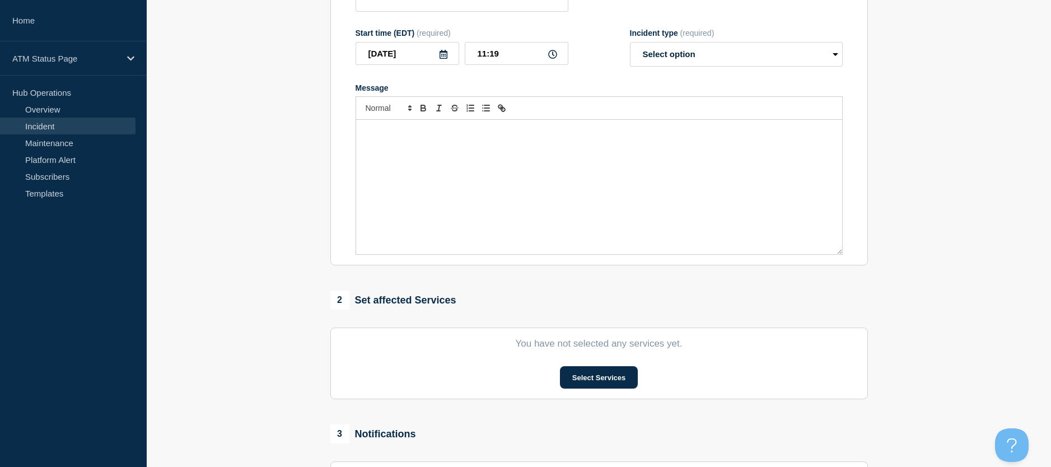
scroll to position [32, 0]
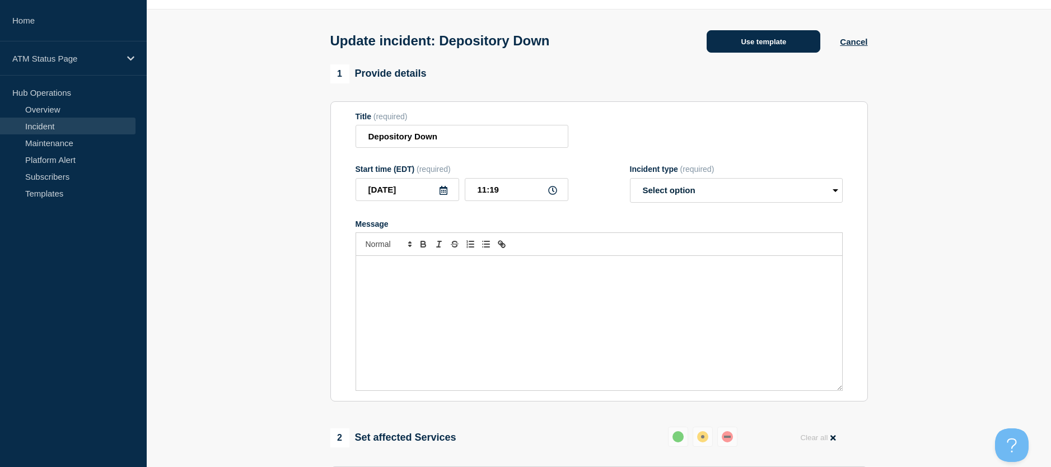
click at [755, 53] on button "Use template" at bounding box center [764, 41] width 114 height 22
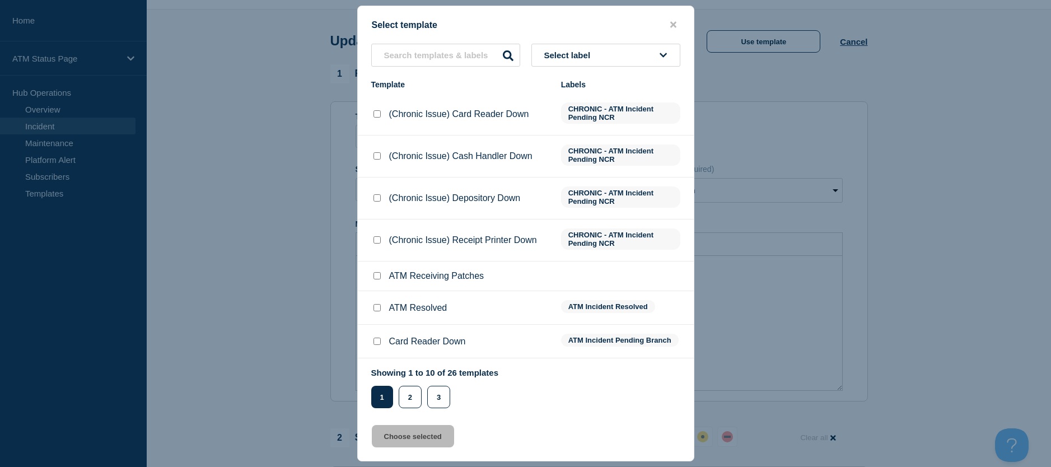
click at [371, 312] on div at bounding box center [376, 307] width 11 height 11
click at [378, 310] on input "ATM Resolved checkbox" at bounding box center [377, 307] width 7 height 7
click at [393, 430] on button "Choose selected" at bounding box center [413, 436] width 82 height 22
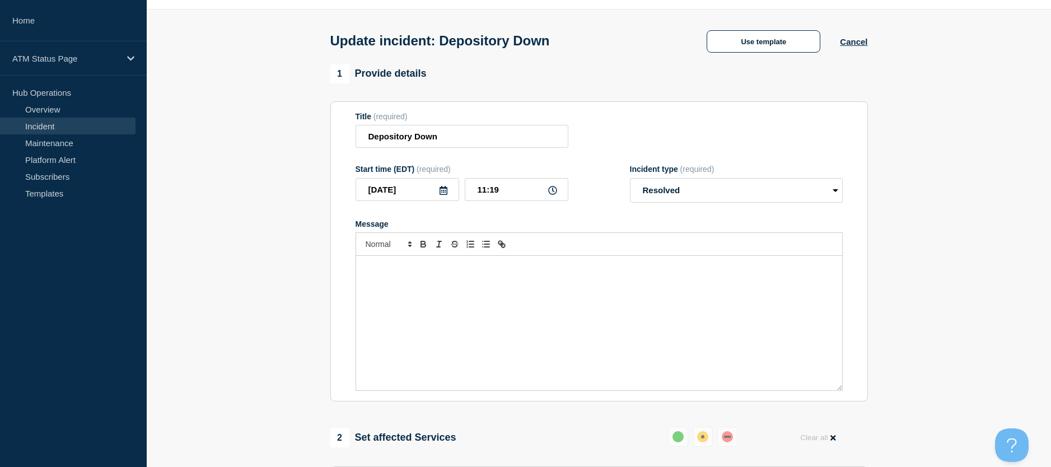
scroll to position [144, 0]
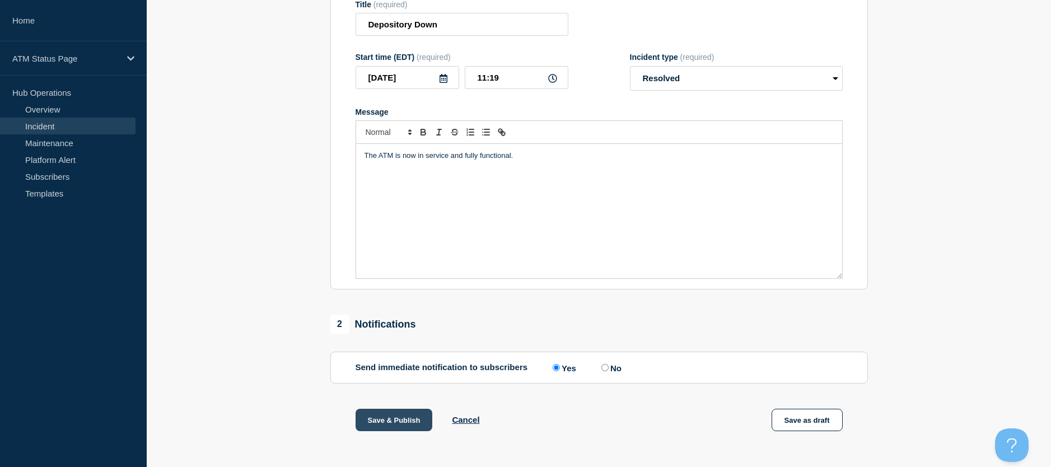
click at [378, 419] on button "Save & Publish" at bounding box center [394, 420] width 77 height 22
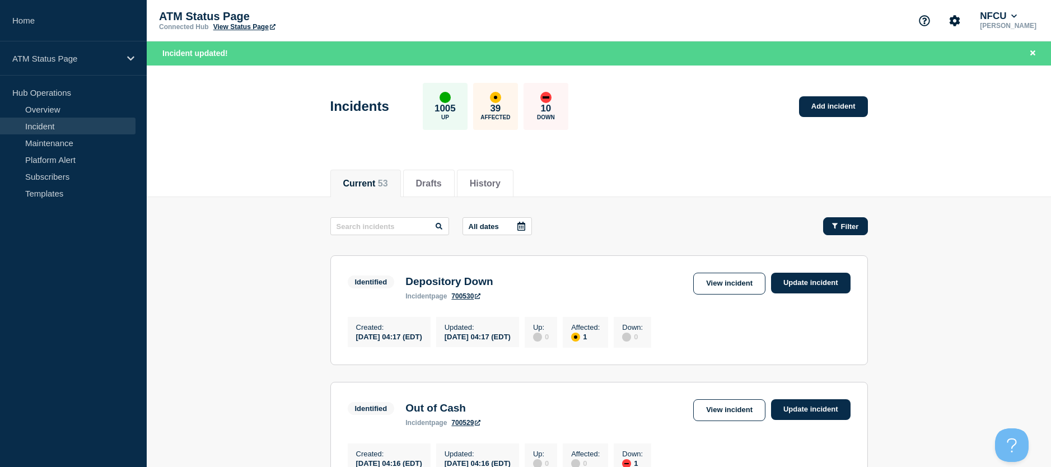
click at [858, 229] on span "Filter" at bounding box center [850, 226] width 18 height 8
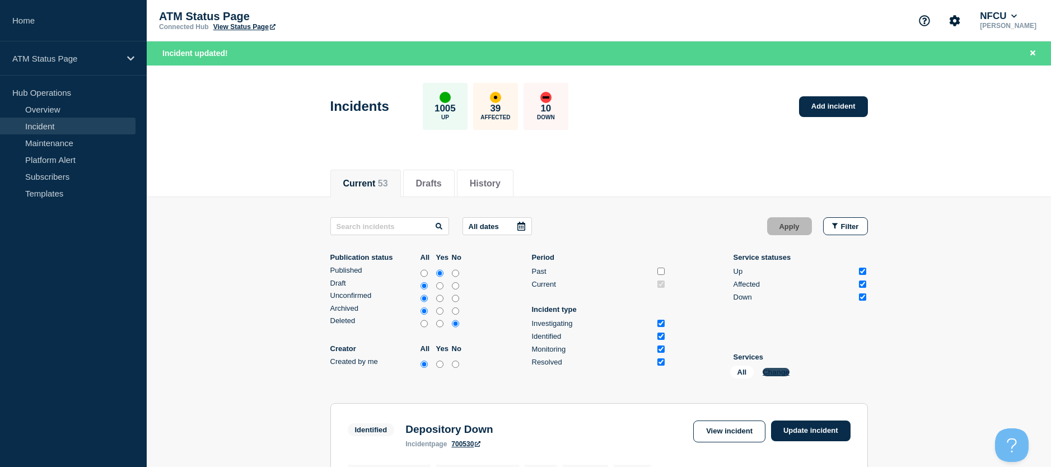
click at [781, 371] on button "Change" at bounding box center [776, 372] width 27 height 8
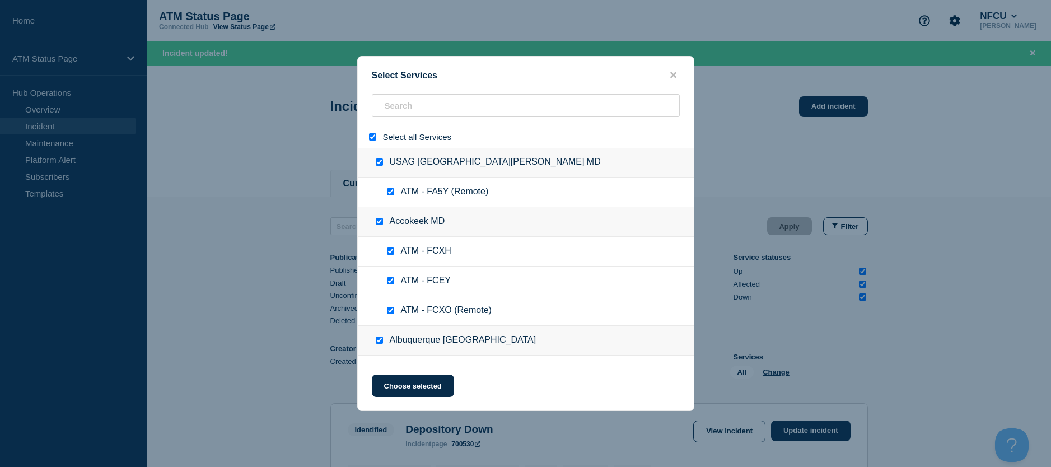
click at [371, 134] on input "select all" at bounding box center [372, 136] width 7 height 7
click at [385, 107] on input "search" at bounding box center [526, 105] width 308 height 23
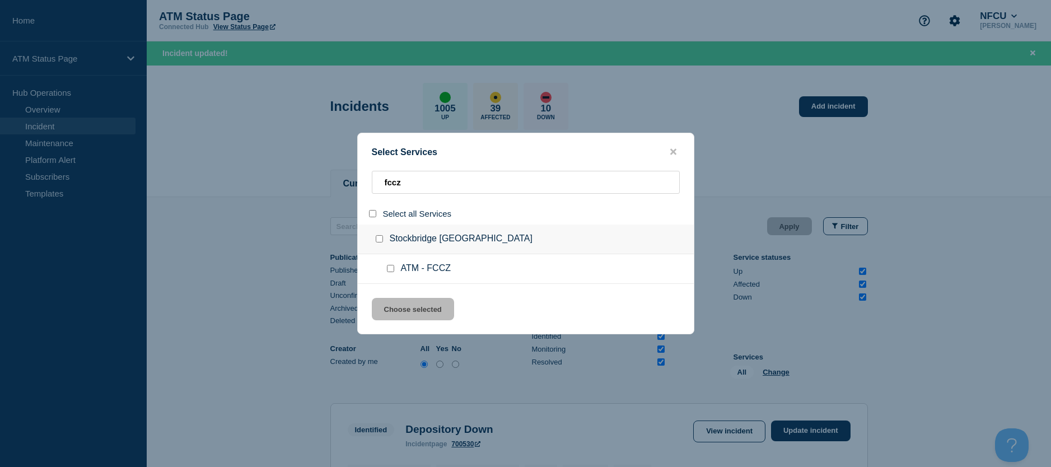
click at [391, 272] on input "service: ATM - FCCZ" at bounding box center [390, 268] width 7 height 7
click at [394, 299] on button "Choose selected" at bounding box center [413, 309] width 82 height 22
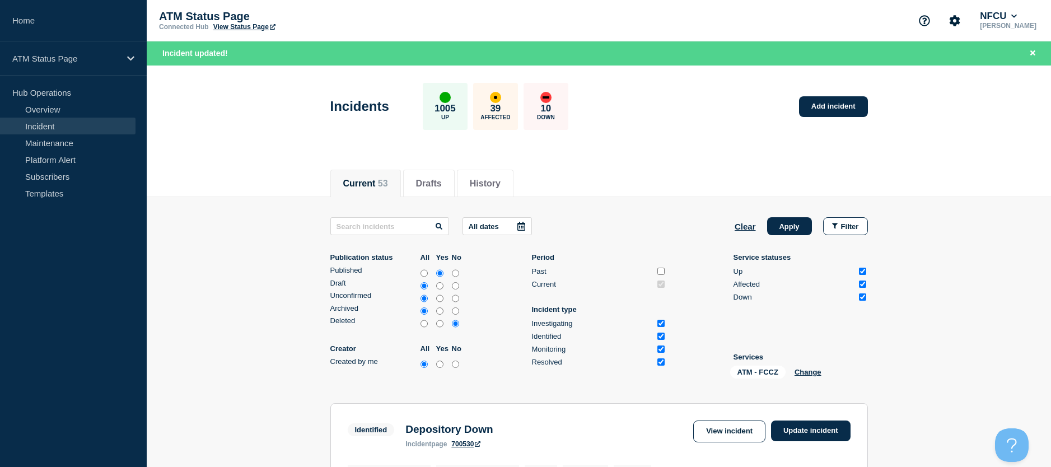
click at [774, 236] on div "All dates Clear Apply Filter Publication status All Yes No Published Draft Unco…" at bounding box center [600, 300] width 538 height 166
click at [778, 227] on button "Apply" at bounding box center [789, 226] width 45 height 18
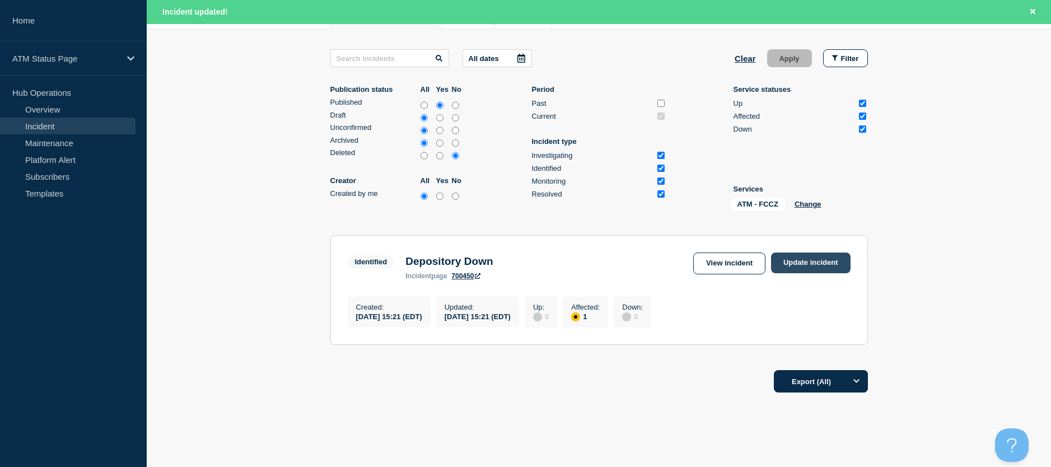
click at [798, 263] on link "Update incident" at bounding box center [811, 263] width 80 height 21
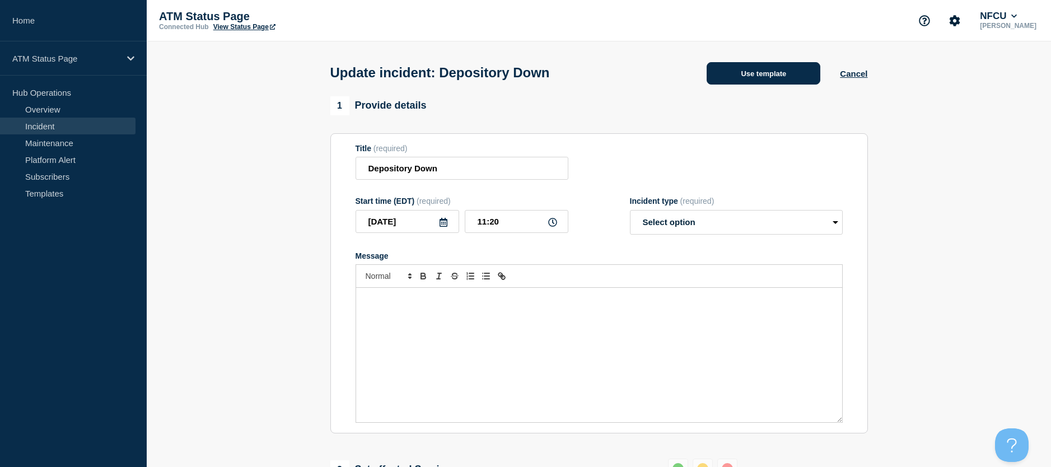
click at [756, 82] on button "Use template" at bounding box center [764, 73] width 114 height 22
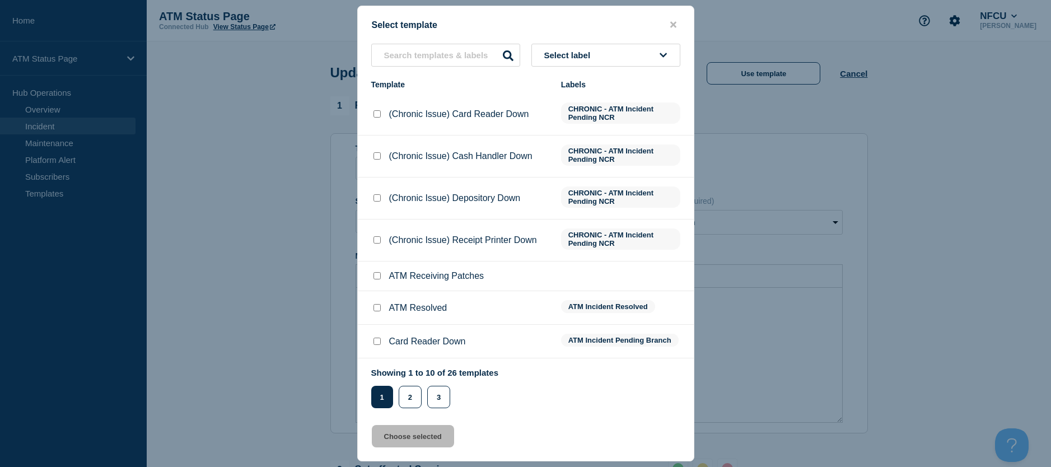
click at [379, 308] on input "ATM Resolved checkbox" at bounding box center [377, 307] width 7 height 7
click at [390, 446] on button "Choose selected" at bounding box center [413, 436] width 82 height 22
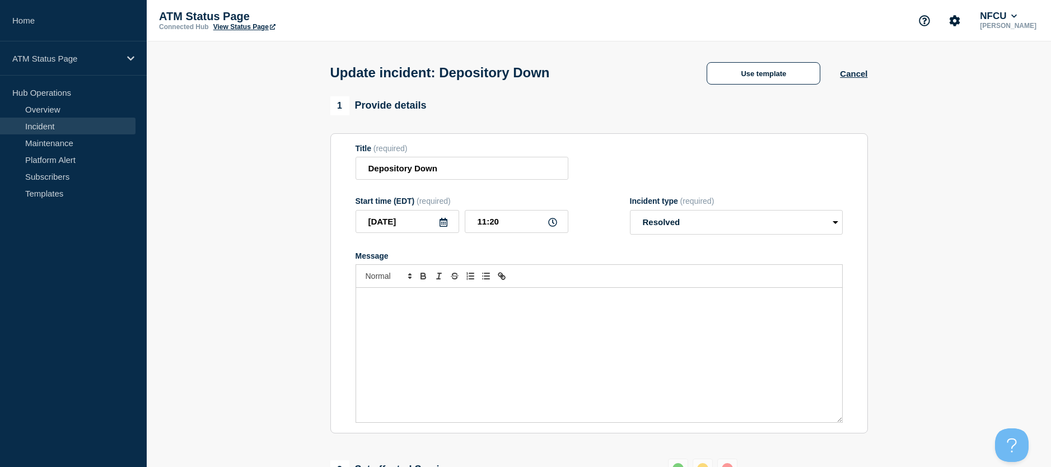
scroll to position [168, 0]
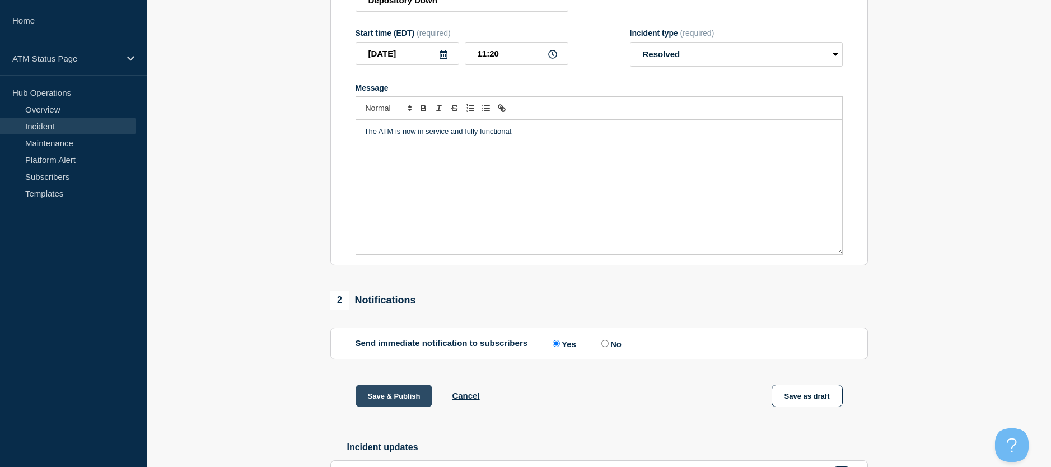
click at [388, 407] on button "Save & Publish" at bounding box center [394, 396] width 77 height 22
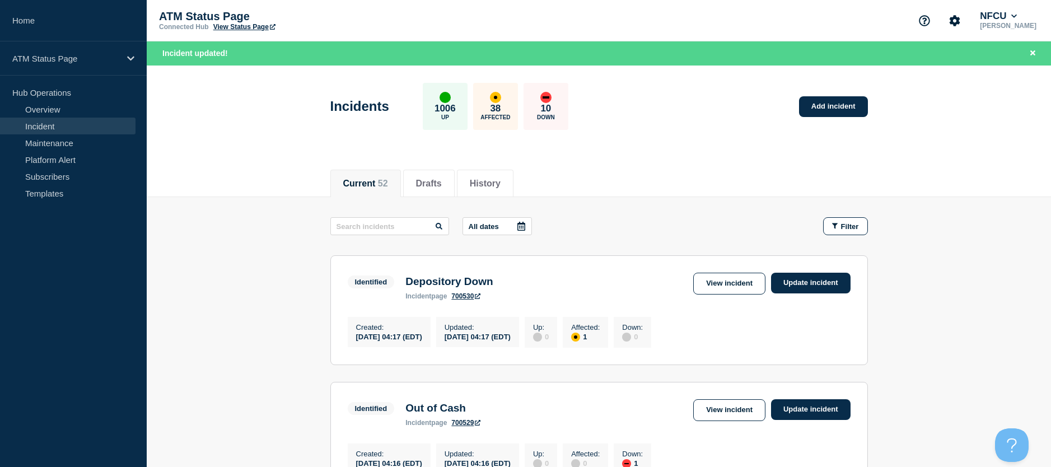
click at [845, 220] on button "Filter" at bounding box center [845, 226] width 45 height 18
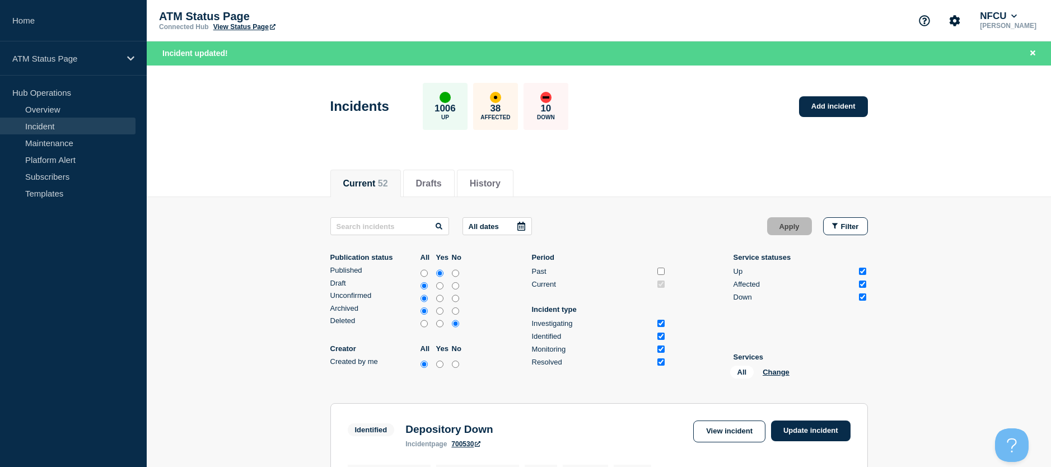
click at [778, 370] on button "Change" at bounding box center [776, 372] width 27 height 8
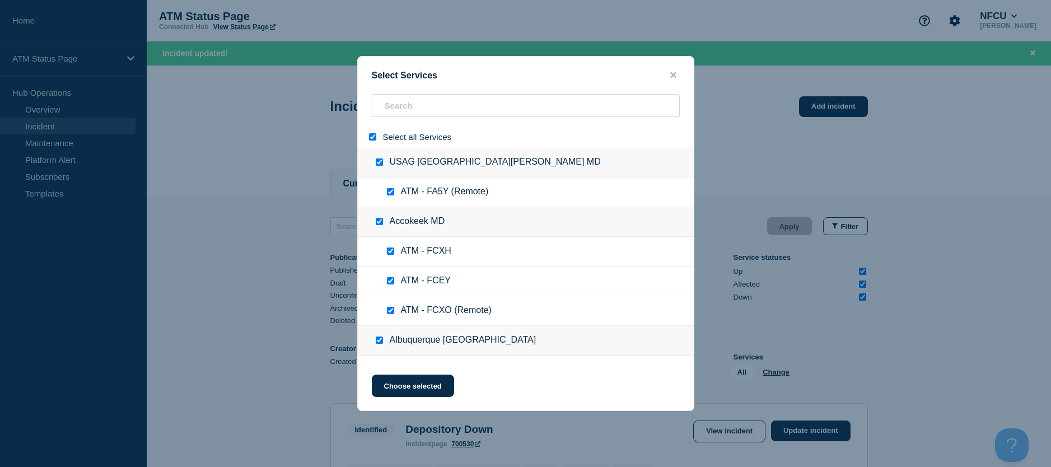
click at [371, 136] on input "select all" at bounding box center [372, 136] width 7 height 7
click at [388, 115] on input "search" at bounding box center [526, 105] width 308 height 23
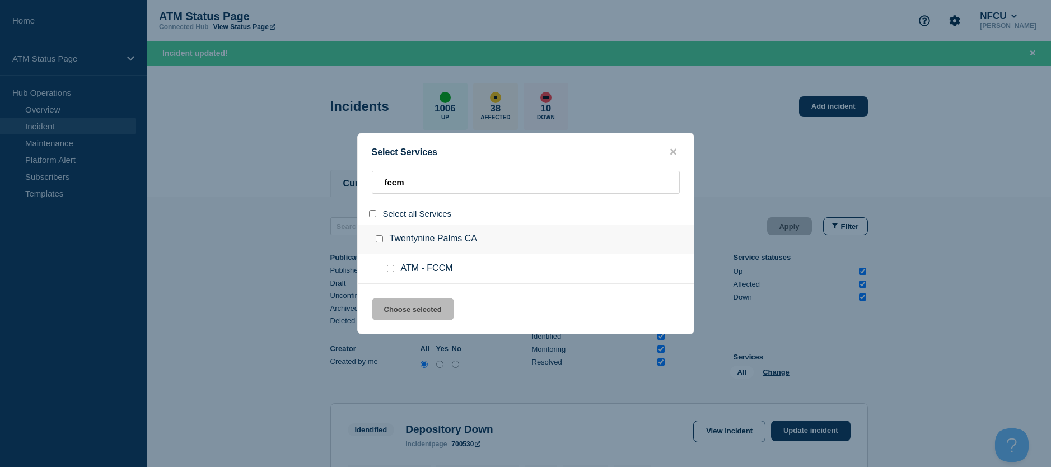
click at [389, 268] on input "service: ATM - FCCM" at bounding box center [390, 268] width 7 height 7
drag, startPoint x: 392, startPoint y: 301, endPoint x: 476, endPoint y: 296, distance: 84.2
click at [392, 302] on button "Choose selected" at bounding box center [413, 309] width 82 height 22
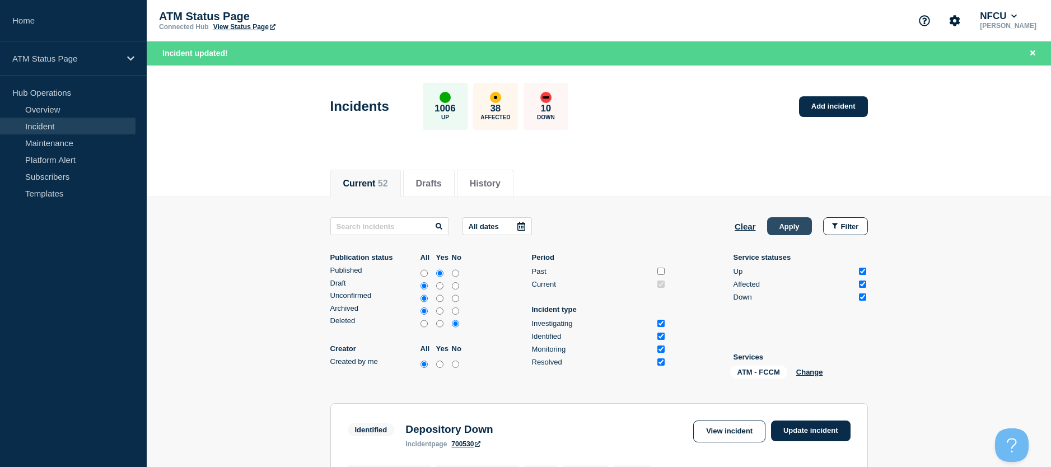
click at [782, 229] on button "Apply" at bounding box center [789, 226] width 45 height 18
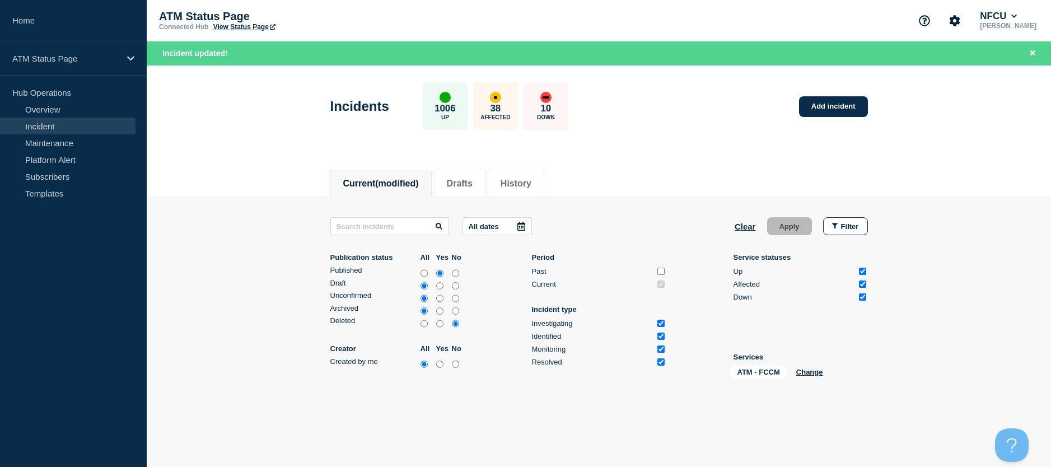
scroll to position [46, 0]
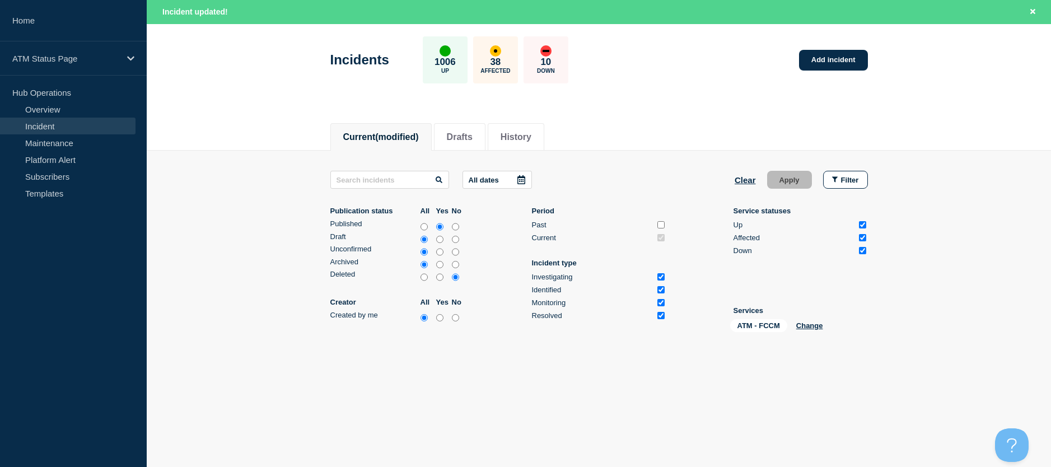
click at [807, 336] on div "ATM - FCCM Change" at bounding box center [786, 327] width 112 height 17
click at [808, 334] on div "ATM - FCCM Change" at bounding box center [786, 327] width 112 height 17
drag, startPoint x: 808, startPoint y: 334, endPoint x: 808, endPoint y: 326, distance: 7.8
click at [808, 326] on button "Change" at bounding box center [810, 326] width 27 height 8
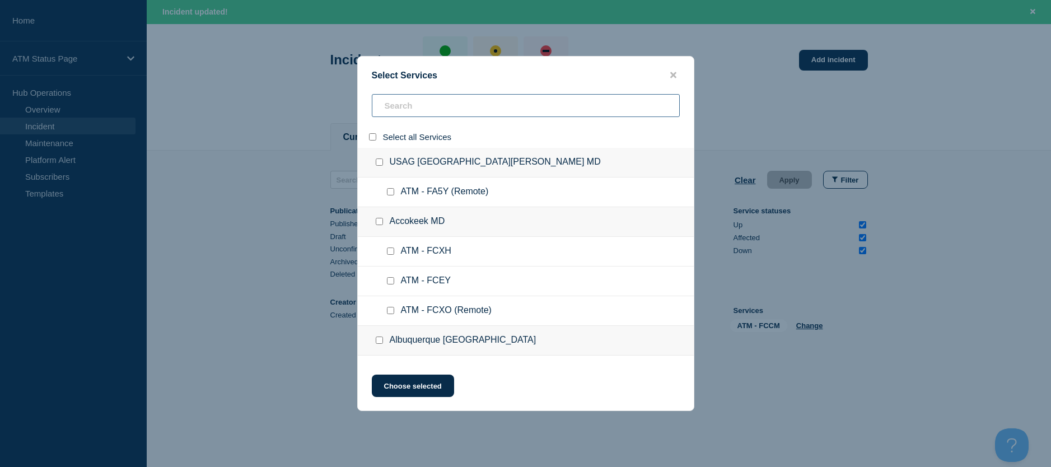
click at [397, 110] on input "search" at bounding box center [526, 105] width 308 height 23
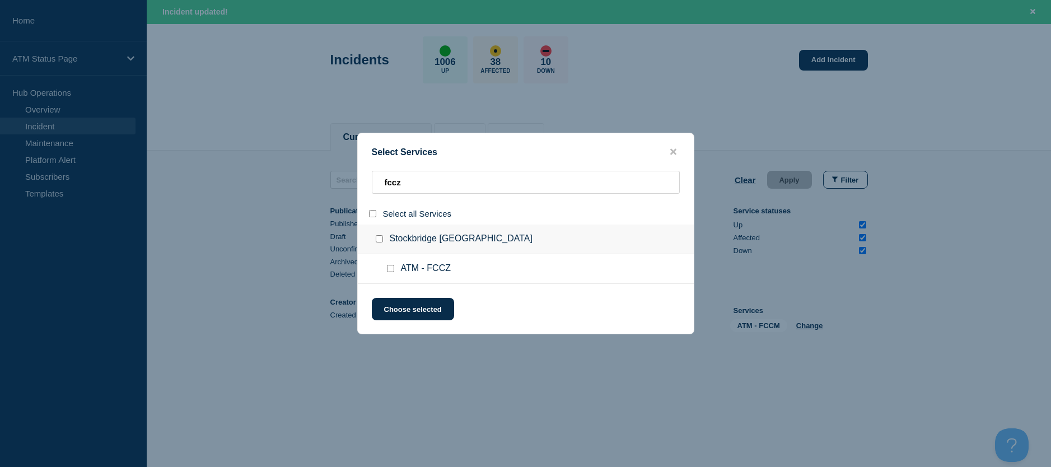
click at [391, 266] on input "service: ATM - FCCZ" at bounding box center [390, 268] width 7 height 7
click at [389, 310] on button "Choose selected" at bounding box center [413, 309] width 82 height 22
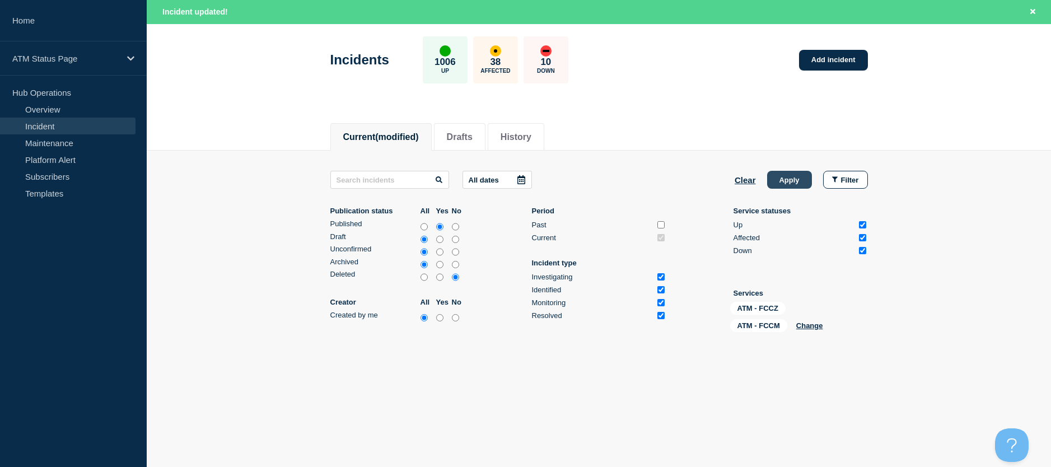
click at [787, 184] on button "Apply" at bounding box center [789, 180] width 45 height 18
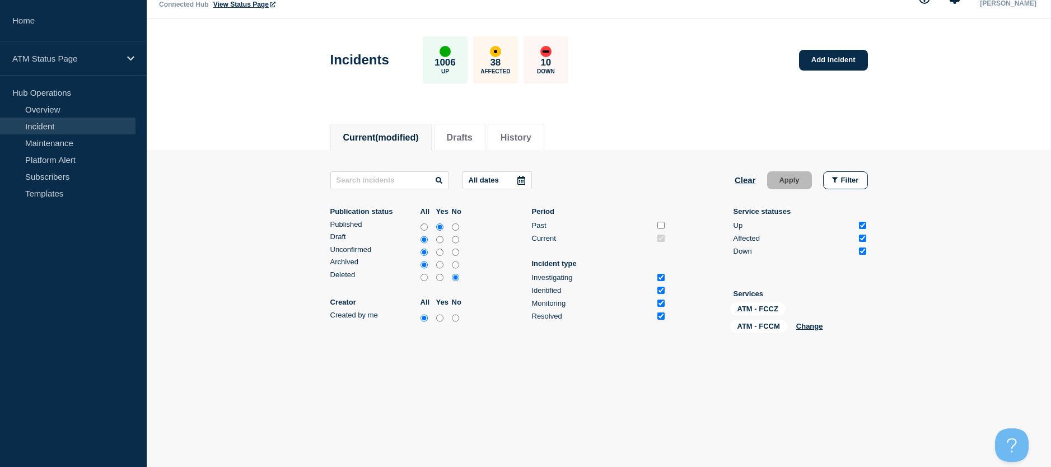
scroll to position [23, 0]
click at [807, 323] on button "Change" at bounding box center [810, 326] width 27 height 8
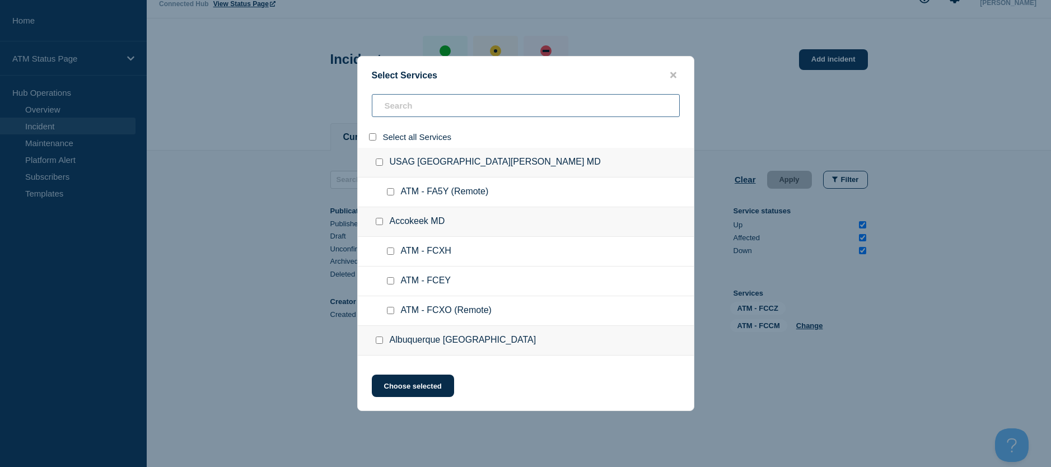
click at [383, 109] on input "search" at bounding box center [526, 105] width 308 height 23
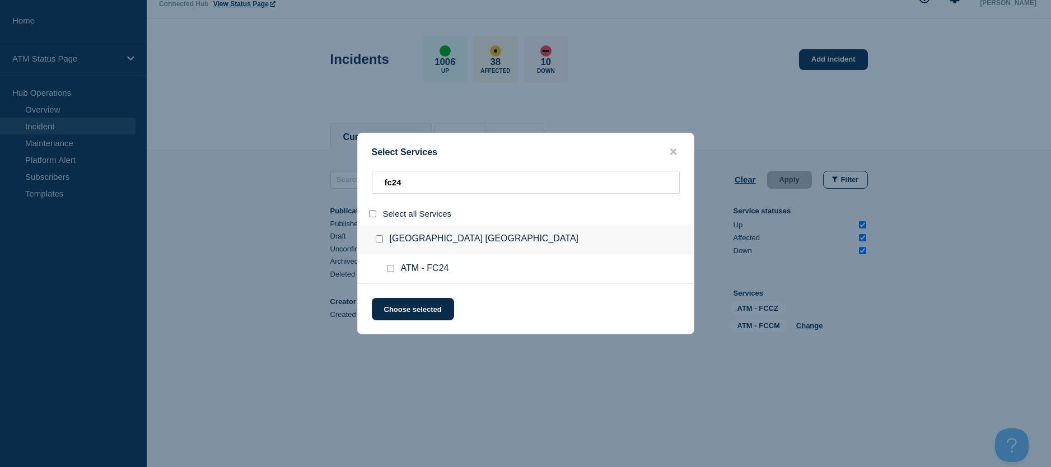
click at [390, 274] on div at bounding box center [393, 268] width 16 height 11
click at [390, 273] on div at bounding box center [393, 268] width 16 height 11
click at [390, 271] on input "service: ATM - FC24" at bounding box center [390, 268] width 7 height 7
click at [401, 311] on button "Choose selected" at bounding box center [413, 309] width 82 height 22
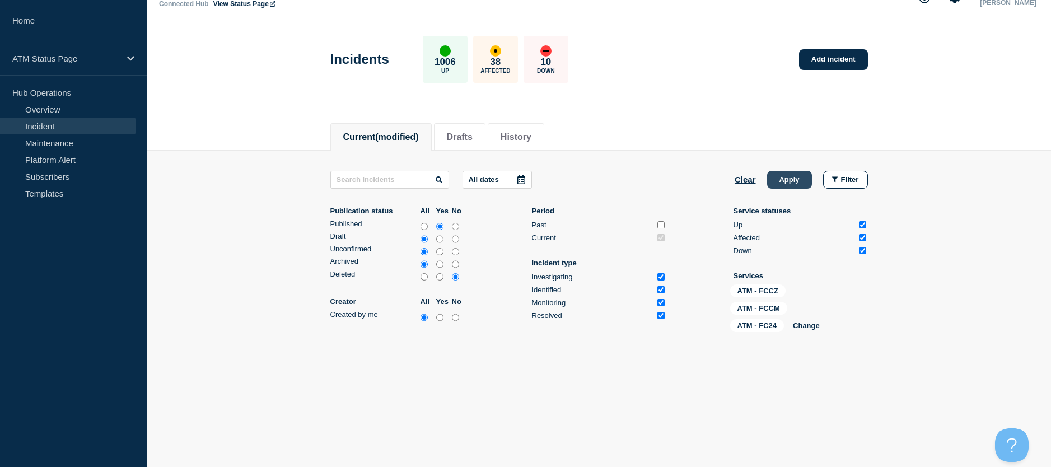
click at [799, 175] on button "Apply" at bounding box center [789, 180] width 45 height 18
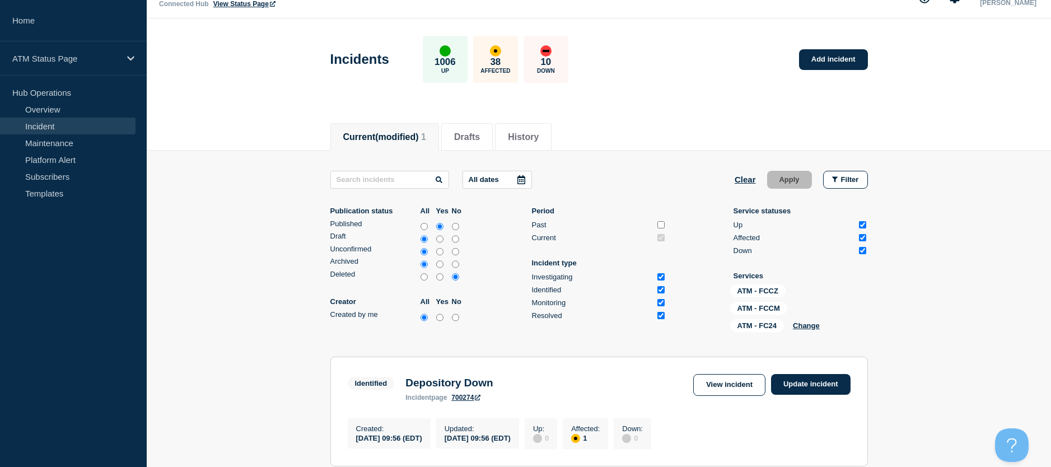
click at [811, 331] on div "ATM - FCCZ ATM - FCCM ATM - FC24 Change" at bounding box center [786, 311] width 112 height 52
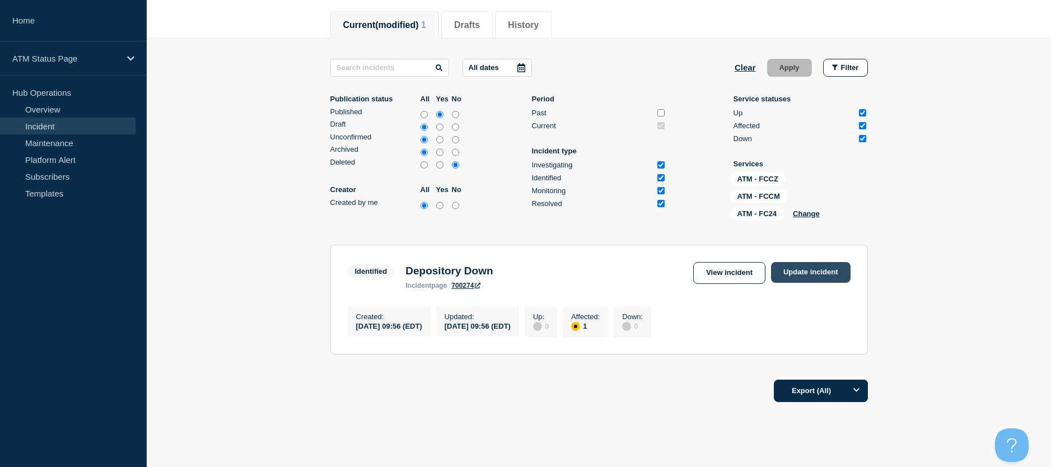
click at [821, 275] on link "Update incident" at bounding box center [811, 272] width 80 height 21
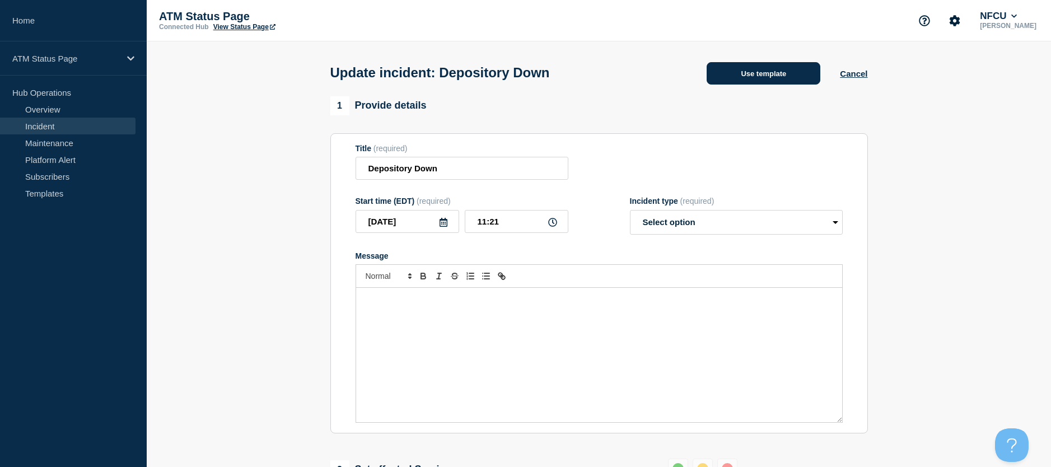
click at [757, 78] on button "Use template" at bounding box center [764, 73] width 114 height 22
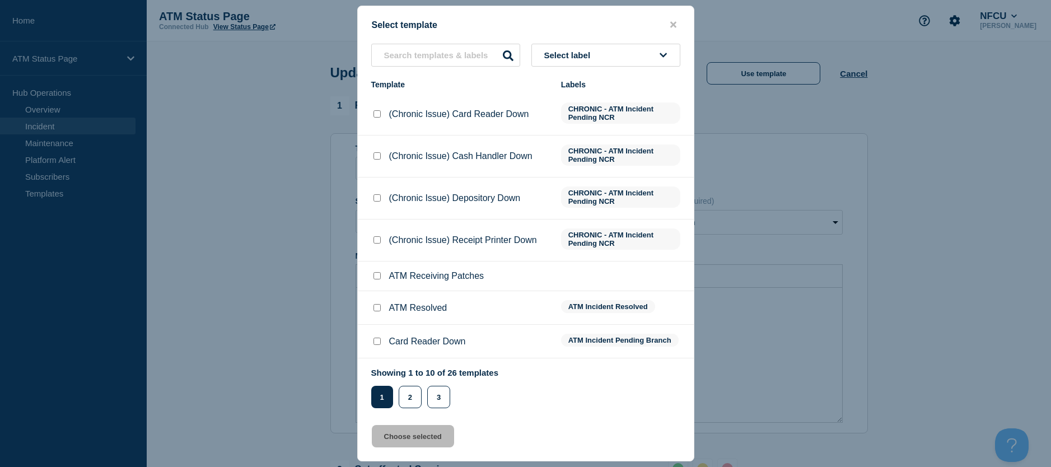
click at [377, 308] on input "ATM Resolved checkbox" at bounding box center [377, 307] width 7 height 7
click at [386, 443] on button "Choose selected" at bounding box center [413, 436] width 82 height 22
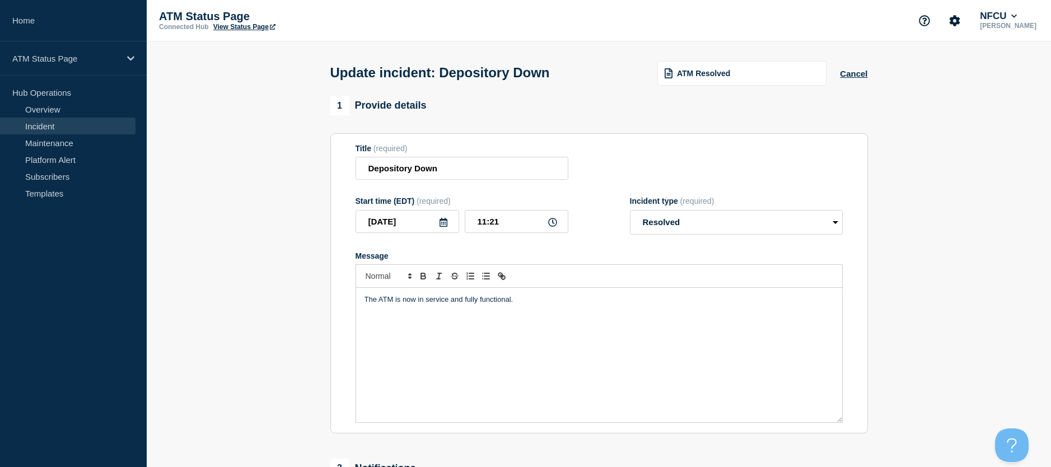
scroll to position [168, 0]
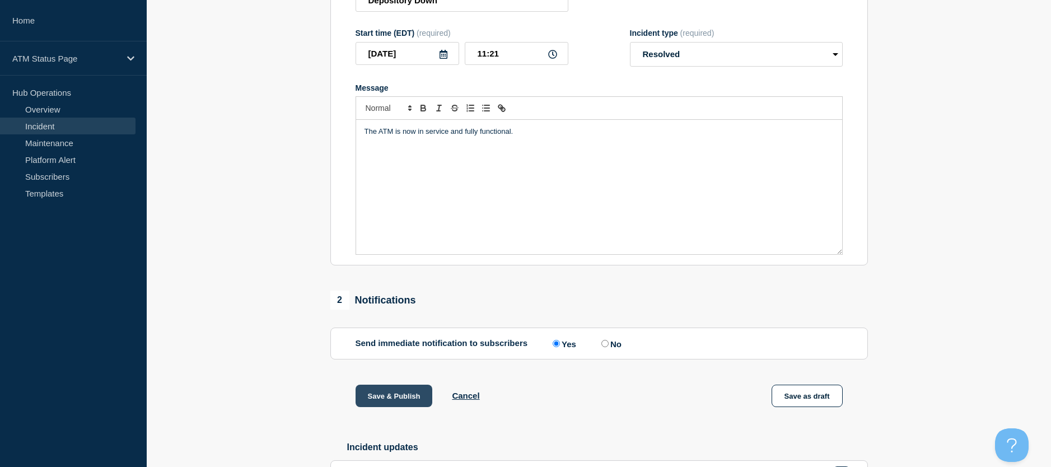
click at [397, 407] on button "Save & Publish" at bounding box center [394, 396] width 77 height 22
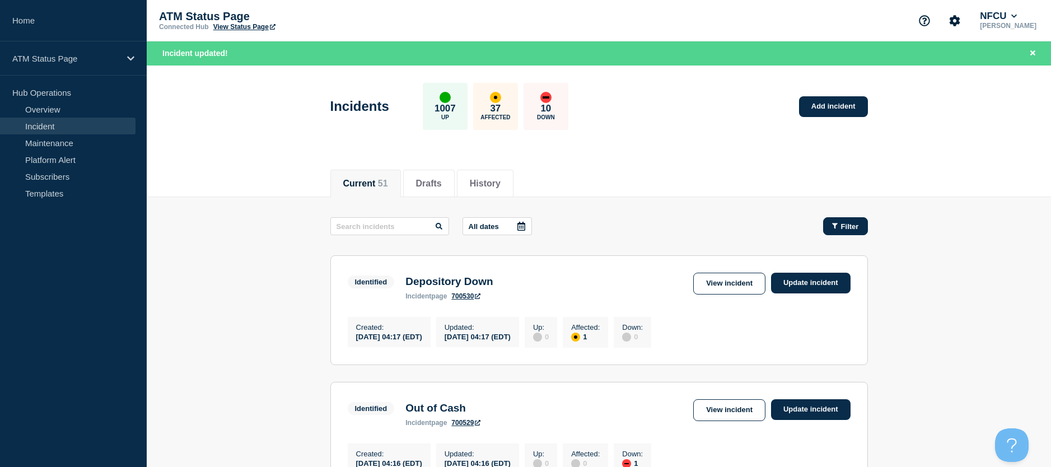
click at [841, 231] on button "Filter" at bounding box center [845, 226] width 45 height 18
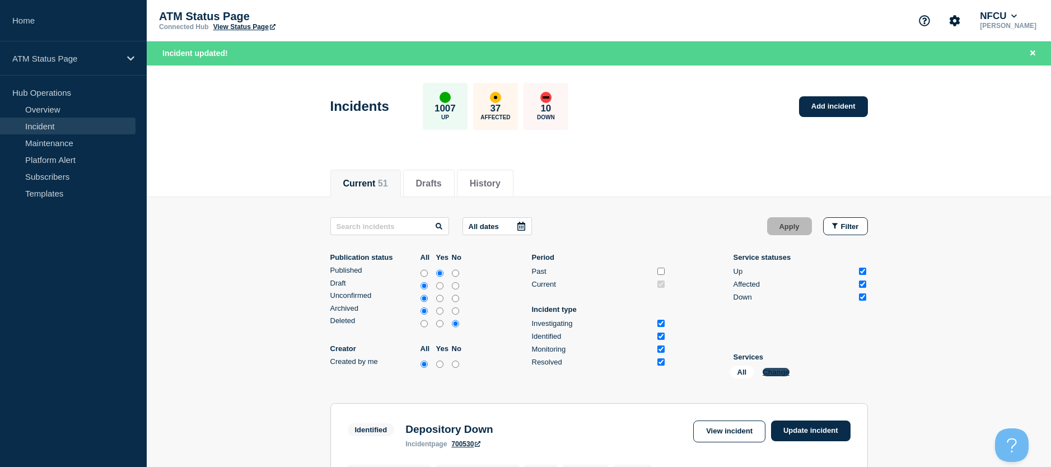
click at [775, 376] on button "Change" at bounding box center [776, 372] width 27 height 8
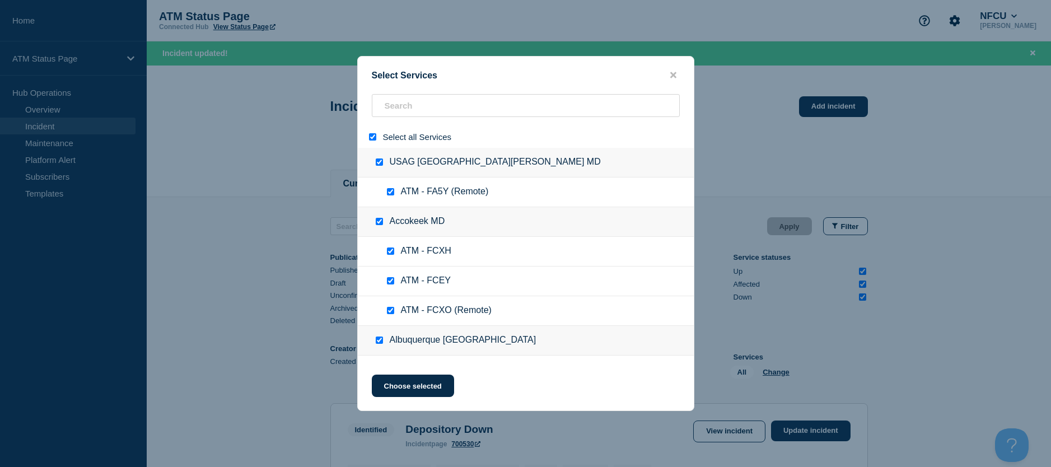
click at [371, 139] on input "select all" at bounding box center [372, 136] width 7 height 7
click at [392, 126] on div at bounding box center [526, 137] width 336 height 22
click at [393, 113] on input "search" at bounding box center [526, 105] width 308 height 23
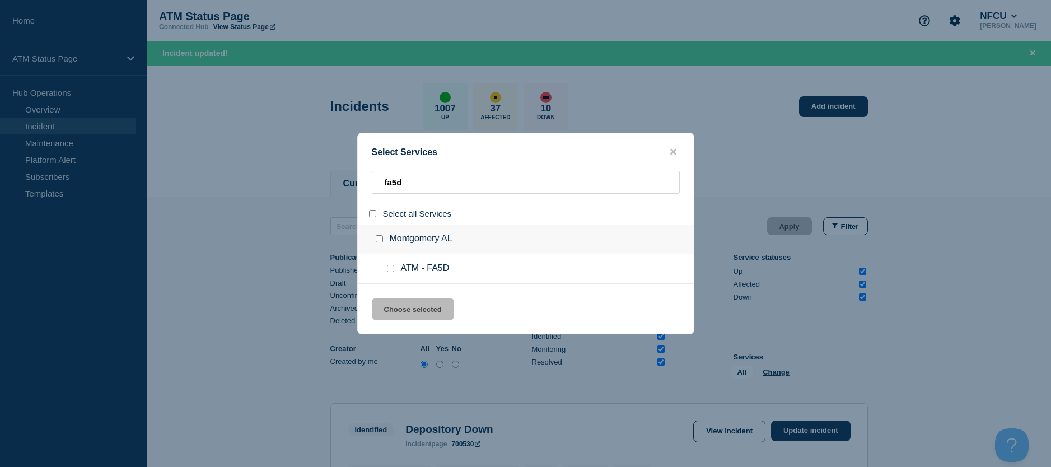
click at [387, 268] on input "service: ATM - FA5D" at bounding box center [390, 268] width 7 height 7
click at [394, 302] on button "Choose selected" at bounding box center [413, 309] width 82 height 22
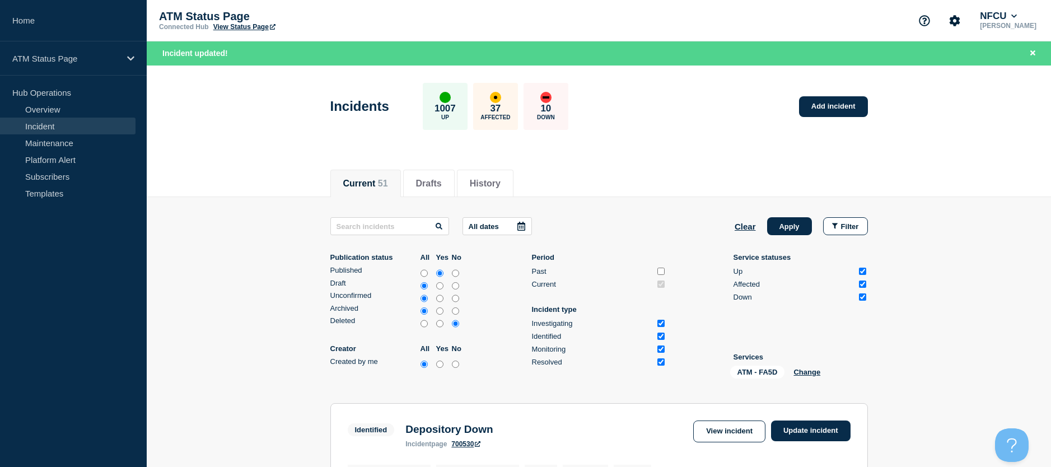
click at [778, 238] on div "All dates Clear Apply Filter Publication status All Yes No Published Draft Unco…" at bounding box center [600, 300] width 538 height 166
click at [779, 236] on div "All dates Clear Apply Filter Publication status All Yes No Published Draft Unco…" at bounding box center [600, 300] width 538 height 166
click at [783, 230] on button "Apply" at bounding box center [789, 226] width 45 height 18
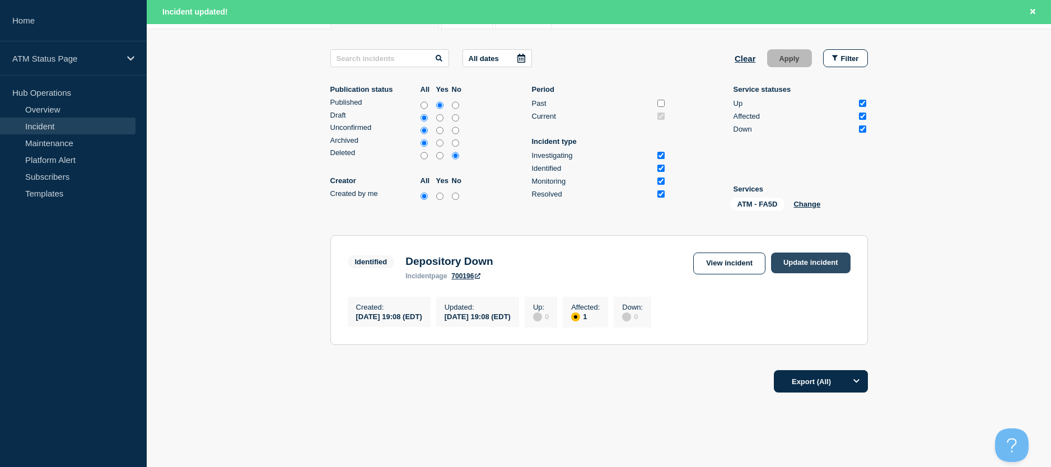
click at [810, 267] on link "Update incident" at bounding box center [811, 263] width 80 height 21
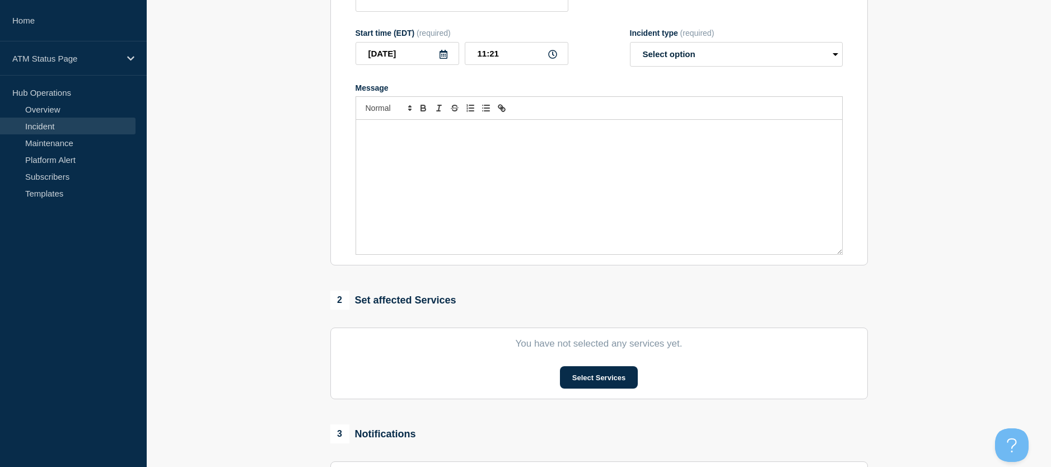
scroll to position [32, 0]
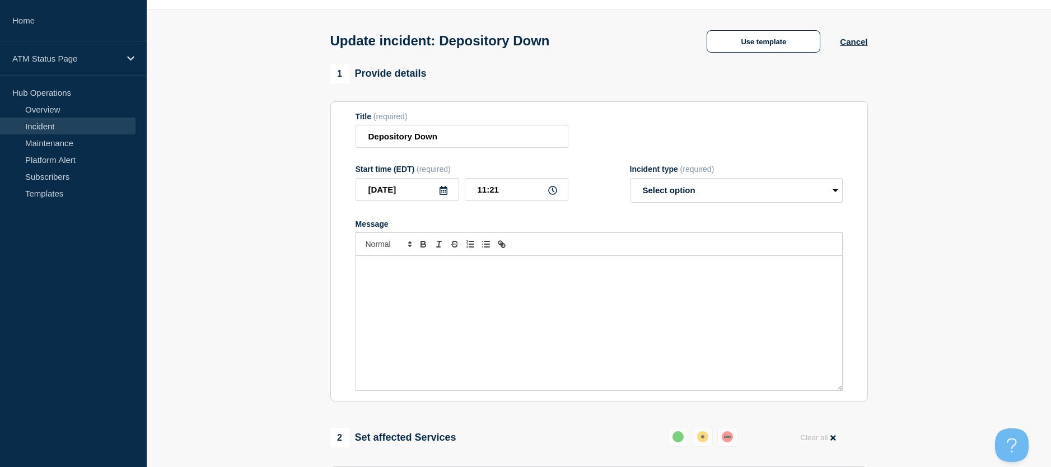
click at [739, 57] on div "Update incident: Depository Down Use template Cancel" at bounding box center [599, 37] width 563 height 55
click at [734, 55] on div "Update incident: Depository Down Use template Cancel" at bounding box center [599, 37] width 563 height 55
click at [730, 53] on button "Use template" at bounding box center [764, 41] width 114 height 22
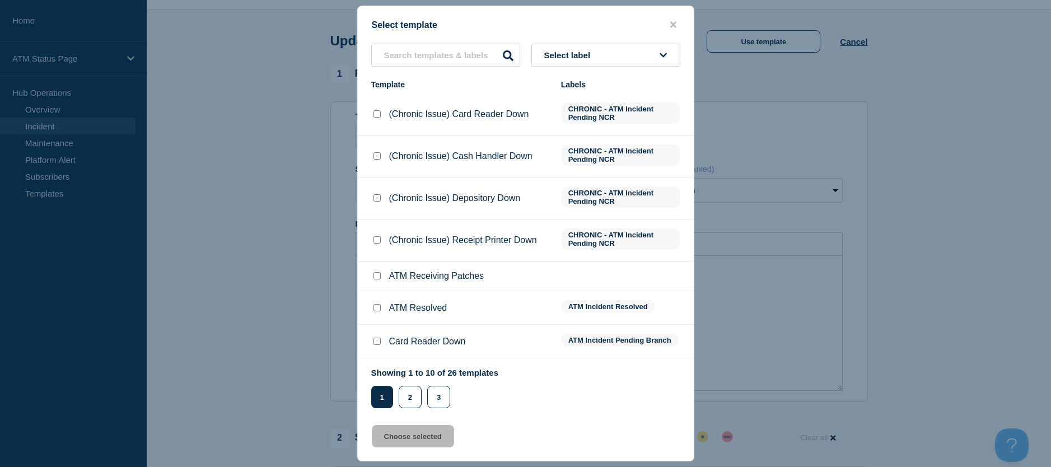
click at [378, 308] on input "ATM Resolved checkbox" at bounding box center [377, 307] width 7 height 7
click at [397, 433] on button "Choose selected" at bounding box center [413, 436] width 82 height 22
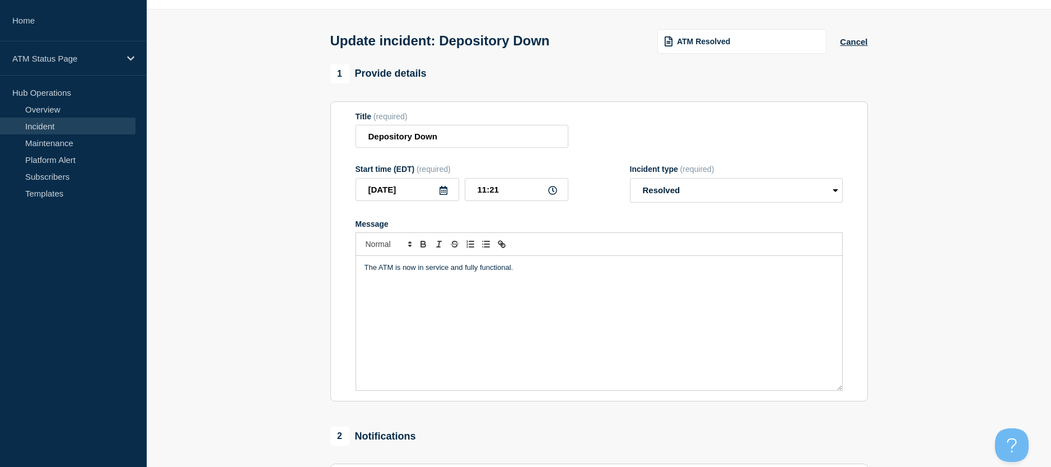
scroll to position [144, 0]
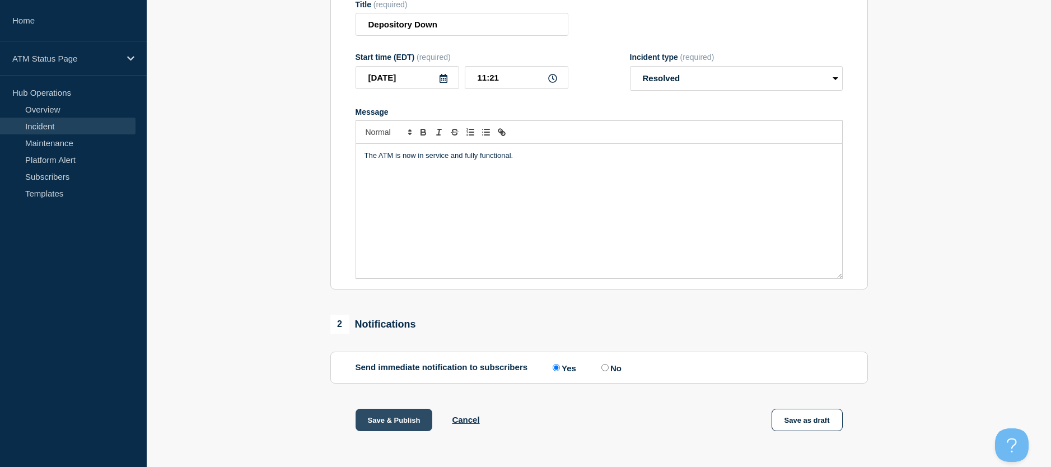
click at [415, 416] on button "Save & Publish" at bounding box center [394, 420] width 77 height 22
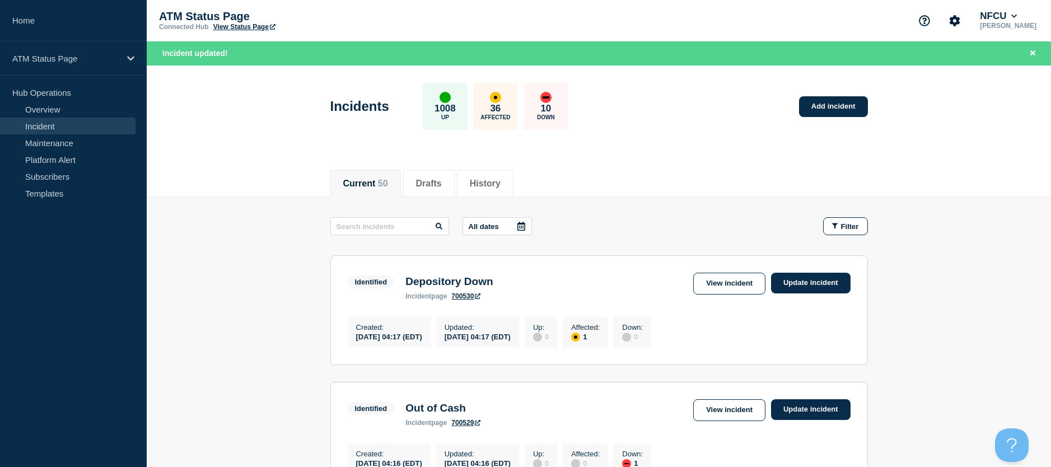
click at [846, 228] on span "Filter" at bounding box center [850, 226] width 18 height 8
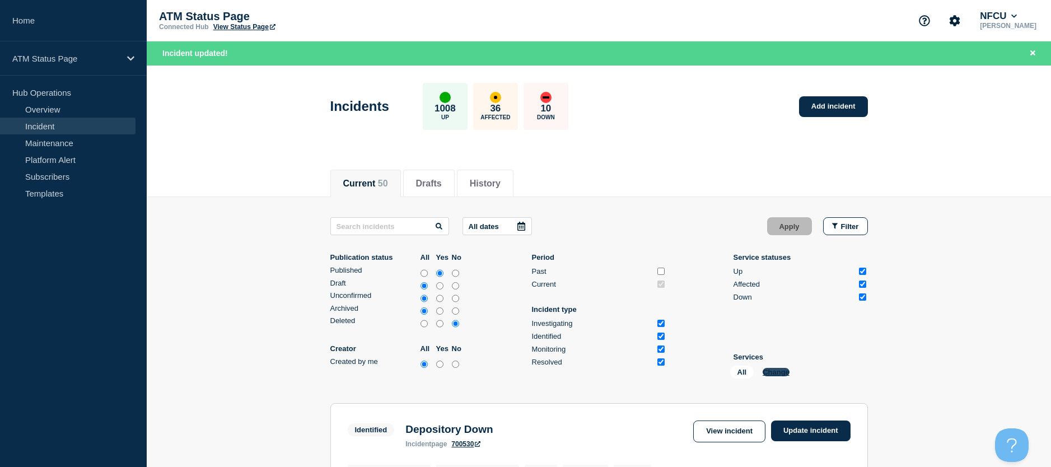
click at [766, 369] on button "Change" at bounding box center [776, 372] width 27 height 8
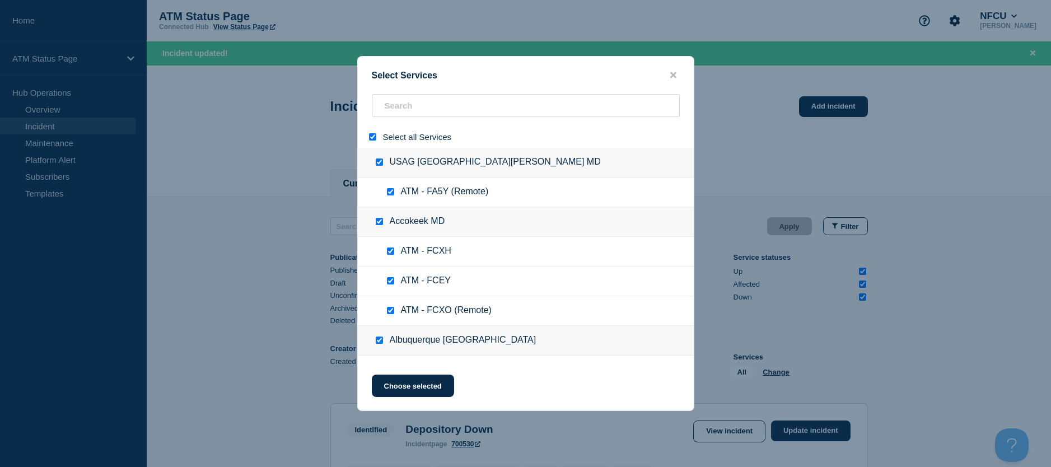
click at [373, 136] on input "select all" at bounding box center [372, 136] width 7 height 7
click at [389, 111] on input "search" at bounding box center [526, 105] width 308 height 23
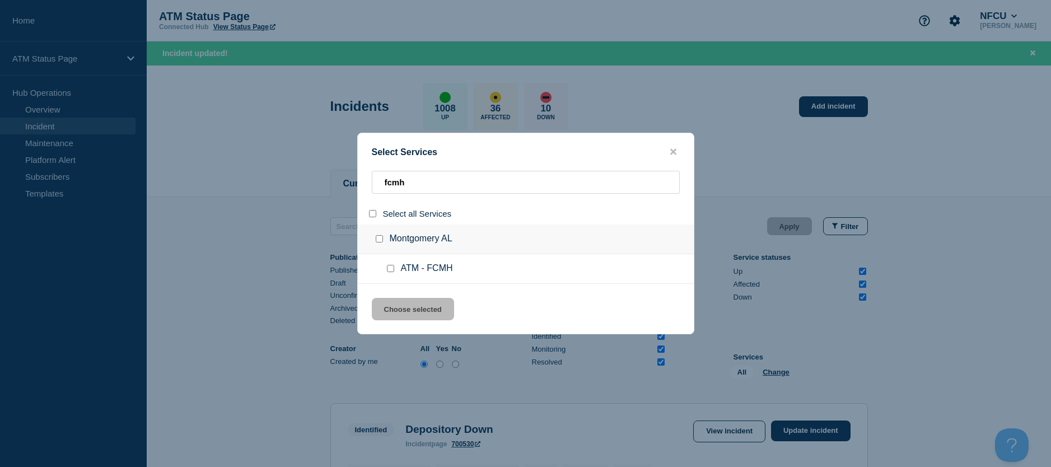
click at [389, 267] on input "service: ATM - FCMH" at bounding box center [390, 268] width 7 height 7
click at [399, 305] on button "Choose selected" at bounding box center [413, 309] width 82 height 22
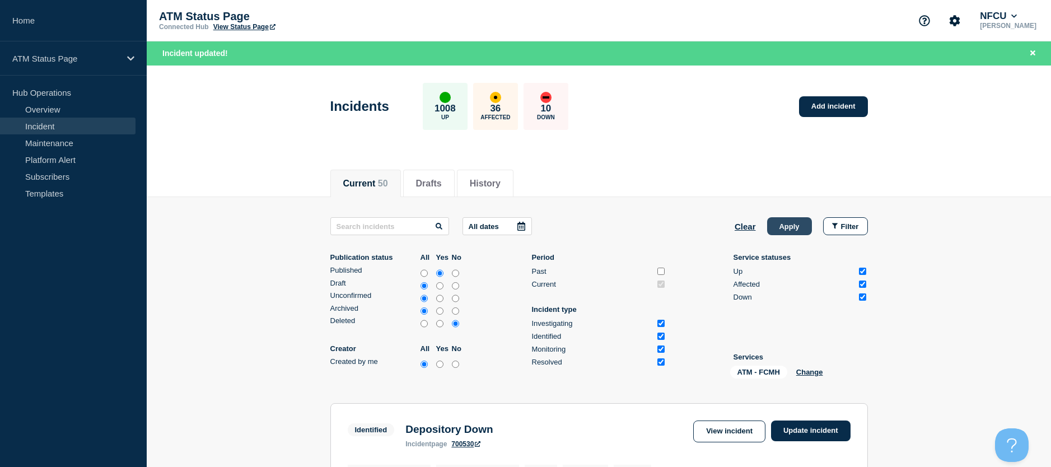
click at [785, 224] on button "Apply" at bounding box center [789, 226] width 45 height 18
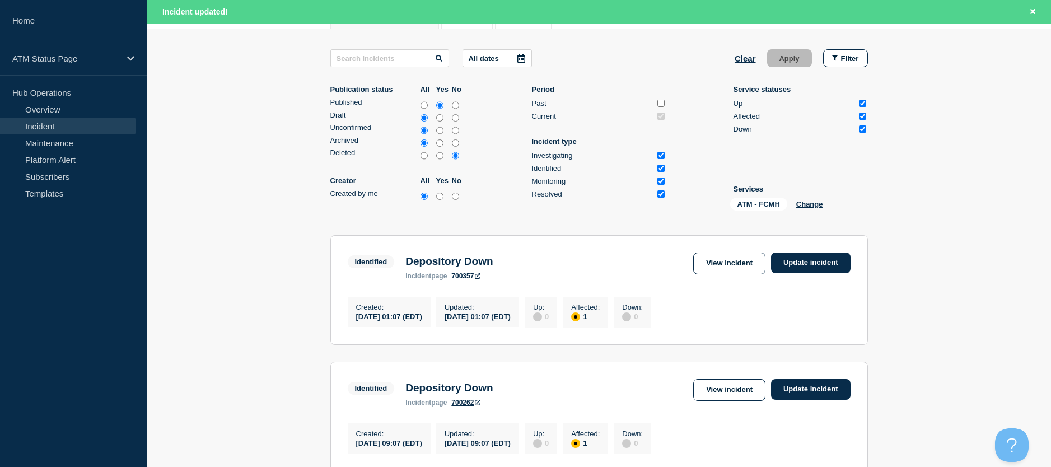
scroll to position [280, 0]
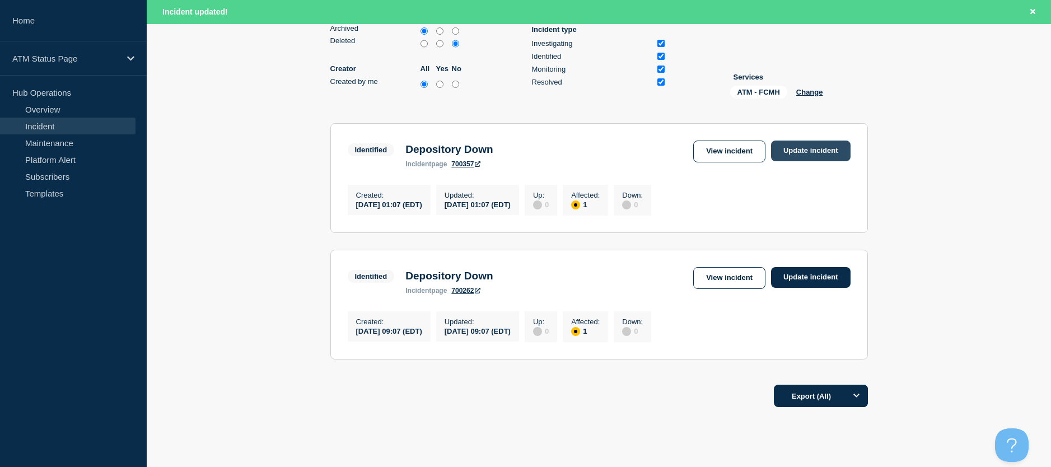
click at [800, 151] on link "Update incident" at bounding box center [811, 151] width 80 height 21
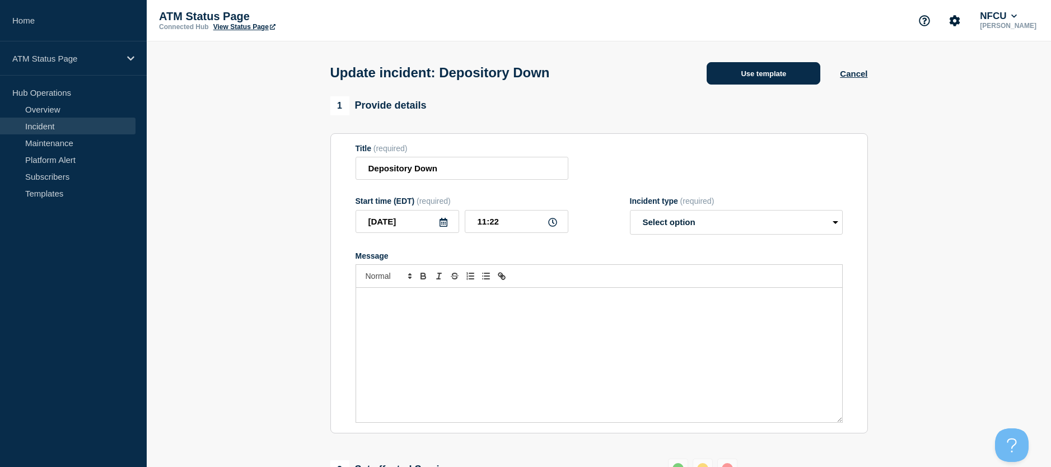
click at [766, 69] on button "Use template" at bounding box center [764, 73] width 114 height 22
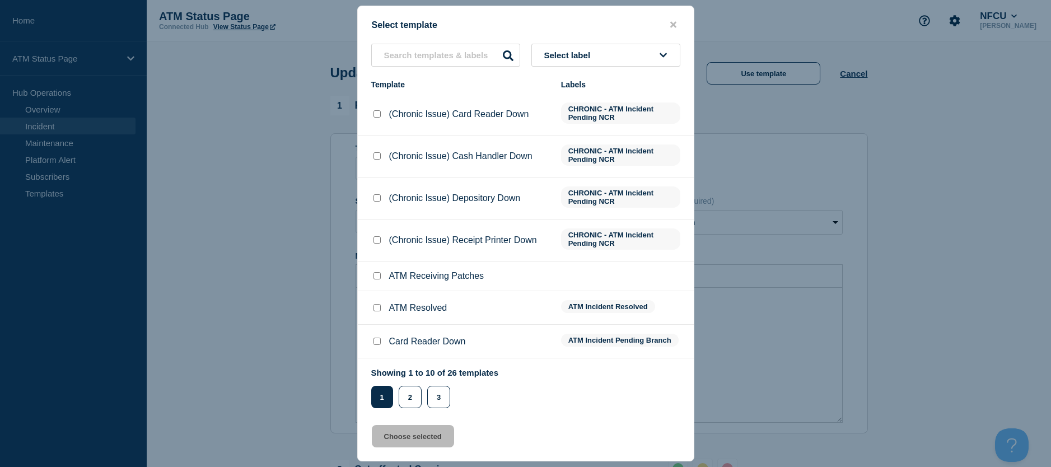
click at [376, 311] on input "ATM Resolved checkbox" at bounding box center [377, 307] width 7 height 7
click at [385, 430] on button "Choose selected" at bounding box center [413, 436] width 82 height 22
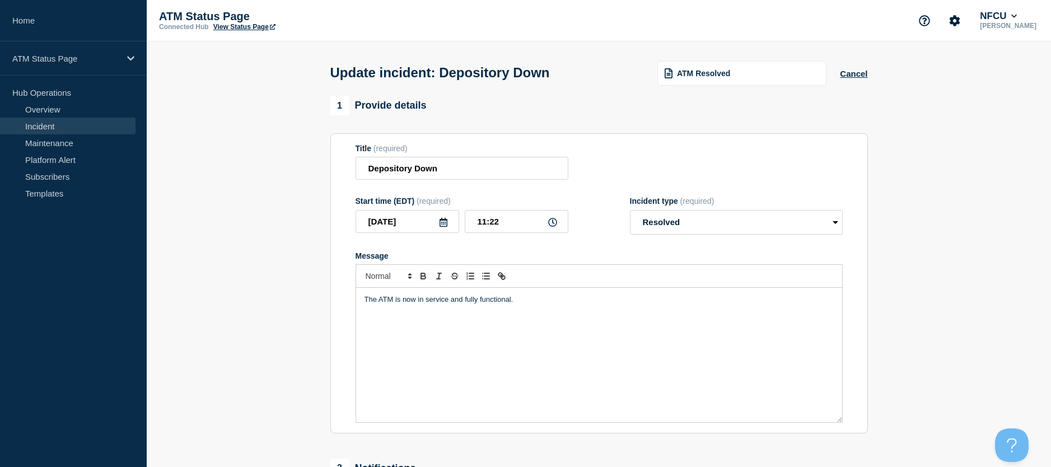
scroll to position [168, 0]
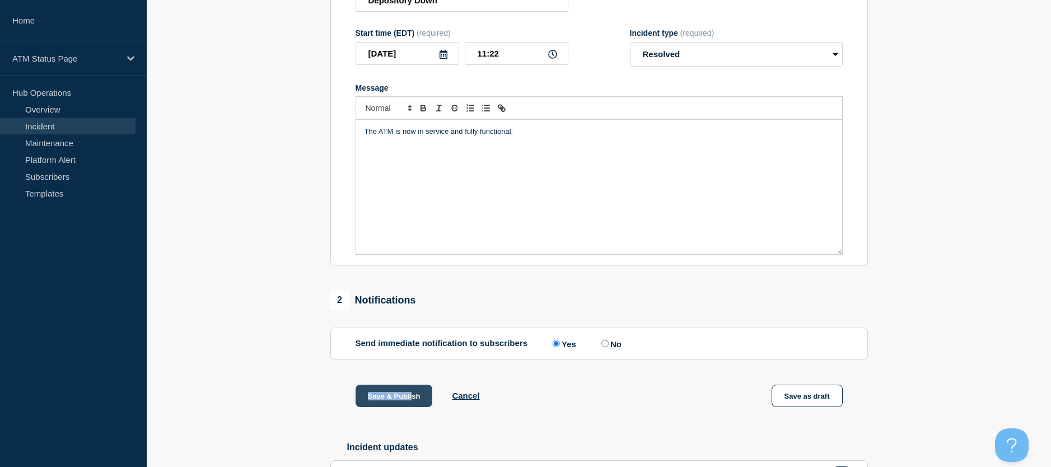
drag, startPoint x: 415, startPoint y: 387, endPoint x: 413, endPoint y: 393, distance: 6.6
click at [413, 393] on div "1 Provide details Title (required) Depository Down Start time (EDT) (required) …" at bounding box center [599, 227] width 551 height 598
click at [413, 392] on button "Save & Publish" at bounding box center [394, 396] width 77 height 22
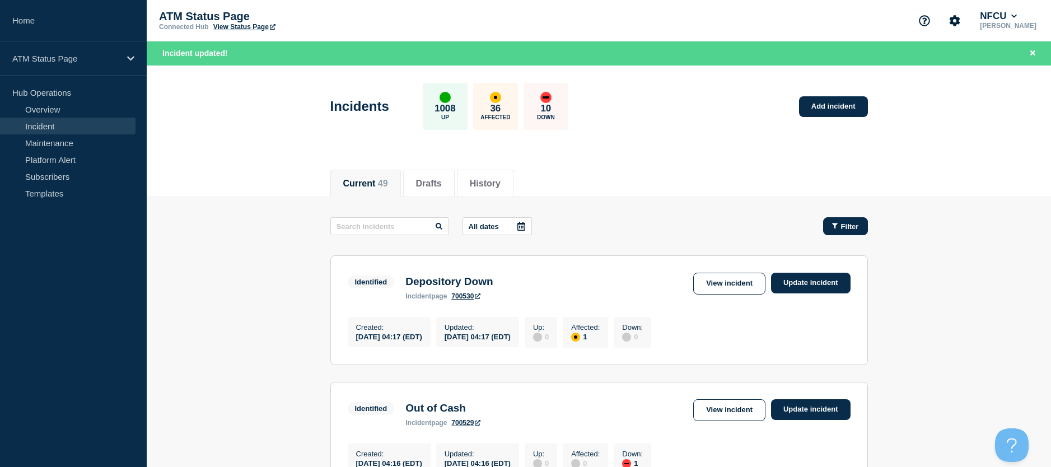
click at [858, 219] on button "Filter" at bounding box center [845, 226] width 45 height 18
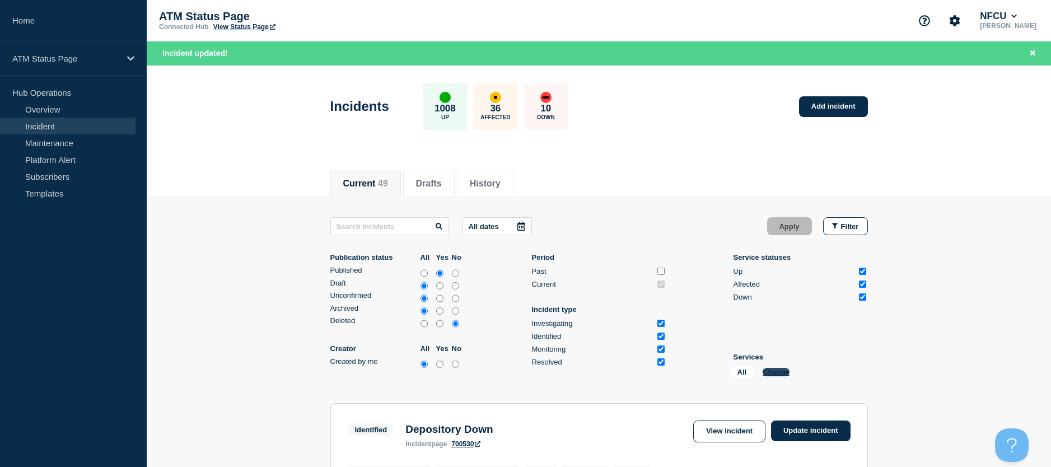
click at [789, 371] on button "Change" at bounding box center [776, 372] width 27 height 8
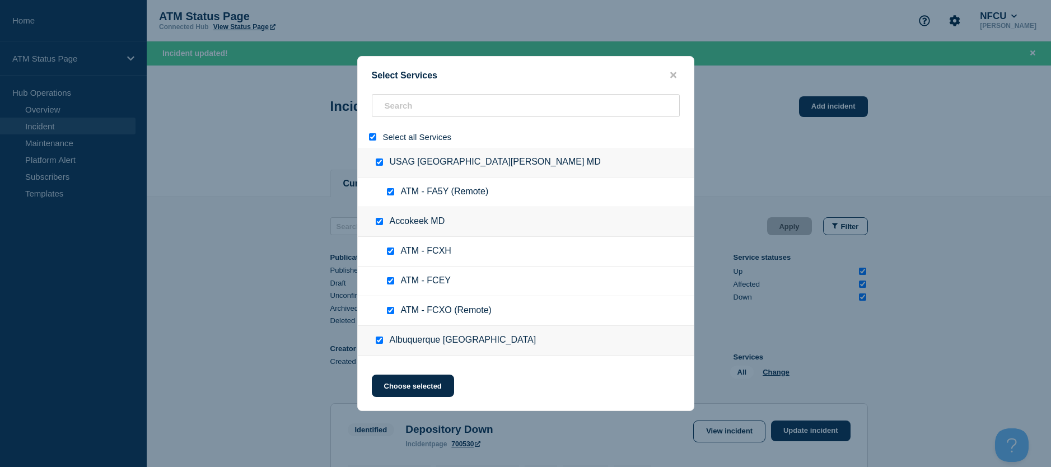
click at [375, 134] on input "select all" at bounding box center [372, 136] width 7 height 7
click at [390, 109] on input "search" at bounding box center [526, 105] width 308 height 23
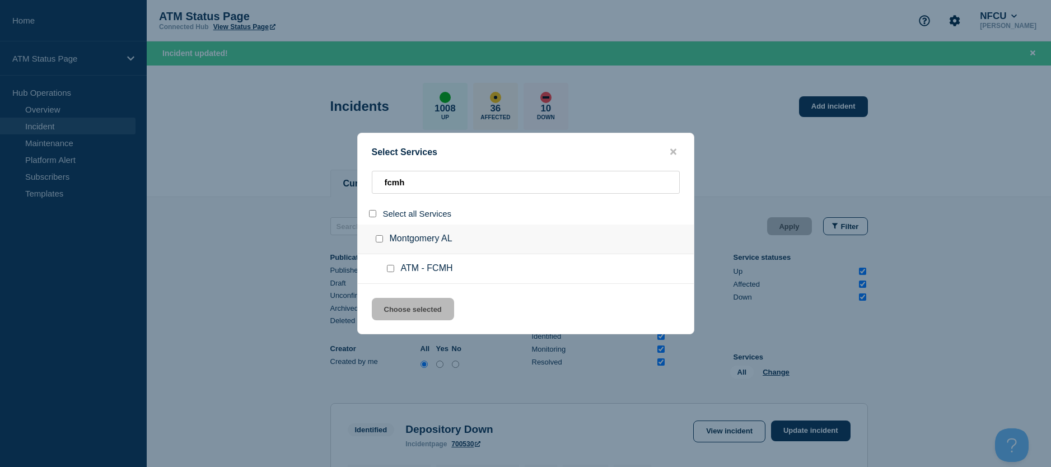
click at [388, 268] on input "service: ATM - FCMH" at bounding box center [390, 268] width 7 height 7
click at [395, 312] on button "Choose selected" at bounding box center [413, 309] width 82 height 22
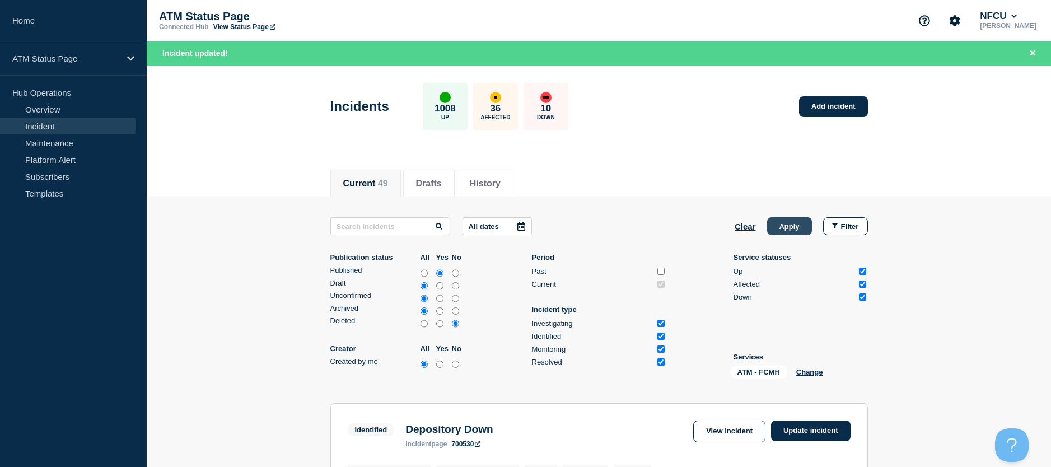
click at [796, 226] on button "Apply" at bounding box center [789, 226] width 45 height 18
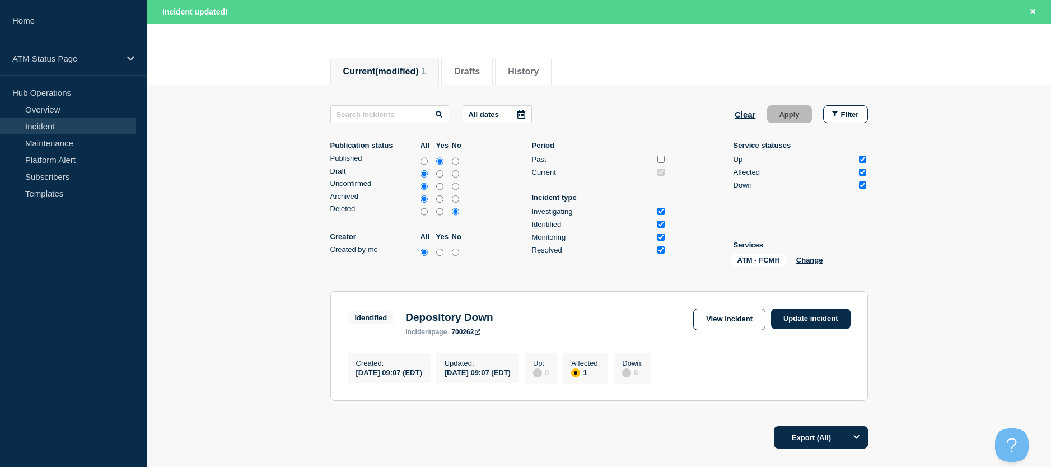
scroll to position [199, 0]
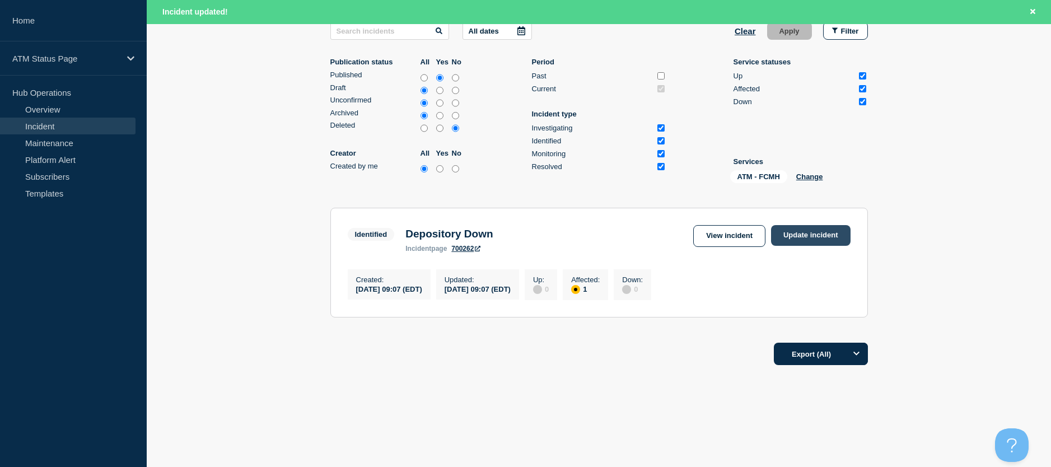
click at [797, 235] on link "Update incident" at bounding box center [811, 235] width 80 height 21
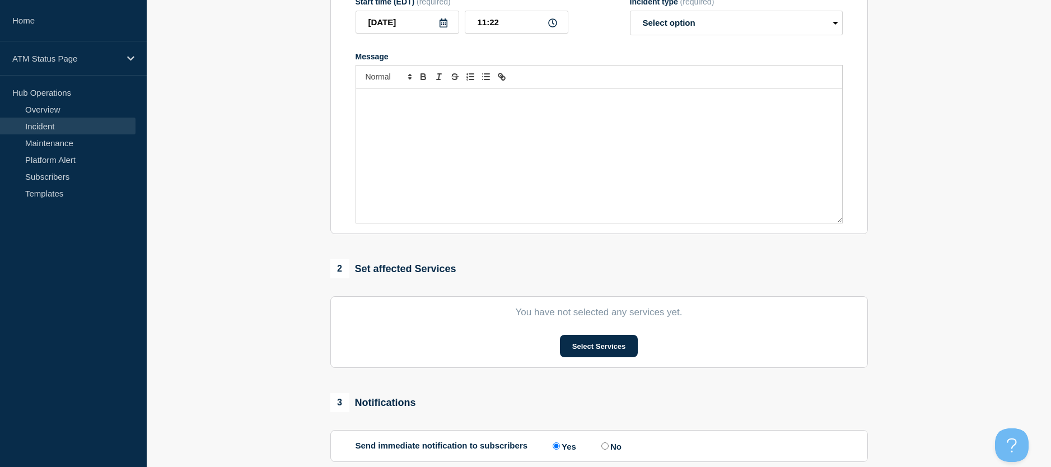
scroll to position [7, 0]
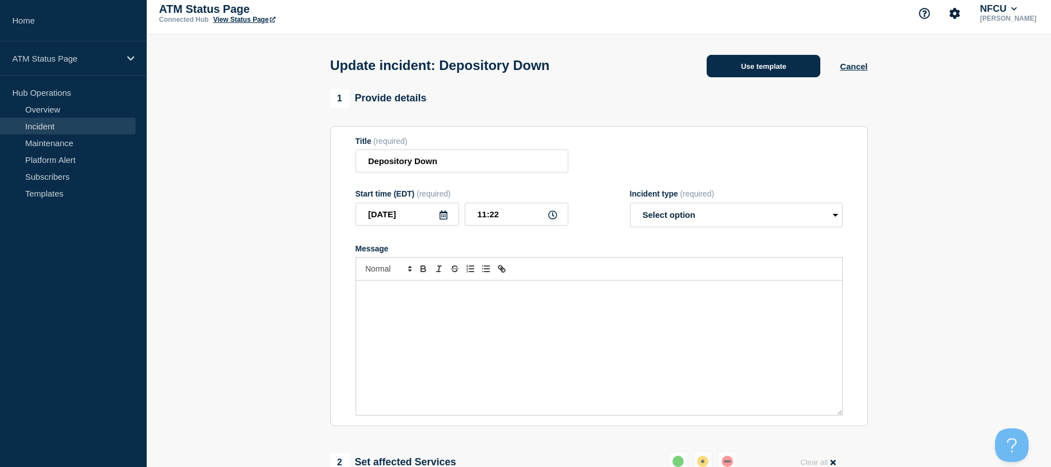
click at [748, 76] on button "Use template" at bounding box center [764, 66] width 114 height 22
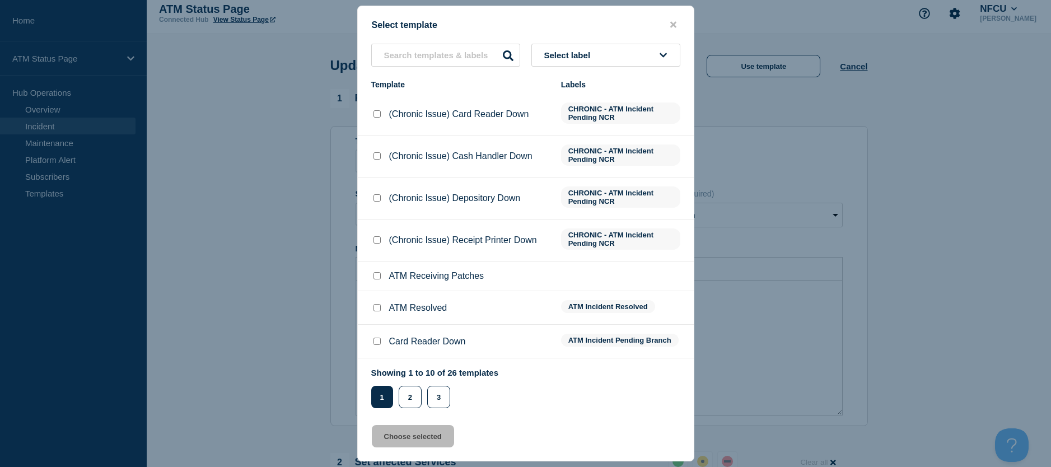
click at [378, 306] on input "ATM Resolved checkbox" at bounding box center [377, 307] width 7 height 7
click at [386, 434] on button "Choose selected" at bounding box center [413, 436] width 82 height 22
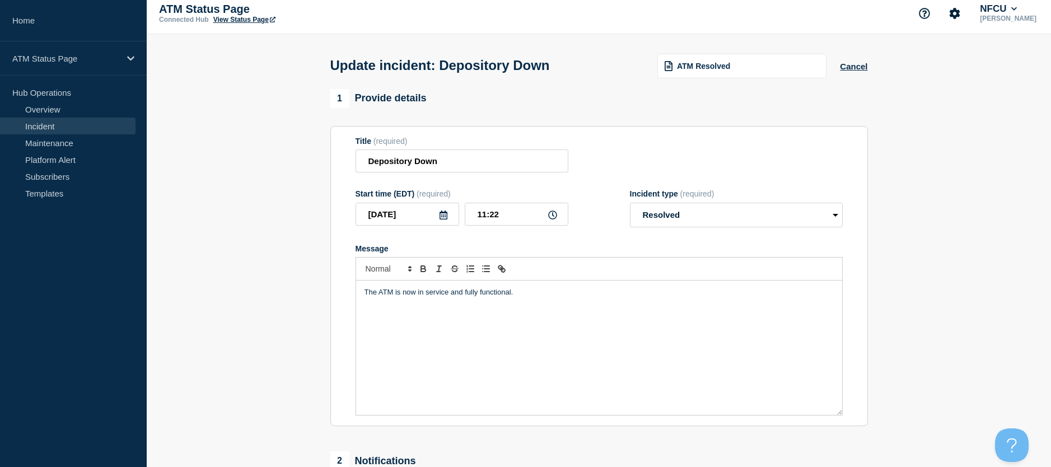
scroll to position [175, 0]
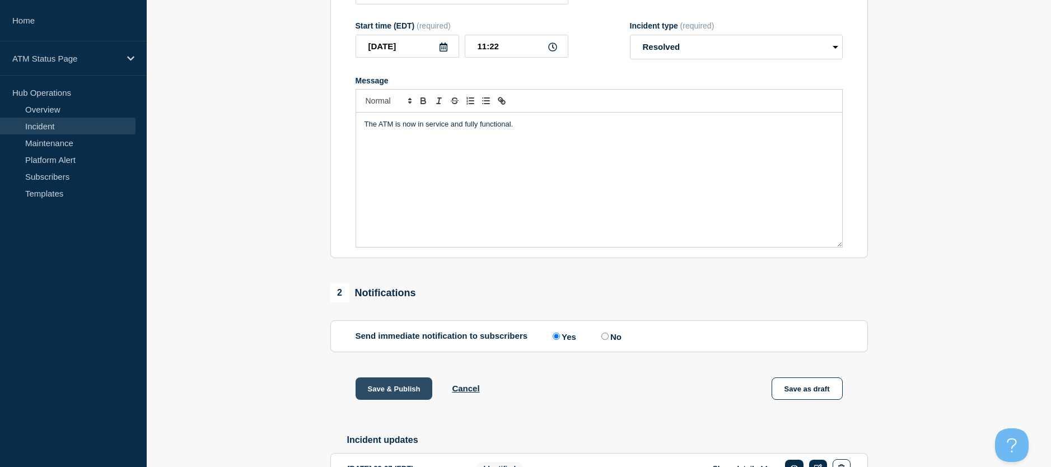
click at [375, 395] on button "Save & Publish" at bounding box center [394, 389] width 77 height 22
